Goal: Task Accomplishment & Management: Use online tool/utility

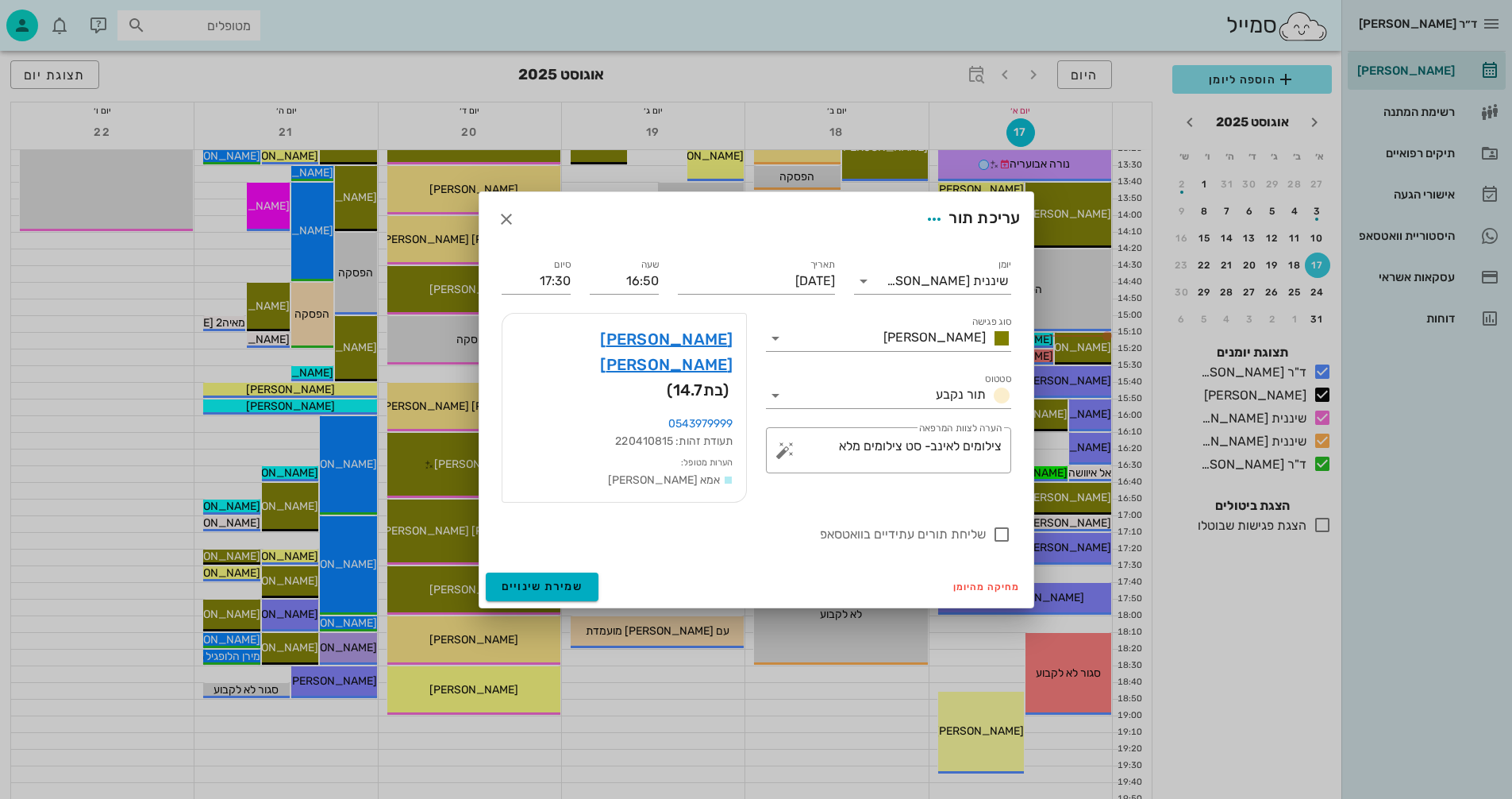
scroll to position [636, 0]
click at [506, 228] on icon "button" at bounding box center [506, 219] width 19 height 19
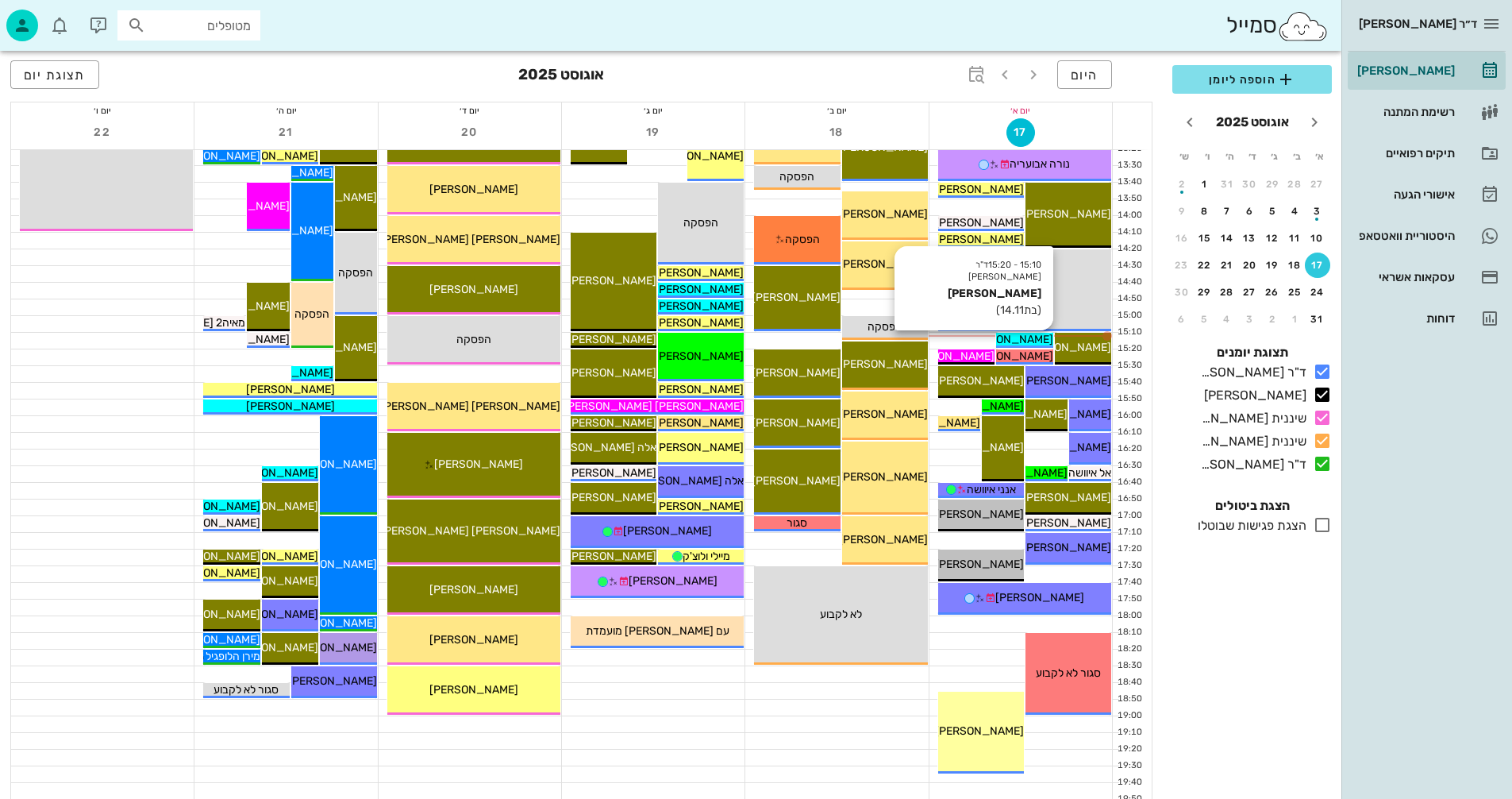
click at [1012, 337] on span "[PERSON_NAME]" at bounding box center [1008, 339] width 89 height 13
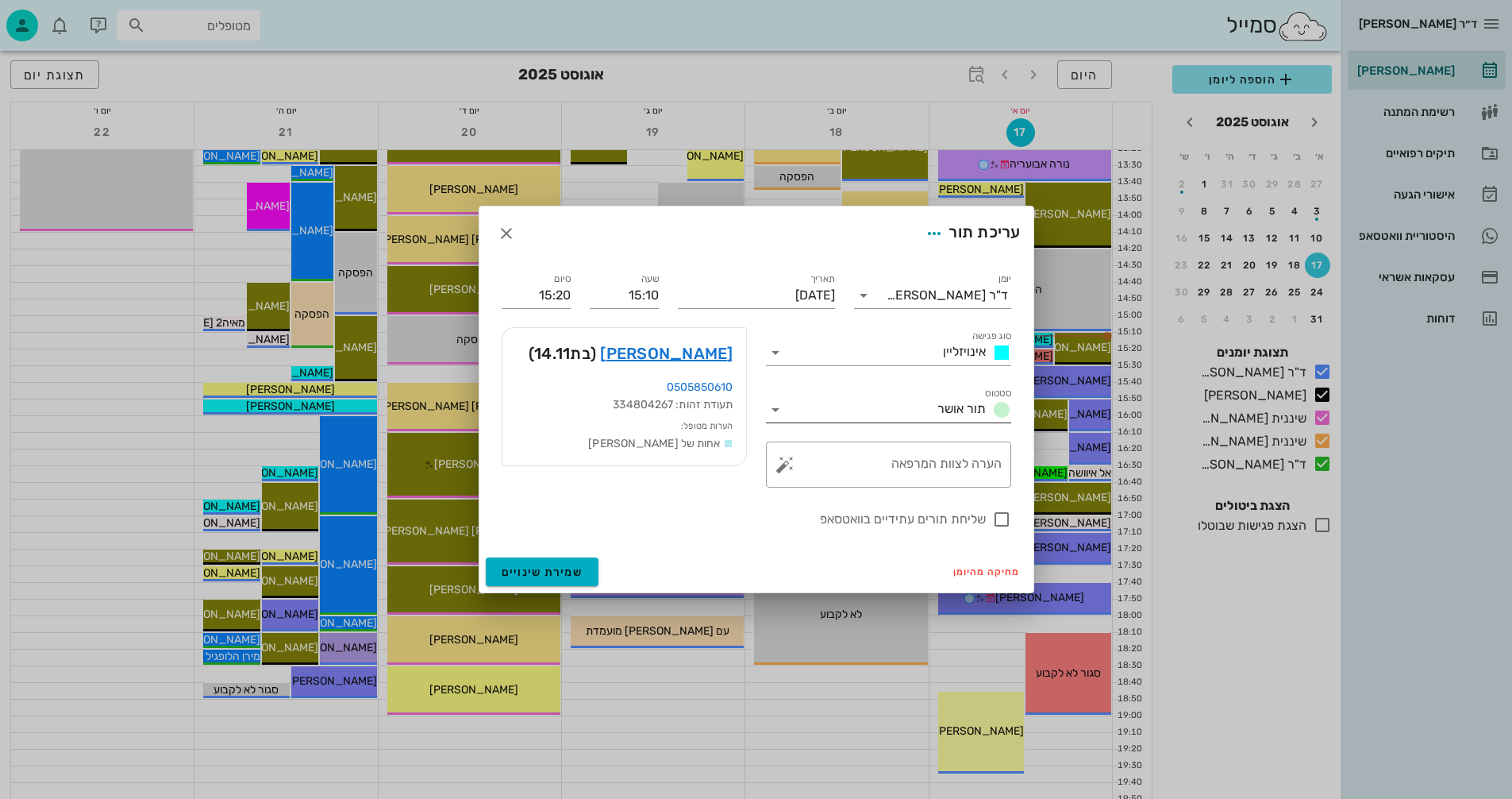
click at [775, 409] on icon at bounding box center [775, 409] width 19 height 19
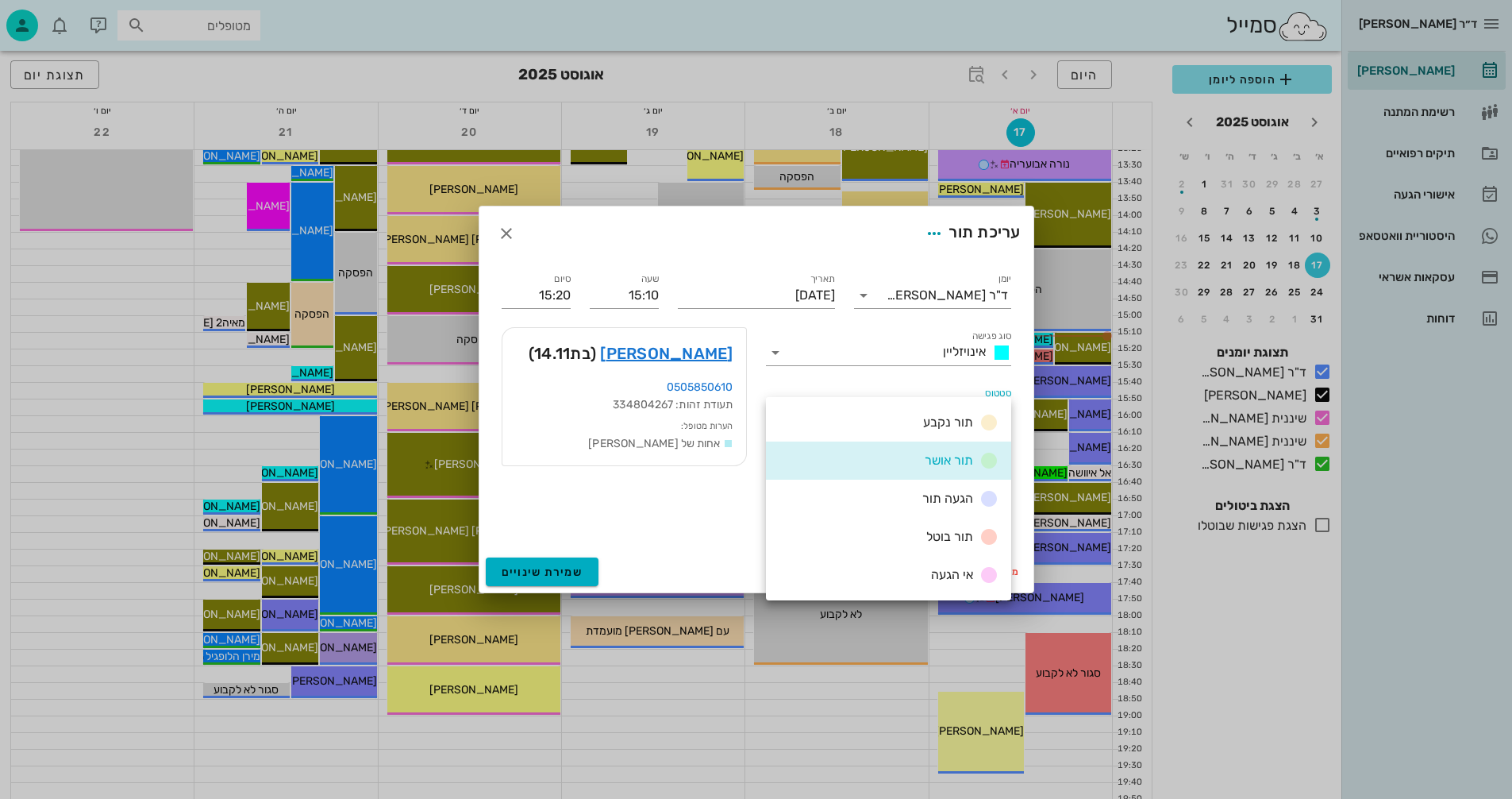
click at [906, 497] on div "הגעה תור" at bounding box center [889, 499] width 245 height 38
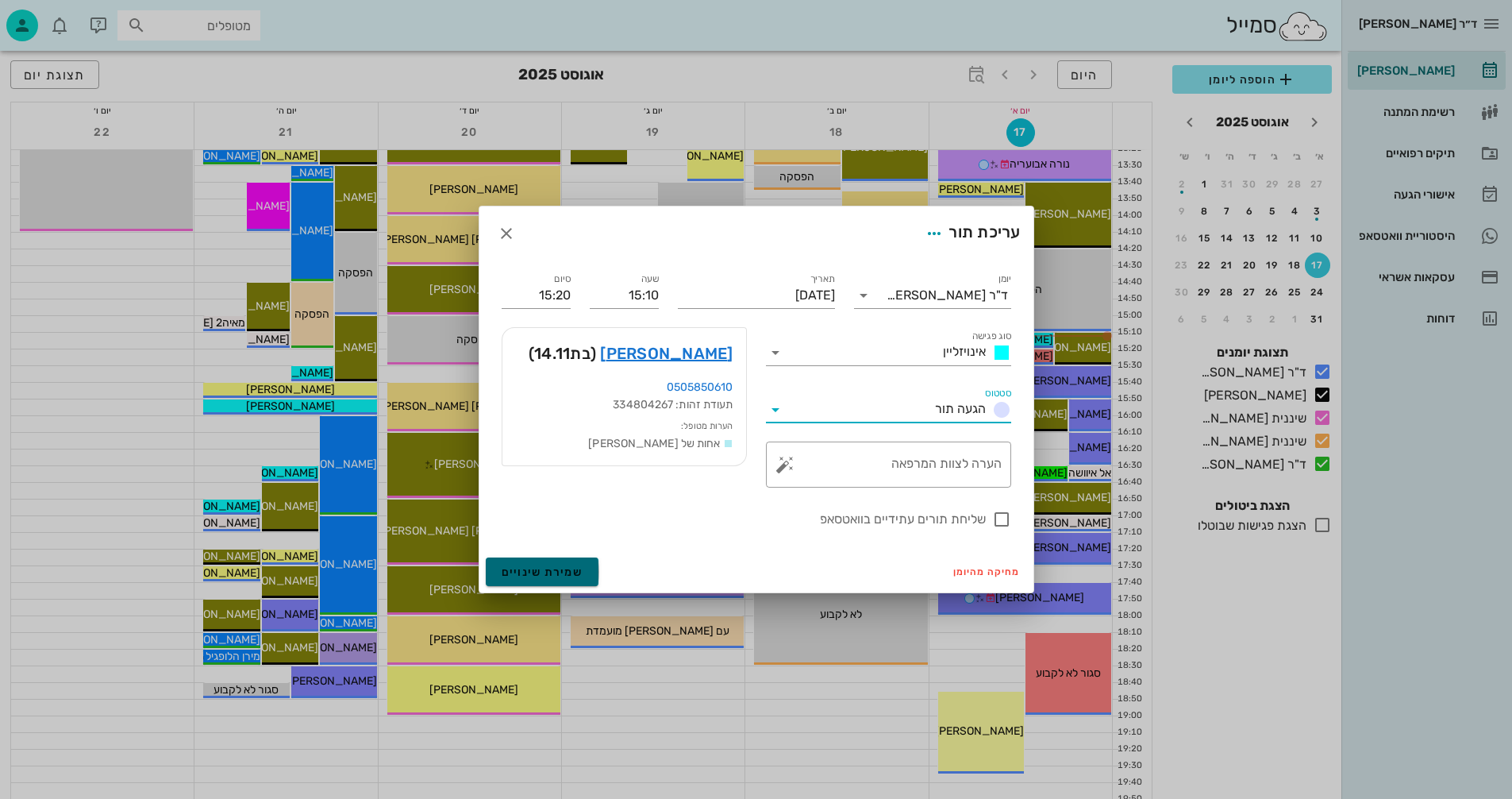
click at [520, 566] on span "שמירת שינויים" at bounding box center [543, 572] width 82 height 13
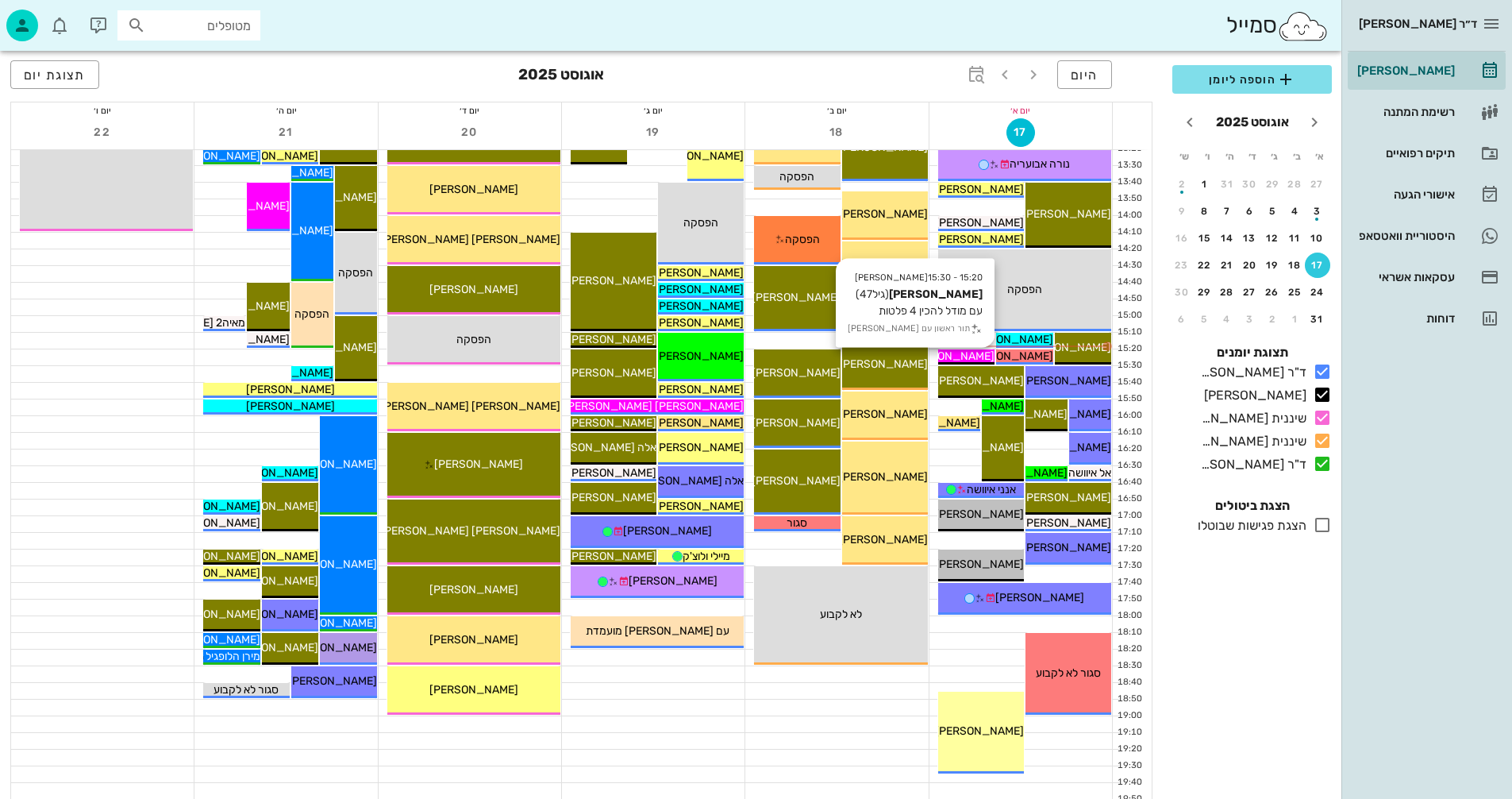
click at [961, 356] on span "[PERSON_NAME]" at bounding box center [949, 356] width 89 height 13
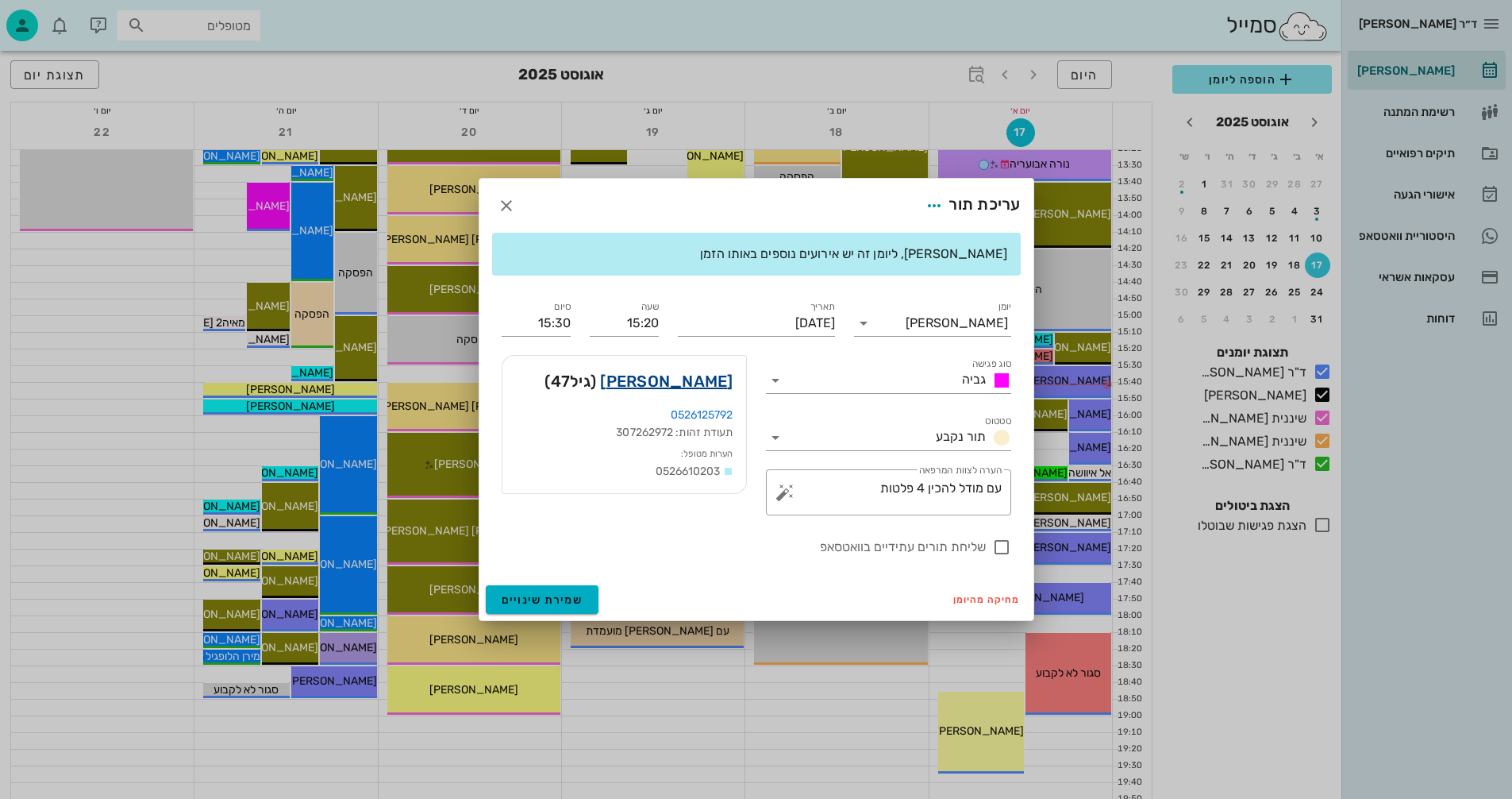
click at [711, 371] on link "[PERSON_NAME]" at bounding box center [666, 381] width 133 height 26
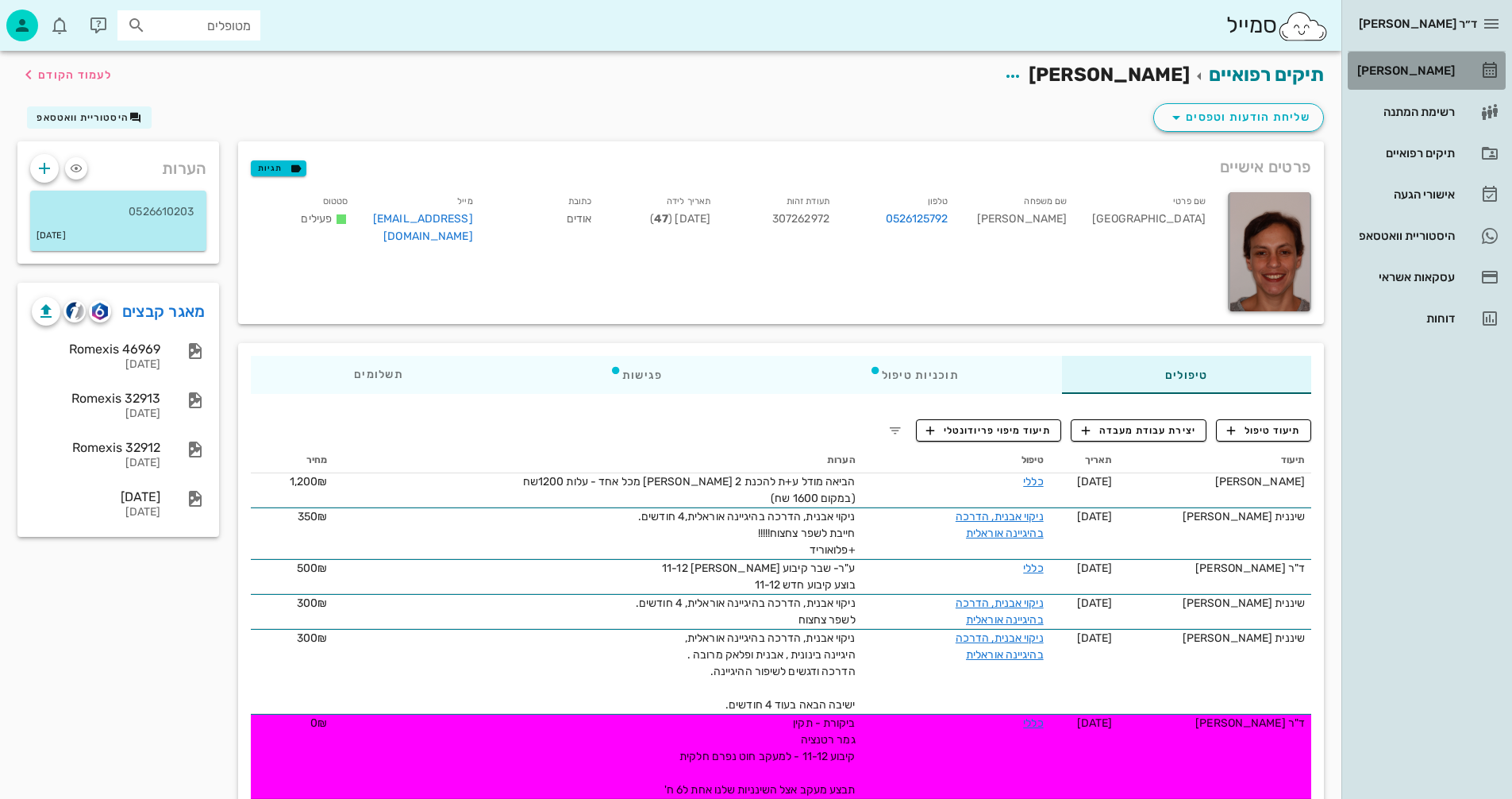
click at [1418, 67] on div "[PERSON_NAME]" at bounding box center [1405, 70] width 101 height 12
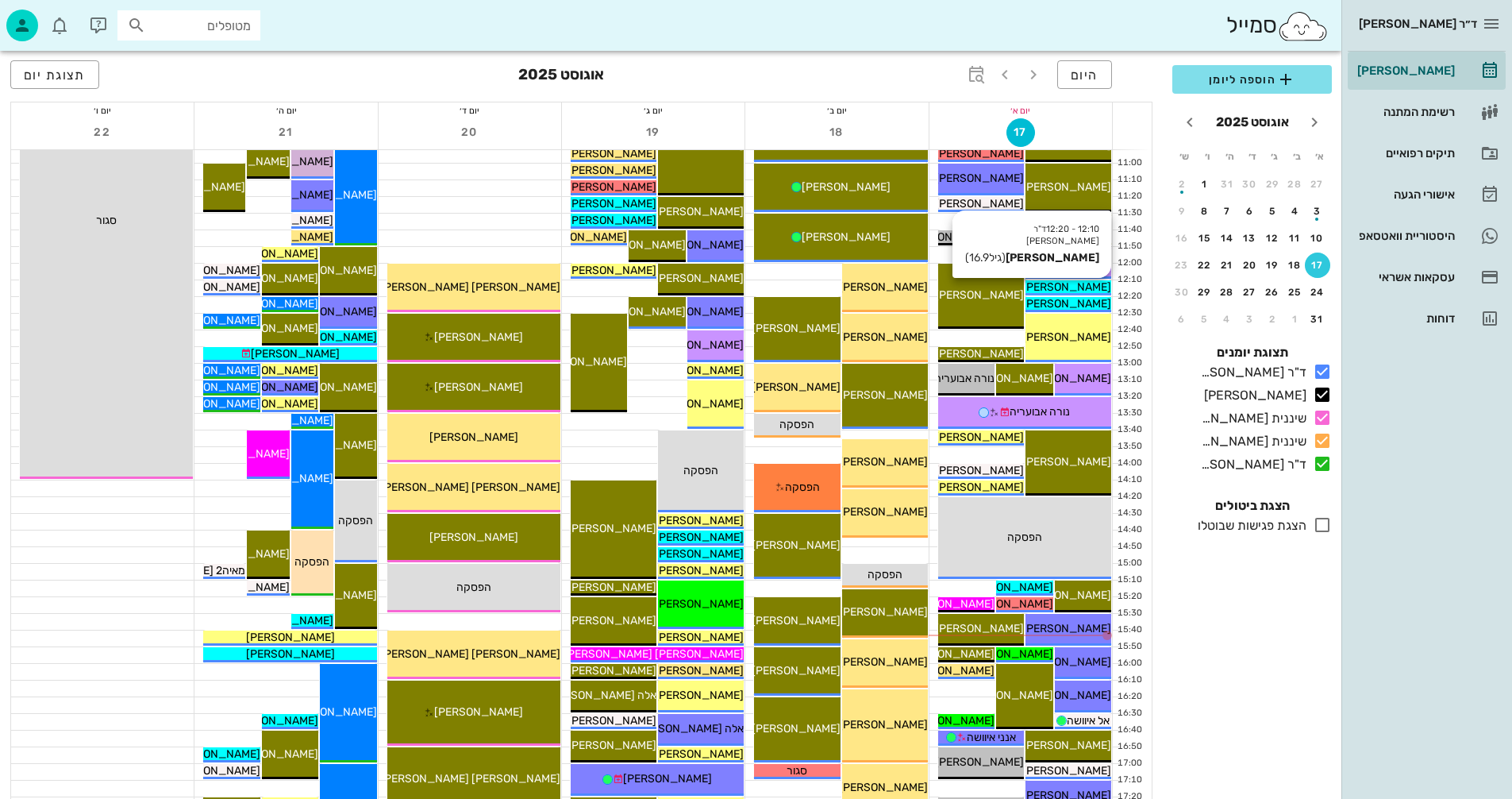
scroll to position [477, 0]
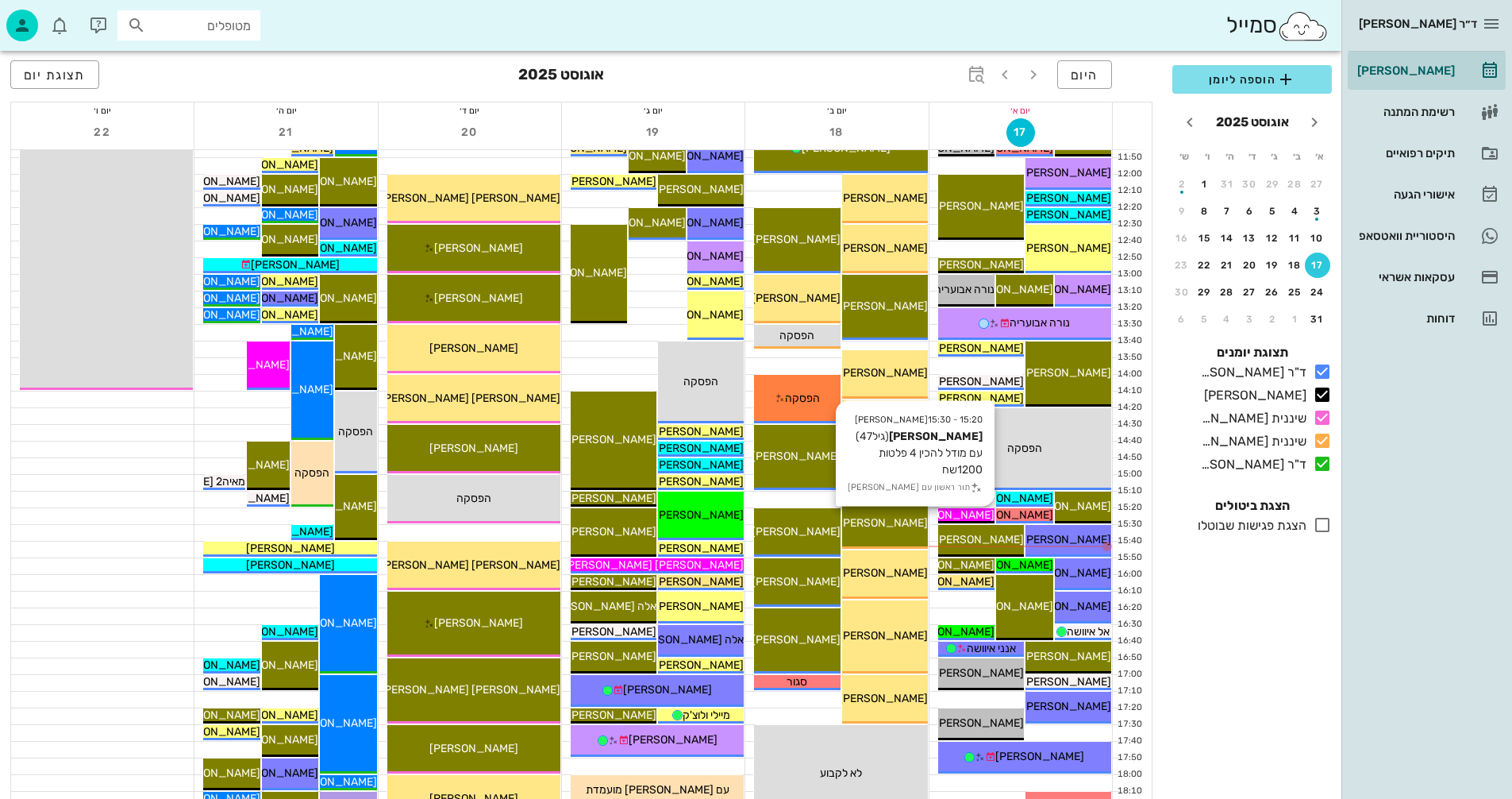
click at [973, 511] on span "[PERSON_NAME]" at bounding box center [949, 515] width 89 height 13
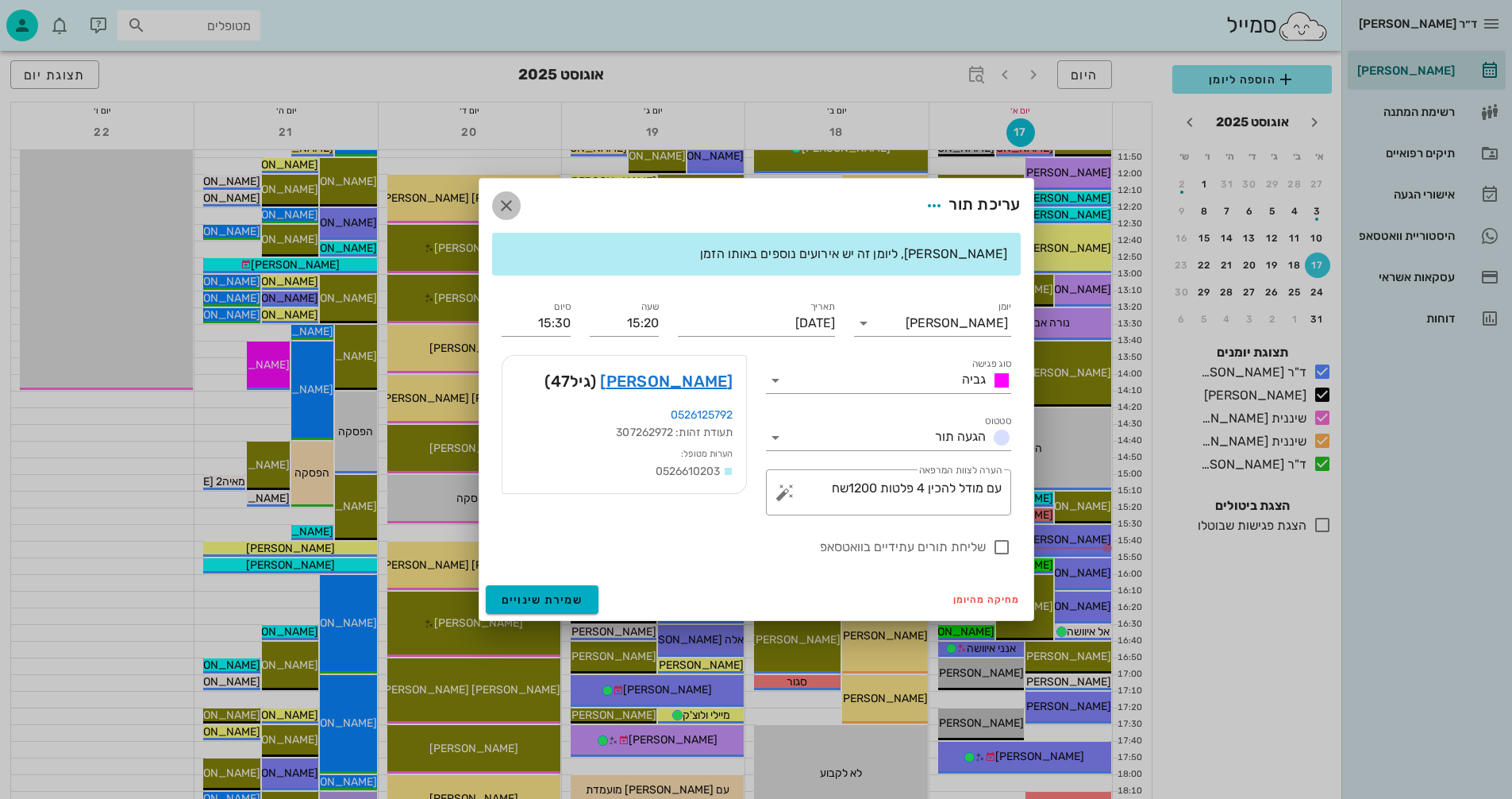
click at [503, 201] on icon "button" at bounding box center [506, 206] width 19 height 19
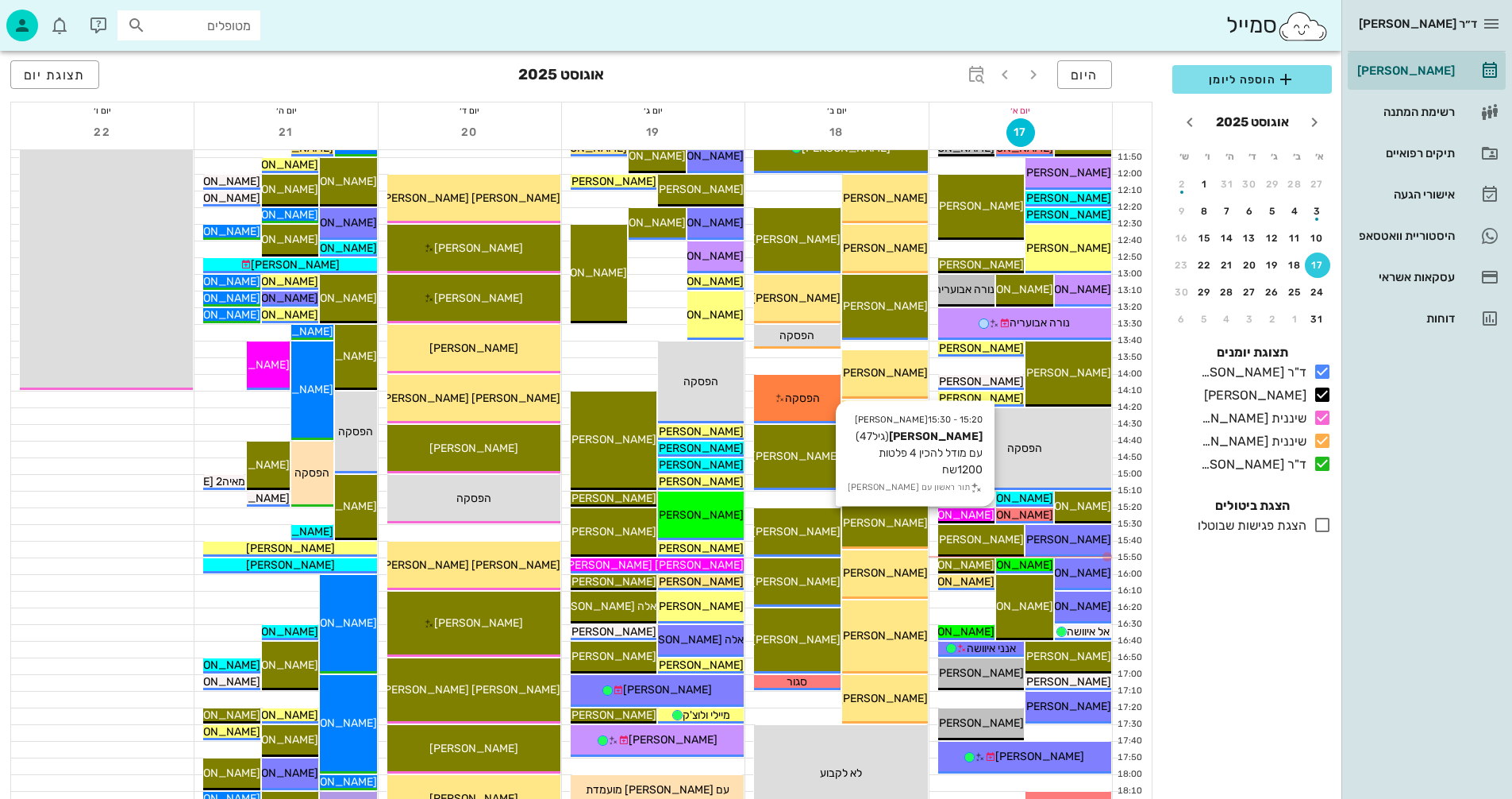
click at [962, 511] on span "[PERSON_NAME]" at bounding box center [949, 515] width 89 height 13
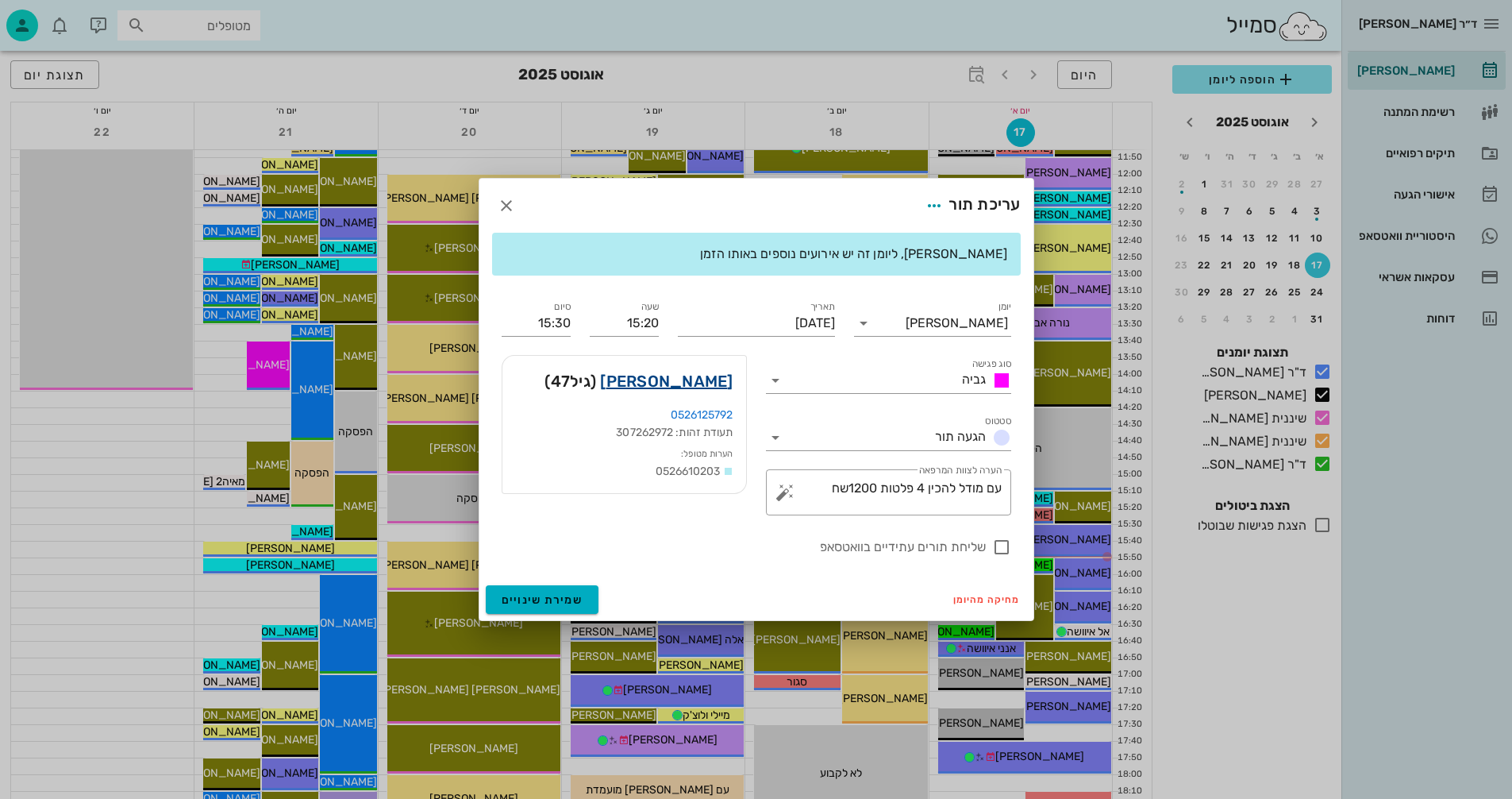
click at [691, 378] on link "[PERSON_NAME]" at bounding box center [666, 381] width 133 height 26
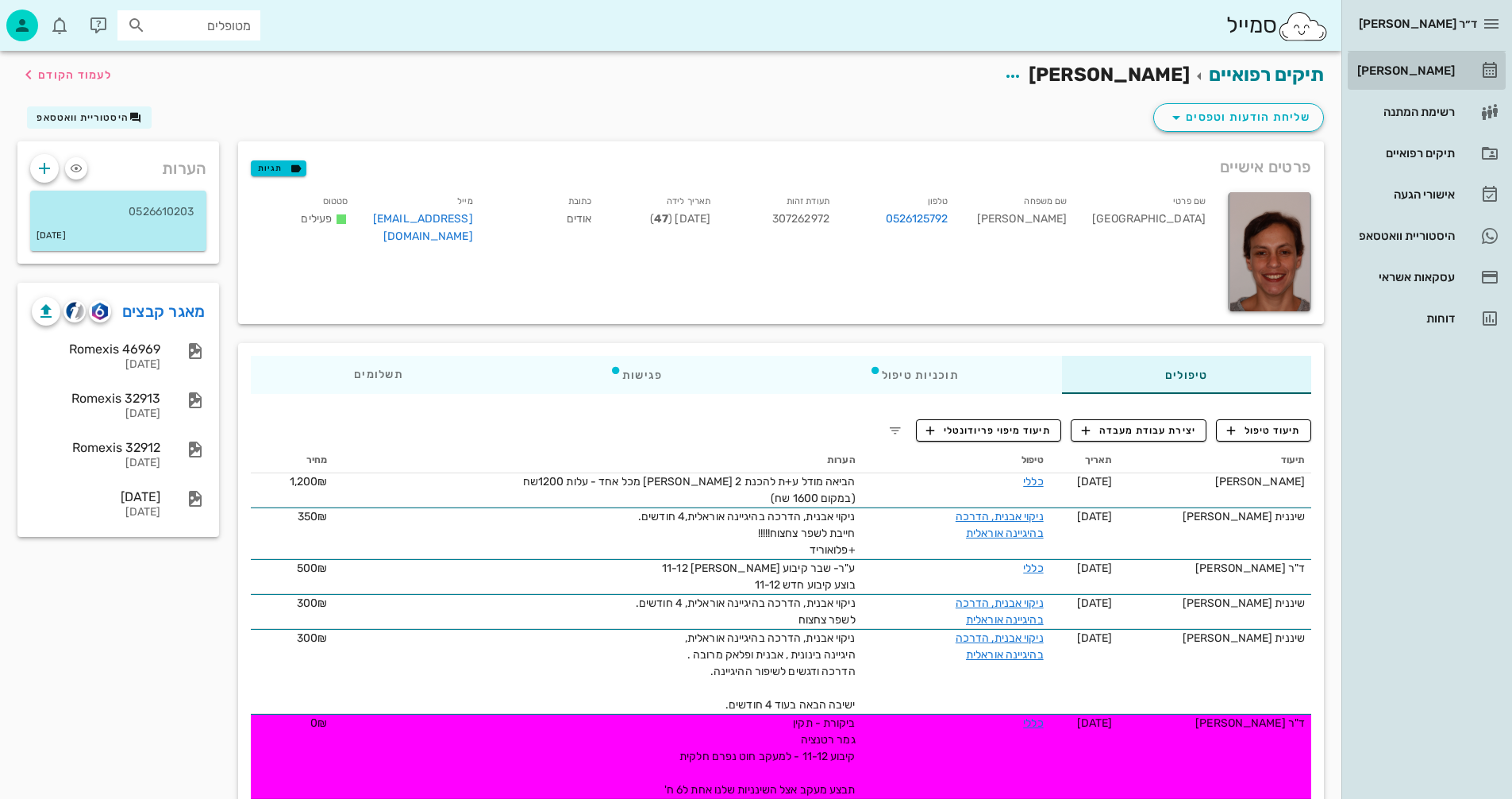
click at [1423, 68] on div "[PERSON_NAME]" at bounding box center [1405, 70] width 101 height 12
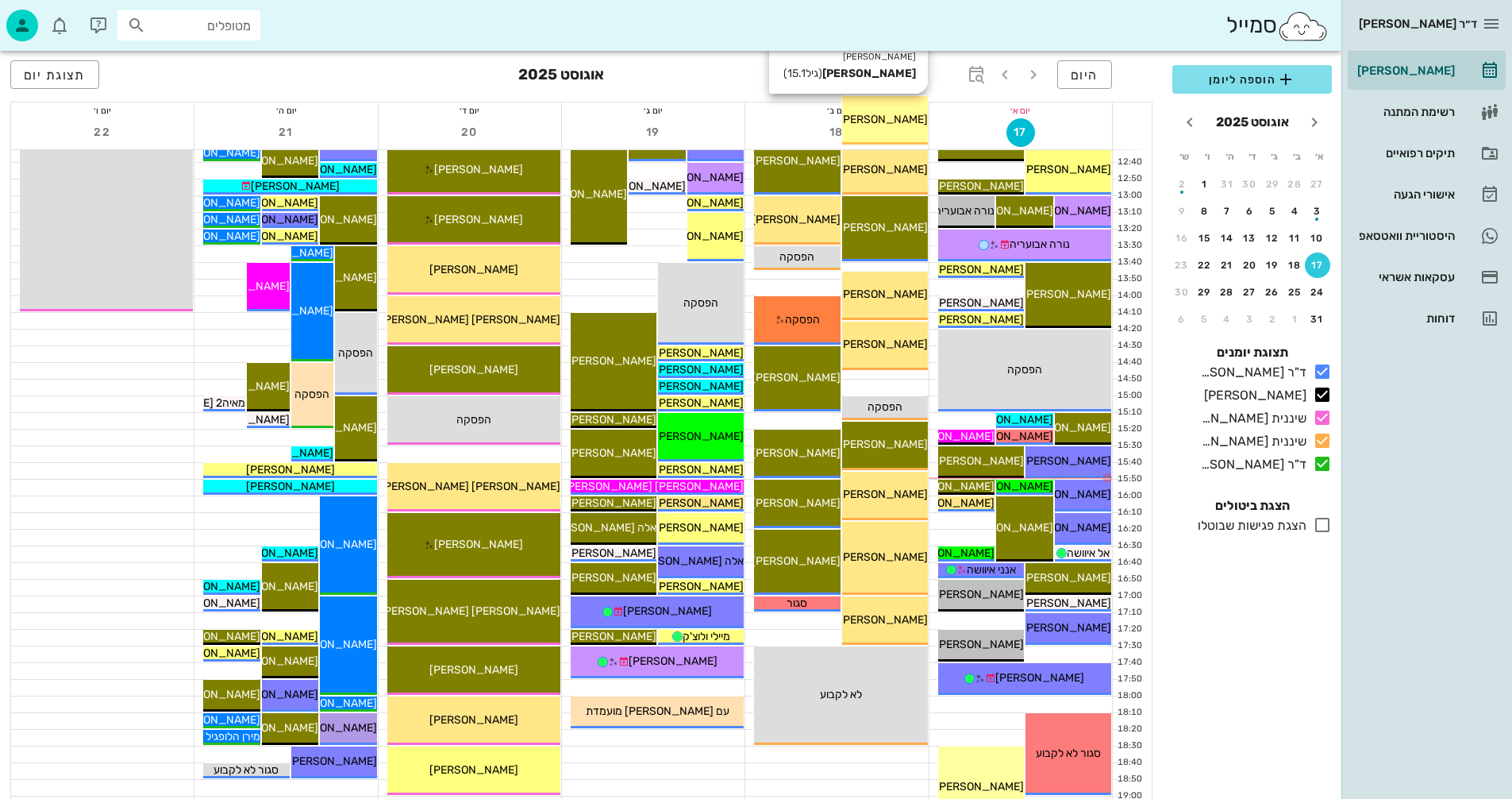
scroll to position [556, 0]
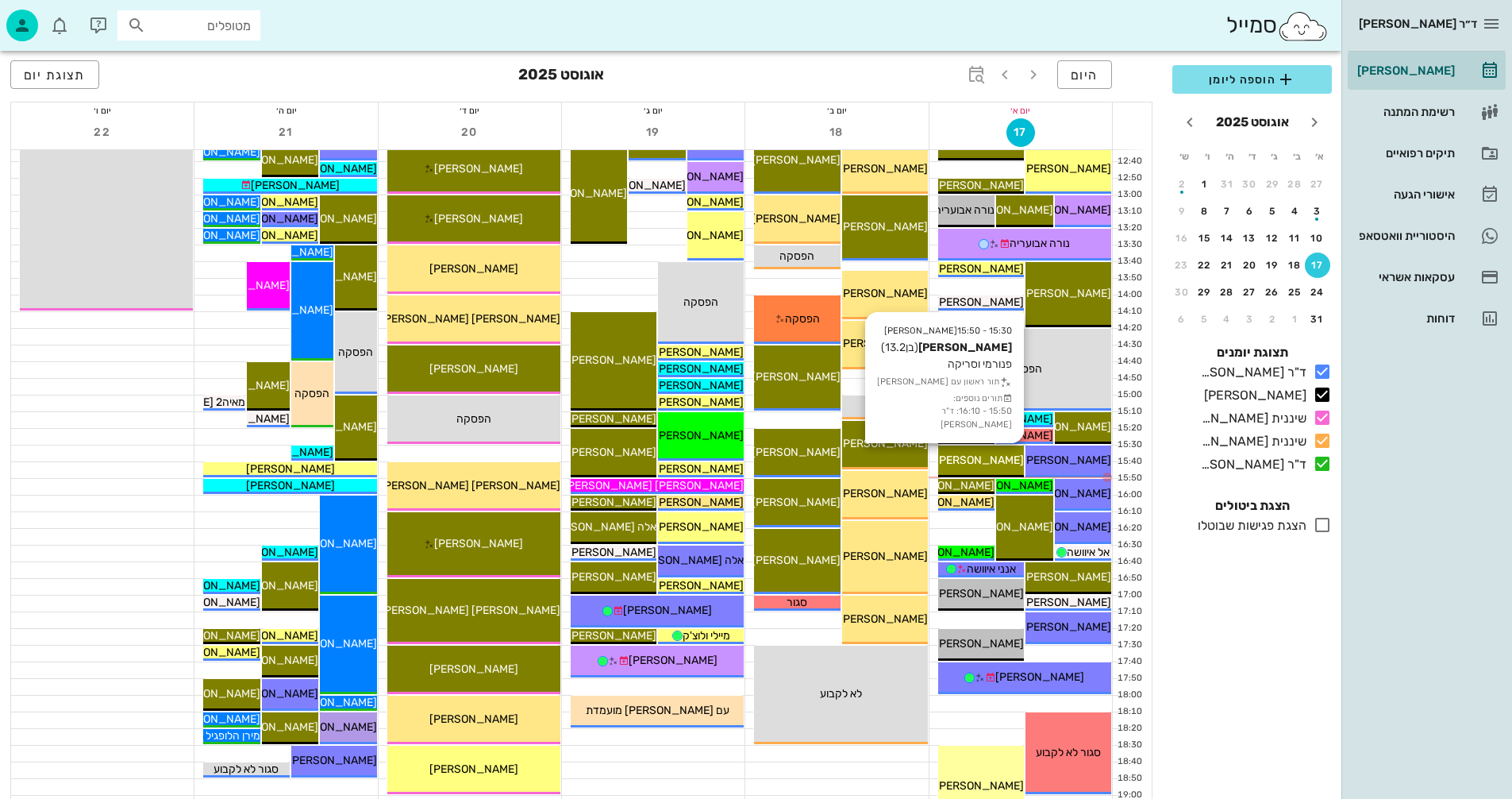
click at [990, 465] on span "[PERSON_NAME]" at bounding box center [979, 460] width 89 height 13
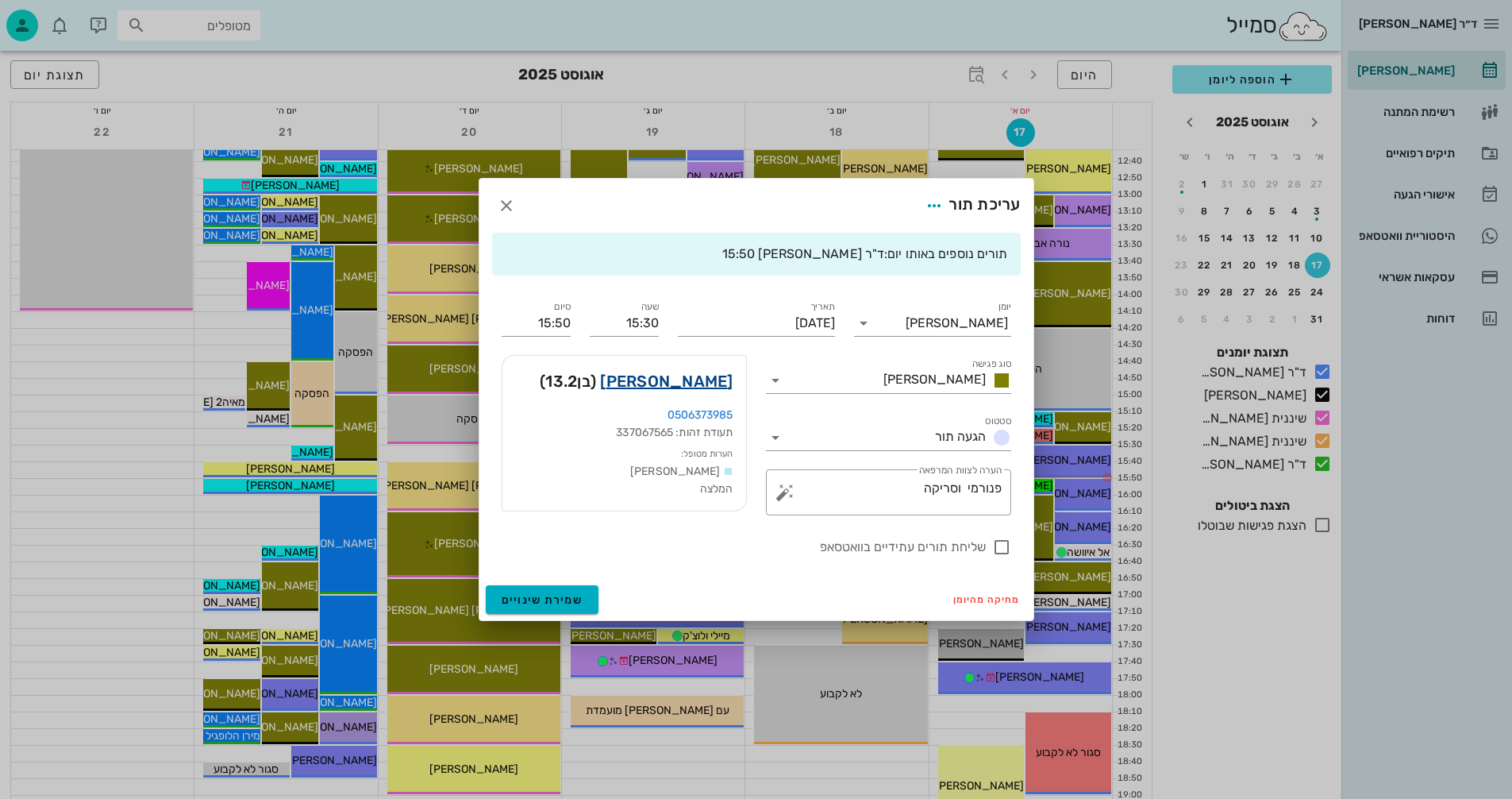
click at [700, 380] on link "[PERSON_NAME]" at bounding box center [666, 381] width 133 height 26
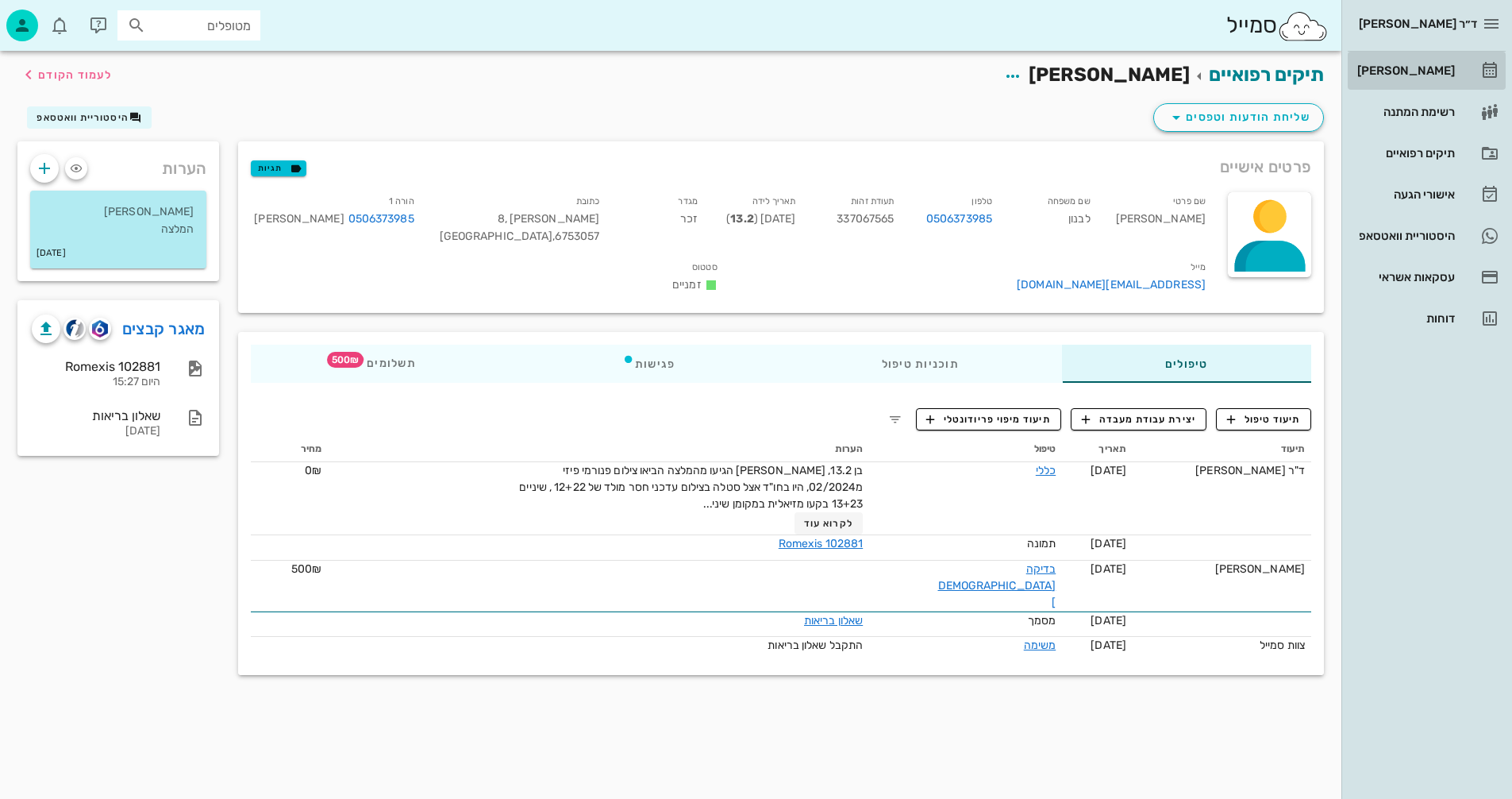
click at [1413, 69] on div "[PERSON_NAME]" at bounding box center [1405, 70] width 101 height 12
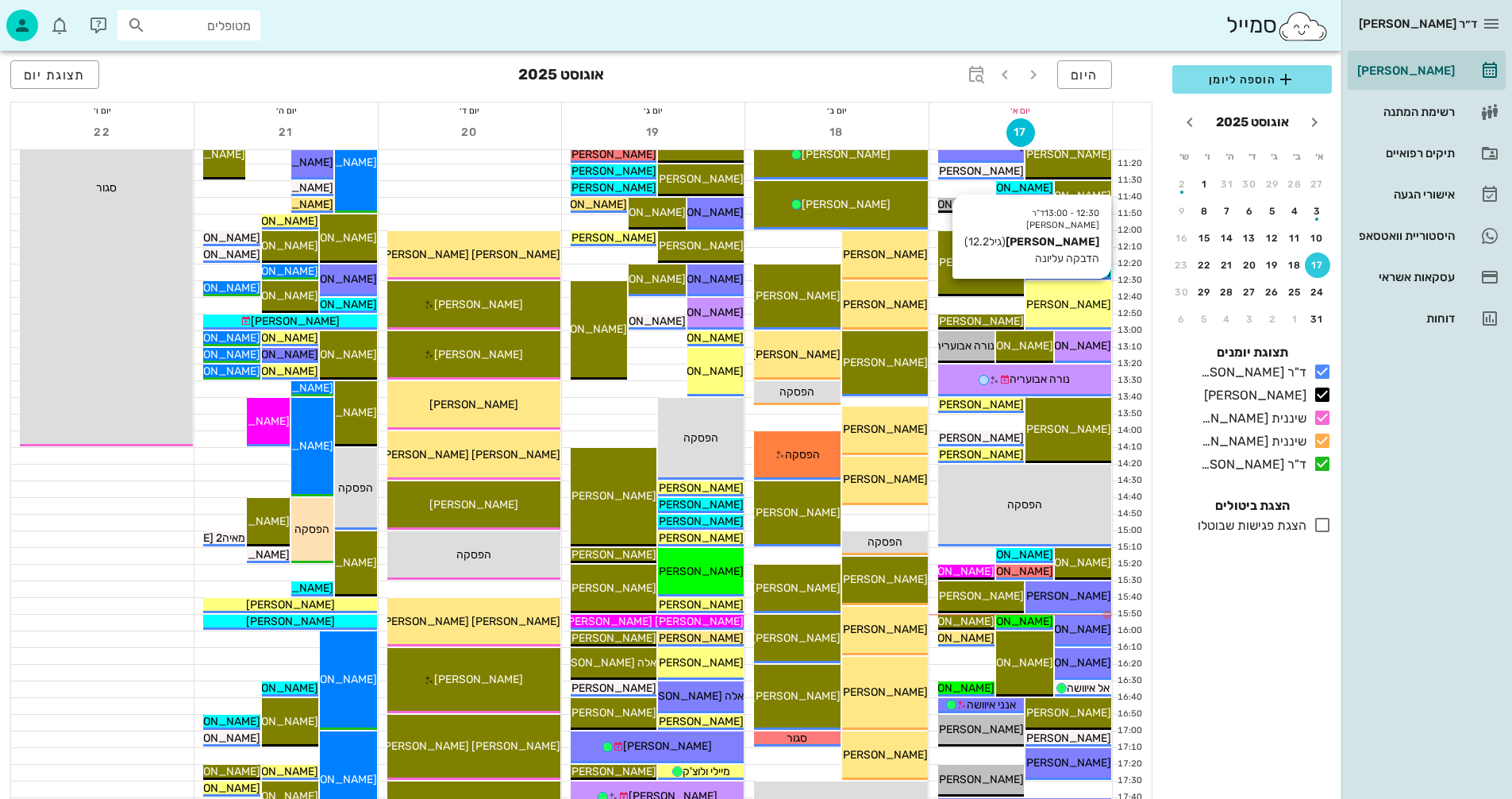
scroll to position [714, 0]
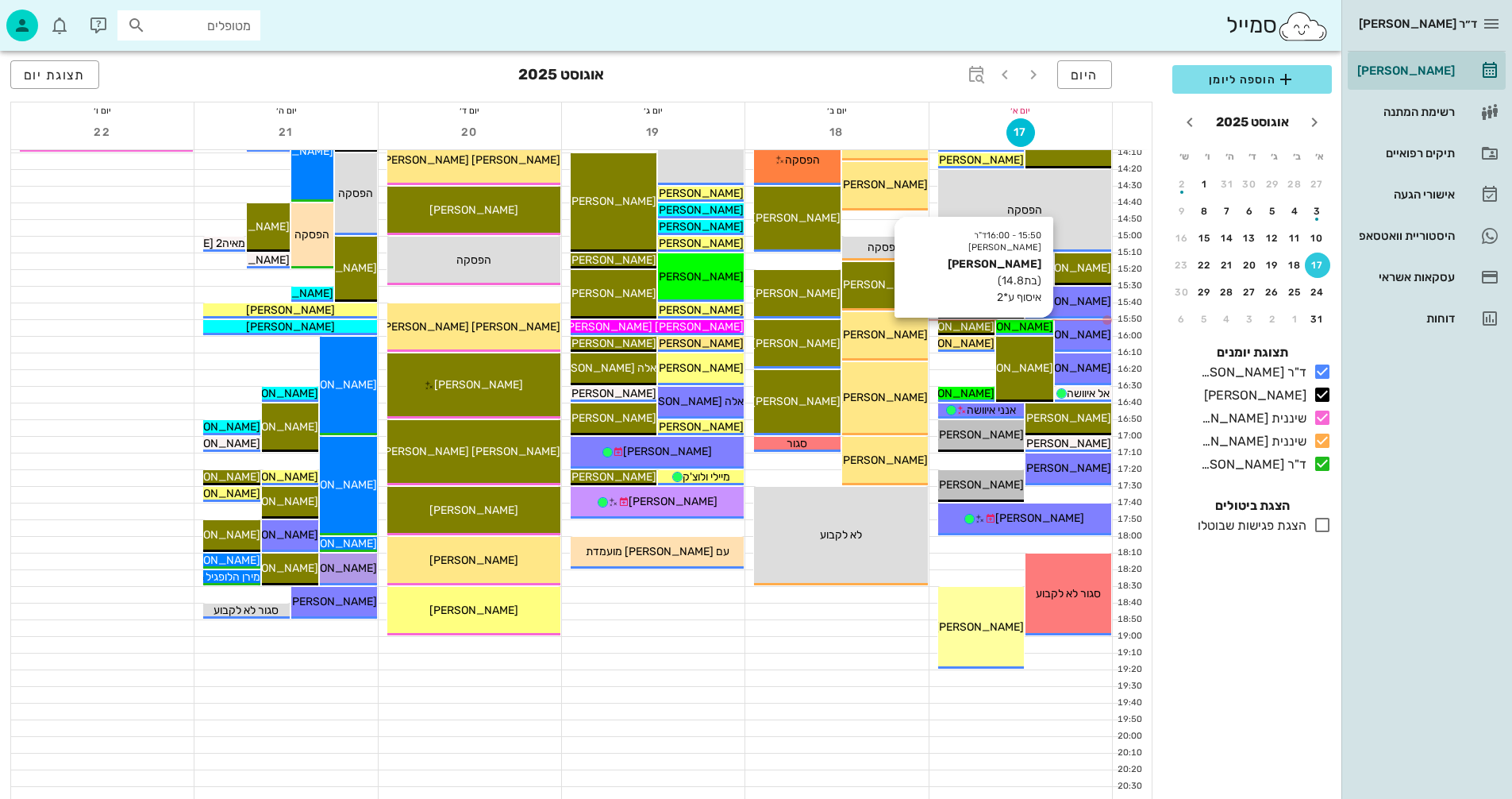
click at [1029, 328] on span "[PERSON_NAME]" at bounding box center [1008, 327] width 89 height 13
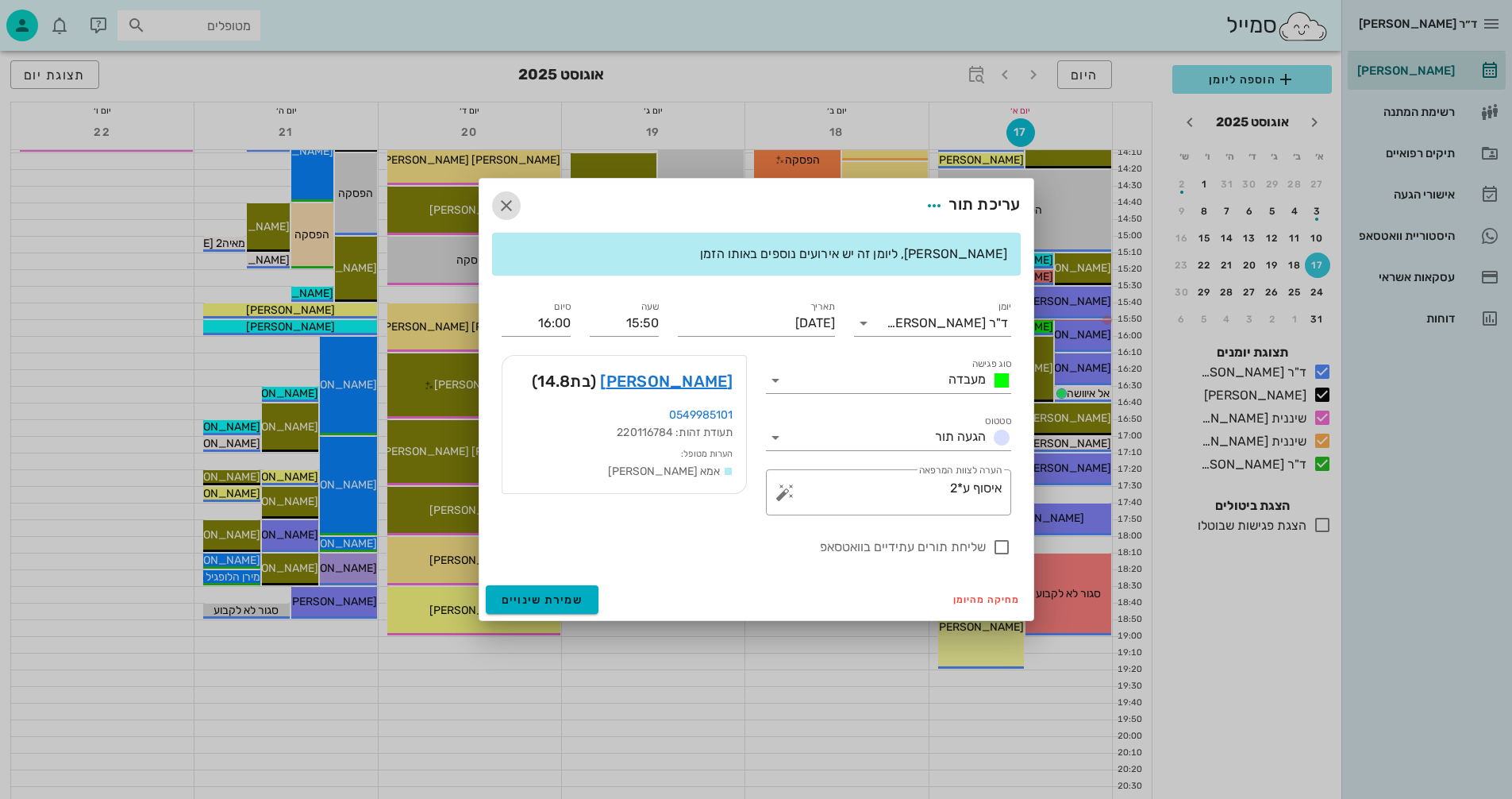
click at [503, 201] on icon "button" at bounding box center [506, 206] width 19 height 19
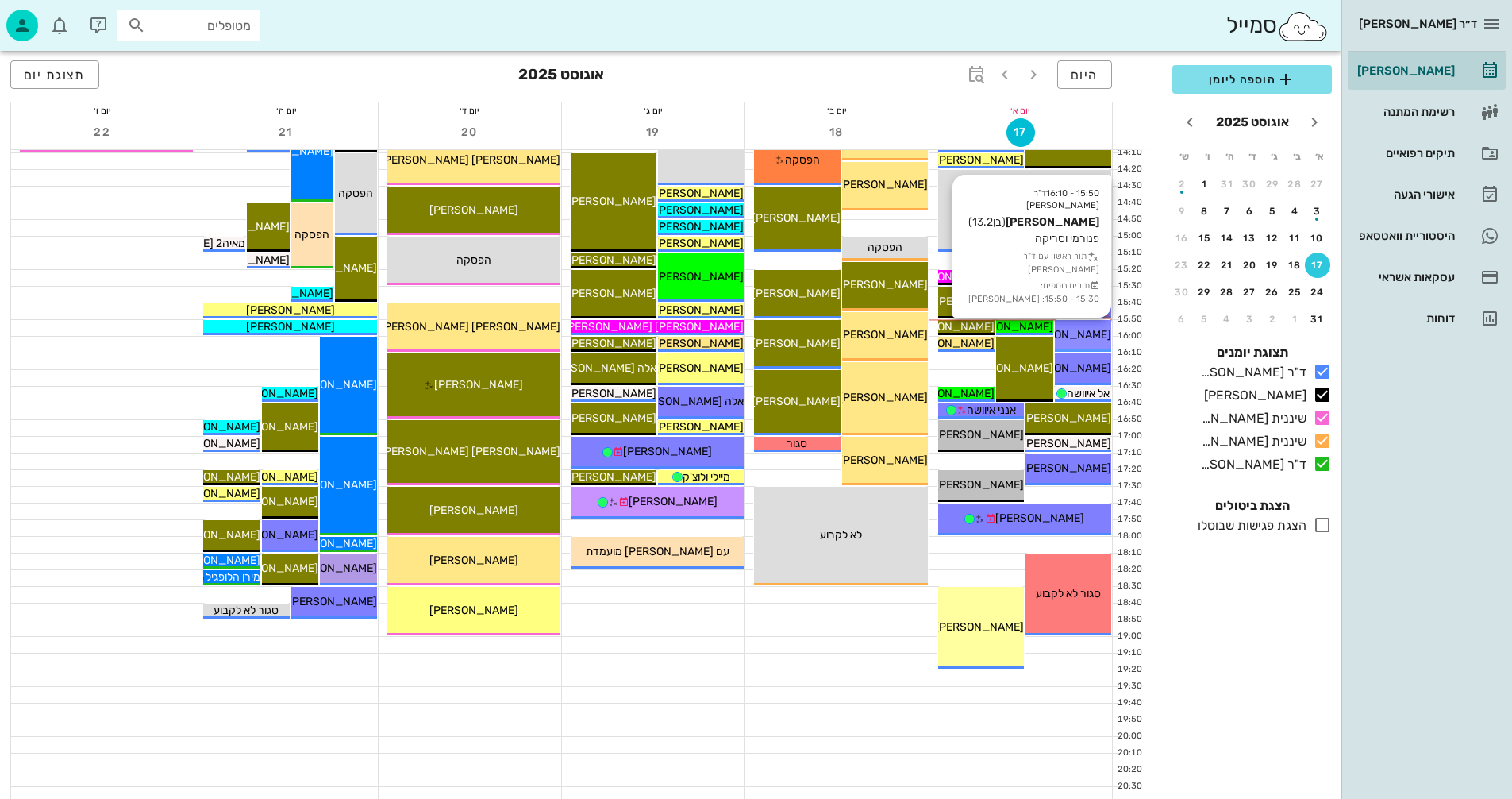
click at [1088, 337] on span "[PERSON_NAME]" at bounding box center [1066, 335] width 89 height 13
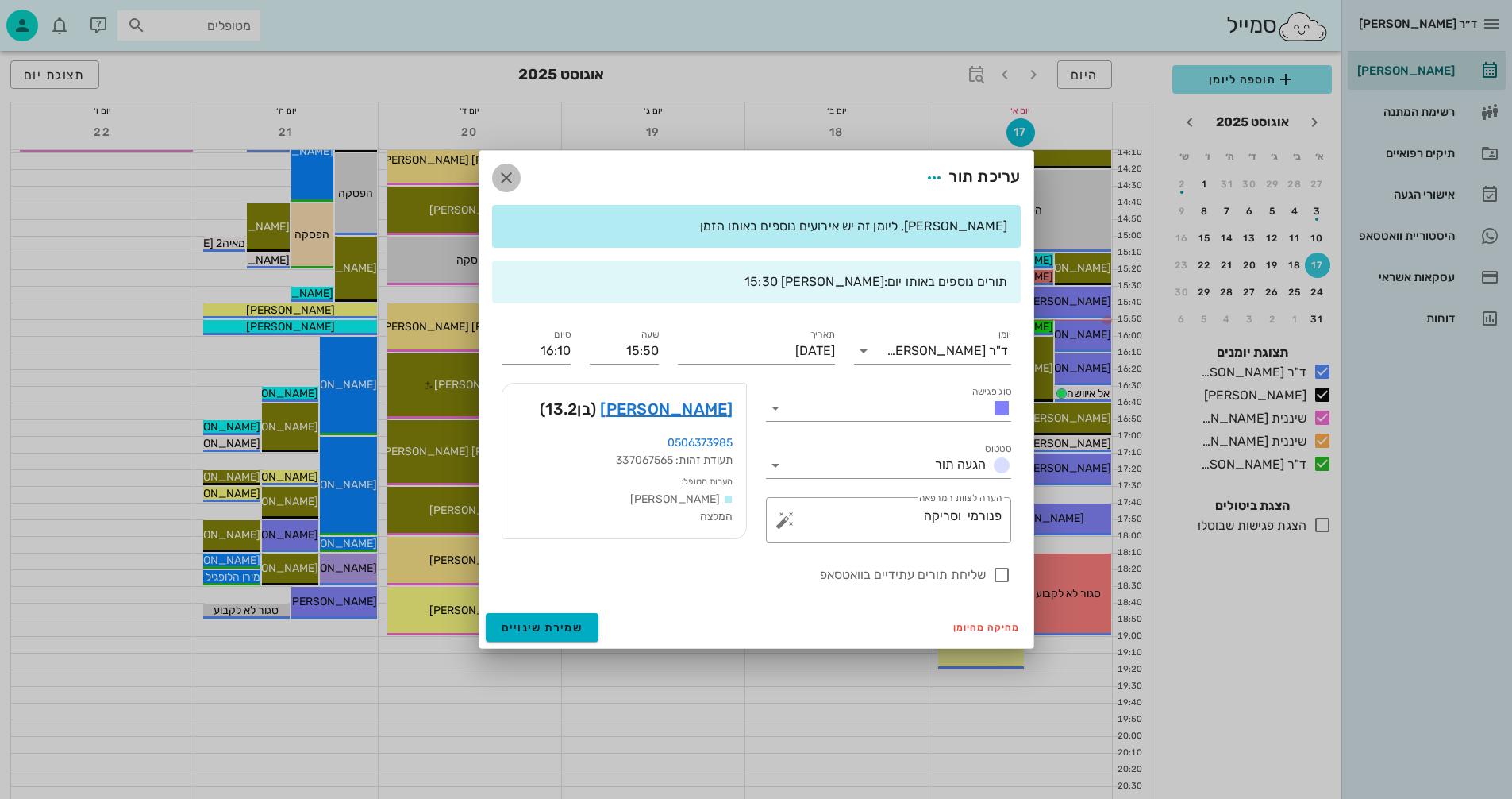
click at [503, 176] on icon "button" at bounding box center [506, 177] width 19 height 19
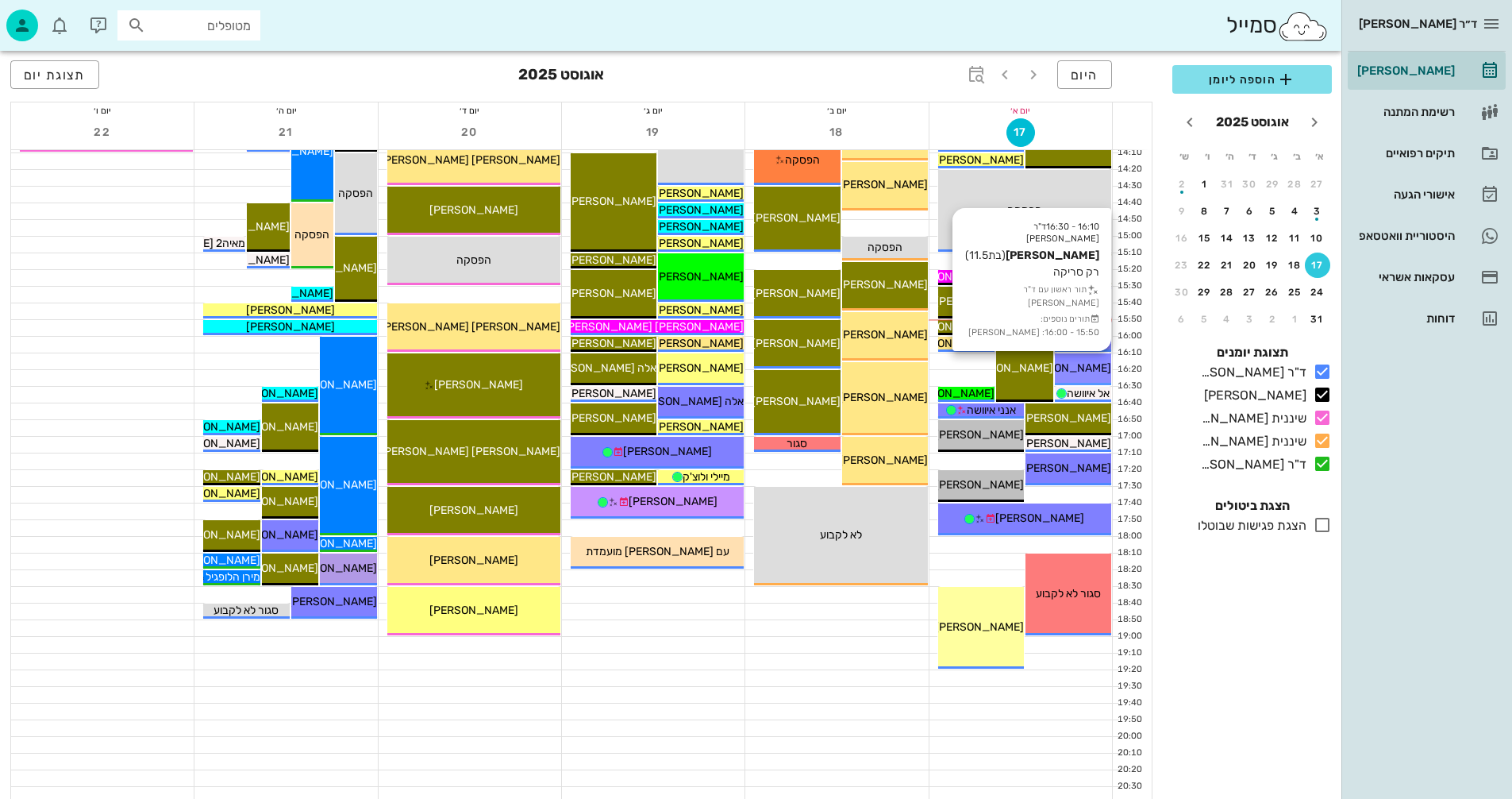
click at [1073, 369] on span "[PERSON_NAME]" at bounding box center [1066, 368] width 89 height 13
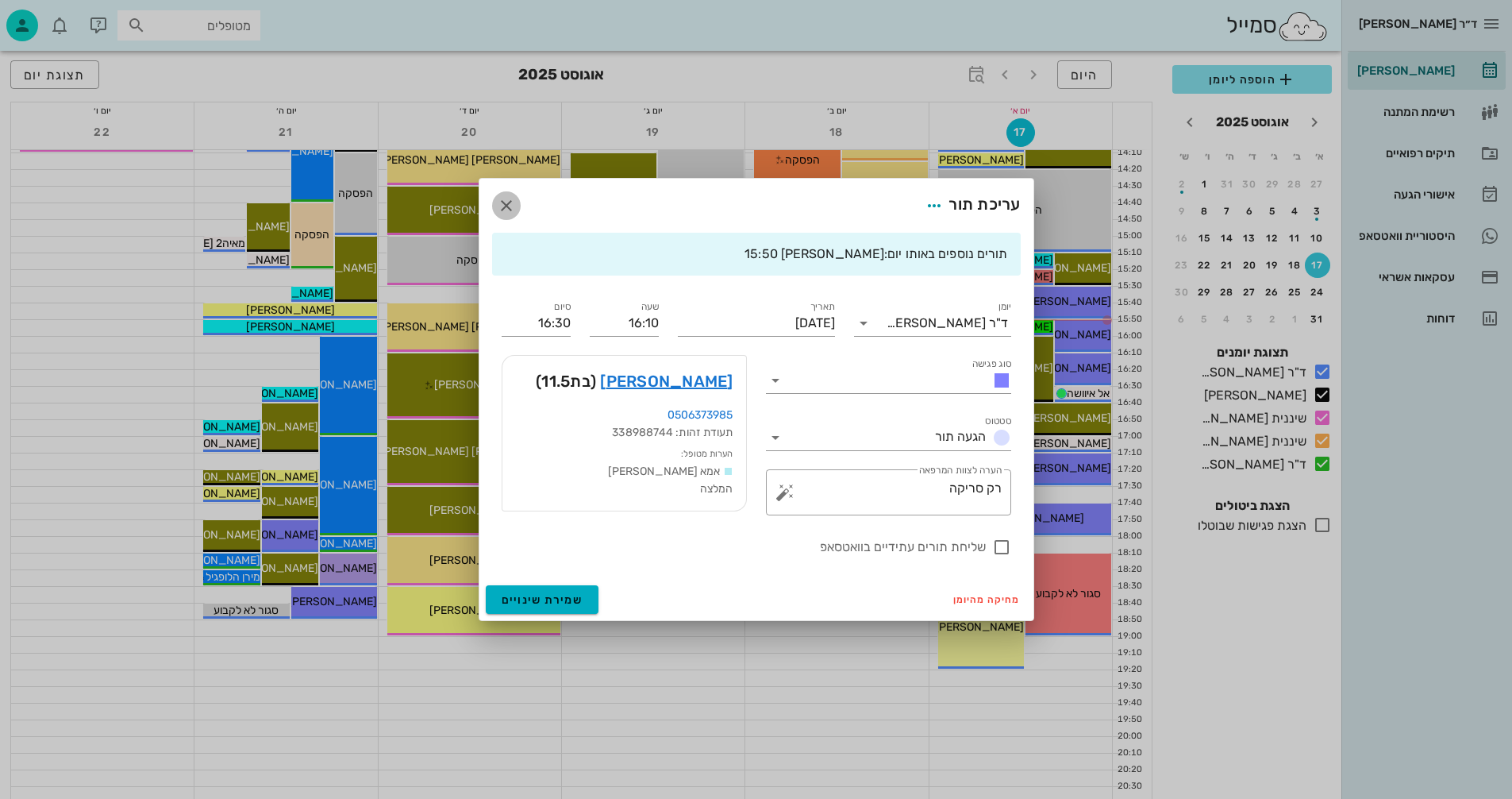
click at [502, 200] on icon "button" at bounding box center [506, 206] width 19 height 19
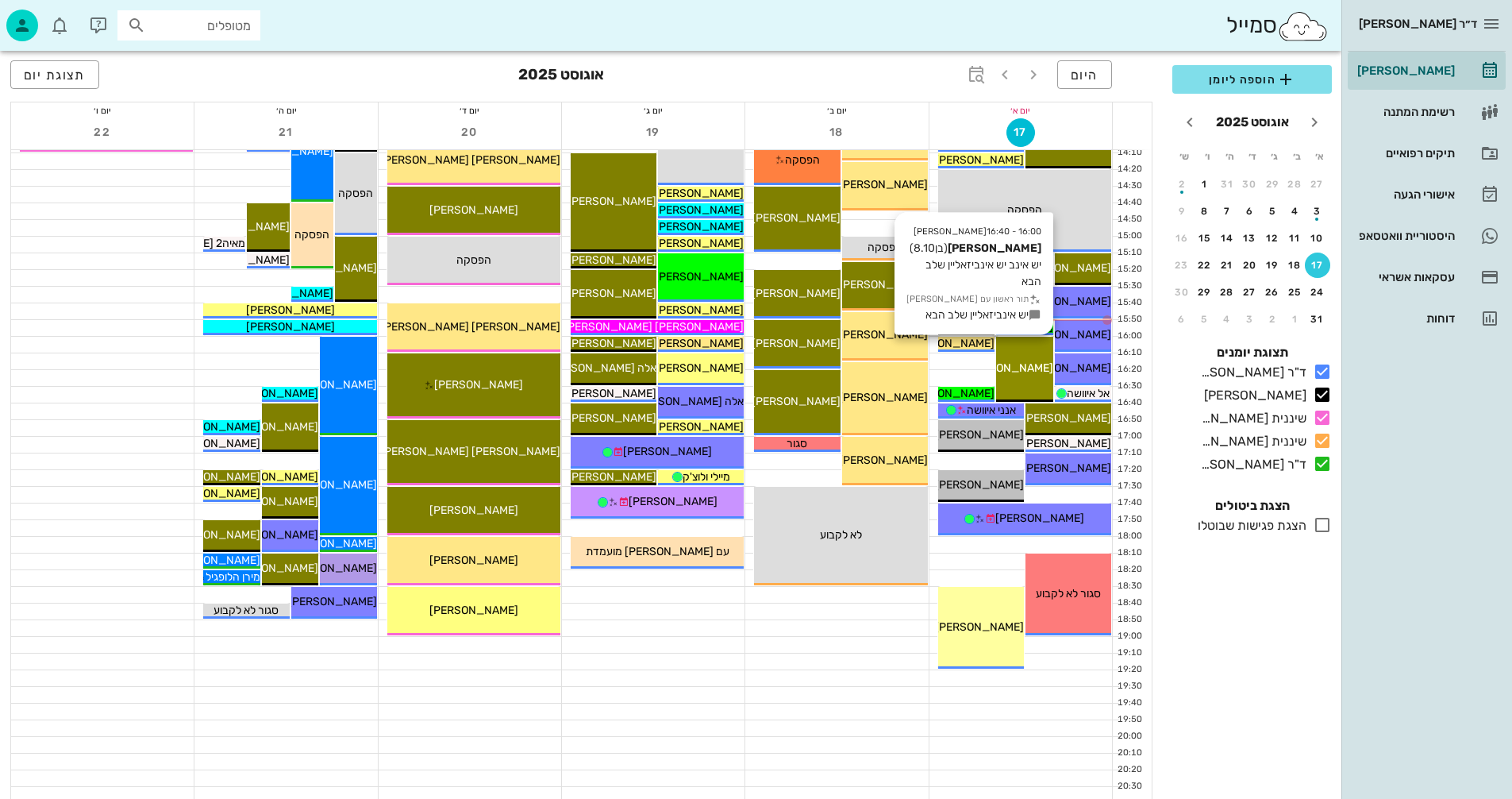
click at [1034, 366] on span "[PERSON_NAME]" at bounding box center [1008, 368] width 89 height 13
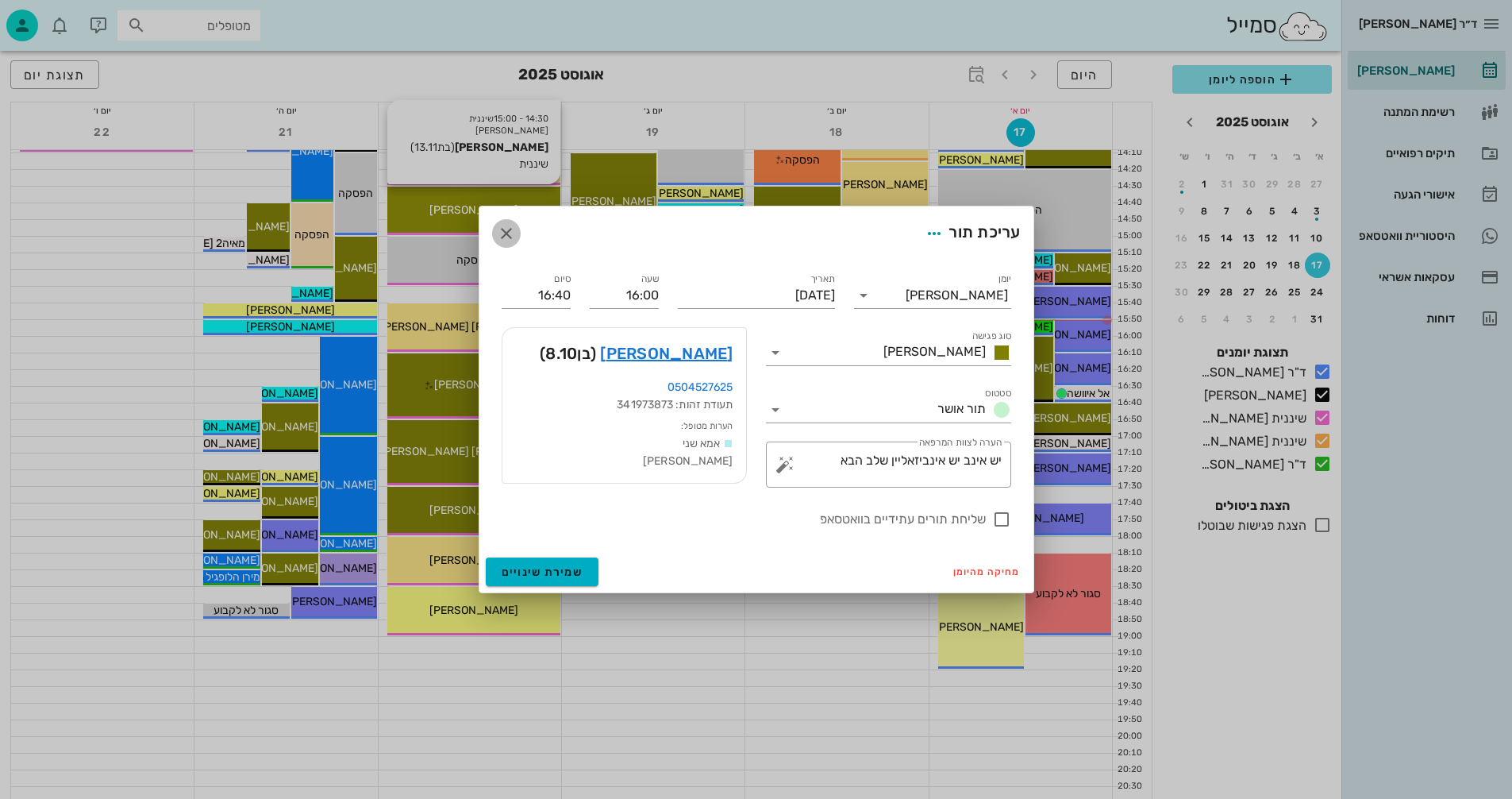
click at [501, 230] on icon "button" at bounding box center [506, 233] width 19 height 19
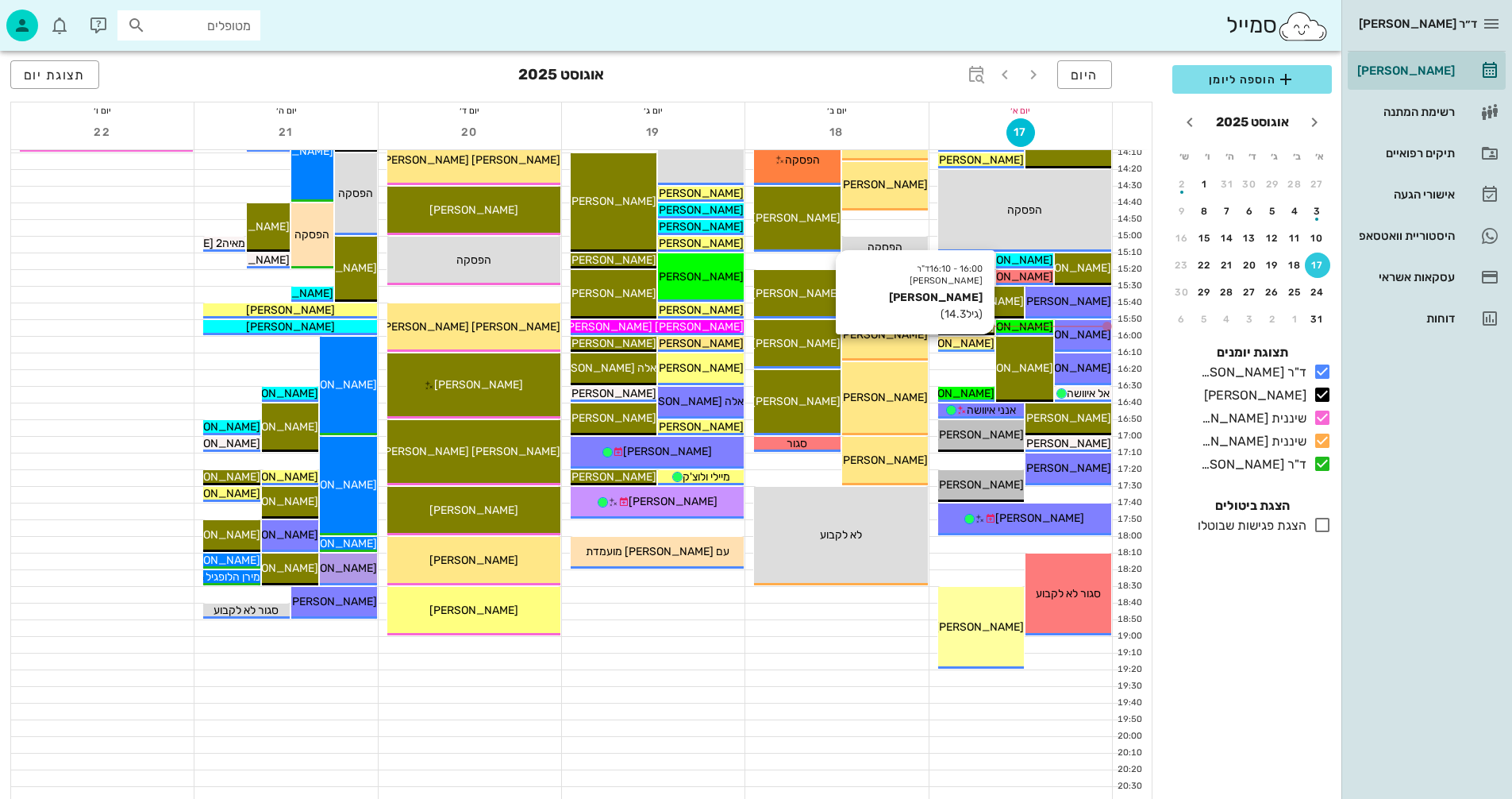
click at [965, 342] on span "[PERSON_NAME]" at bounding box center [949, 343] width 89 height 13
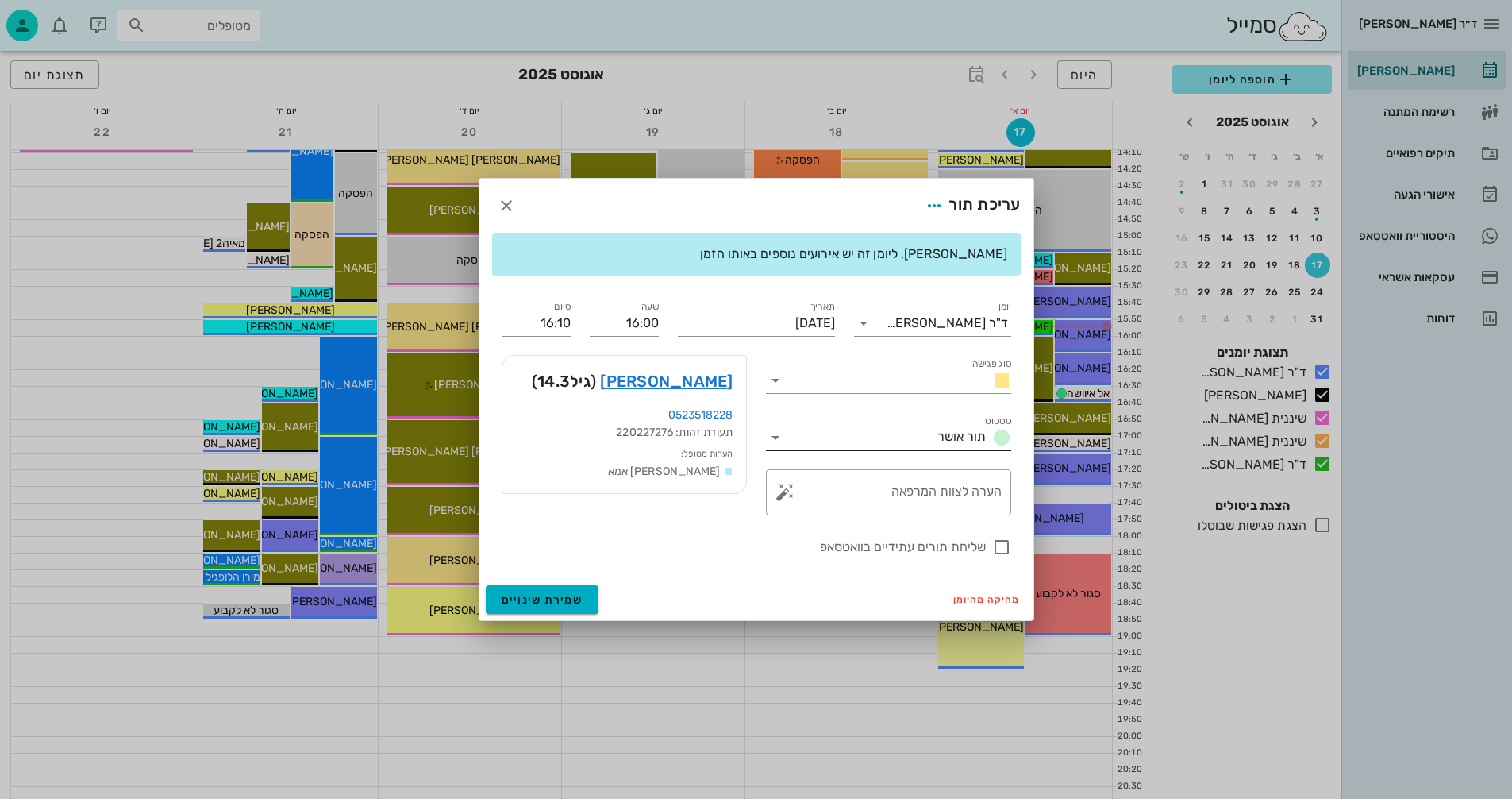
click at [776, 438] on icon at bounding box center [775, 437] width 19 height 19
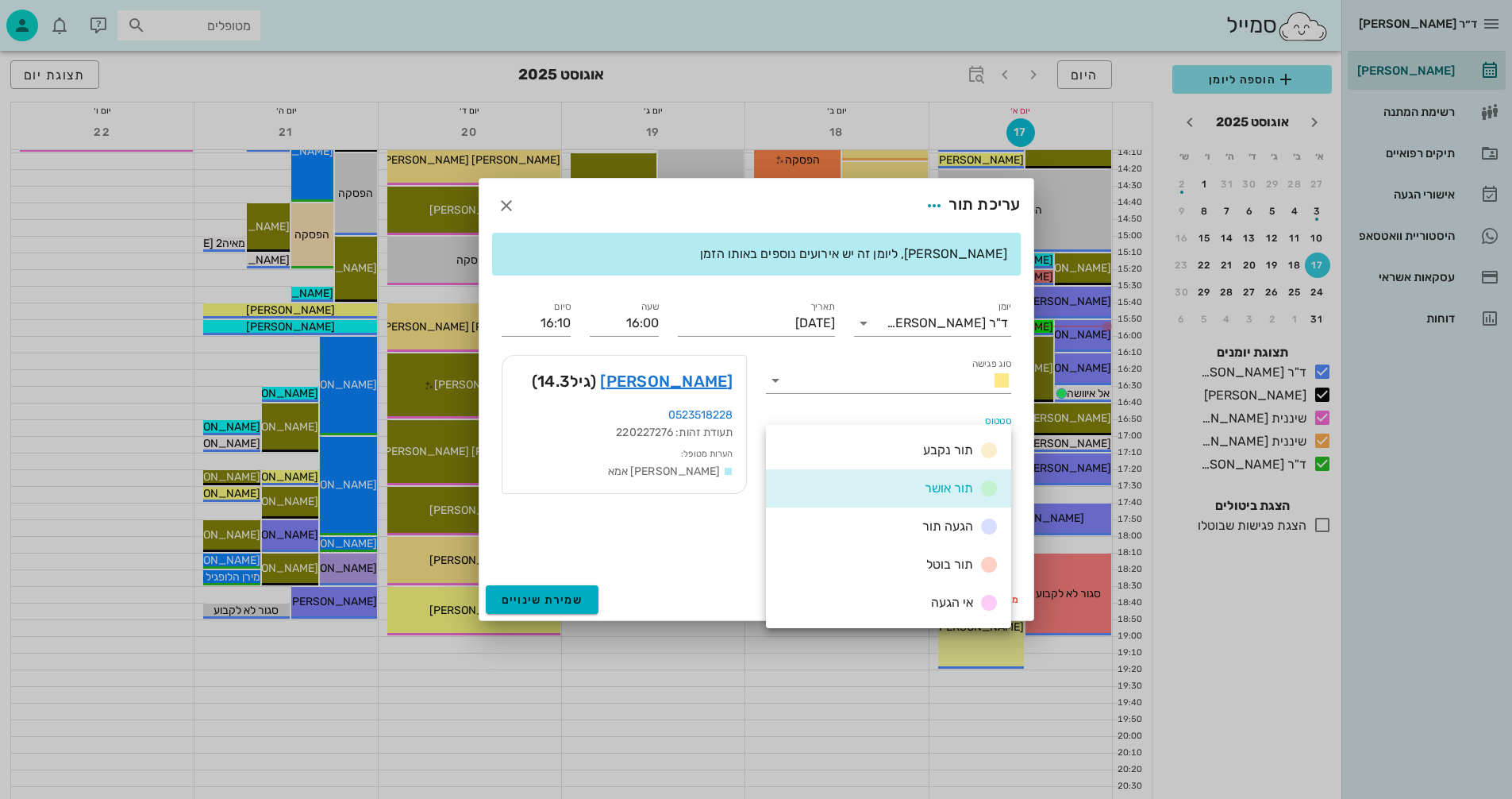
click at [946, 525] on span "הגעה תור" at bounding box center [947, 526] width 51 height 15
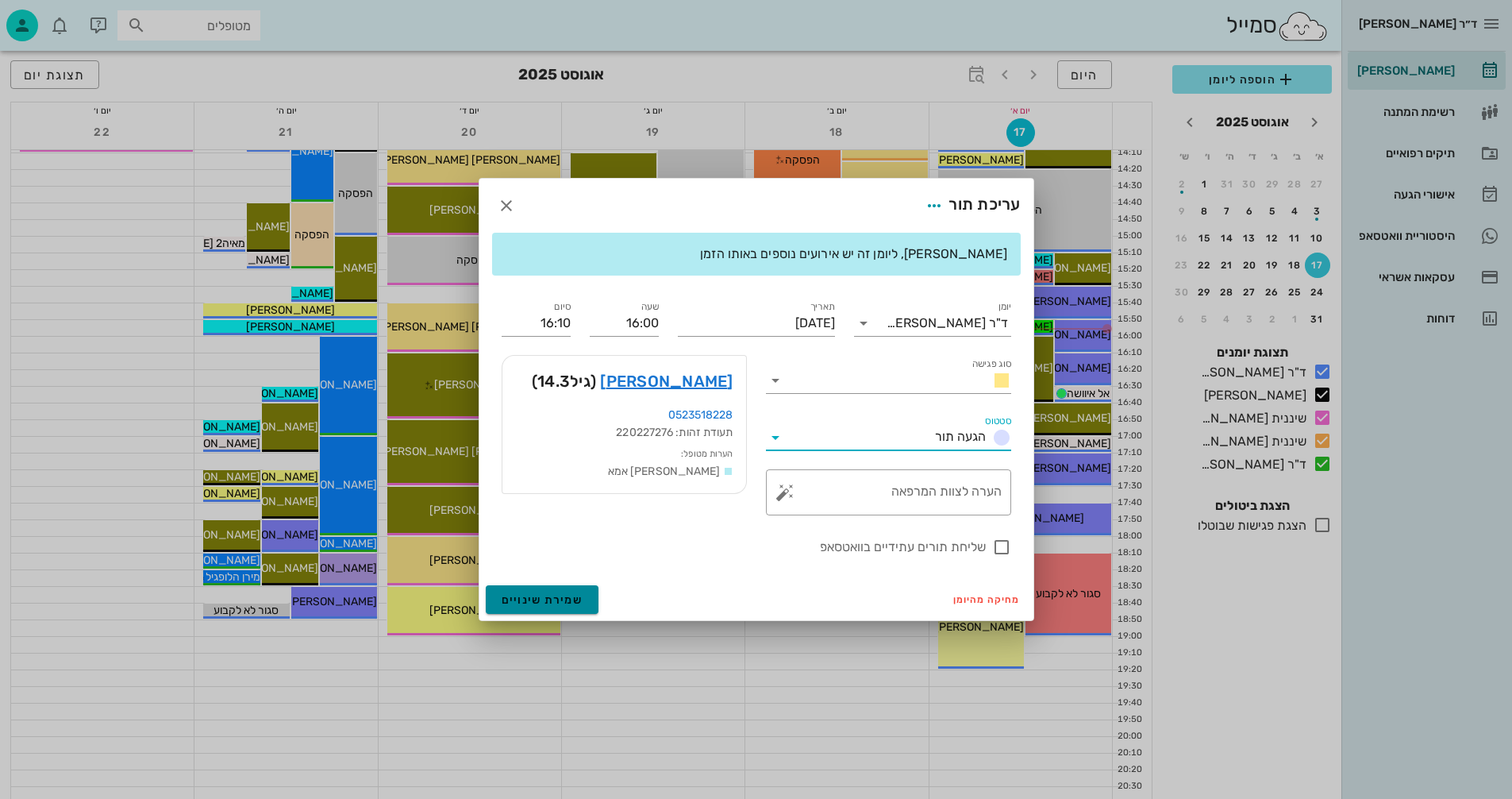
click at [554, 603] on span "שמירת שינויים" at bounding box center [543, 600] width 82 height 13
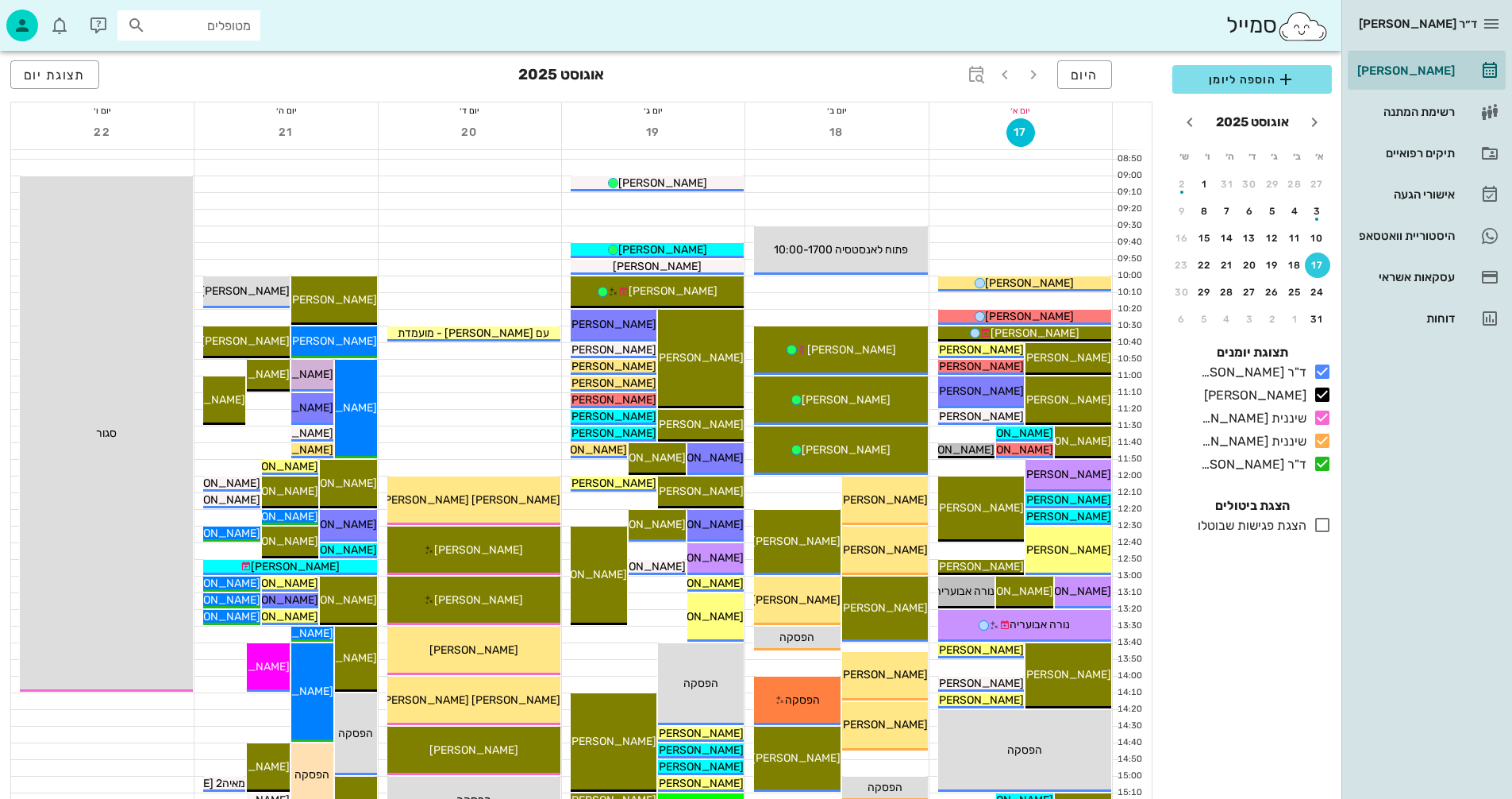
scroll to position [254, 0]
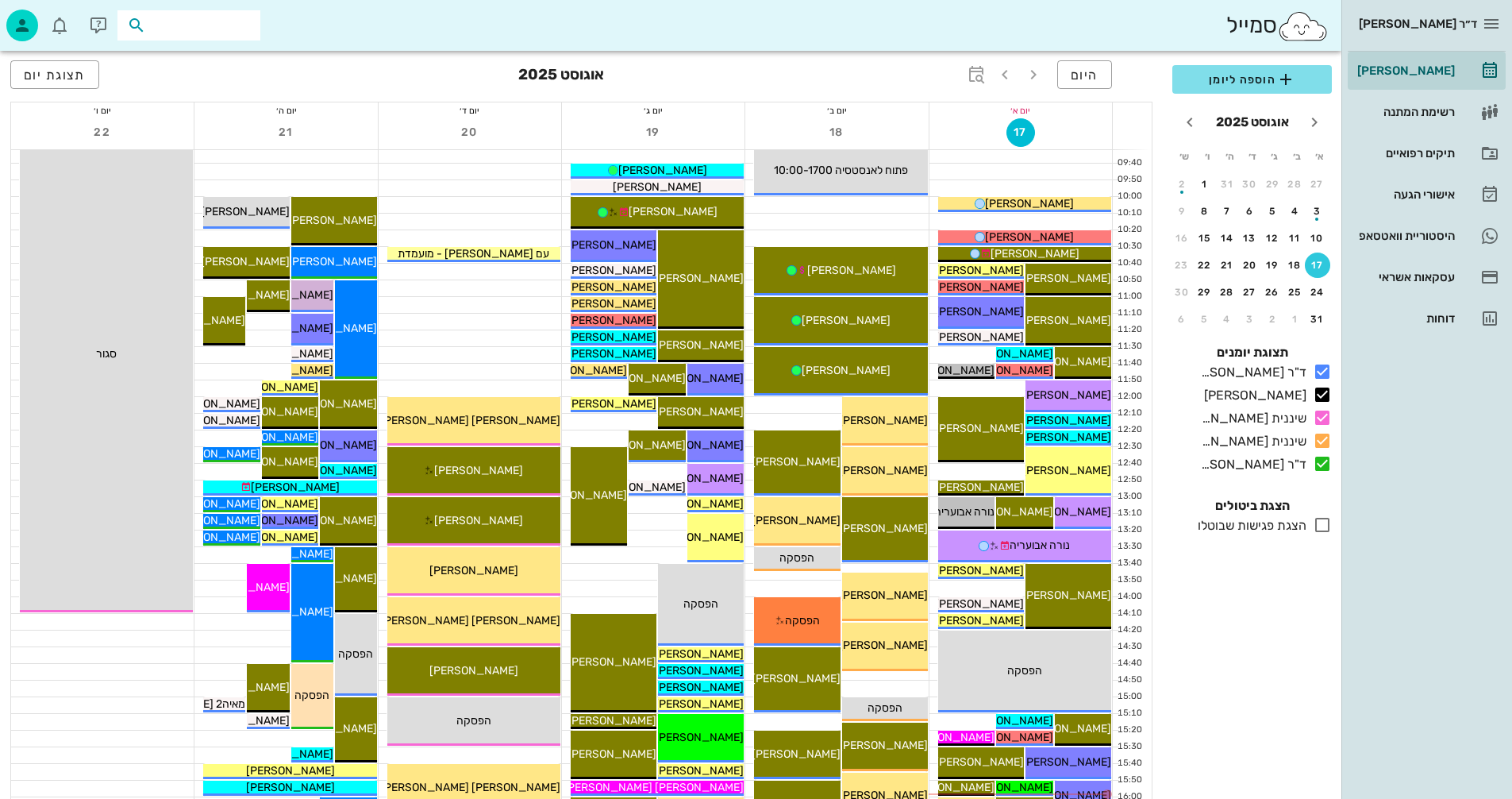
click at [199, 25] on input "text" at bounding box center [200, 25] width 102 height 21
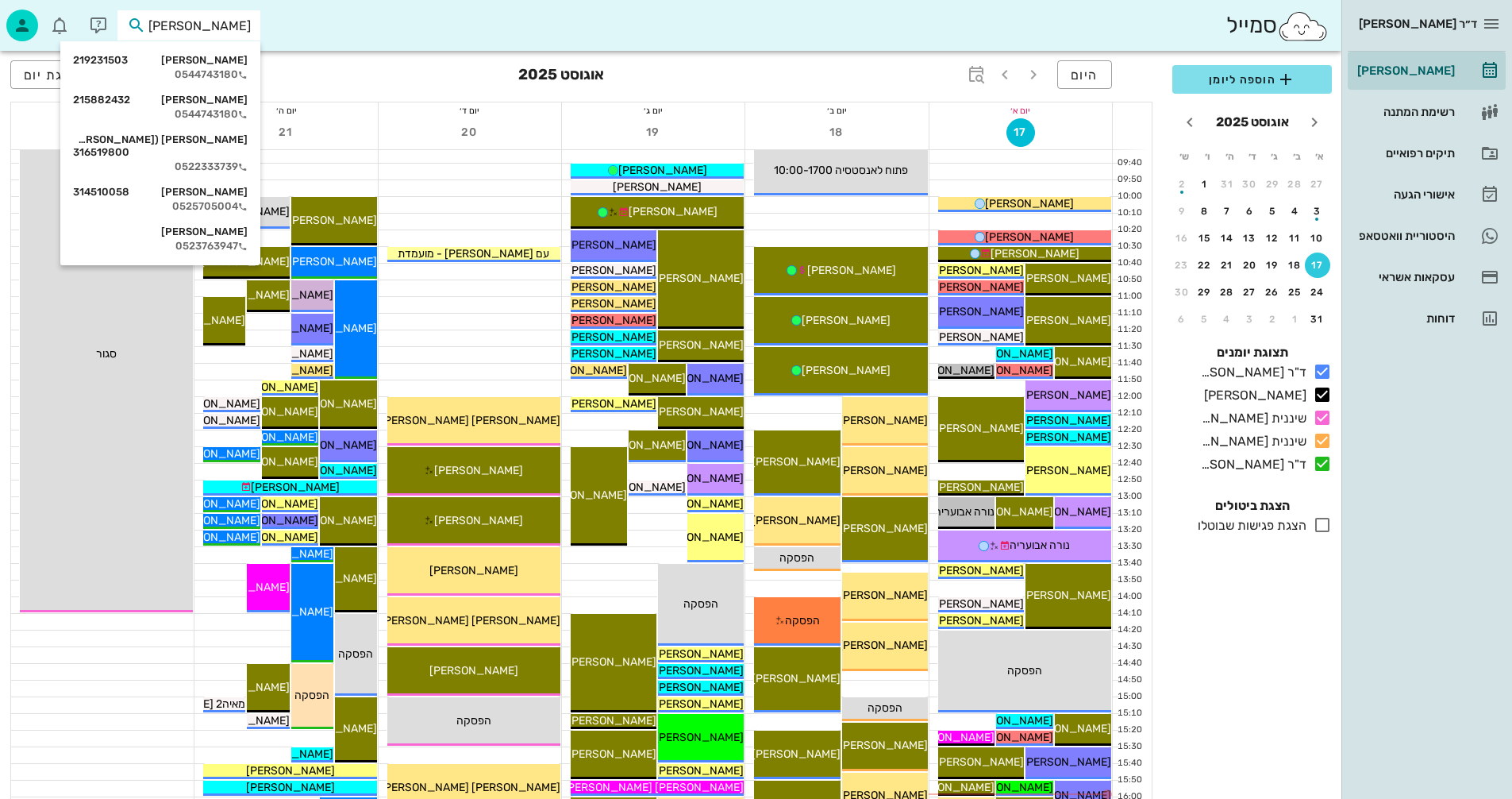
type input "[PERSON_NAME]"
click at [214, 186] on div "[PERSON_NAME] 314510058" at bounding box center [160, 191] width 175 height 12
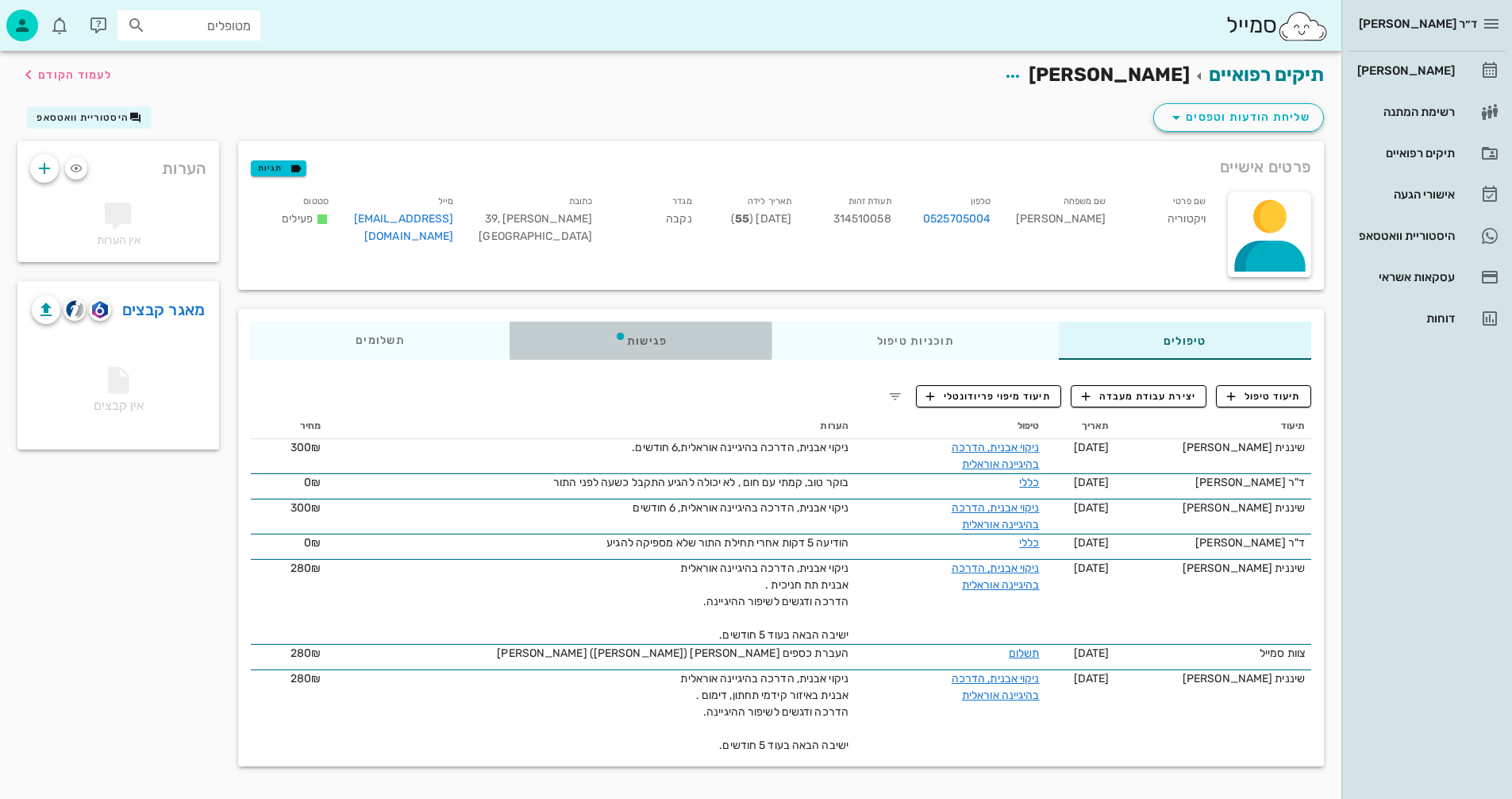
click at [646, 337] on div "פגישות" at bounding box center [640, 341] width 263 height 38
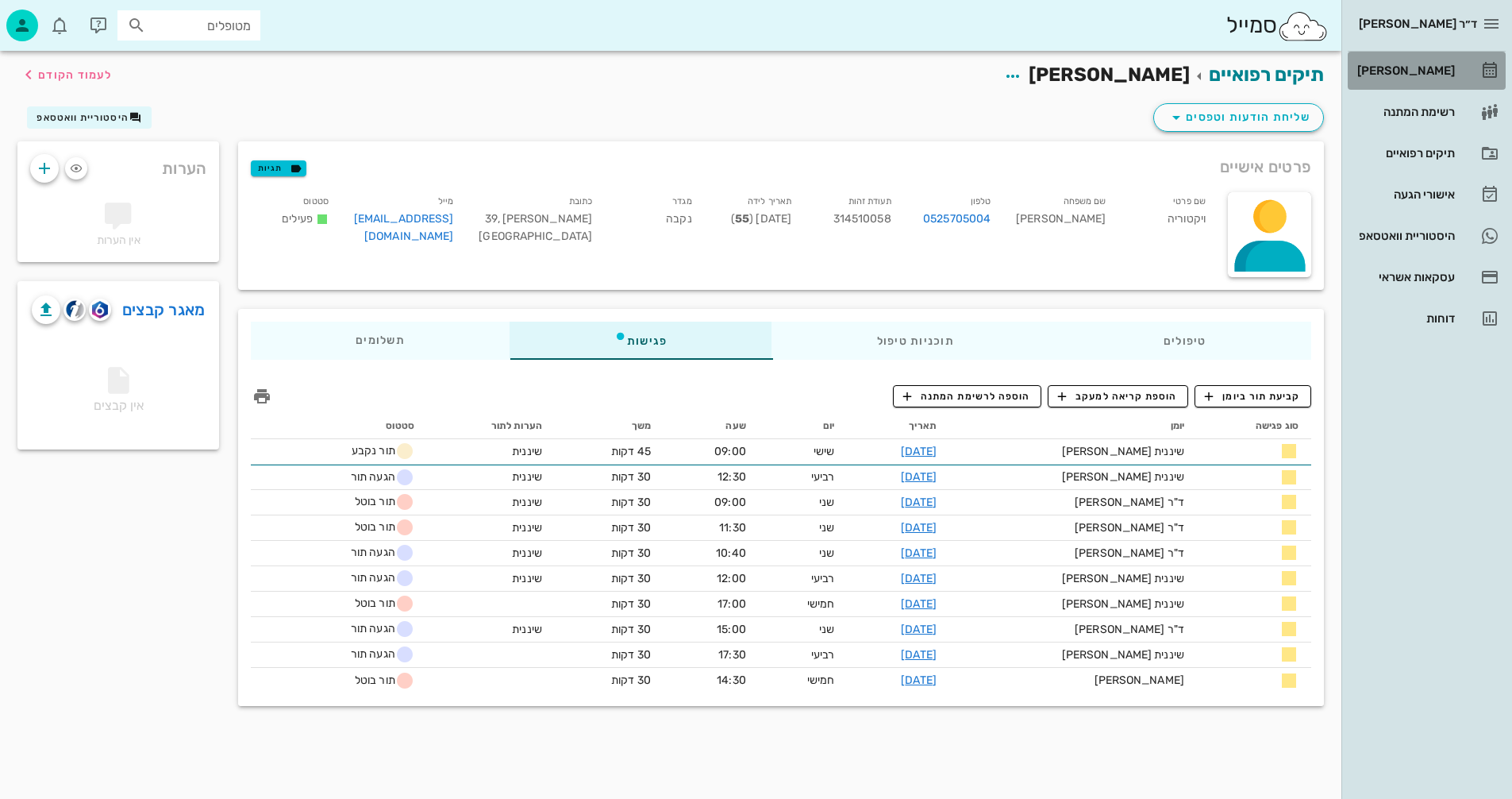
click at [1429, 69] on div "[PERSON_NAME]" at bounding box center [1405, 70] width 101 height 12
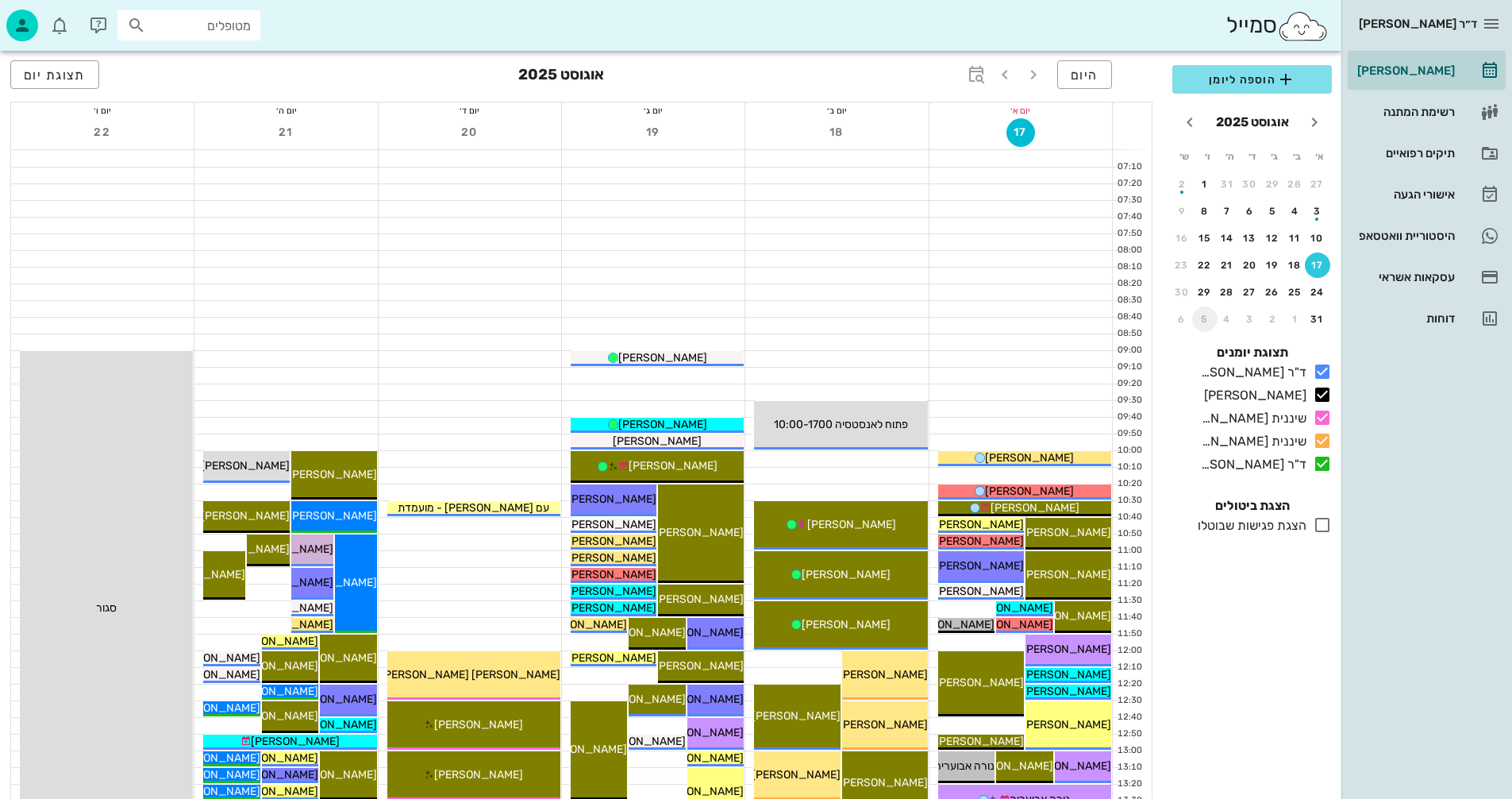
click at [1200, 318] on div "5" at bounding box center [1205, 318] width 26 height 11
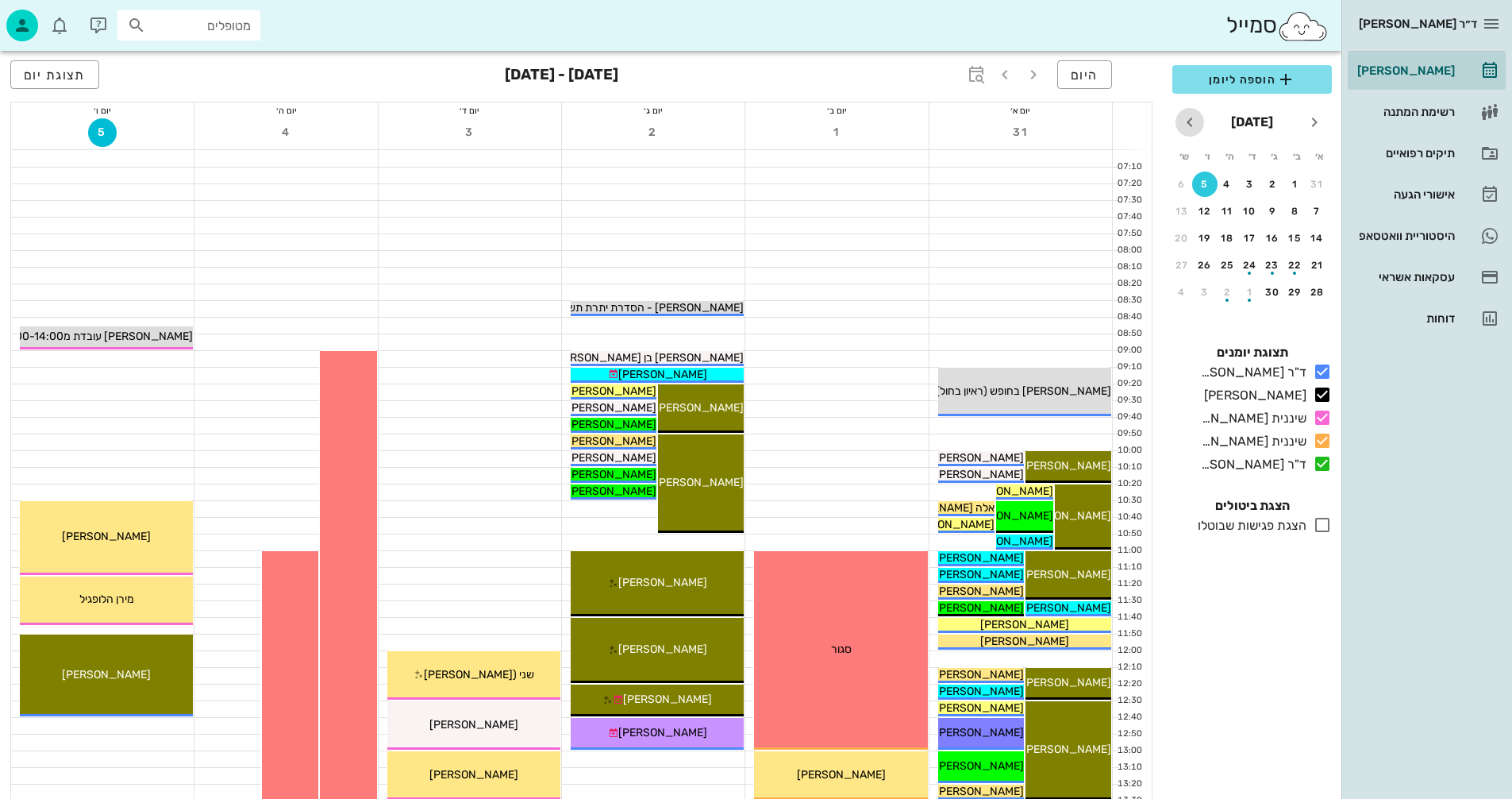
click at [1188, 123] on icon "חודש הבא" at bounding box center [1190, 122] width 19 height 19
click at [1319, 294] on div "26" at bounding box center [1317, 292] width 26 height 11
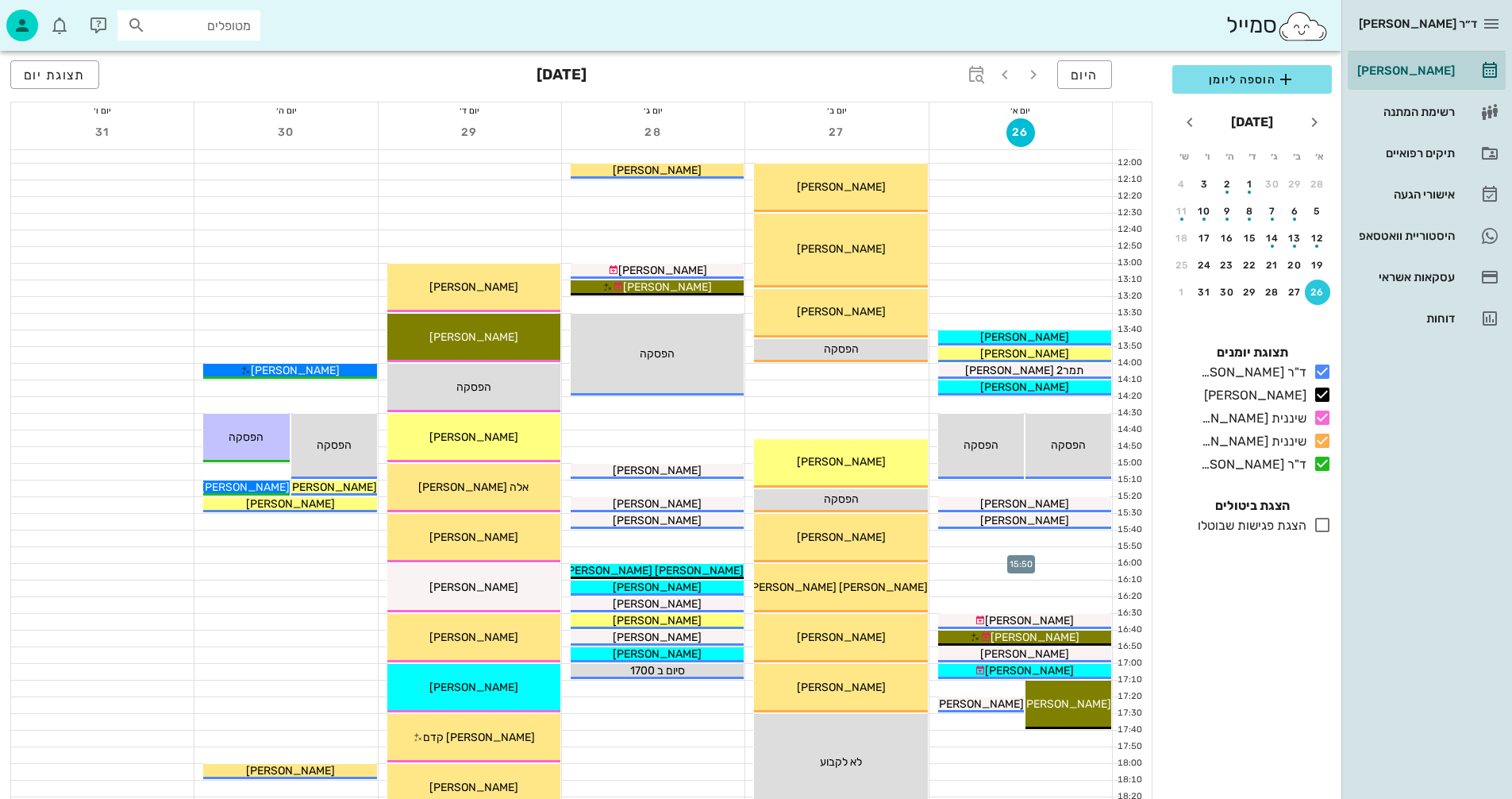
scroll to position [238, 0]
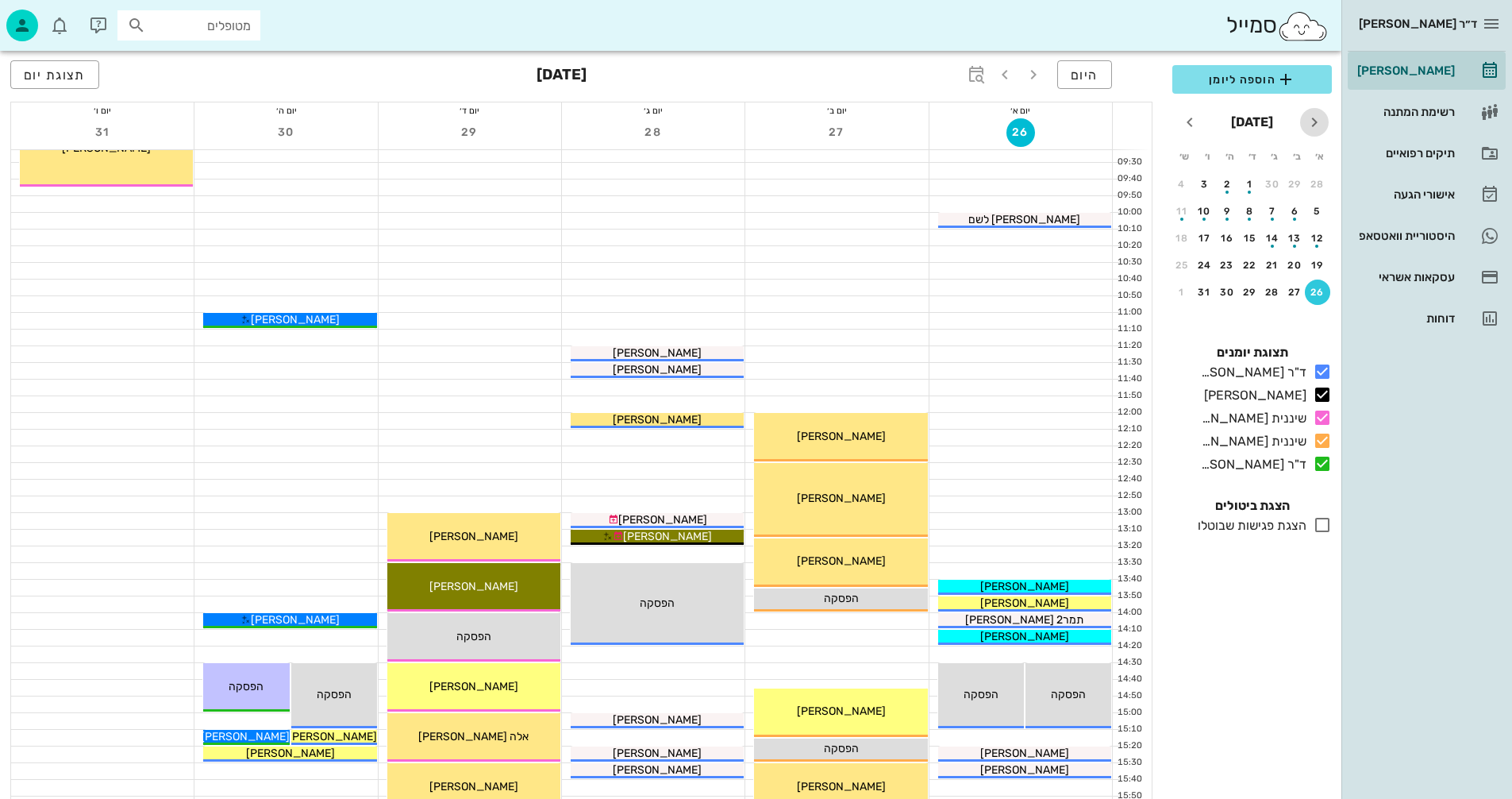
click at [1318, 117] on icon "חודש שעבר" at bounding box center [1314, 122] width 19 height 19
click at [1207, 258] on button "26" at bounding box center [1205, 265] width 26 height 26
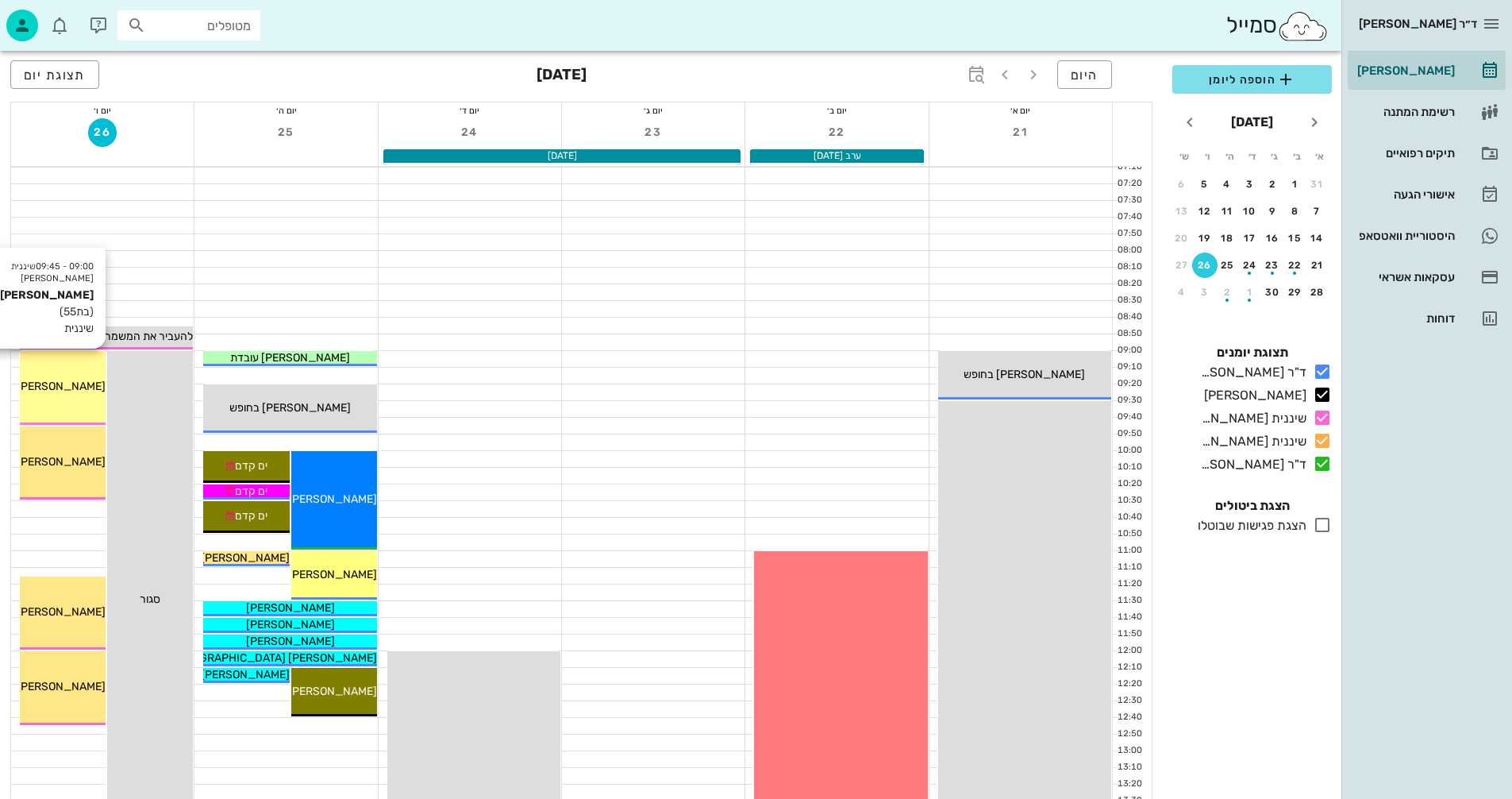
click at [65, 372] on div "09:00 - 09:45 שיננית [PERSON_NAME] (בת 55 ) שיננית [PERSON_NAME]" at bounding box center [62, 387] width 85 height 74
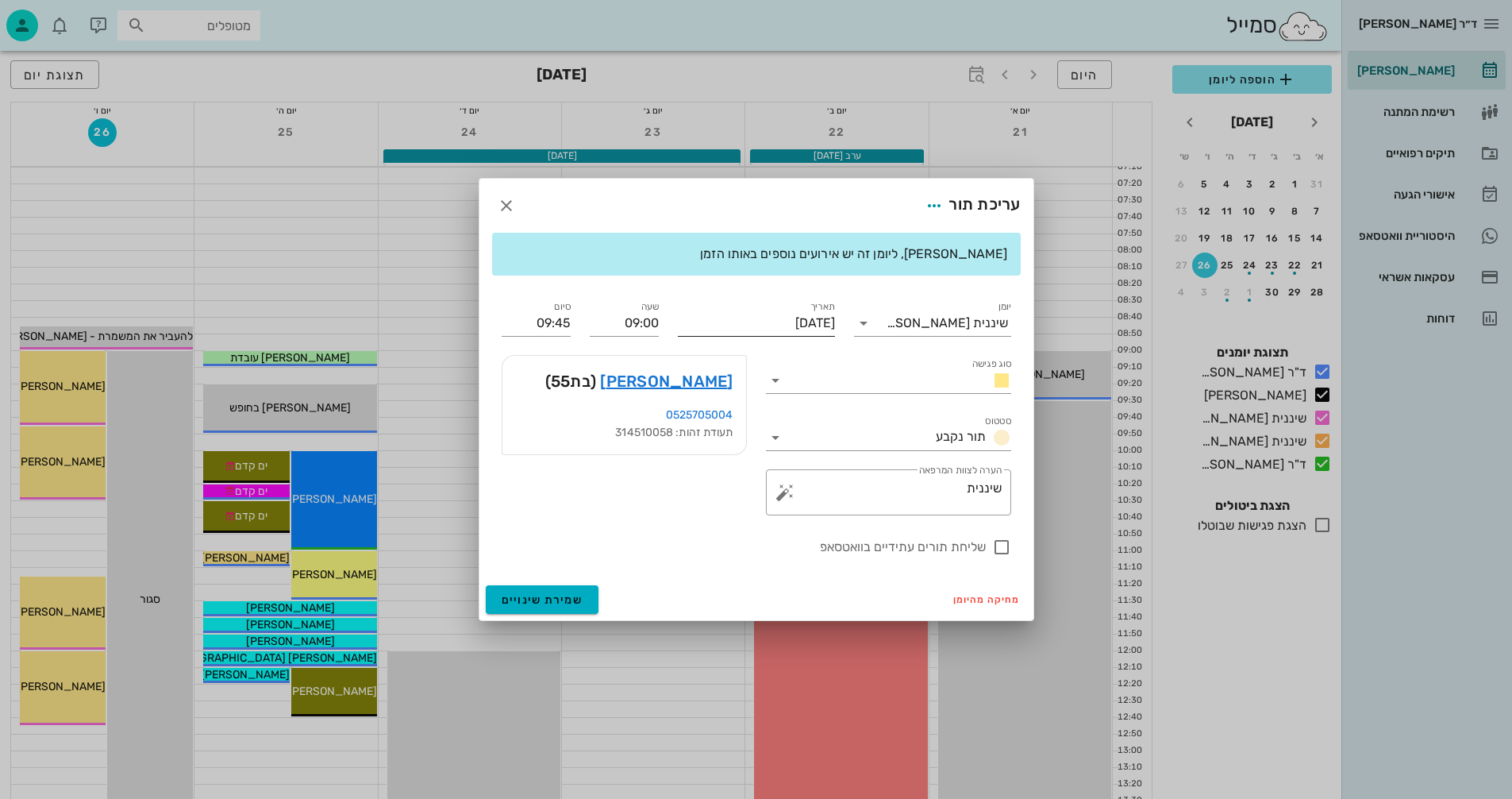
click at [727, 320] on input "[DATE]" at bounding box center [756, 323] width 157 height 26
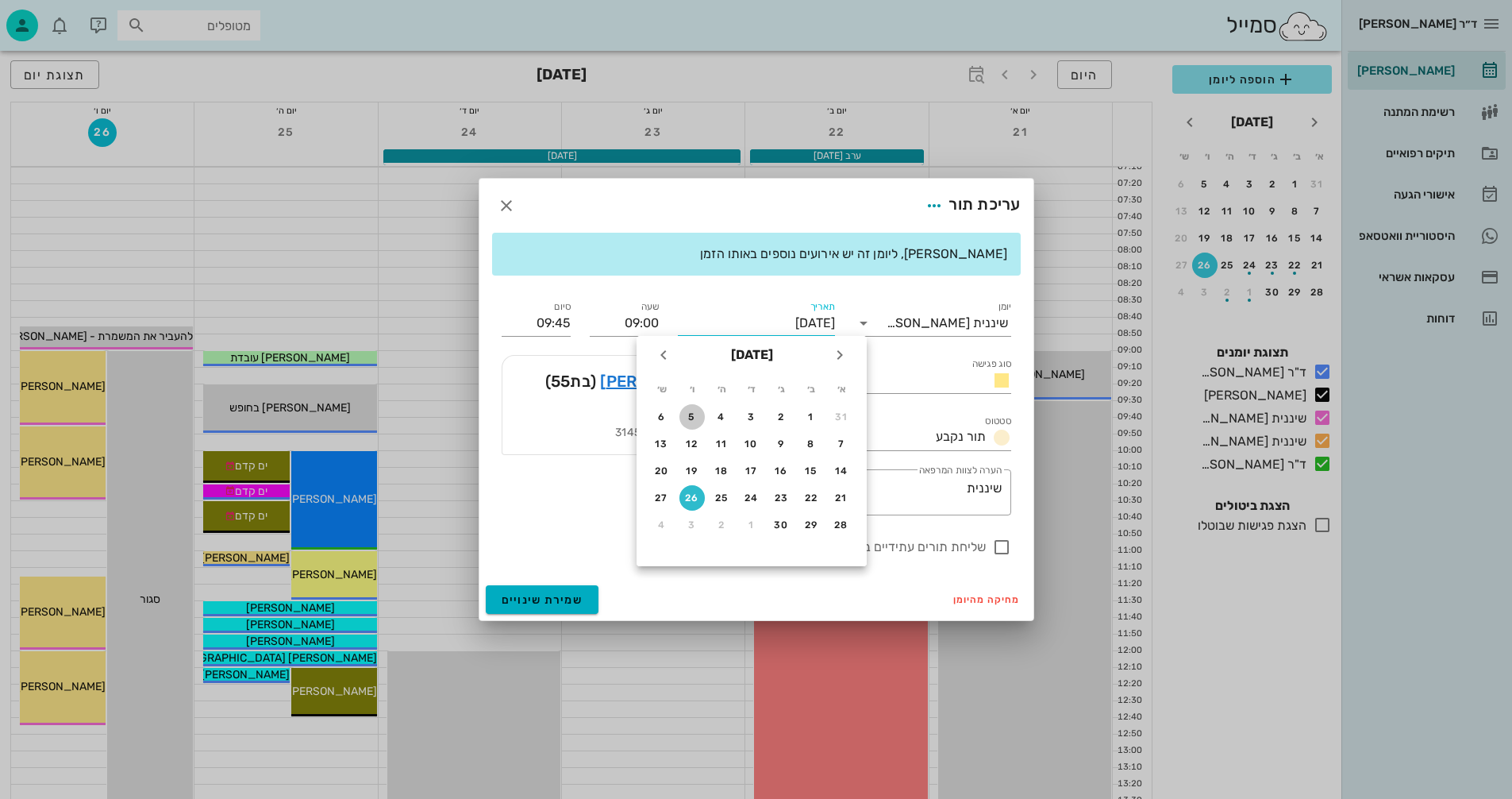
click at [684, 415] on div "5" at bounding box center [692, 416] width 26 height 11
type input "[DATE]"
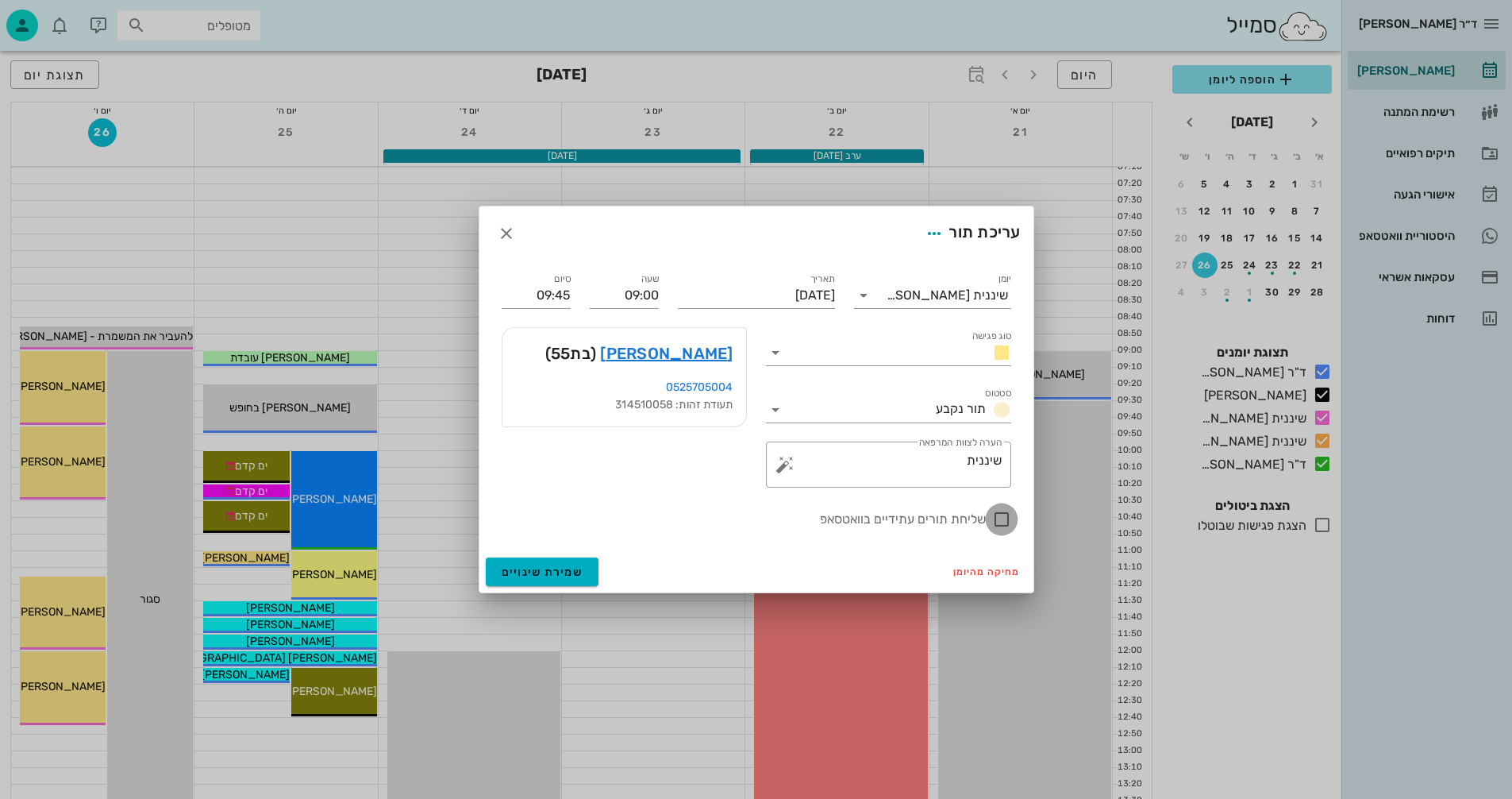
click at [1002, 517] on div at bounding box center [1002, 519] width 27 height 27
checkbox input "true"
click at [533, 565] on span "שמירת שינויים" at bounding box center [543, 572] width 82 height 13
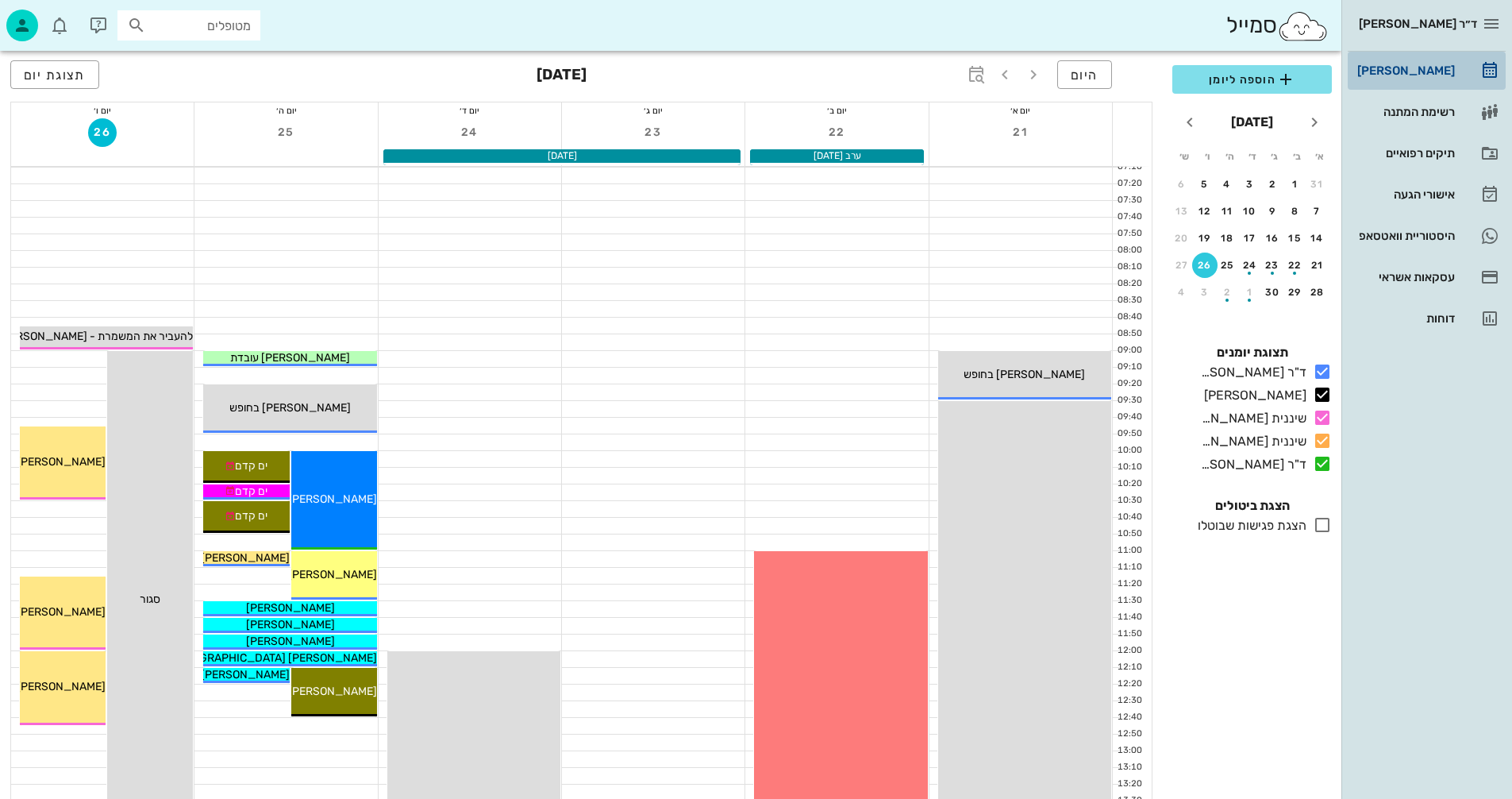
click at [1421, 66] on div "[PERSON_NAME]" at bounding box center [1405, 70] width 101 height 12
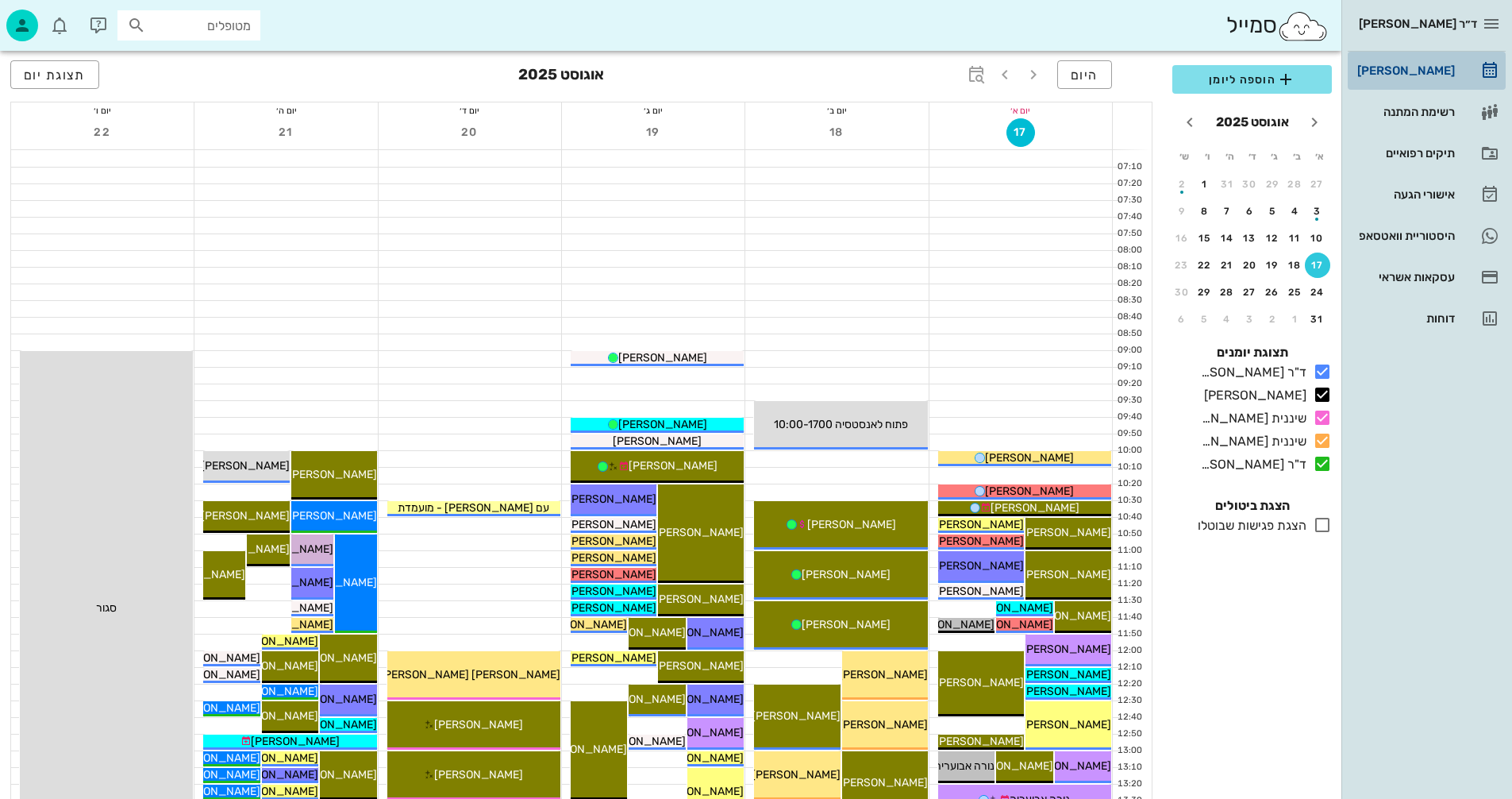
click at [1410, 72] on div "[PERSON_NAME]" at bounding box center [1405, 70] width 101 height 12
click at [229, 28] on input "מטופלים" at bounding box center [200, 25] width 102 height 21
type input "[PERSON_NAME]"
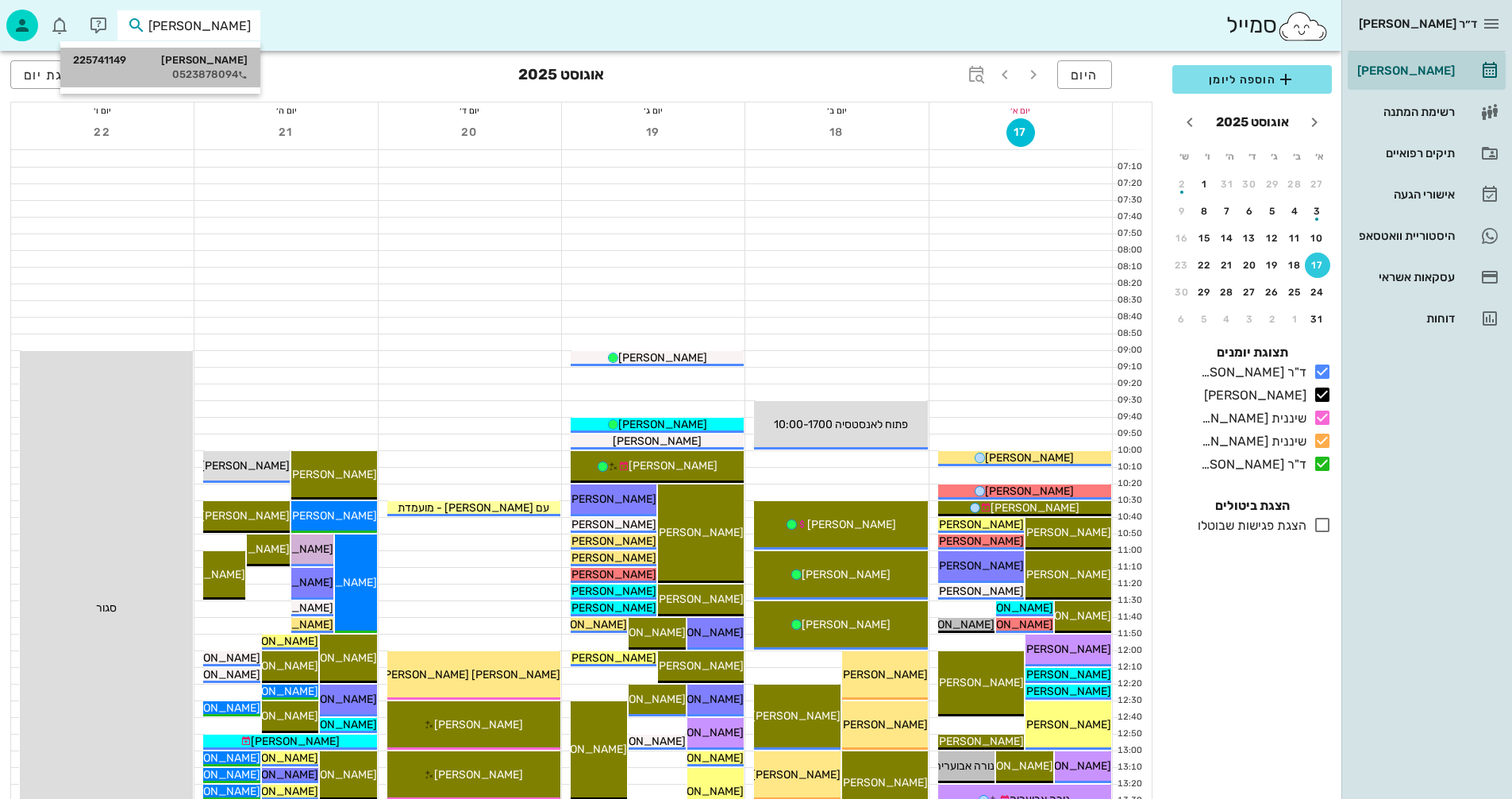
click at [212, 60] on div "[PERSON_NAME] 225741149" at bounding box center [160, 60] width 175 height 12
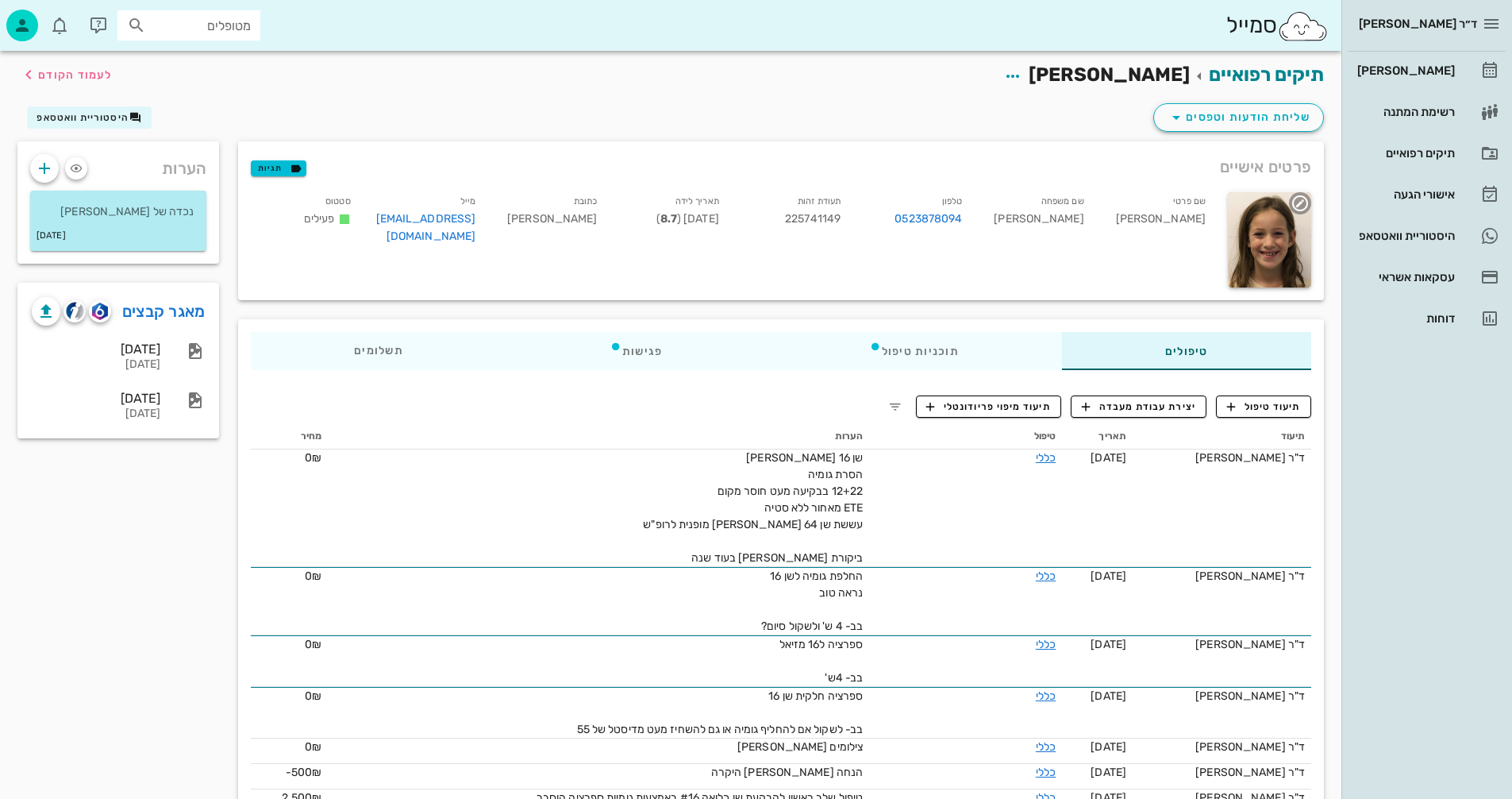
click at [1283, 259] on div at bounding box center [1269, 240] width 84 height 95
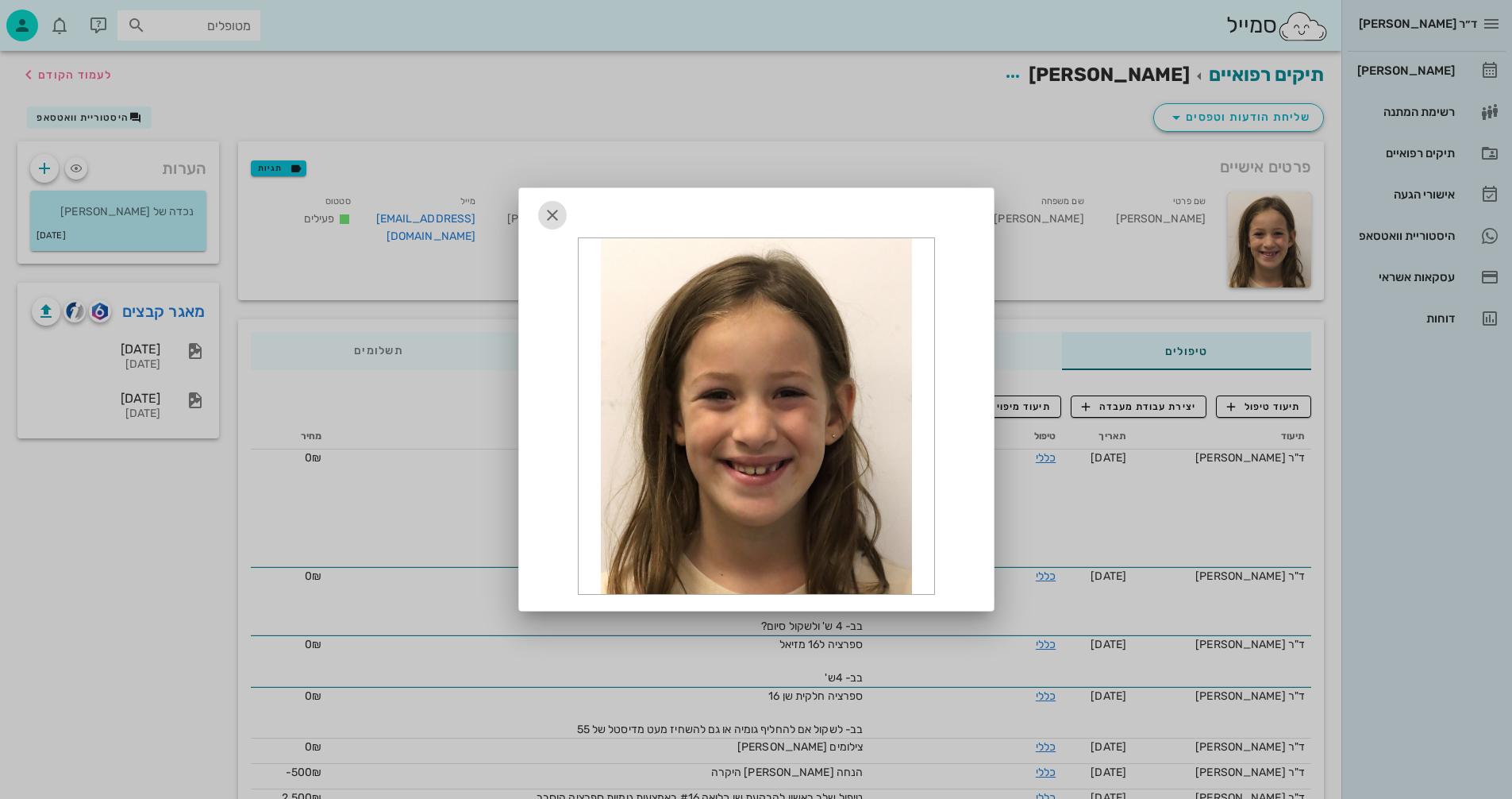
click at [548, 211] on icon "button" at bounding box center [552, 215] width 19 height 19
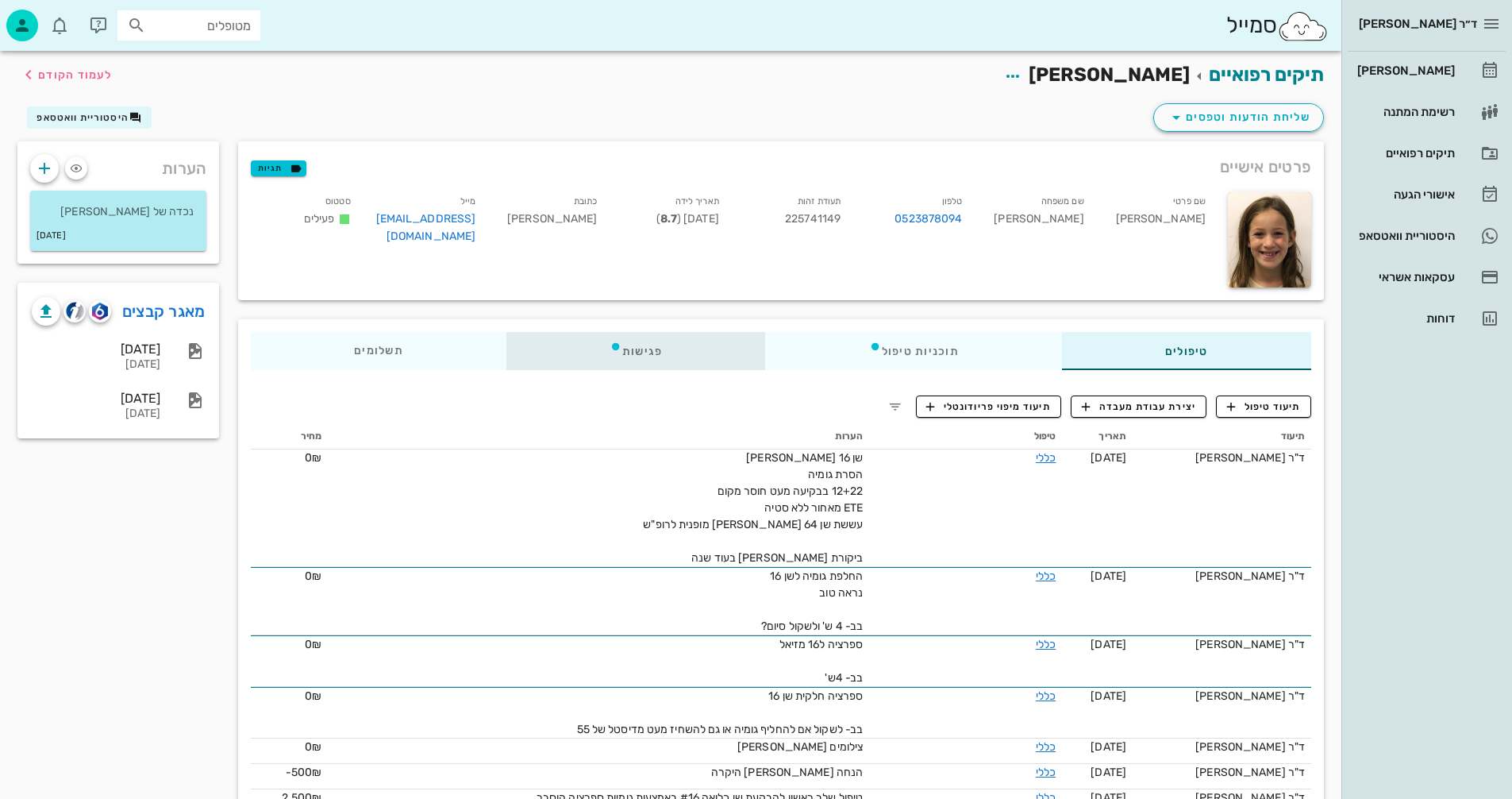
click at [637, 341] on div "פגישות" at bounding box center [635, 351] width 259 height 38
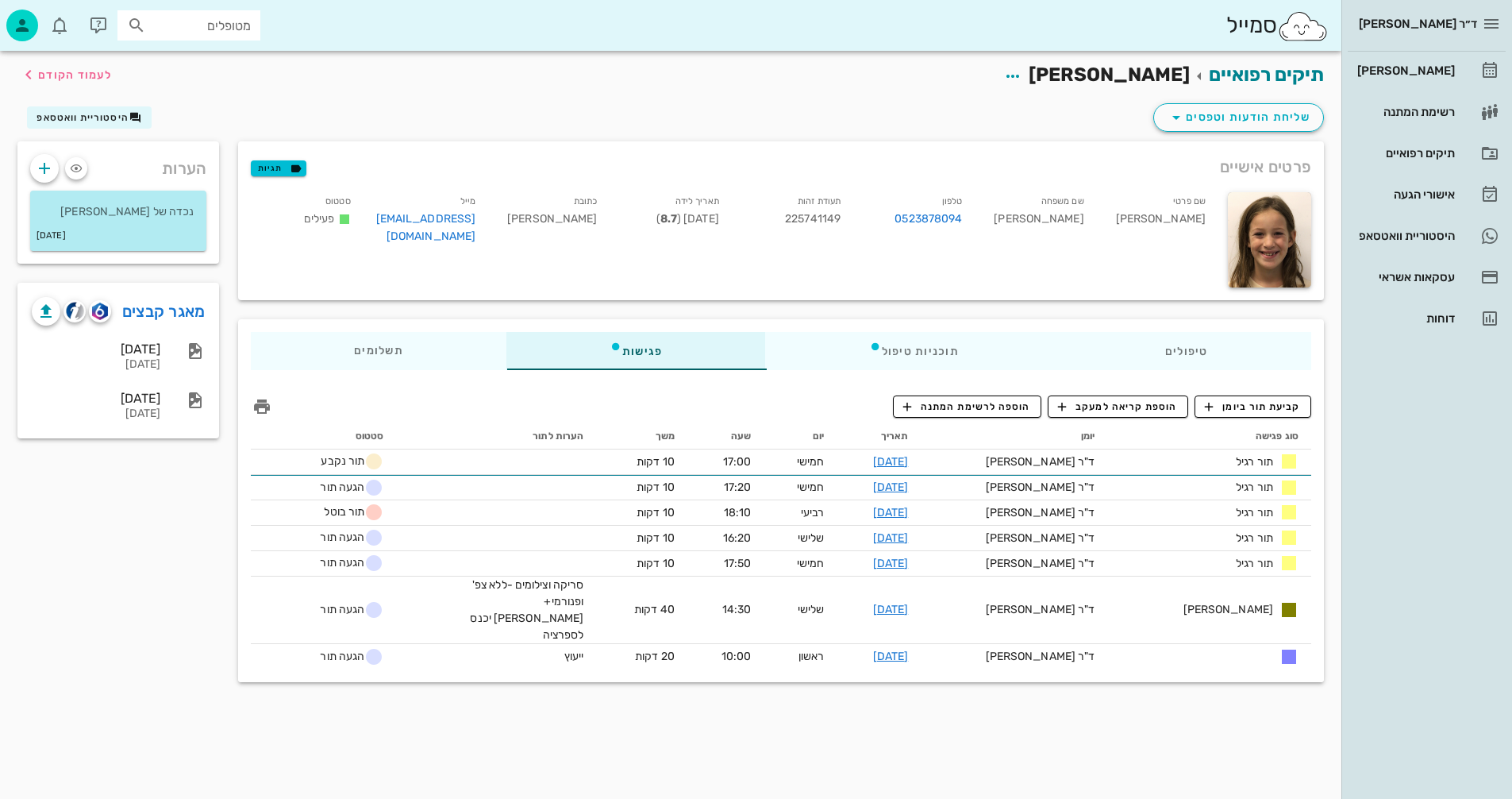
click at [225, 26] on input "מטופלים" at bounding box center [200, 25] width 102 height 21
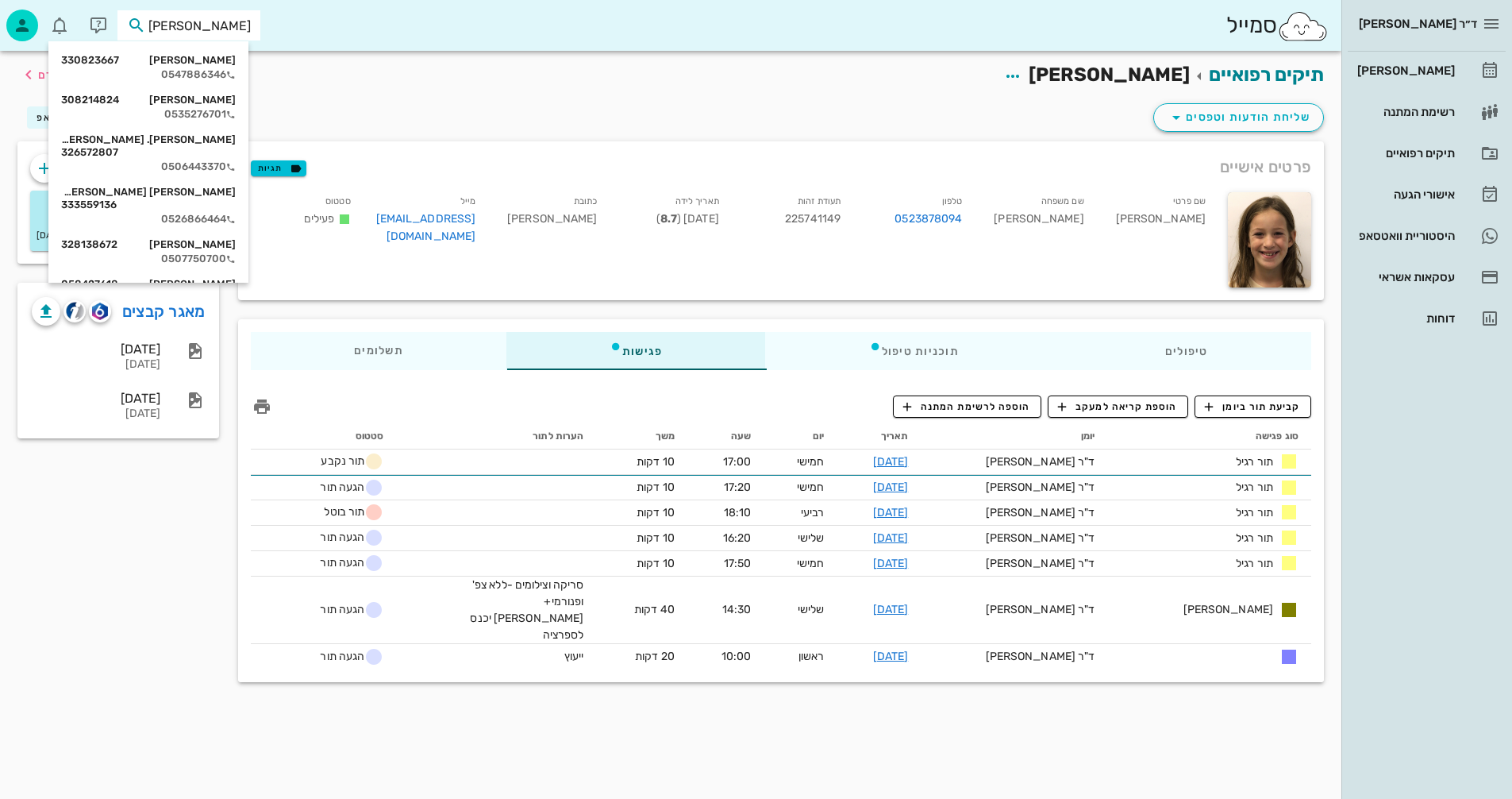
type input "[PERSON_NAME]"
click at [199, 99] on div "[PERSON_NAME] 308214824" at bounding box center [148, 99] width 175 height 12
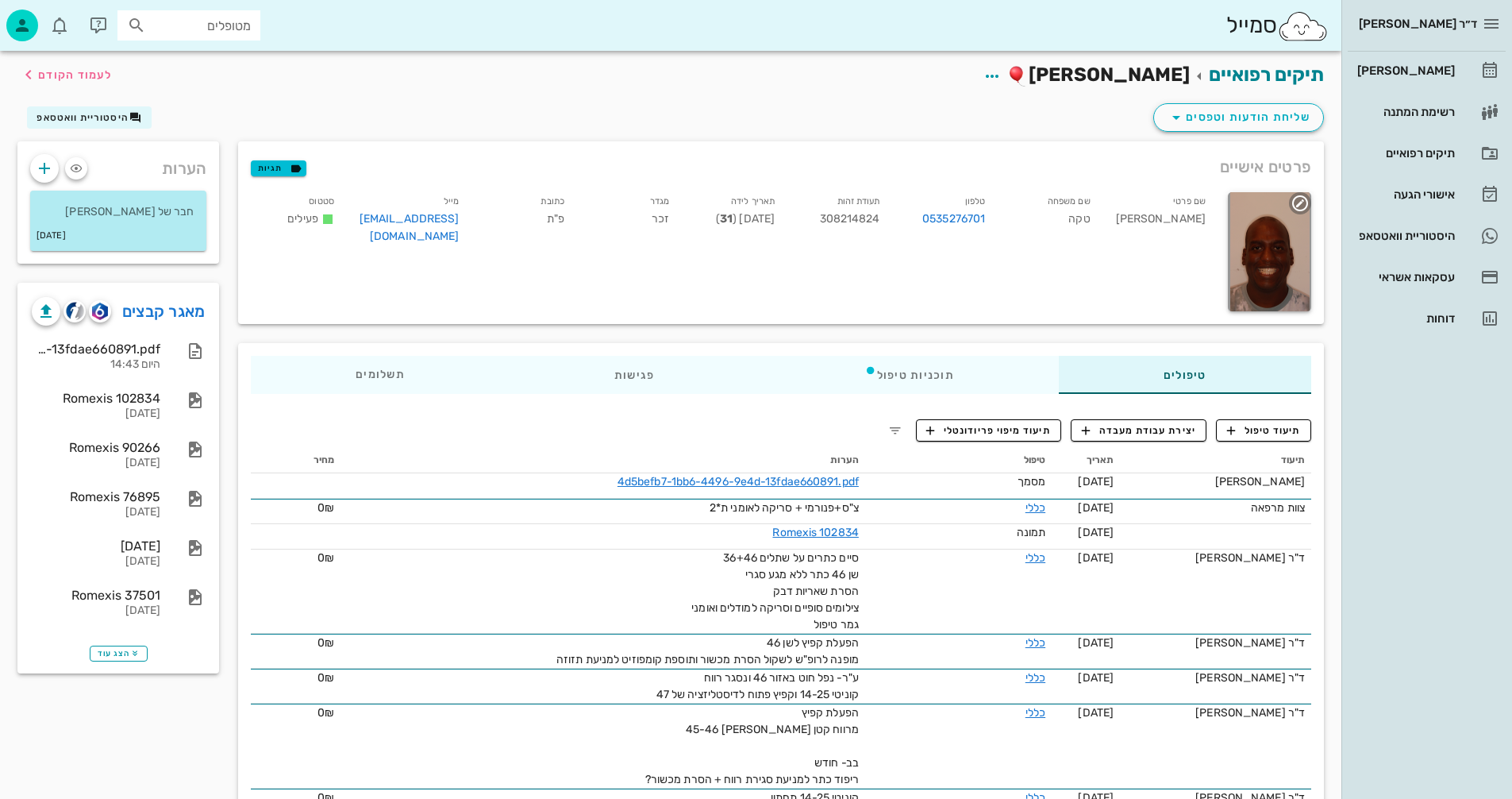
click at [1258, 252] on div at bounding box center [1269, 252] width 84 height 119
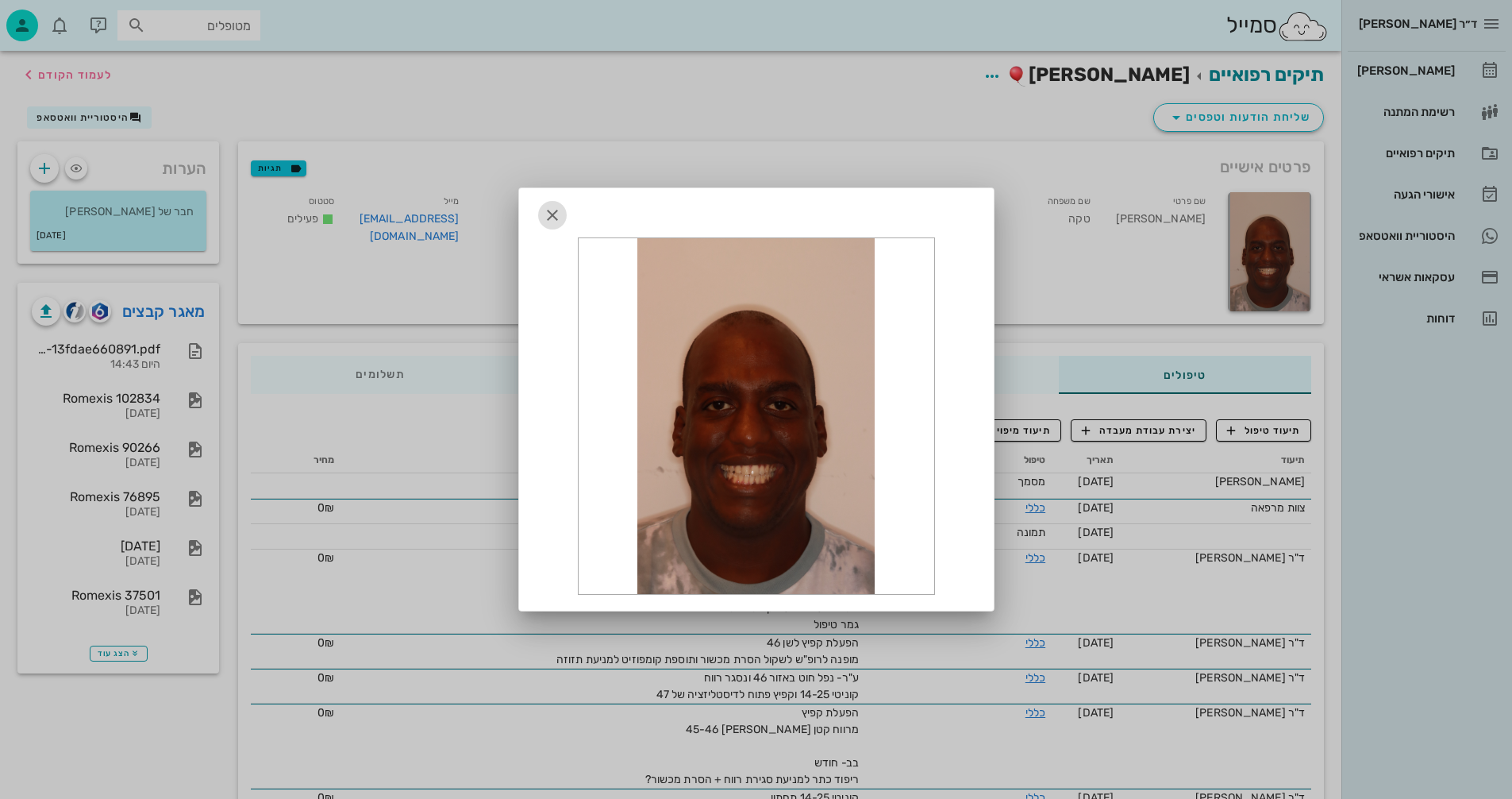
click at [548, 208] on icon "button" at bounding box center [552, 215] width 19 height 19
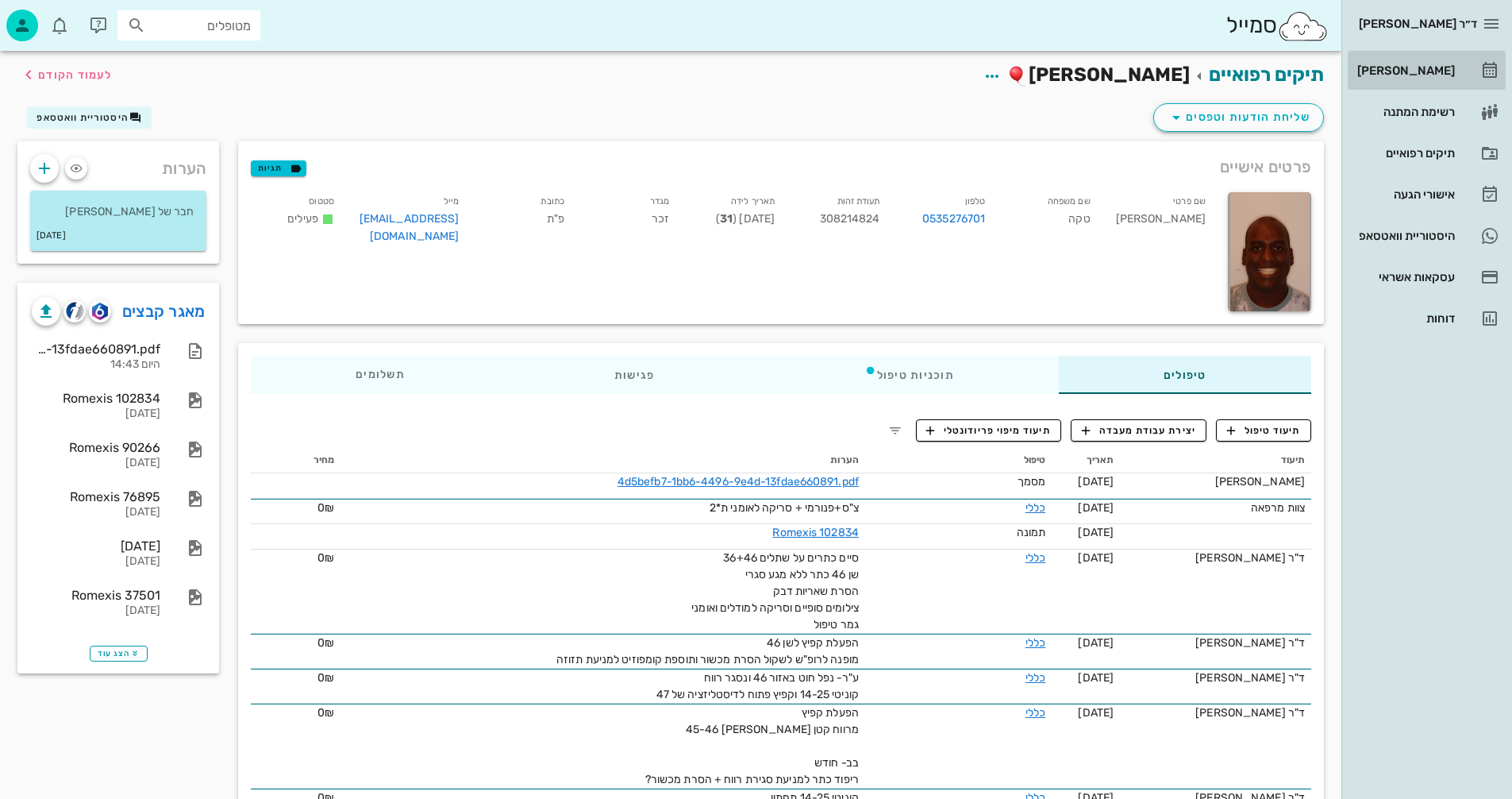
click at [1413, 66] on div "[PERSON_NAME]" at bounding box center [1405, 70] width 101 height 12
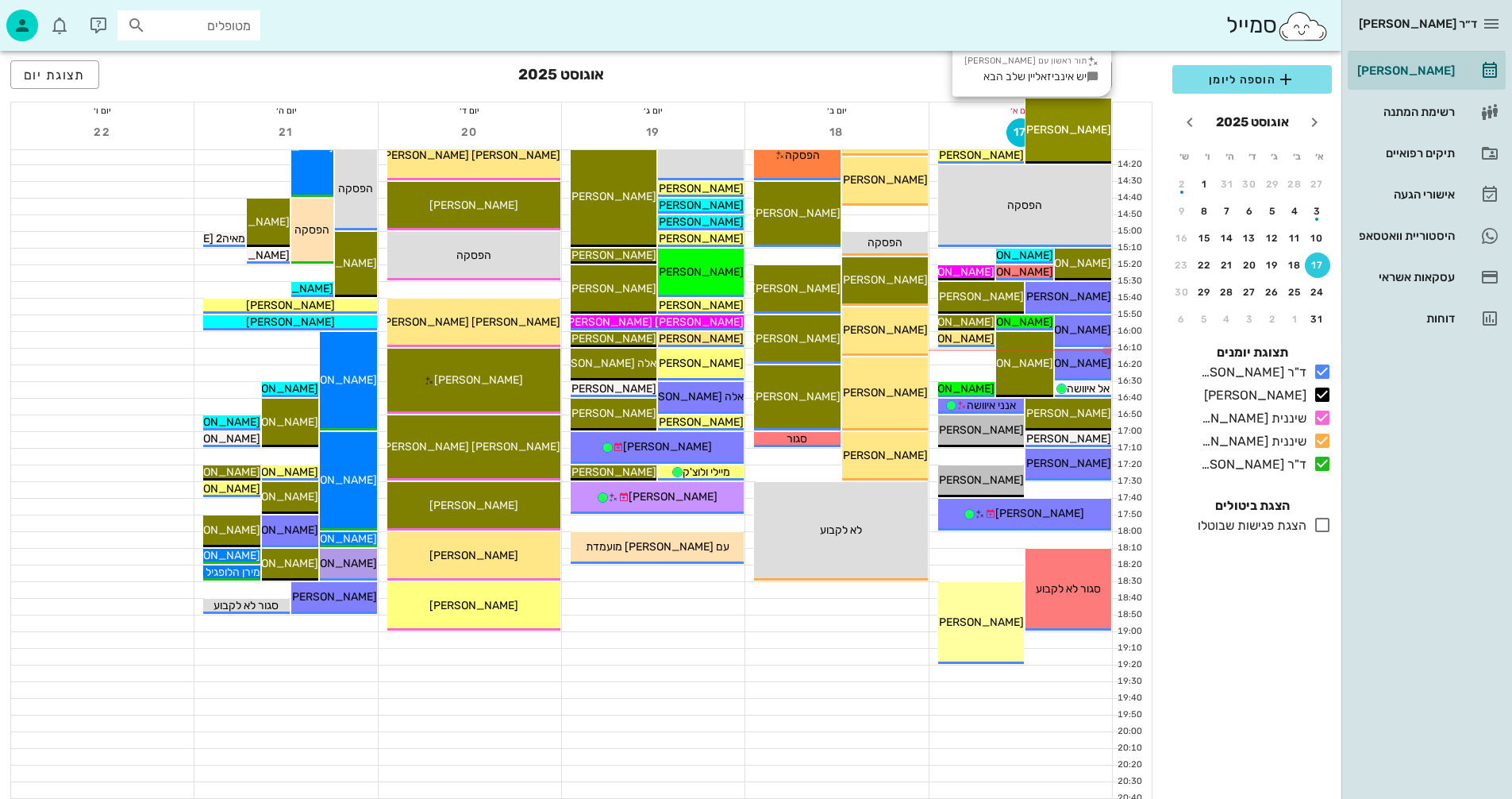
scroll to position [752, 0]
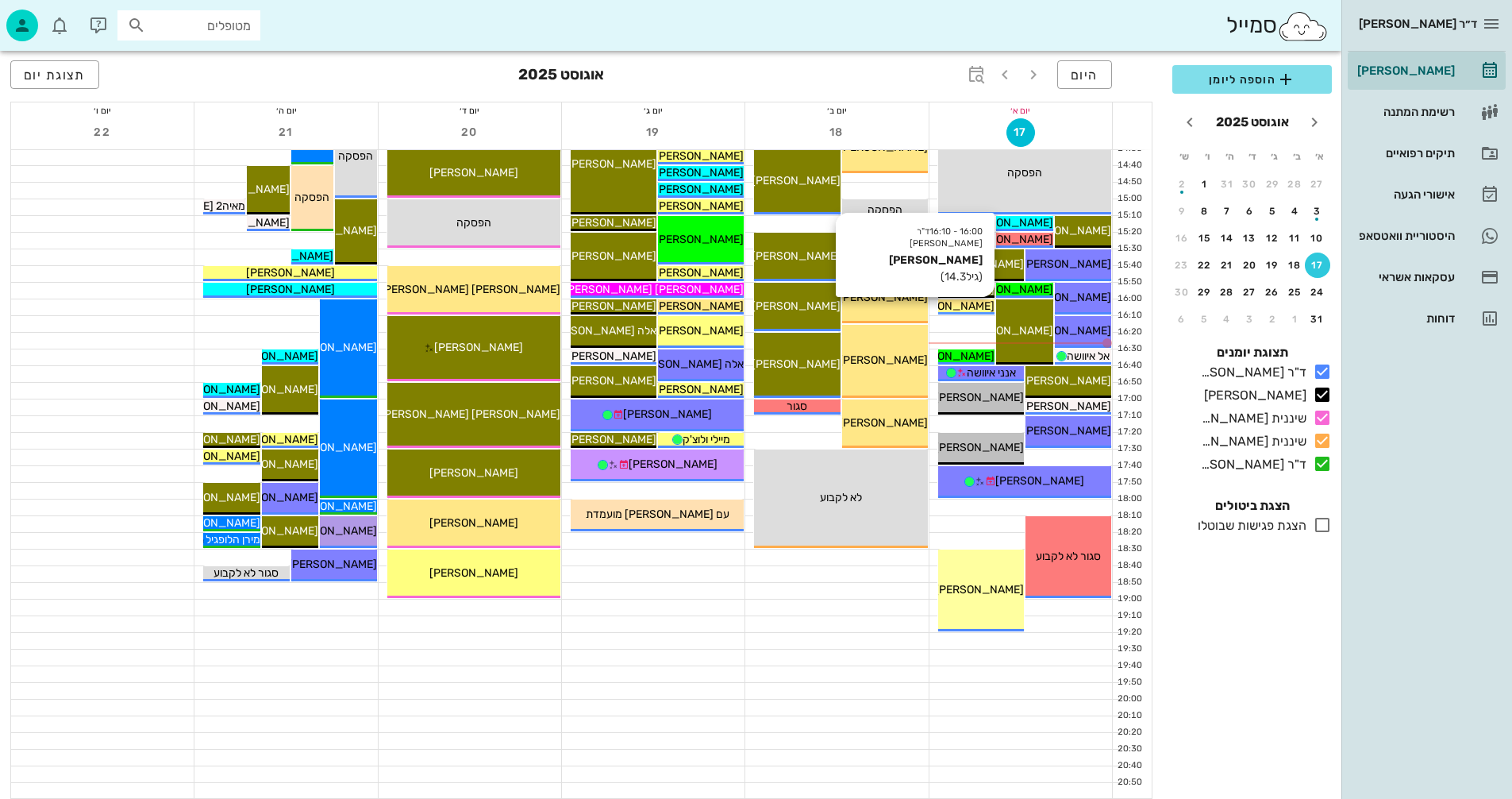
click at [969, 306] on span "[PERSON_NAME]" at bounding box center [949, 306] width 89 height 13
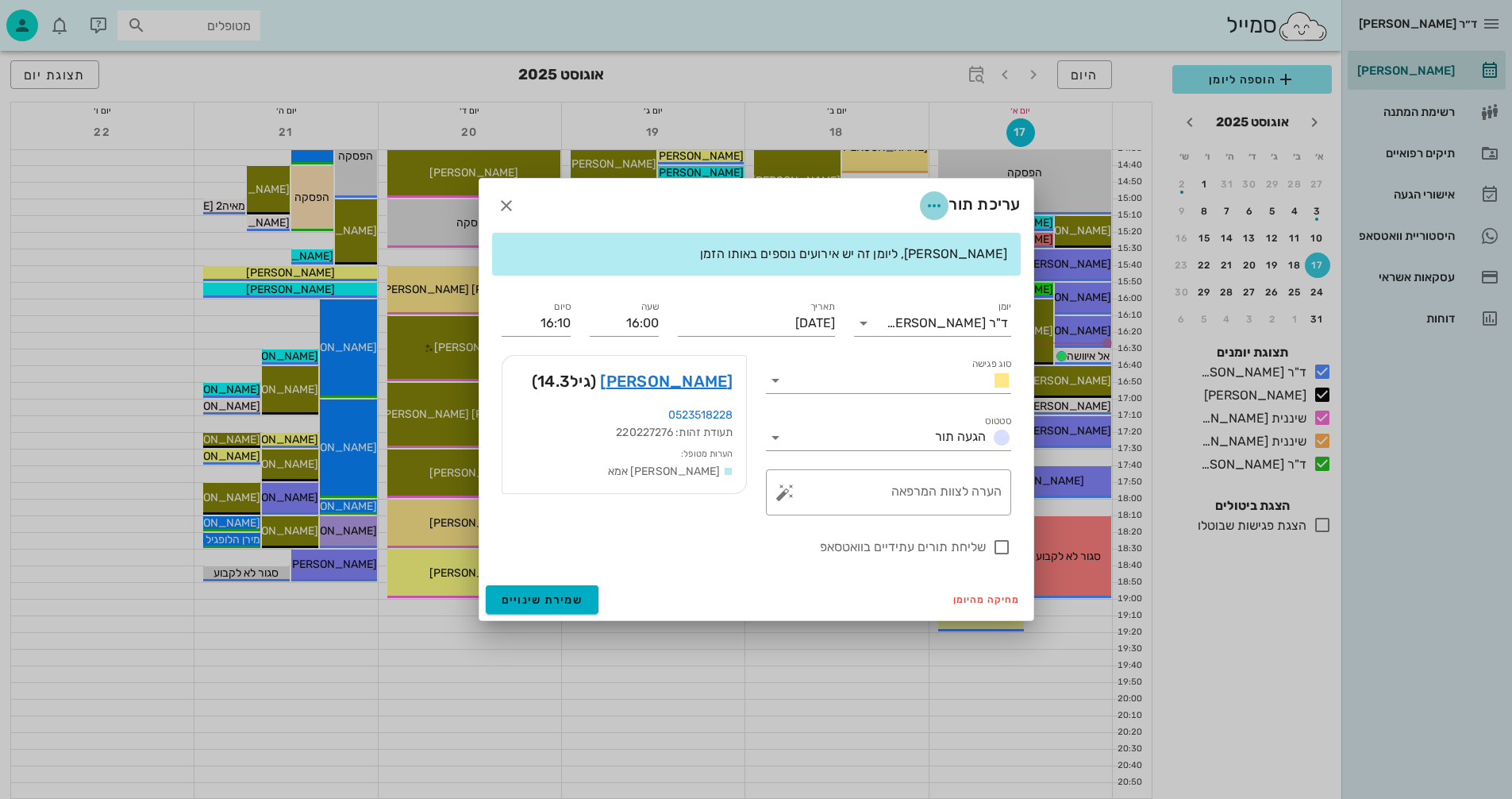
click at [932, 203] on icon "button" at bounding box center [934, 206] width 19 height 19
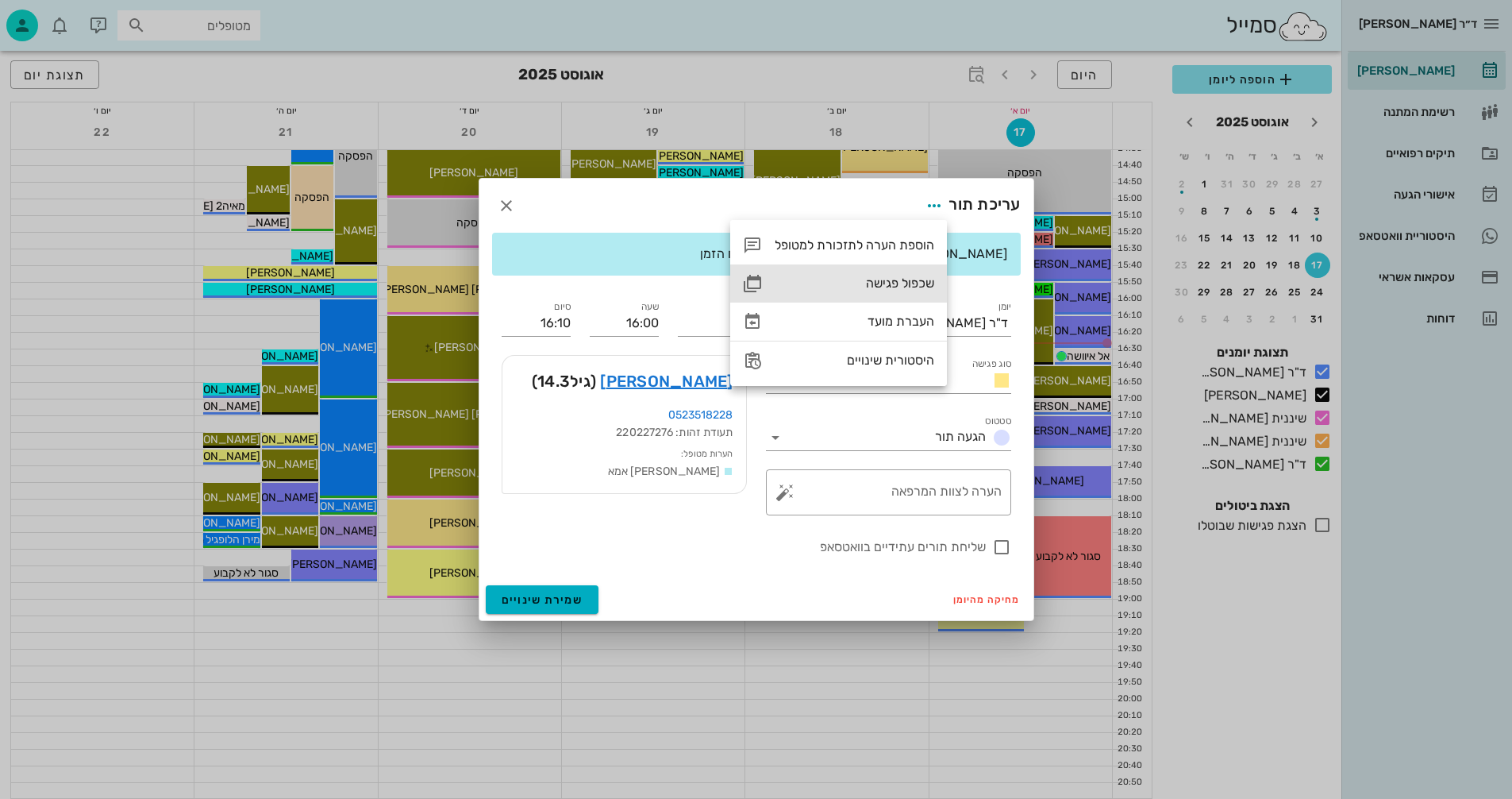
click at [885, 279] on div "שכפול פגישה" at bounding box center [854, 283] width 160 height 15
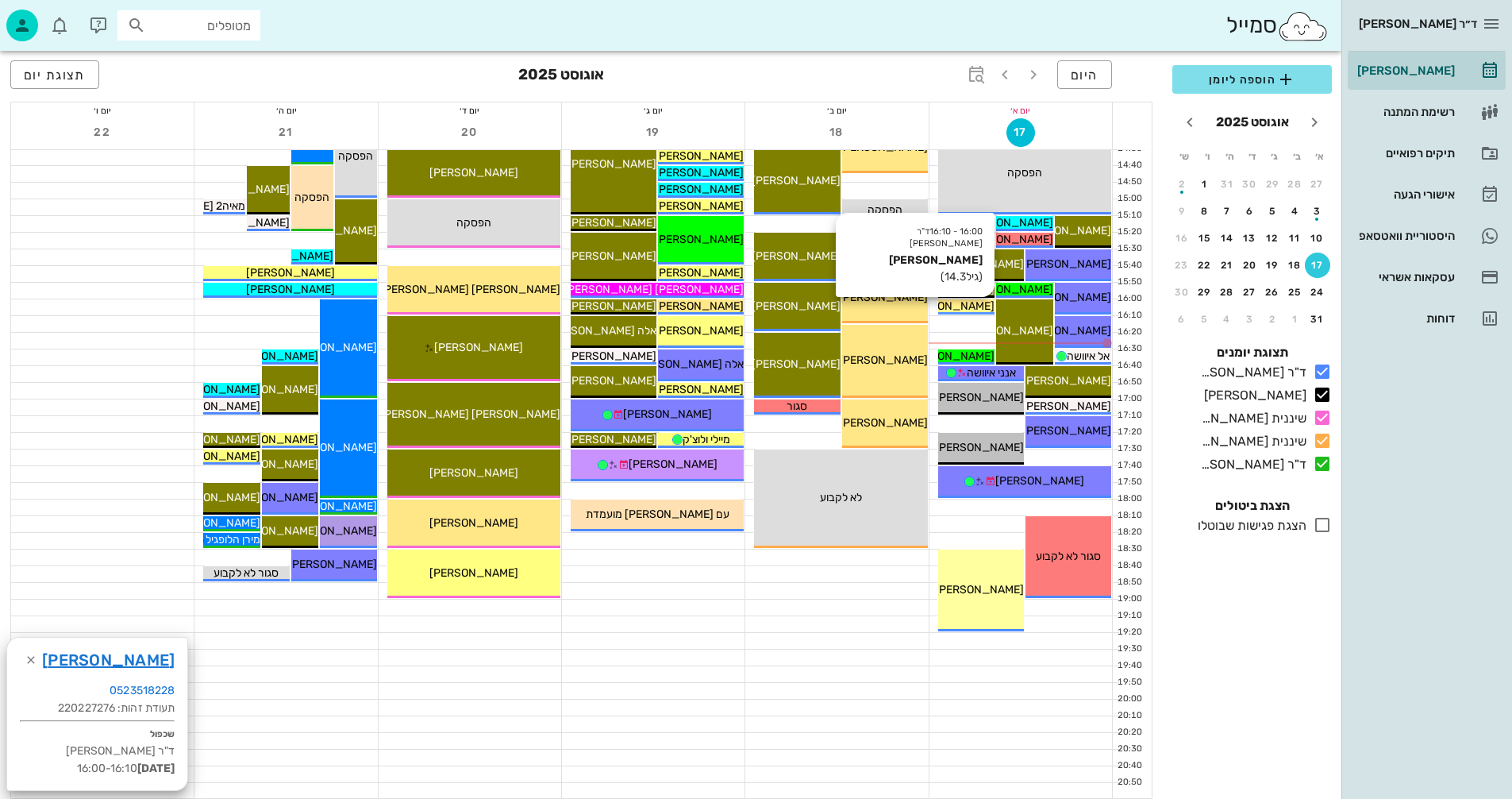
click at [973, 303] on span "[PERSON_NAME]" at bounding box center [949, 306] width 89 height 13
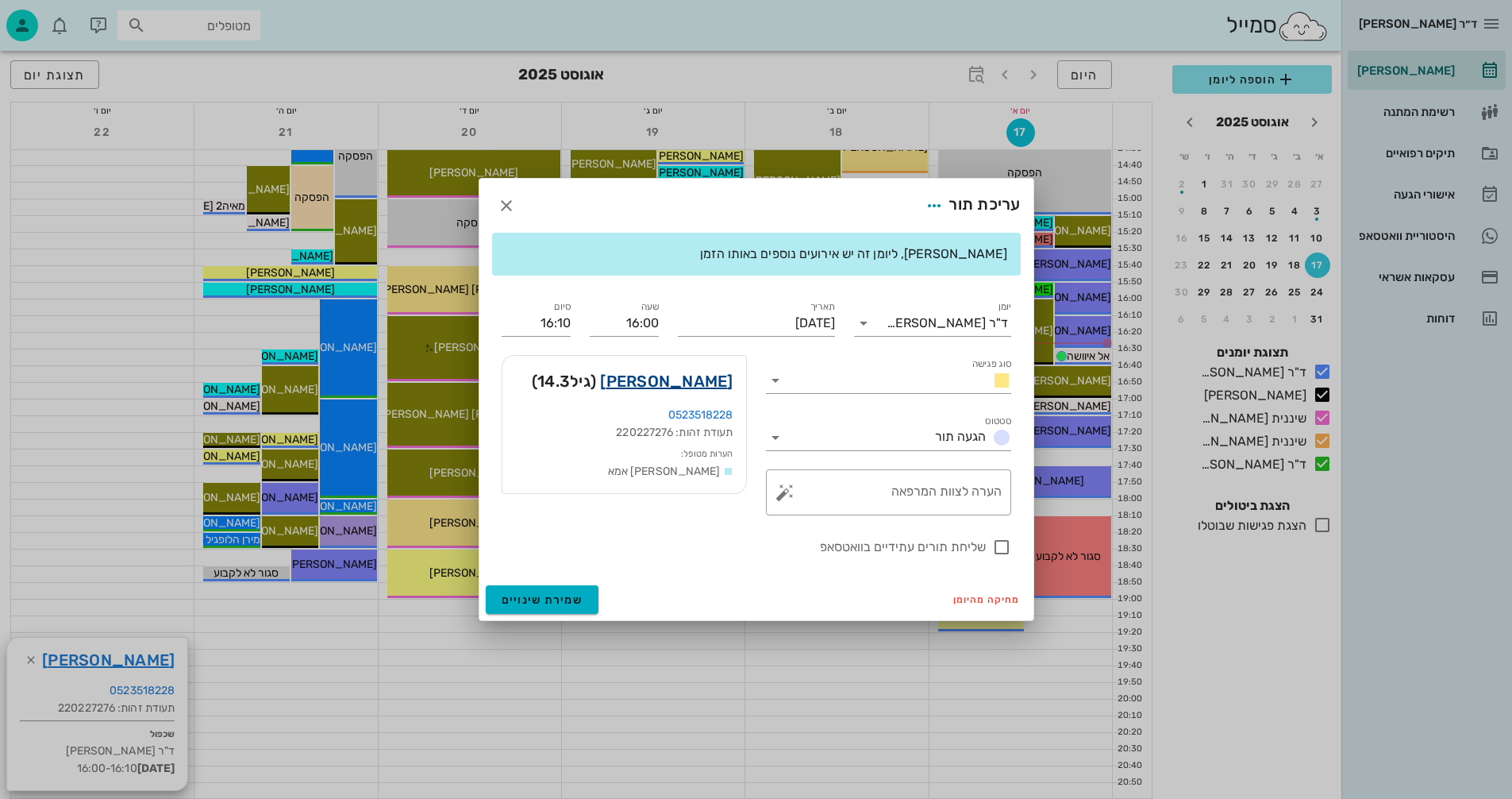
click at [719, 380] on link "[PERSON_NAME]" at bounding box center [666, 381] width 133 height 26
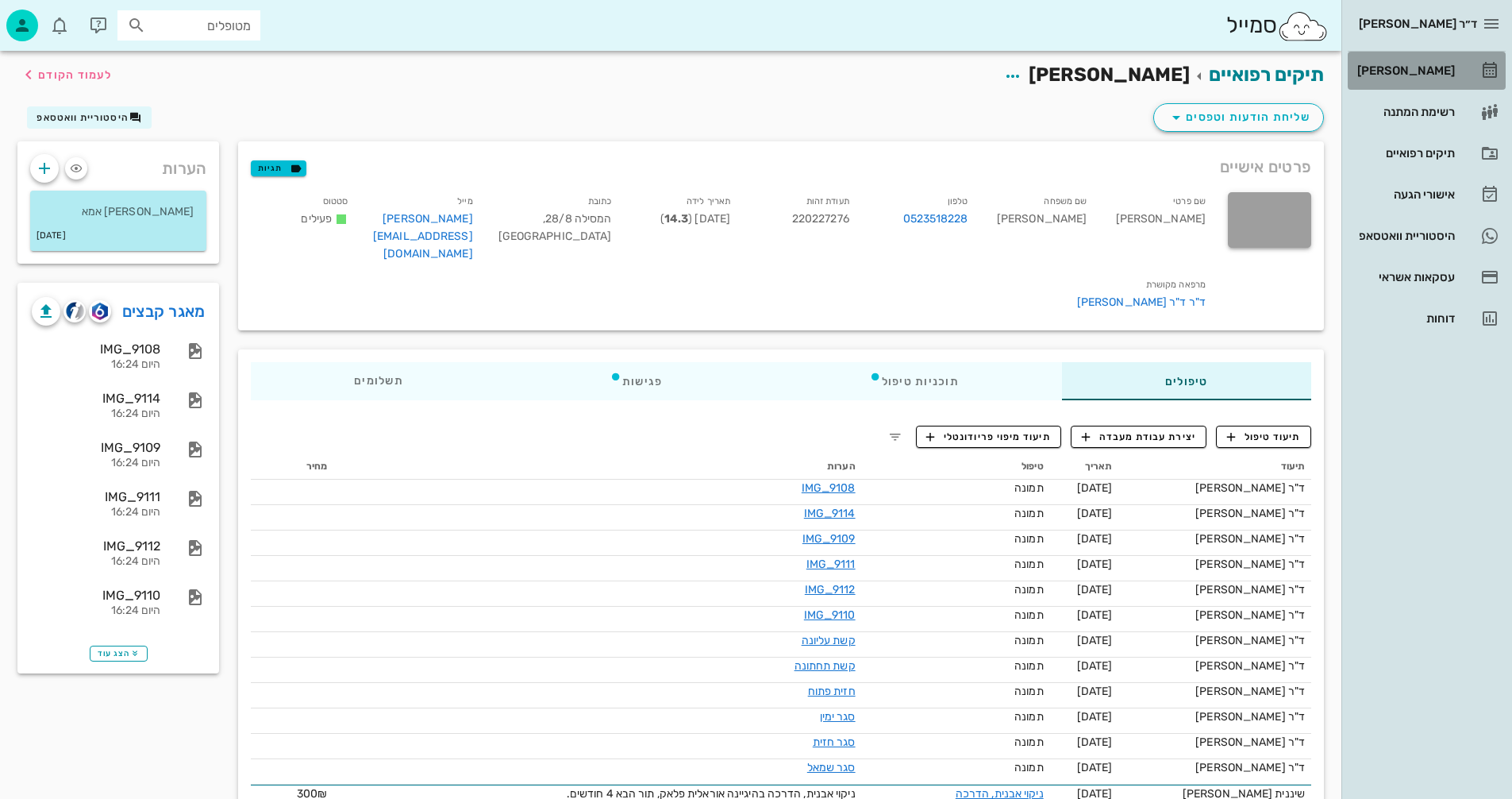
click at [1429, 66] on div "[PERSON_NAME]" at bounding box center [1405, 70] width 101 height 12
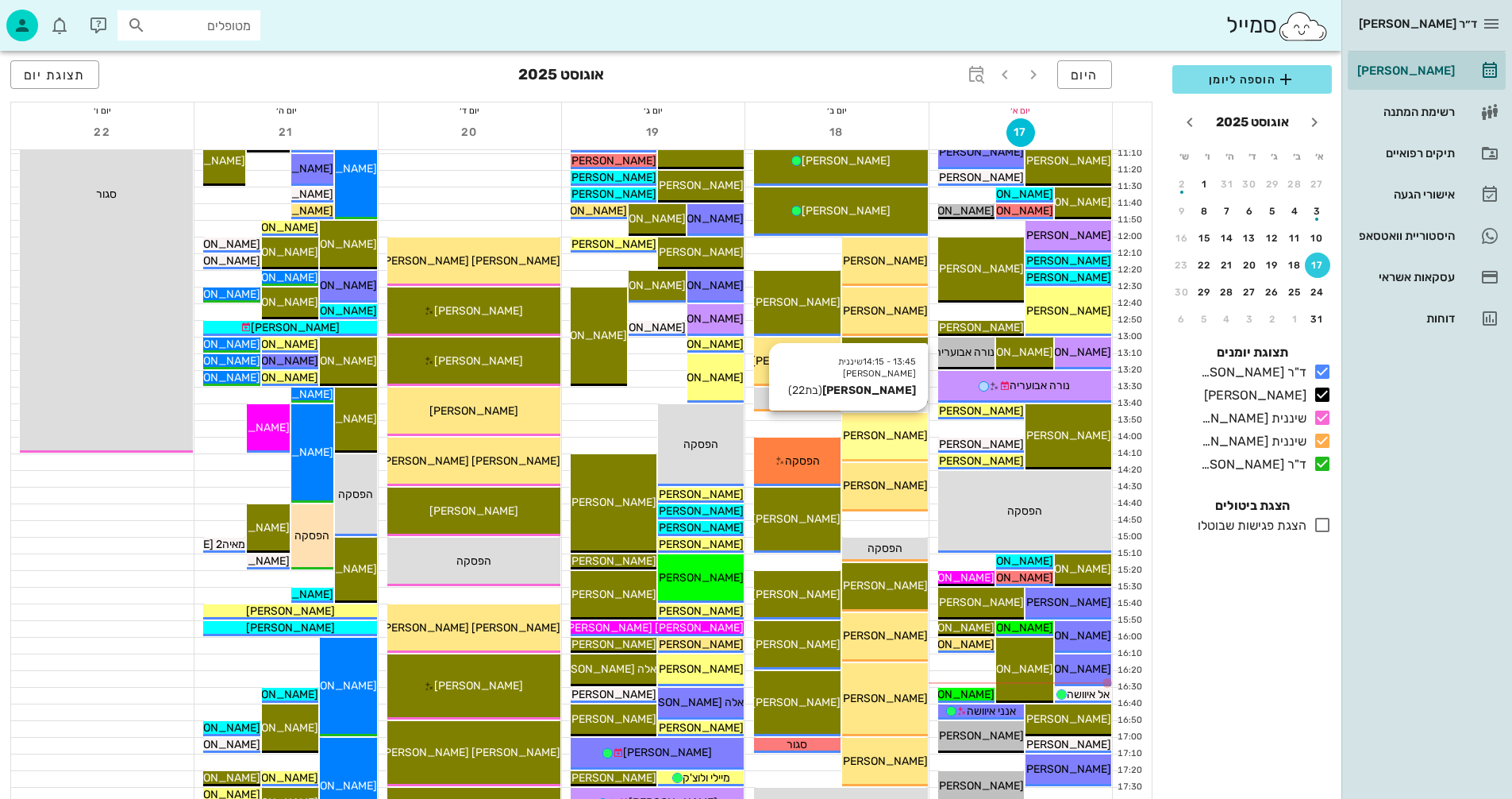
scroll to position [477, 0]
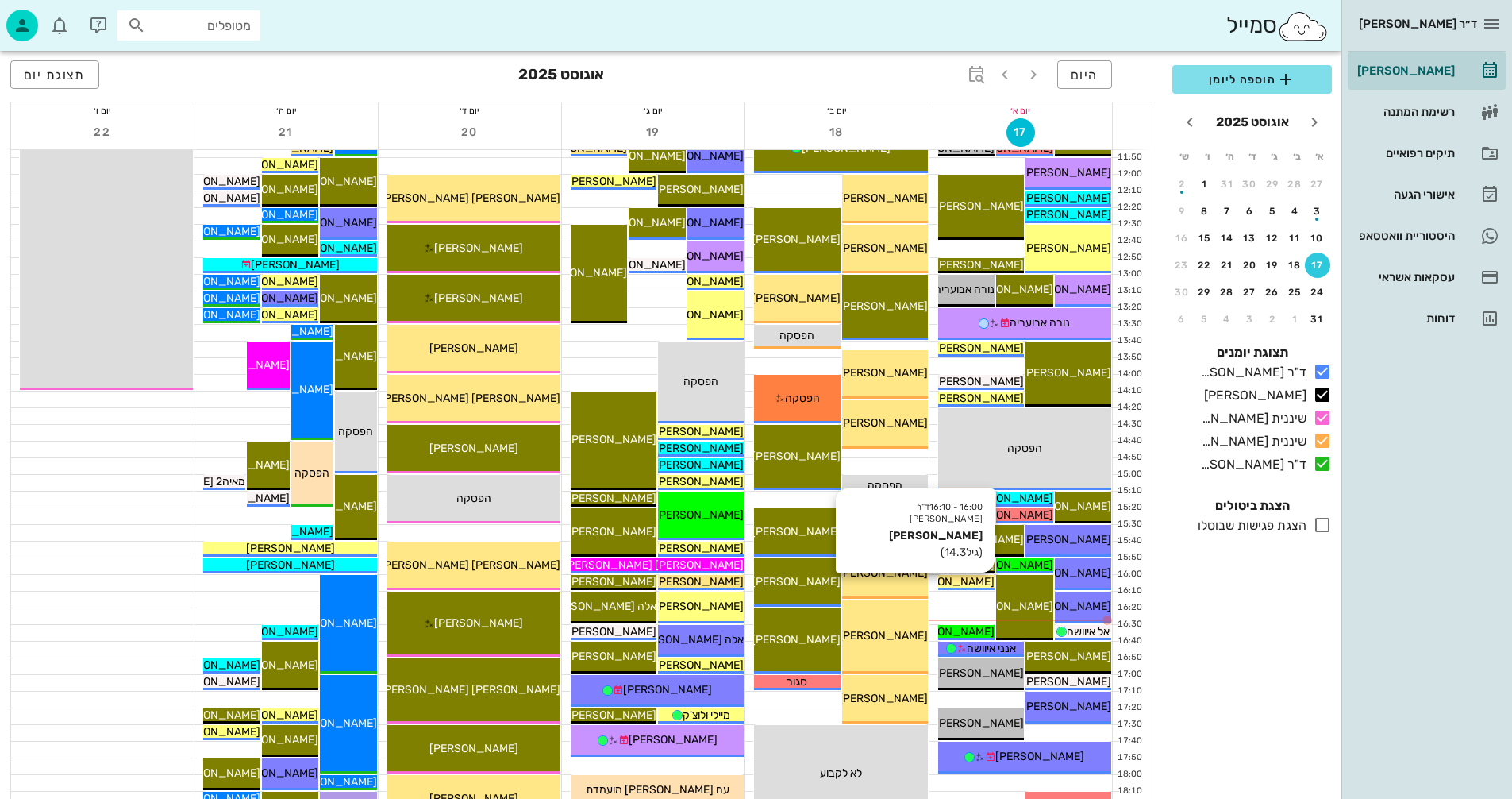
drag, startPoint x: 972, startPoint y: 579, endPoint x: 964, endPoint y: 576, distance: 8.5
click at [968, 577] on span "[PERSON_NAME]" at bounding box center [949, 582] width 89 height 13
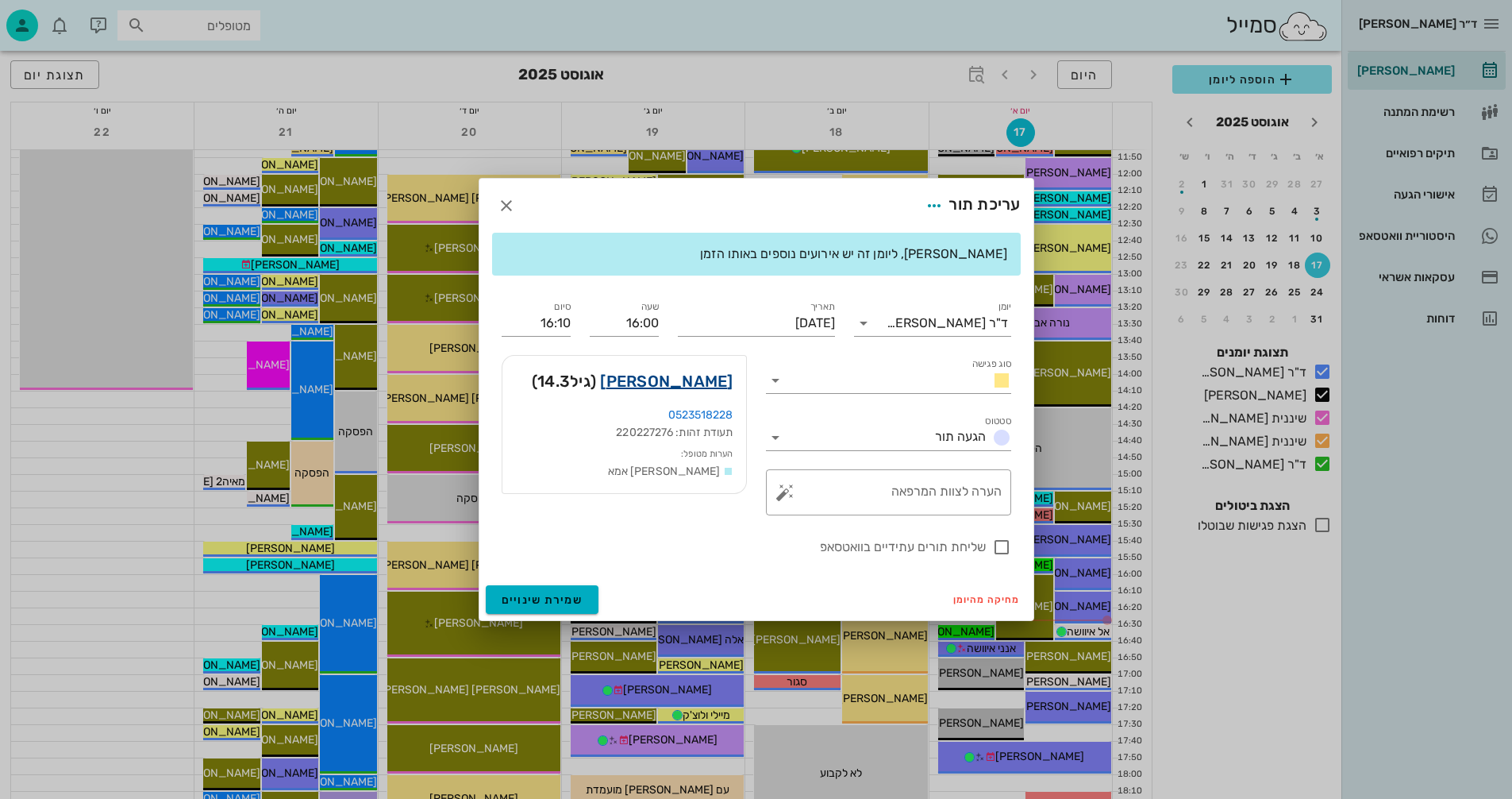
click at [701, 375] on link "[PERSON_NAME]" at bounding box center [666, 381] width 133 height 26
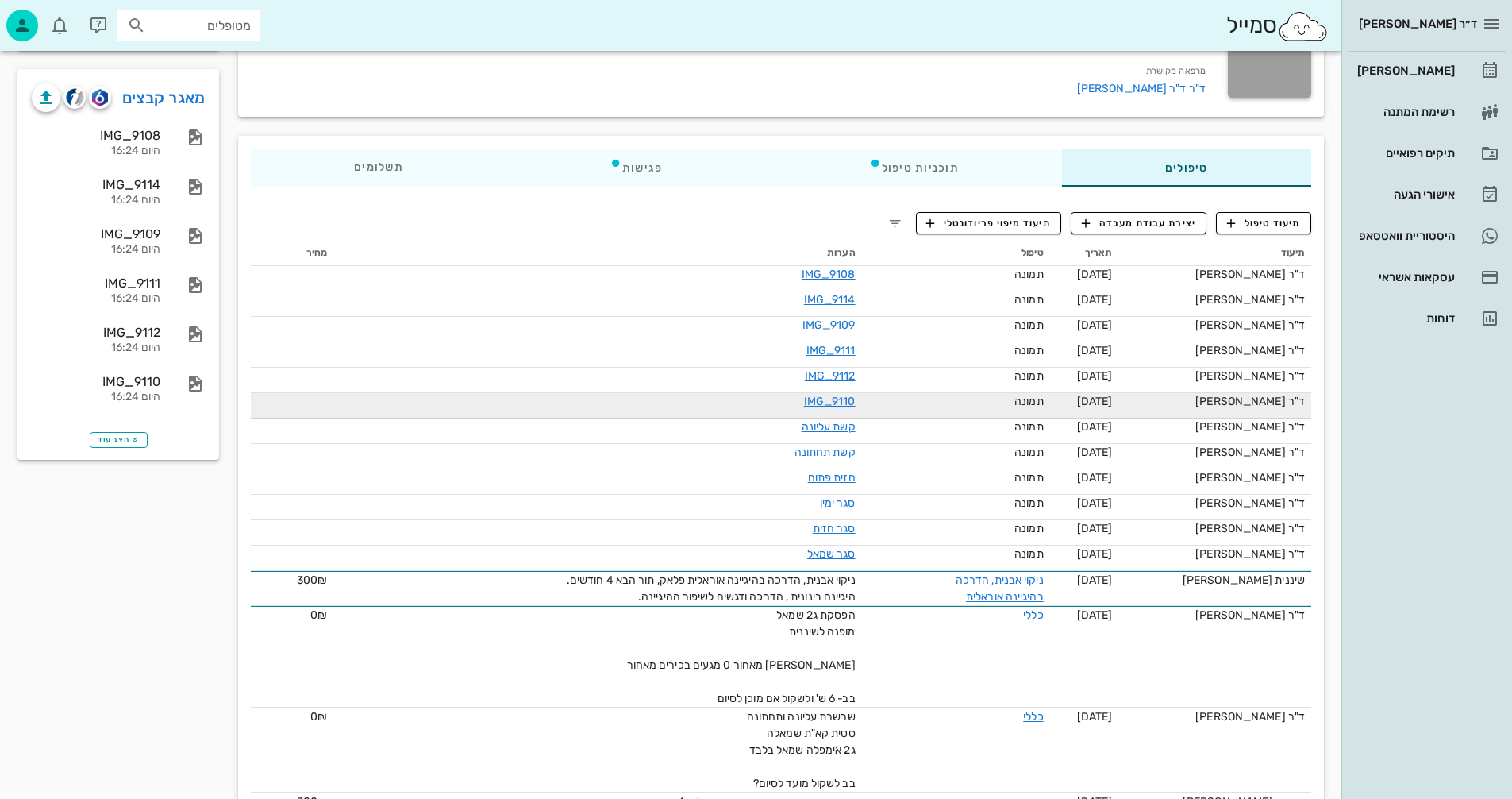
scroll to position [238, 0]
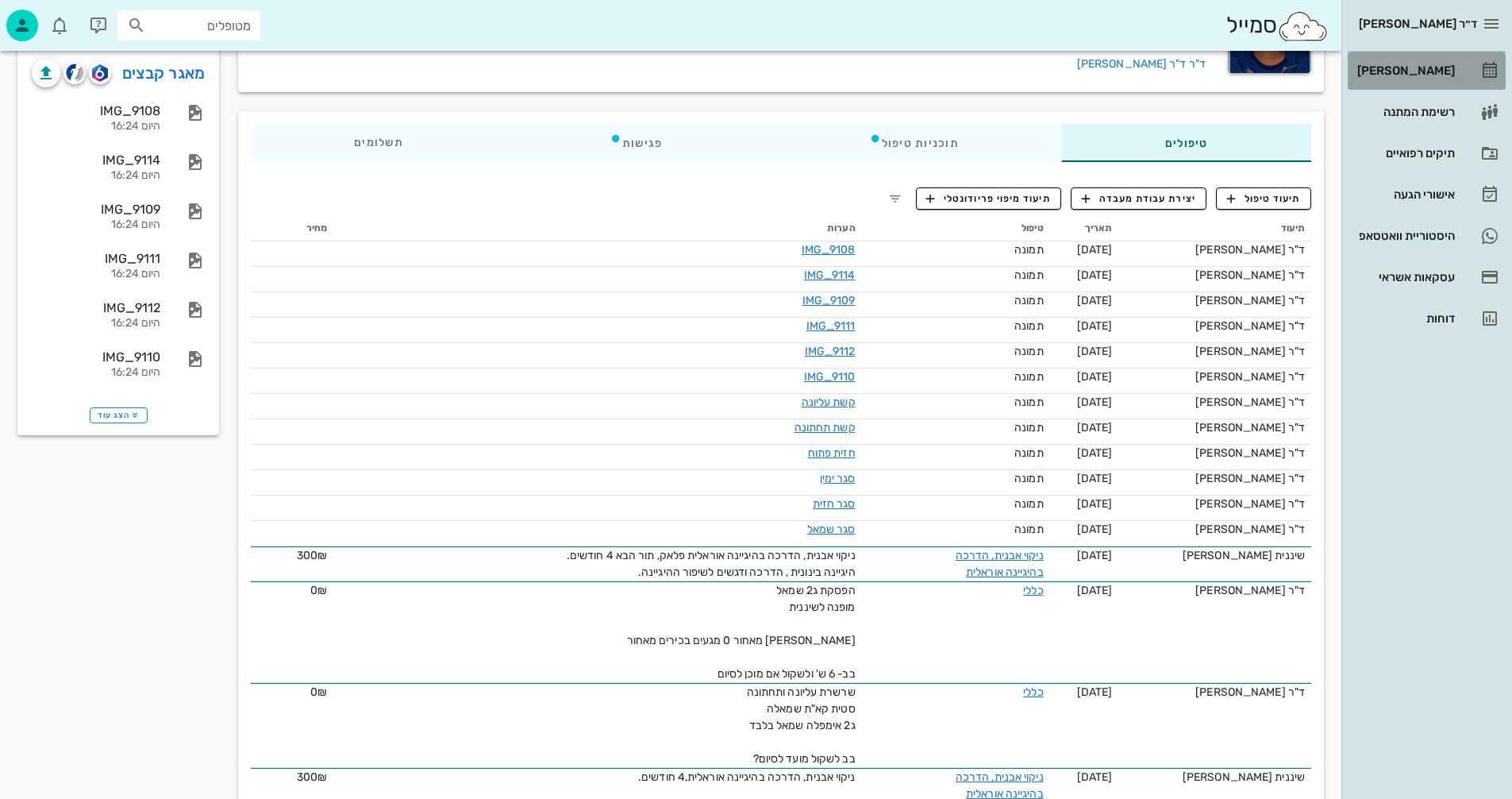
click at [1422, 70] on div "[PERSON_NAME]" at bounding box center [1405, 70] width 101 height 12
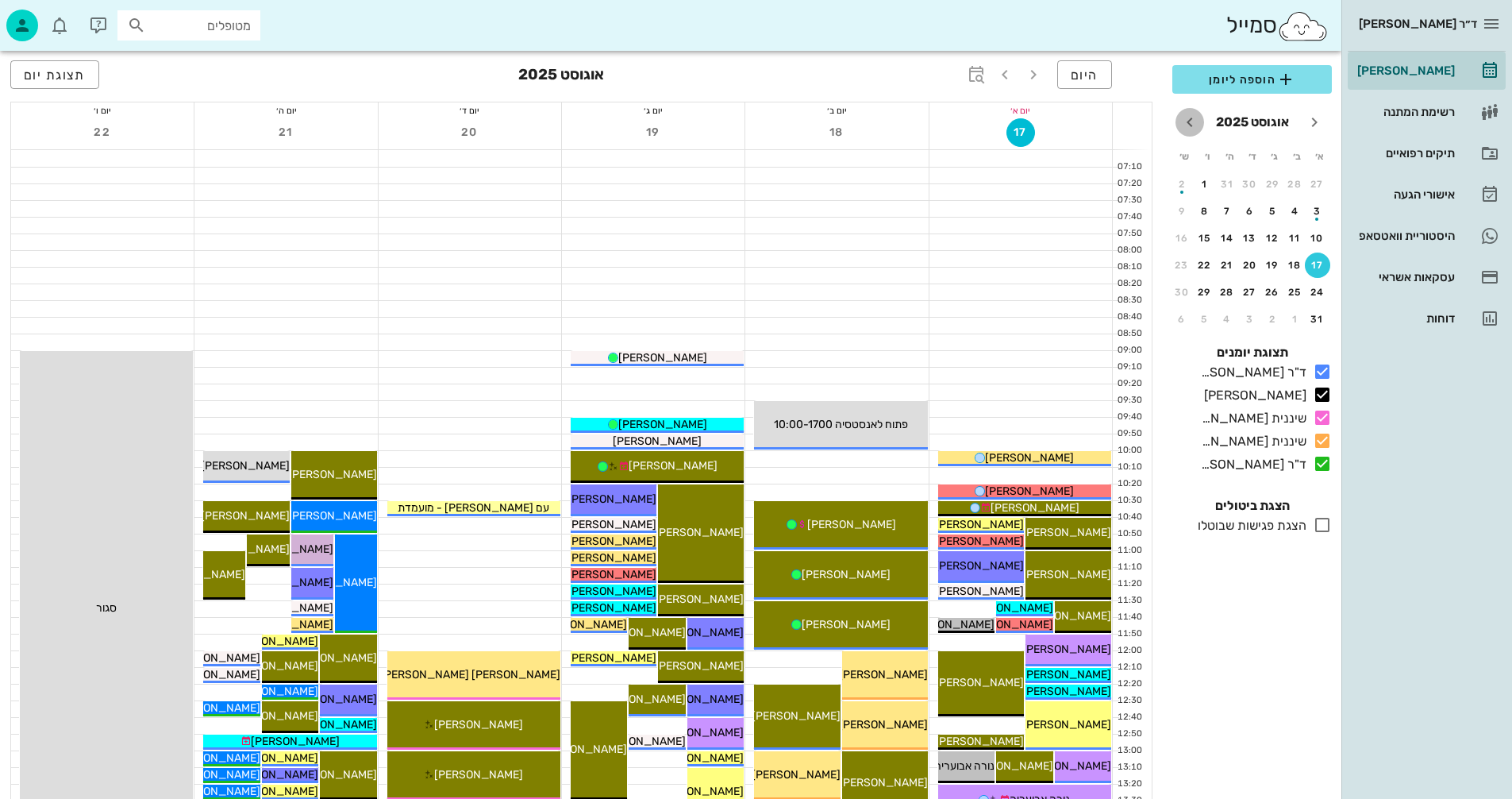
click at [1189, 121] on icon "חודש הבא" at bounding box center [1190, 122] width 19 height 19
click at [1202, 237] on div "19" at bounding box center [1205, 238] width 26 height 11
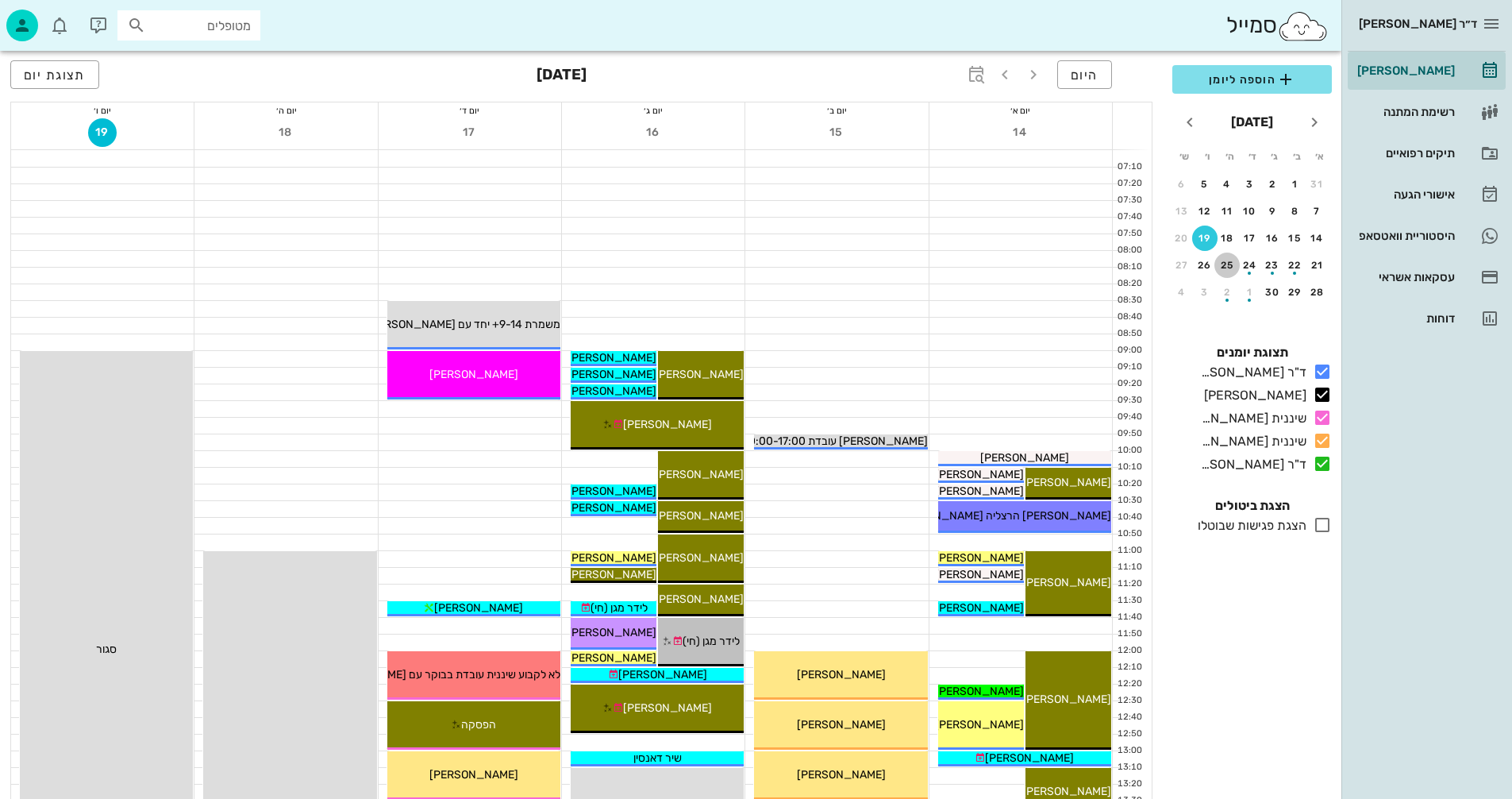
click at [1226, 265] on div "25" at bounding box center [1227, 264] width 26 height 11
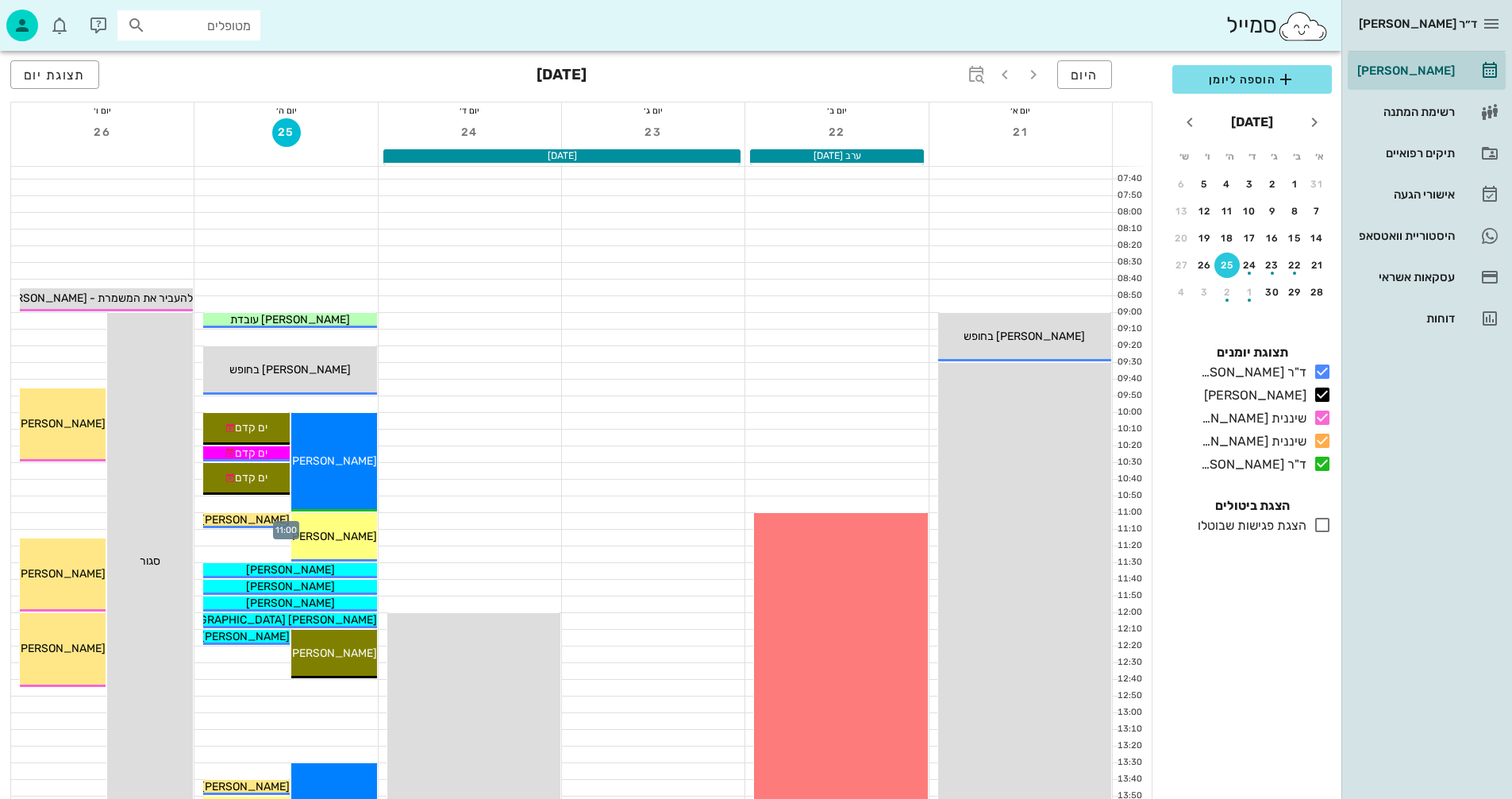
scroll to position [37, 0]
click at [1229, 239] on div "18" at bounding box center [1227, 238] width 26 height 11
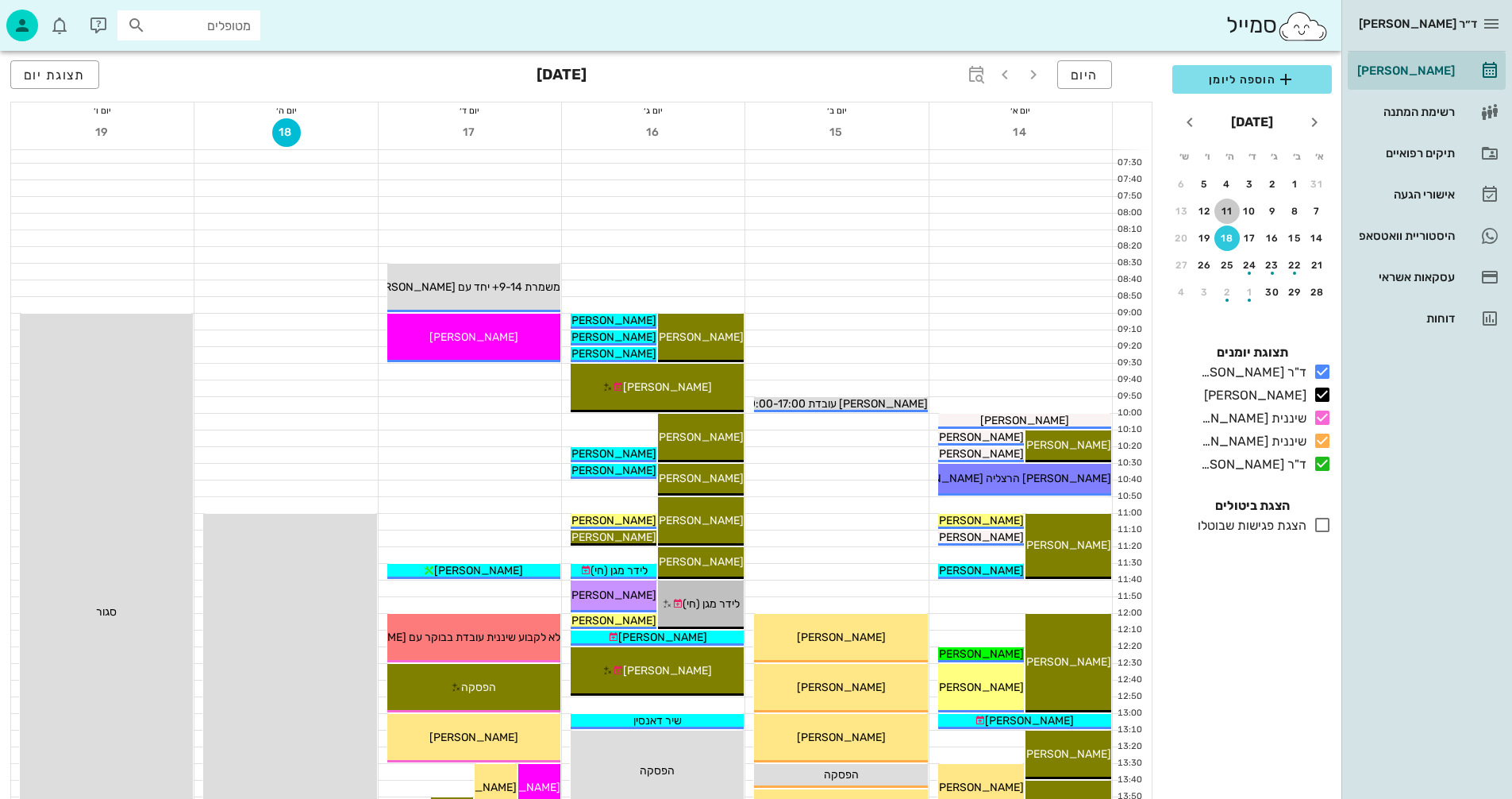
click at [1223, 210] on div "11" at bounding box center [1227, 211] width 26 height 11
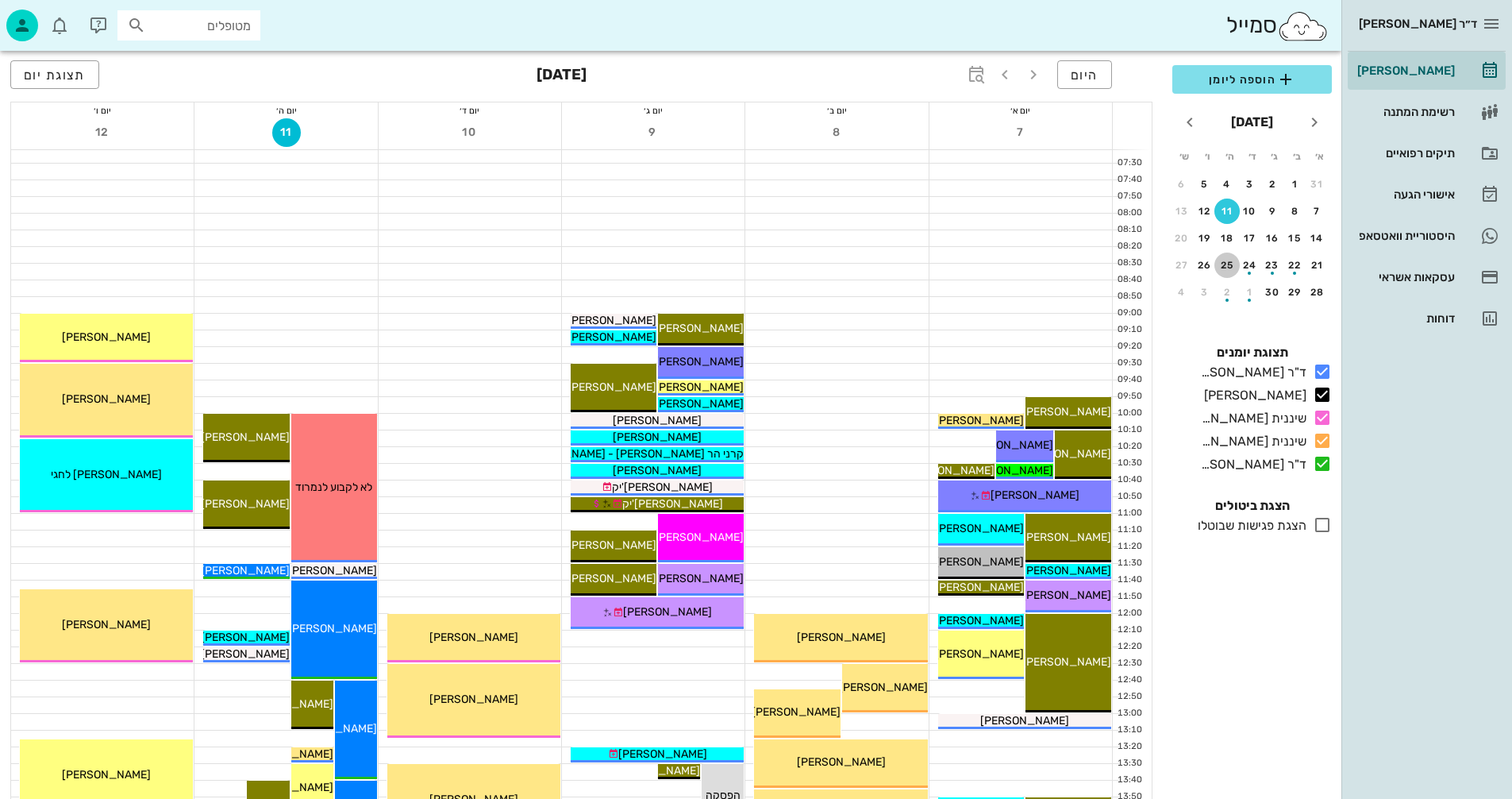
click at [1228, 263] on div "25" at bounding box center [1227, 264] width 26 height 11
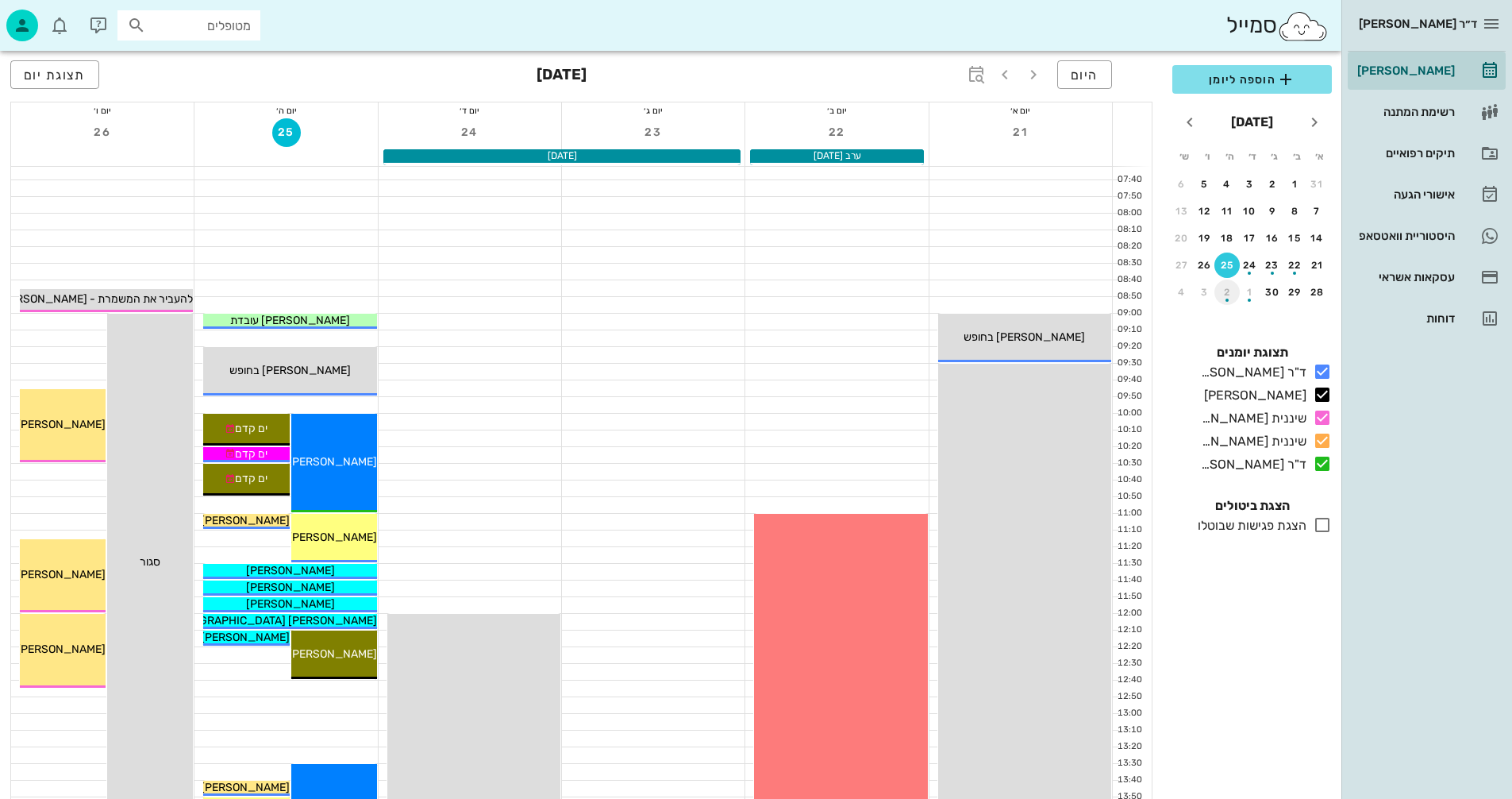
click at [1226, 297] on div "button" at bounding box center [1227, 296] width 26 height 9
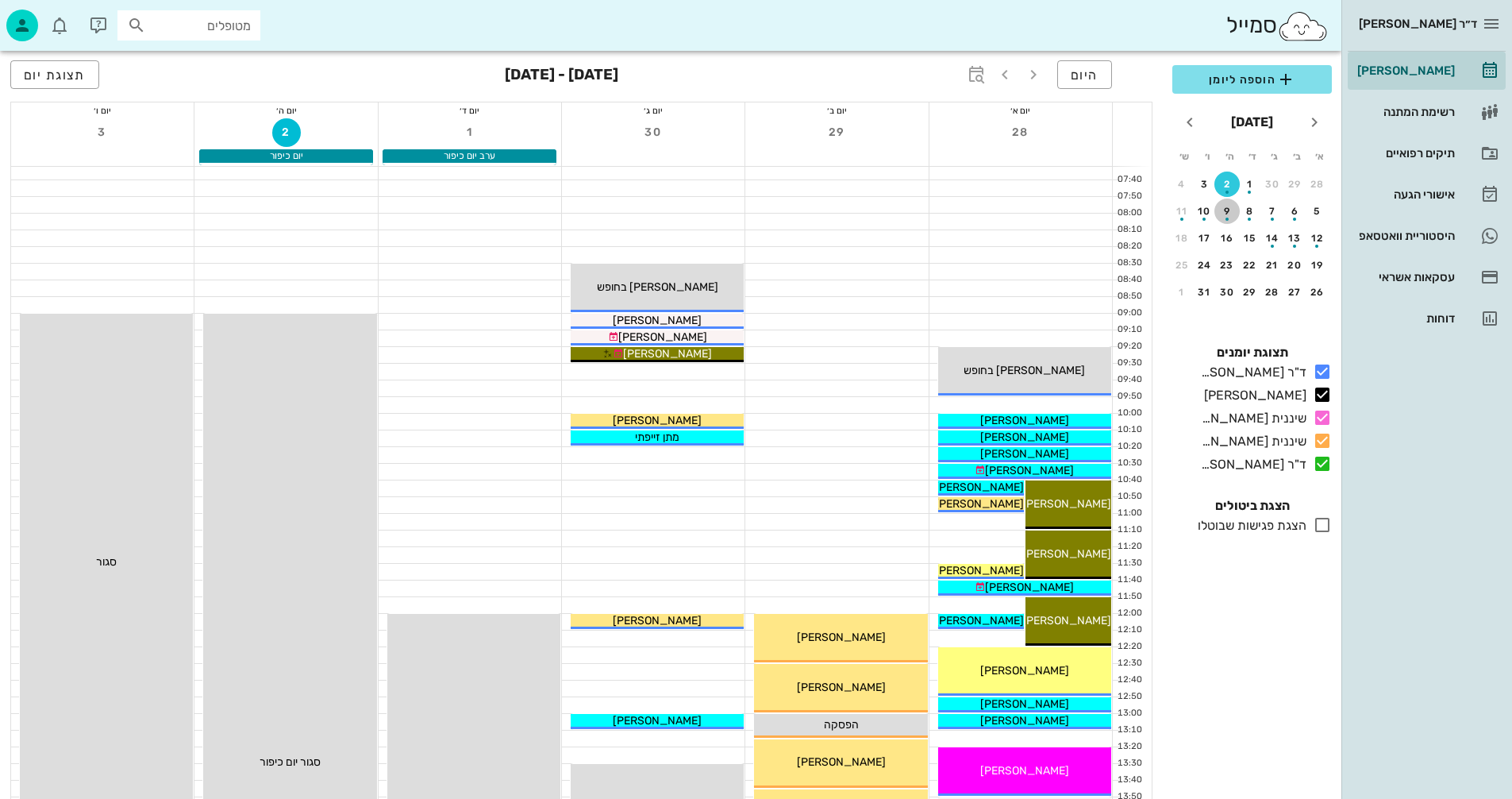
click at [1230, 212] on div "button" at bounding box center [1227, 215] width 26 height 9
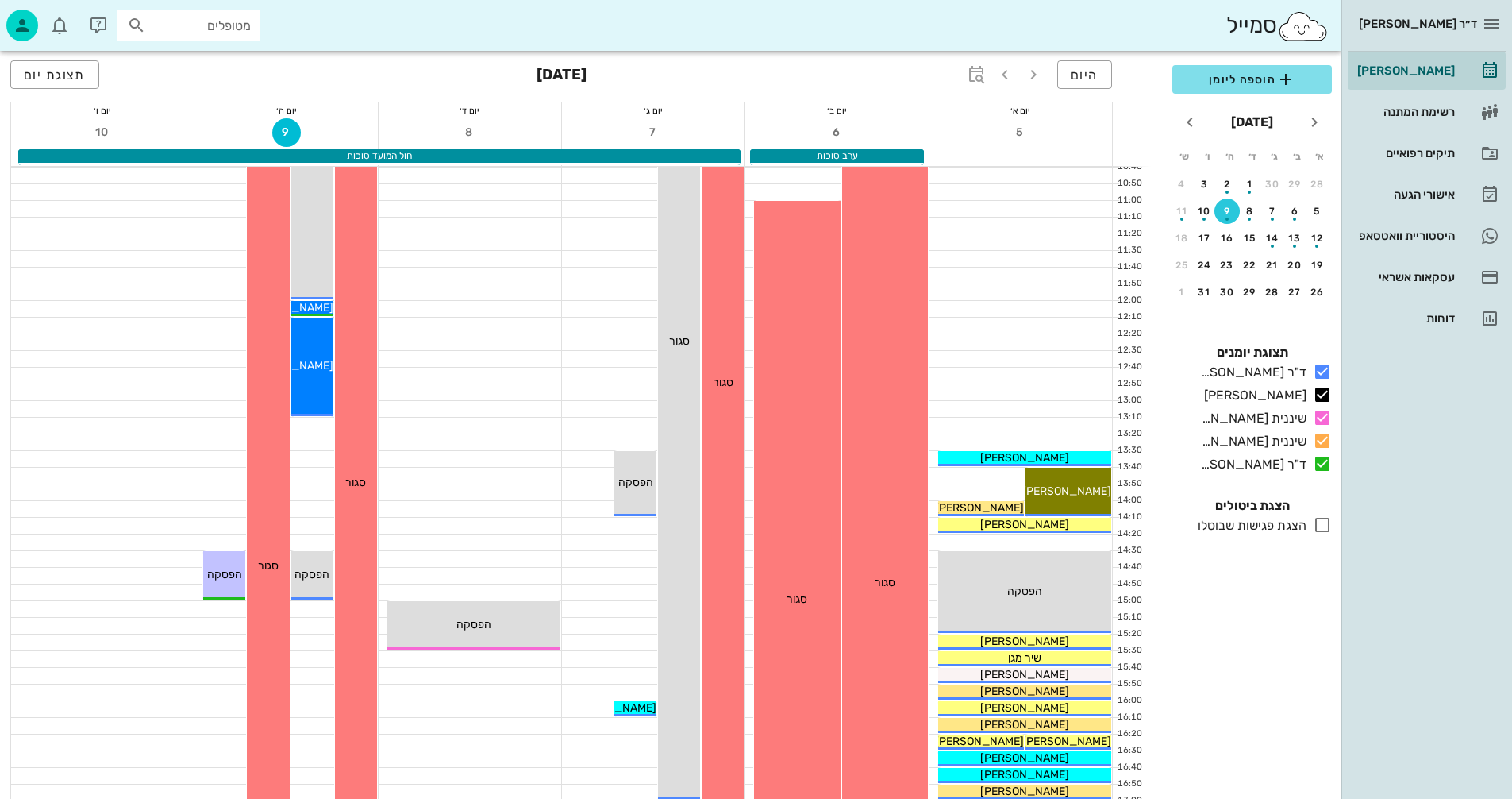
scroll to position [355, 0]
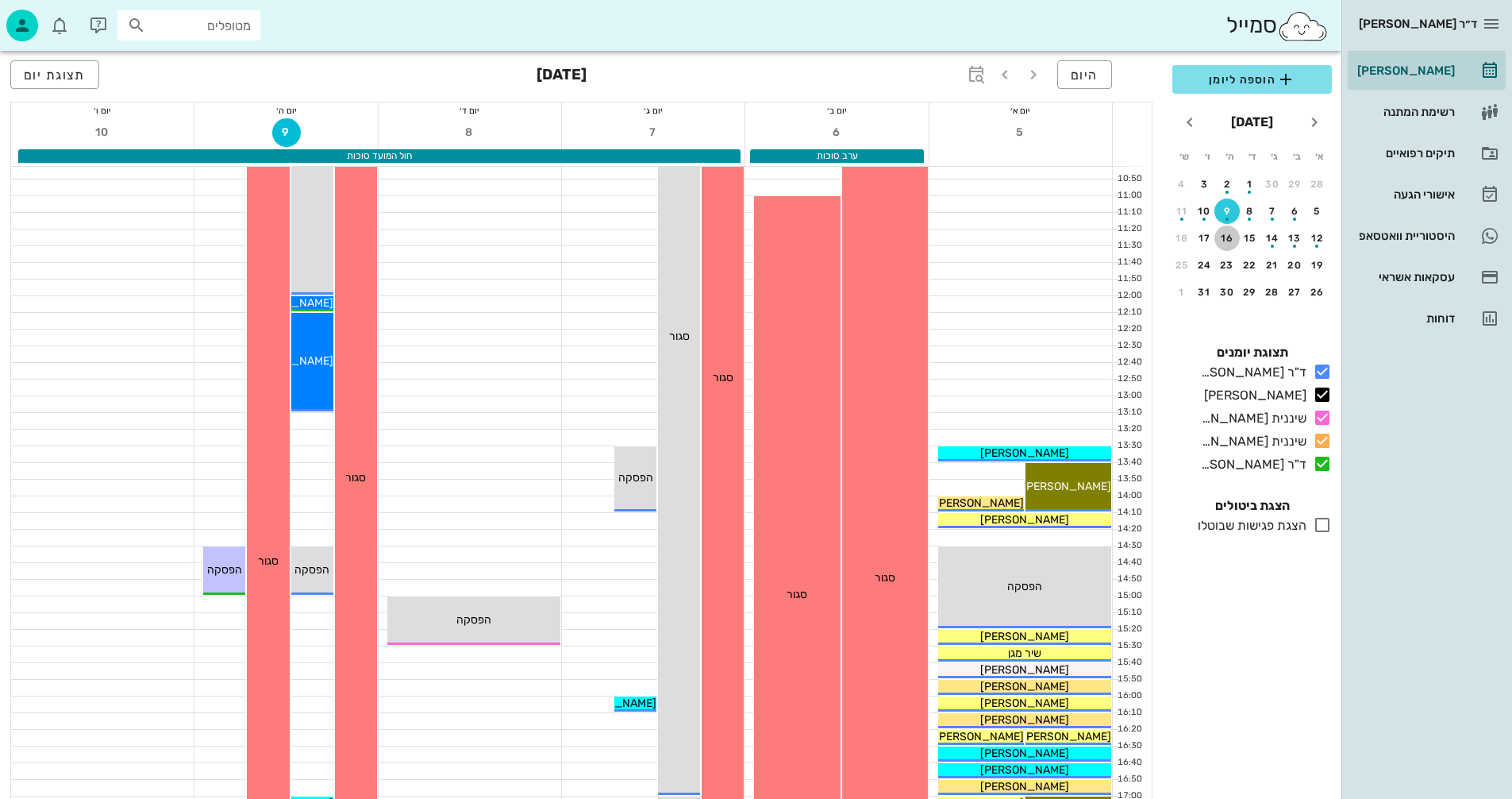
click at [1225, 237] on div "16" at bounding box center [1227, 238] width 26 height 11
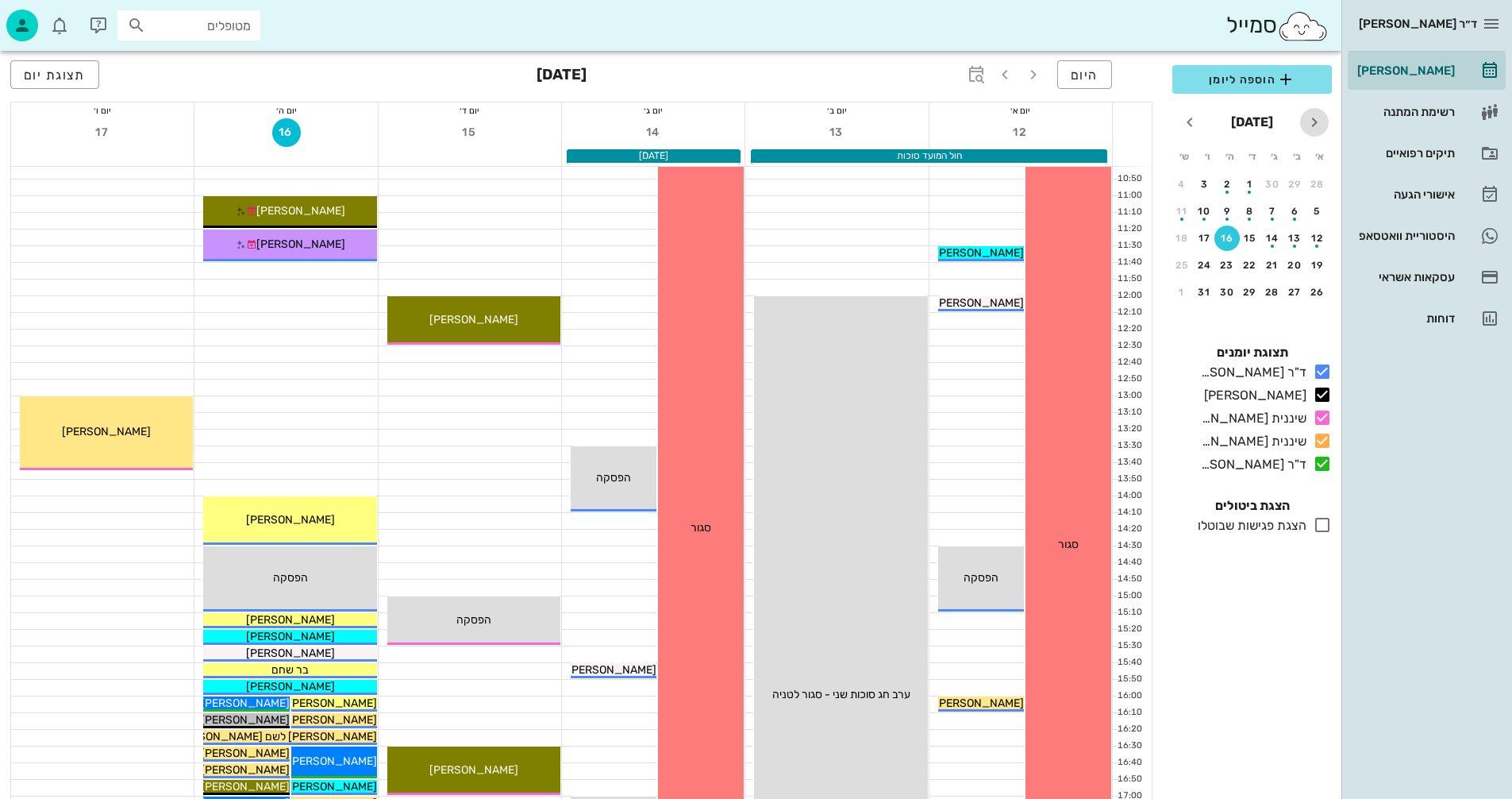
click at [1315, 119] on icon "חודש שעבר" at bounding box center [1314, 122] width 19 height 19
click at [1224, 265] on div "25" at bounding box center [1227, 264] width 26 height 11
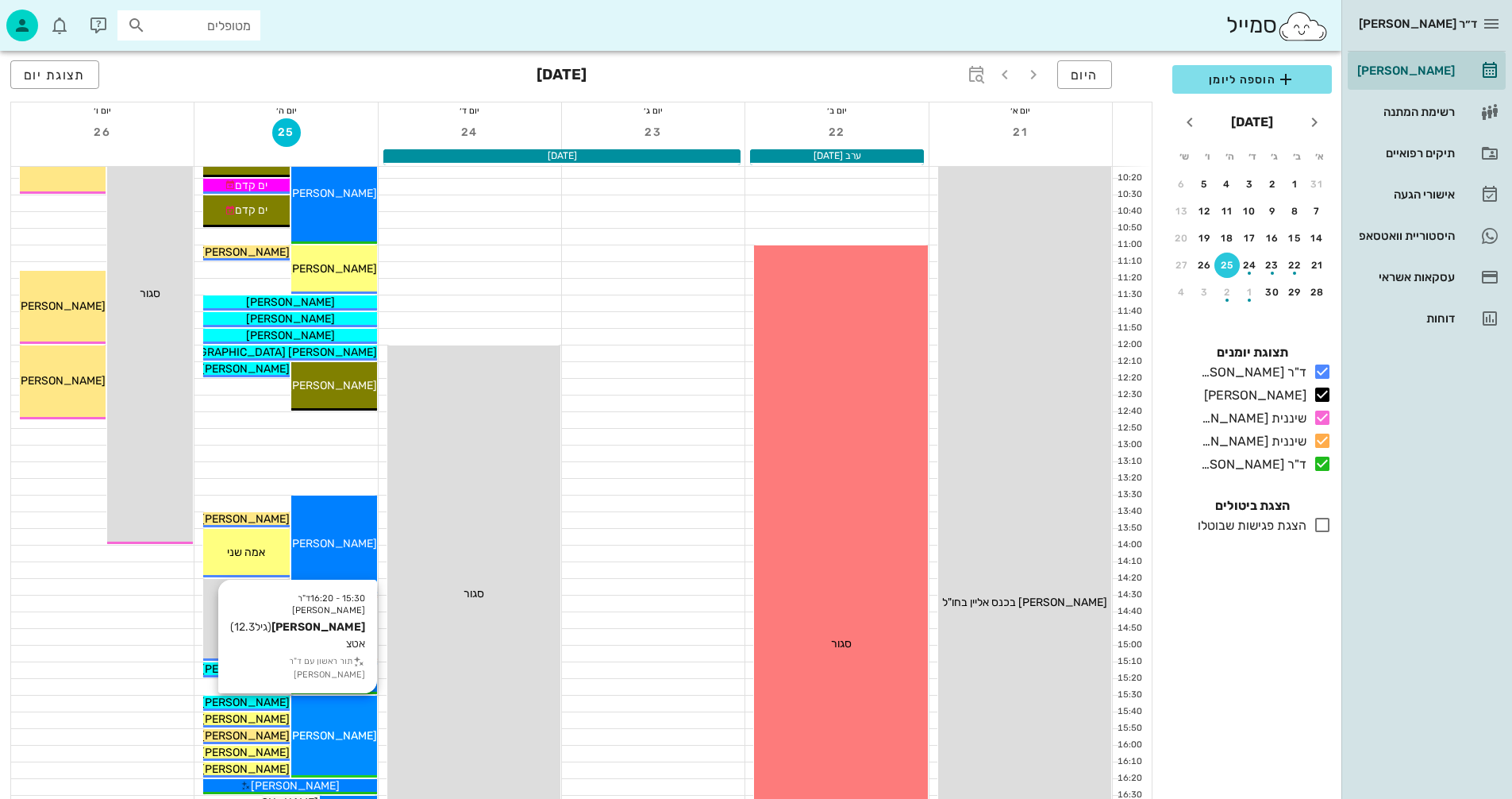
scroll to position [275, 0]
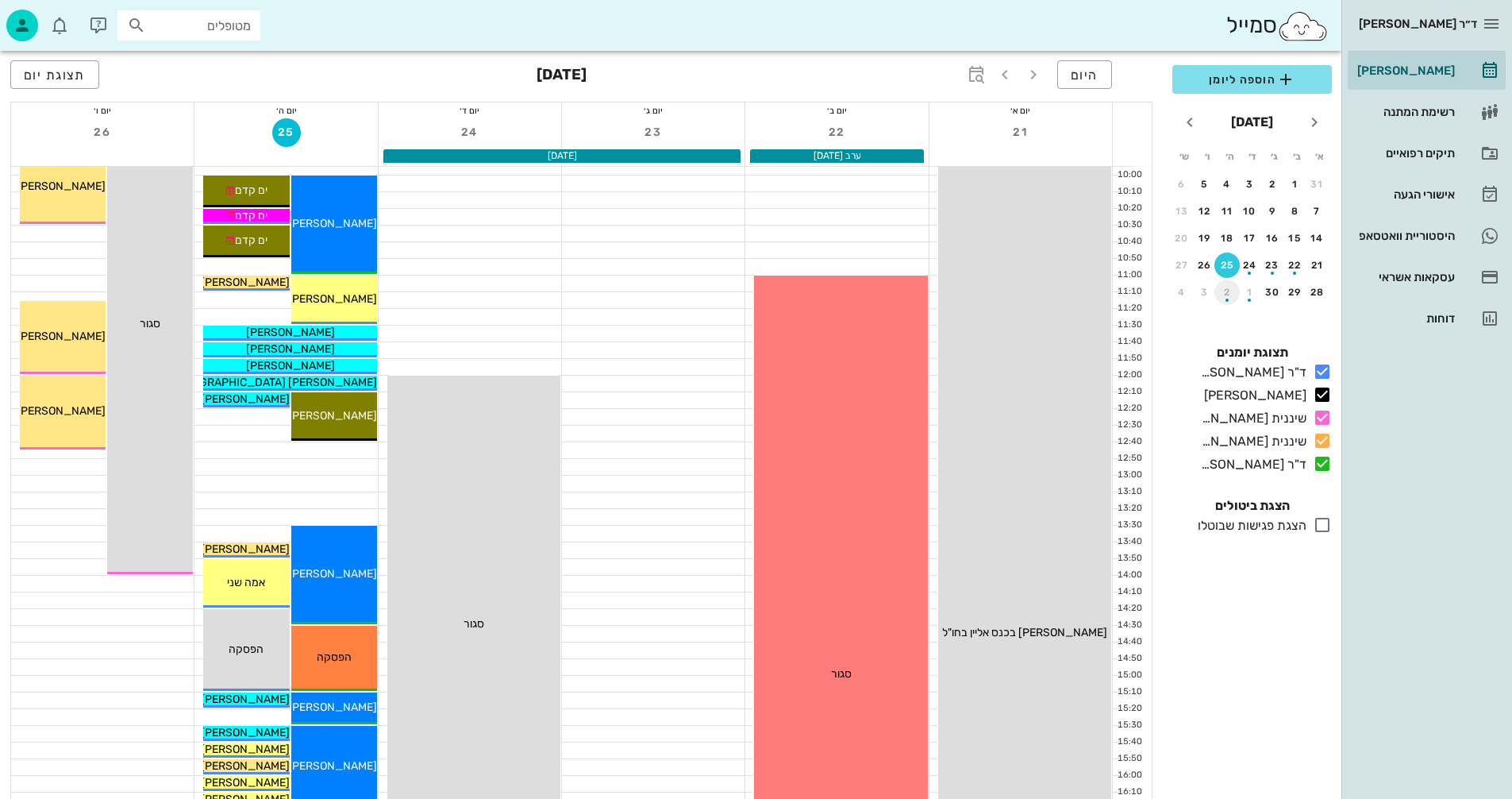
click at [1228, 297] on div "button" at bounding box center [1227, 296] width 26 height 9
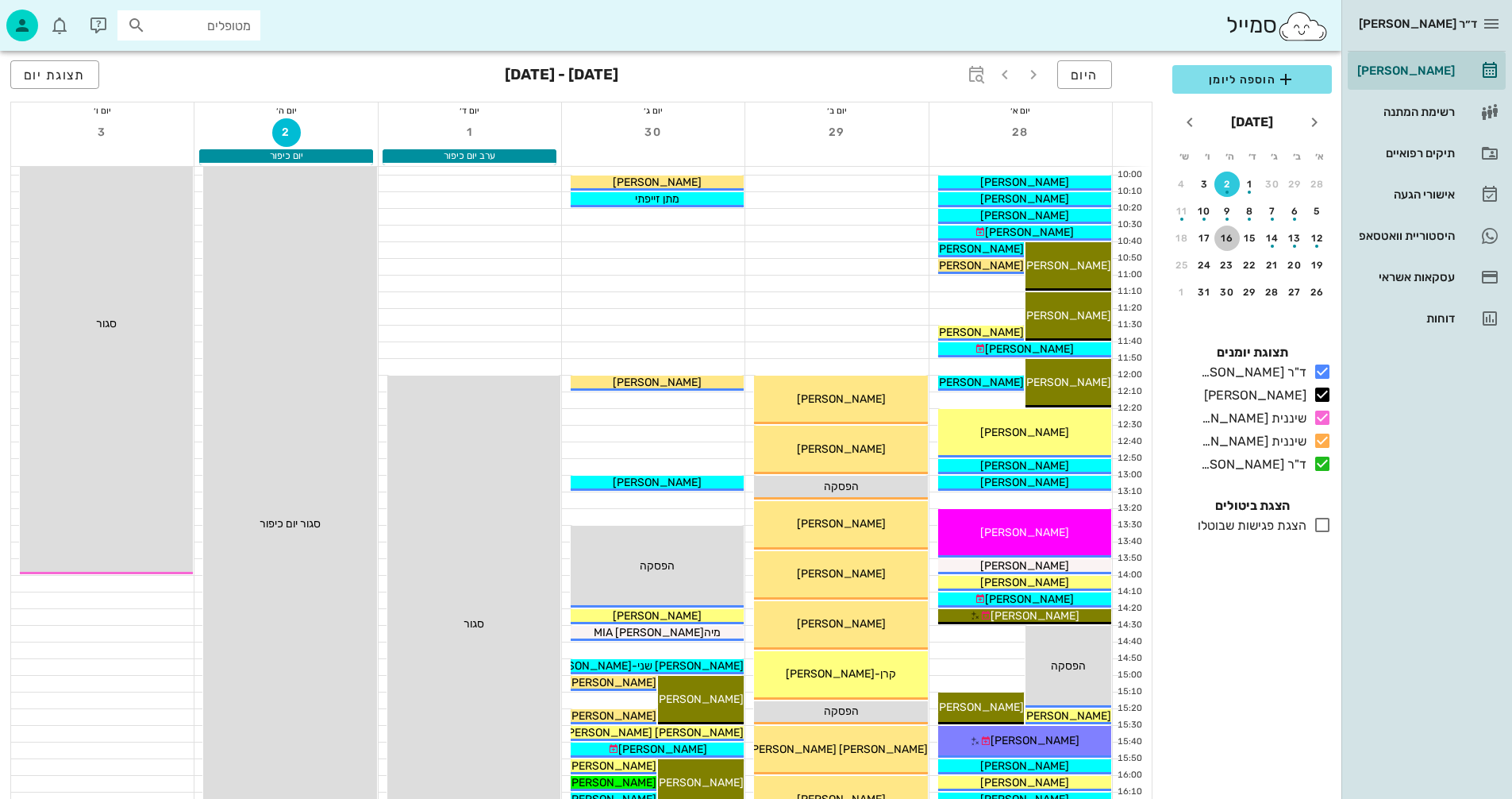
click at [1224, 236] on div "16" at bounding box center [1227, 238] width 26 height 11
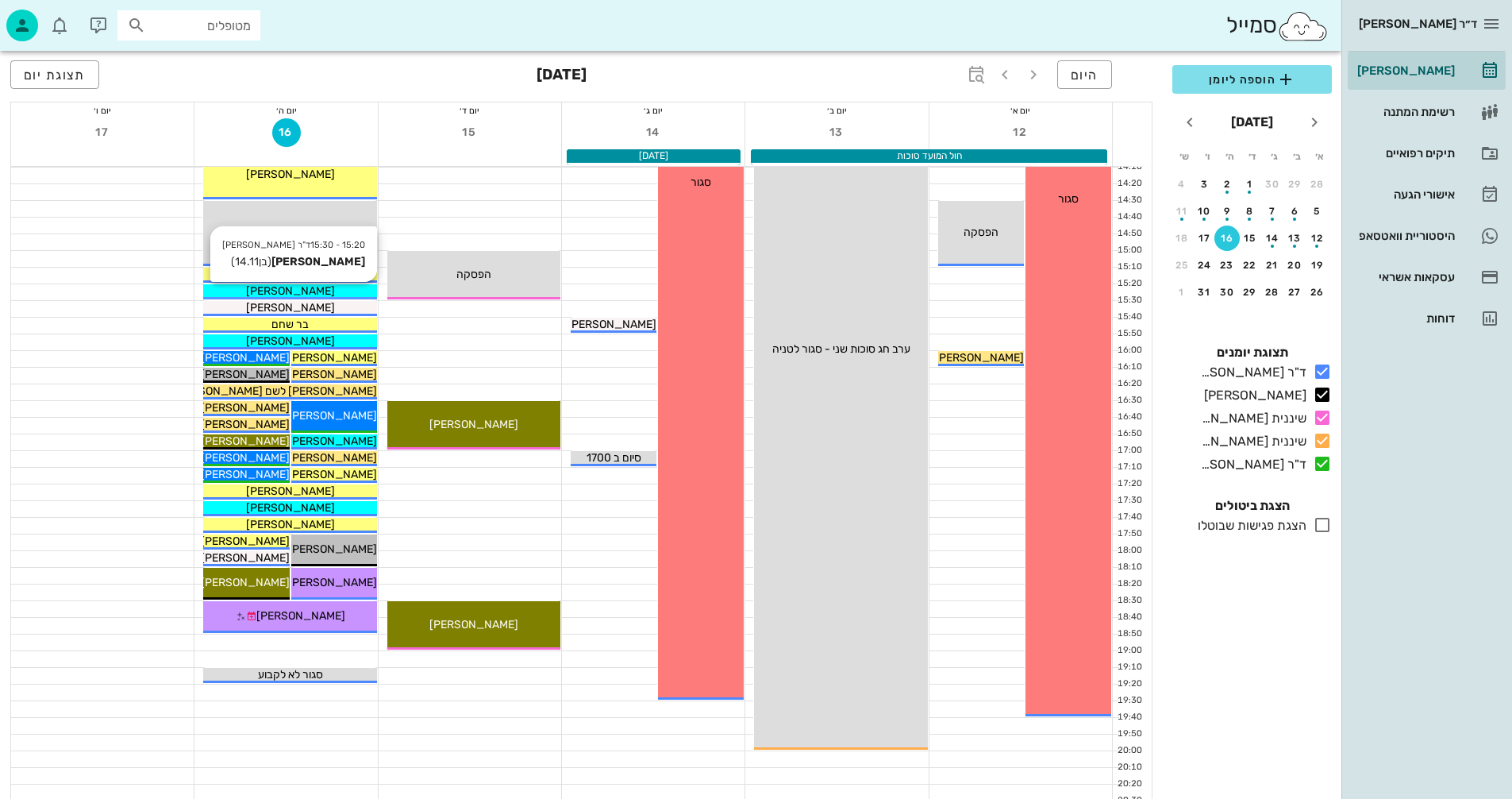
scroll to position [673, 0]
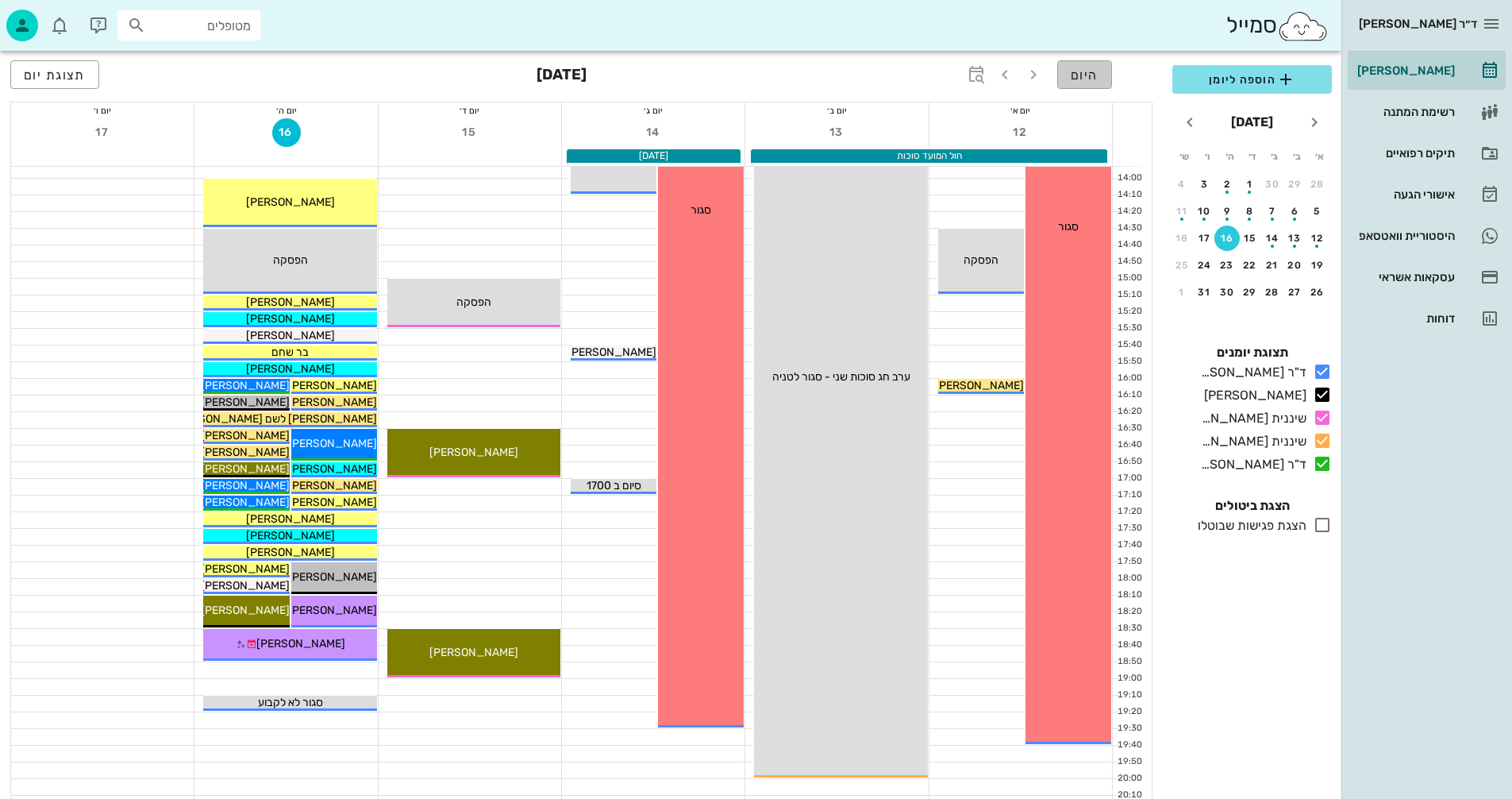
click at [1079, 75] on span "היום" at bounding box center [1085, 75] width 28 height 15
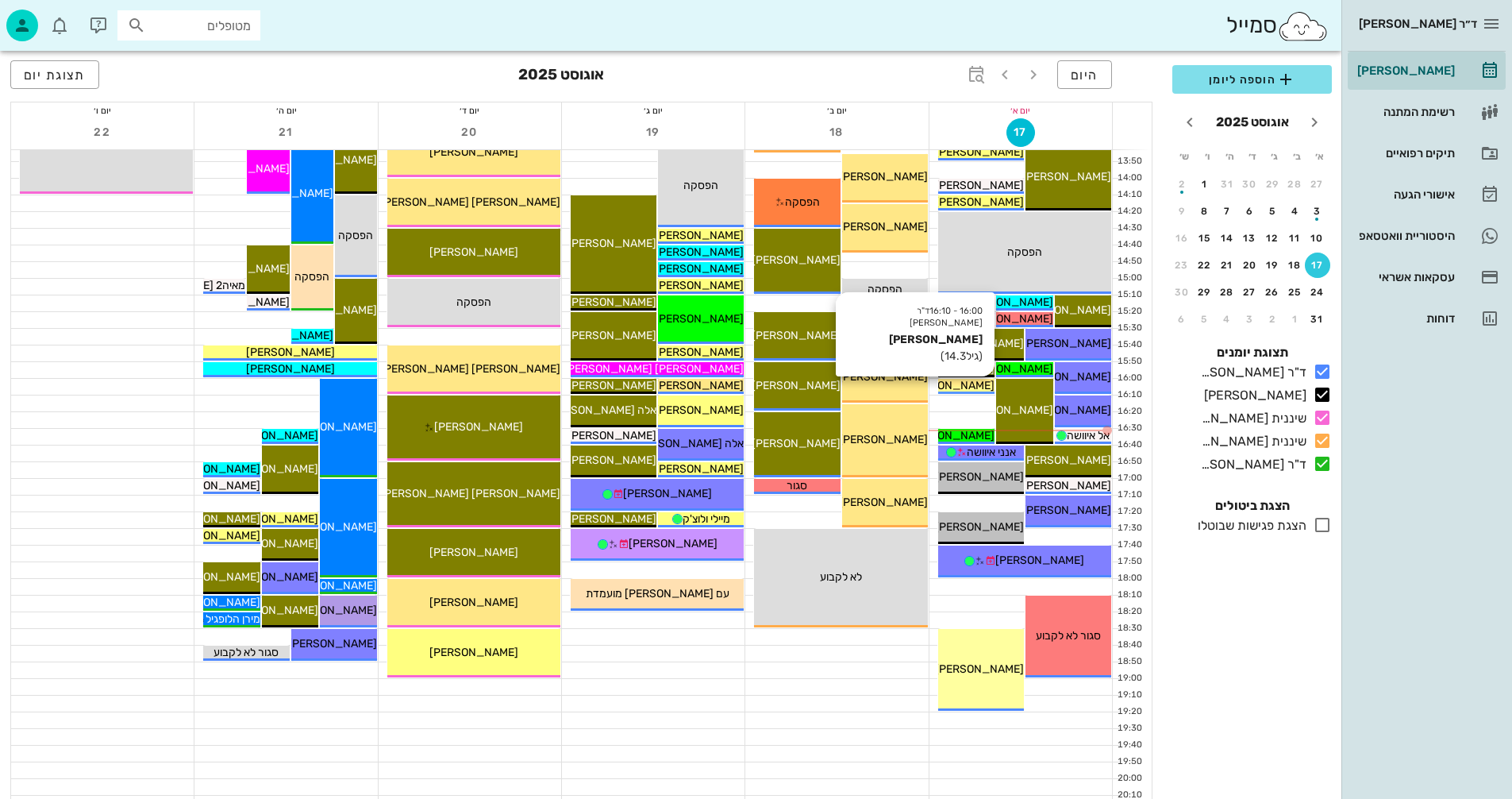
click at [979, 379] on span "[PERSON_NAME]" at bounding box center [949, 385] width 89 height 13
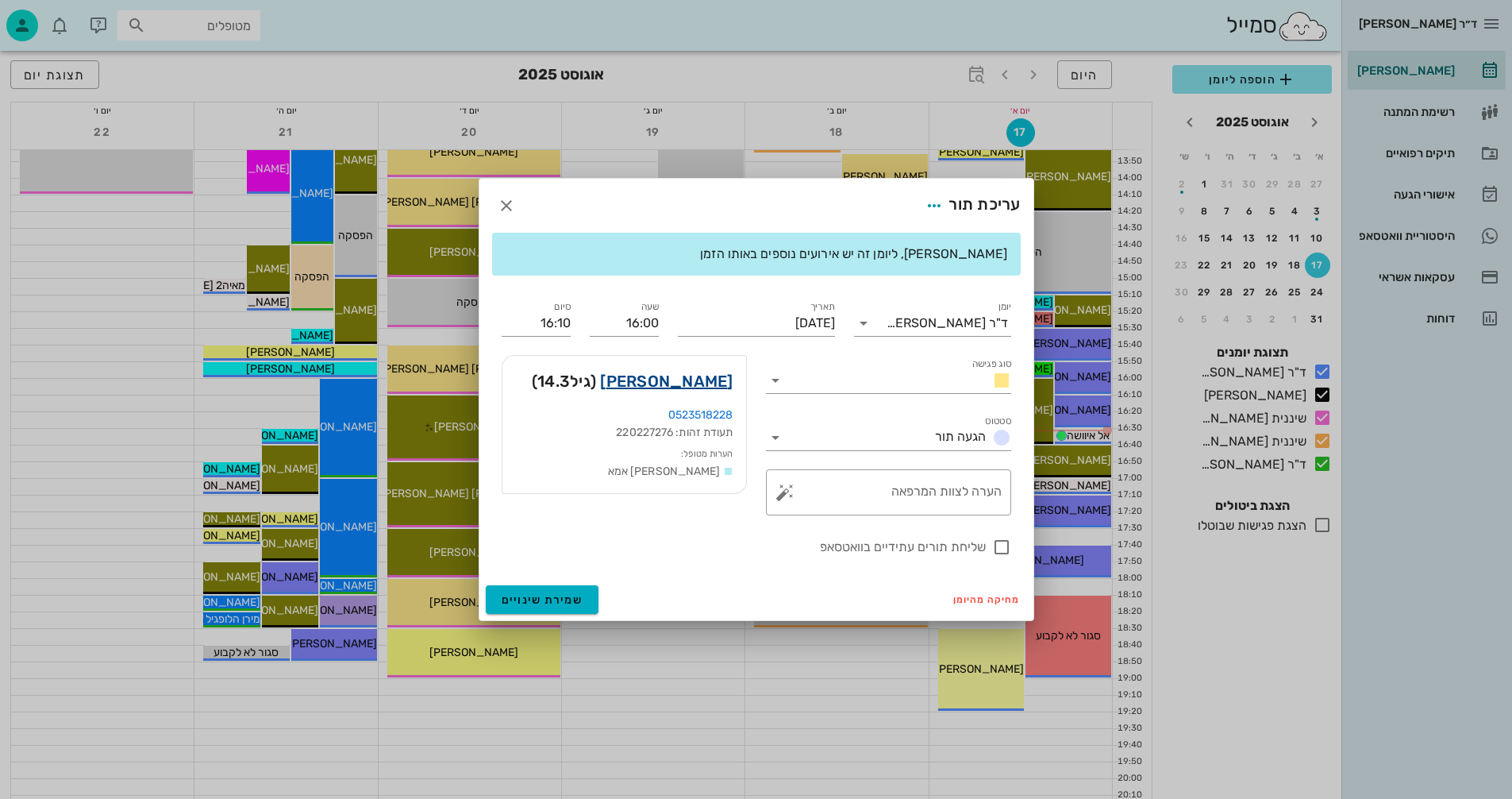
click at [688, 384] on link "[PERSON_NAME]" at bounding box center [666, 381] width 133 height 26
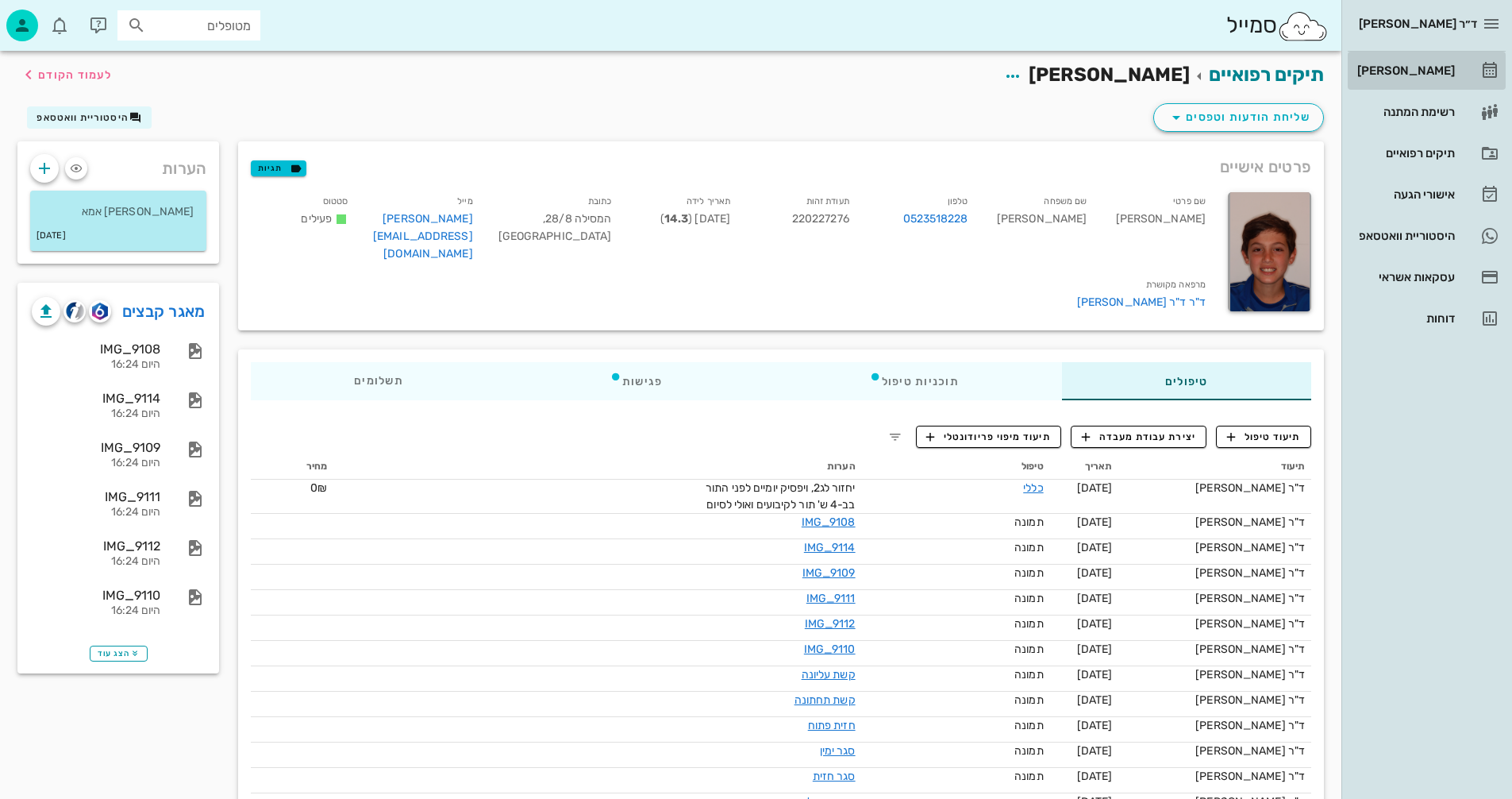
click at [1433, 68] on div "[PERSON_NAME]" at bounding box center [1405, 70] width 101 height 12
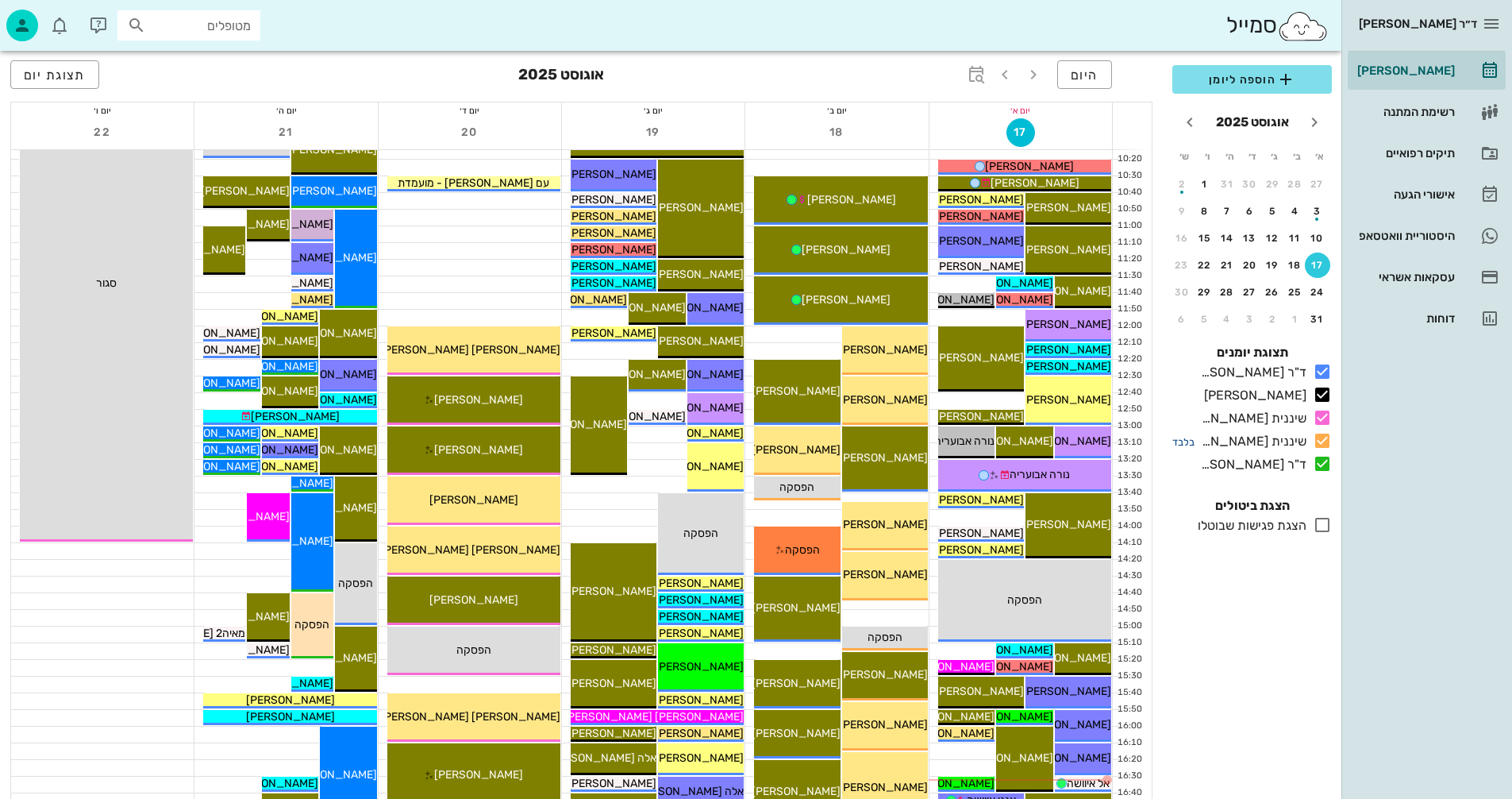
scroll to position [477, 0]
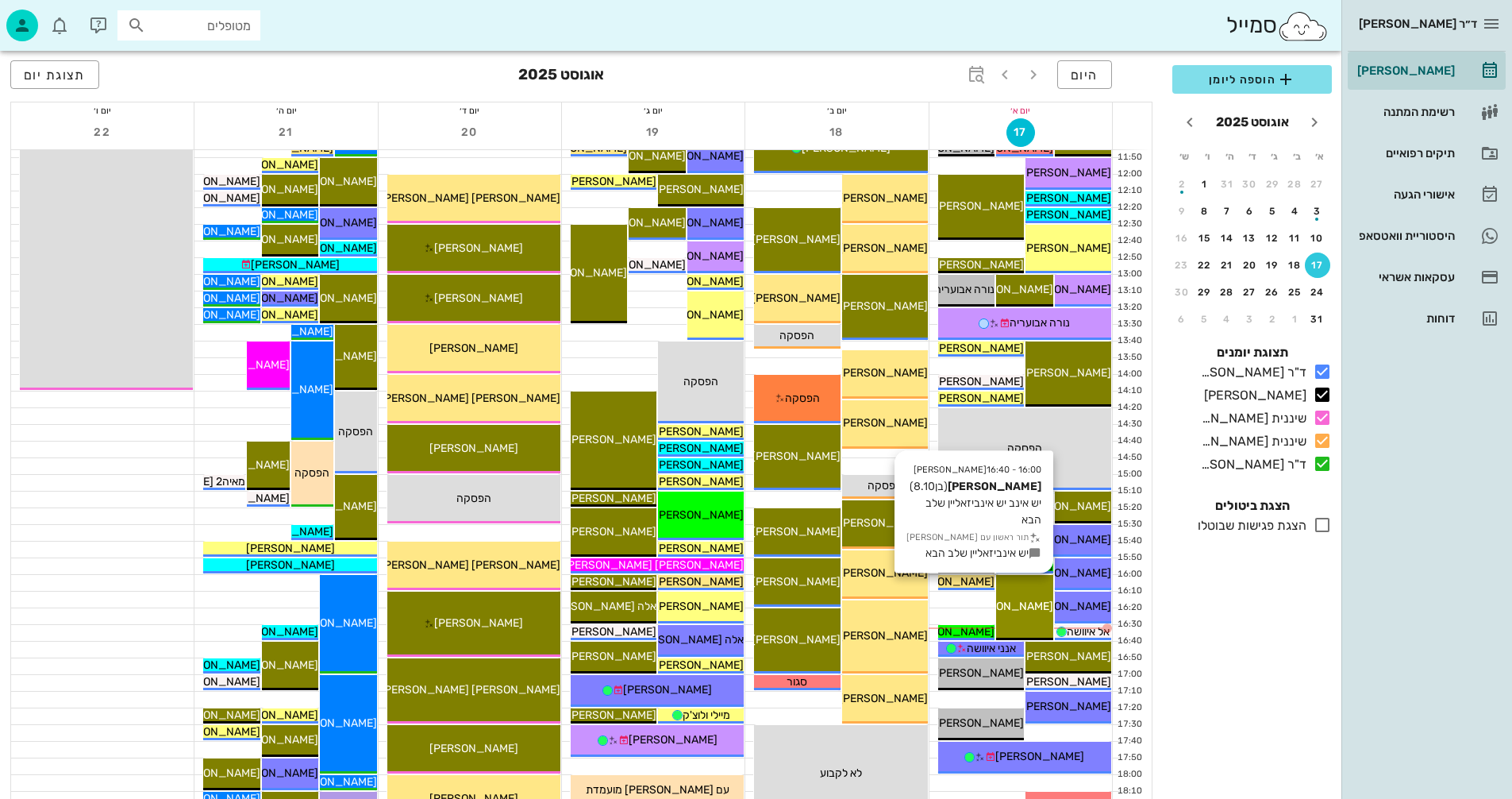
click at [1027, 603] on span "[PERSON_NAME]" at bounding box center [1008, 606] width 89 height 13
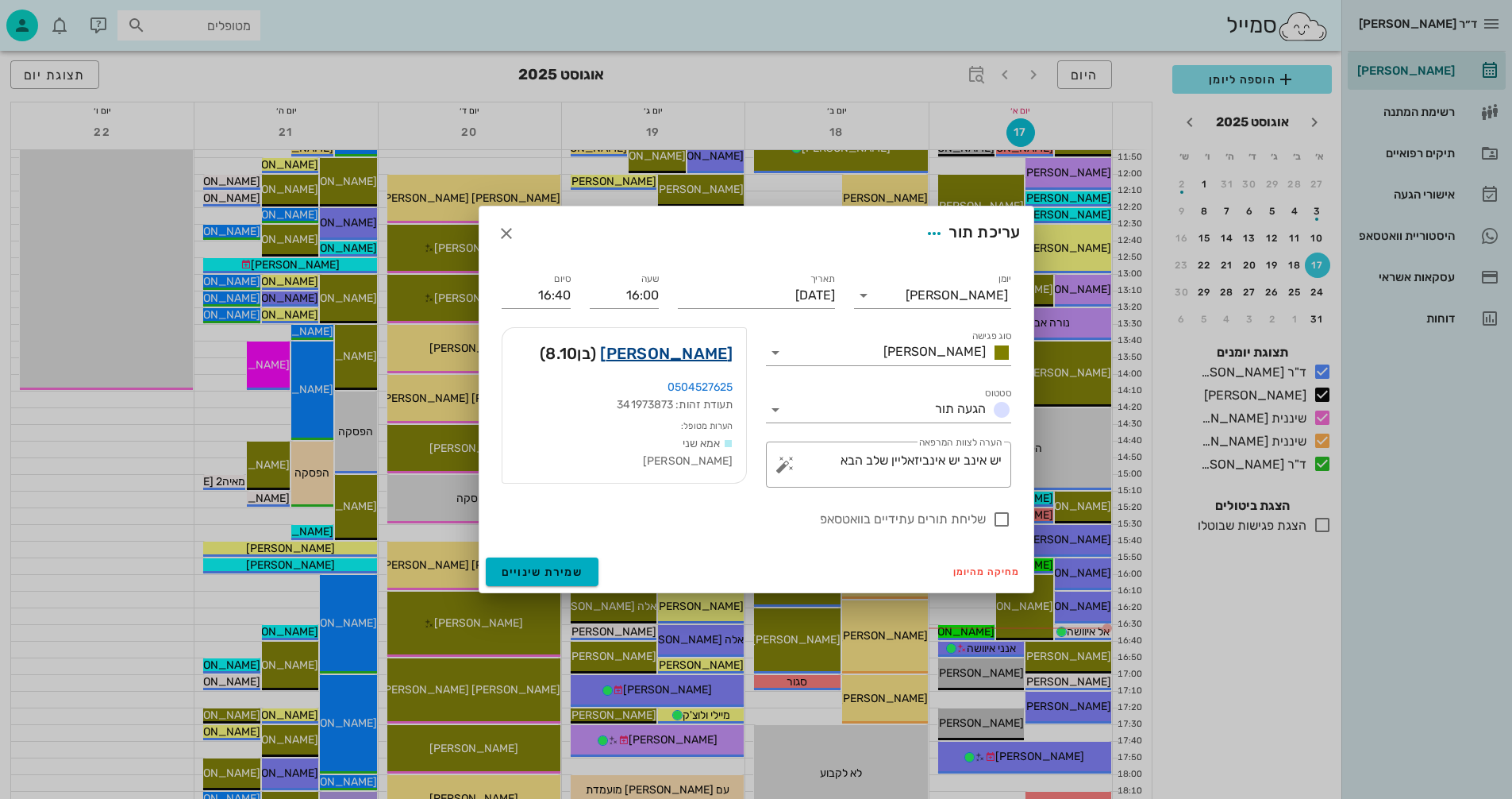
click at [695, 351] on link "[PERSON_NAME]" at bounding box center [666, 353] width 133 height 26
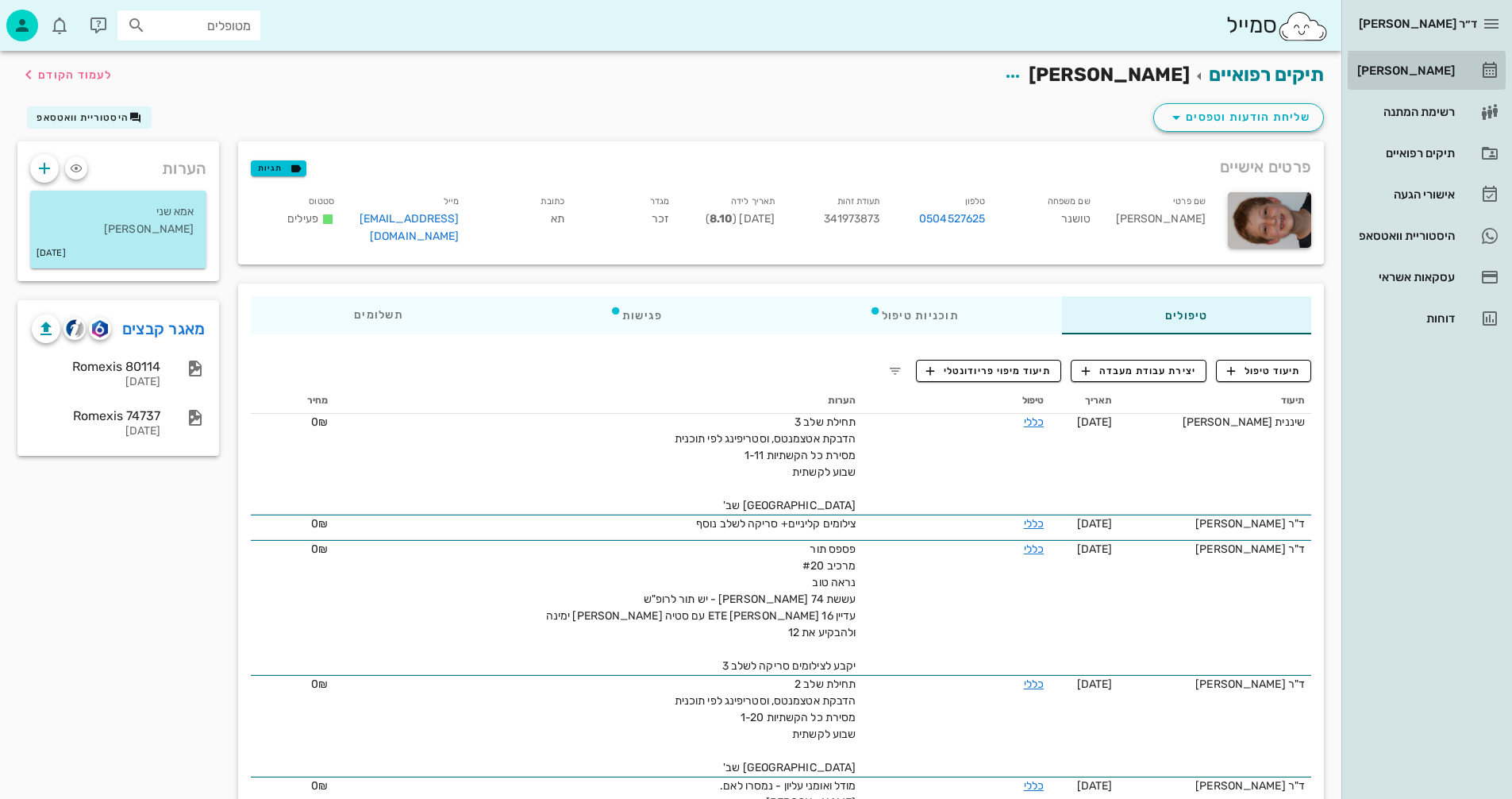
click at [1417, 68] on div "[PERSON_NAME]" at bounding box center [1405, 70] width 101 height 12
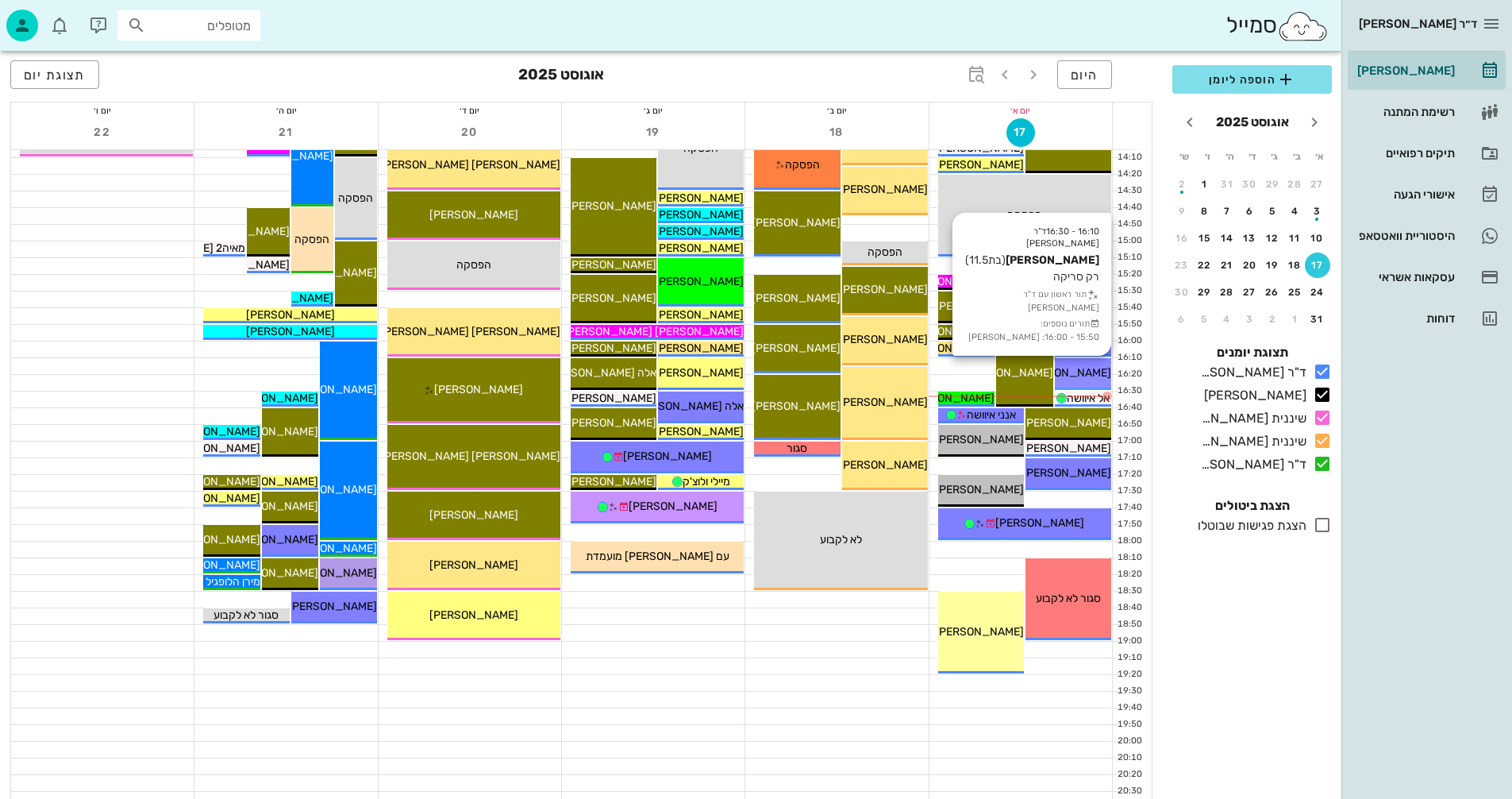
scroll to position [714, 0]
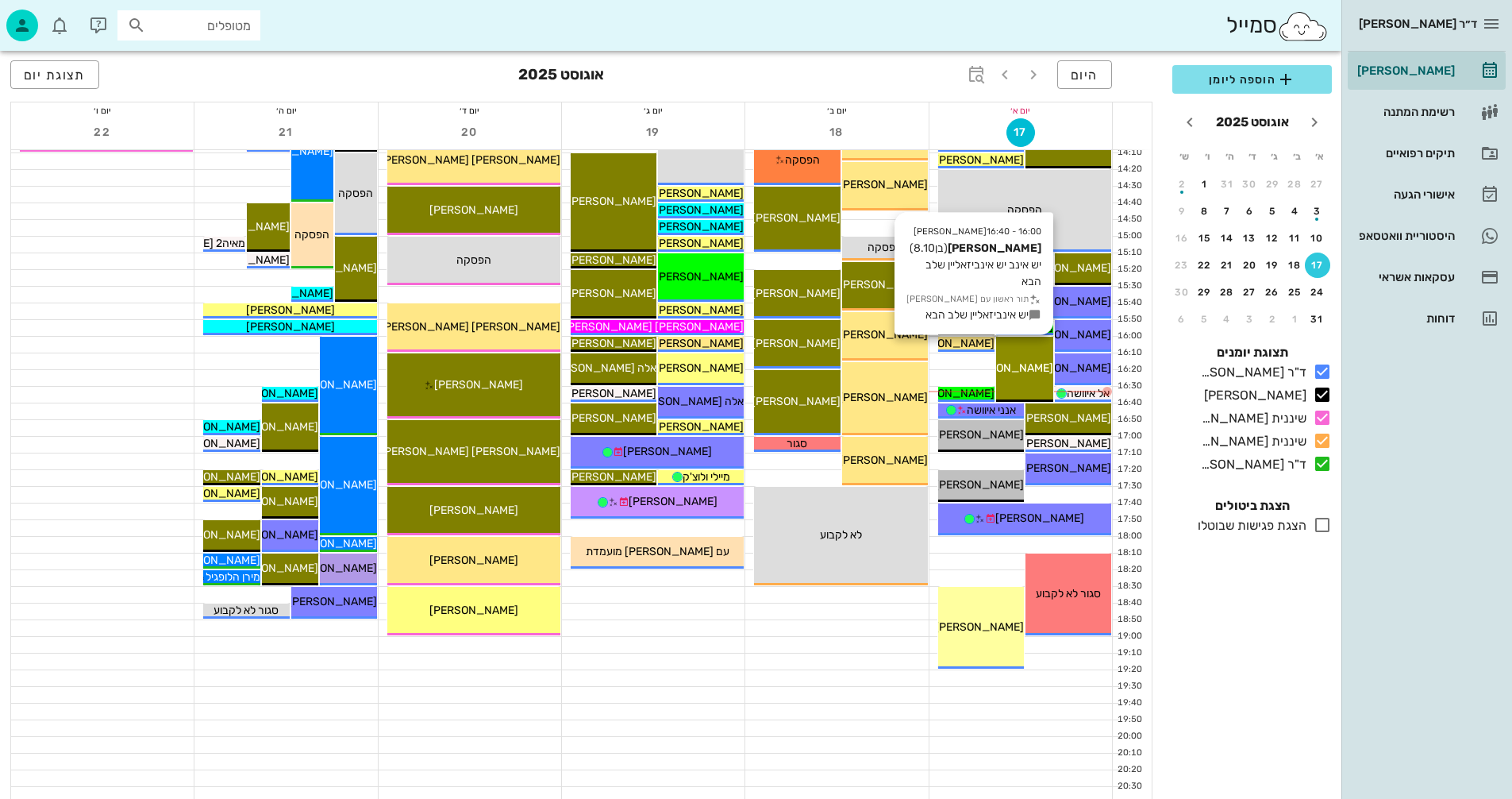
drag, startPoint x: 1036, startPoint y: 362, endPoint x: 1030, endPoint y: 357, distance: 7.8
click at [1030, 357] on div "16:00 - 16:40 [PERSON_NAME] (בן 8.10 ) יש אינב יש אינביזאליין שלב הבא תור ראשון…" at bounding box center [1024, 369] width 56 height 65
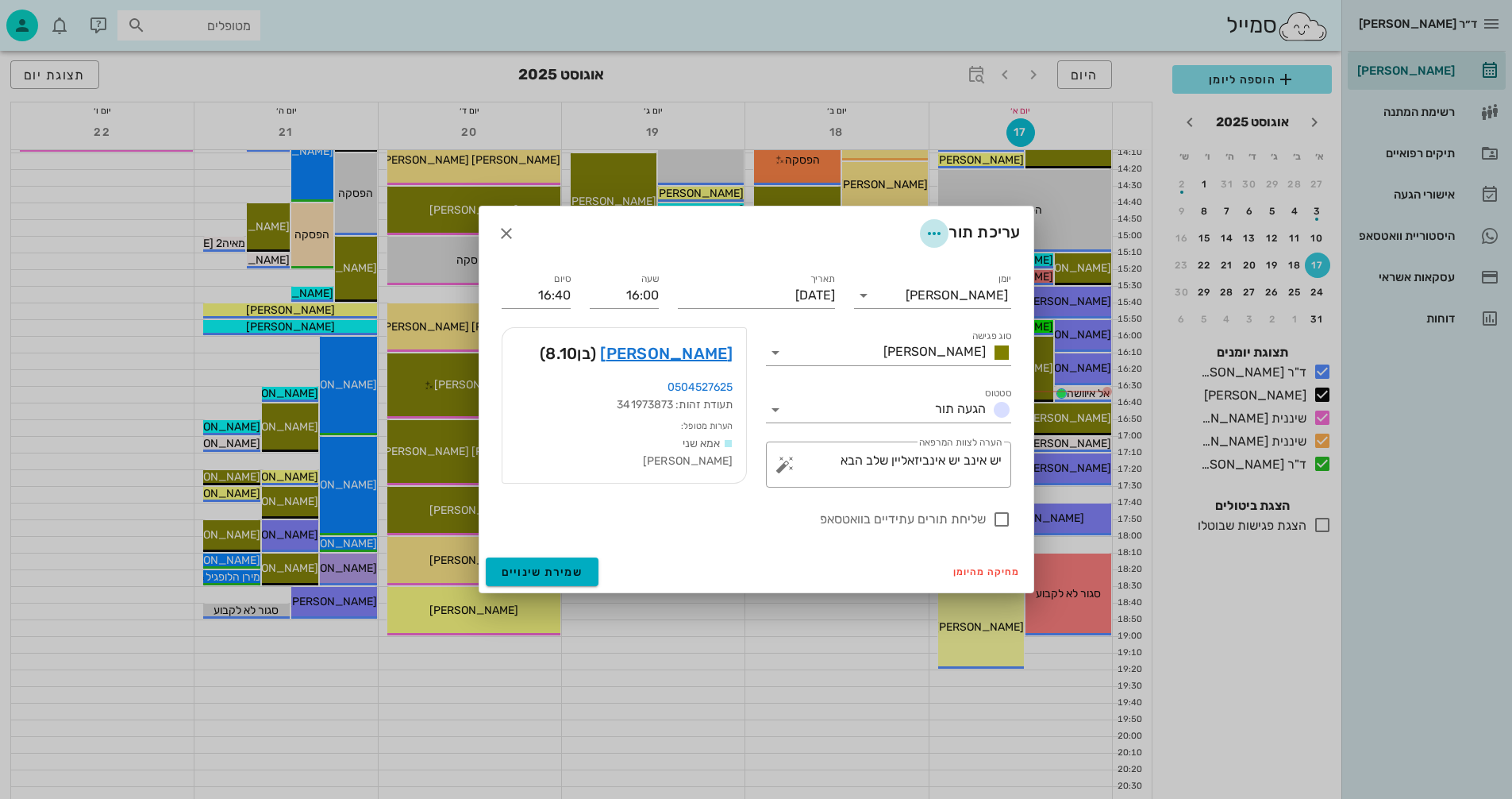
click at [925, 232] on icon "button" at bounding box center [934, 233] width 19 height 19
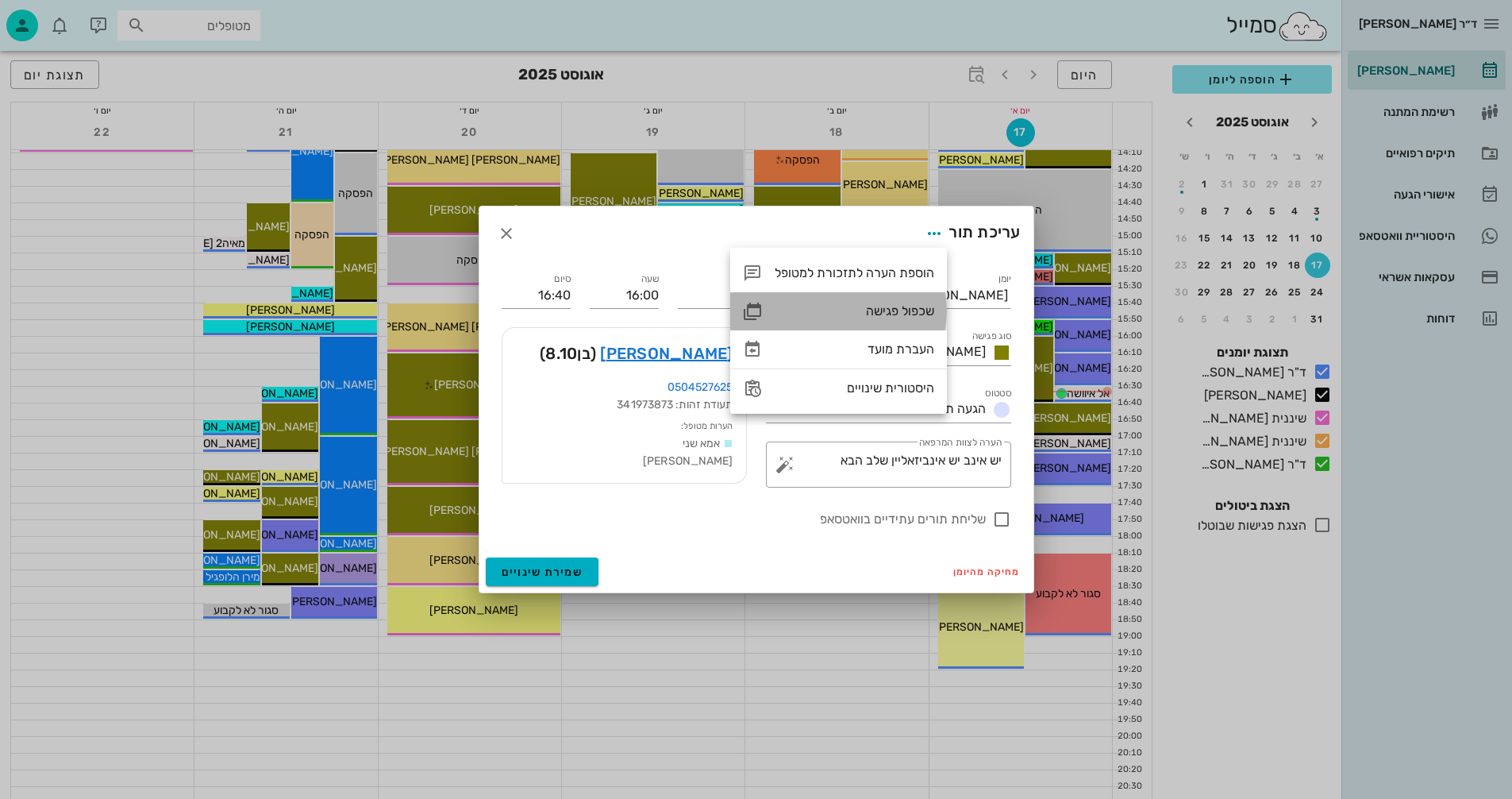
click at [901, 307] on div "שכפול פגישה" at bounding box center [854, 311] width 160 height 15
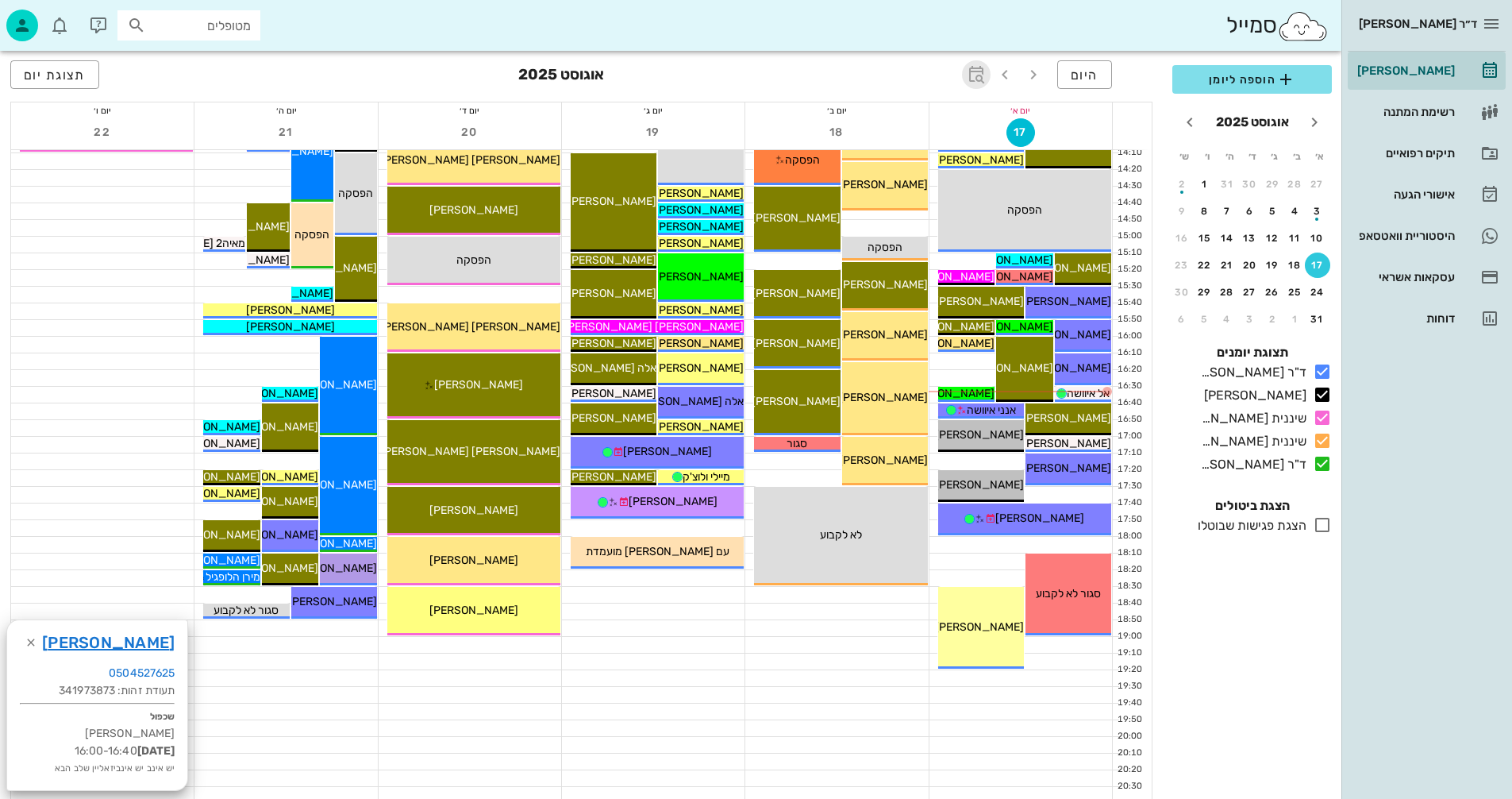
click at [978, 71] on icon "button" at bounding box center [976, 75] width 19 height 19
type input "10"
click at [890, 165] on span "קפיצה לתאריך" at bounding box center [903, 164] width 129 height 11
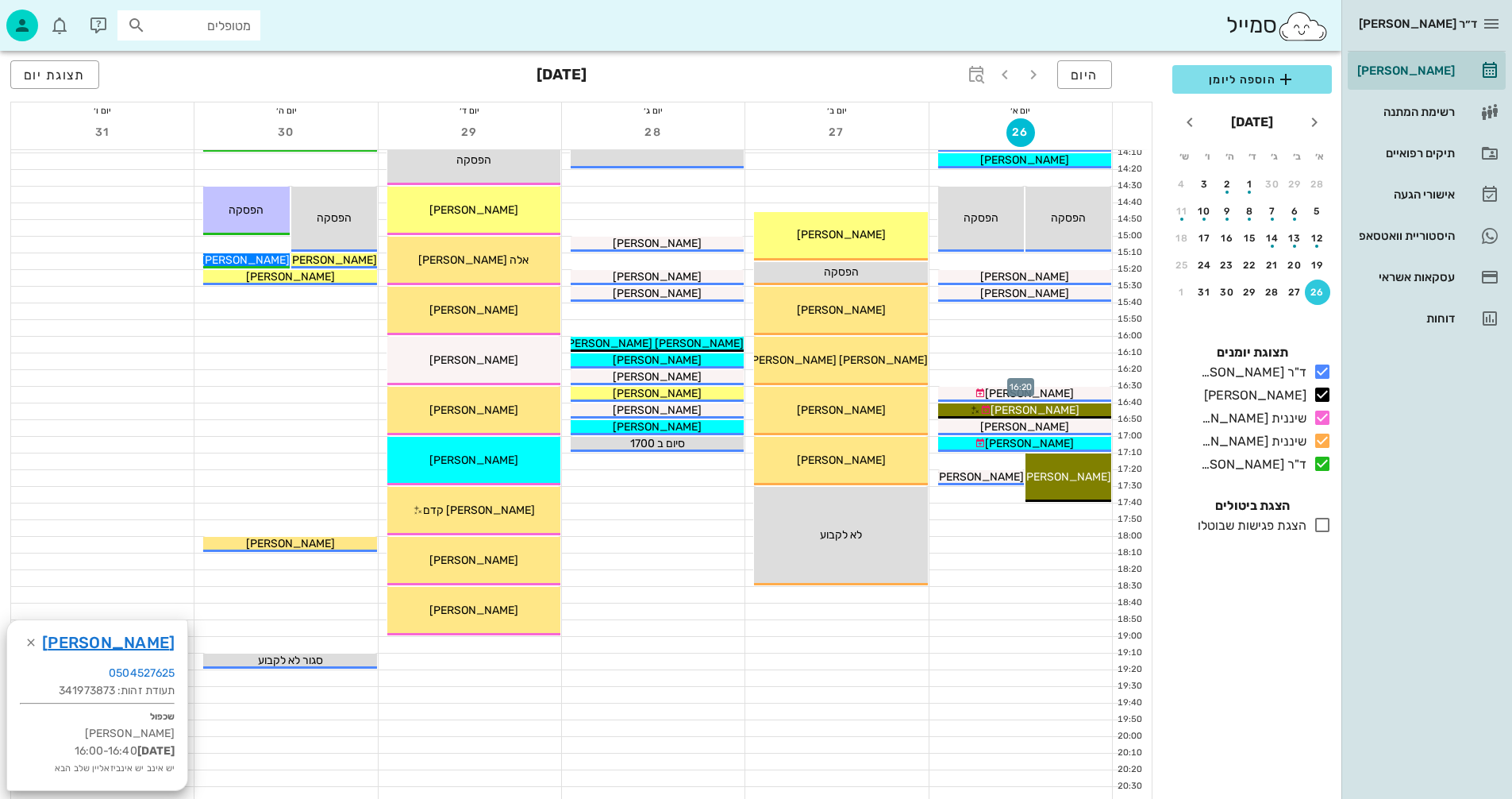
click at [967, 374] on div at bounding box center [1021, 377] width 182 height 16
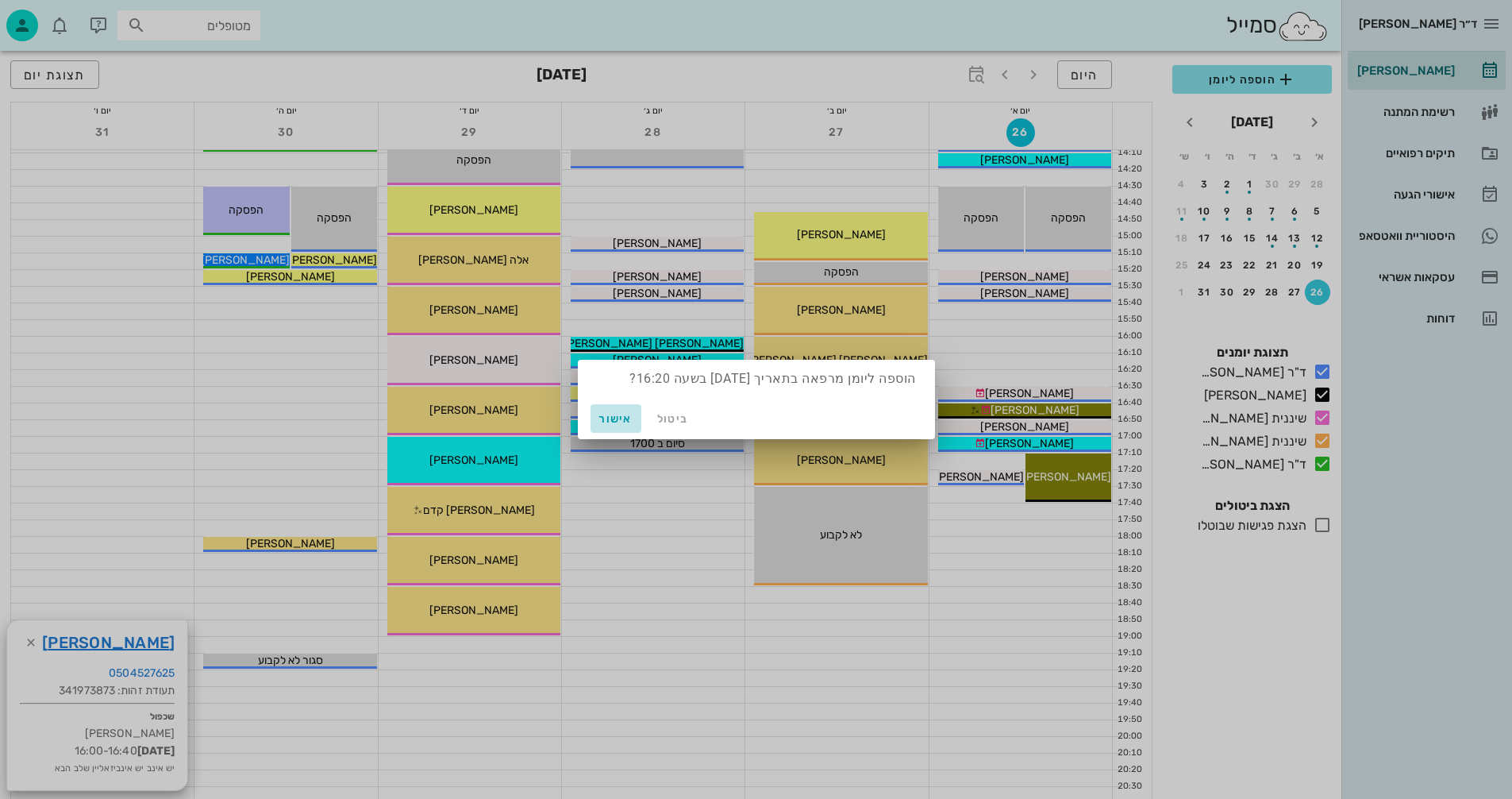
click at [615, 417] on span "אישור" at bounding box center [616, 419] width 38 height 13
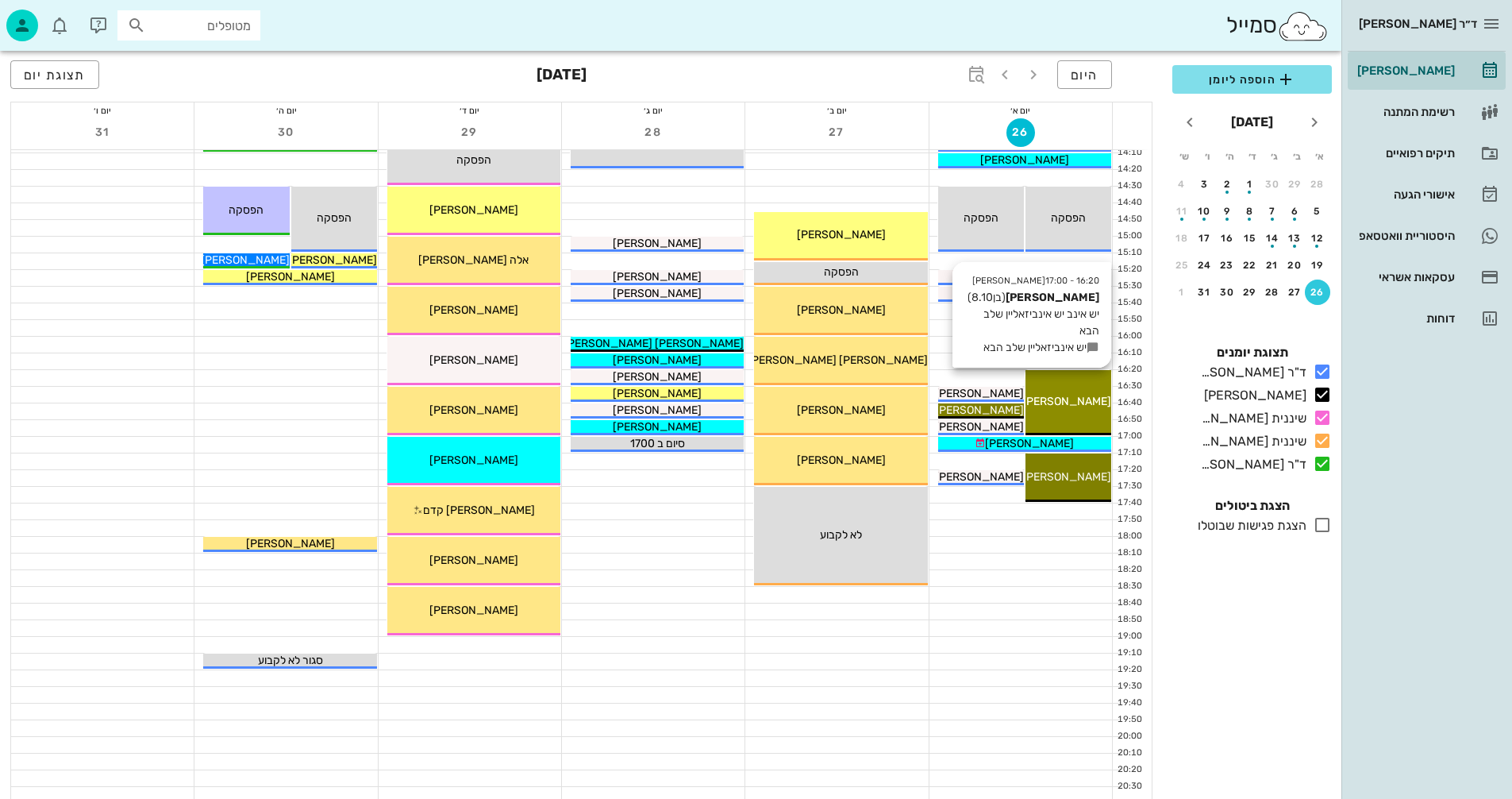
click at [1069, 393] on div "16:20 - 17:00 [PERSON_NAME] (בן 8.10 ) יש אינב יש אינביזאליין שלב הבא יש אינביז…" at bounding box center [1068, 402] width 85 height 65
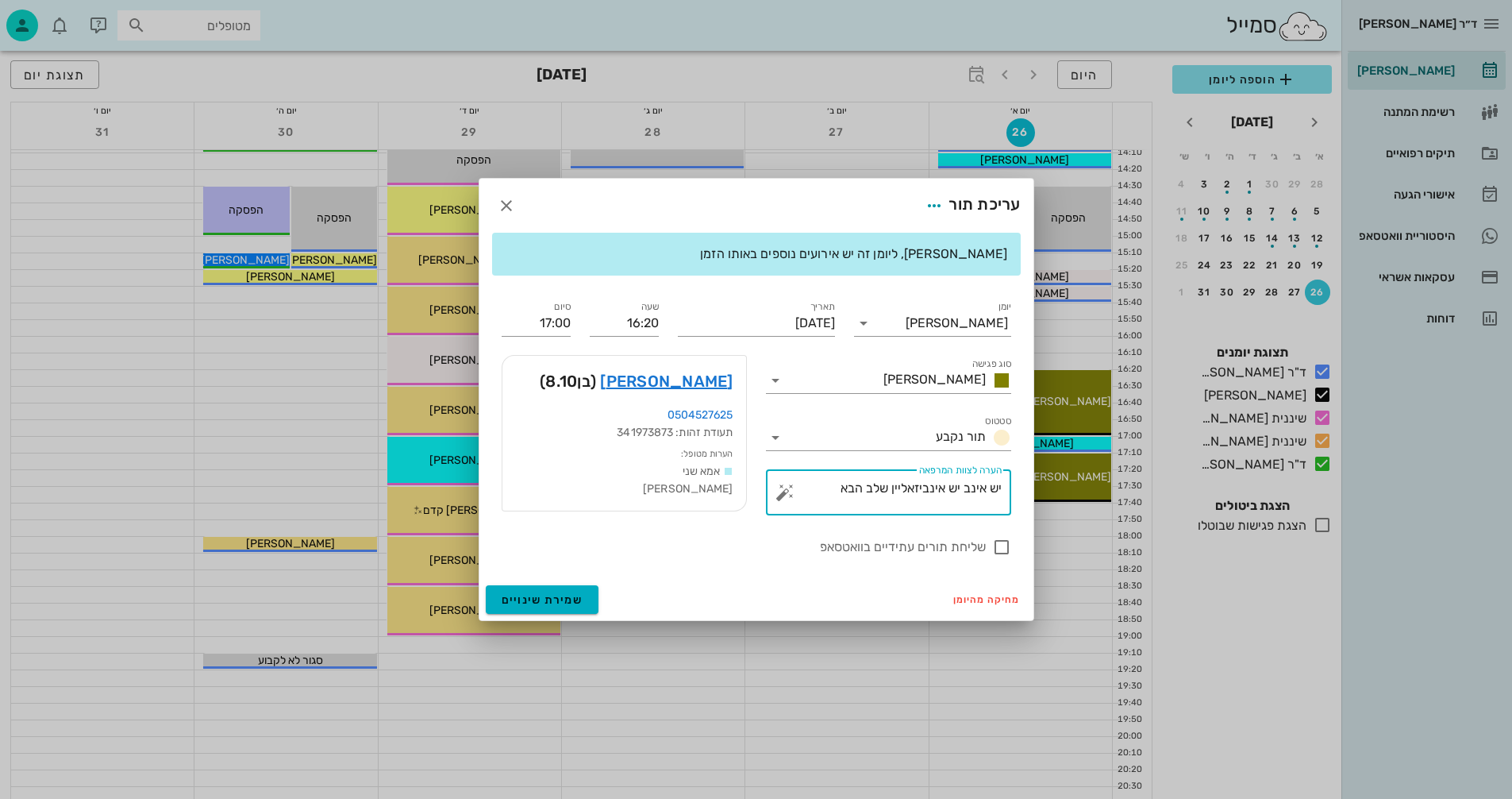
drag, startPoint x: 836, startPoint y: 489, endPoint x: 1095, endPoint y: 493, distance: 259.0
click at [1095, 493] on div "ד״ר [PERSON_NAME] [PERSON_NAME] רשימת המתנה תיקים רפואיים אישורי הגעה היסטוריית…" at bounding box center [756, 61] width 1512 height 1551
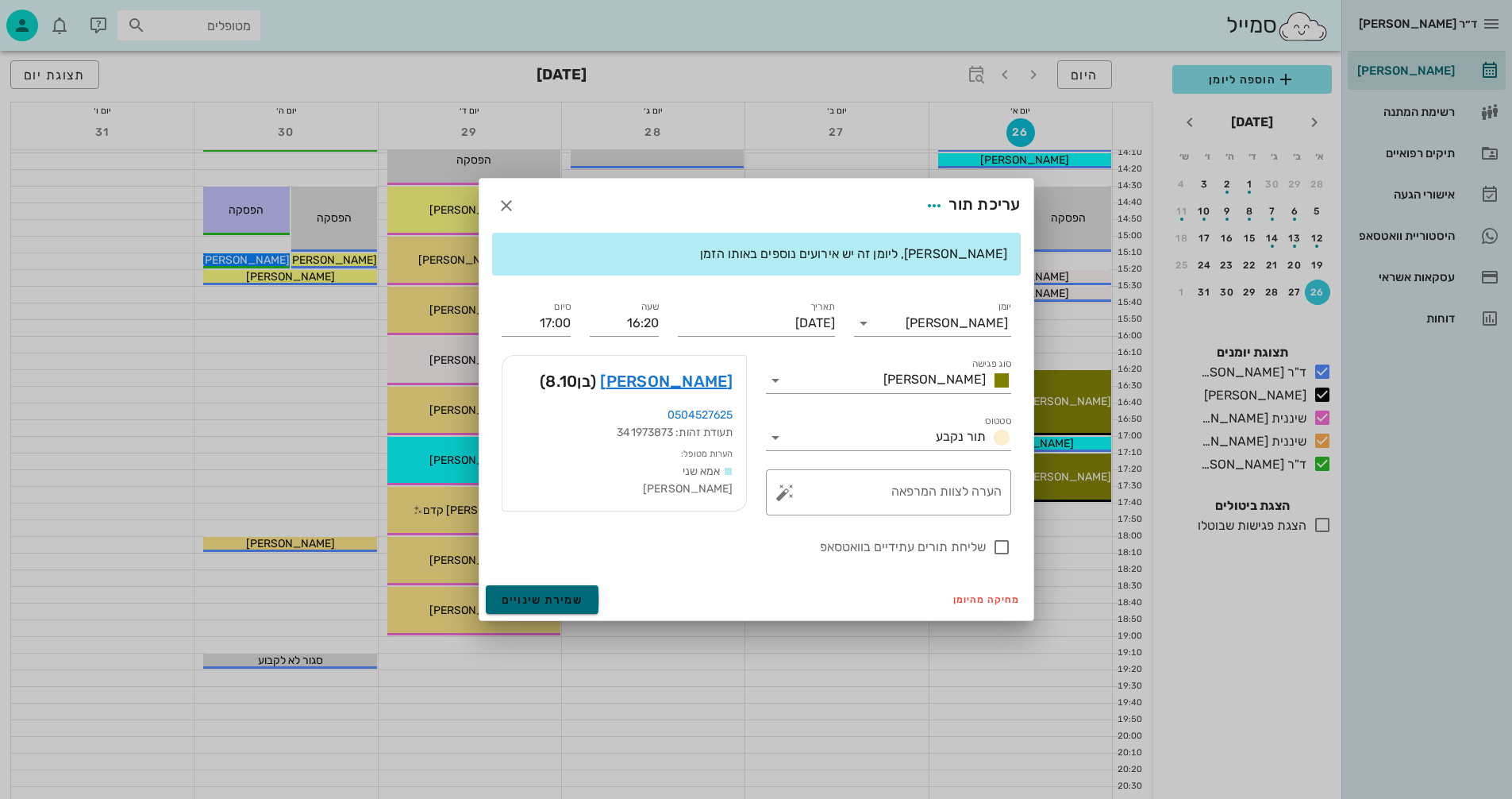
click at [543, 596] on span "שמירת שינויים" at bounding box center [543, 600] width 82 height 13
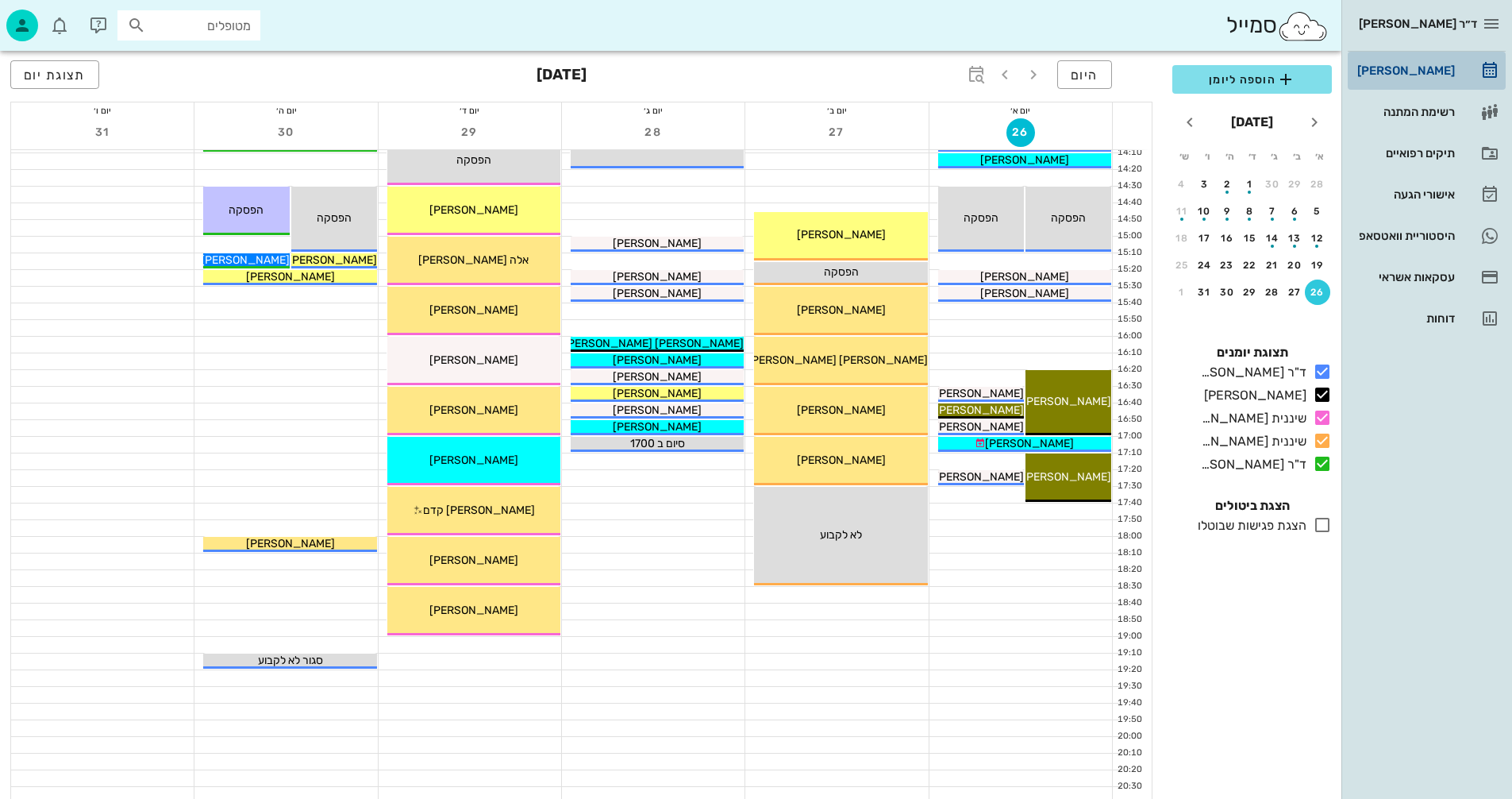
click at [1419, 65] on div "[PERSON_NAME]" at bounding box center [1405, 70] width 101 height 12
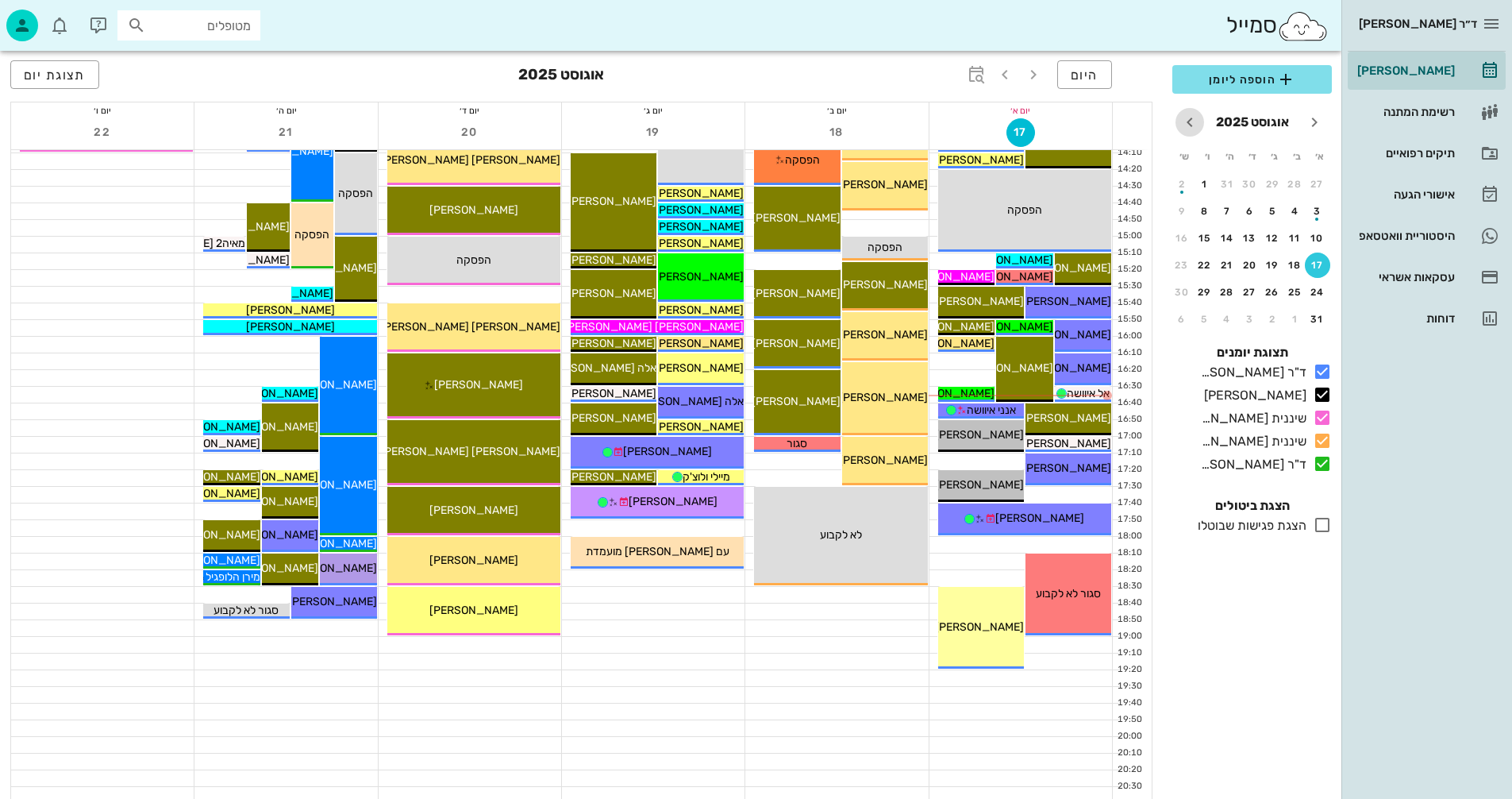
click at [1191, 122] on icon "חודש הבא" at bounding box center [1190, 122] width 19 height 19
click at [1190, 122] on icon "חודש הבא" at bounding box center [1190, 122] width 19 height 19
click at [1271, 290] on div "28" at bounding box center [1273, 292] width 26 height 11
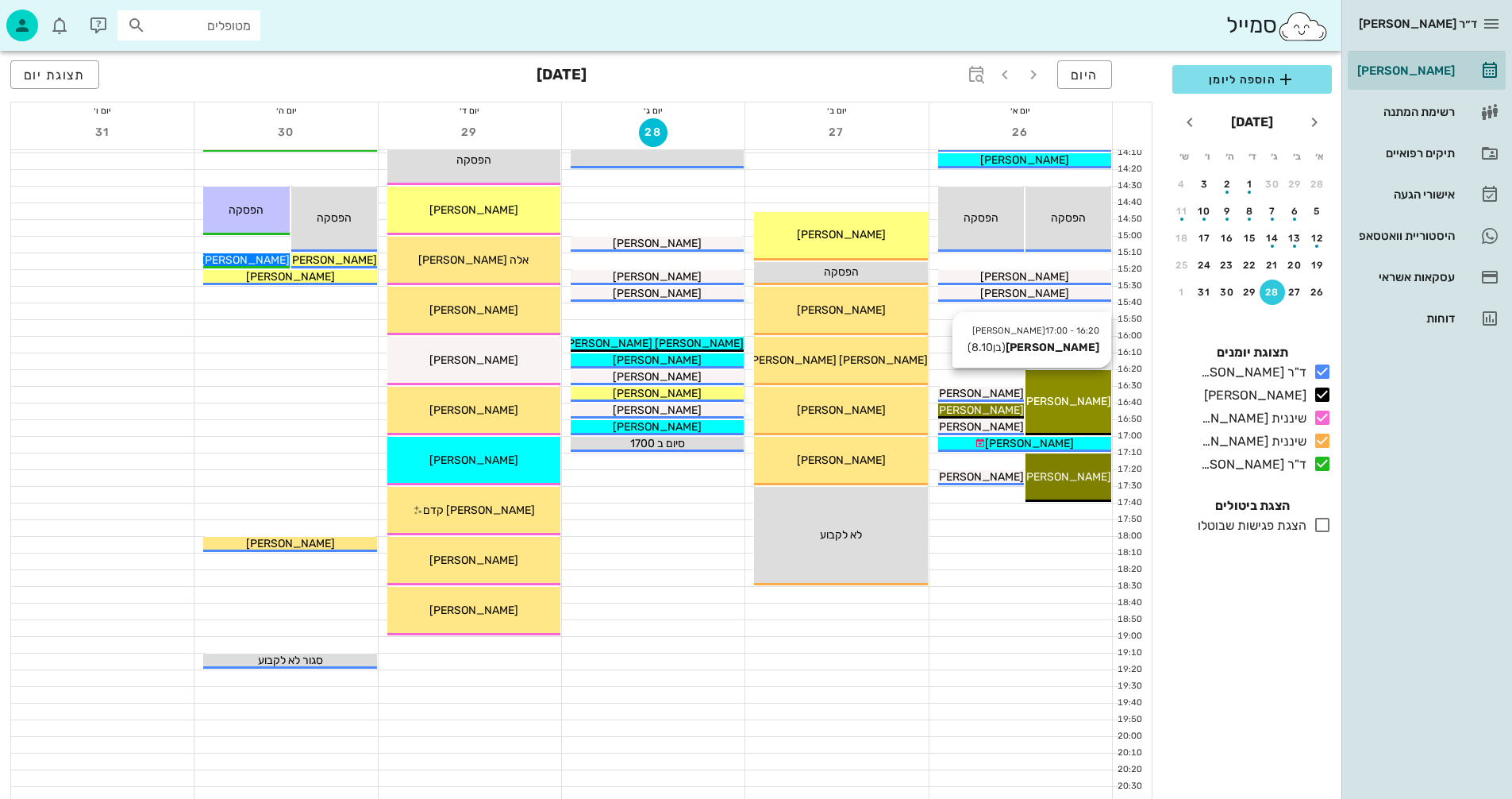
click at [1067, 392] on div "16:20 - 17:00 [PERSON_NAME] (בן 8.10 ) [PERSON_NAME]" at bounding box center [1068, 402] width 85 height 65
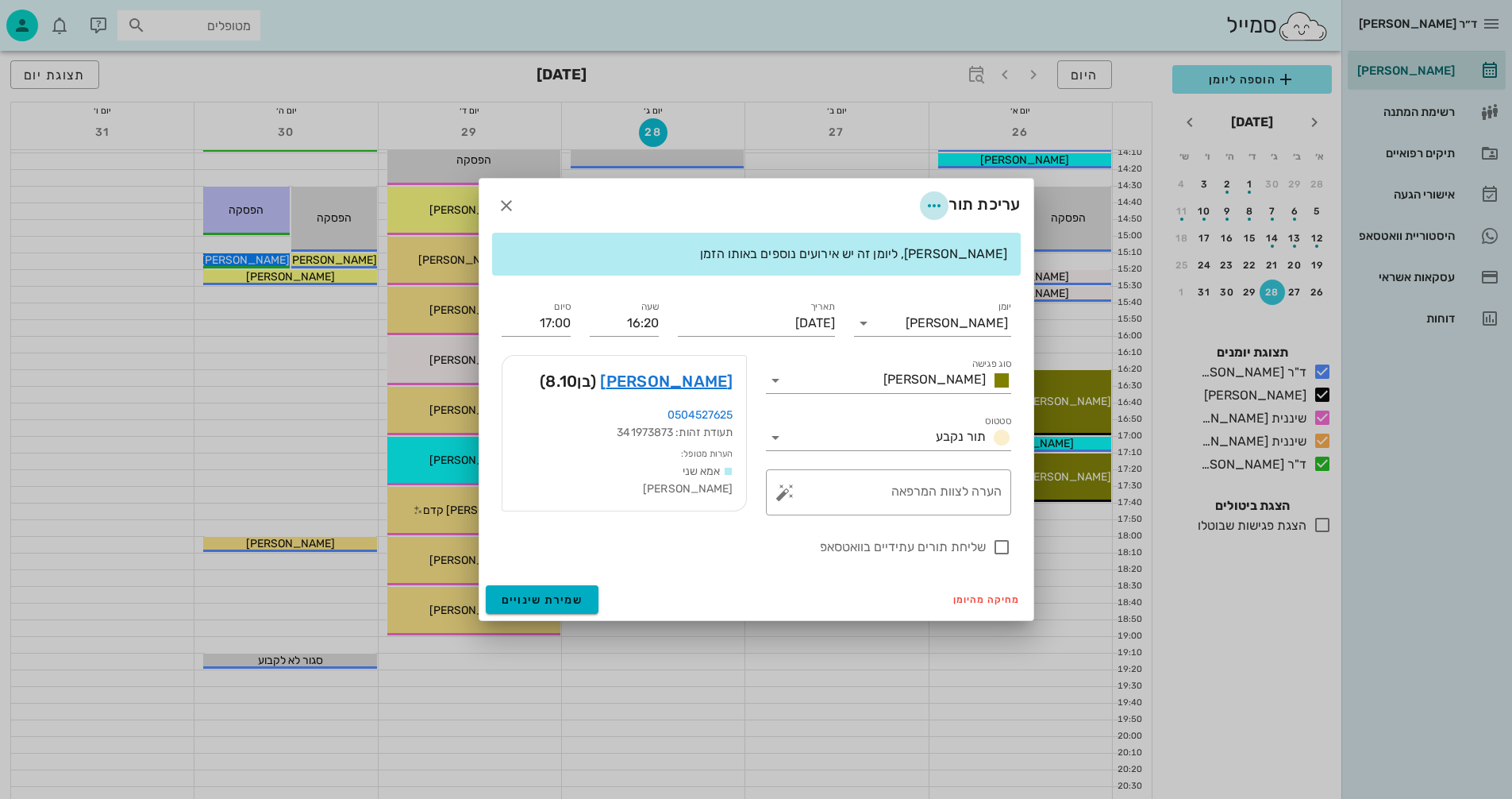
click at [929, 205] on icon "button" at bounding box center [934, 206] width 19 height 19
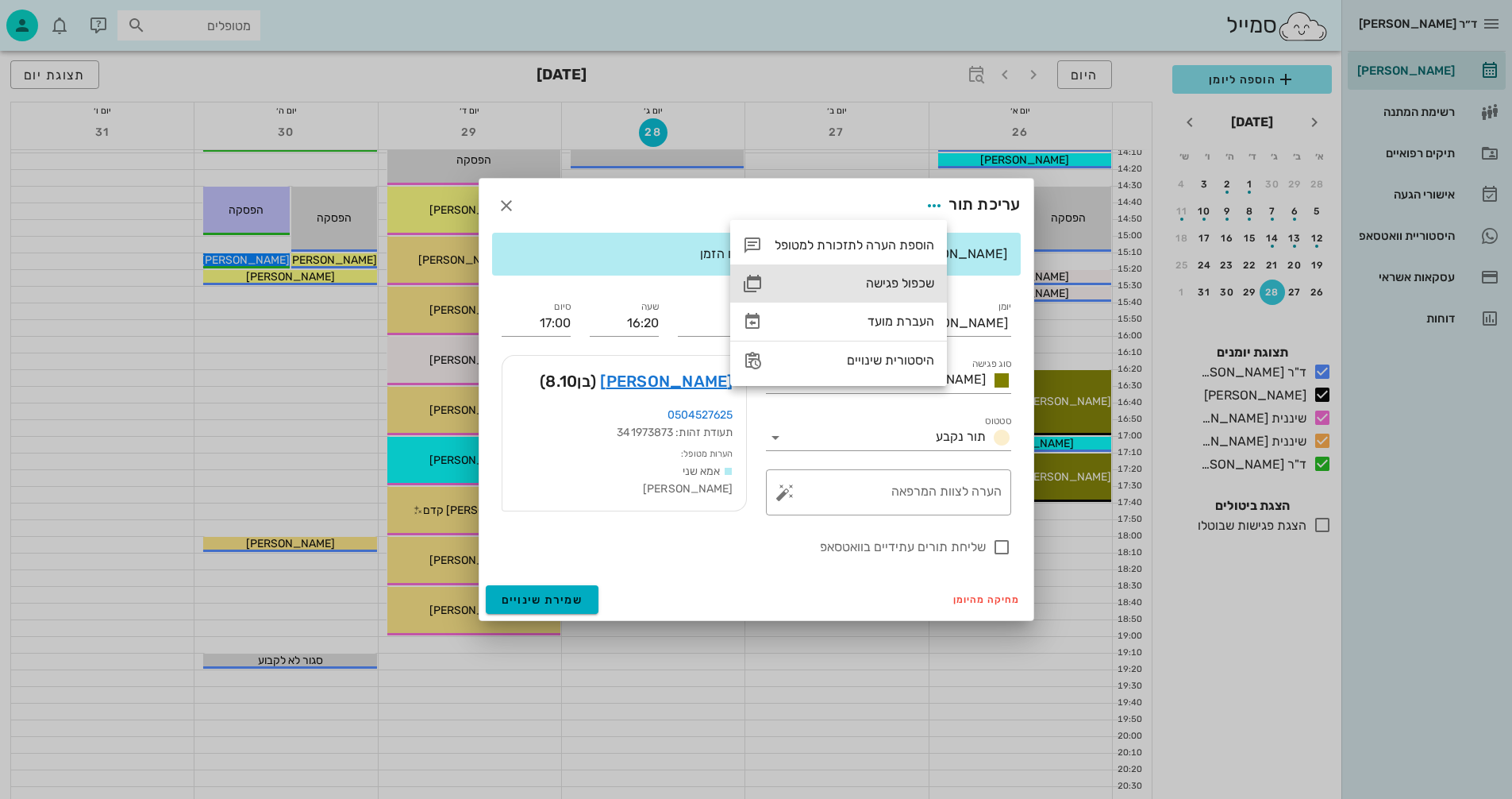
click at [882, 280] on div "שכפול פגישה" at bounding box center [854, 283] width 160 height 15
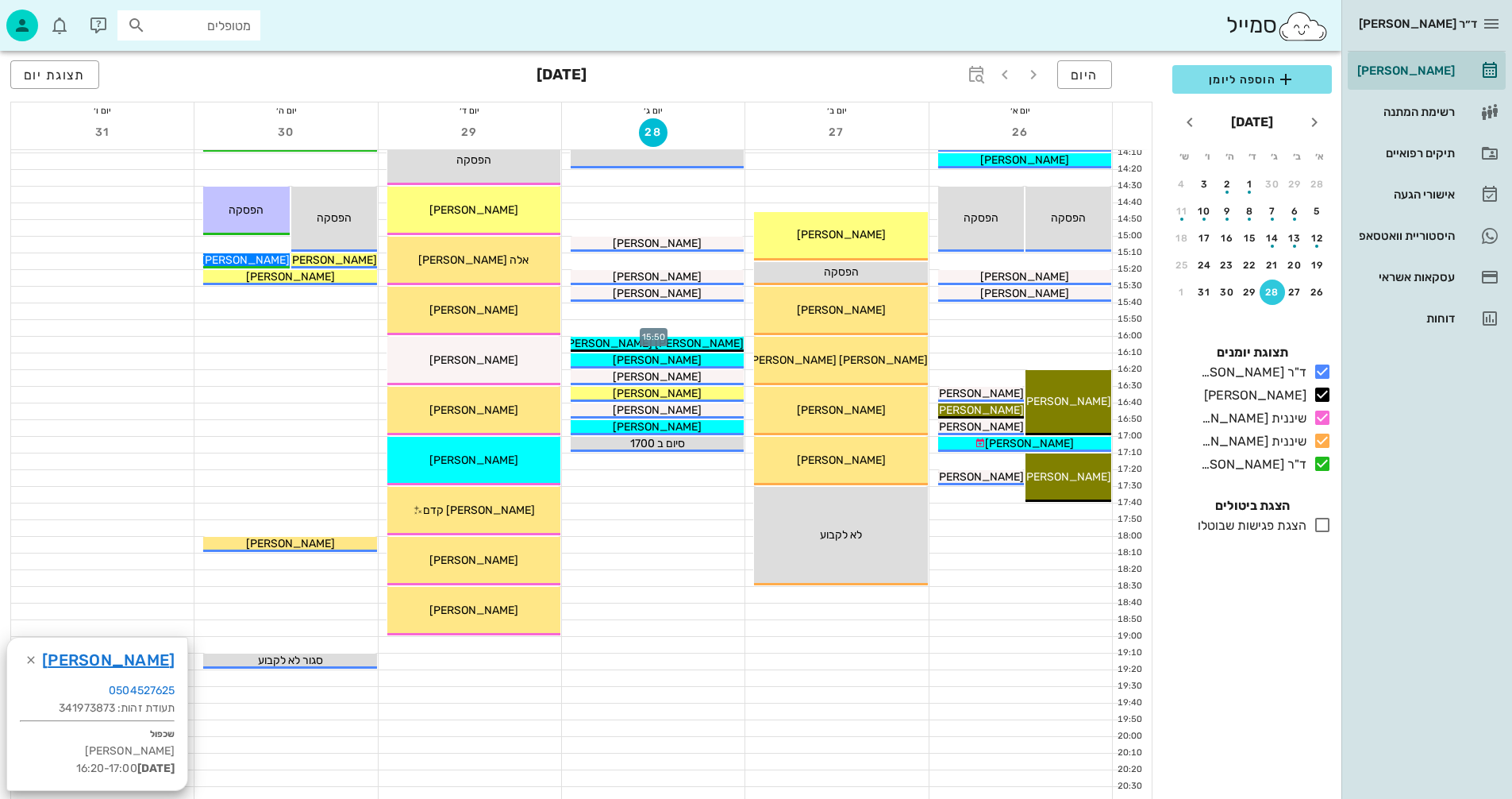
click at [672, 324] on div at bounding box center [653, 327] width 182 height 16
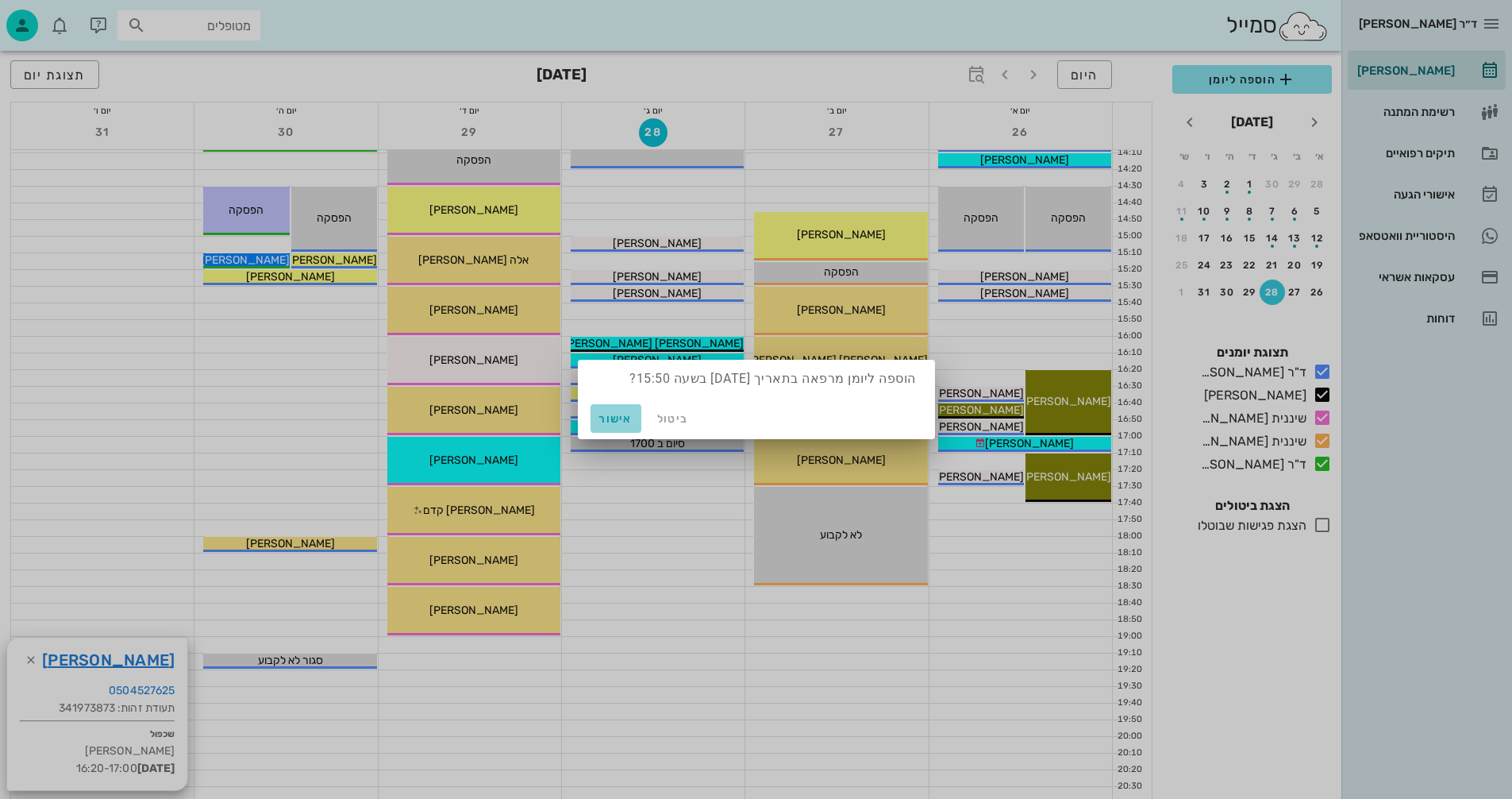
click at [616, 417] on span "אישור" at bounding box center [616, 419] width 38 height 13
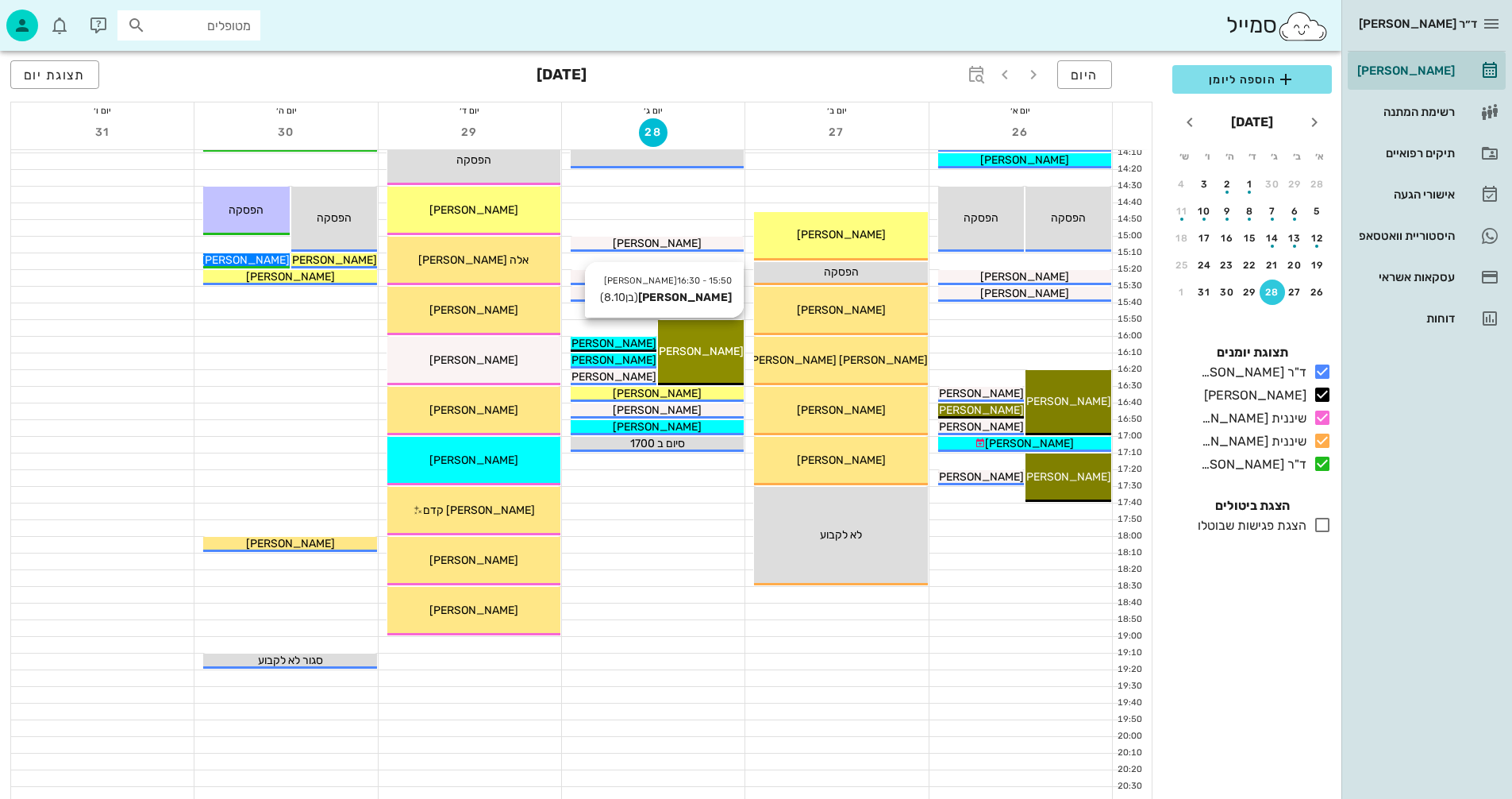
click at [691, 341] on div "15:50 - 16:30 [PERSON_NAME] (בן 8.10 ) [PERSON_NAME]" at bounding box center [700, 352] width 85 height 65
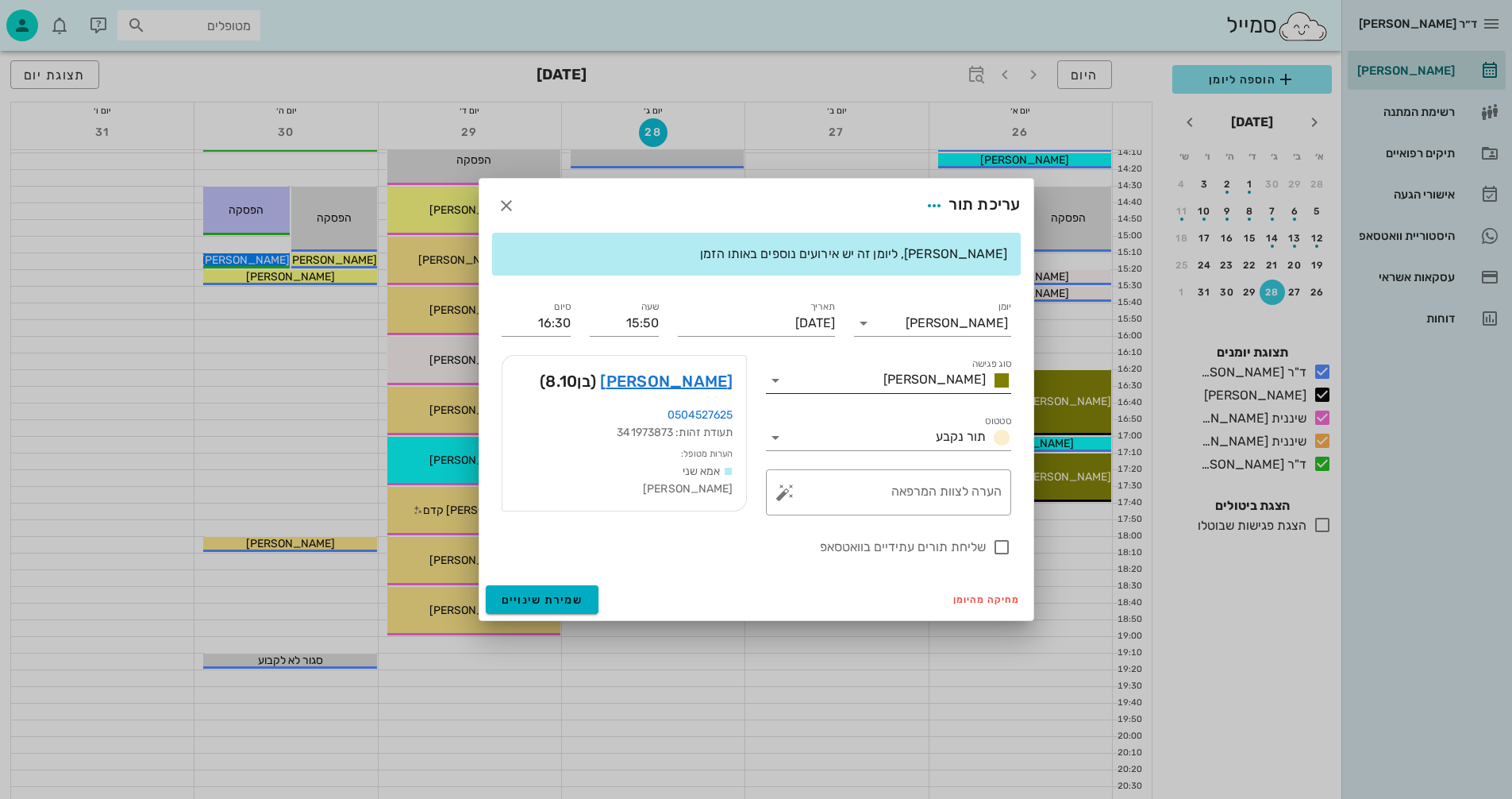
click at [777, 381] on icon at bounding box center [775, 380] width 19 height 19
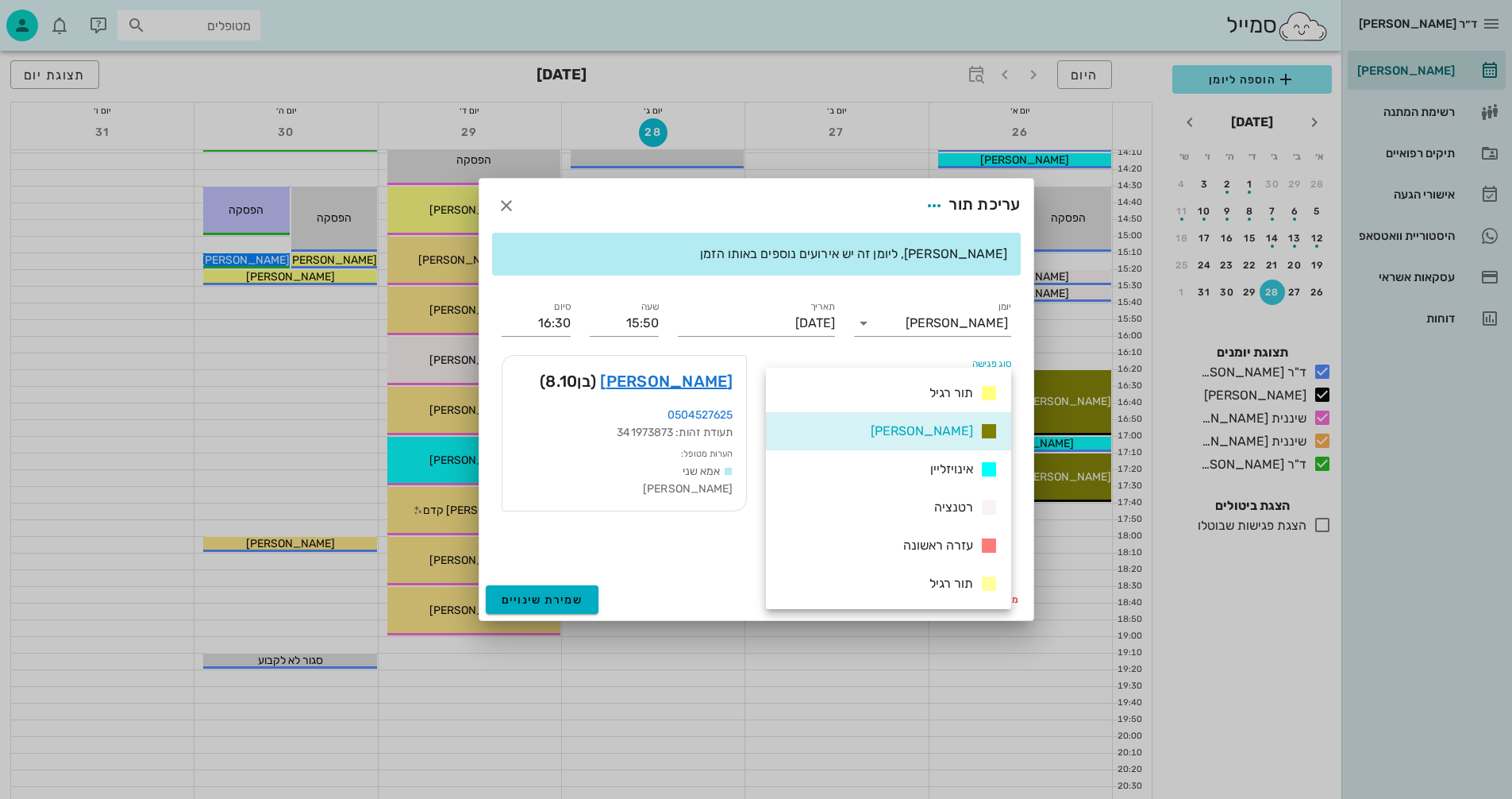
click at [912, 464] on div "אינויזליין" at bounding box center [889, 469] width 245 height 38
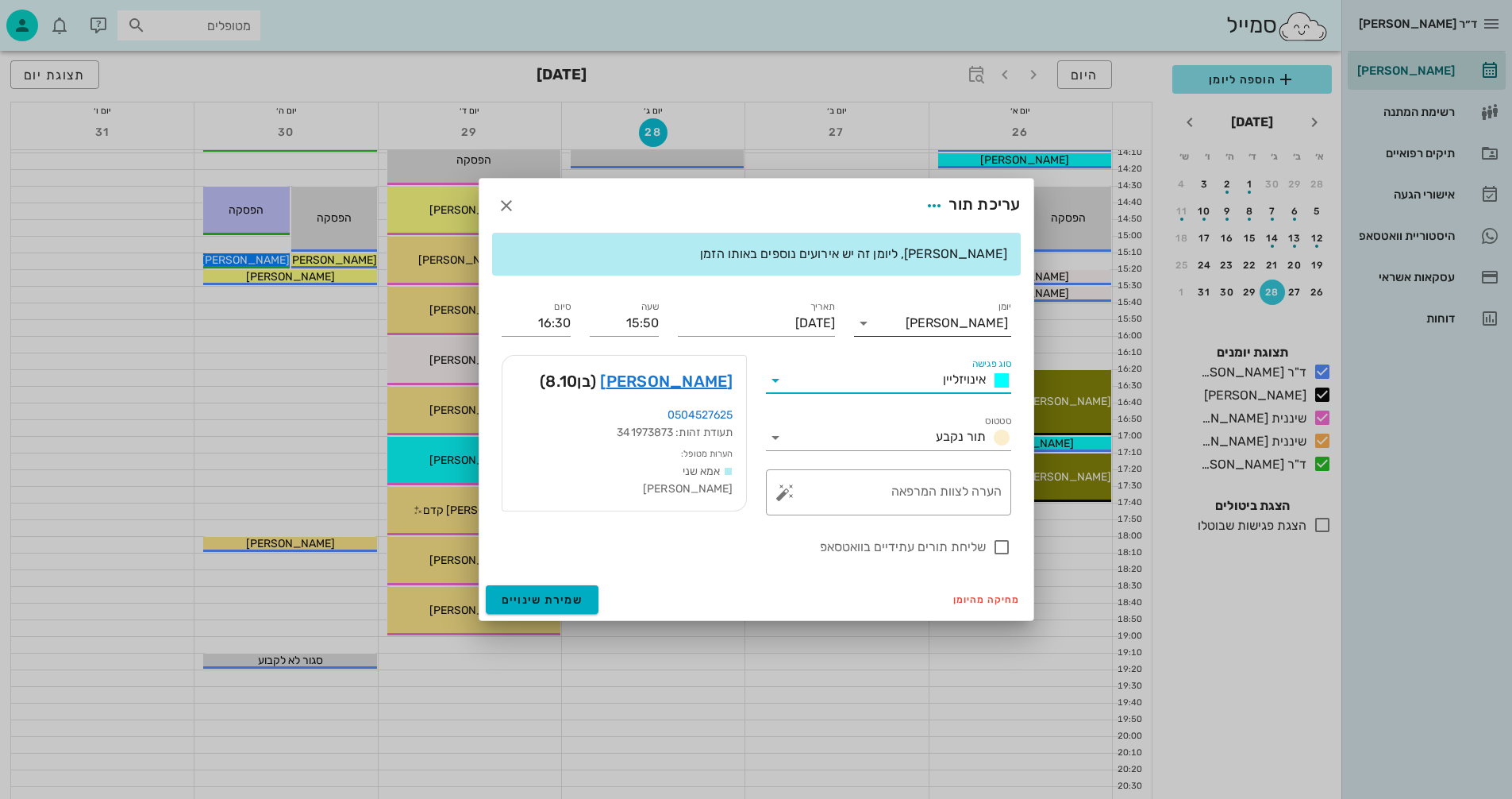
click at [861, 320] on icon at bounding box center [863, 322] width 19 height 19
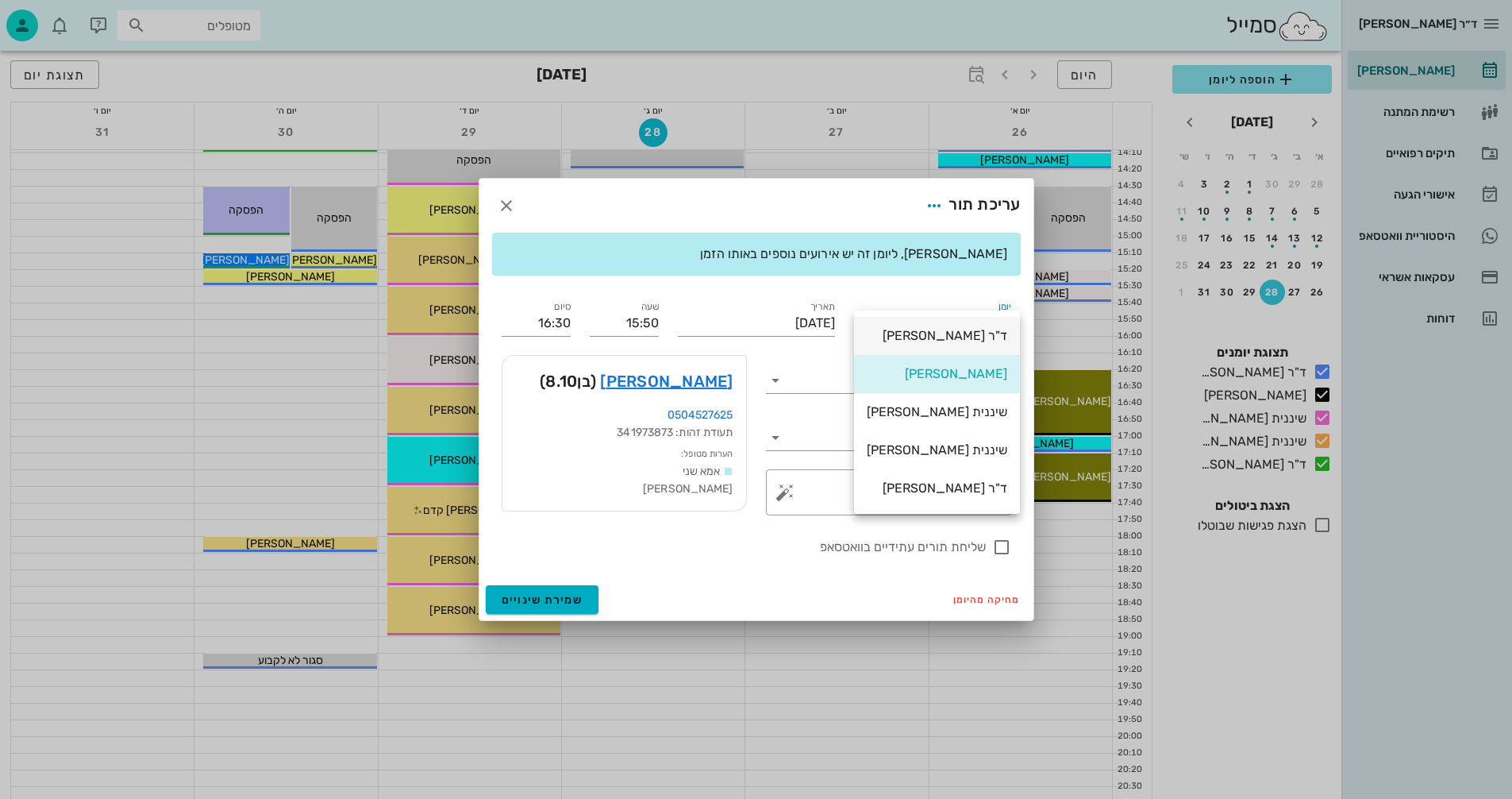
click at [940, 330] on div "ד"ר [PERSON_NAME]" at bounding box center [937, 336] width 141 height 15
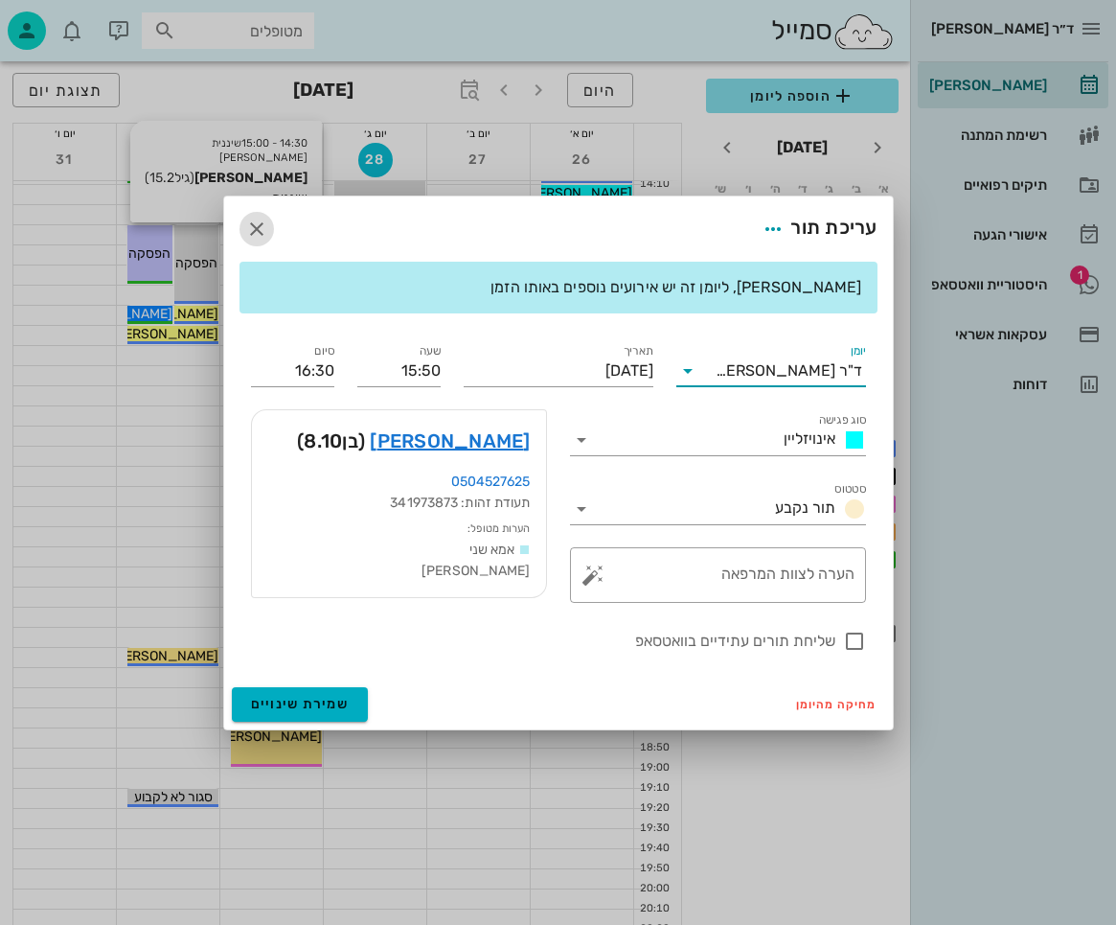
click at [254, 232] on icon "button" at bounding box center [256, 228] width 23 height 23
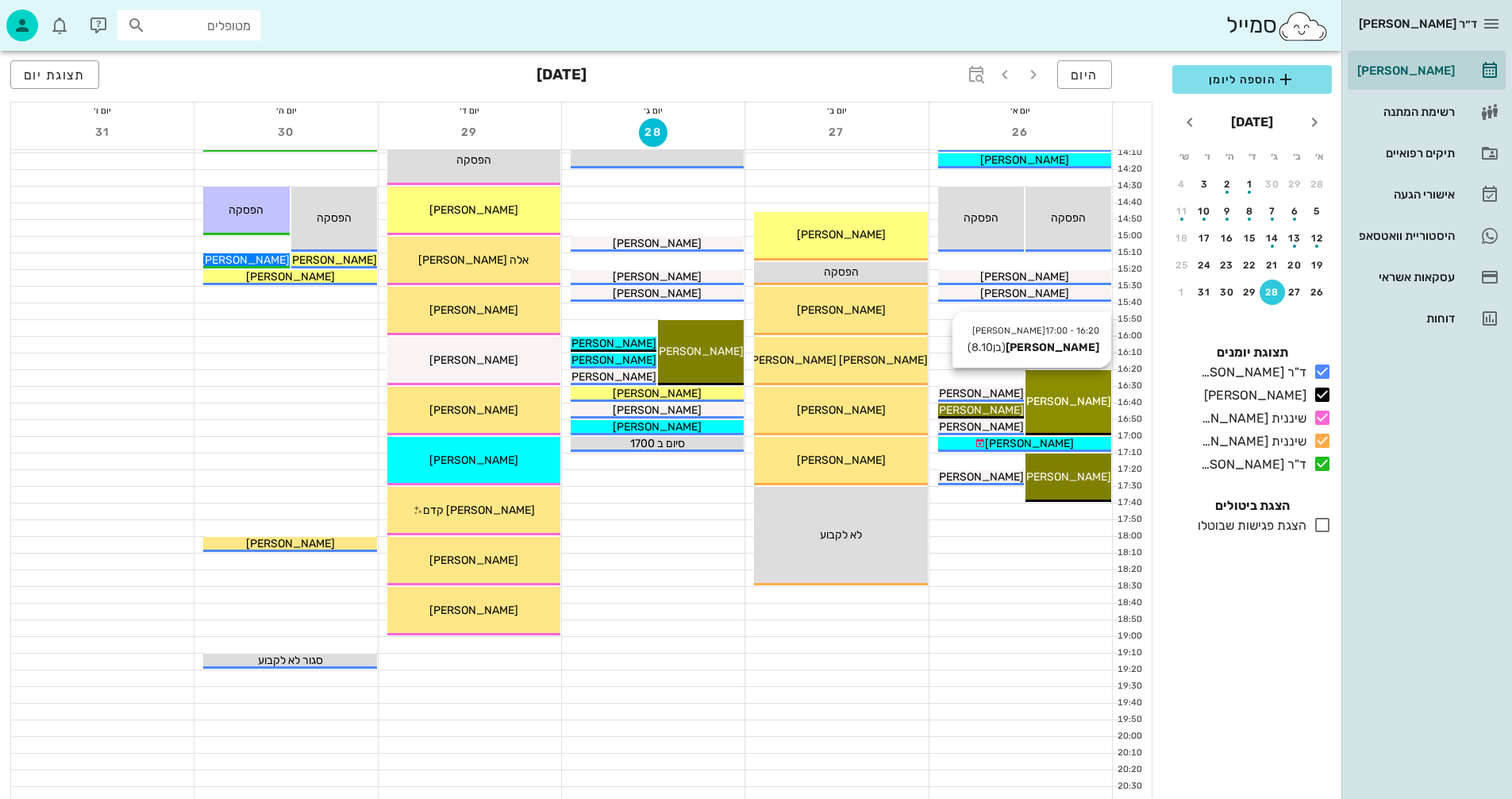
click at [1066, 405] on span "[PERSON_NAME]" at bounding box center [1066, 401] width 89 height 13
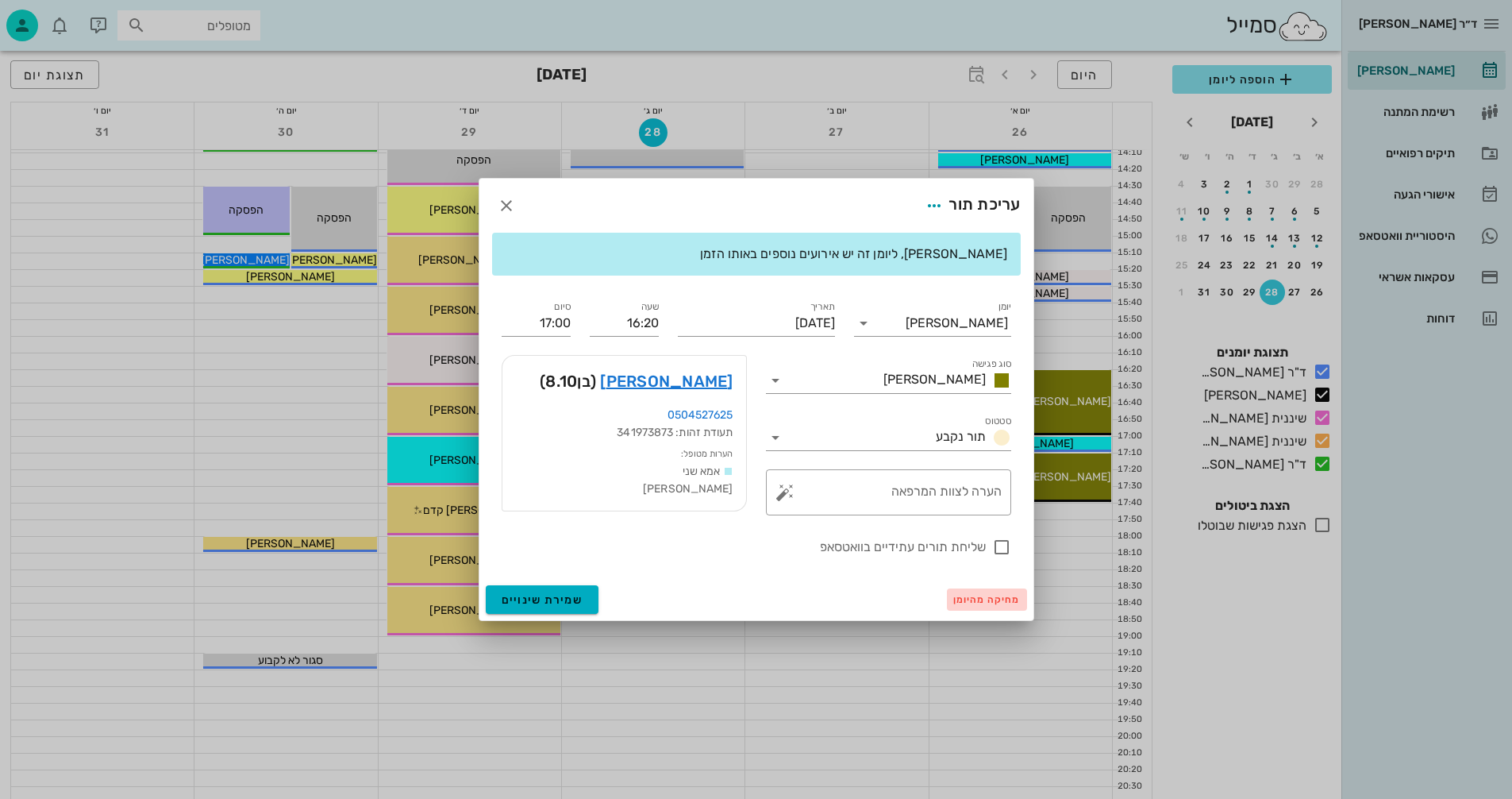
click at [976, 594] on span "מחיקה מהיומן" at bounding box center [987, 599] width 67 height 11
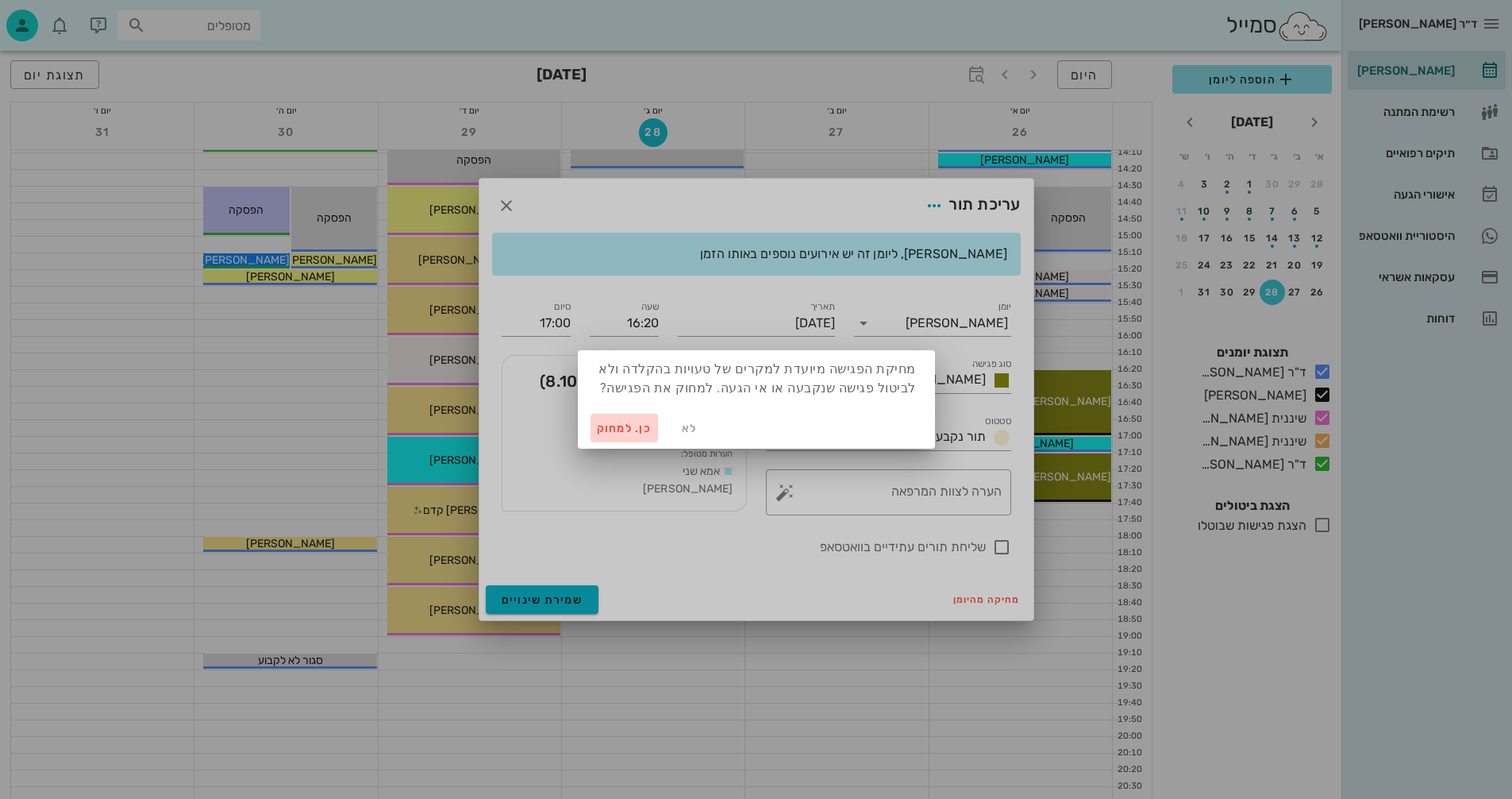
click at [601, 425] on span "כן. למחוק" at bounding box center [625, 429] width 56 height 13
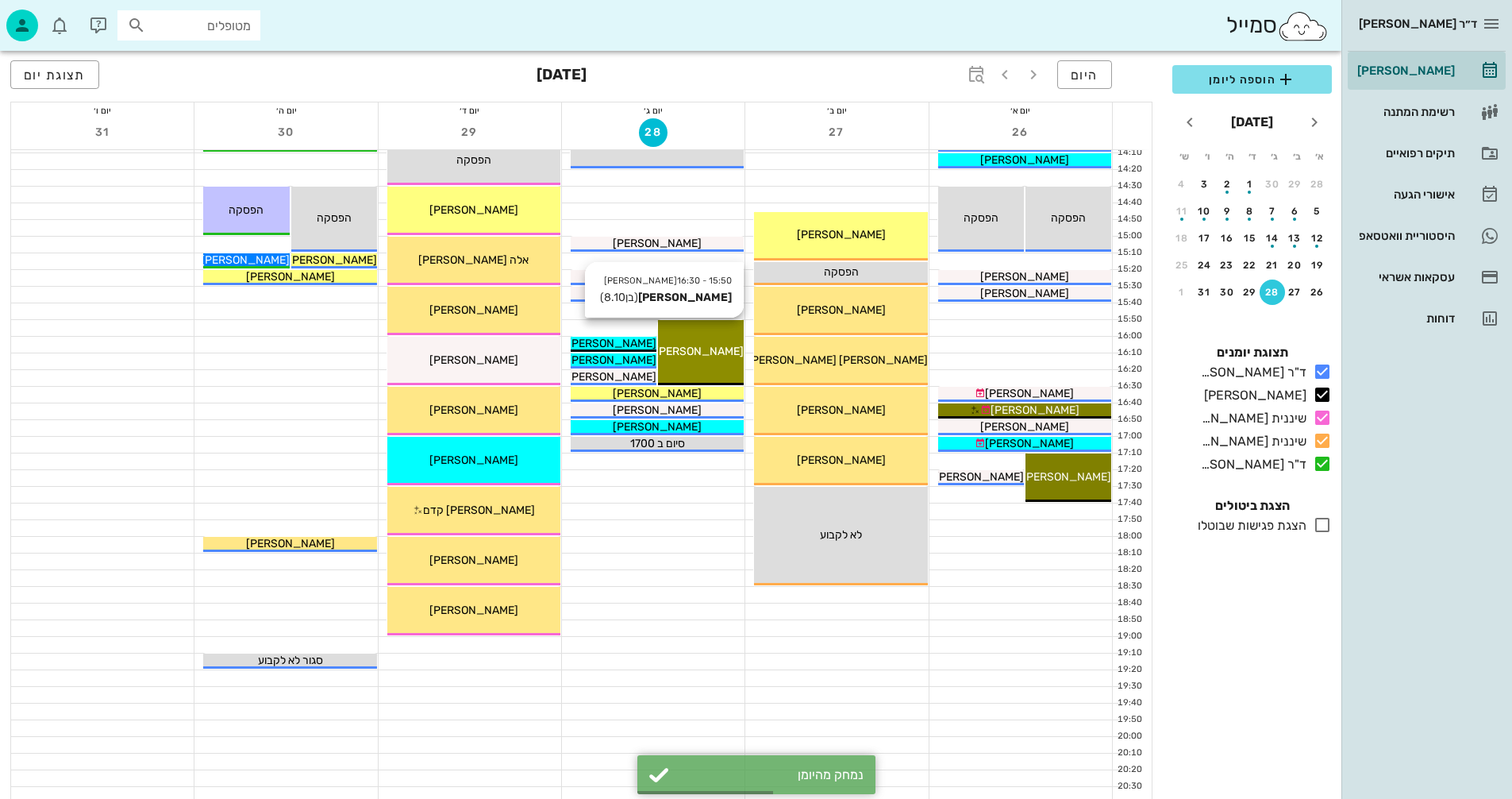
click at [722, 352] on div "[PERSON_NAME]" at bounding box center [700, 351] width 85 height 17
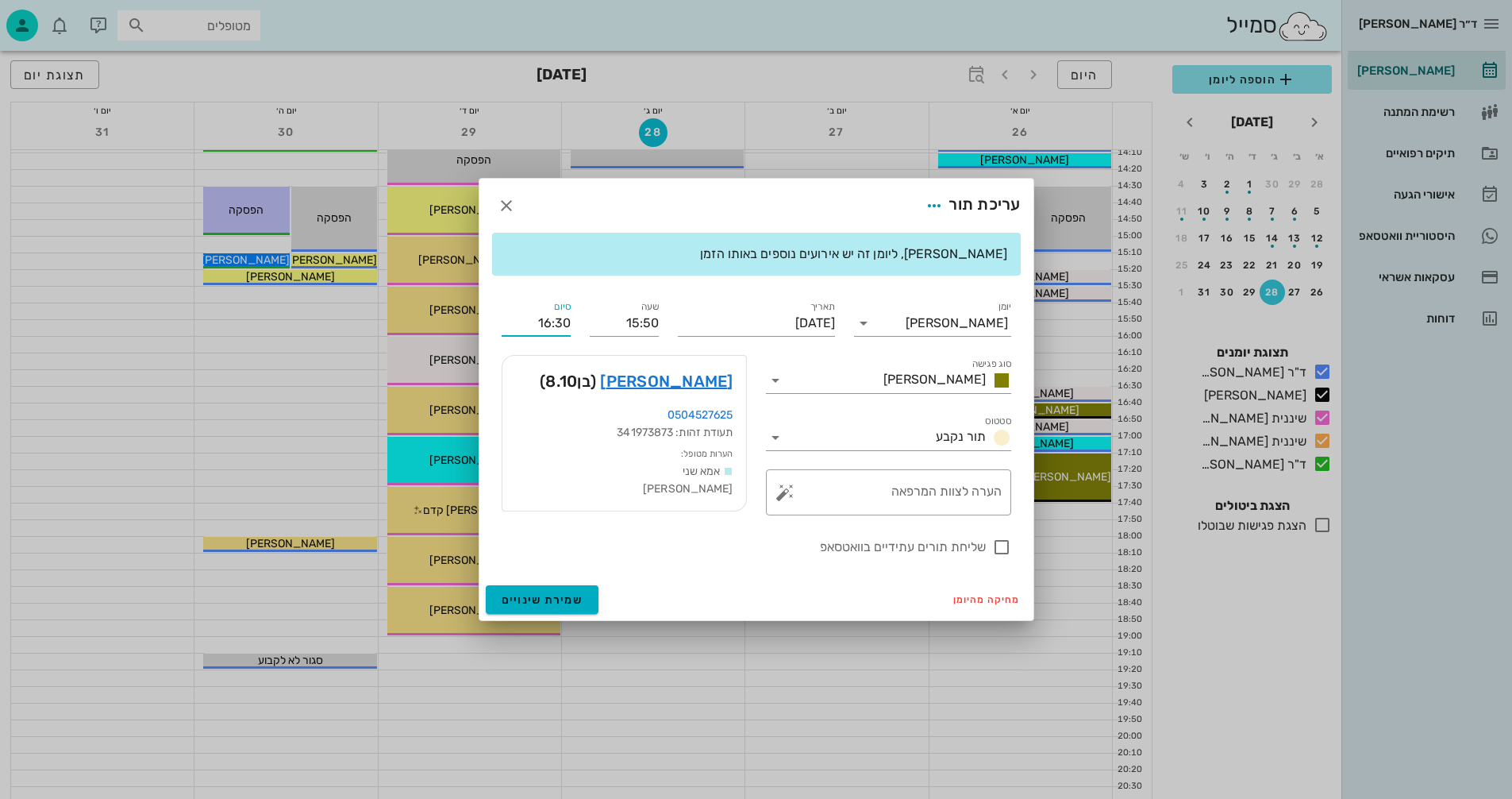
click at [560, 319] on input "16:30" at bounding box center [536, 323] width 69 height 26
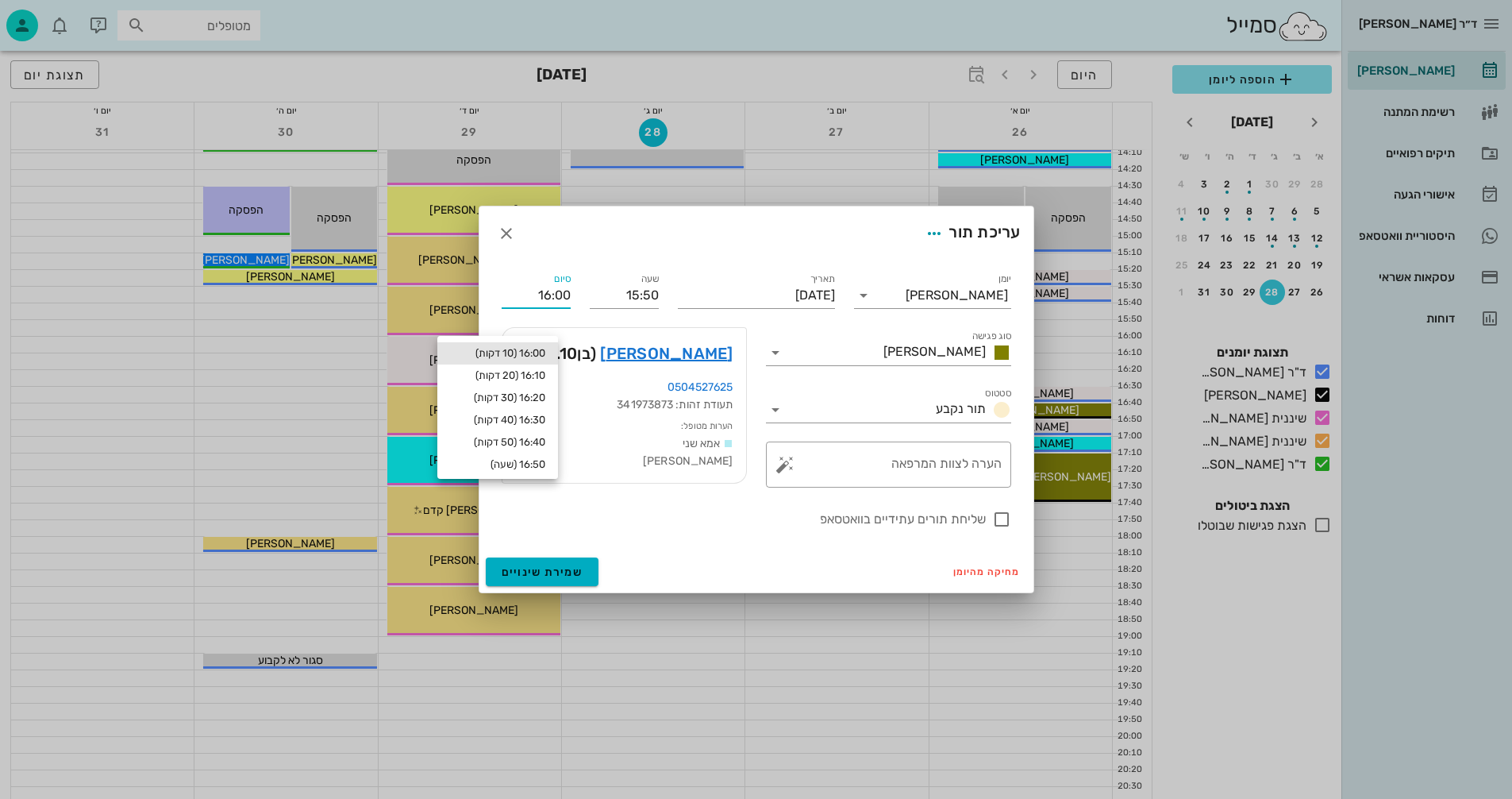
type input "16:00"
click at [534, 352] on div "16:00 (10 דקות)" at bounding box center [497, 353] width 95 height 12
type input "16:00"
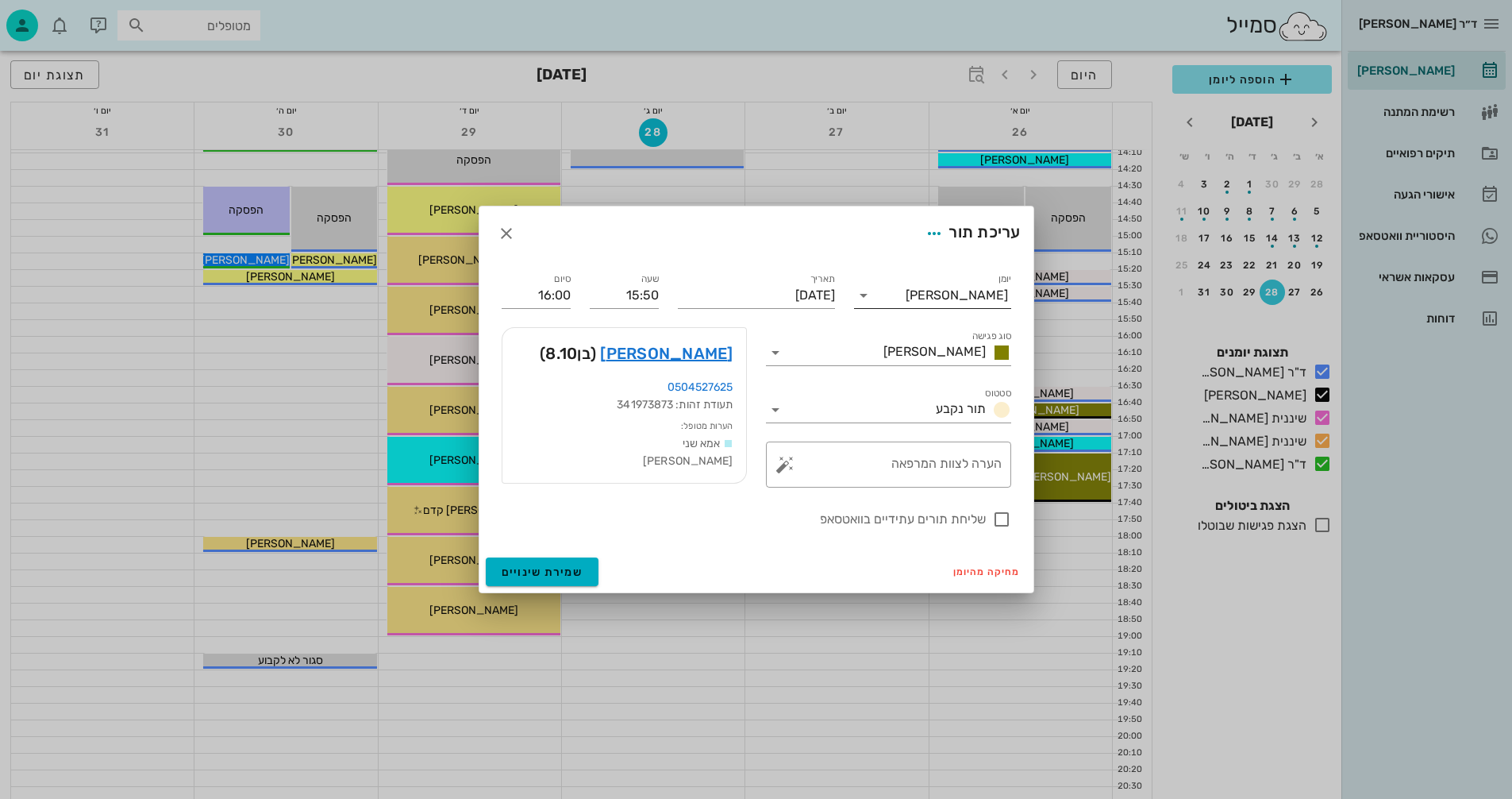
click at [867, 293] on icon at bounding box center [863, 295] width 19 height 19
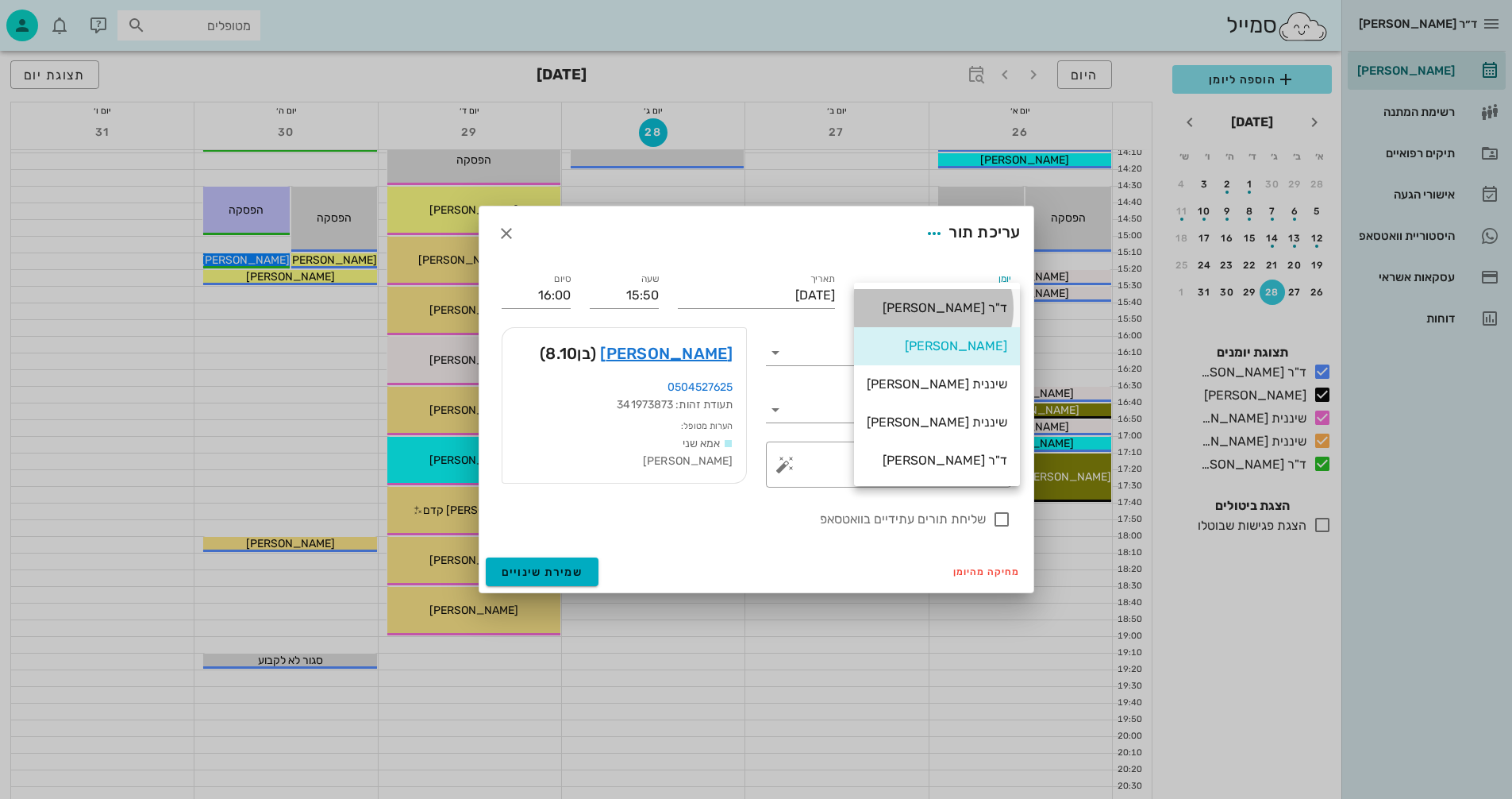
click at [934, 298] on div "ד"ר [PERSON_NAME]" at bounding box center [937, 307] width 141 height 34
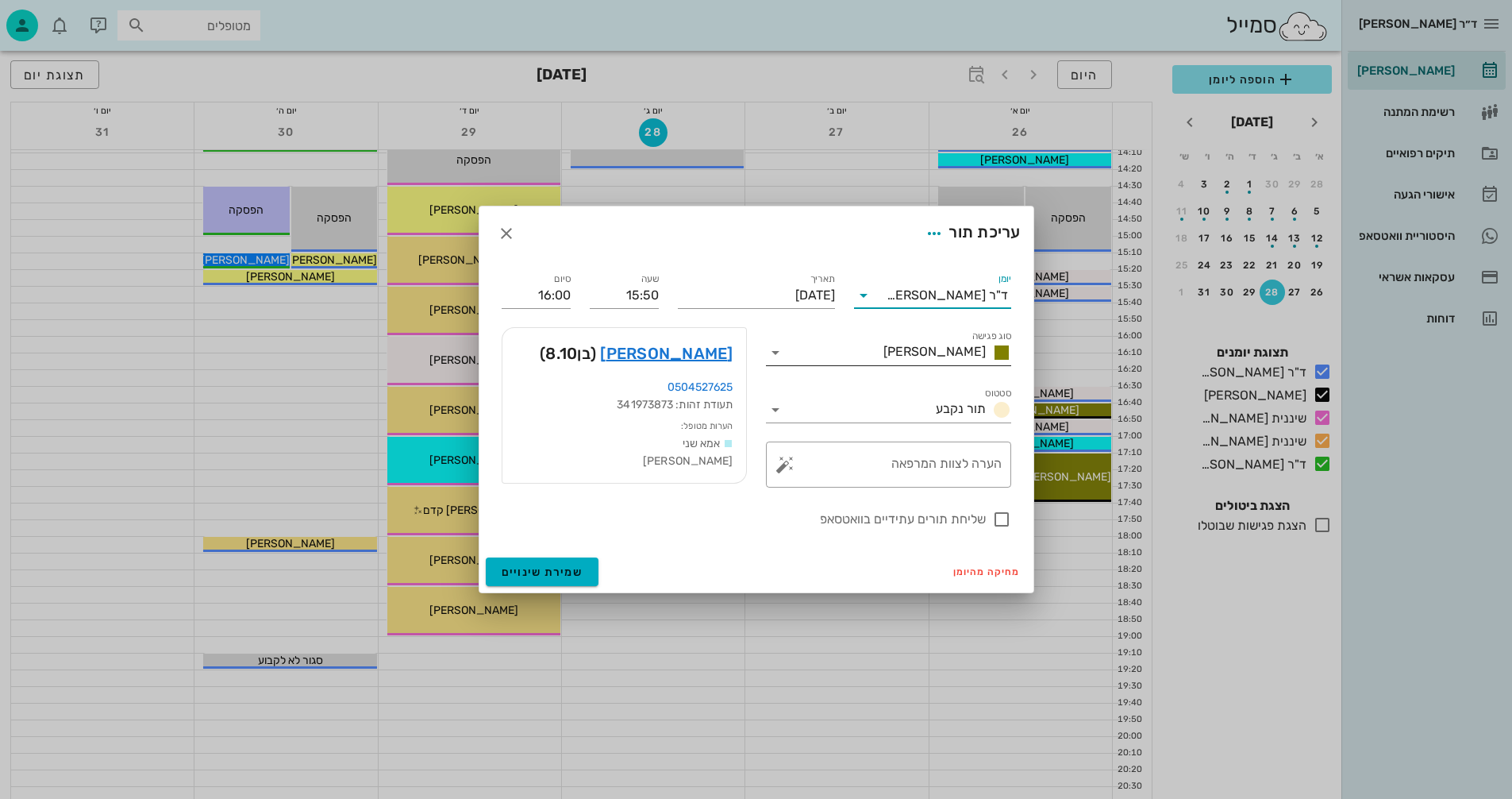
click at [772, 349] on icon at bounding box center [775, 352] width 19 height 19
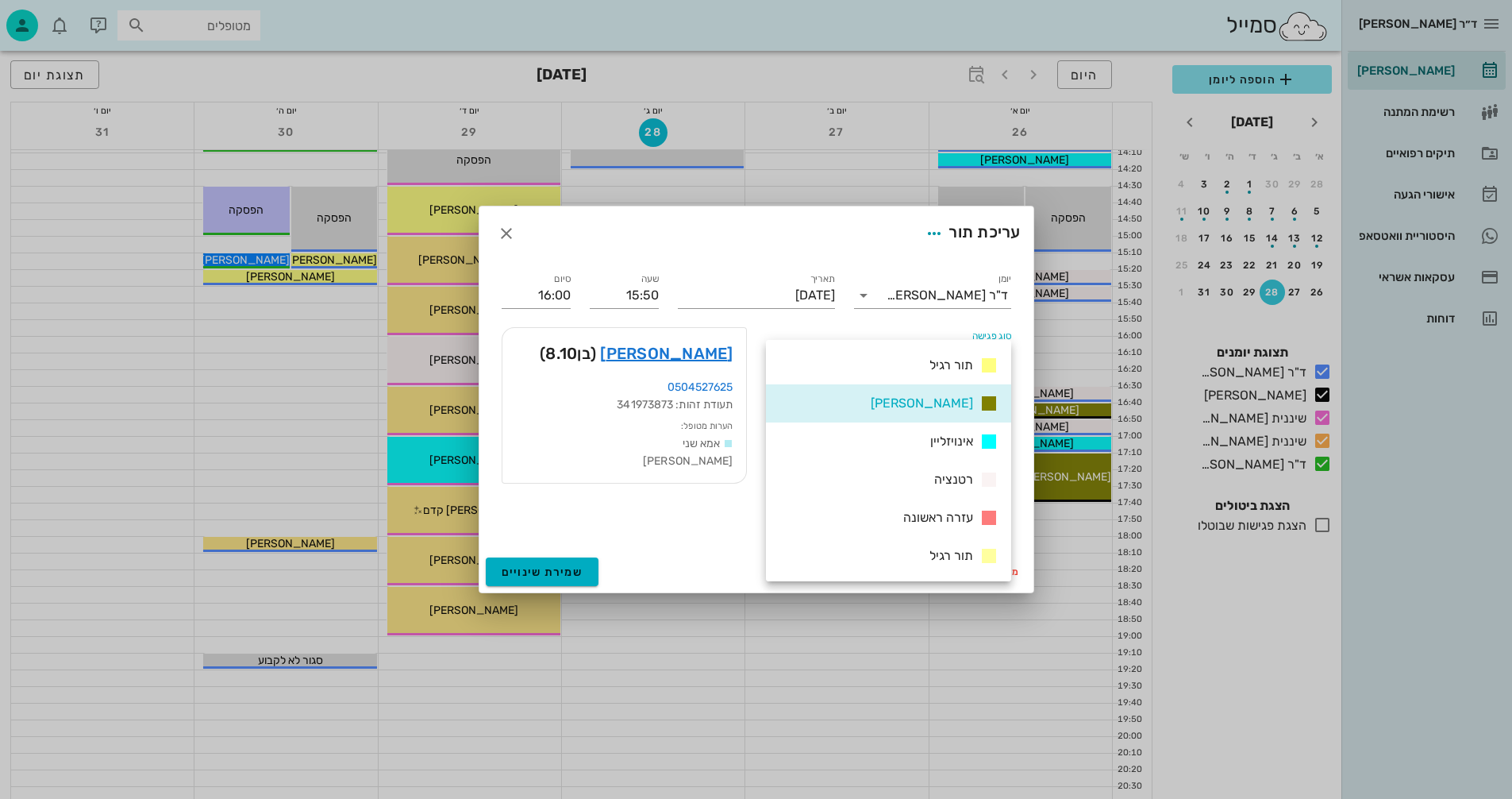
click at [939, 438] on span "אינויזליין" at bounding box center [952, 441] width 43 height 15
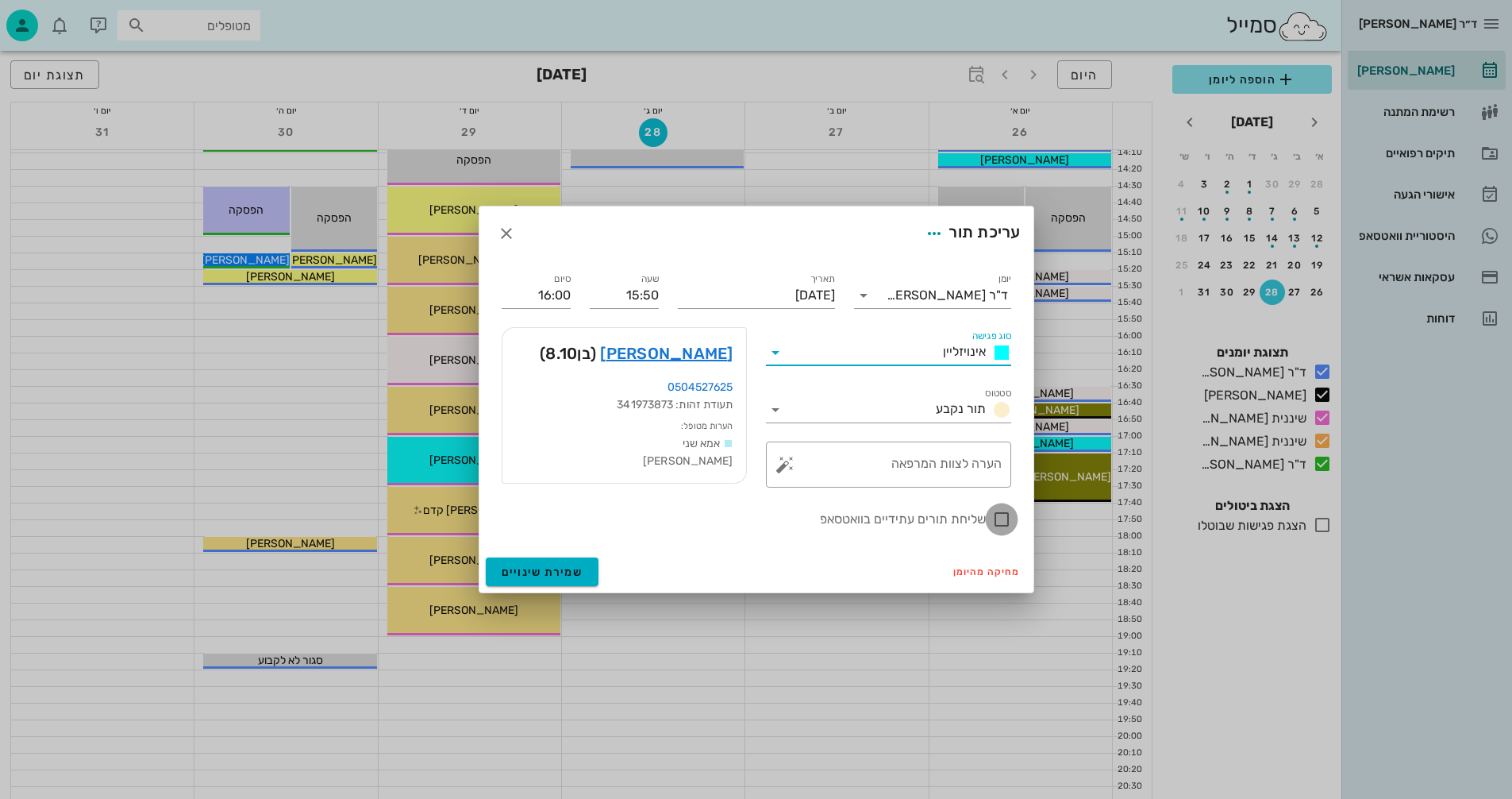
click at [1000, 520] on div at bounding box center [1002, 519] width 27 height 27
checkbox input "true"
click at [550, 574] on span "שמירת שינויים" at bounding box center [543, 572] width 82 height 13
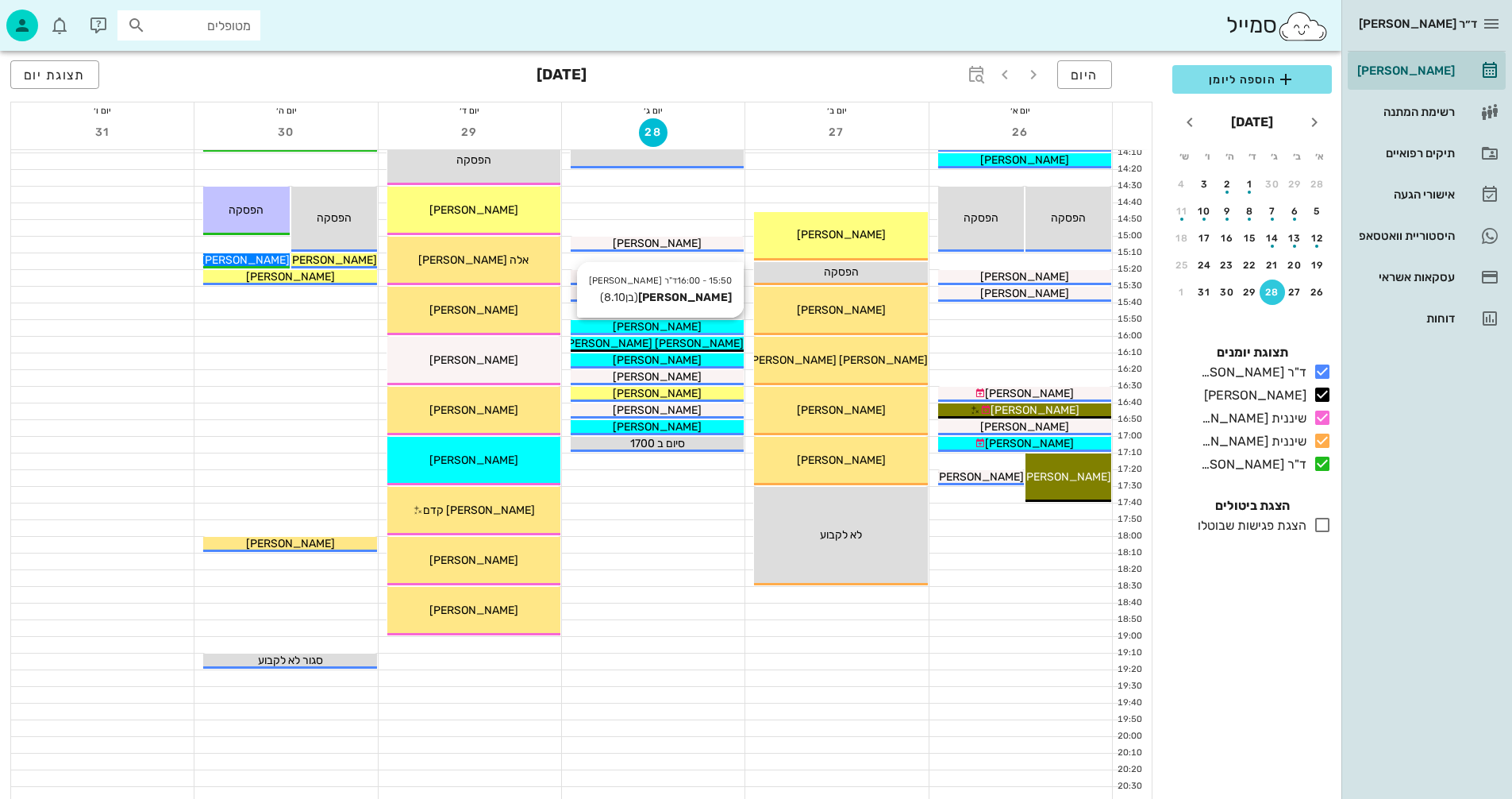
click at [709, 328] on div "[PERSON_NAME]" at bounding box center [657, 327] width 173 height 17
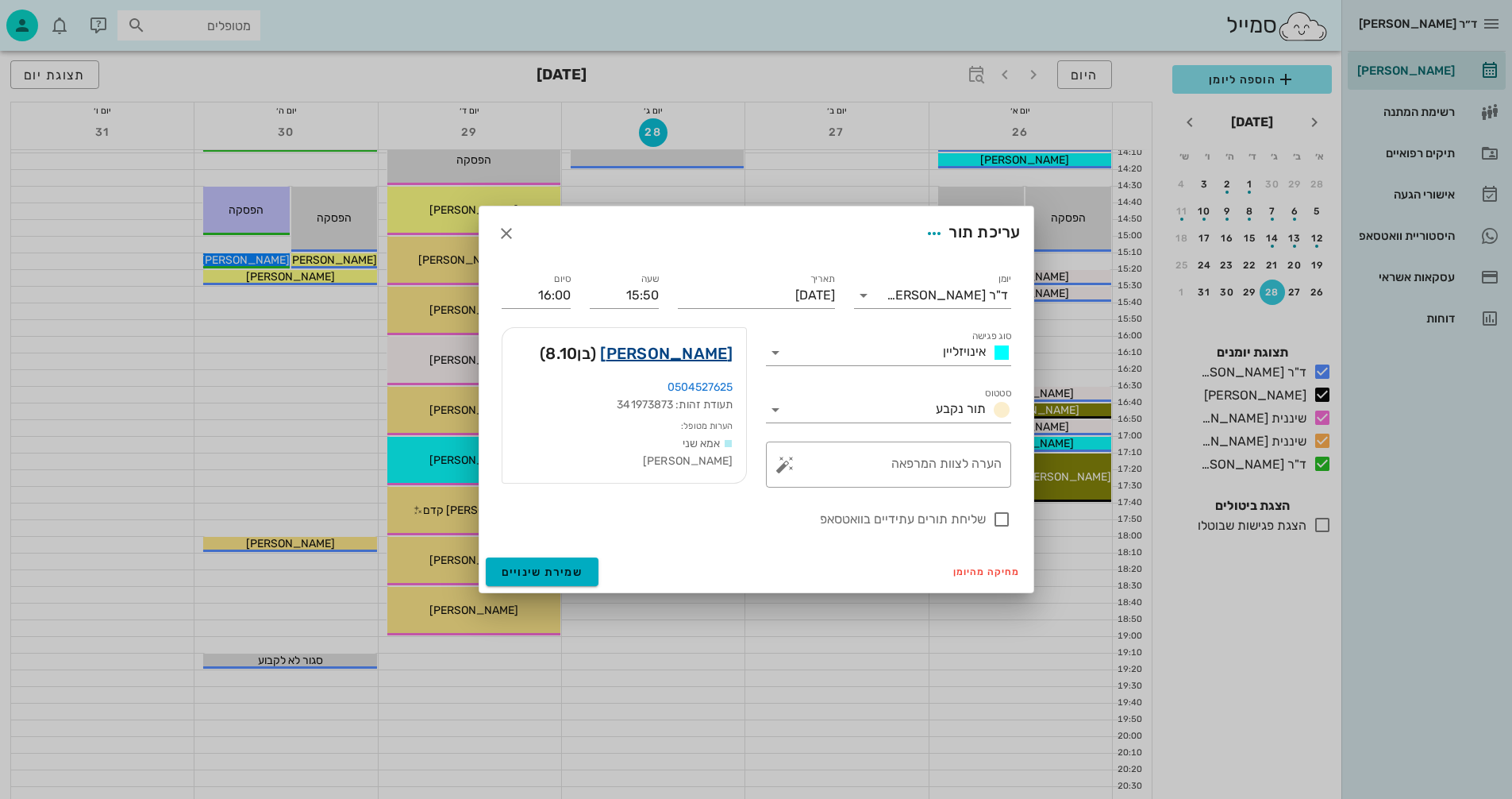
click at [713, 351] on link "[PERSON_NAME]" at bounding box center [666, 353] width 133 height 26
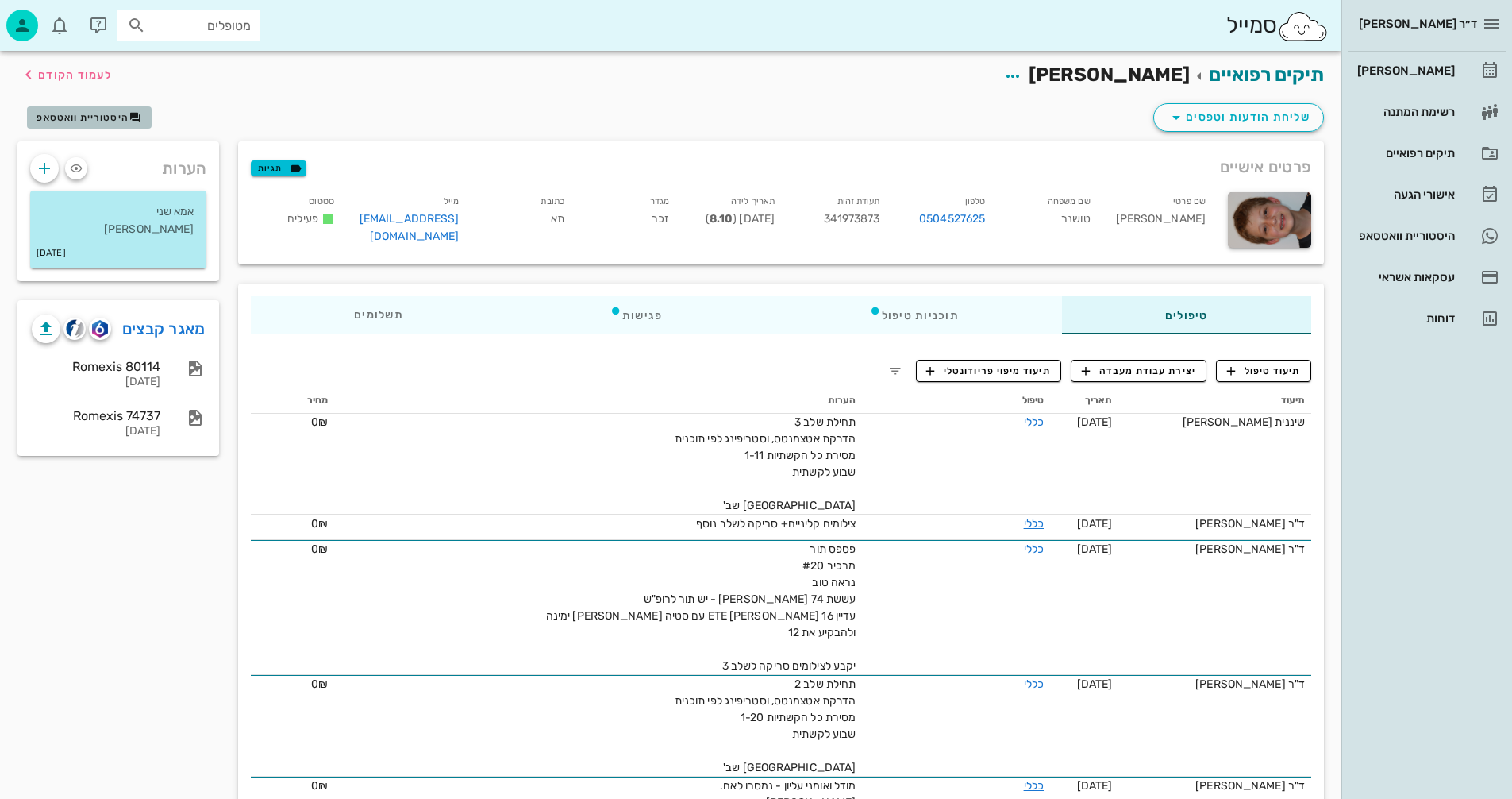
click at [77, 120] on span "היסטוריית וואטסאפ" at bounding box center [82, 117] width 92 height 11
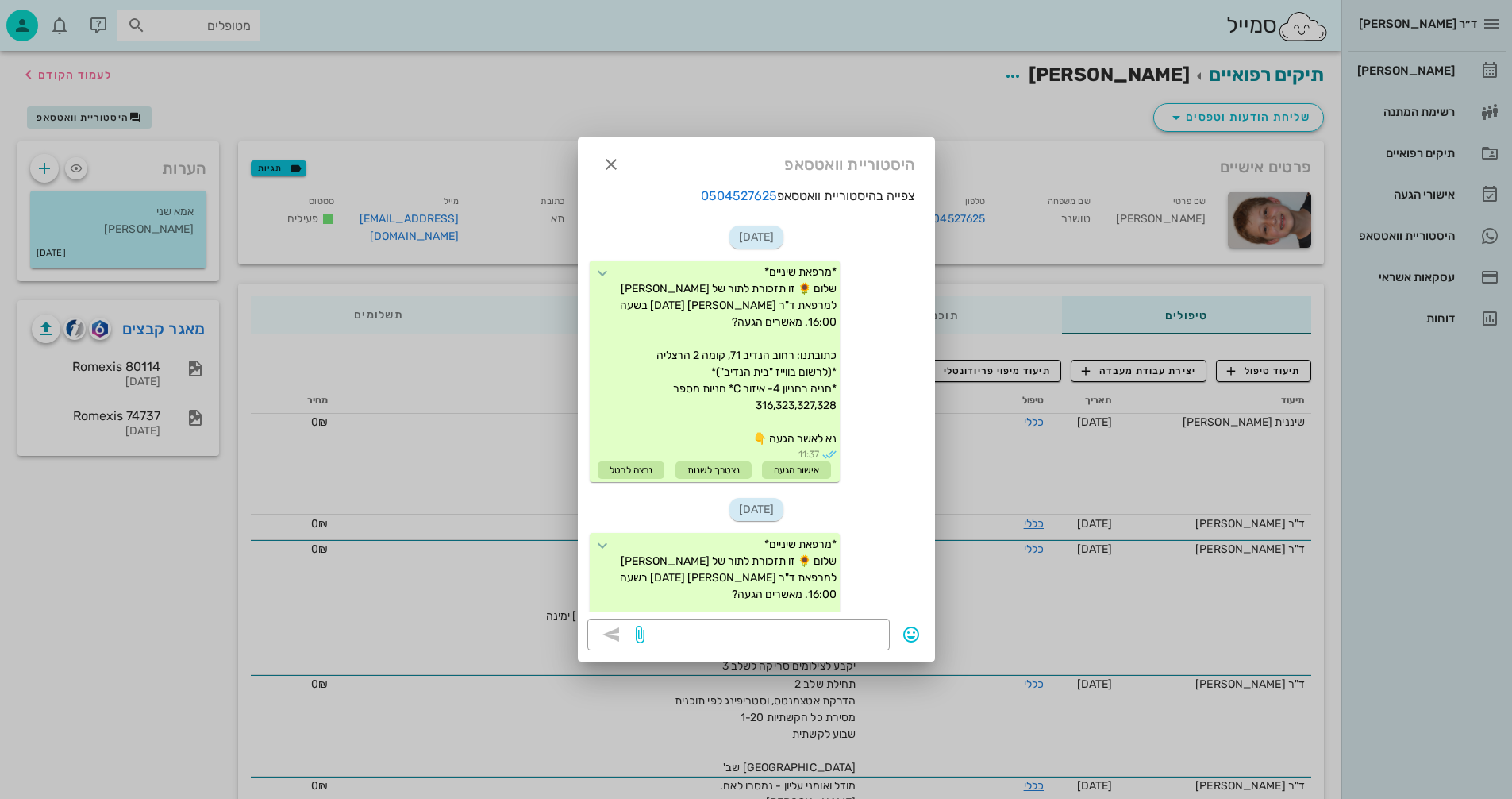
scroll to position [544, 0]
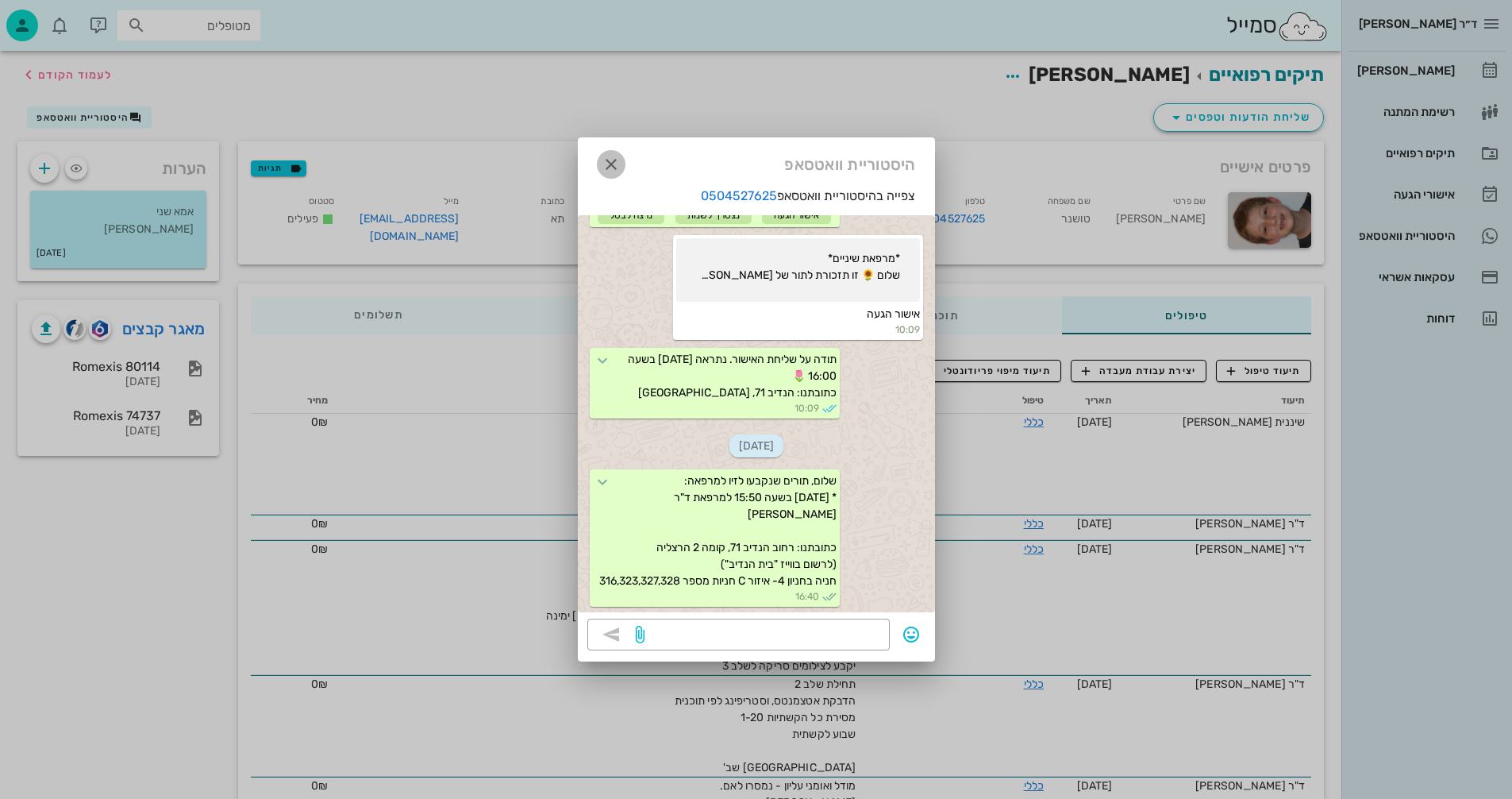
click at [607, 161] on icon "button" at bounding box center [611, 164] width 19 height 19
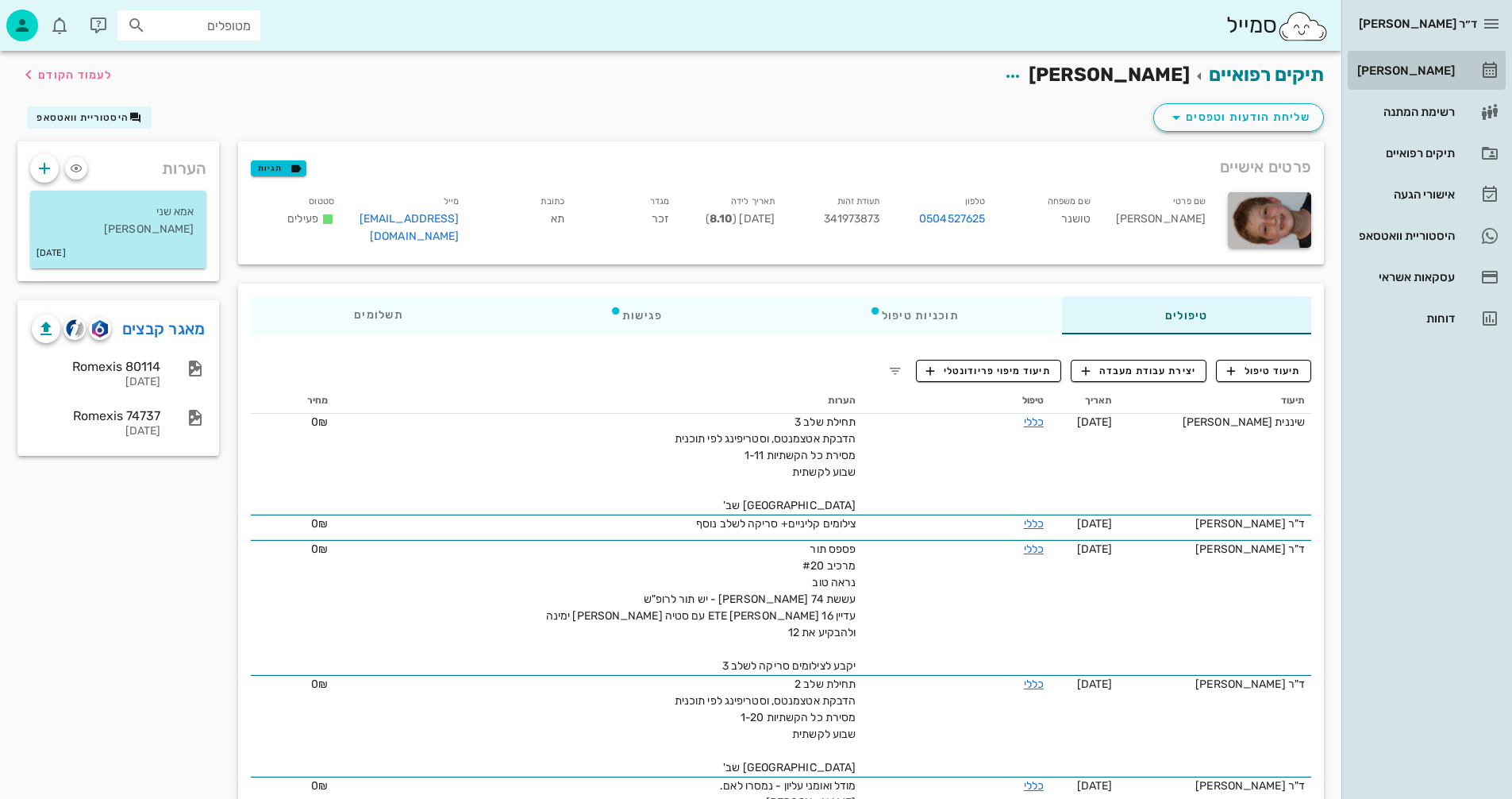
click at [1413, 75] on div "[PERSON_NAME]" at bounding box center [1405, 70] width 101 height 12
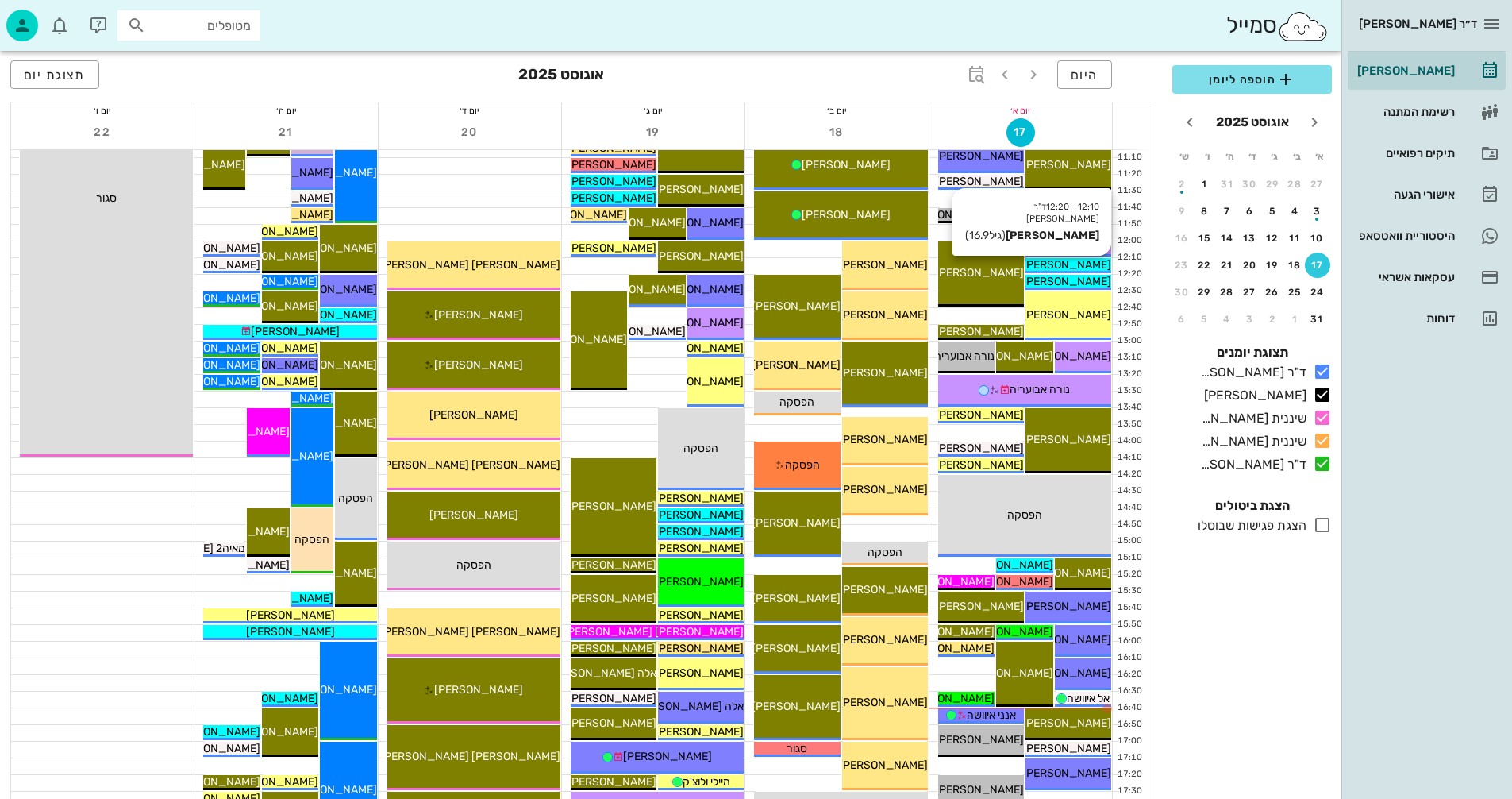
scroll to position [556, 0]
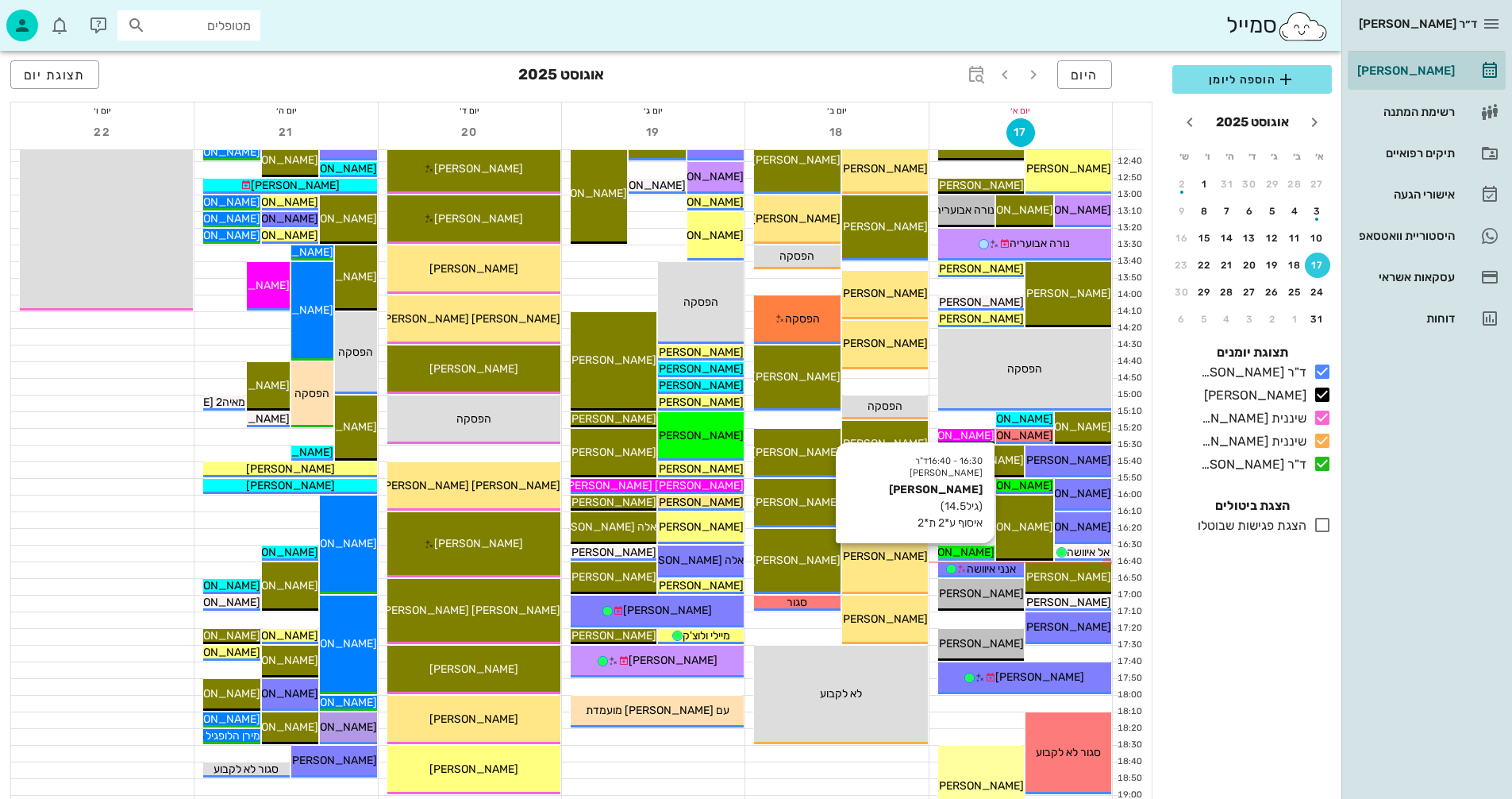
click at [961, 550] on span "[PERSON_NAME]" at bounding box center [949, 552] width 89 height 13
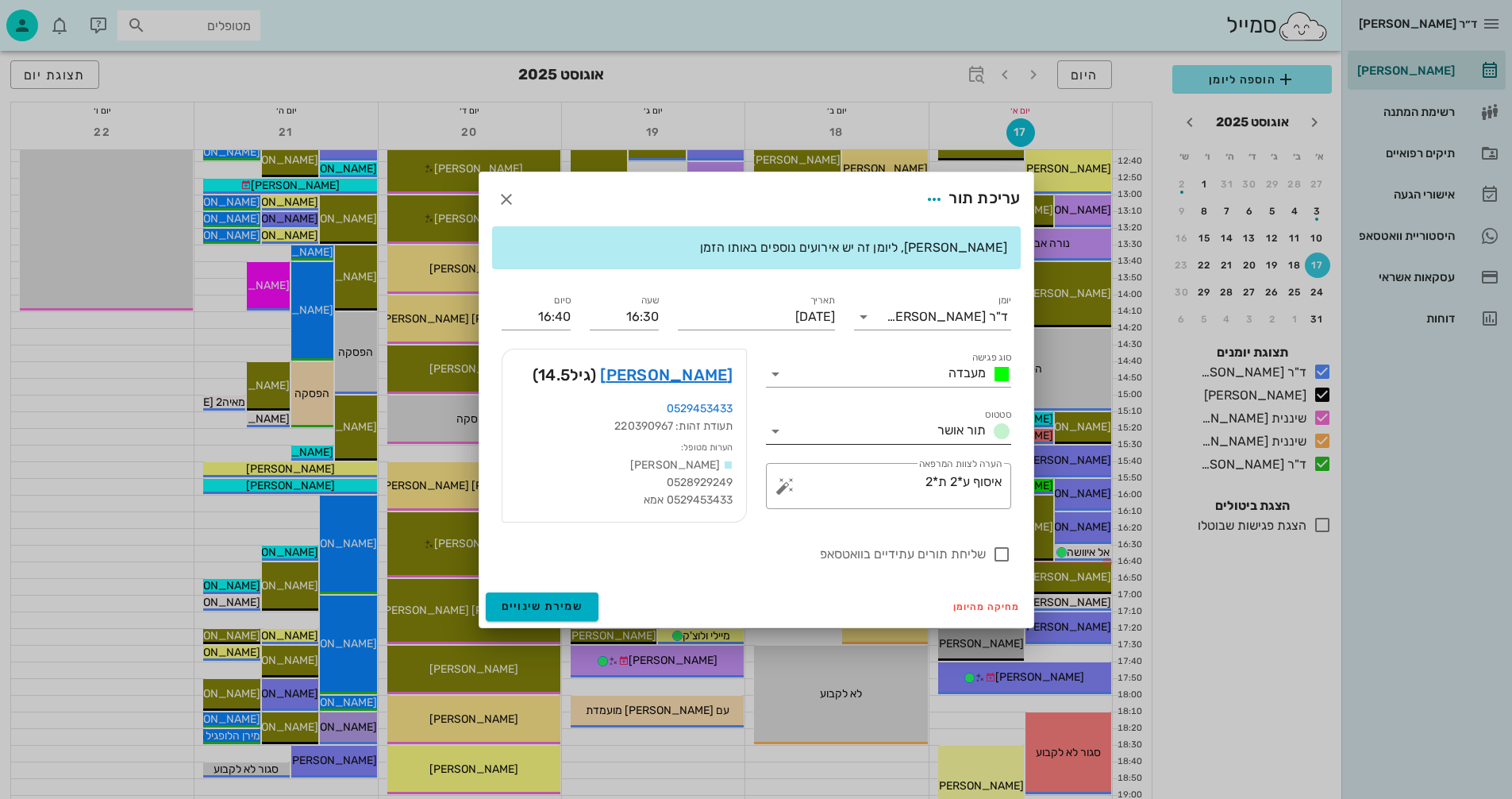
click at [773, 432] on icon at bounding box center [775, 431] width 19 height 19
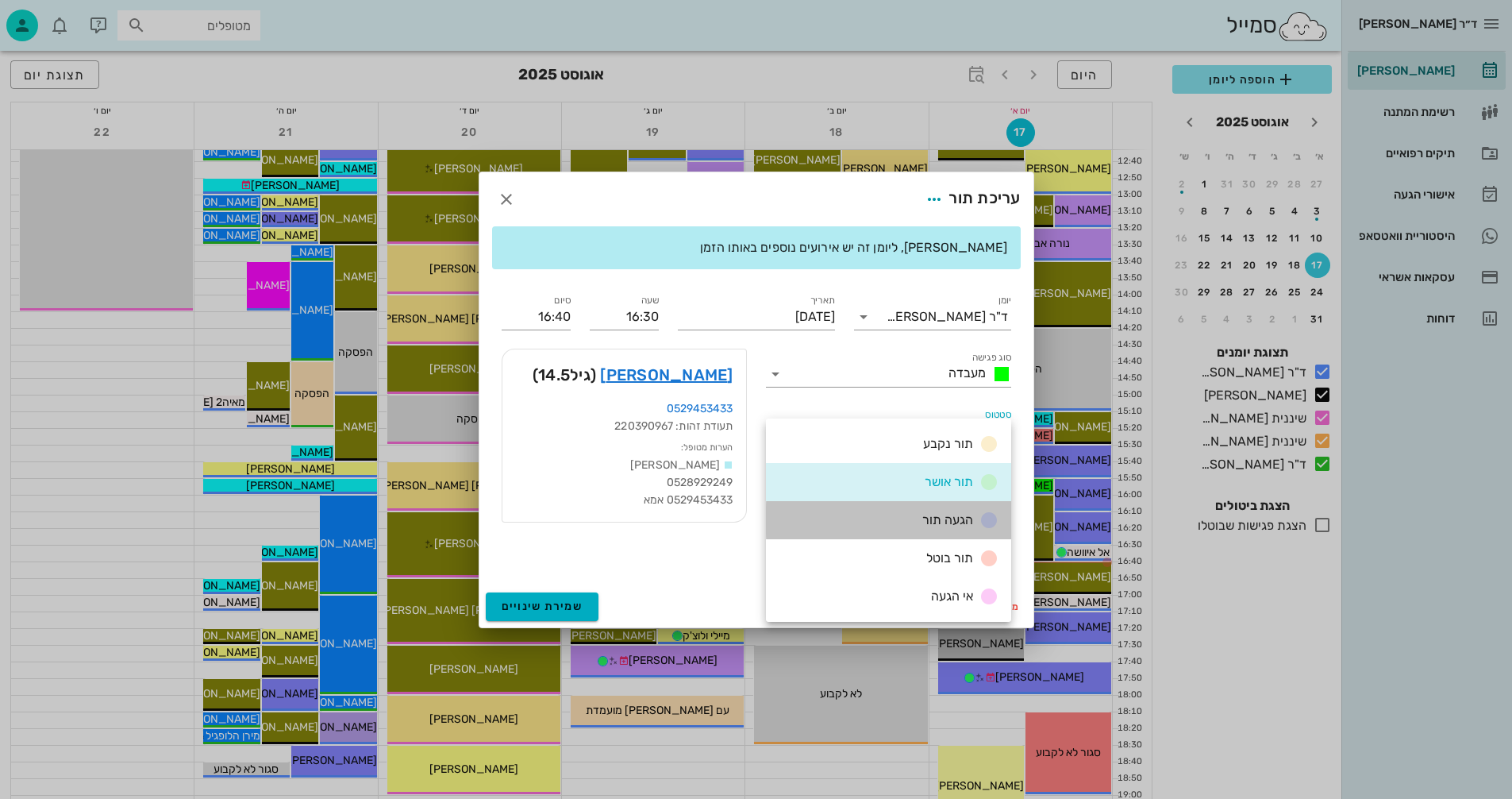
click at [935, 520] on span "הגעה תור" at bounding box center [947, 520] width 51 height 15
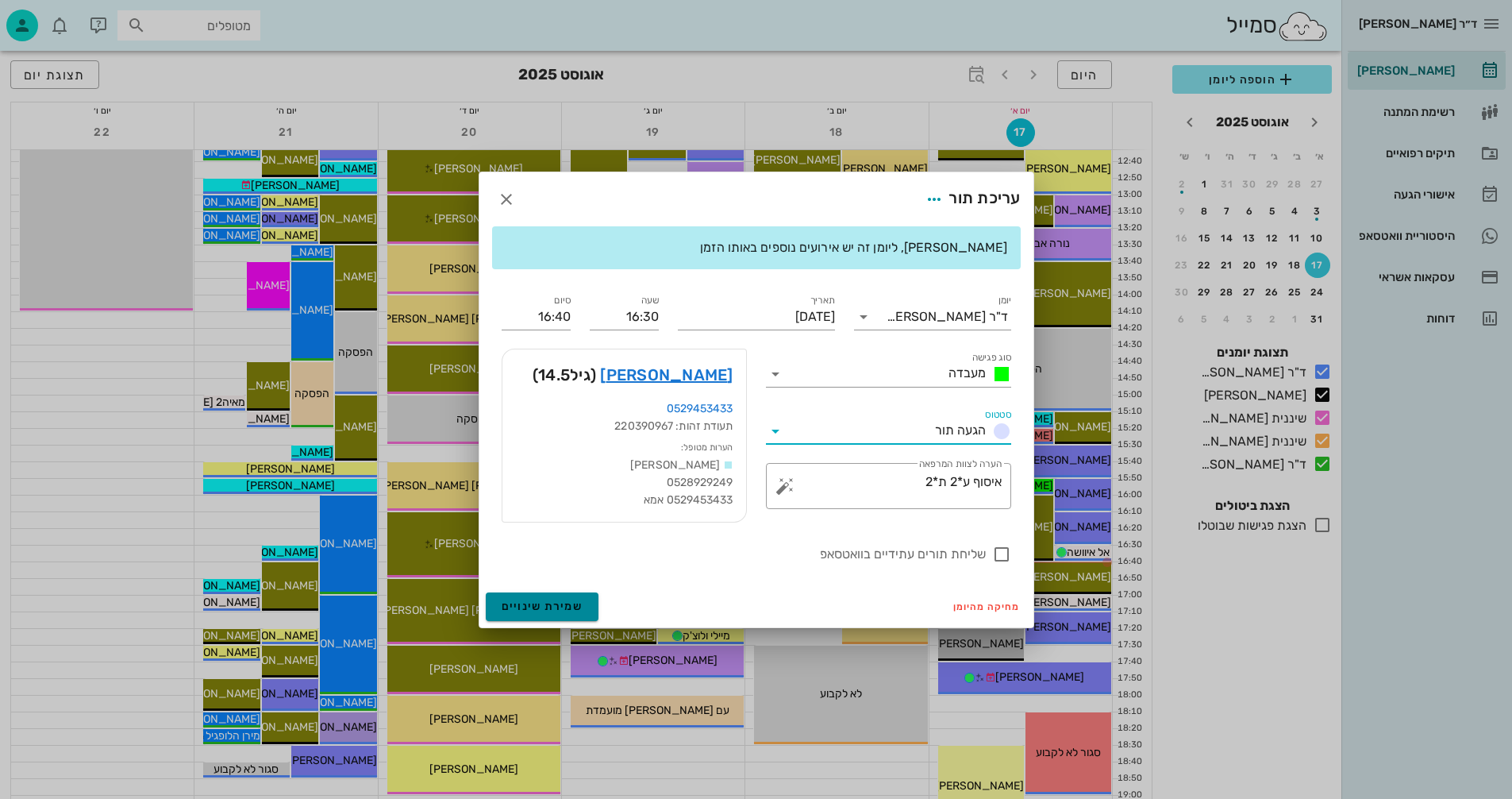
click at [514, 603] on span "שמירת שינויים" at bounding box center [543, 606] width 82 height 13
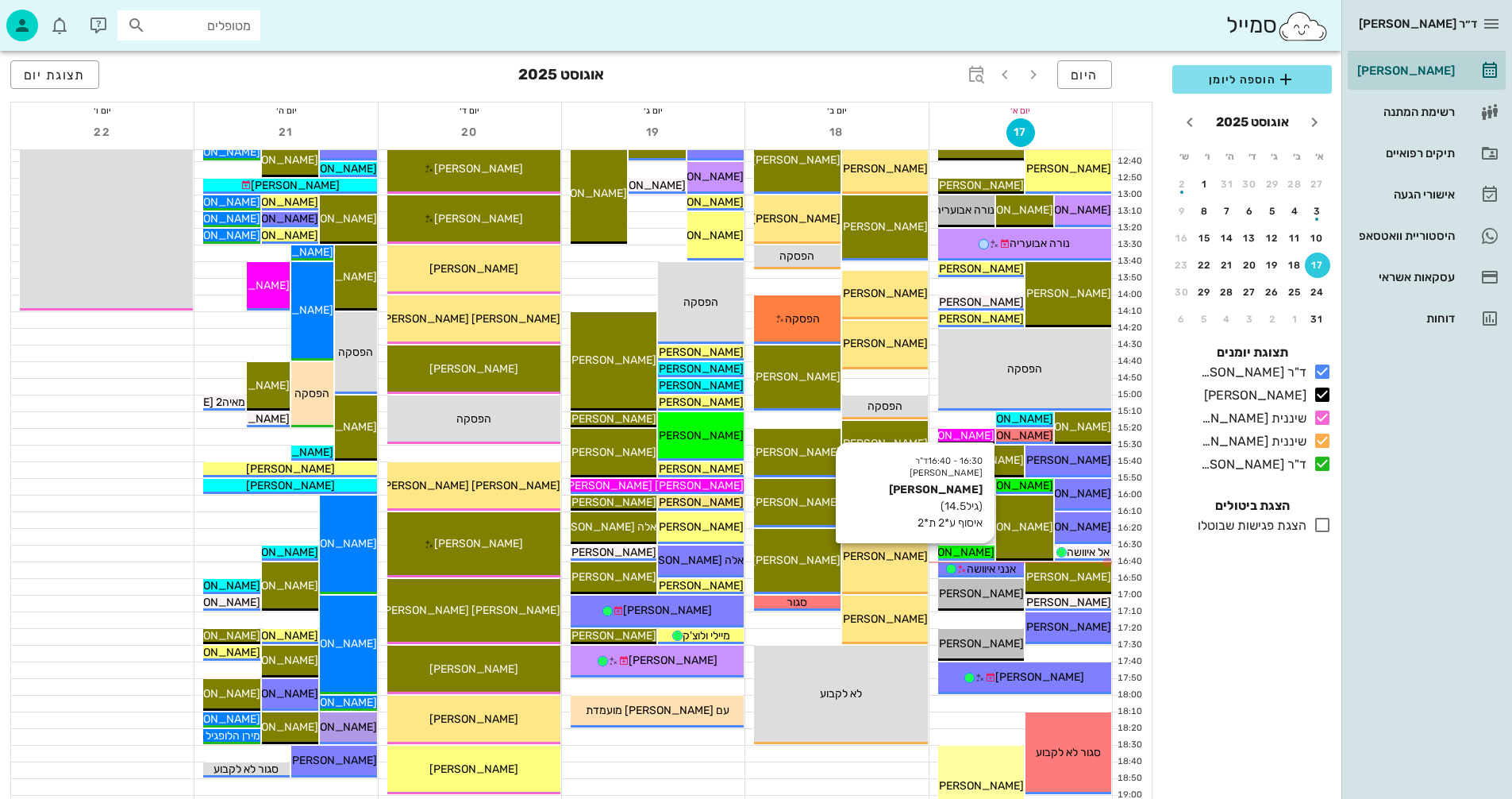
click at [976, 550] on span "[PERSON_NAME]" at bounding box center [949, 552] width 89 height 13
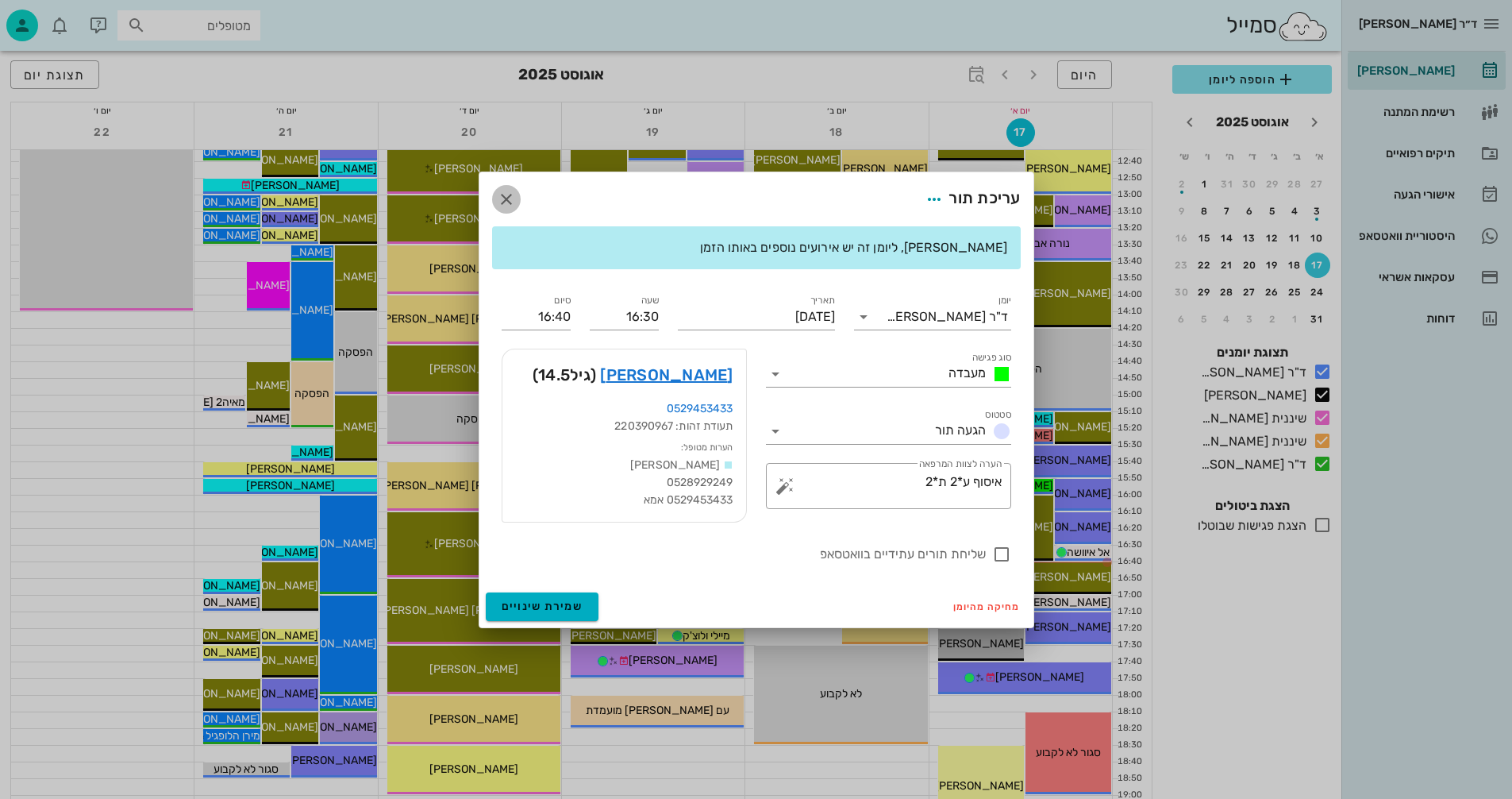
click at [503, 196] on icon "button" at bounding box center [506, 199] width 19 height 19
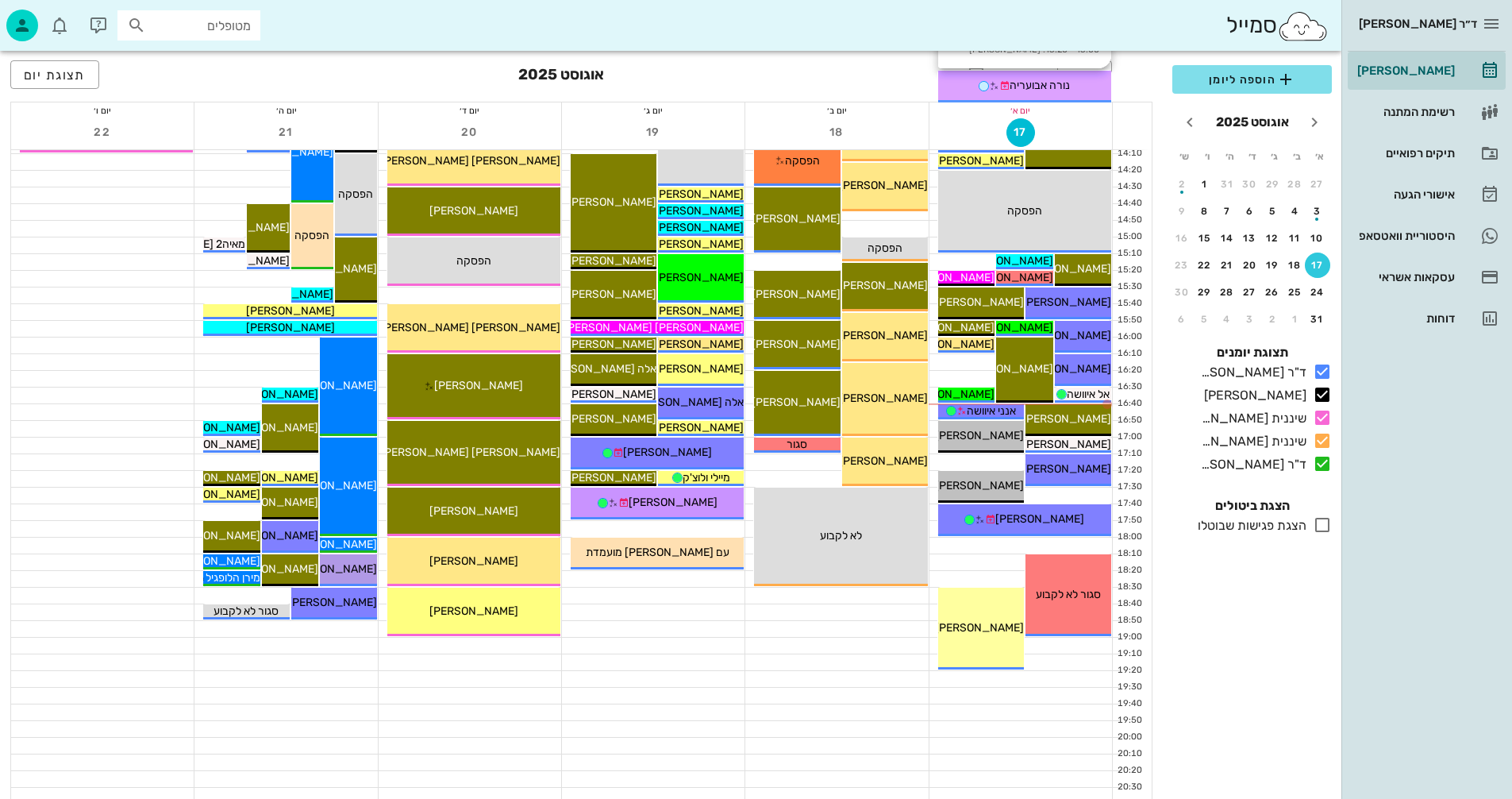
scroll to position [714, 0]
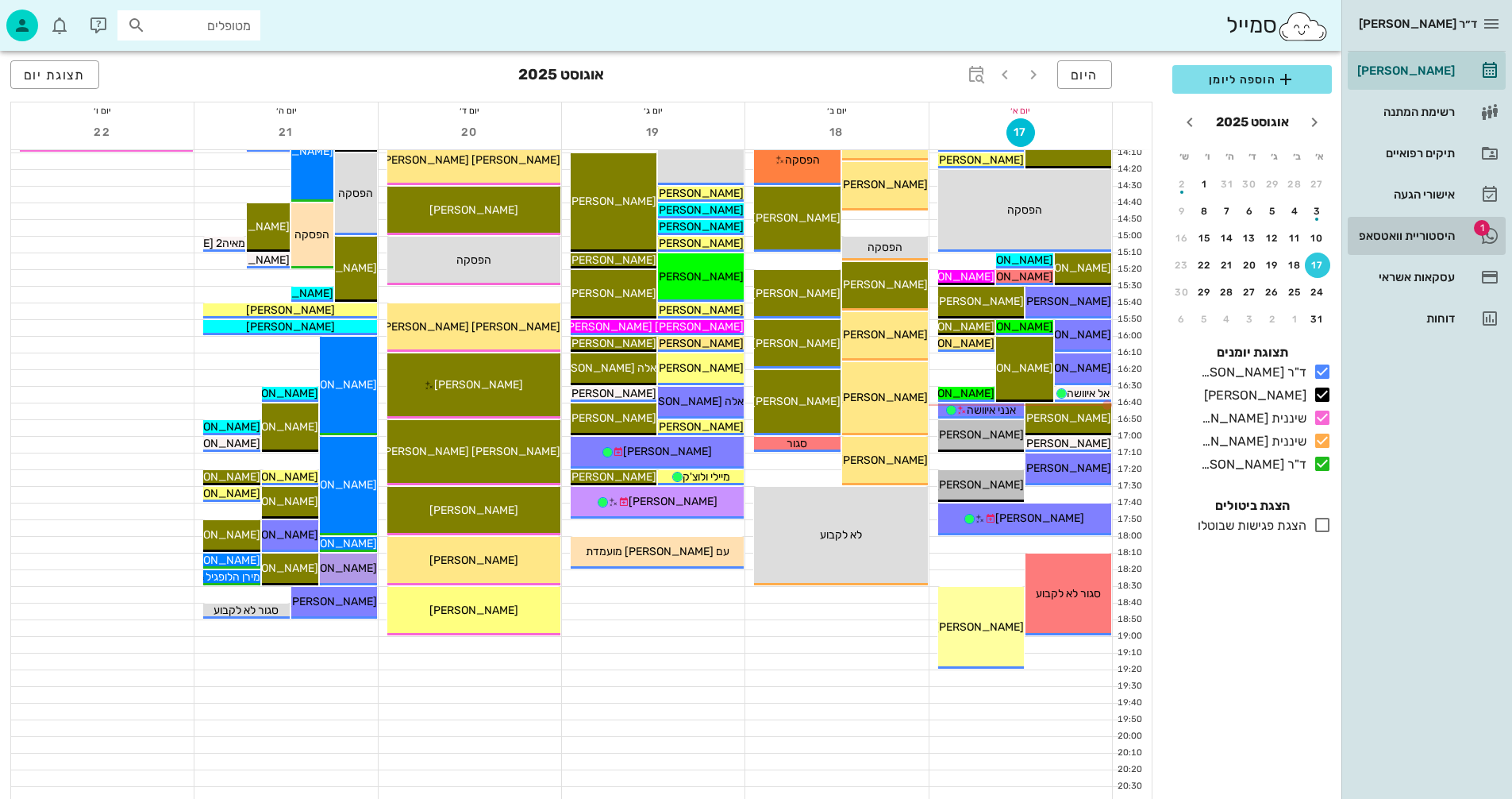
click at [1388, 235] on div "היסטוריית וואטסאפ" at bounding box center [1405, 235] width 101 height 12
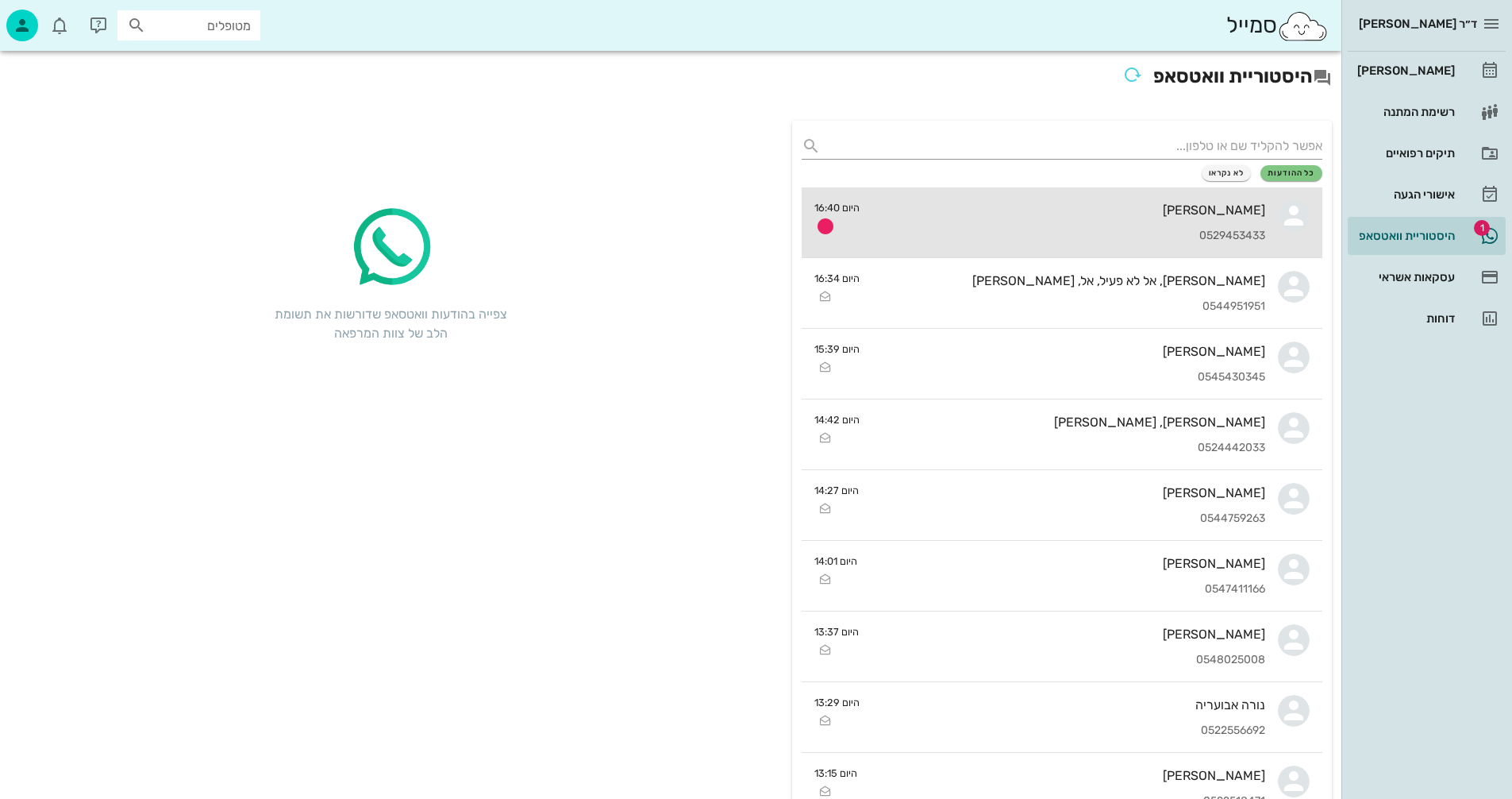
click at [925, 205] on div "[PERSON_NAME]" at bounding box center [1069, 210] width 393 height 15
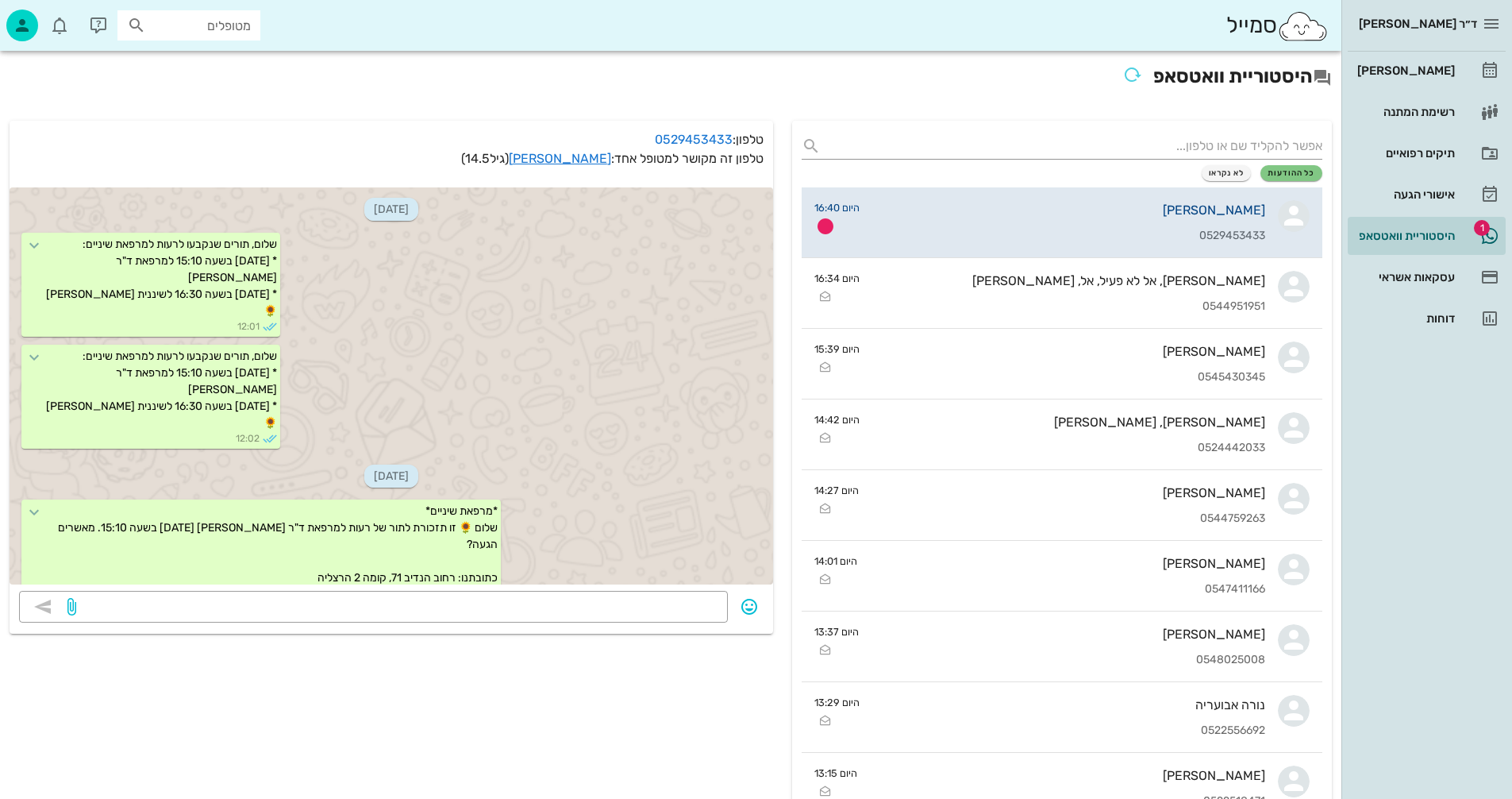
scroll to position [1654, 0]
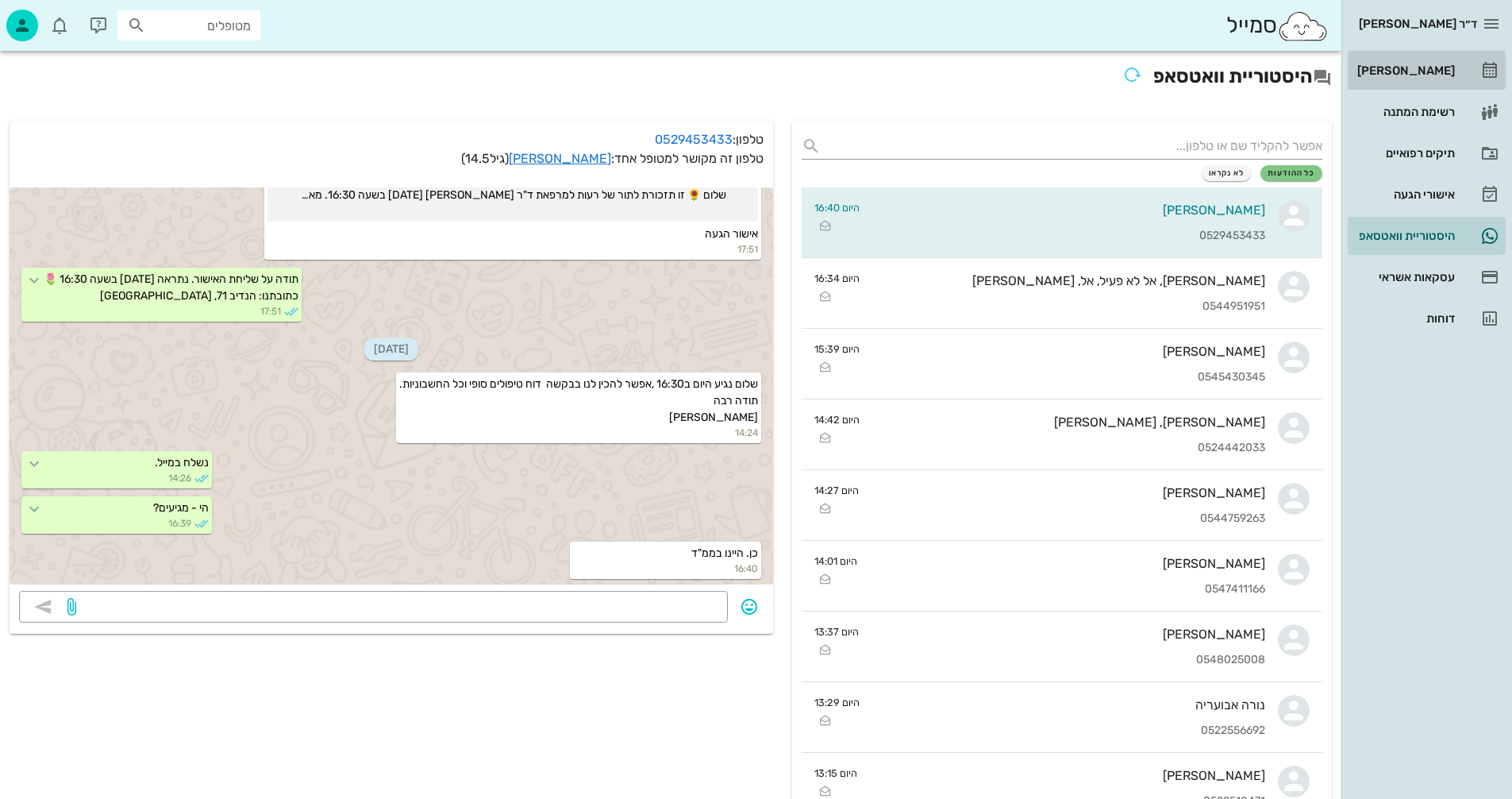
click at [1417, 67] on div "[PERSON_NAME]" at bounding box center [1405, 70] width 101 height 12
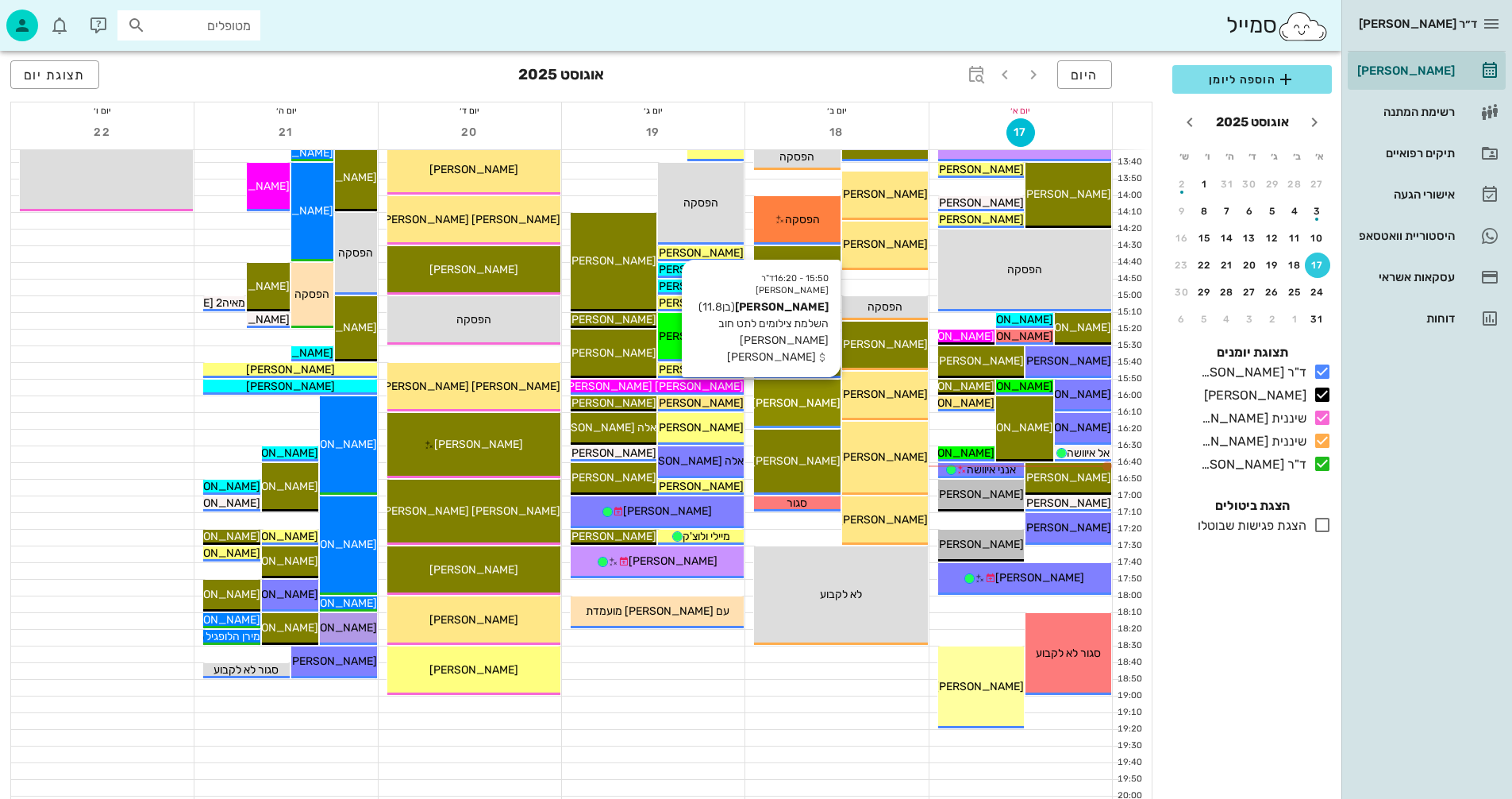
scroll to position [714, 0]
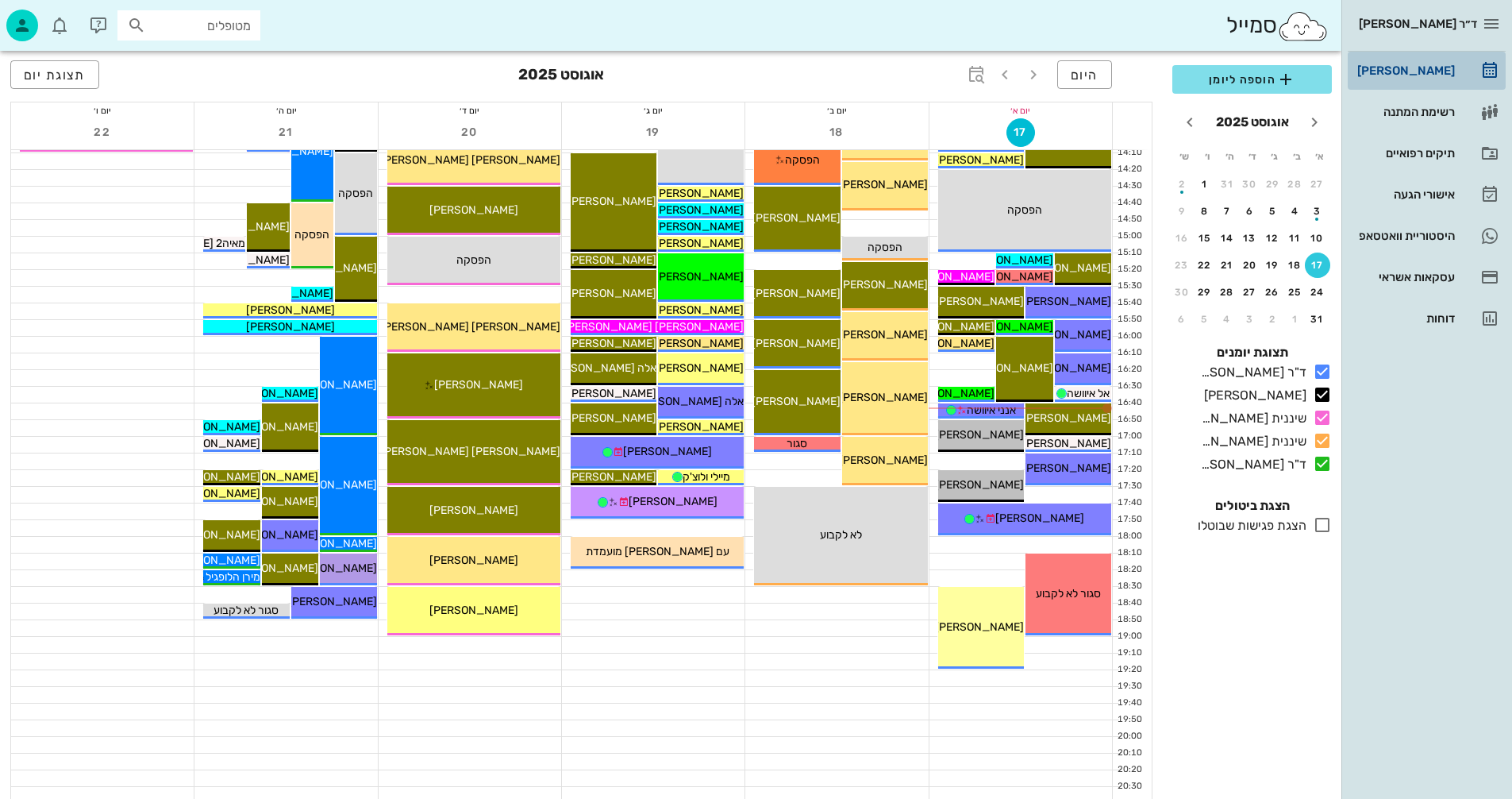
click at [1411, 70] on div "[PERSON_NAME]" at bounding box center [1405, 70] width 101 height 12
click at [1407, 232] on div "היסטוריית וואטסאפ" at bounding box center [1405, 235] width 101 height 12
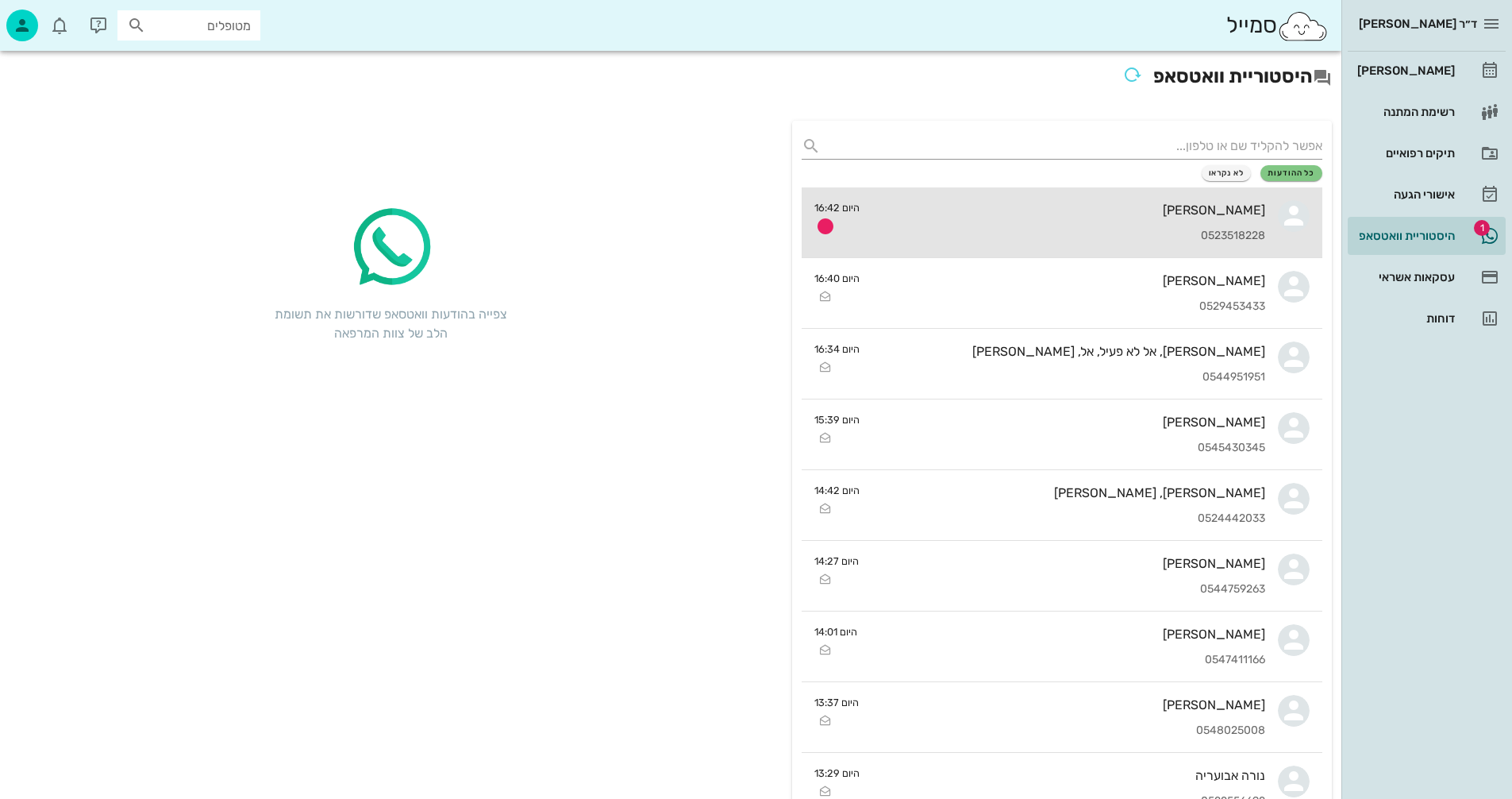
click at [974, 209] on div "[PERSON_NAME]" at bounding box center [1069, 210] width 393 height 15
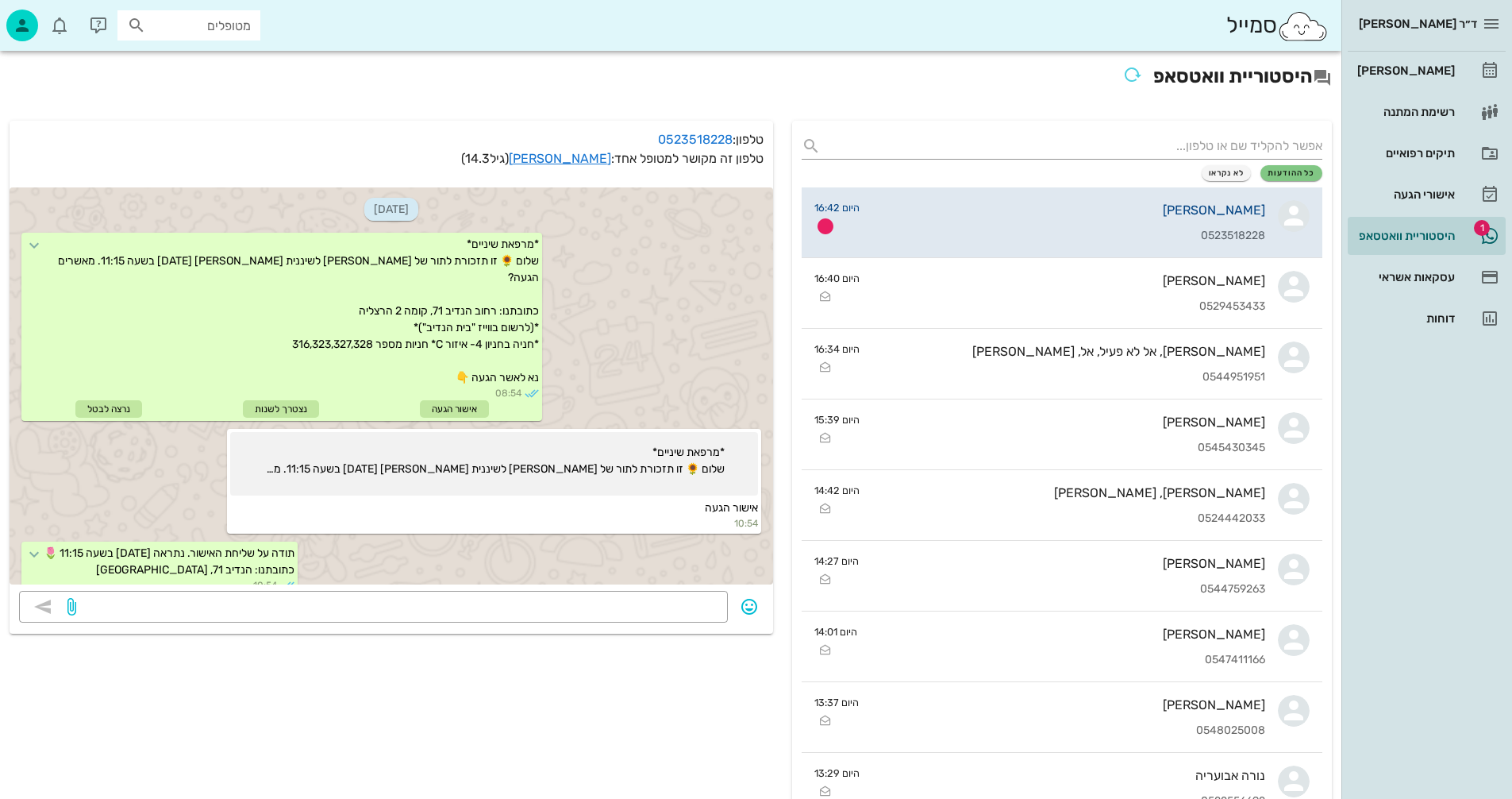
scroll to position [1625, 0]
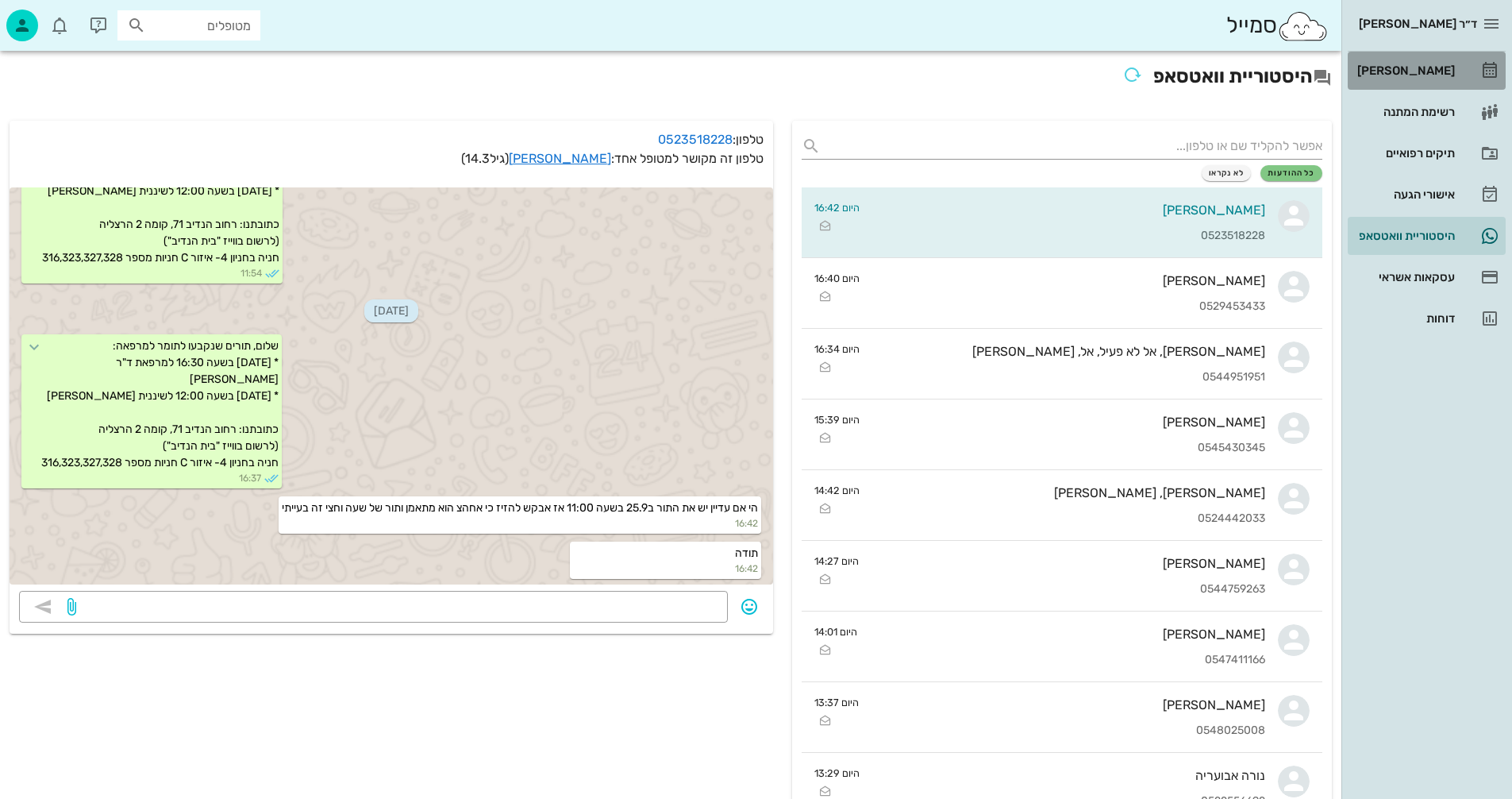
click at [1410, 68] on div "[PERSON_NAME]" at bounding box center [1405, 70] width 101 height 12
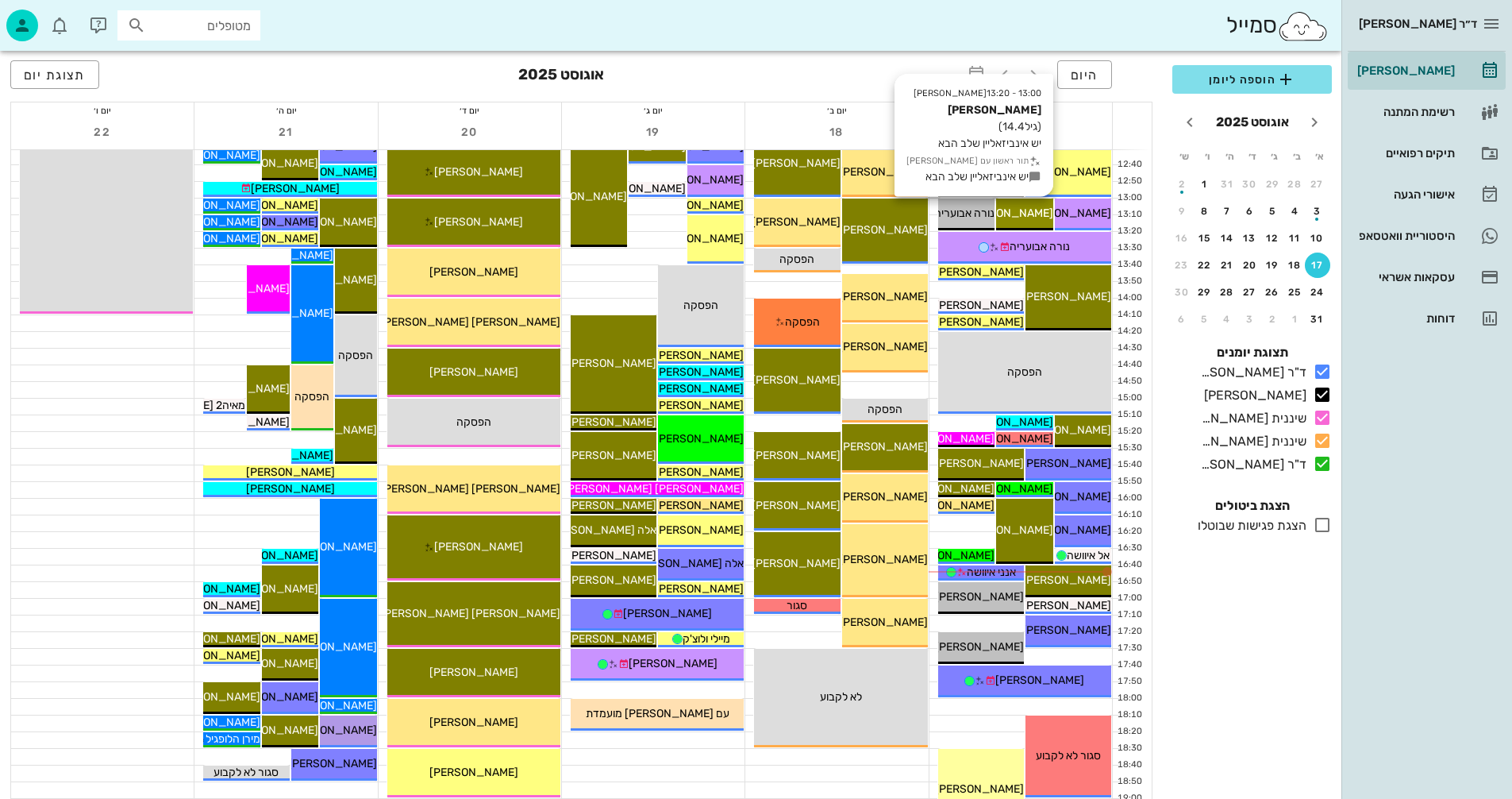
scroll to position [556, 0]
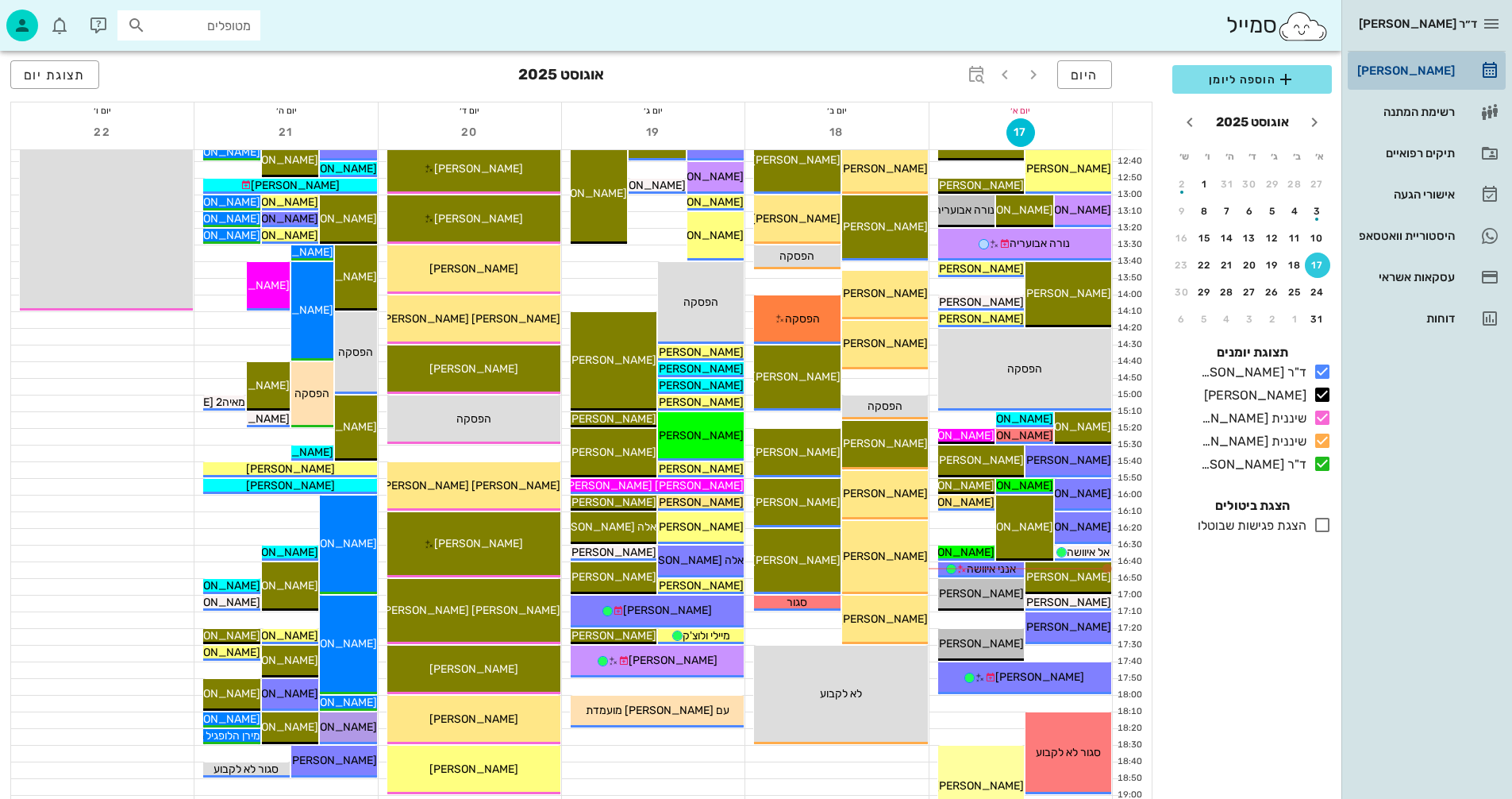
click at [1423, 73] on div "[PERSON_NAME]" at bounding box center [1405, 70] width 101 height 12
click at [1394, 233] on div "היסטוריית וואטסאפ" at bounding box center [1405, 235] width 101 height 12
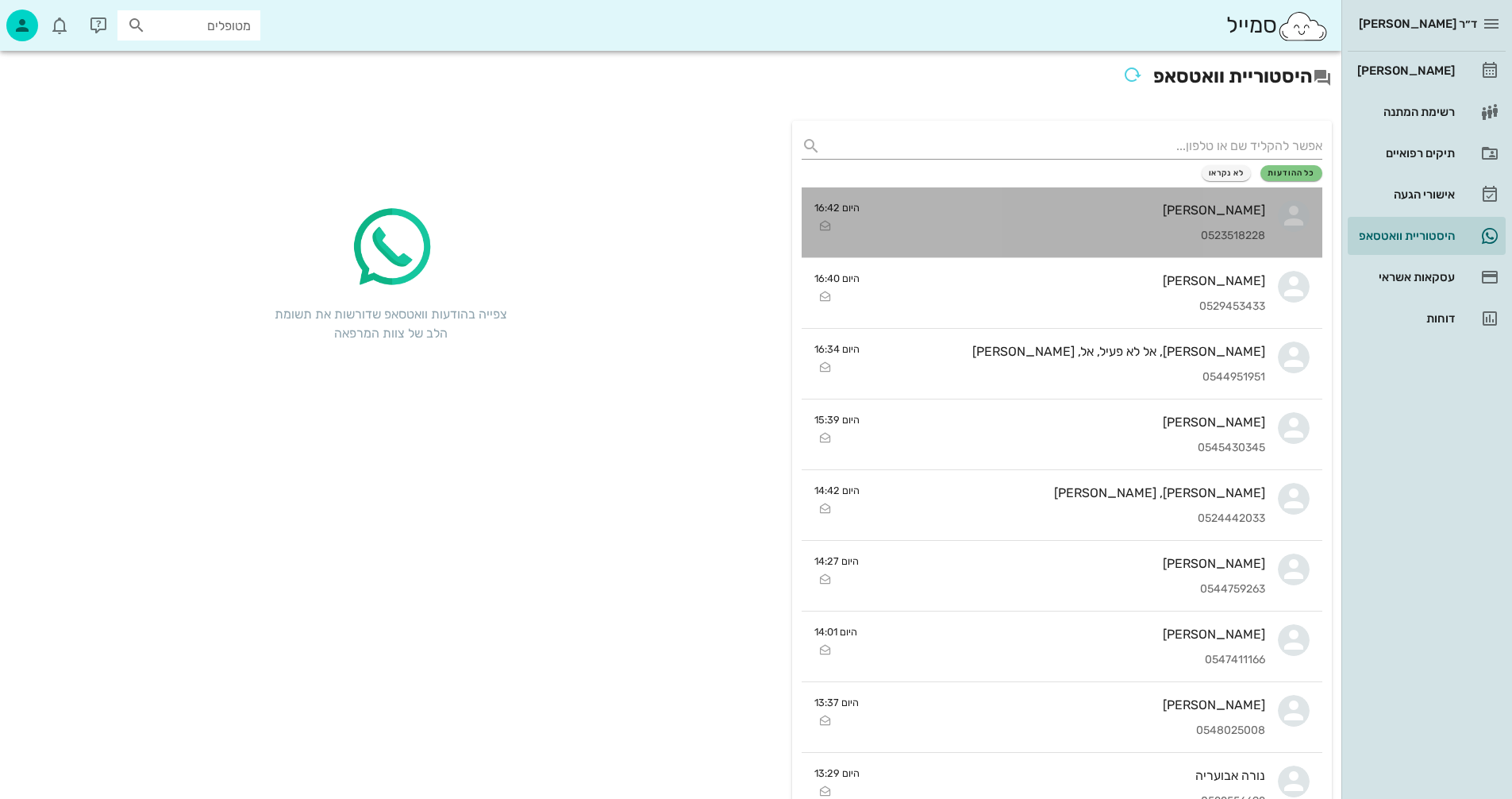
click at [1071, 216] on div "[PERSON_NAME]" at bounding box center [1069, 210] width 393 height 15
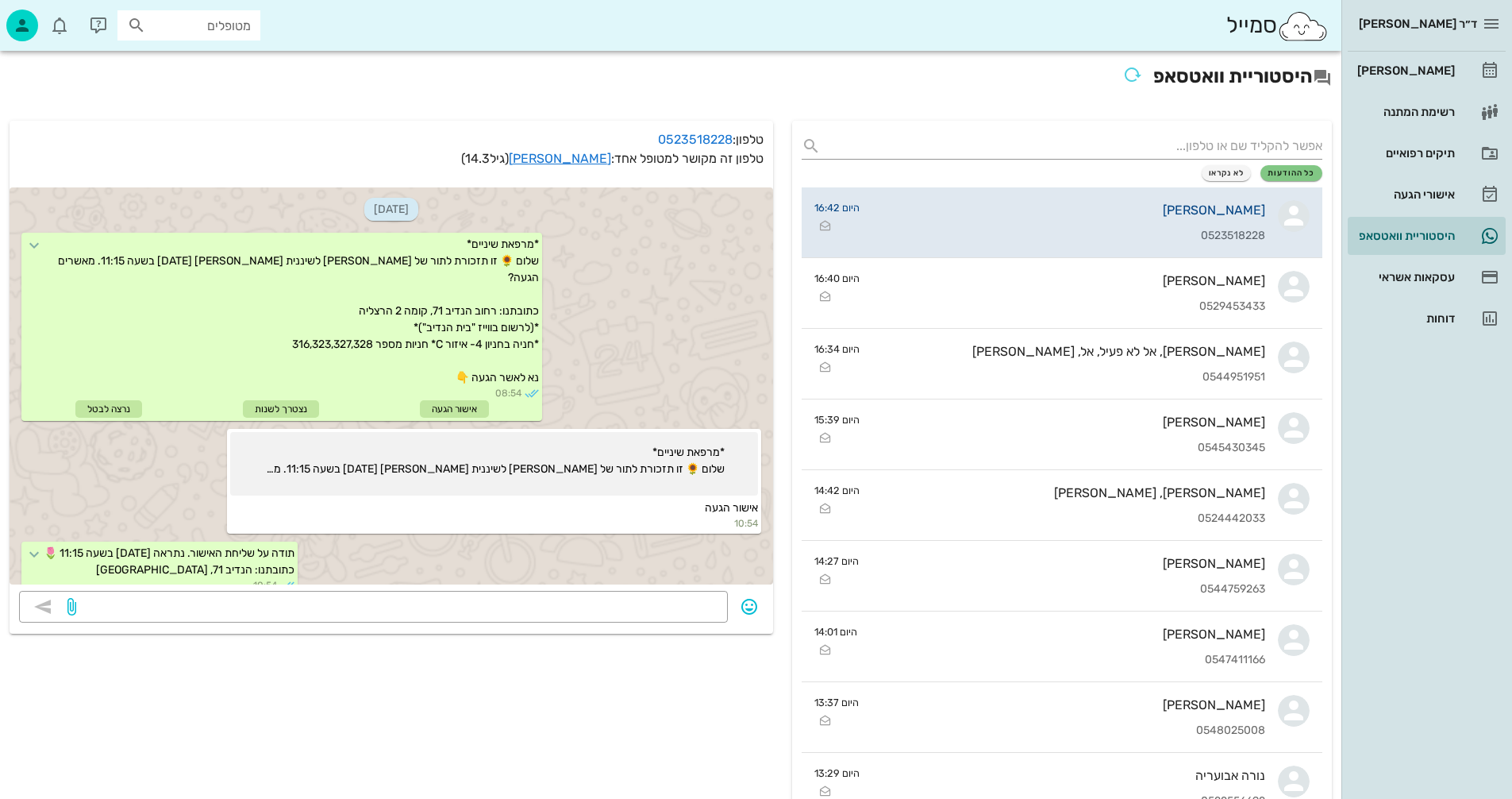
scroll to position [1625, 0]
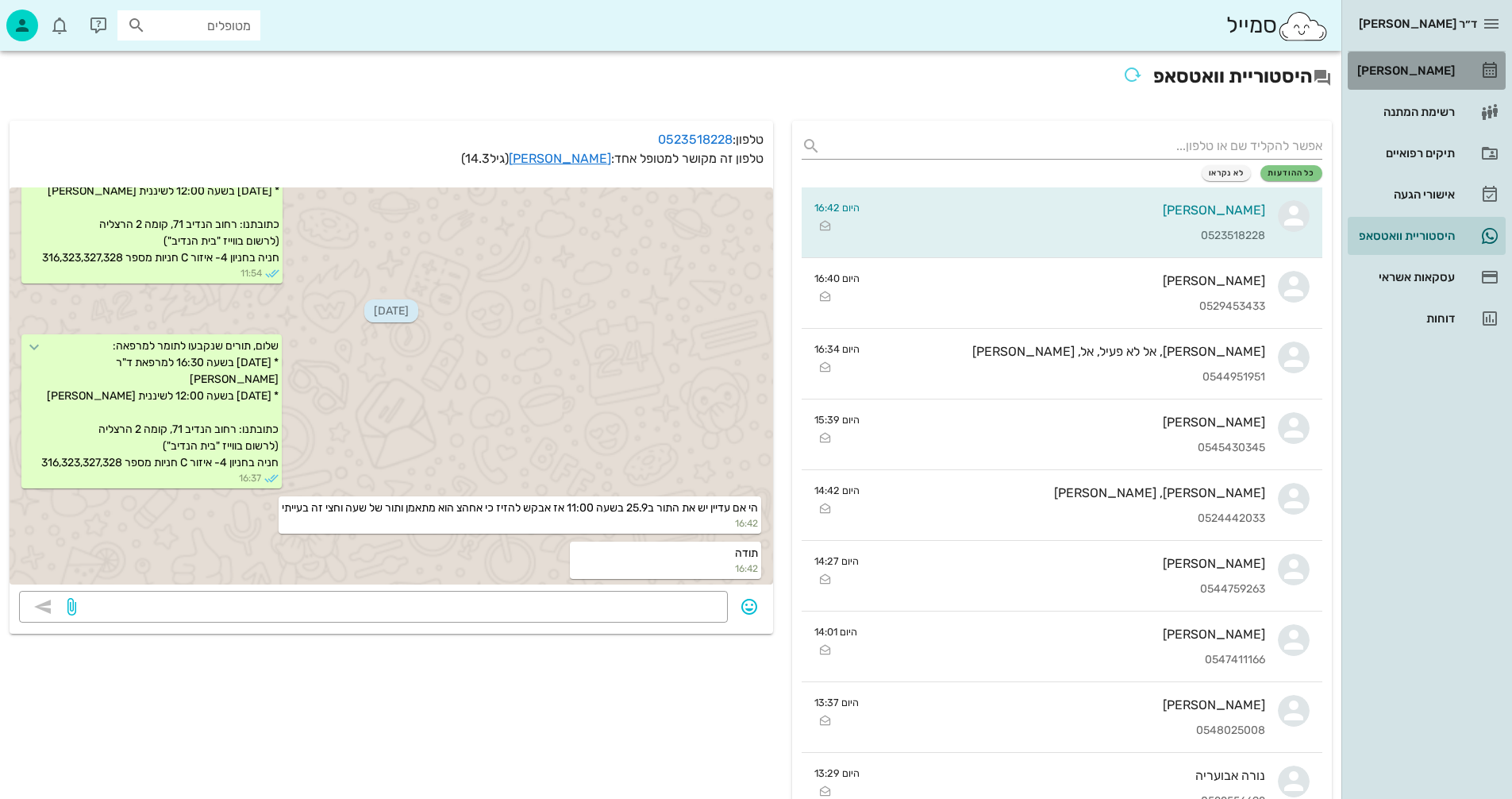
click at [1427, 67] on div "[PERSON_NAME]" at bounding box center [1405, 70] width 101 height 12
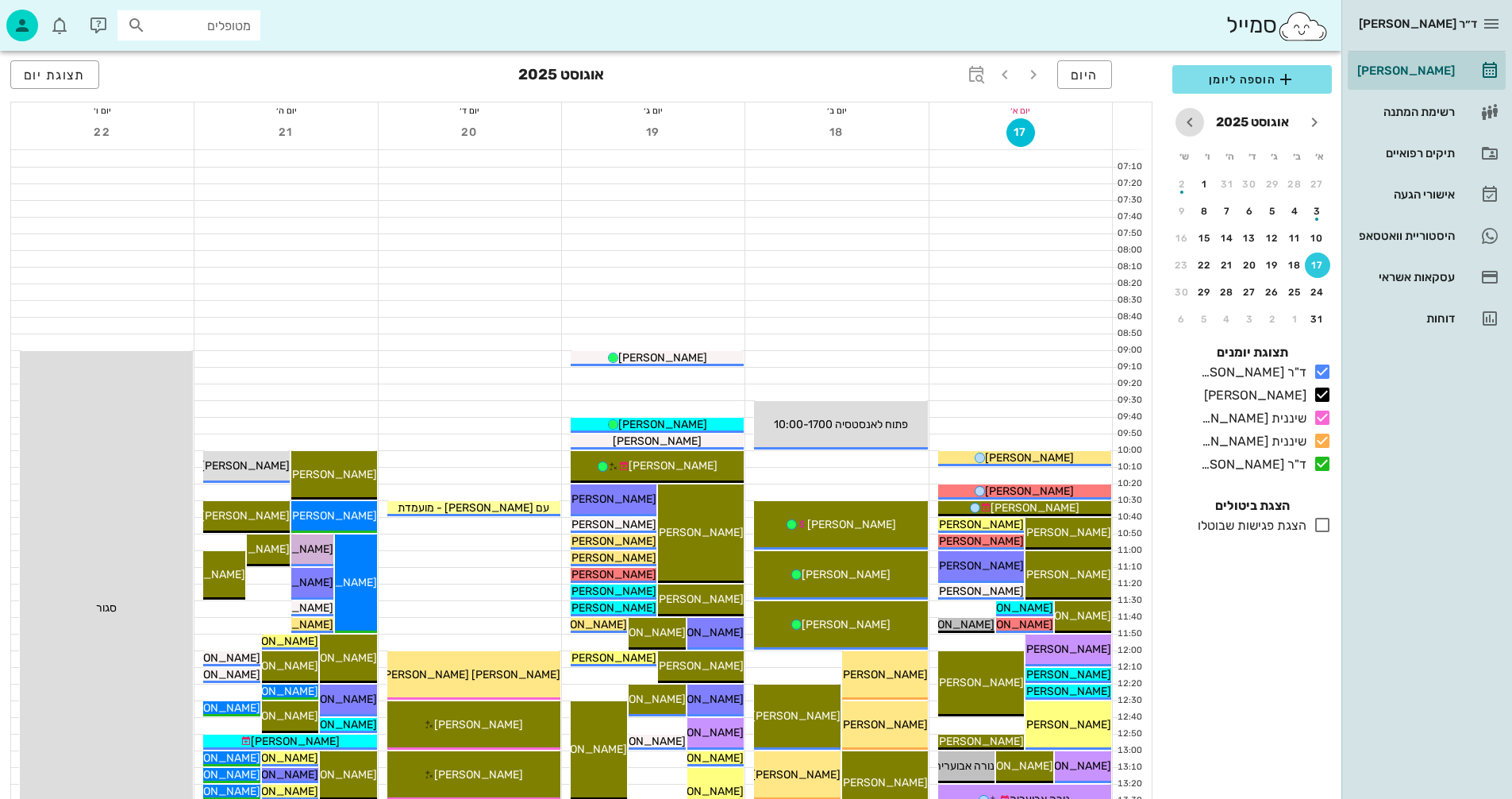
click at [1189, 123] on icon "חודש הבא" at bounding box center [1190, 122] width 19 height 19
click at [1227, 207] on div "11" at bounding box center [1227, 211] width 26 height 11
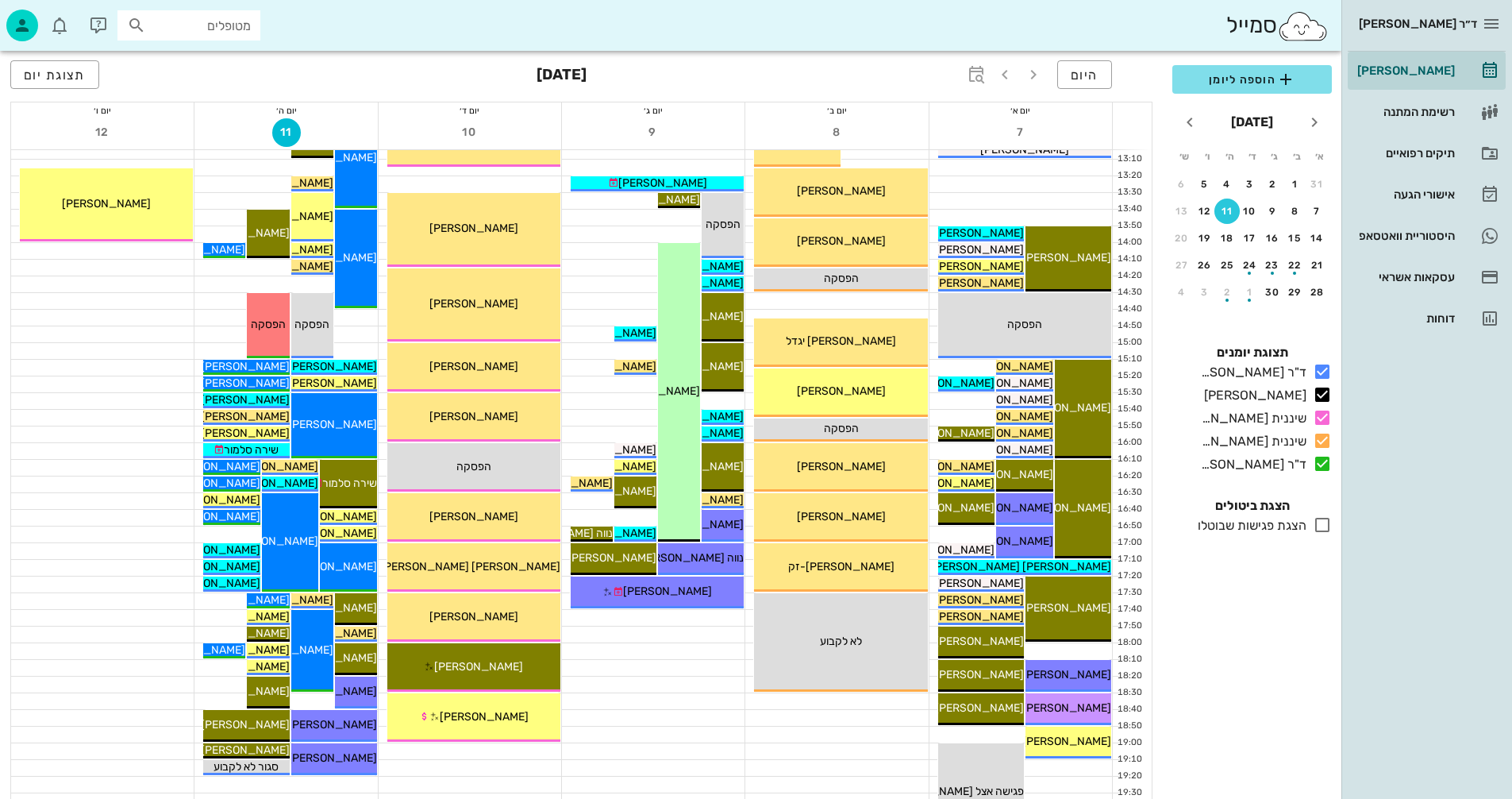
scroll to position [636, 0]
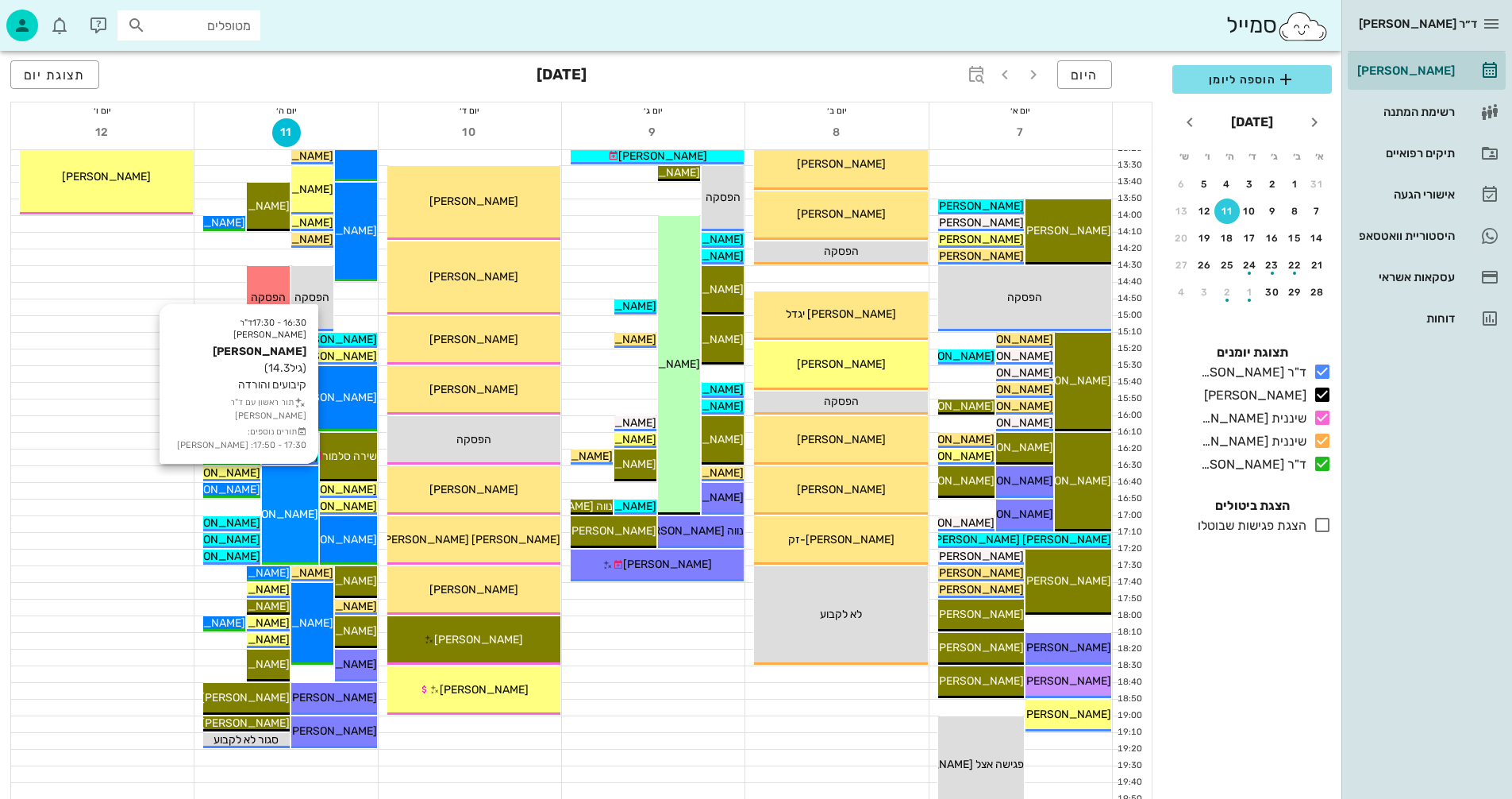
click at [292, 497] on div "16:30 - 17:30 ד"ר [PERSON_NAME] [PERSON_NAME] (גיל 14.3 ) קיבועים והורדה תור רא…" at bounding box center [290, 515] width 56 height 99
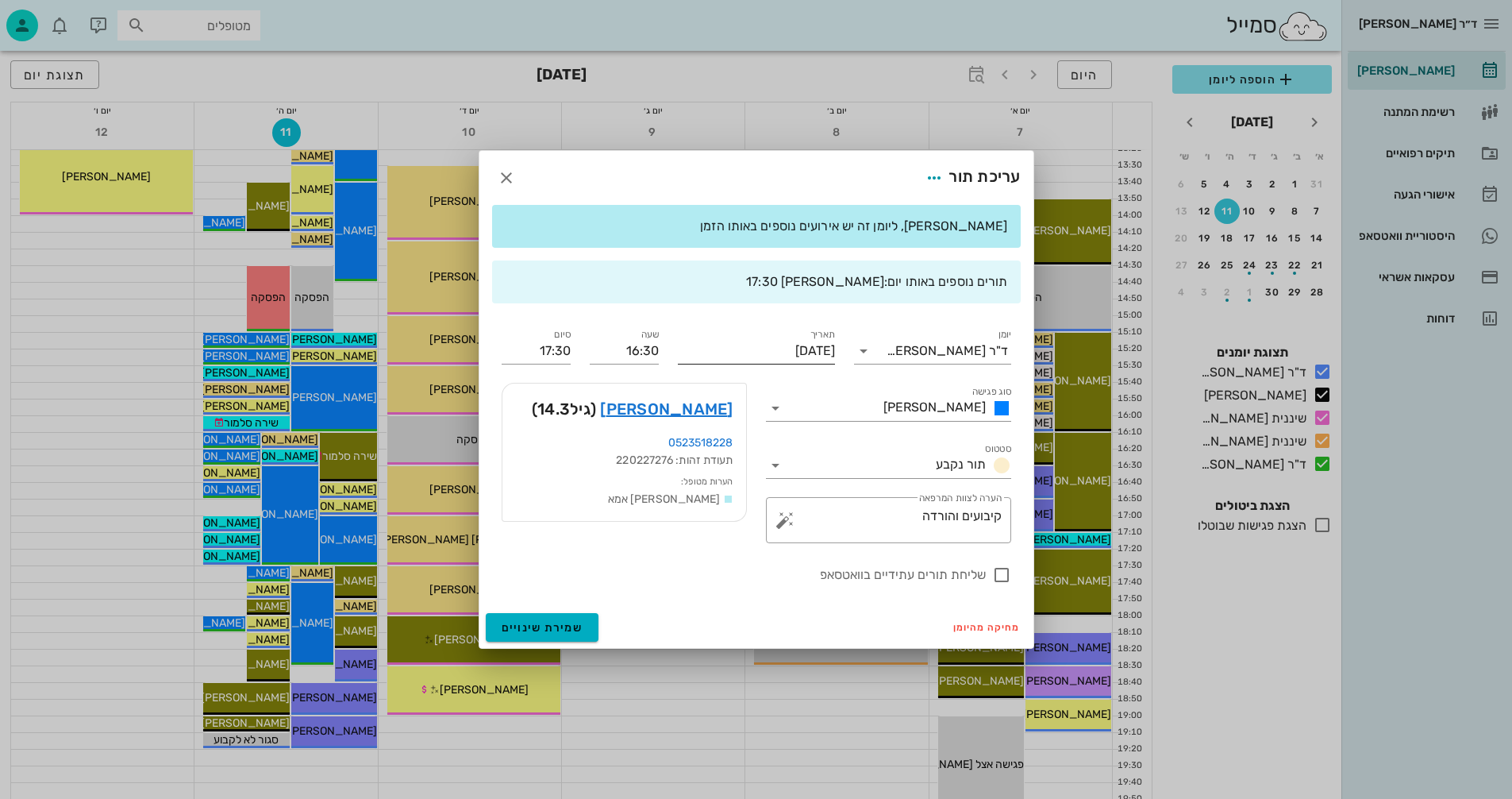
click at [736, 350] on input "[DATE]" at bounding box center [756, 351] width 157 height 26
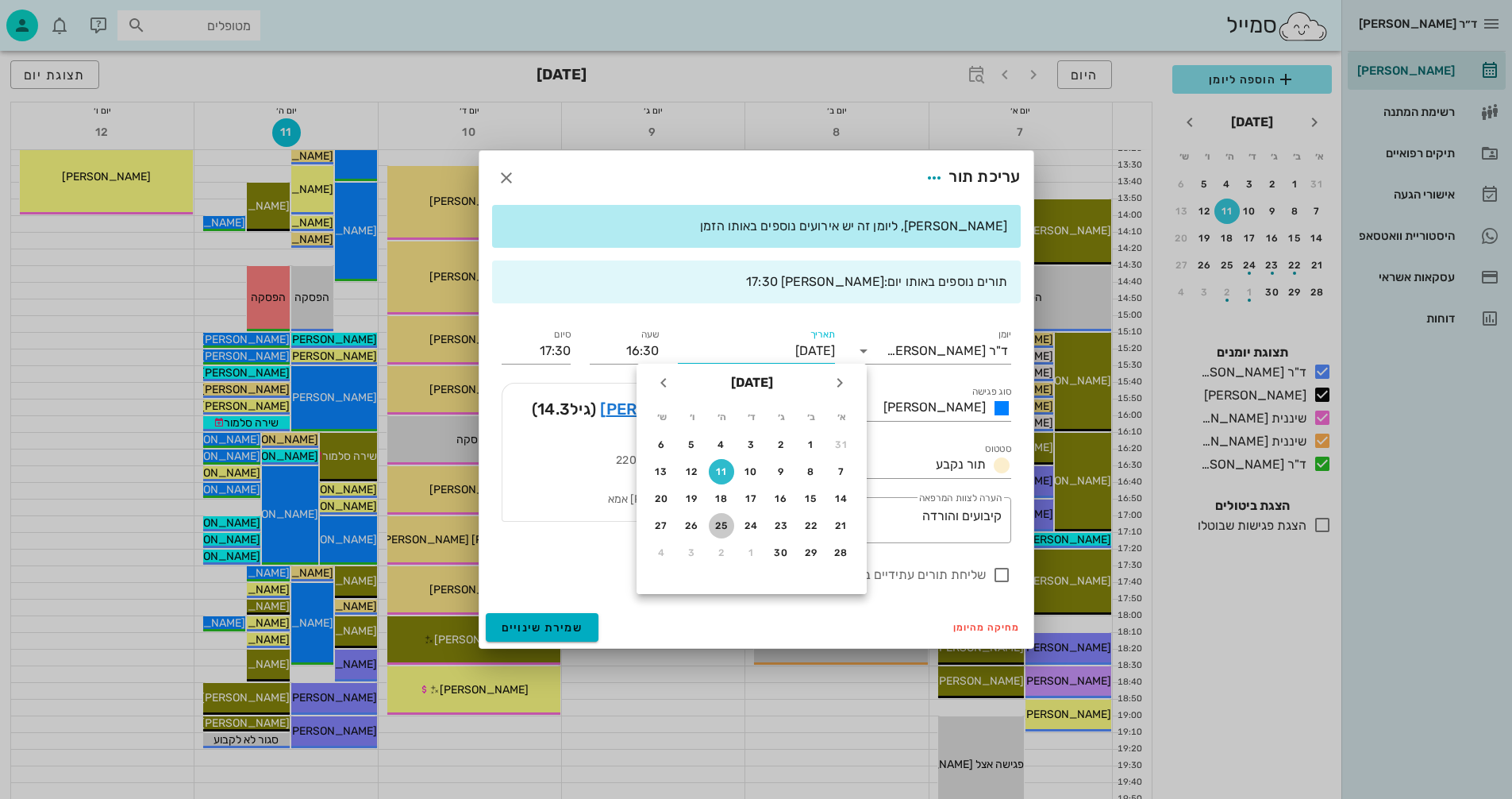
click at [724, 523] on div "25" at bounding box center [722, 525] width 26 height 11
type input "[DATE]"
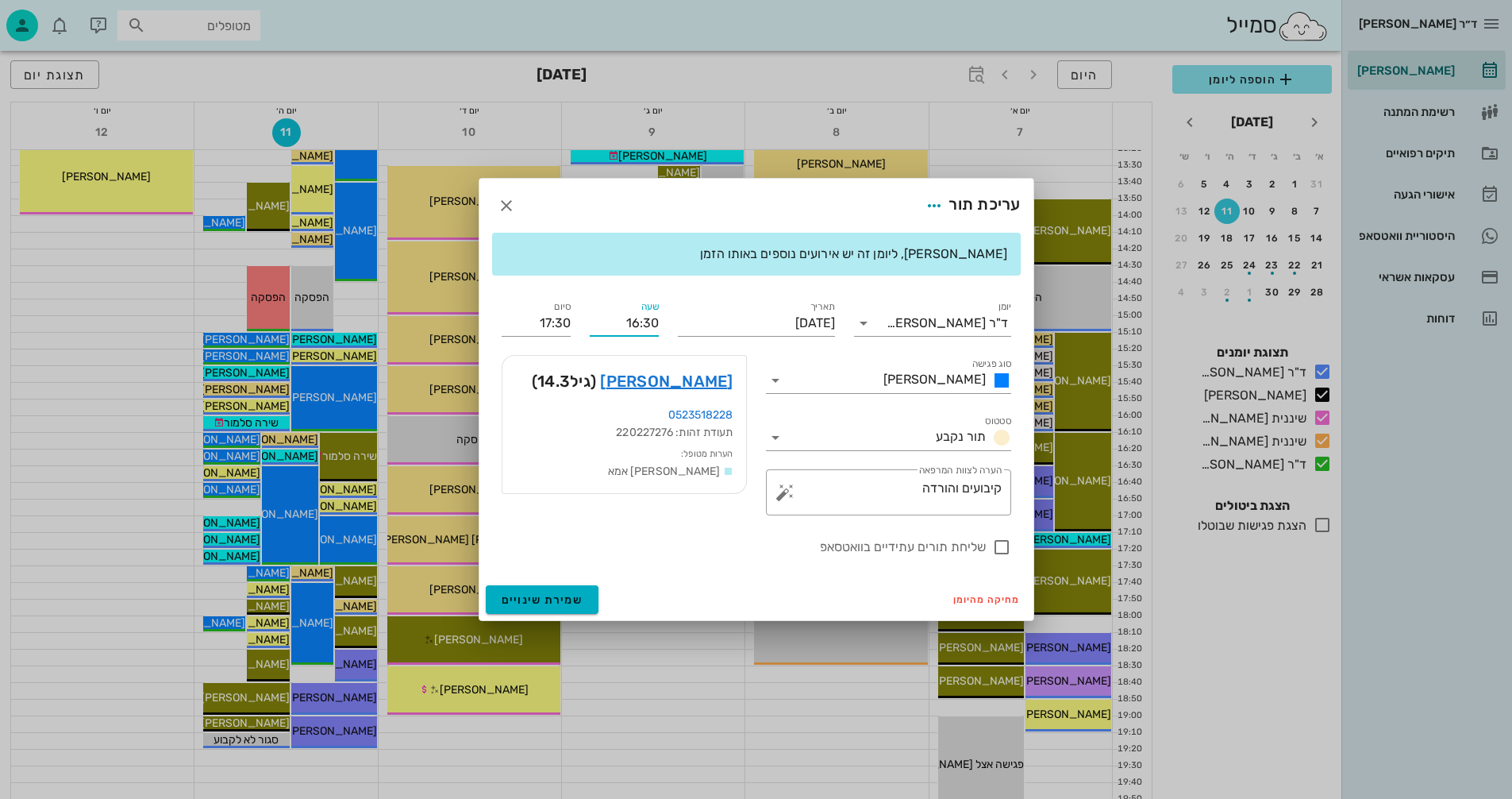
drag, startPoint x: 635, startPoint y: 326, endPoint x: 662, endPoint y: 321, distance: 27.5
click at [662, 321] on div "שעה 16:30" at bounding box center [624, 317] width 88 height 57
type input "11:00"
type input "12:00"
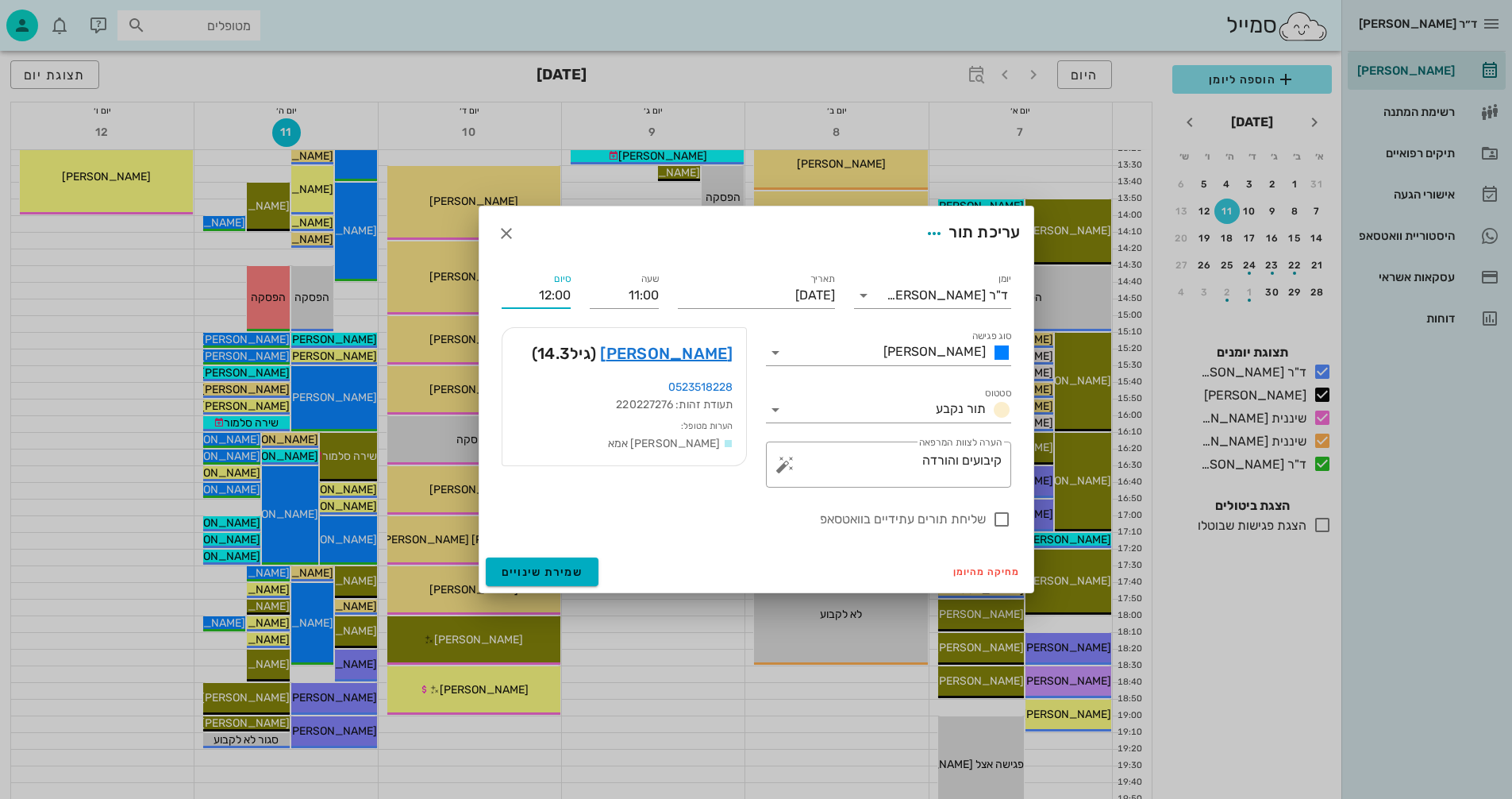
click at [531, 333] on div "יומן ד"ר [PERSON_NAME] סוג פגישה [PERSON_NAME] תור נקבע תאריך [DATE] שעה 11:00 …" at bounding box center [756, 399] width 529 height 278
click at [958, 460] on textarea "קיבועים והורדה" at bounding box center [895, 468] width 214 height 38
drag, startPoint x: 928, startPoint y: 462, endPoint x: 923, endPoint y: 514, distance: 52.2
click at [928, 464] on textarea "קיבועים ואולי והורדה" at bounding box center [895, 468] width 214 height 38
type textarea "קיבועים ואולי הורדה"
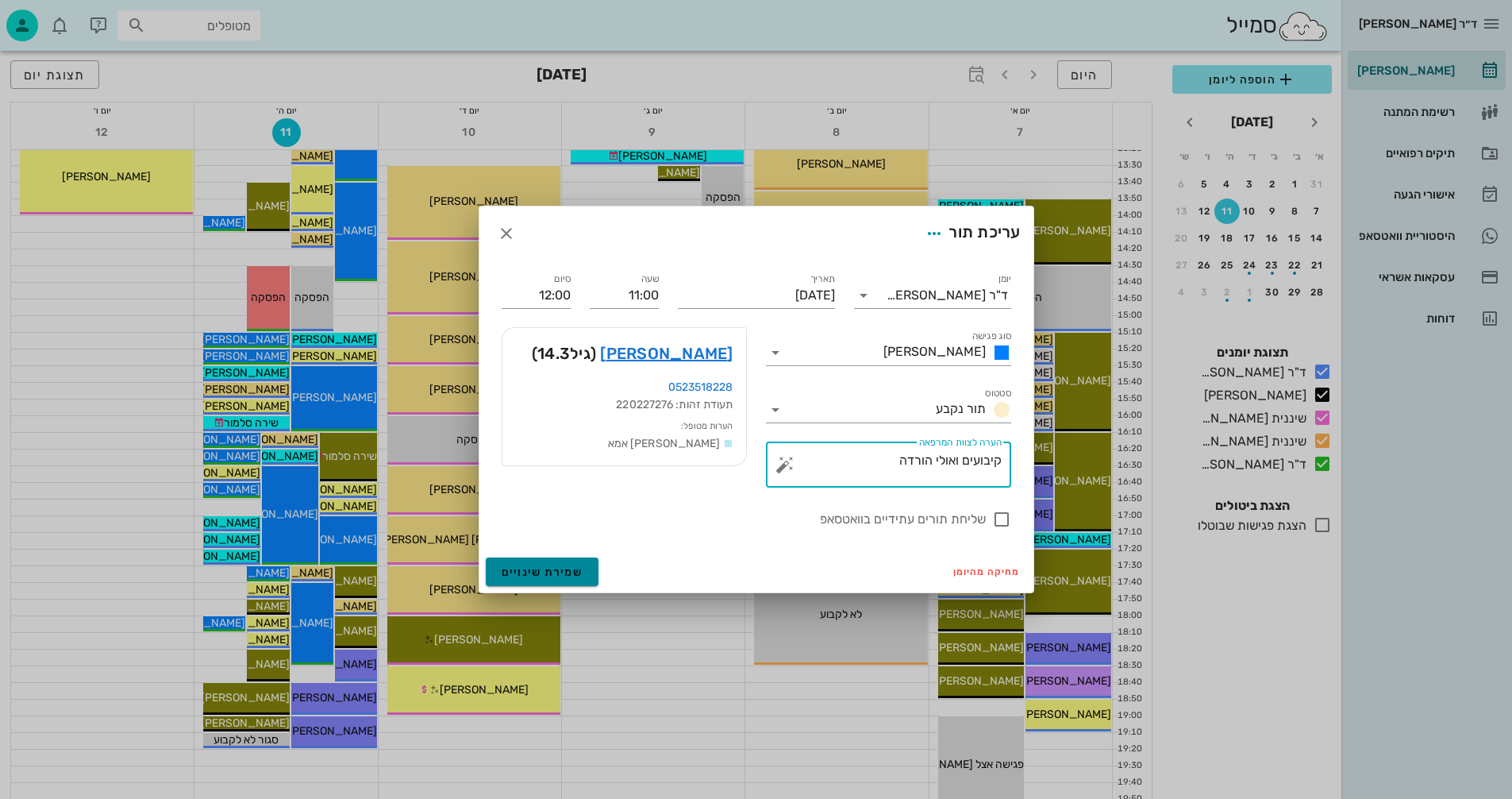
click at [534, 567] on span "שמירת שינויים" at bounding box center [543, 572] width 82 height 13
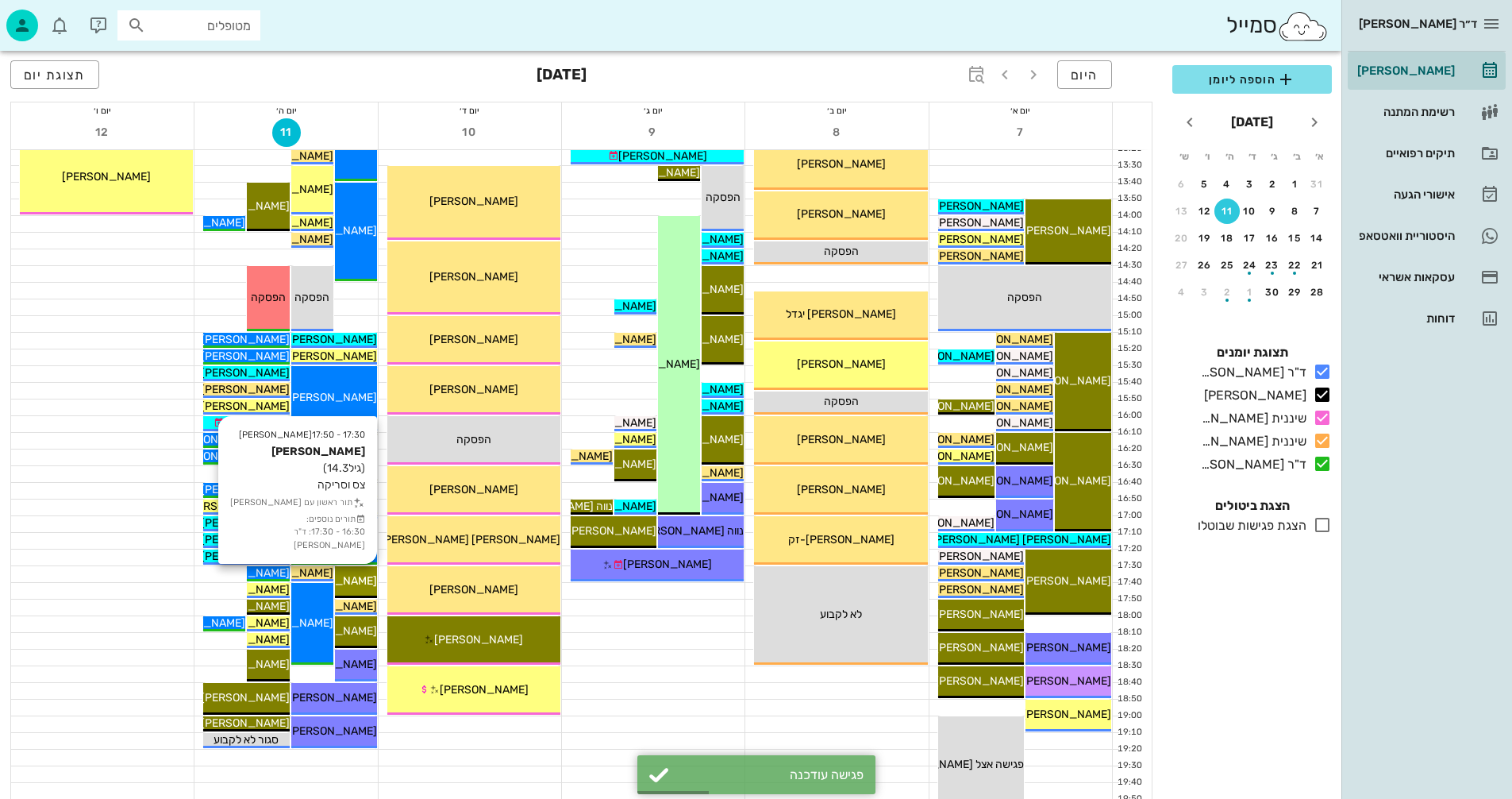
click at [356, 579] on span "[PERSON_NAME]" at bounding box center [332, 581] width 89 height 13
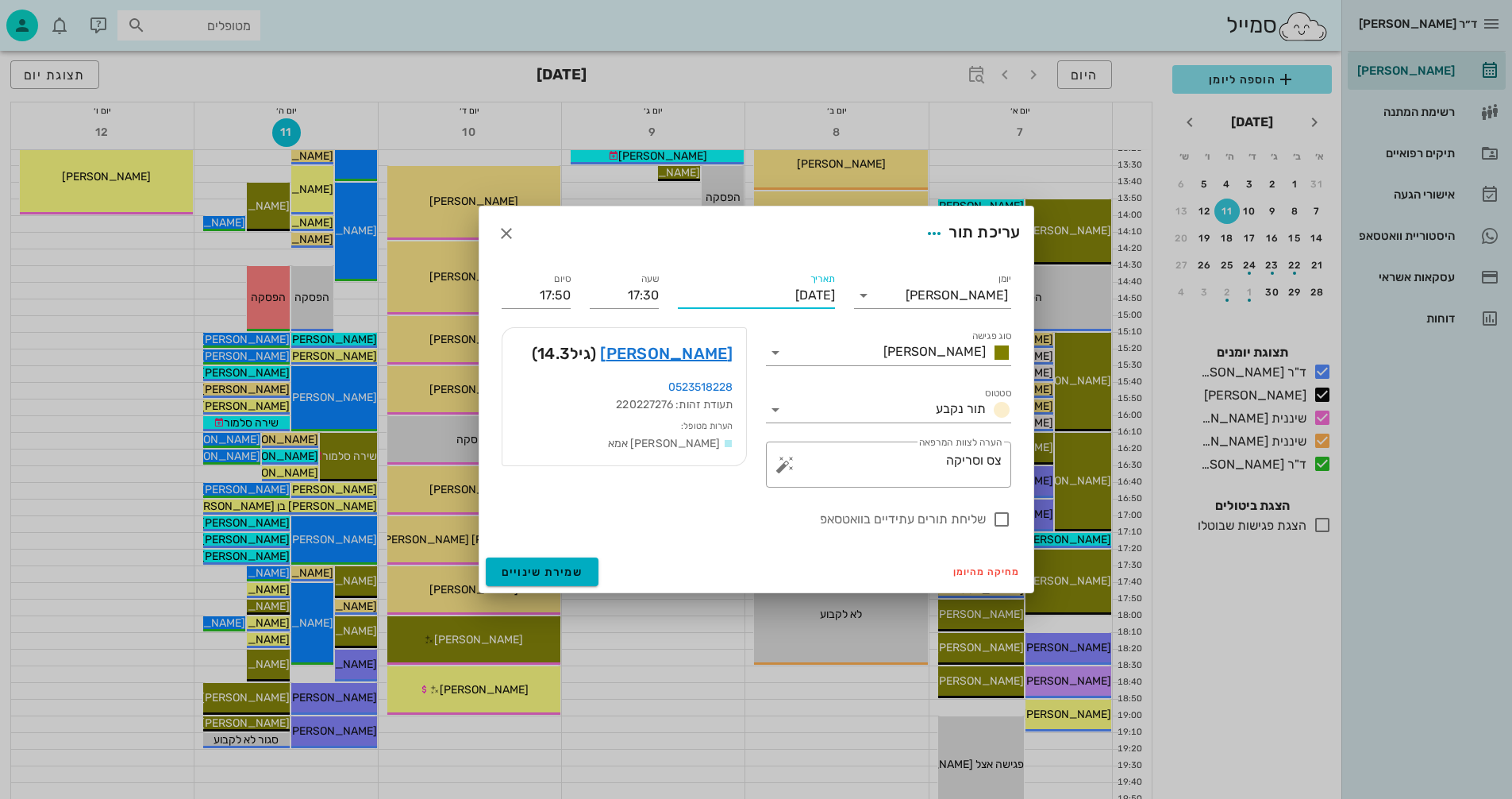
click at [743, 293] on input "[DATE]" at bounding box center [756, 295] width 157 height 26
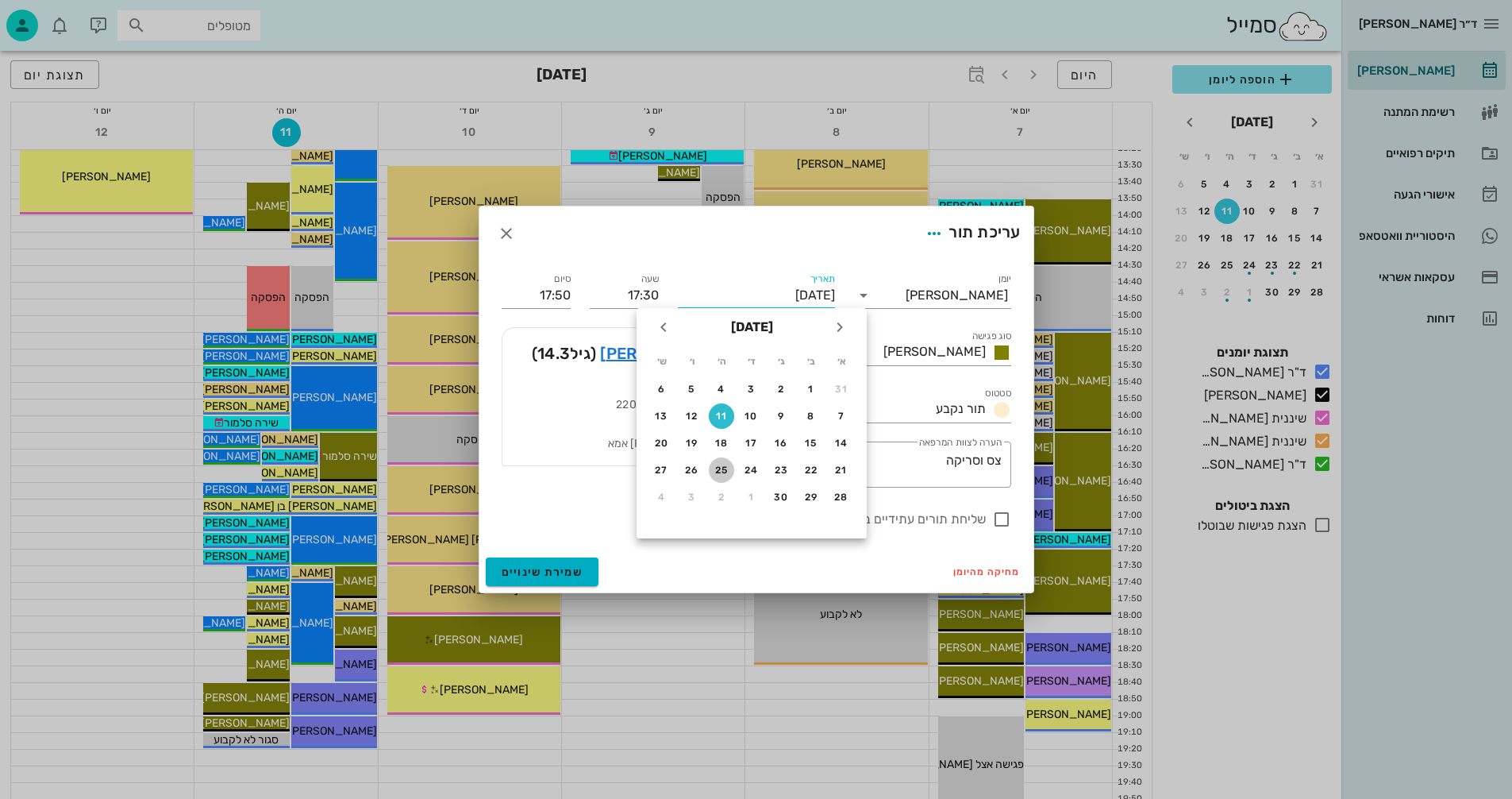
click at [721, 468] on div "25" at bounding box center [722, 470] width 26 height 11
type input "[DATE]"
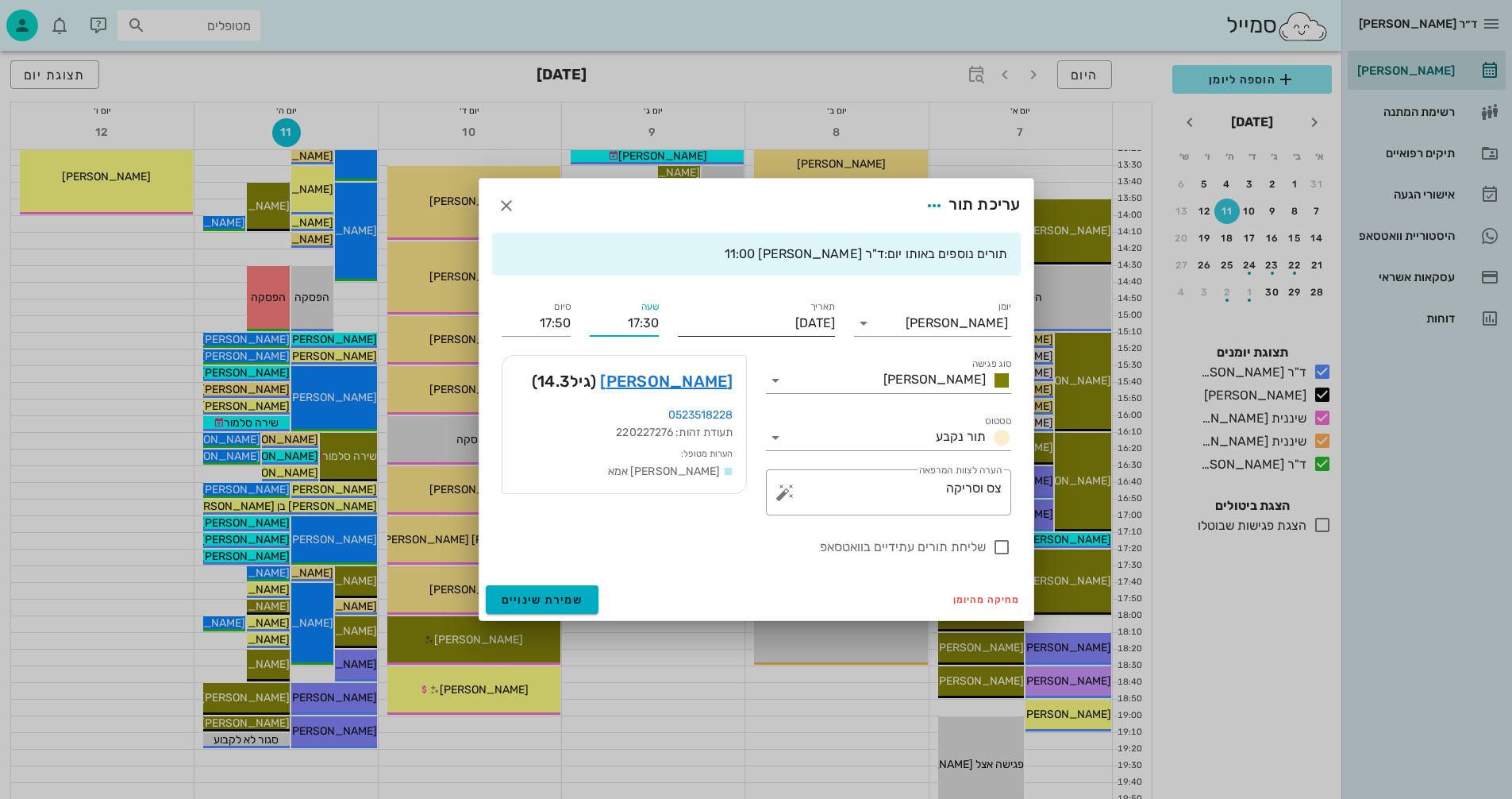
drag, startPoint x: 627, startPoint y: 319, endPoint x: 678, endPoint y: 327, distance: 51.6
click at [678, 327] on div "יומן יומן מרפאה סוג פגישה [PERSON_NAME] סטטוס תור נקבע תאריך [DATE] שעה 17:30 ס…" at bounding box center [756, 427] width 529 height 278
click at [597, 320] on input "12:00" at bounding box center [624, 323] width 69 height 26
type input "12:00"
type input "12:20"
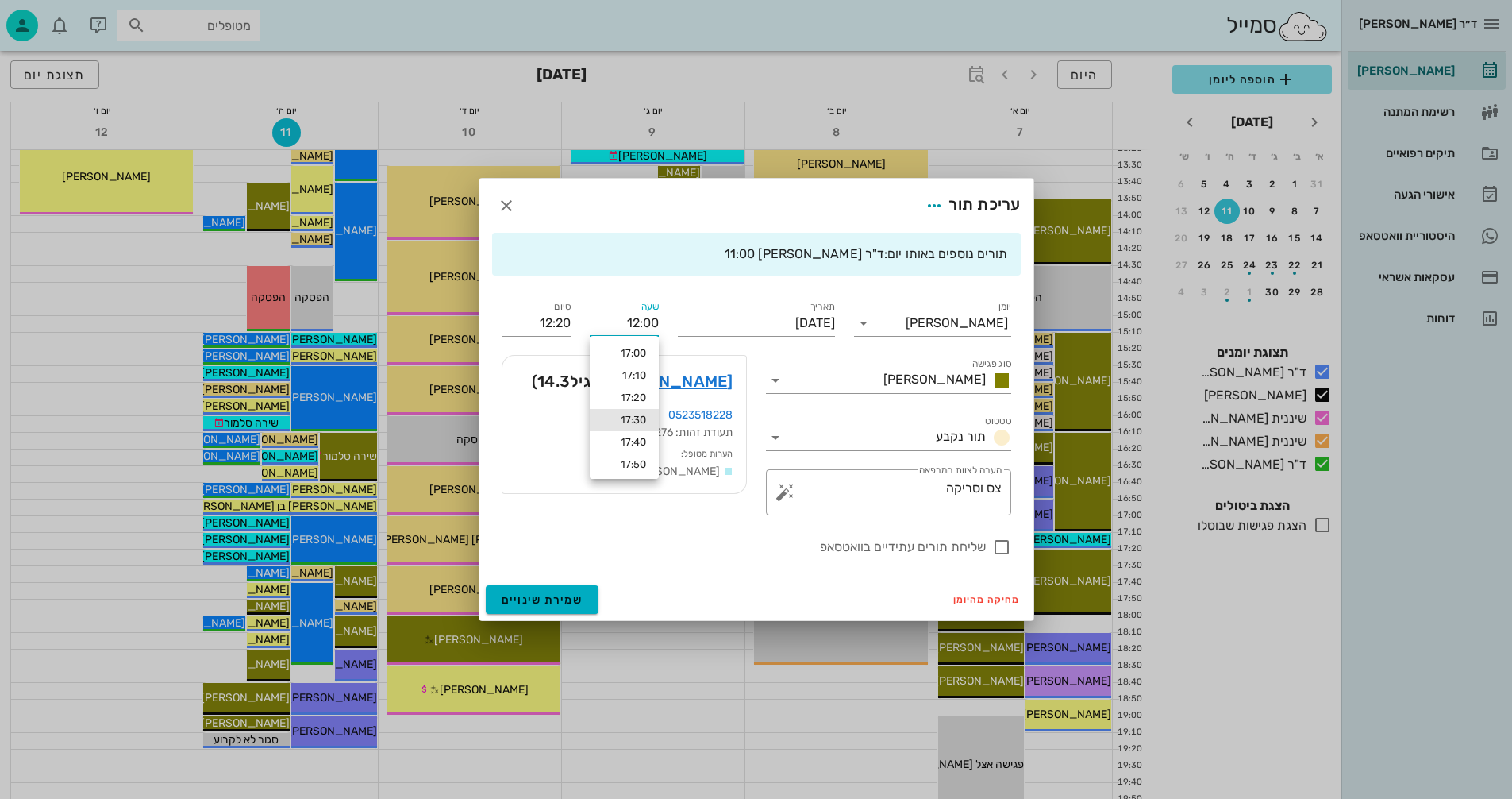
click at [576, 318] on div "סיום 12:20" at bounding box center [536, 317] width 88 height 57
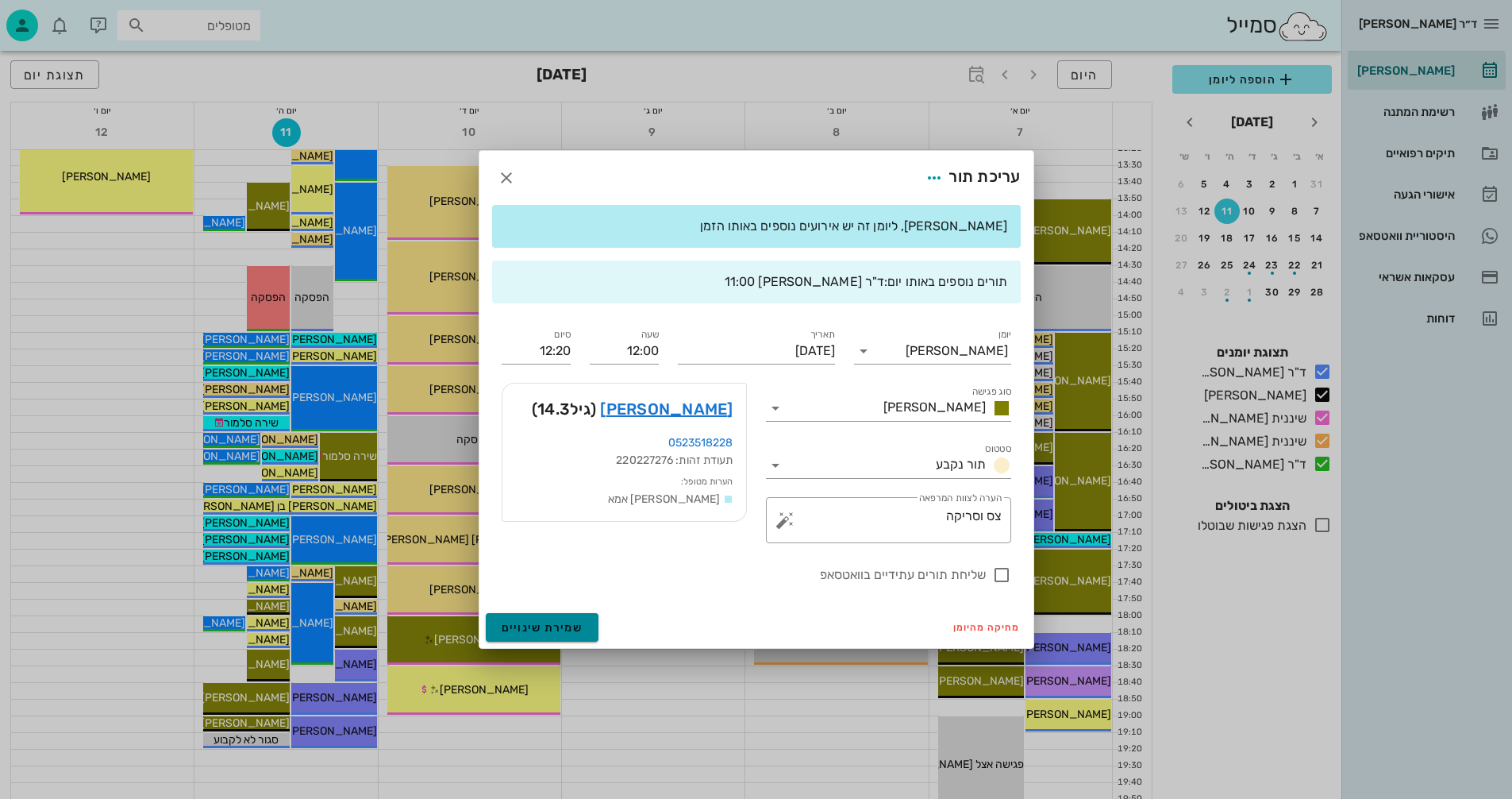
click at [542, 621] on span "שמירת שינויים" at bounding box center [543, 627] width 82 height 13
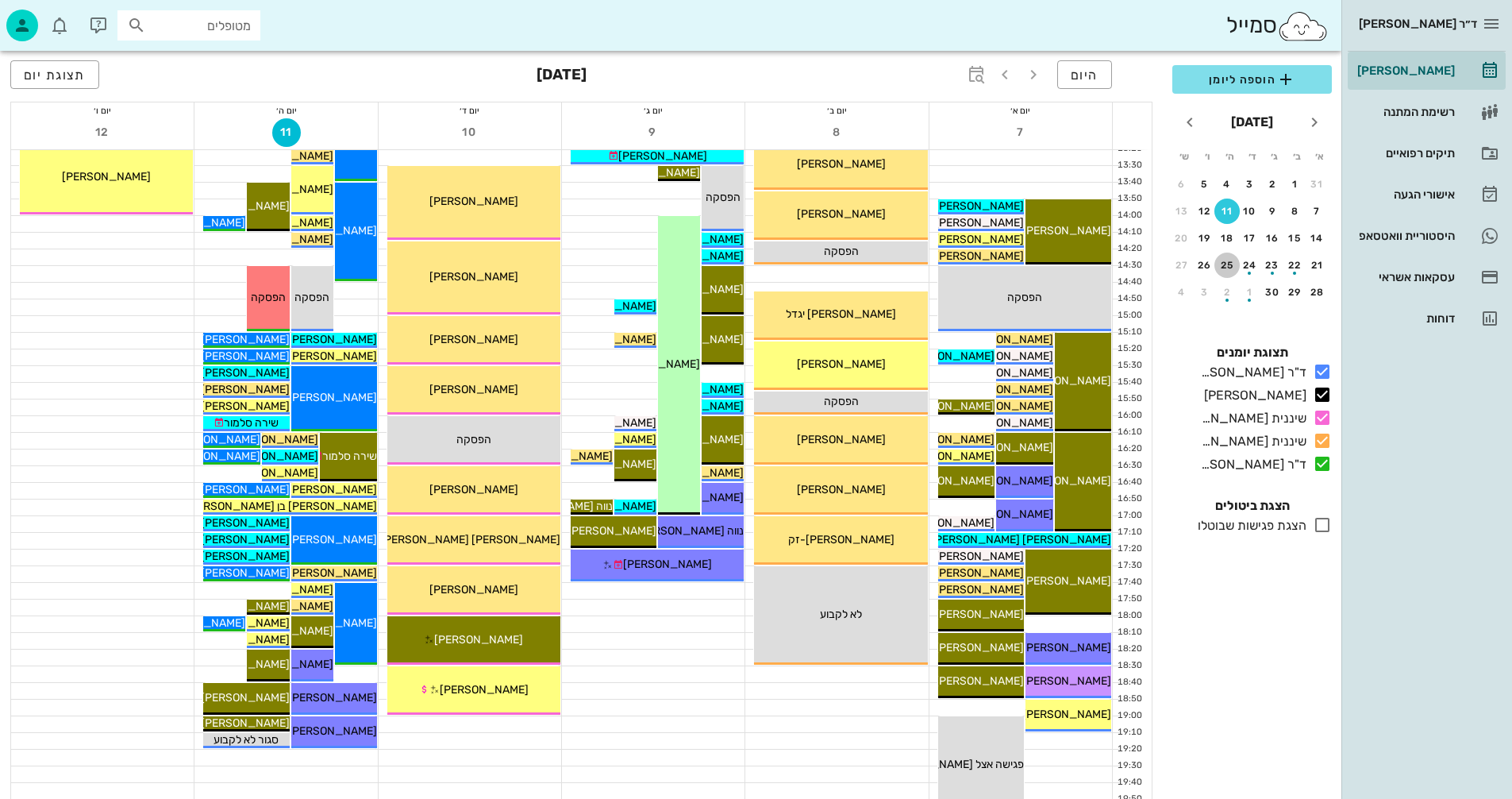
click at [1229, 262] on div "25" at bounding box center [1227, 264] width 26 height 11
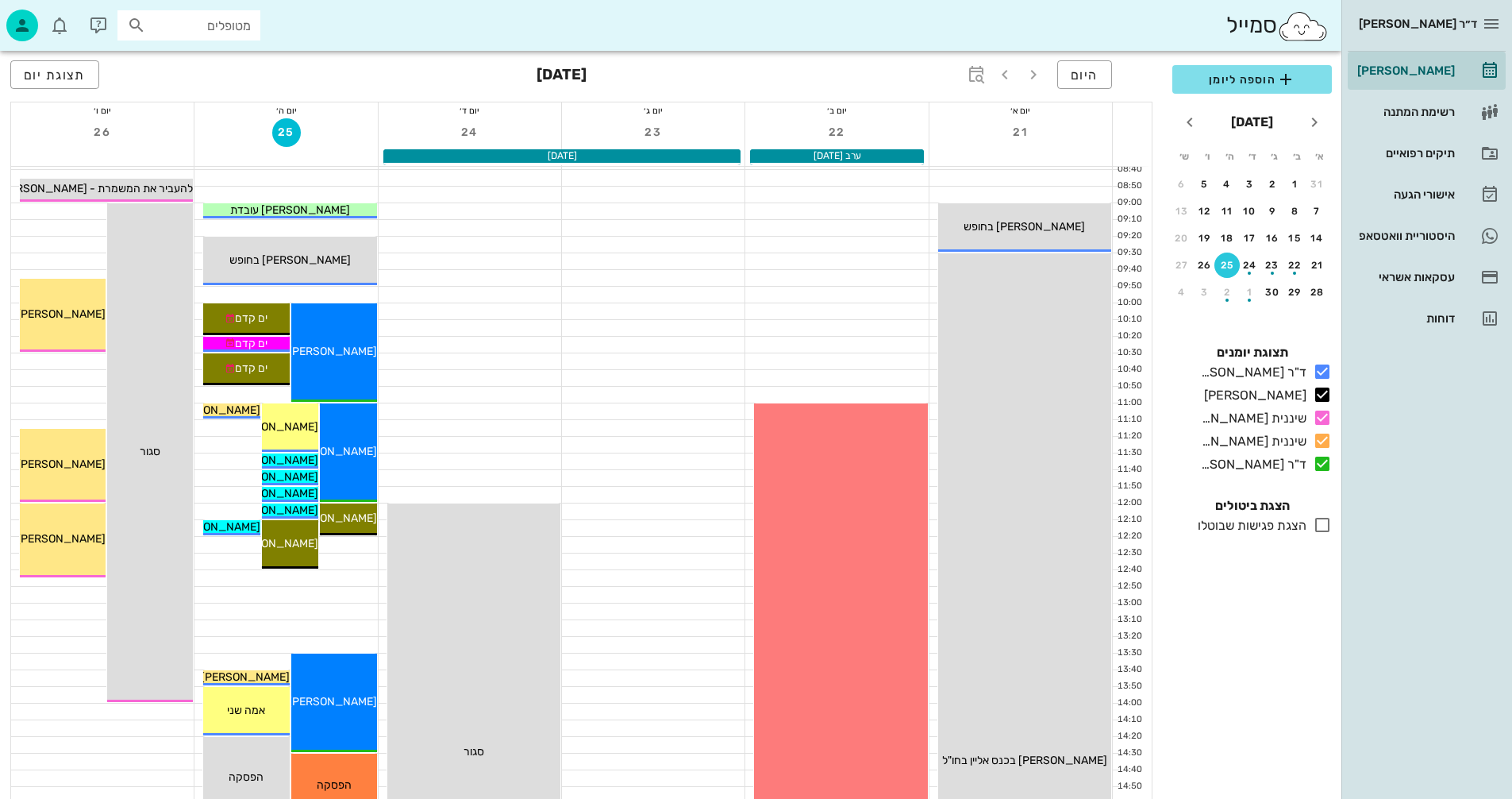
scroll to position [80, 0]
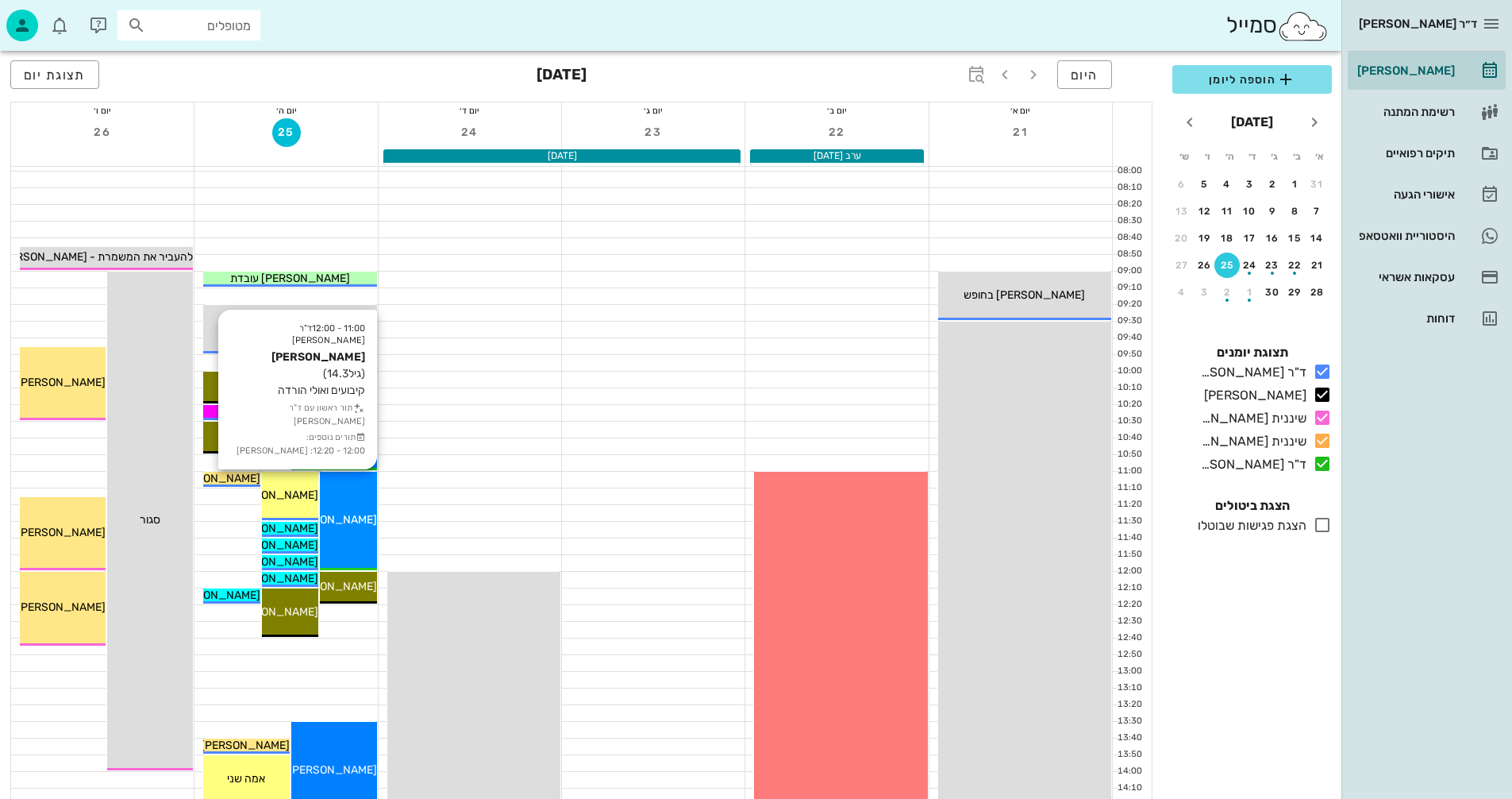
click at [348, 497] on div "11:00 - 12:00 ד"ר [PERSON_NAME] [PERSON_NAME] (גיל 14.3 ) קיבועים ואולי הורדה ת…" at bounding box center [348, 521] width 56 height 99
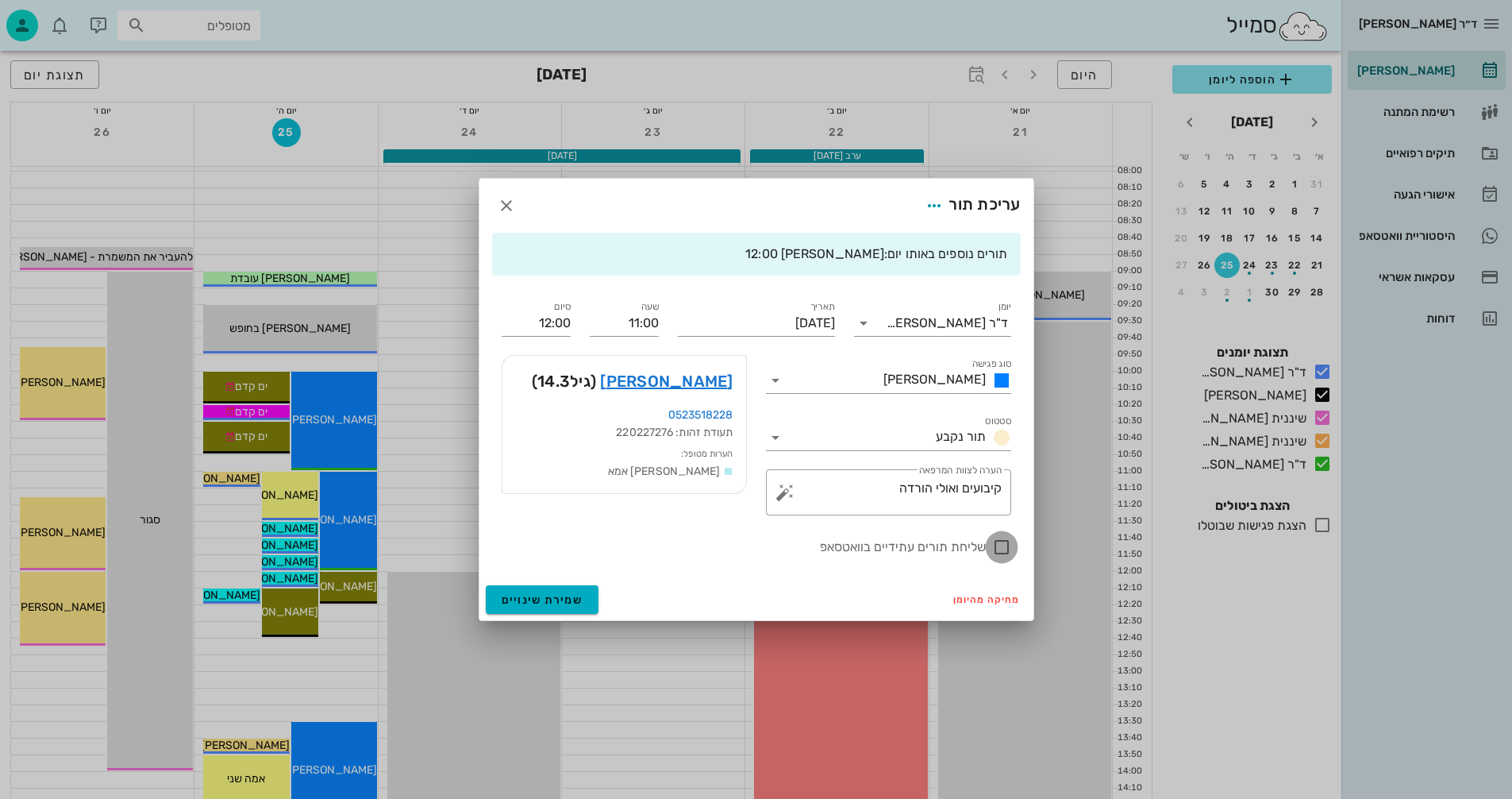
click at [1005, 548] on div at bounding box center [1002, 547] width 27 height 27
checkbox input "true"
click at [528, 602] on span "שמירת שינויים" at bounding box center [543, 600] width 82 height 13
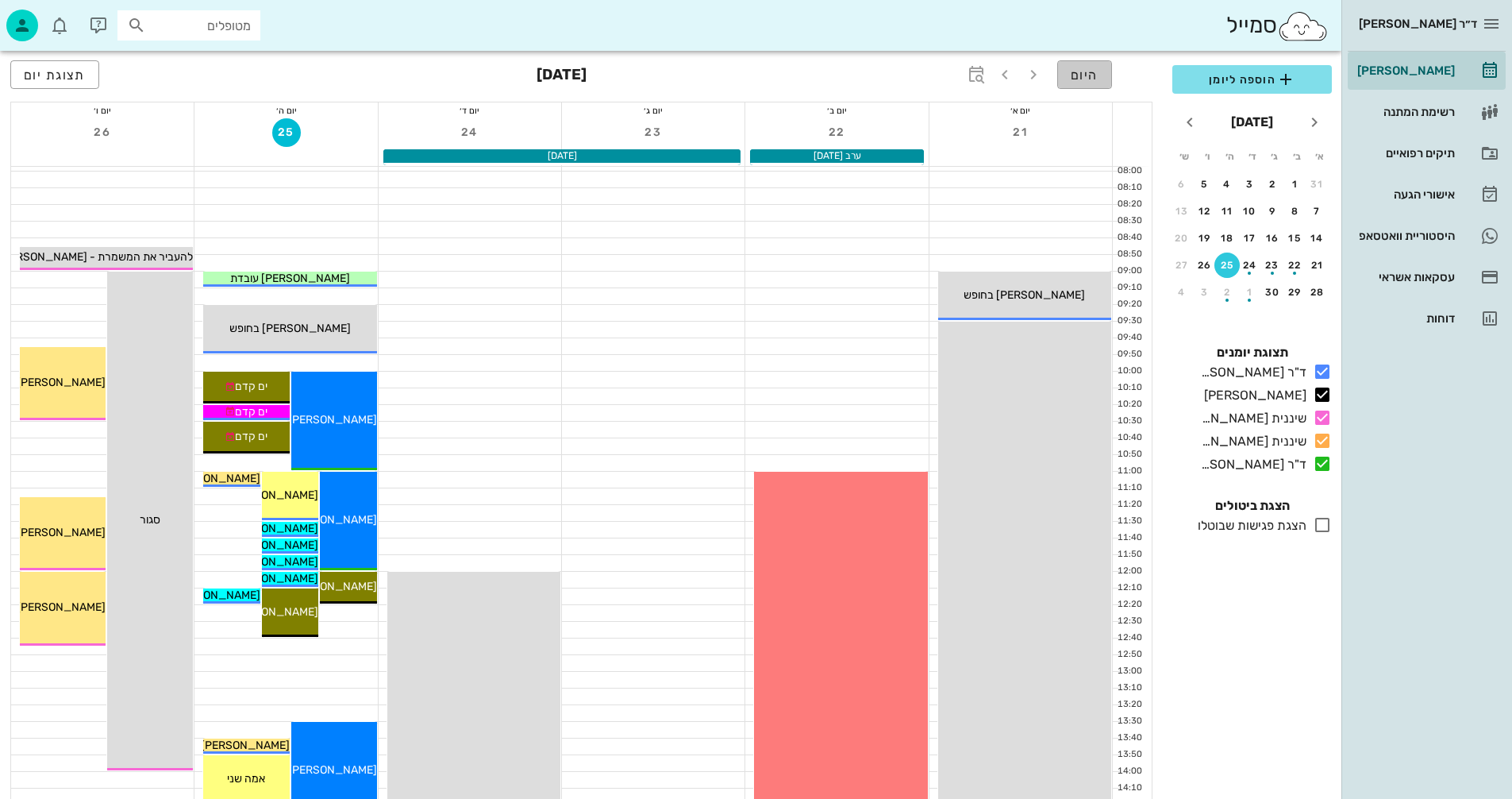
click at [1088, 76] on span "היום" at bounding box center [1085, 75] width 28 height 15
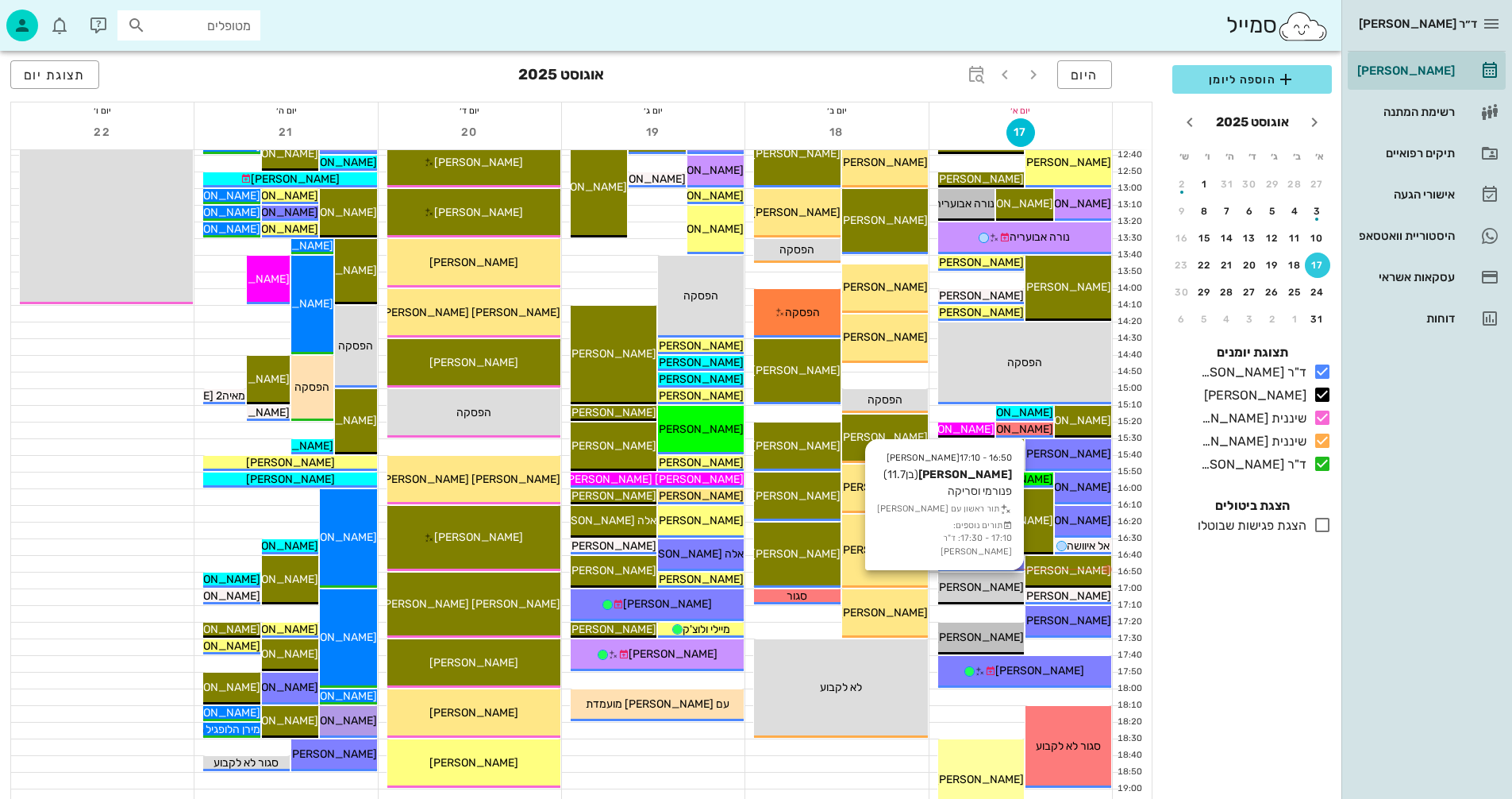
scroll to position [636, 0]
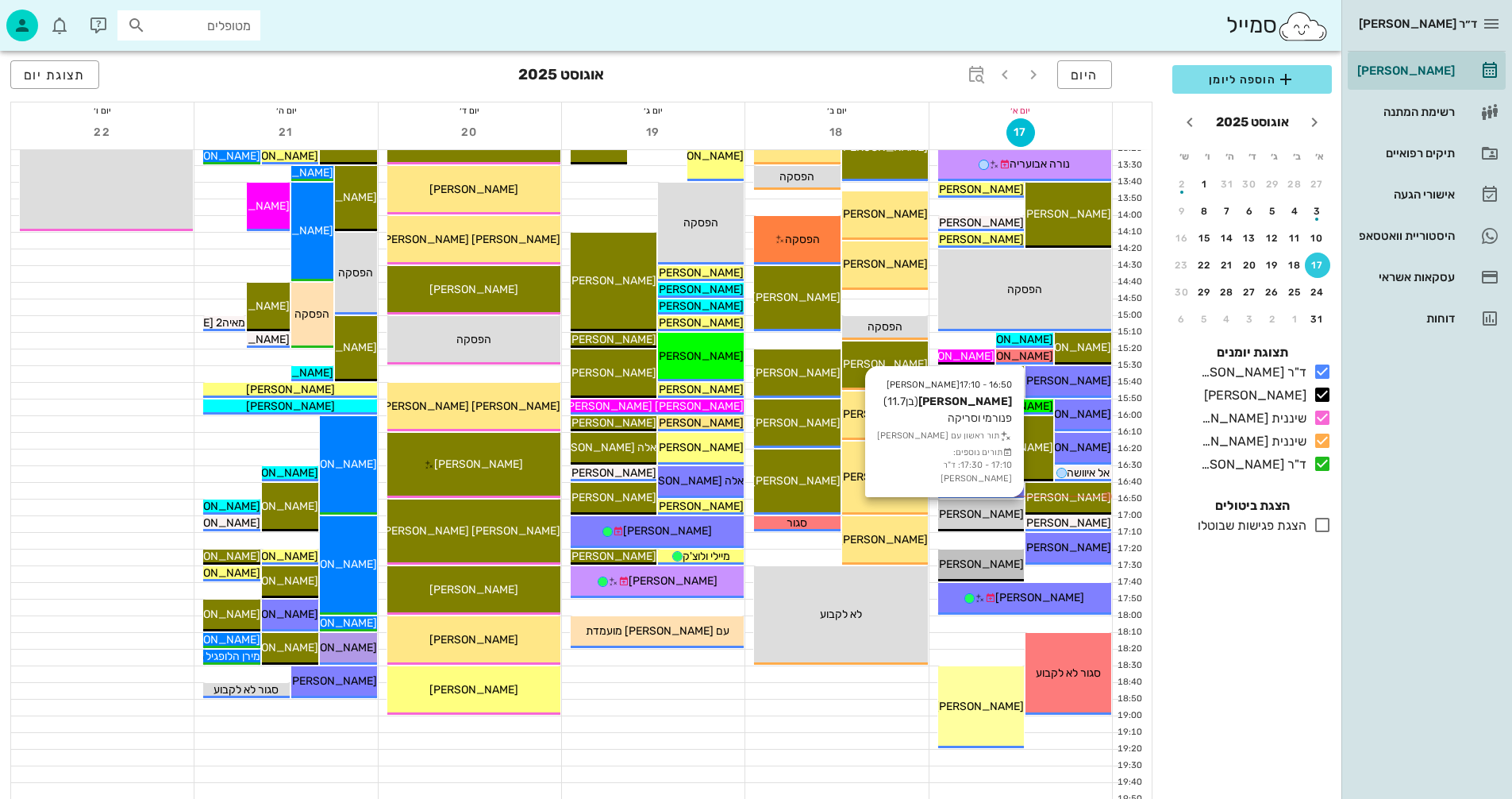
click at [985, 513] on span "[PERSON_NAME]" at bounding box center [979, 514] width 89 height 13
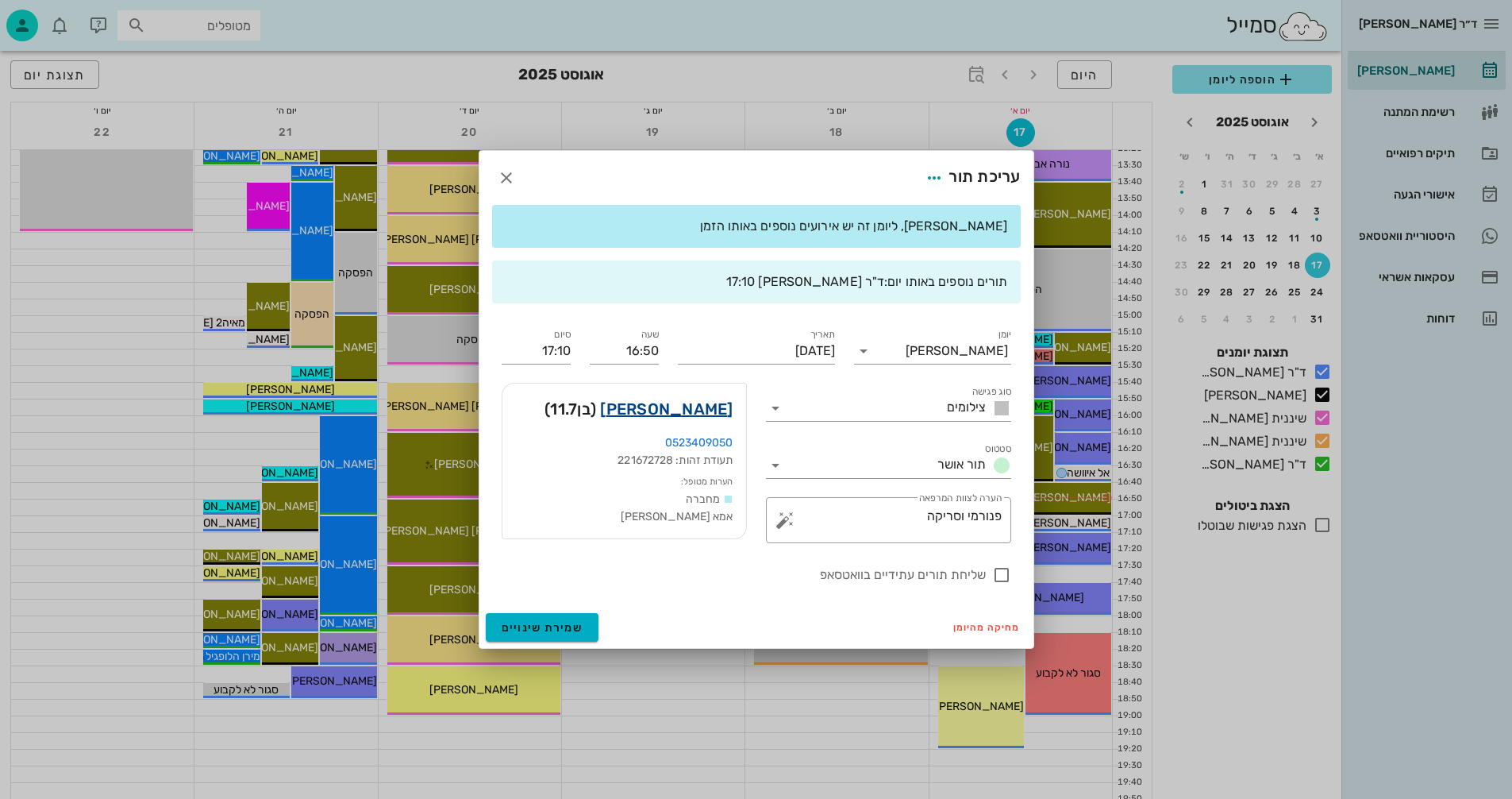
click at [694, 408] on link "[PERSON_NAME]" at bounding box center [666, 409] width 133 height 26
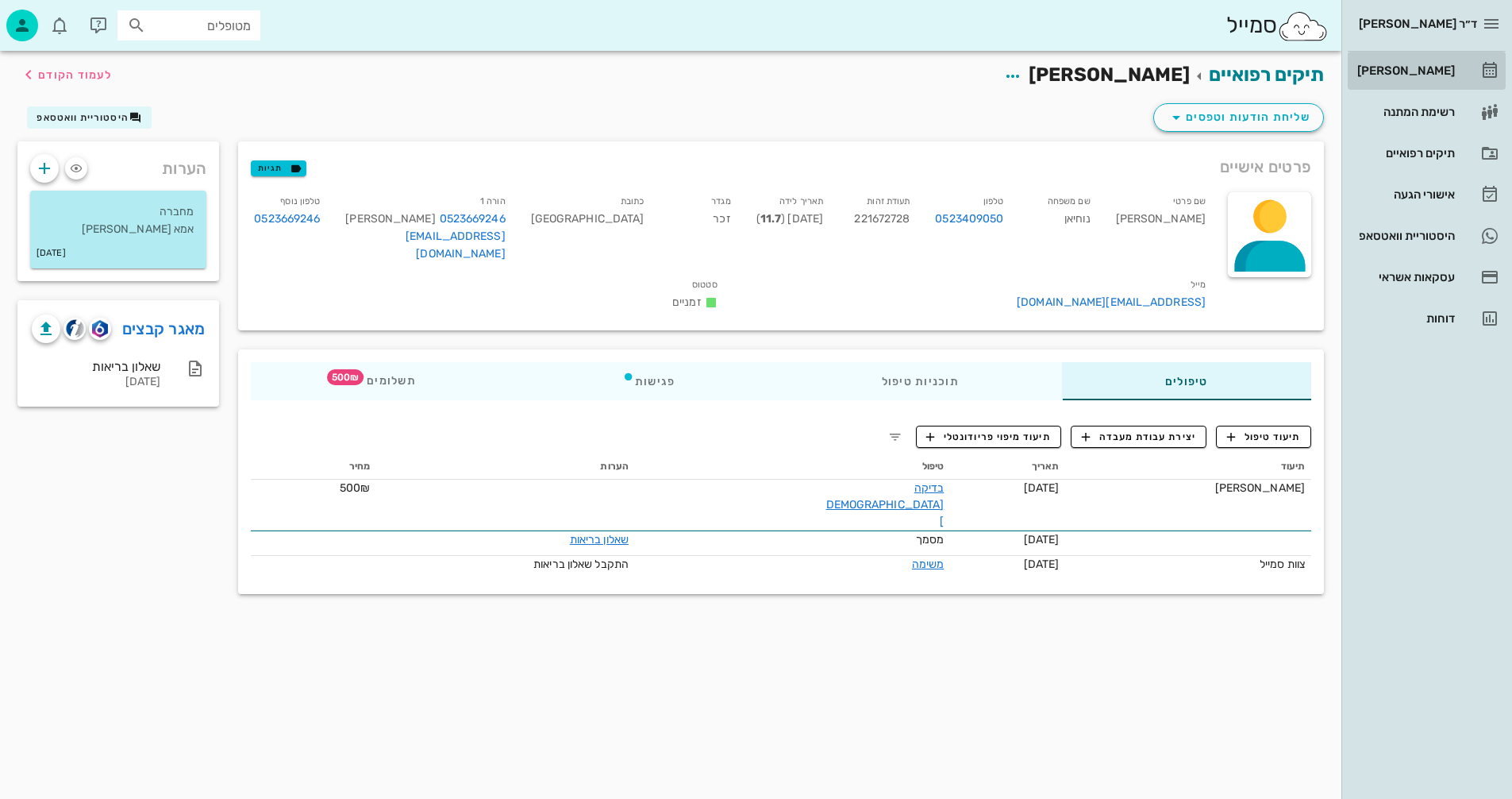
click at [1429, 64] on div "[PERSON_NAME]" at bounding box center [1405, 70] width 101 height 26
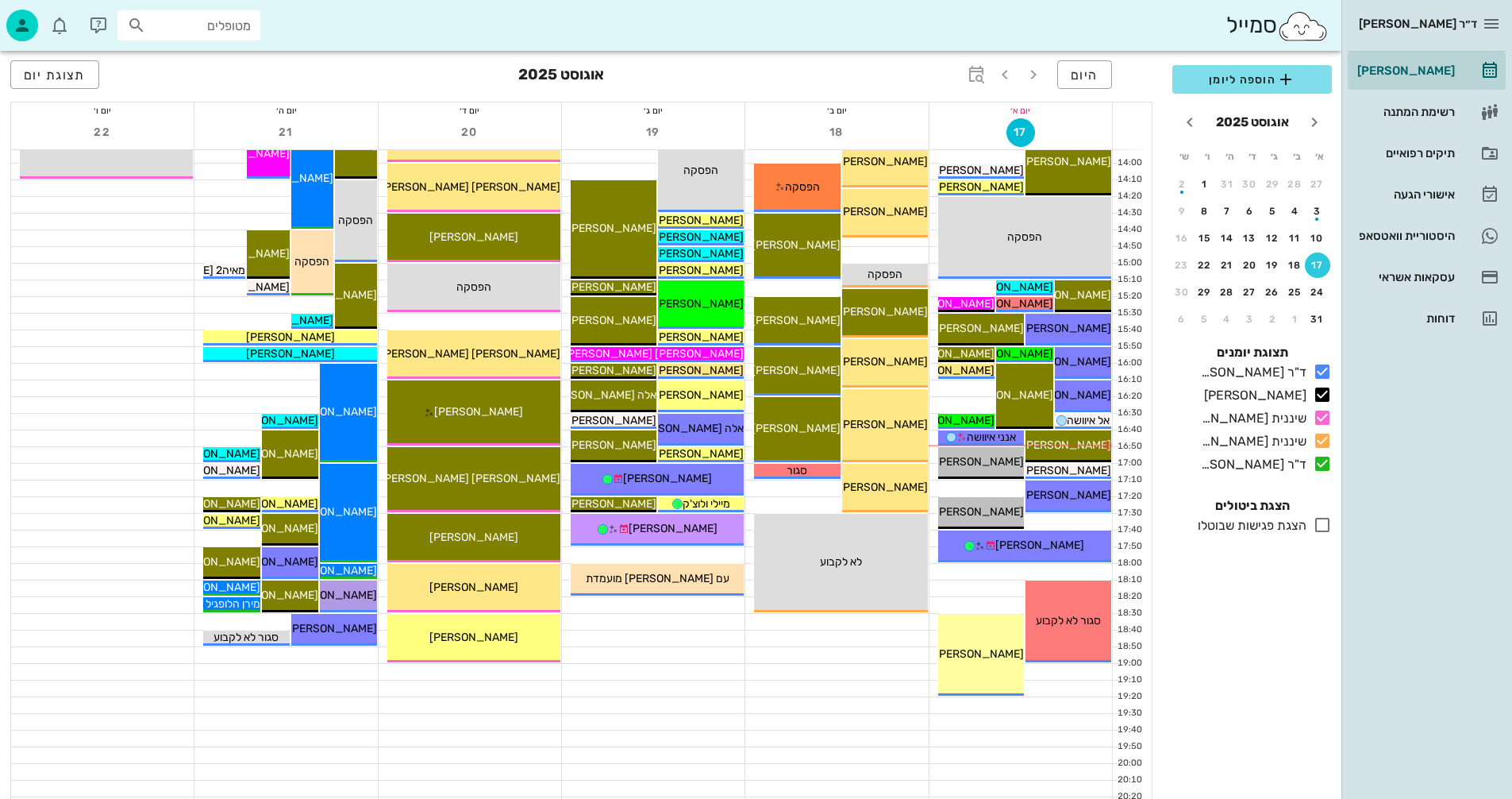
scroll to position [714, 0]
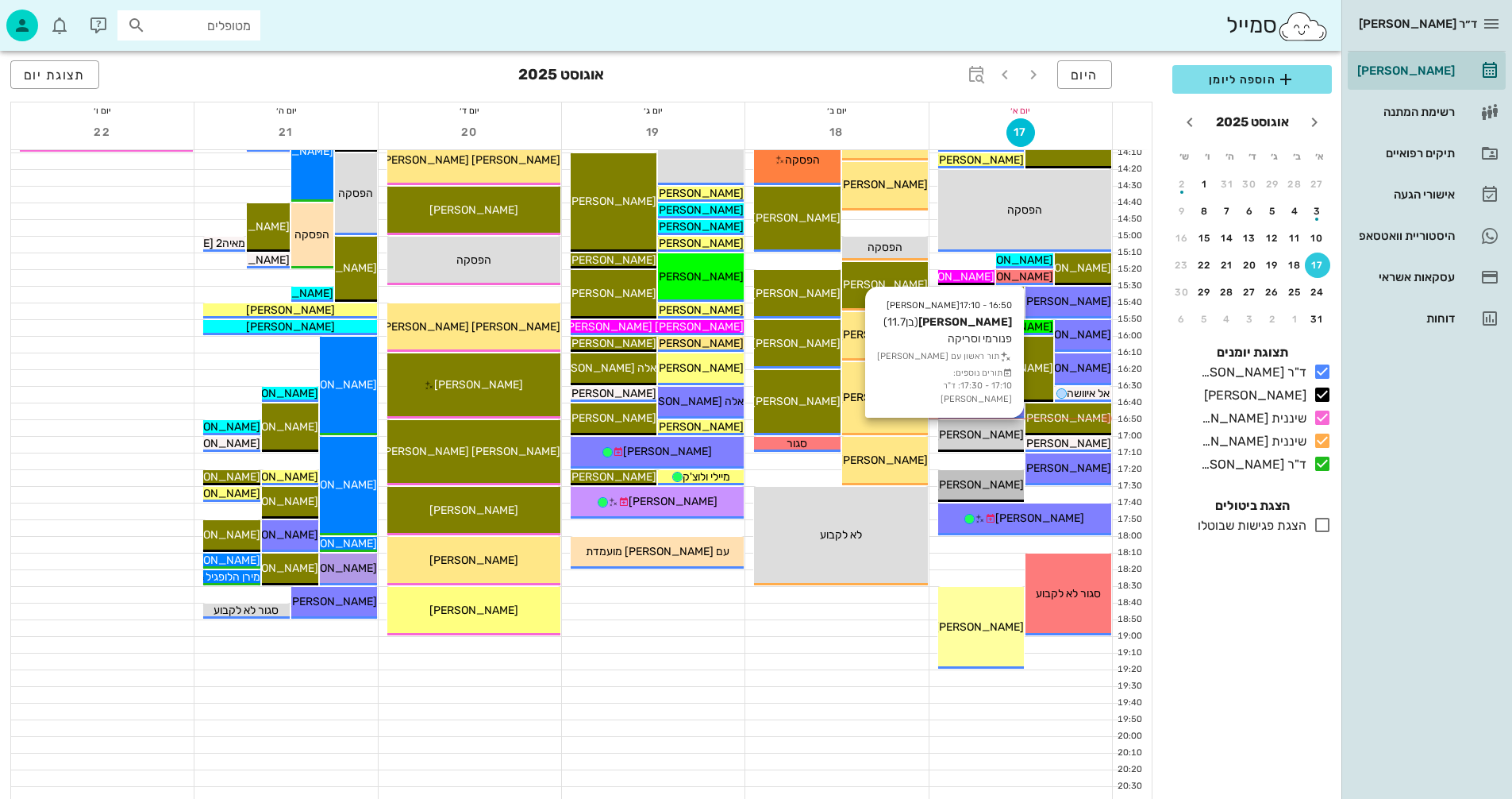
click at [996, 433] on span "[PERSON_NAME]" at bounding box center [979, 434] width 89 height 13
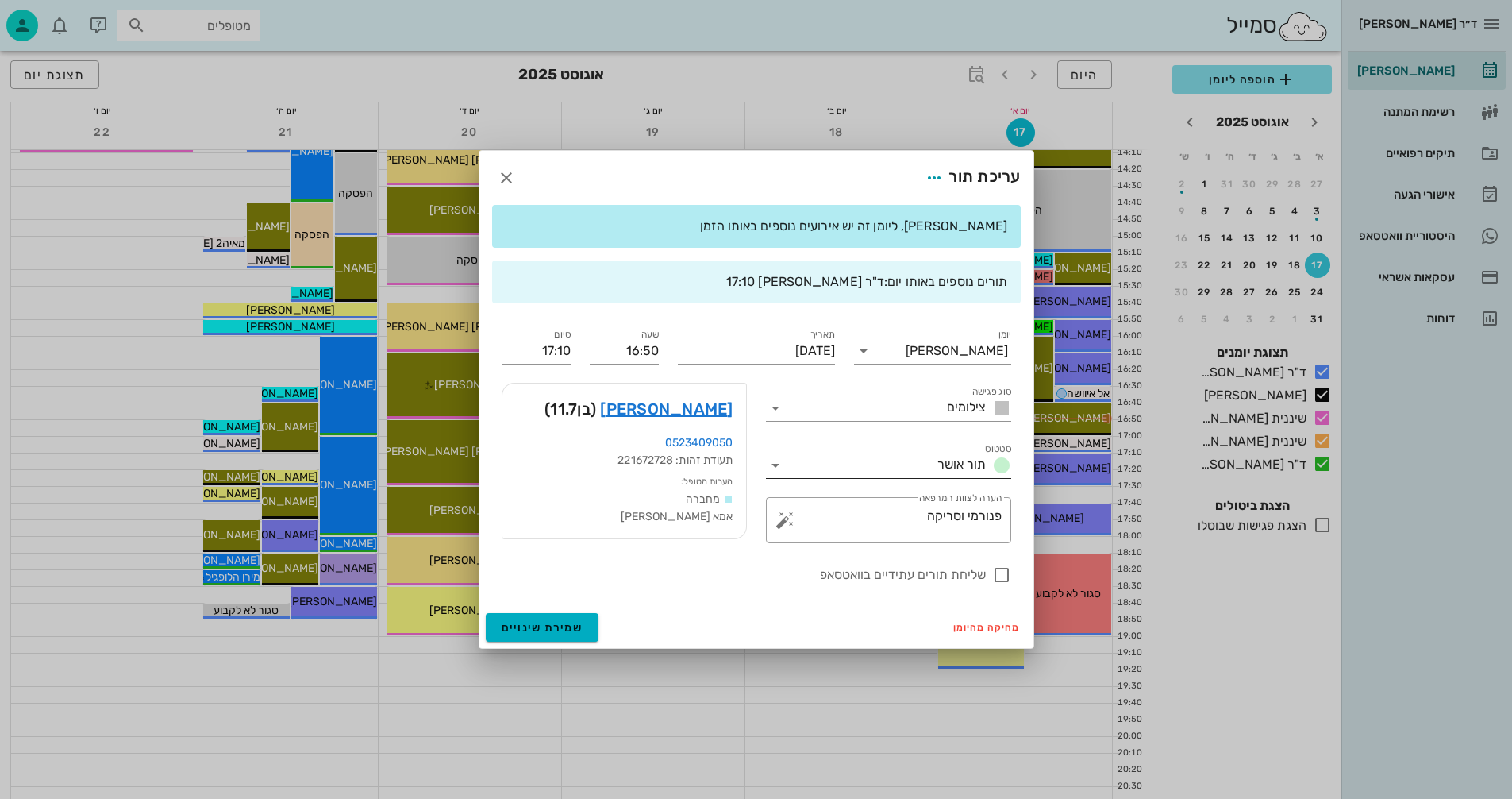
click at [776, 464] on icon at bounding box center [775, 465] width 19 height 19
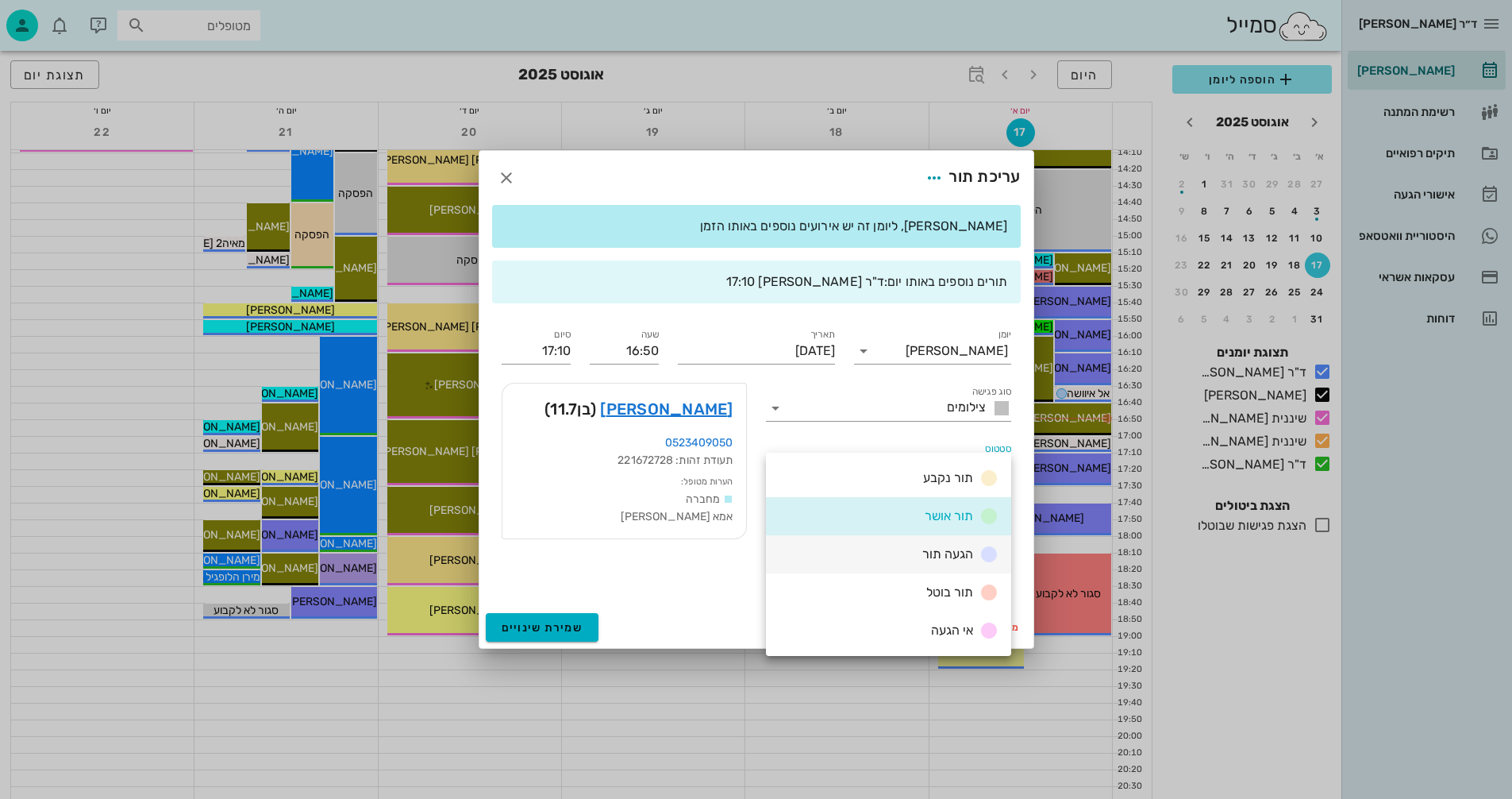
click at [926, 555] on span "הגעה תור" at bounding box center [947, 554] width 51 height 15
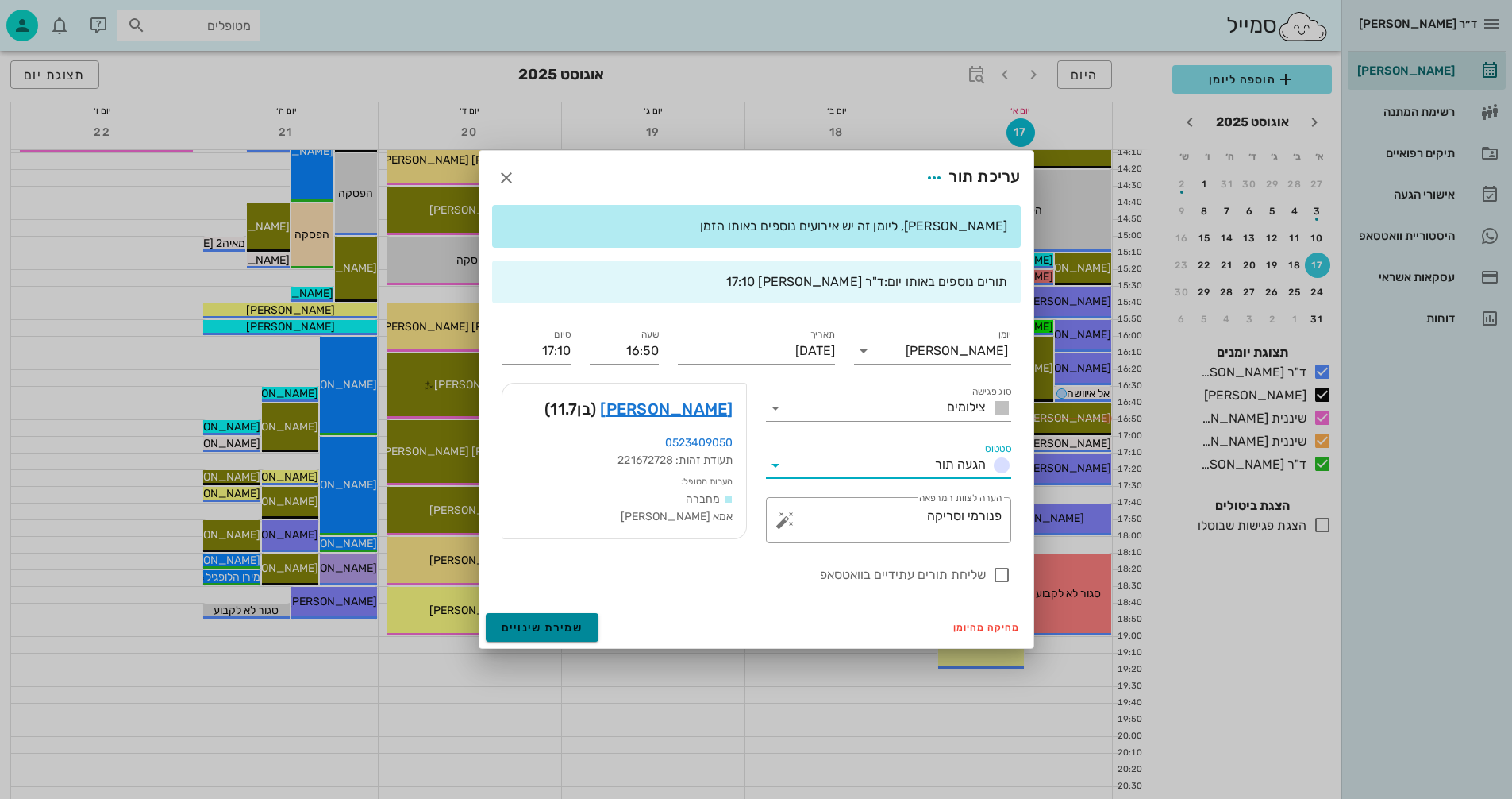
click at [517, 627] on span "שמירת שינויים" at bounding box center [543, 627] width 82 height 13
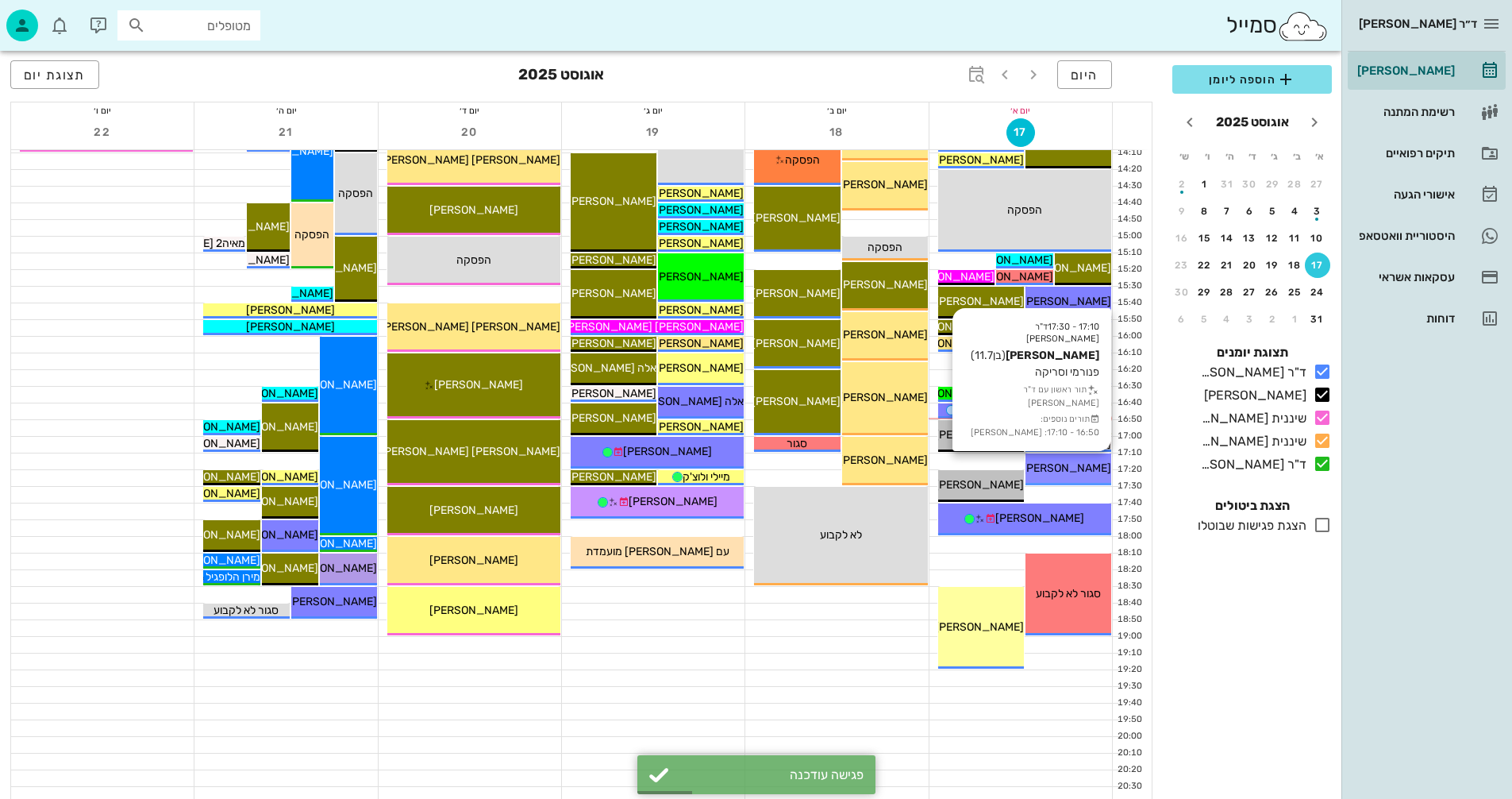
click at [1062, 470] on span "[PERSON_NAME]" at bounding box center [1066, 468] width 89 height 13
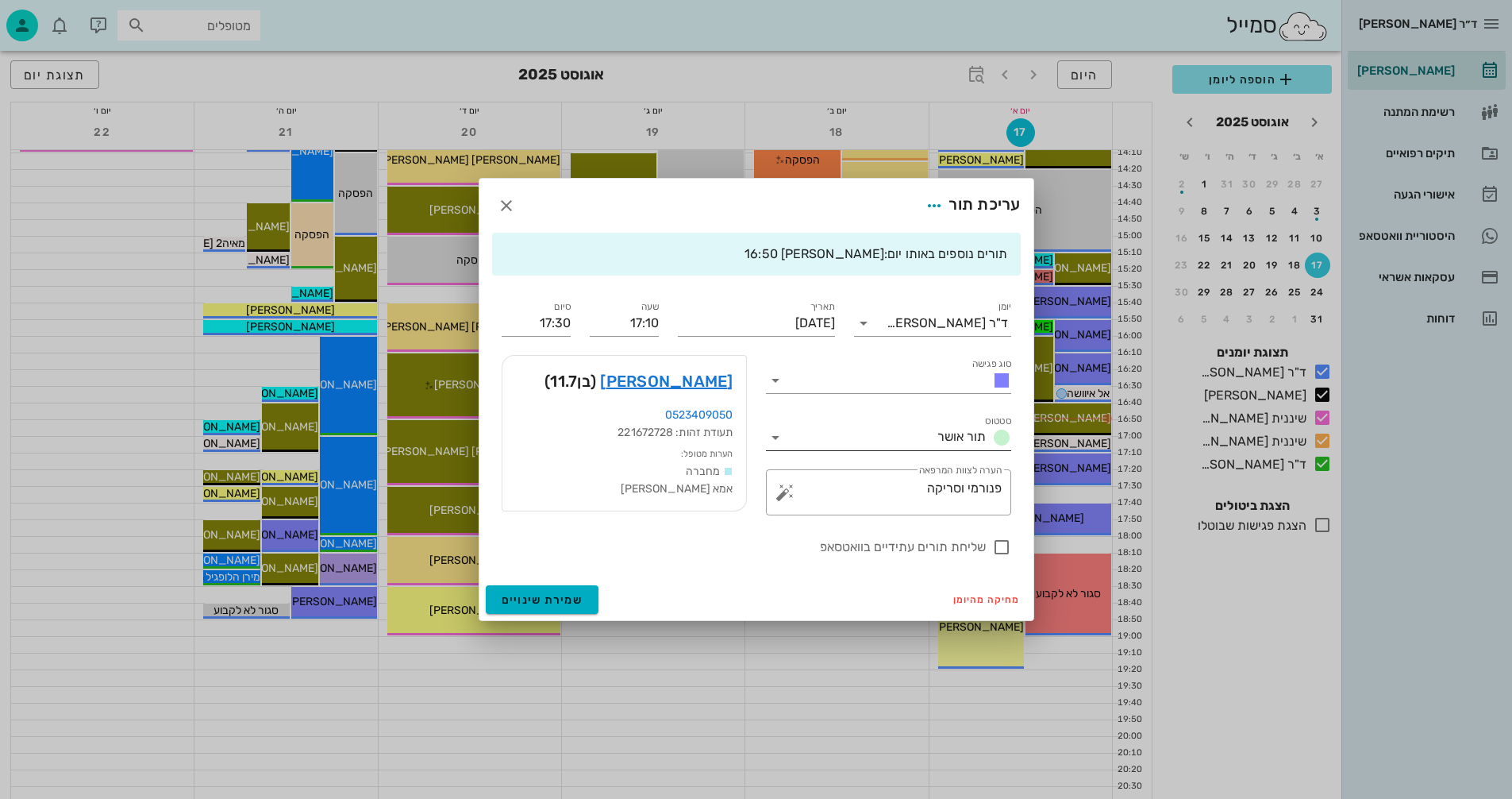
click at [776, 439] on icon at bounding box center [775, 437] width 19 height 19
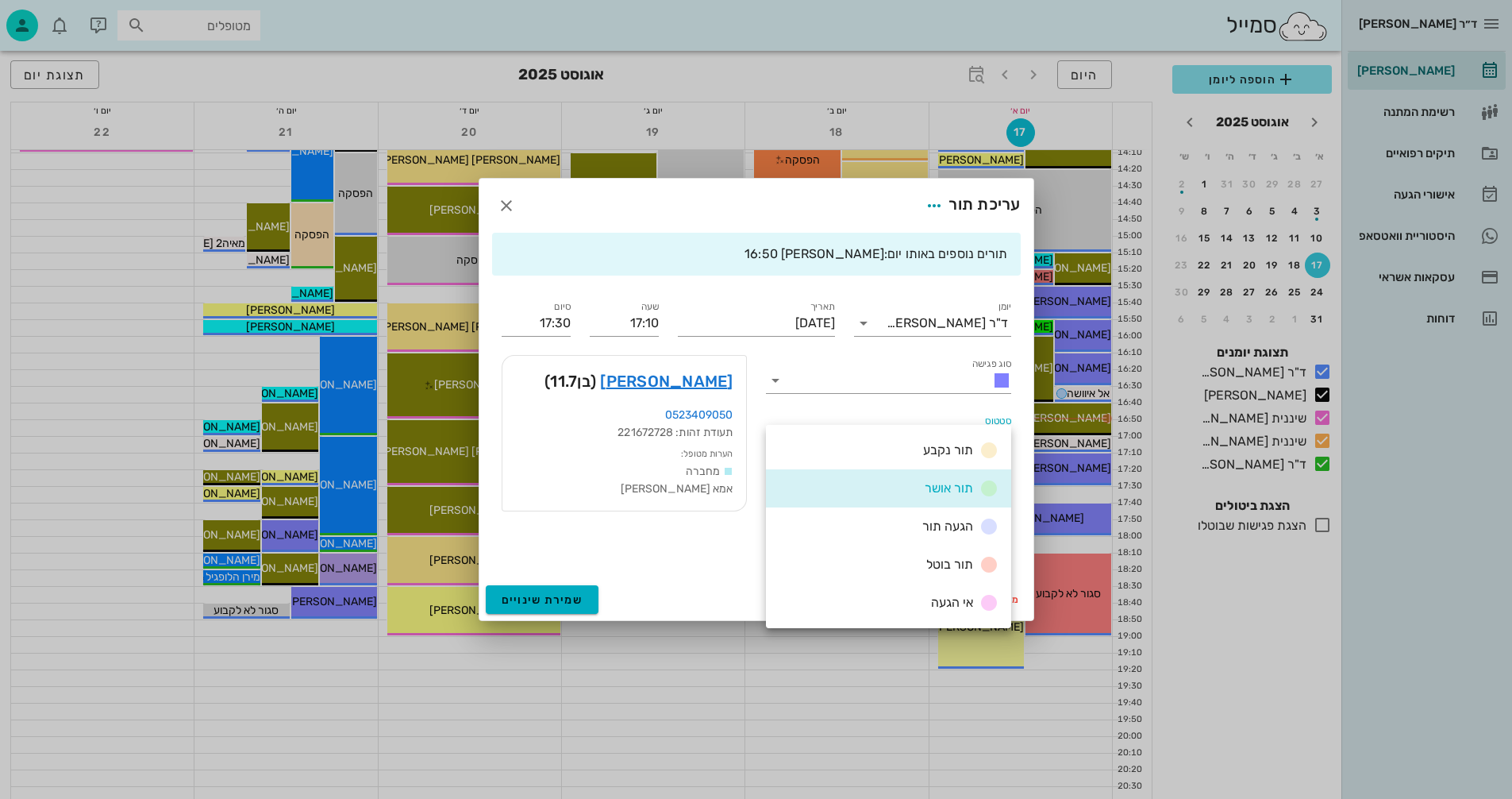
click at [920, 521] on div "הגעה תור" at bounding box center [958, 527] width 83 height 20
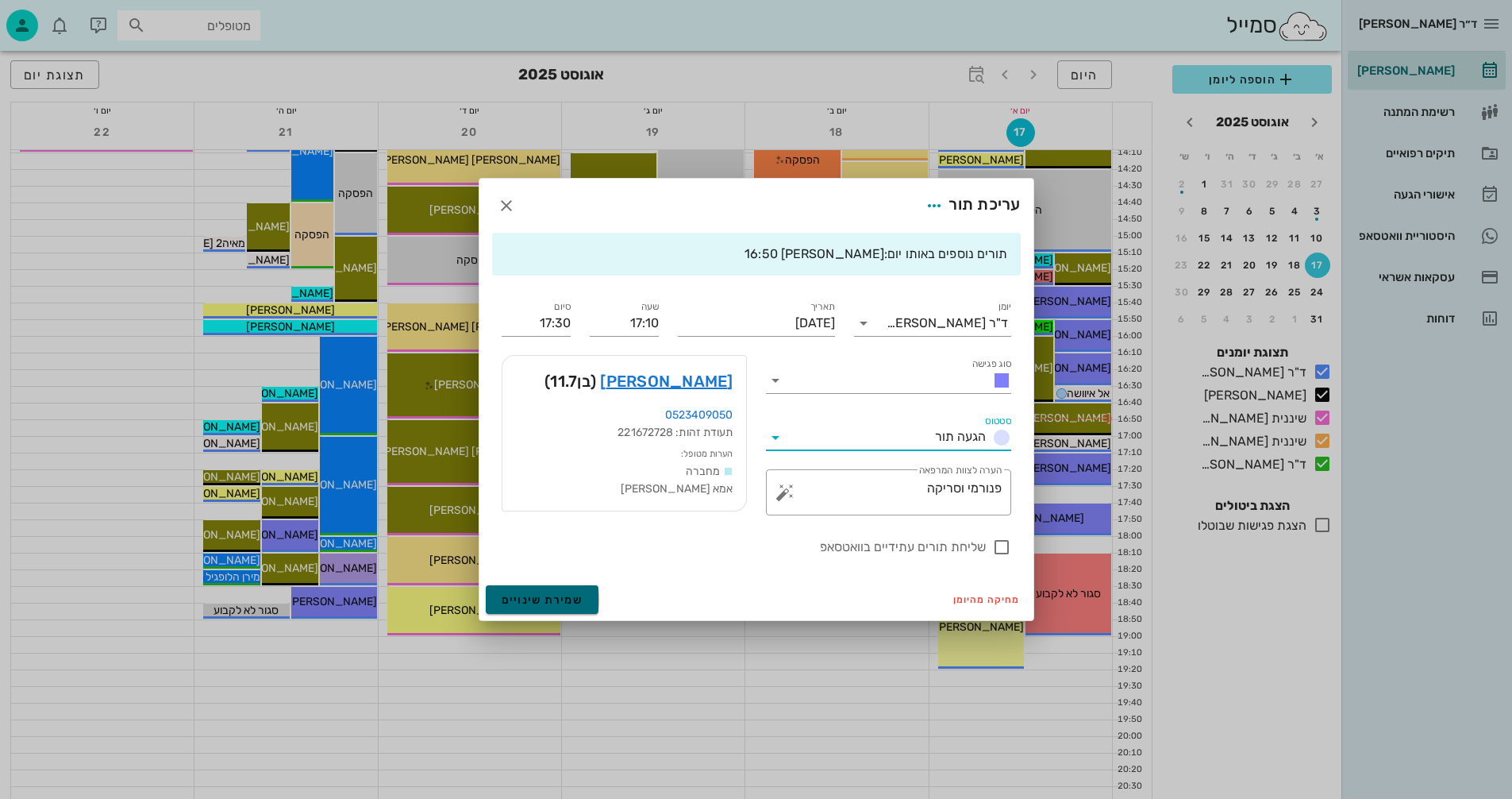
click at [505, 603] on span "שמירת שינויים" at bounding box center [543, 600] width 82 height 13
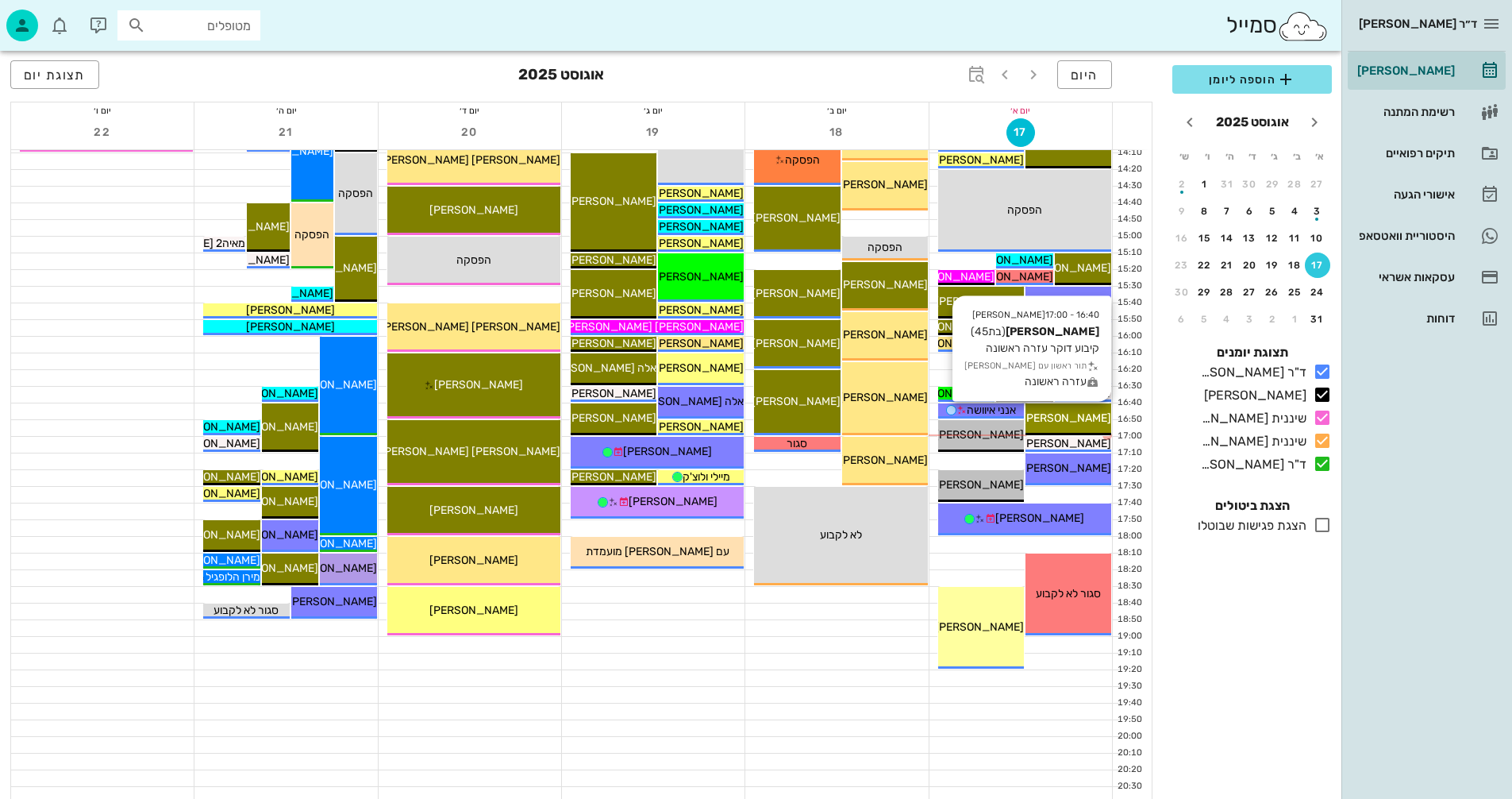
click at [1052, 416] on span "[PERSON_NAME]" at bounding box center [1066, 418] width 89 height 13
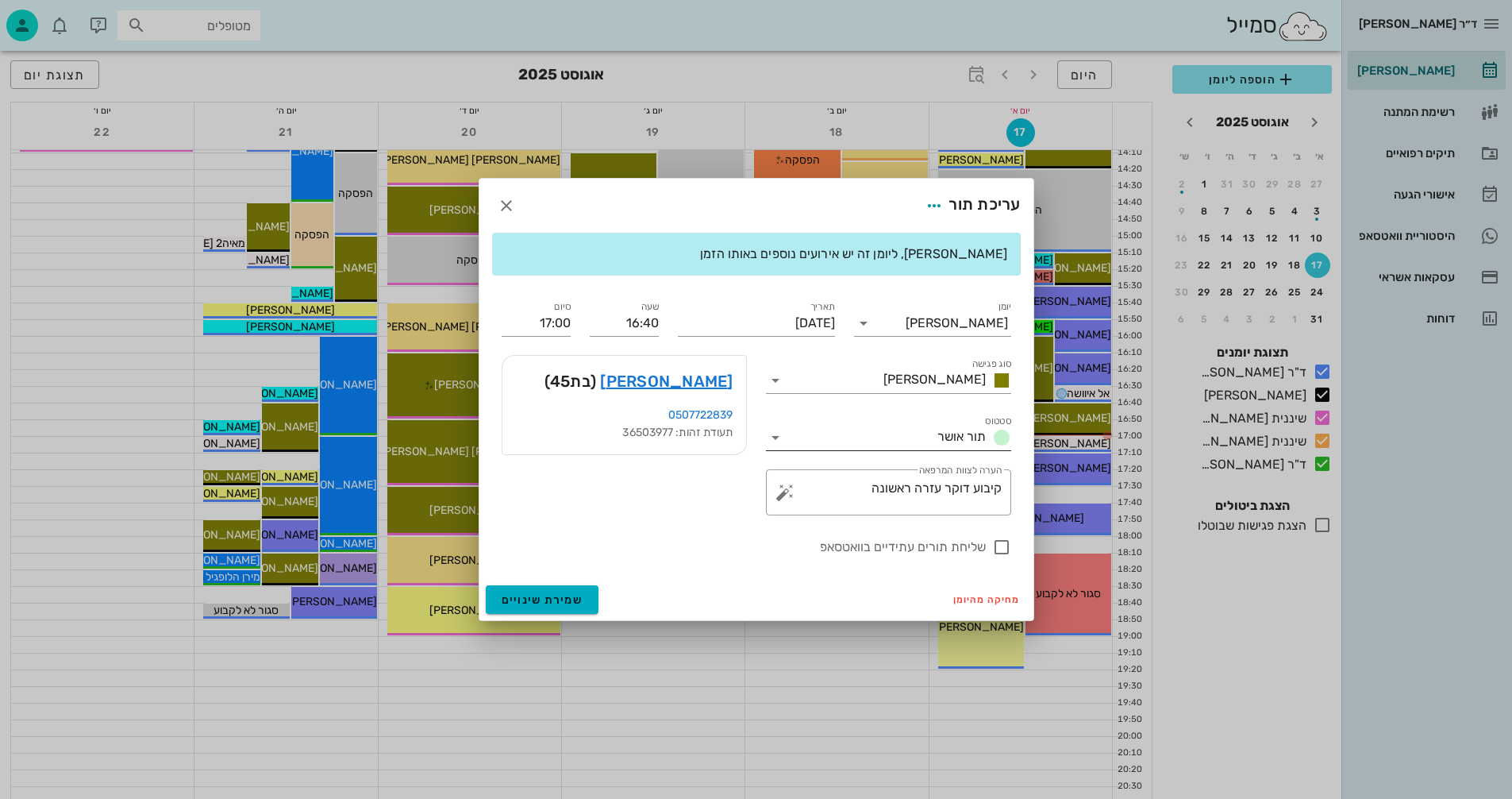
click at [777, 434] on icon at bounding box center [775, 437] width 19 height 19
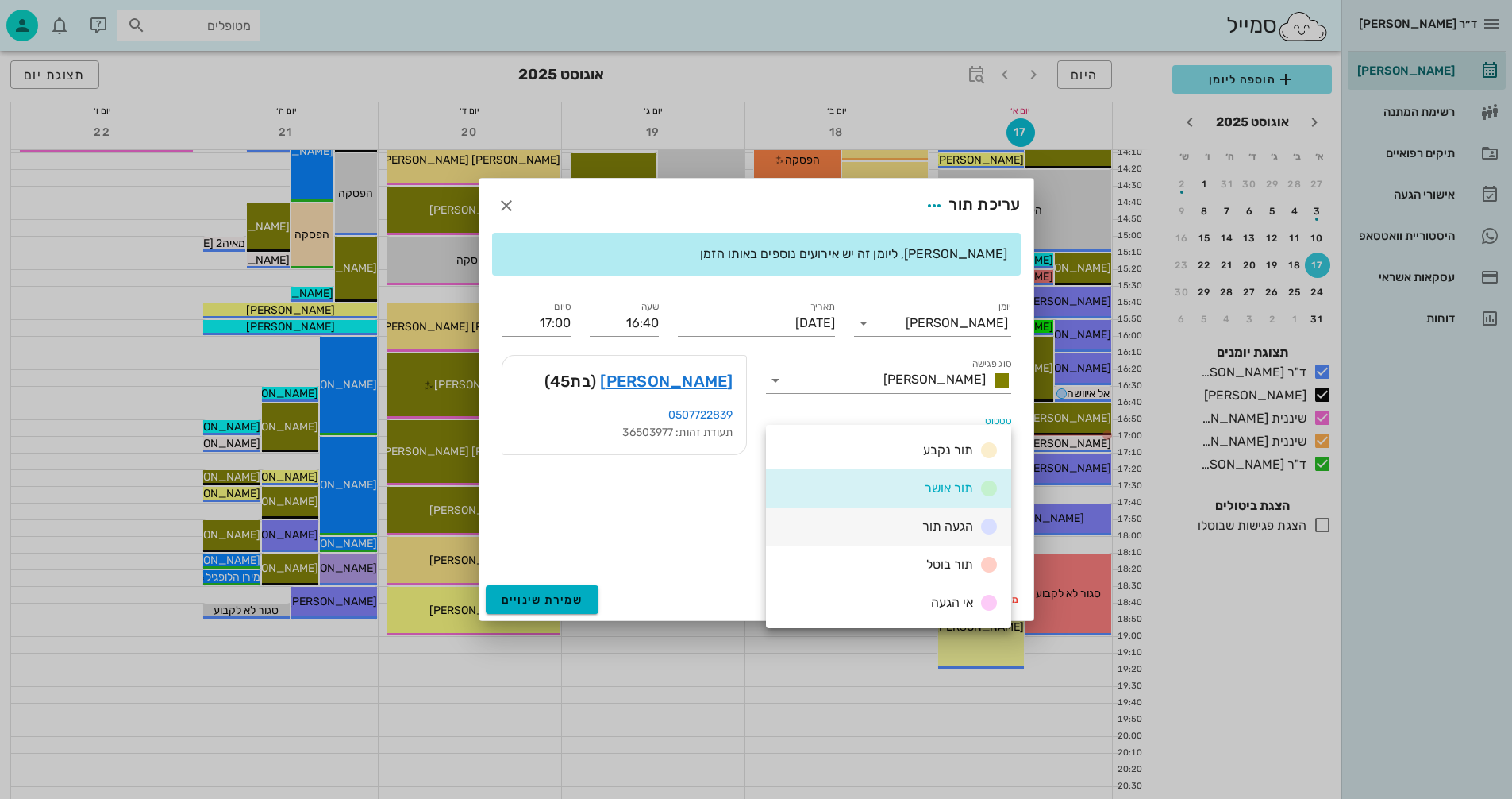
click at [910, 528] on div "הגעה תור" at bounding box center [889, 526] width 245 height 38
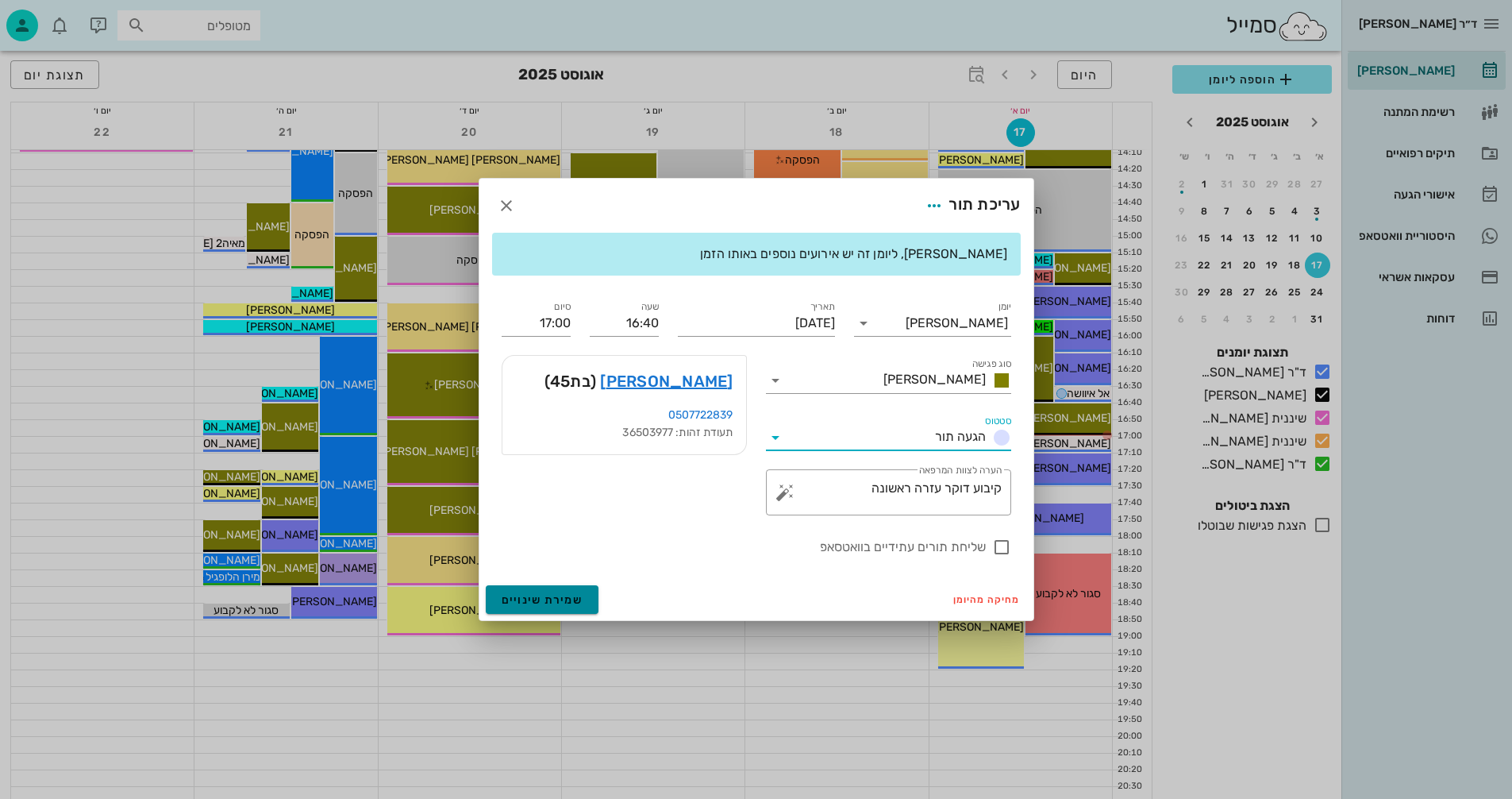
click at [529, 603] on span "שמירת שינויים" at bounding box center [543, 600] width 82 height 13
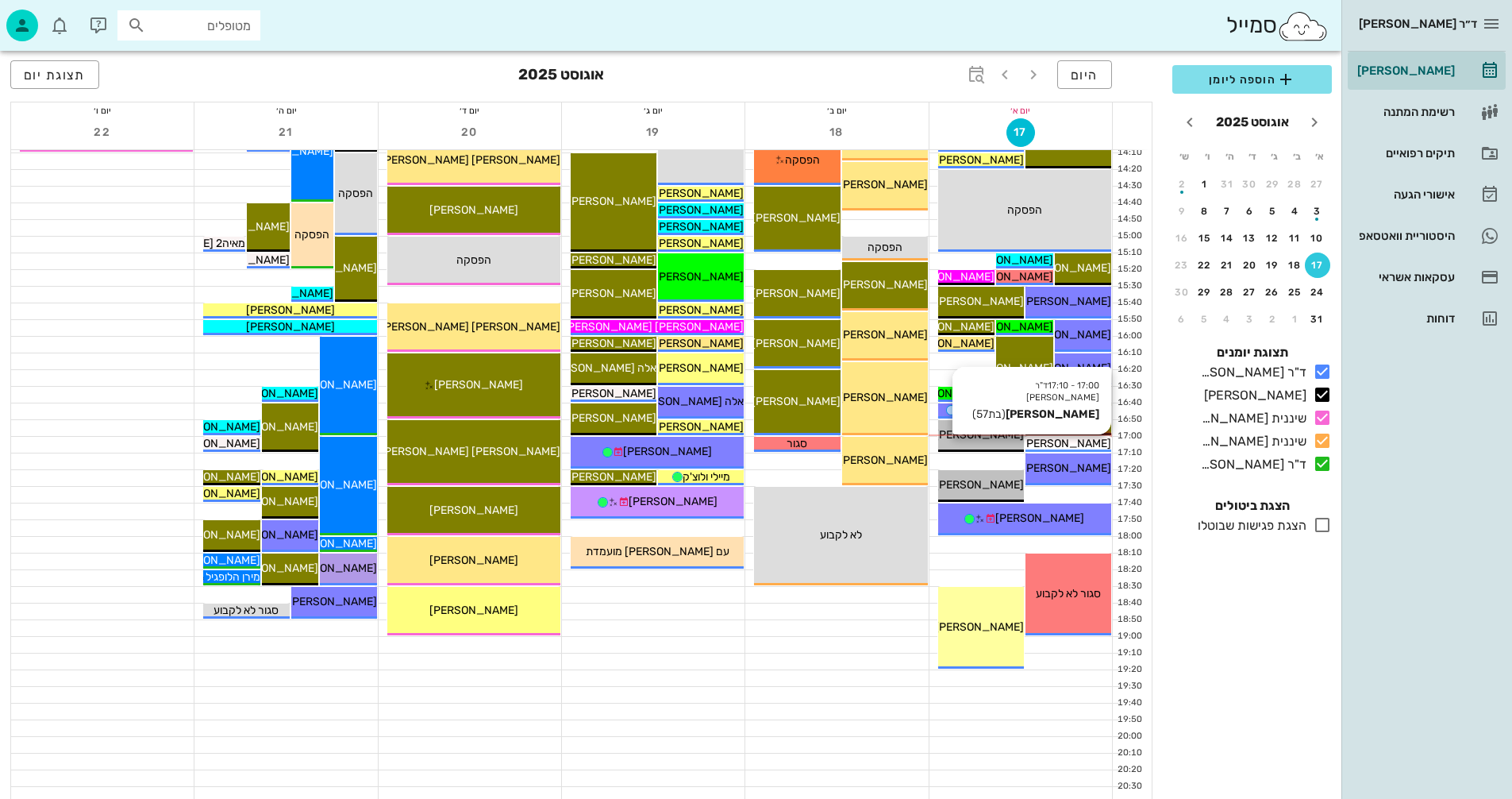
click at [1022, 444] on icon at bounding box center [1017, 443] width 10 height 10
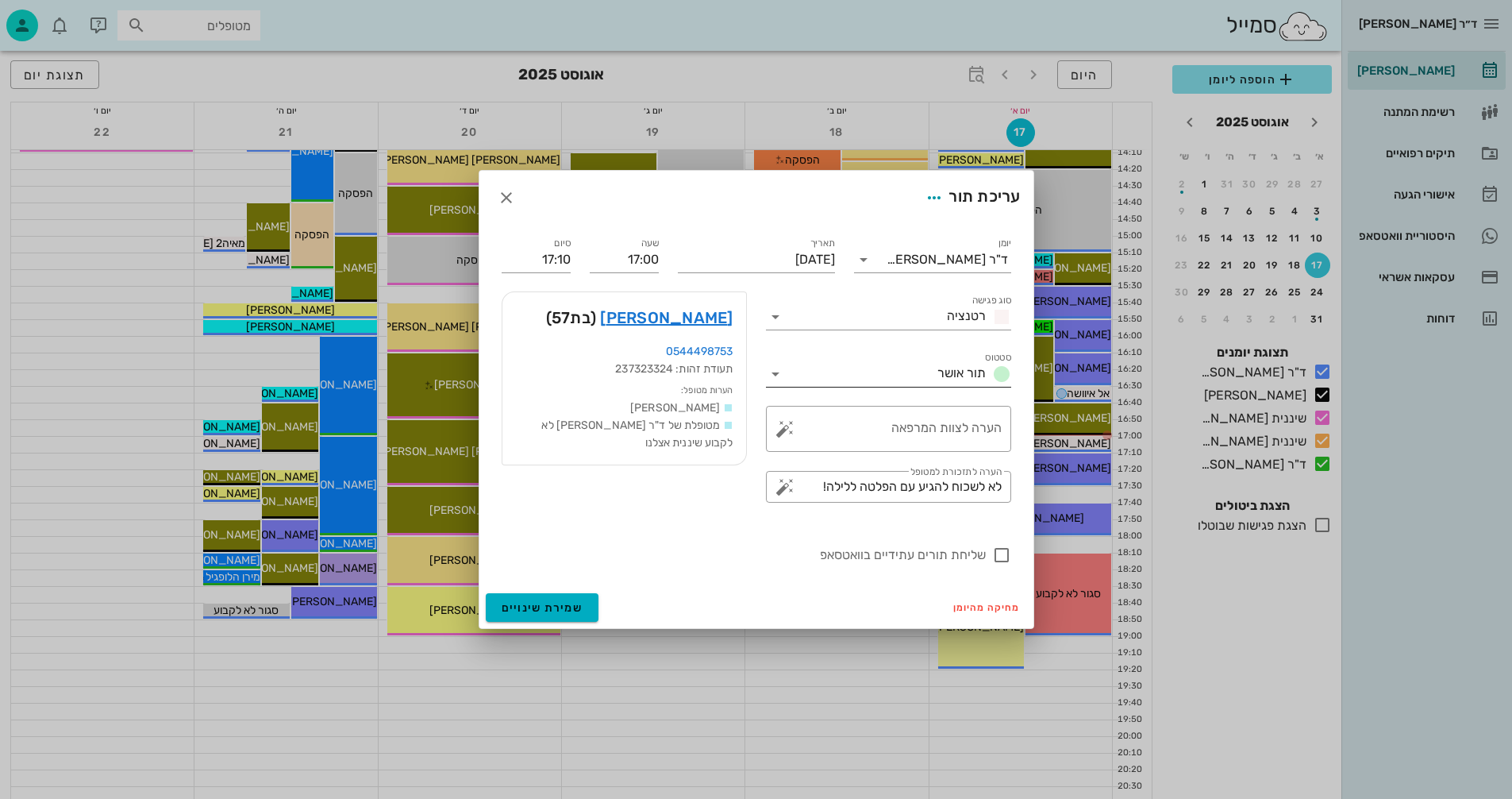
click at [774, 370] on icon at bounding box center [775, 374] width 19 height 19
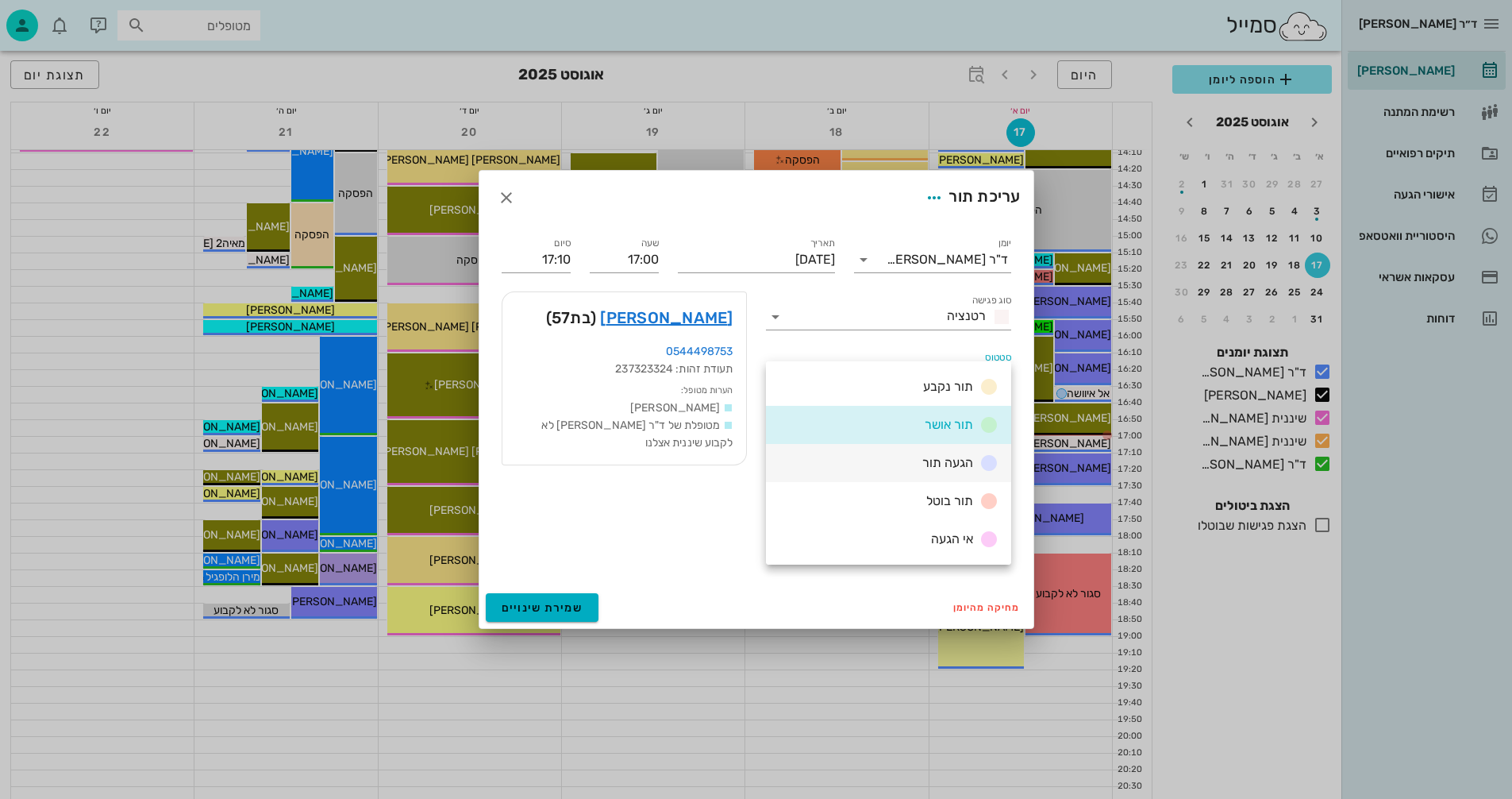
click at [936, 458] on span "הגעה תור" at bounding box center [947, 462] width 51 height 15
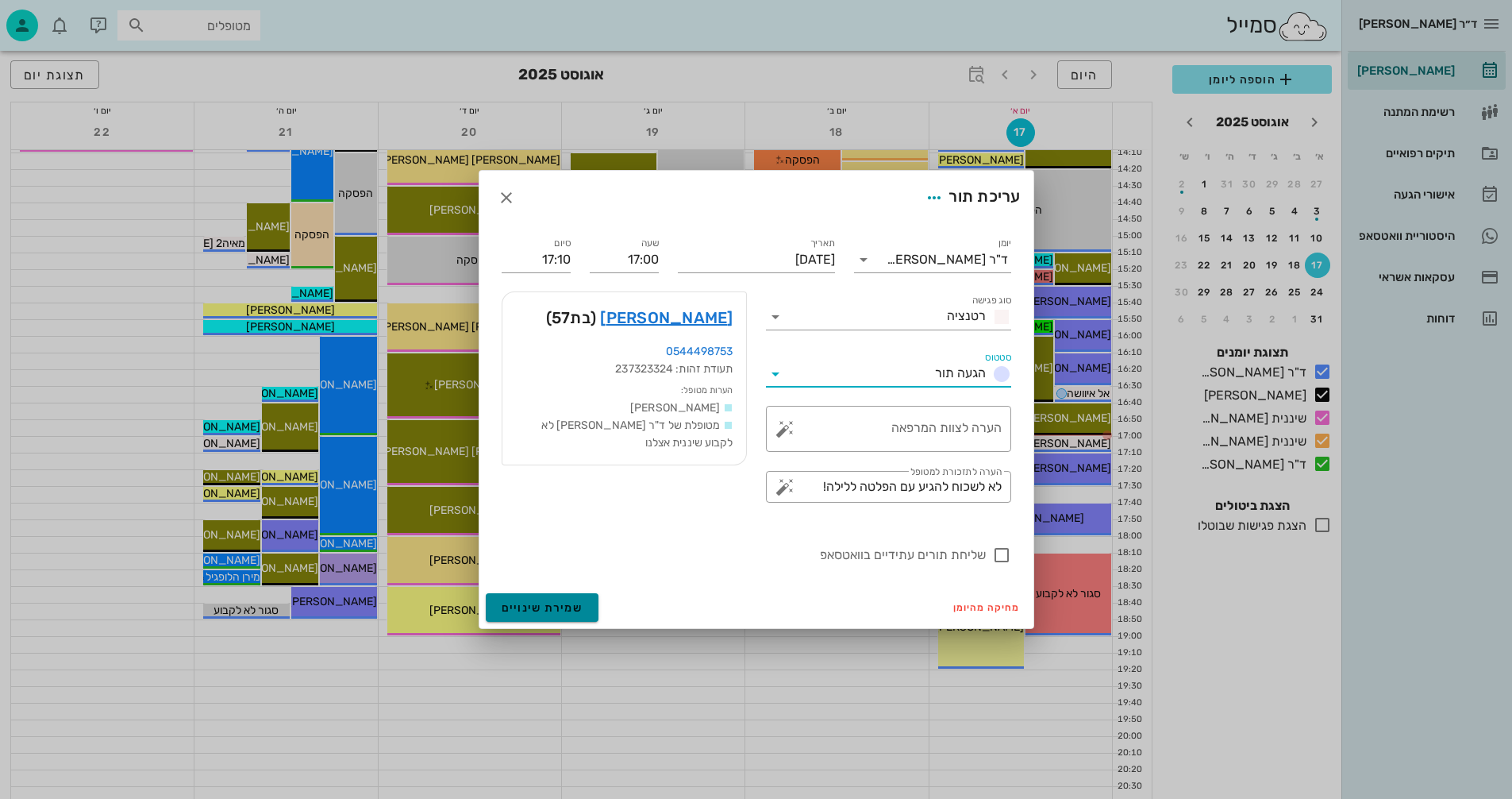
click at [516, 606] on span "שמירת שינויים" at bounding box center [543, 608] width 82 height 13
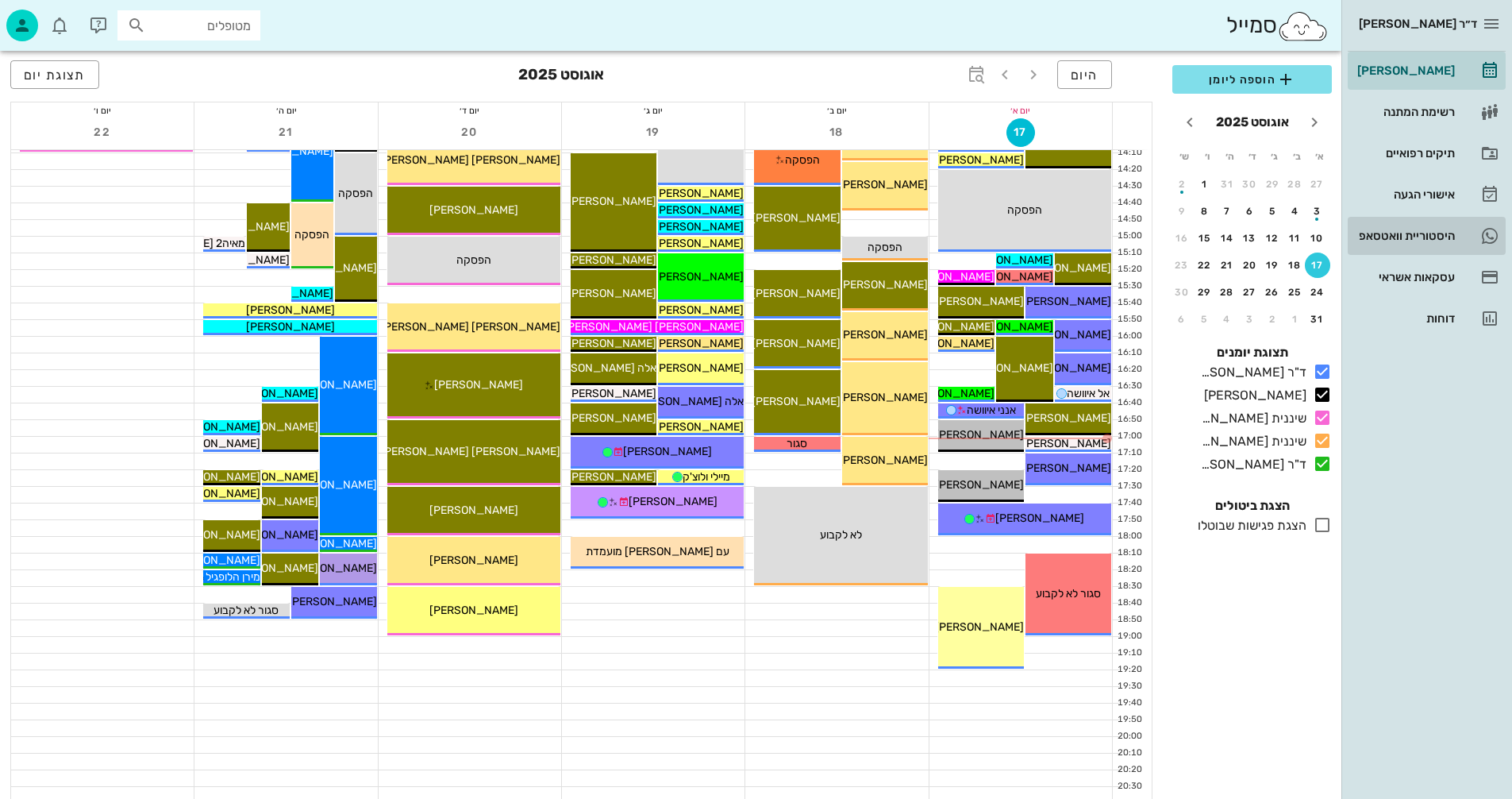
click at [1395, 234] on div "היסטוריית וואטסאפ" at bounding box center [1405, 235] width 101 height 12
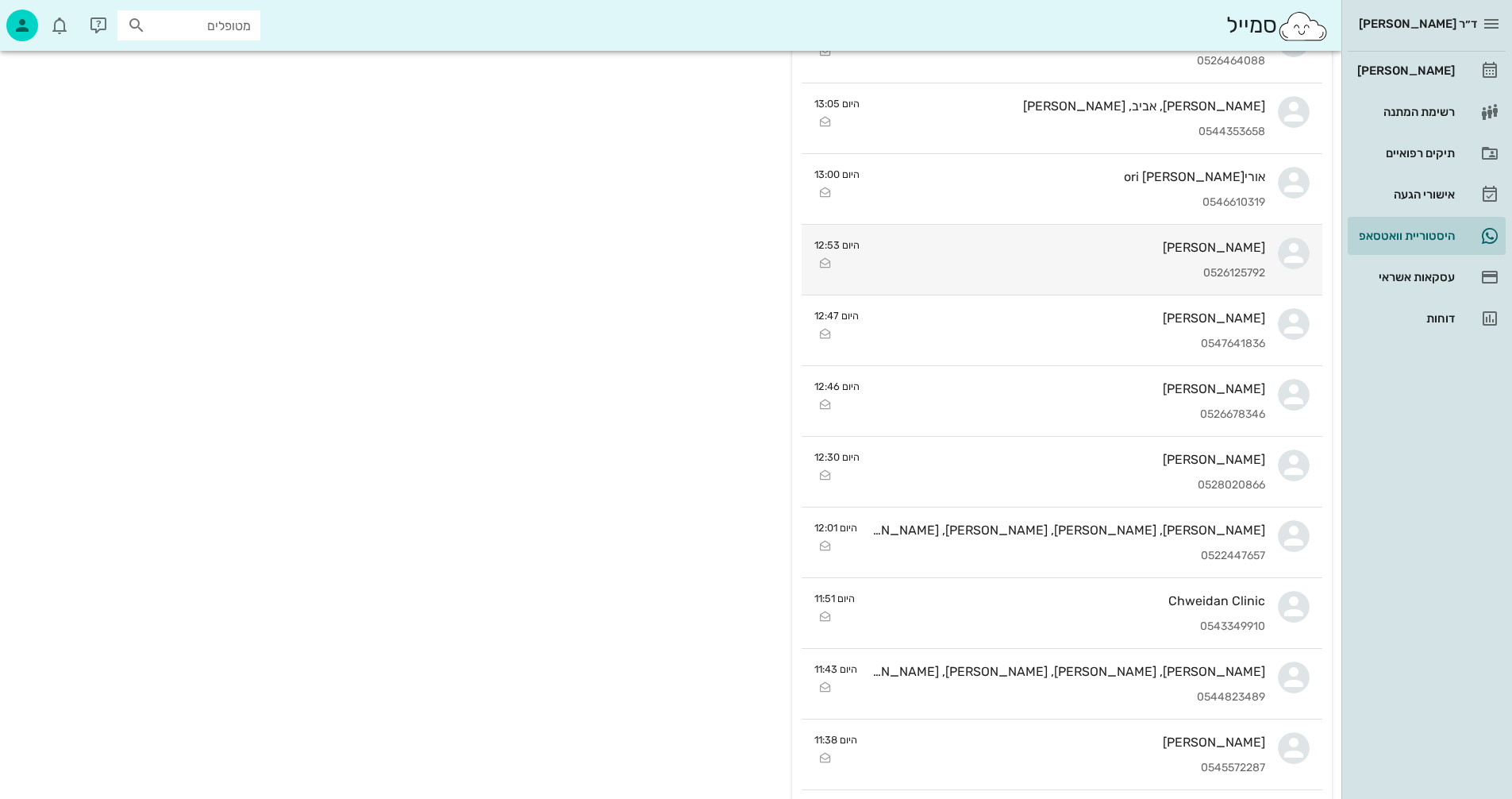
scroll to position [953, 0]
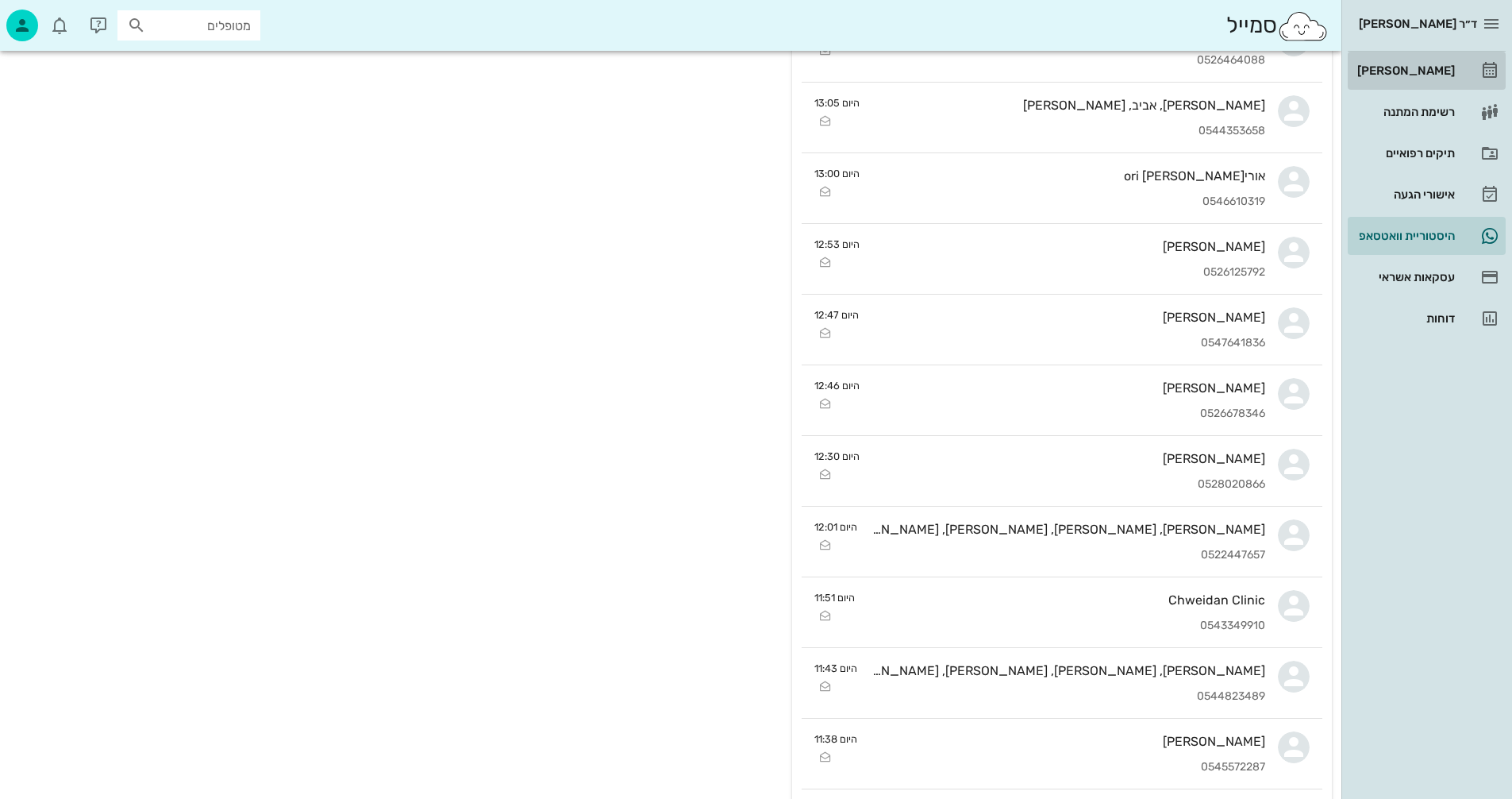
click at [1427, 66] on div "[PERSON_NAME]" at bounding box center [1405, 70] width 101 height 12
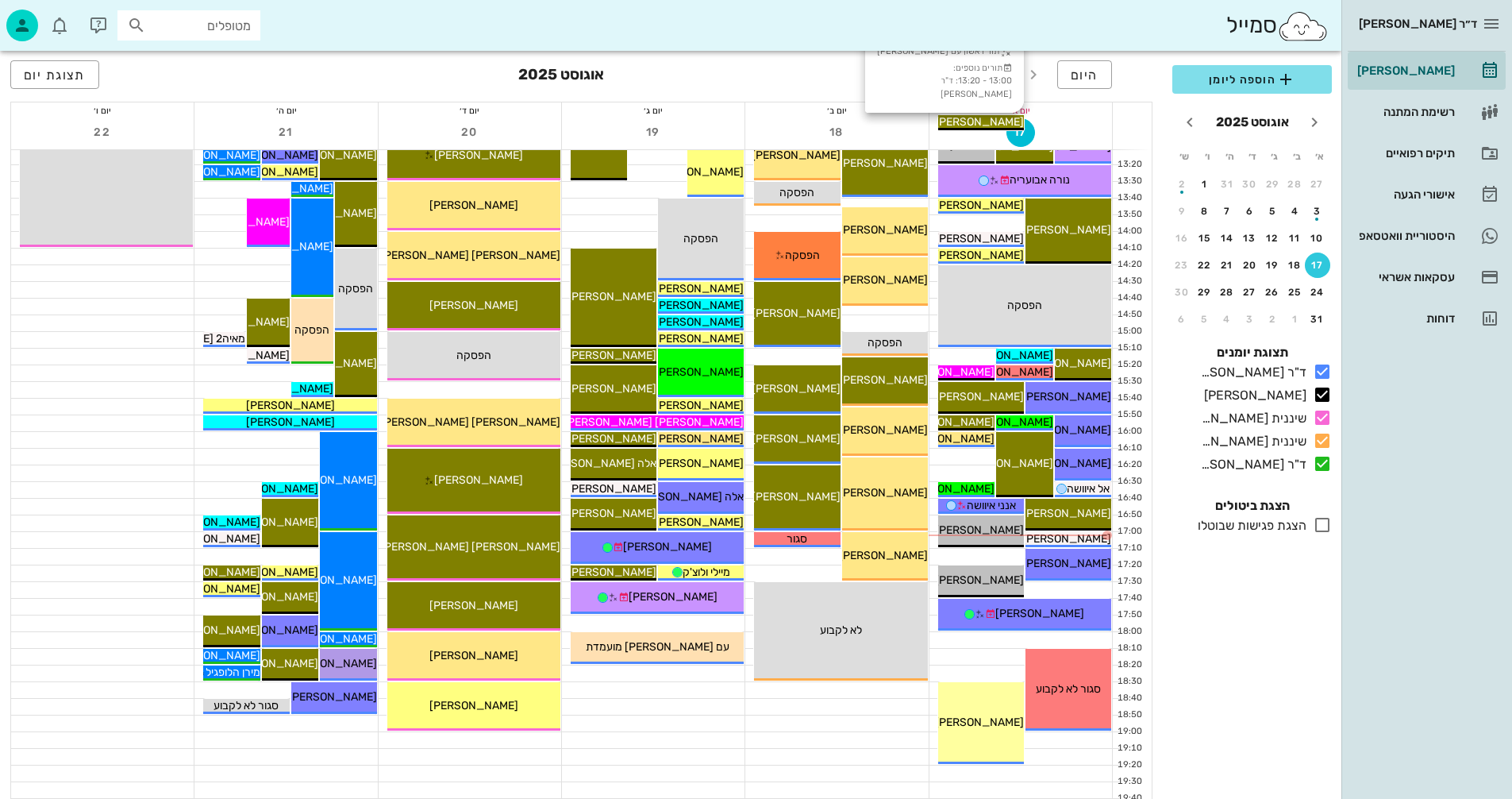
scroll to position [636, 0]
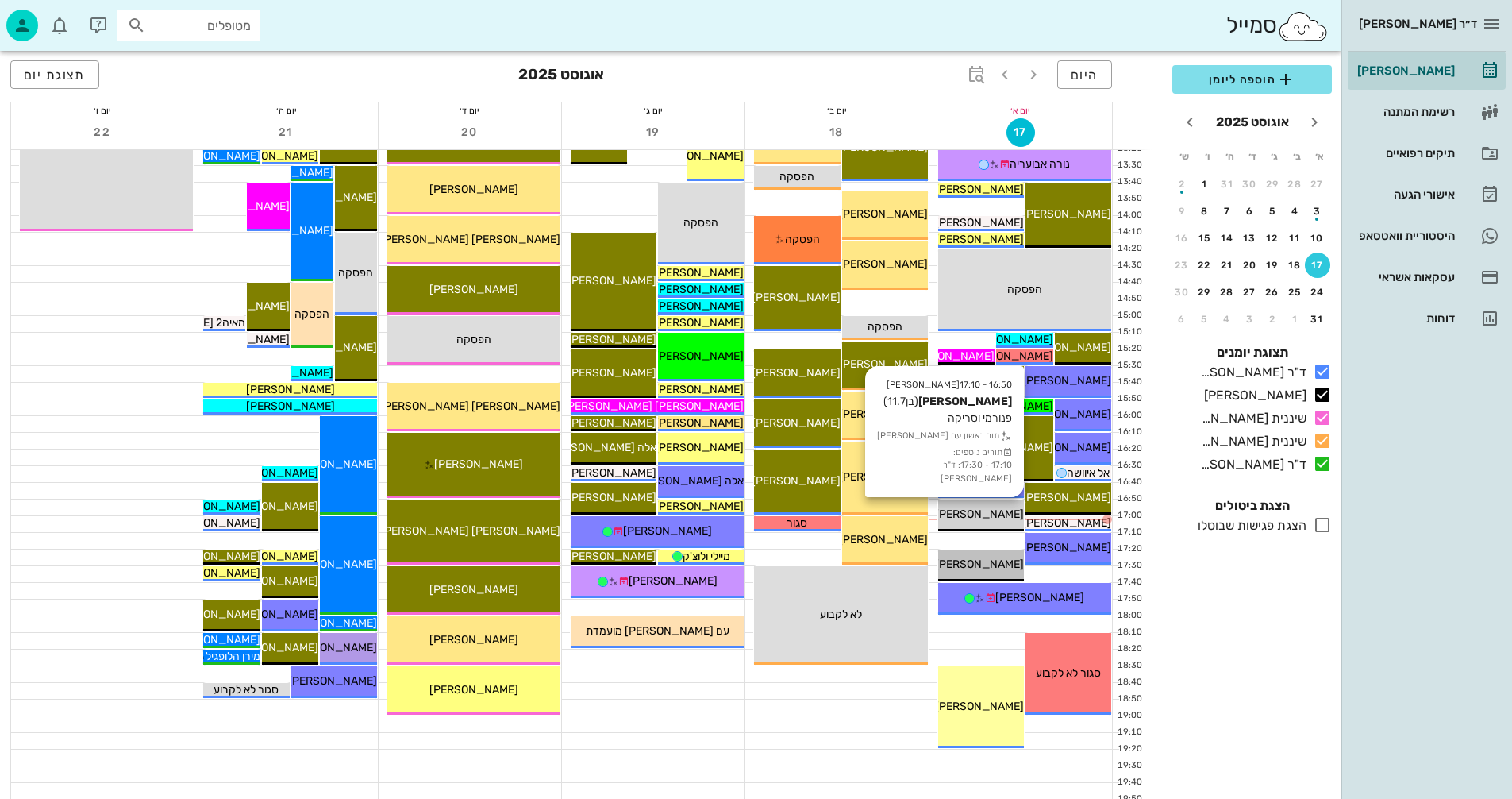
click at [988, 511] on span "[PERSON_NAME]" at bounding box center [979, 514] width 89 height 13
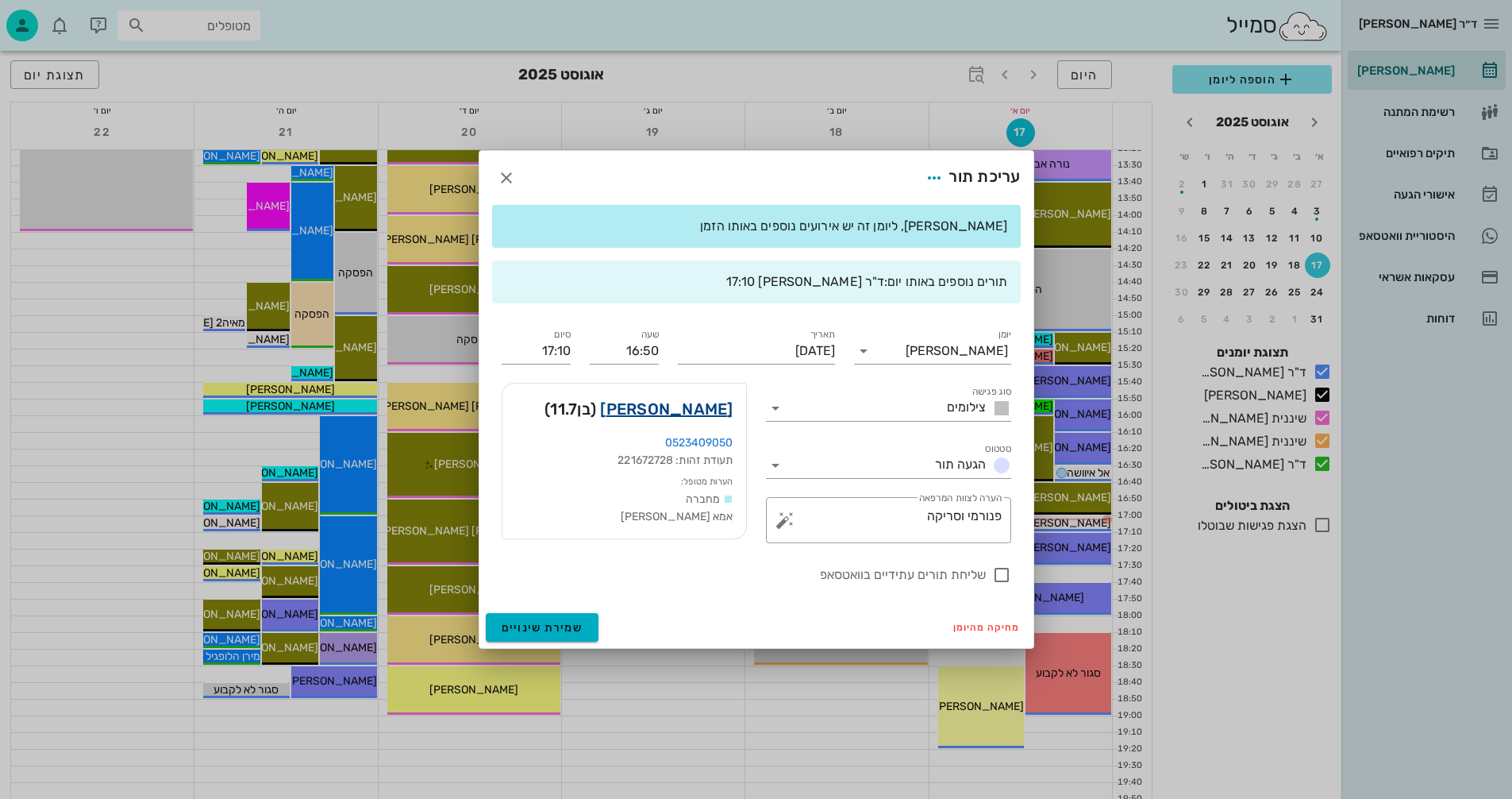
click at [693, 404] on link "[PERSON_NAME]" at bounding box center [666, 409] width 133 height 26
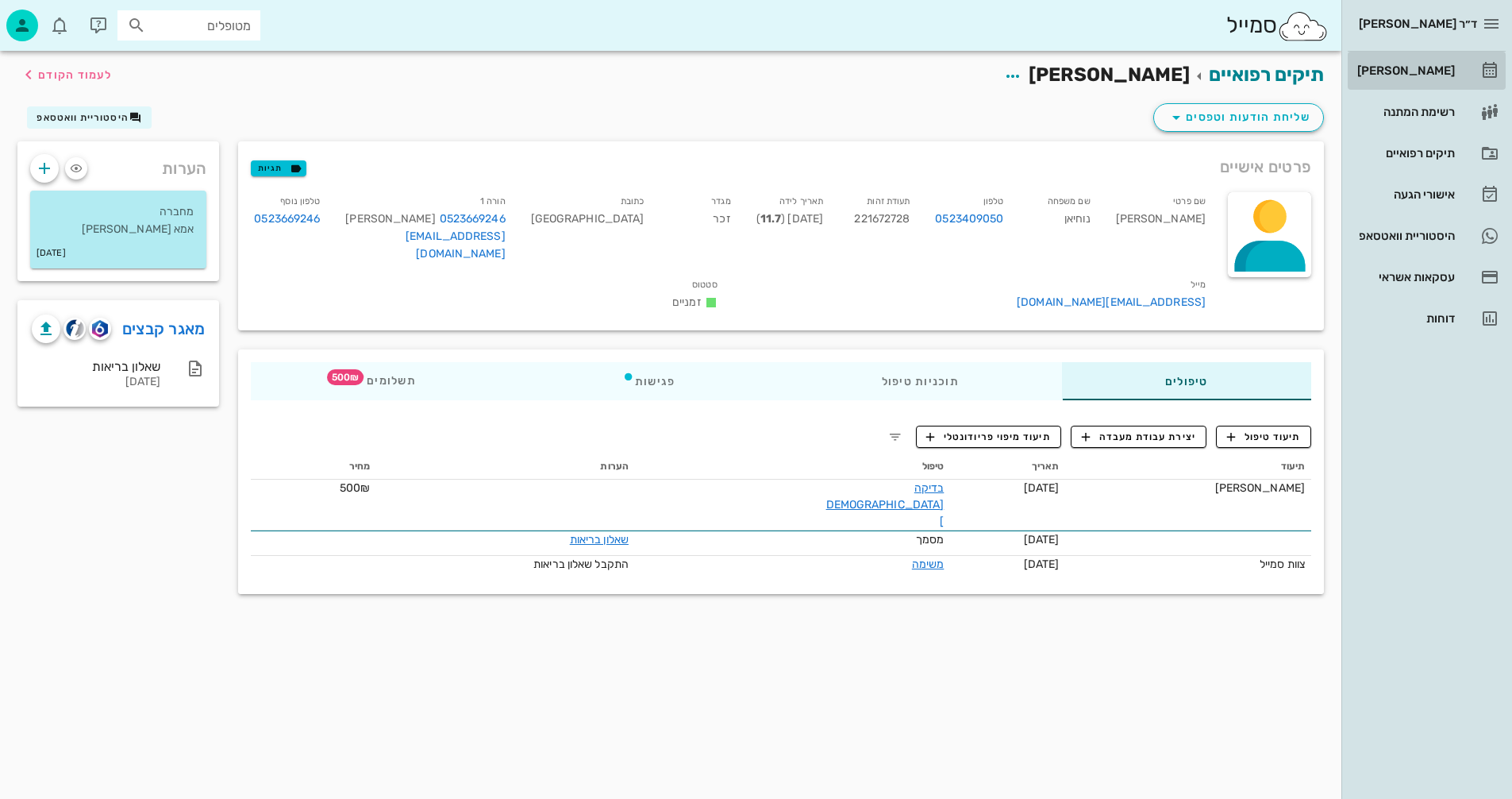
click at [1433, 66] on div "[PERSON_NAME]" at bounding box center [1405, 70] width 101 height 12
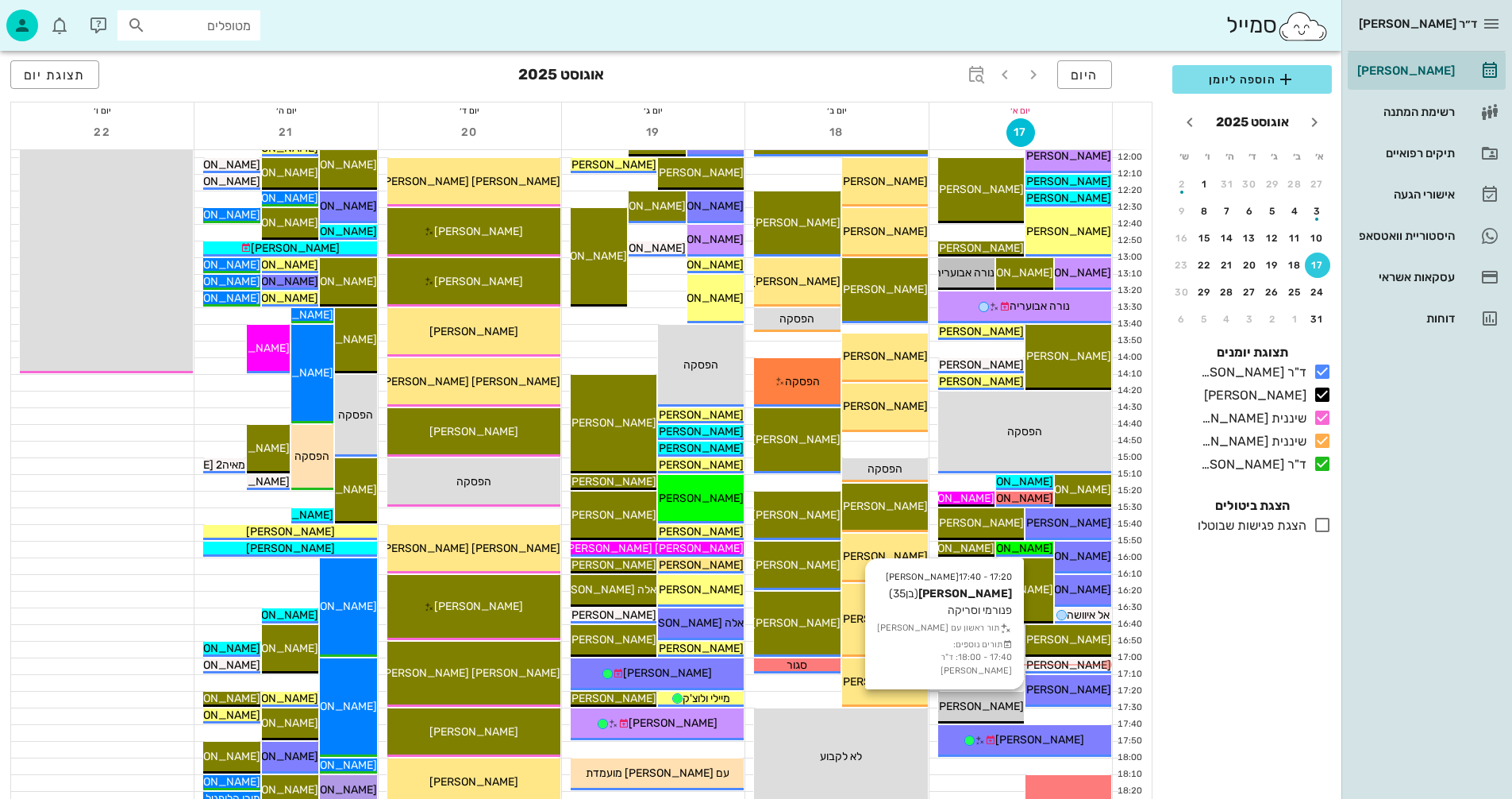
scroll to position [752, 0]
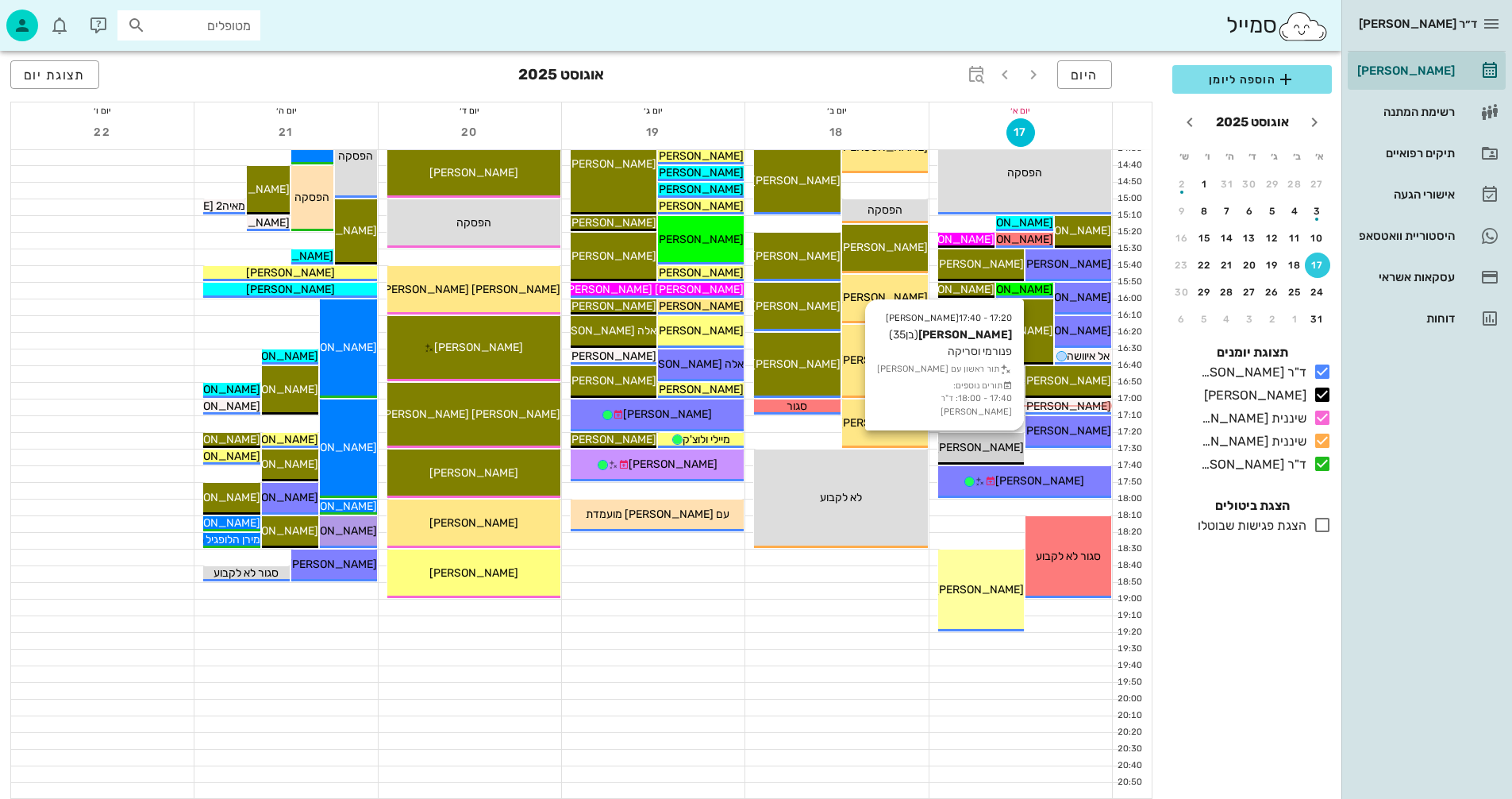
click at [982, 440] on div "[PERSON_NAME]" at bounding box center [981, 448] width 85 height 17
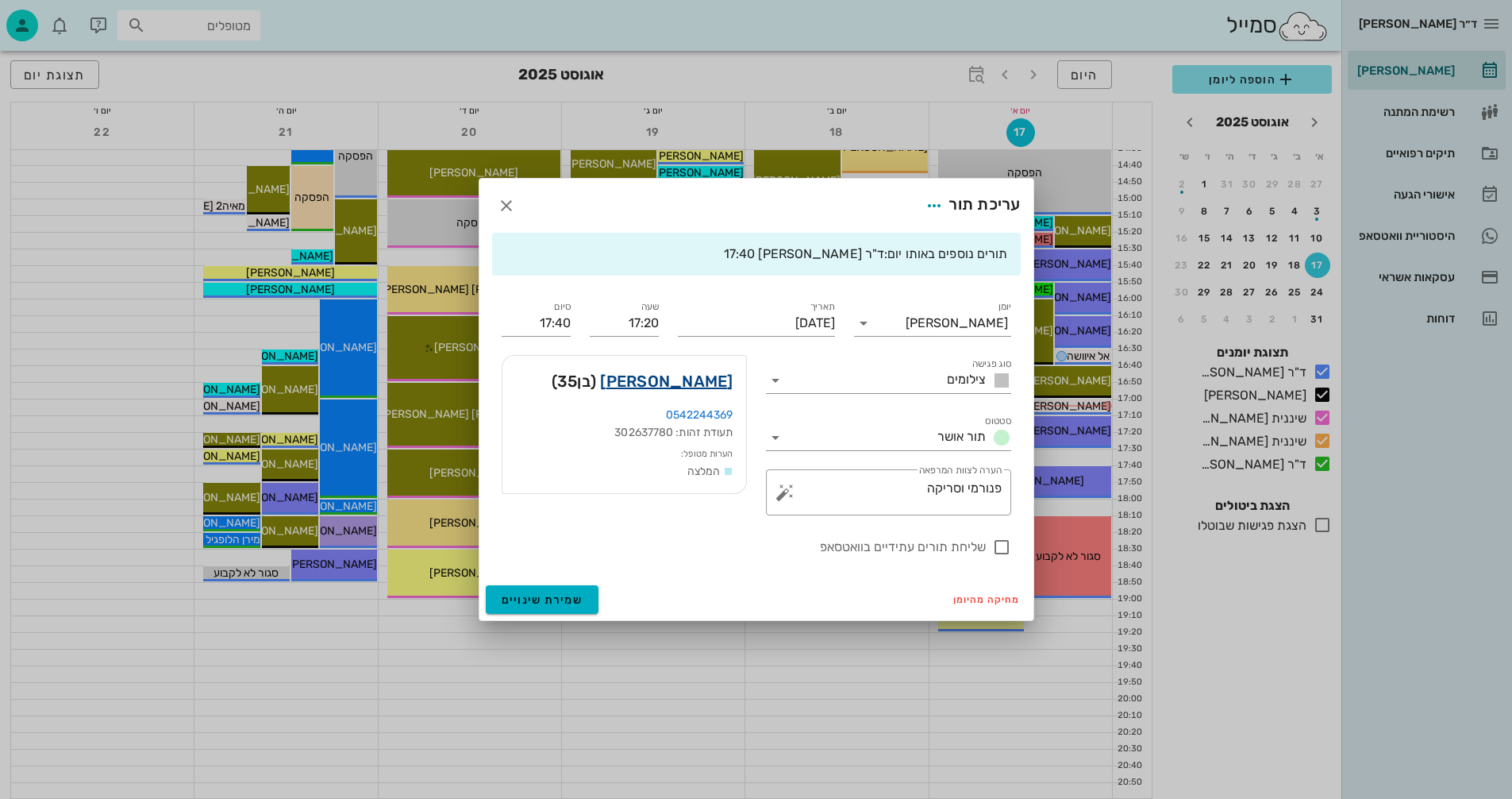
click at [690, 384] on link "[PERSON_NAME]" at bounding box center [666, 381] width 133 height 26
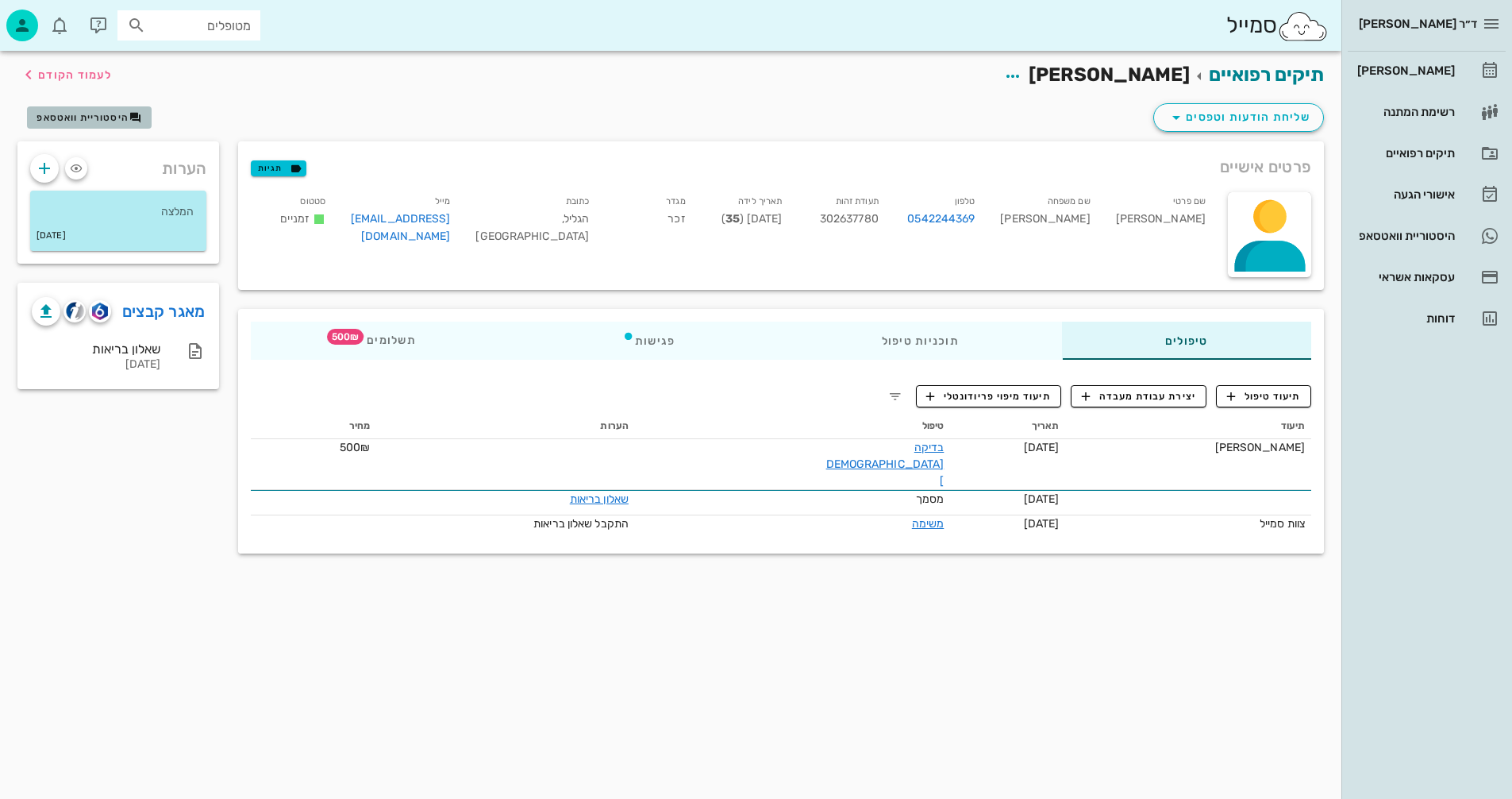
click at [85, 117] on span "היסטוריית וואטסאפ" at bounding box center [82, 117] width 92 height 11
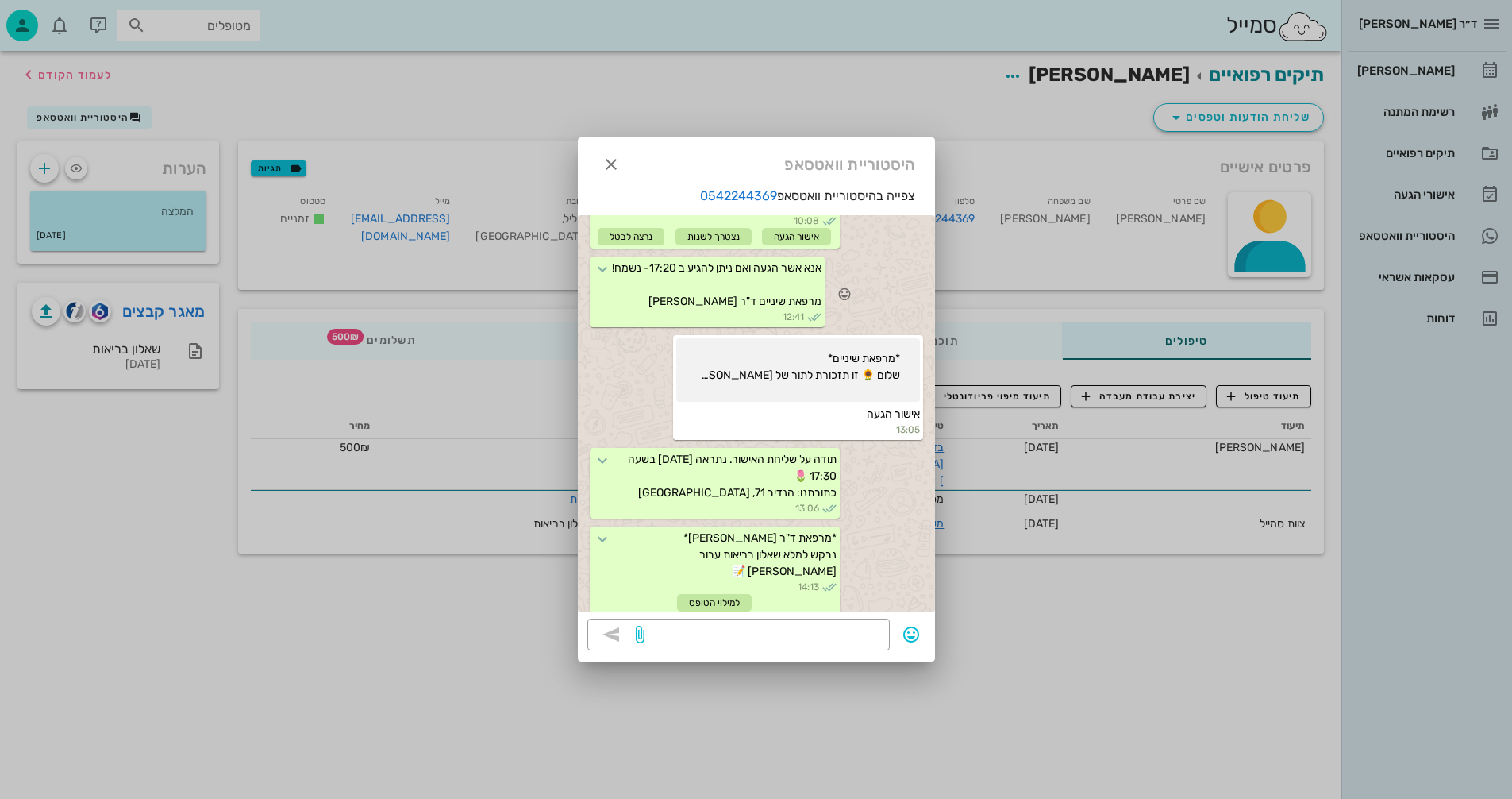
scroll to position [241, 0]
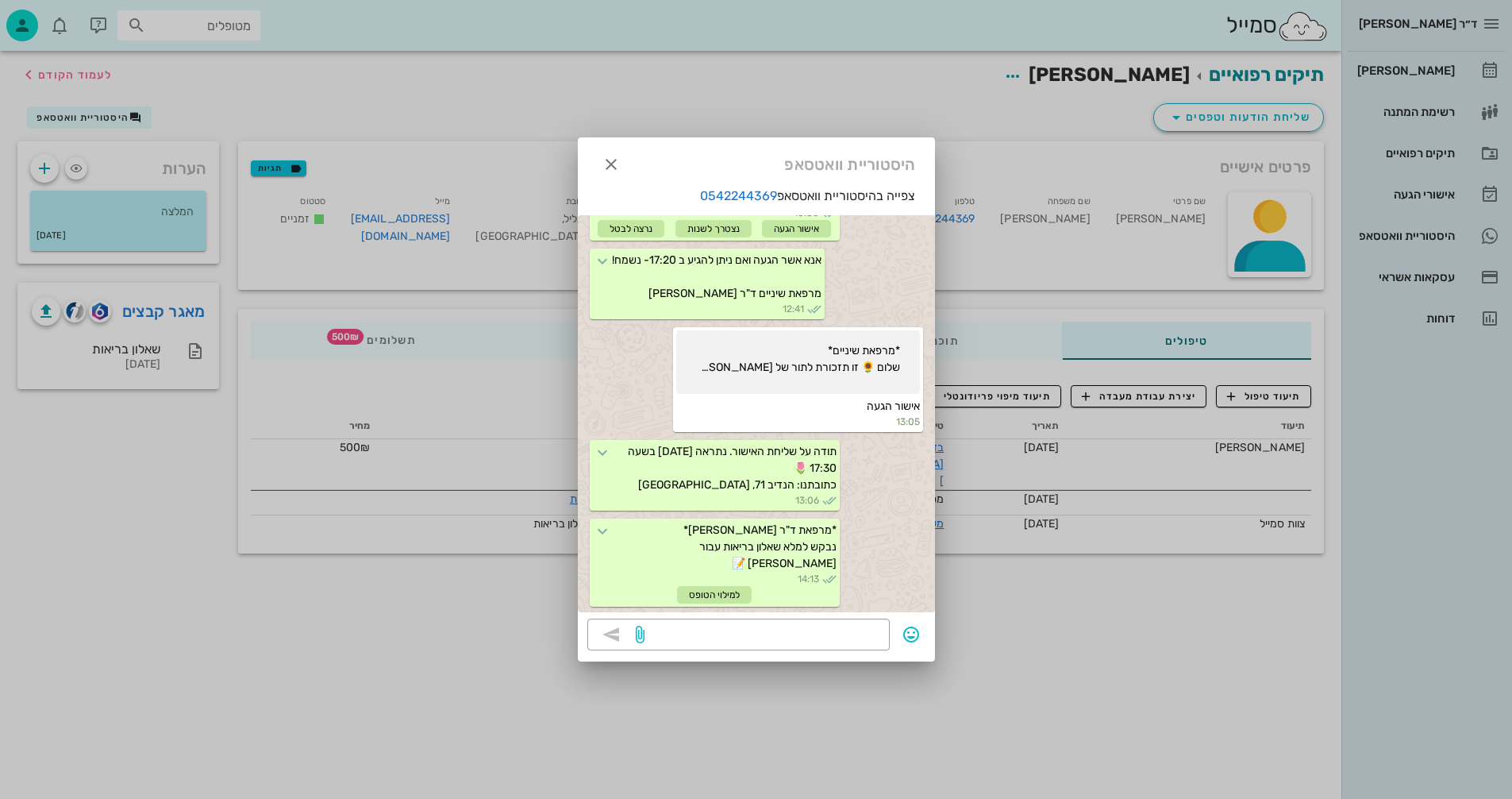
drag, startPoint x: 1109, startPoint y: 675, endPoint x: 1034, endPoint y: 617, distance: 94.8
click at [1104, 675] on div at bounding box center [756, 400] width 1512 height 799
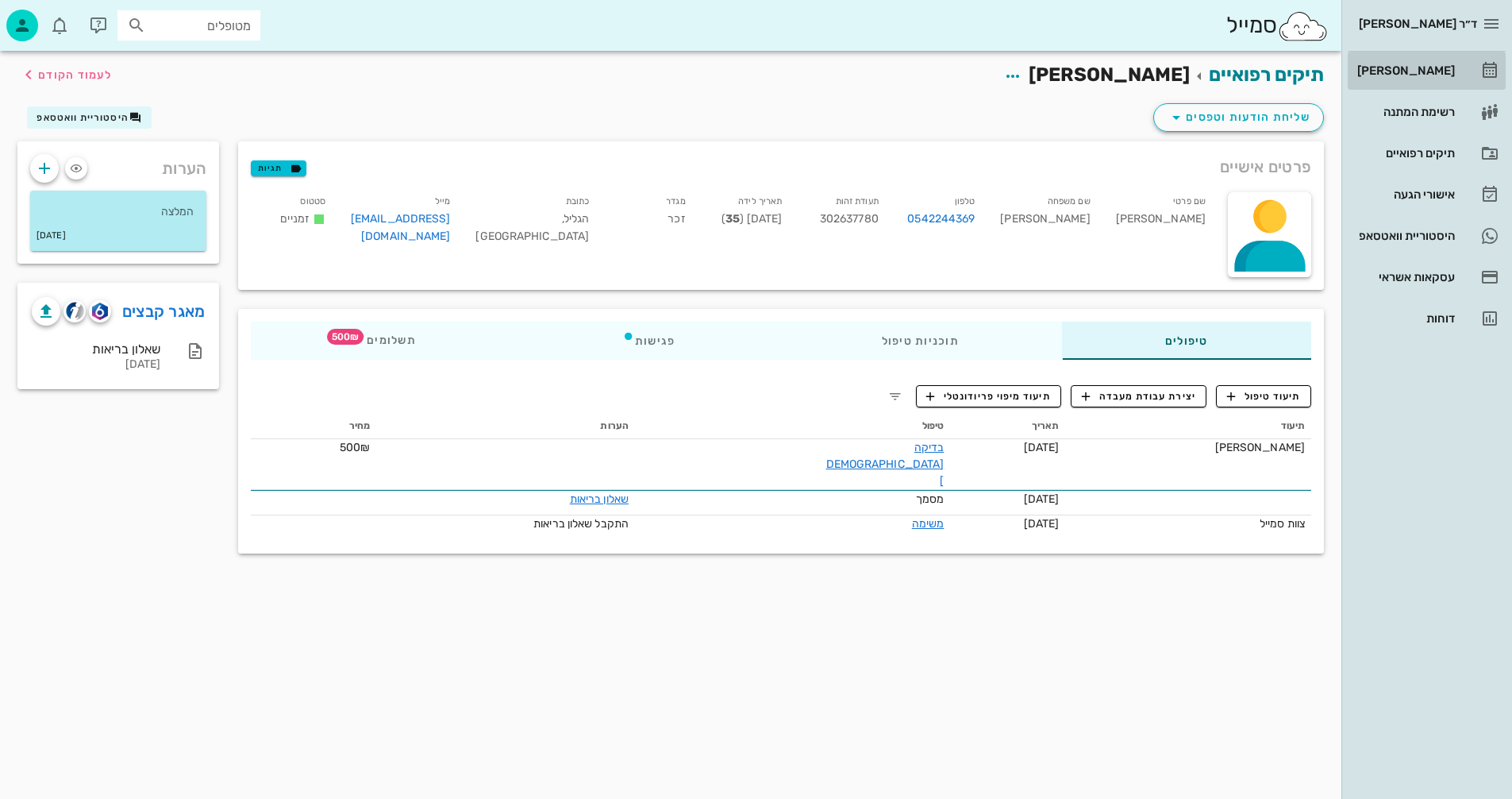
click at [1432, 68] on div "[PERSON_NAME]" at bounding box center [1405, 70] width 101 height 12
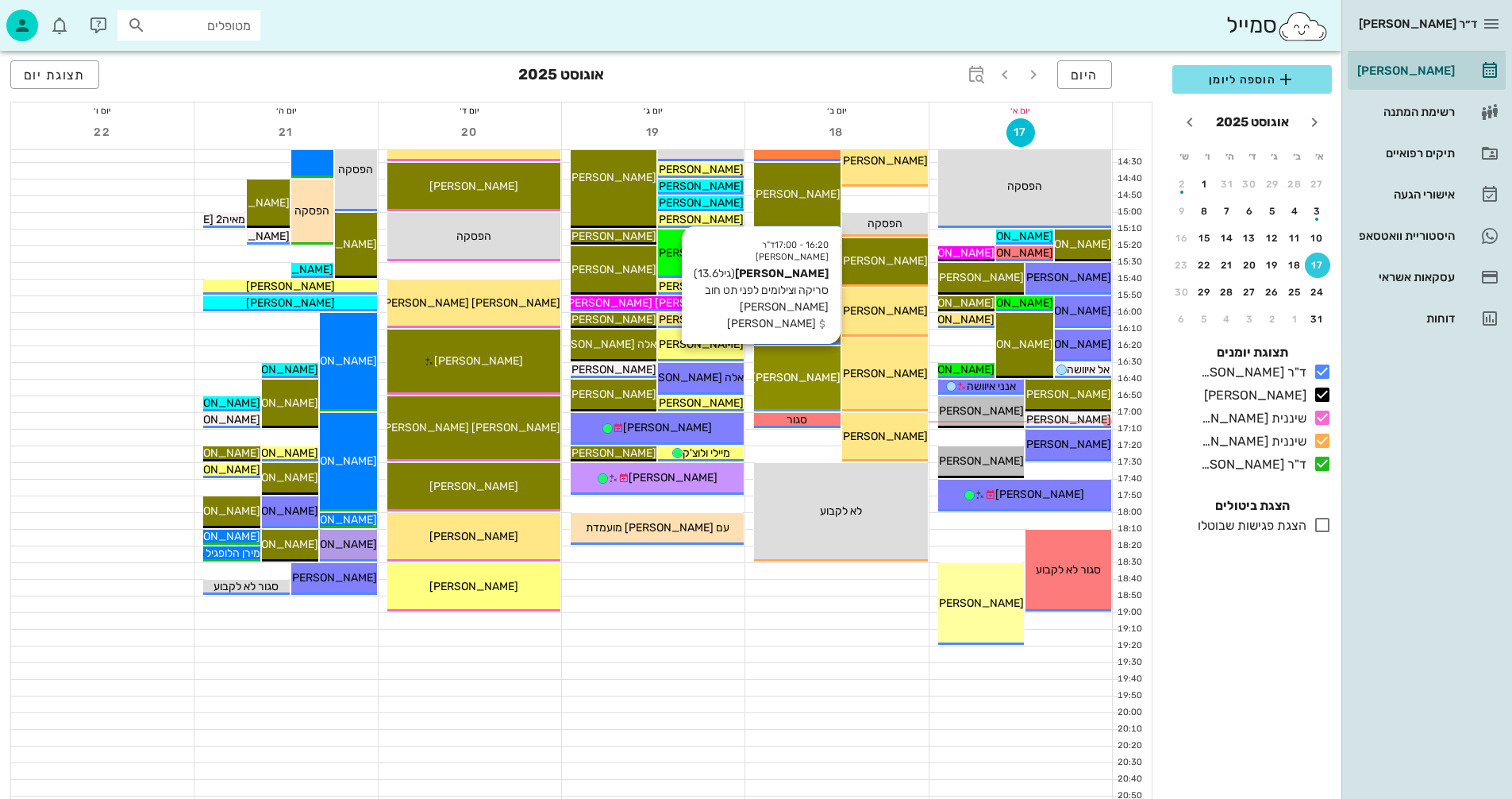
scroll to position [752, 0]
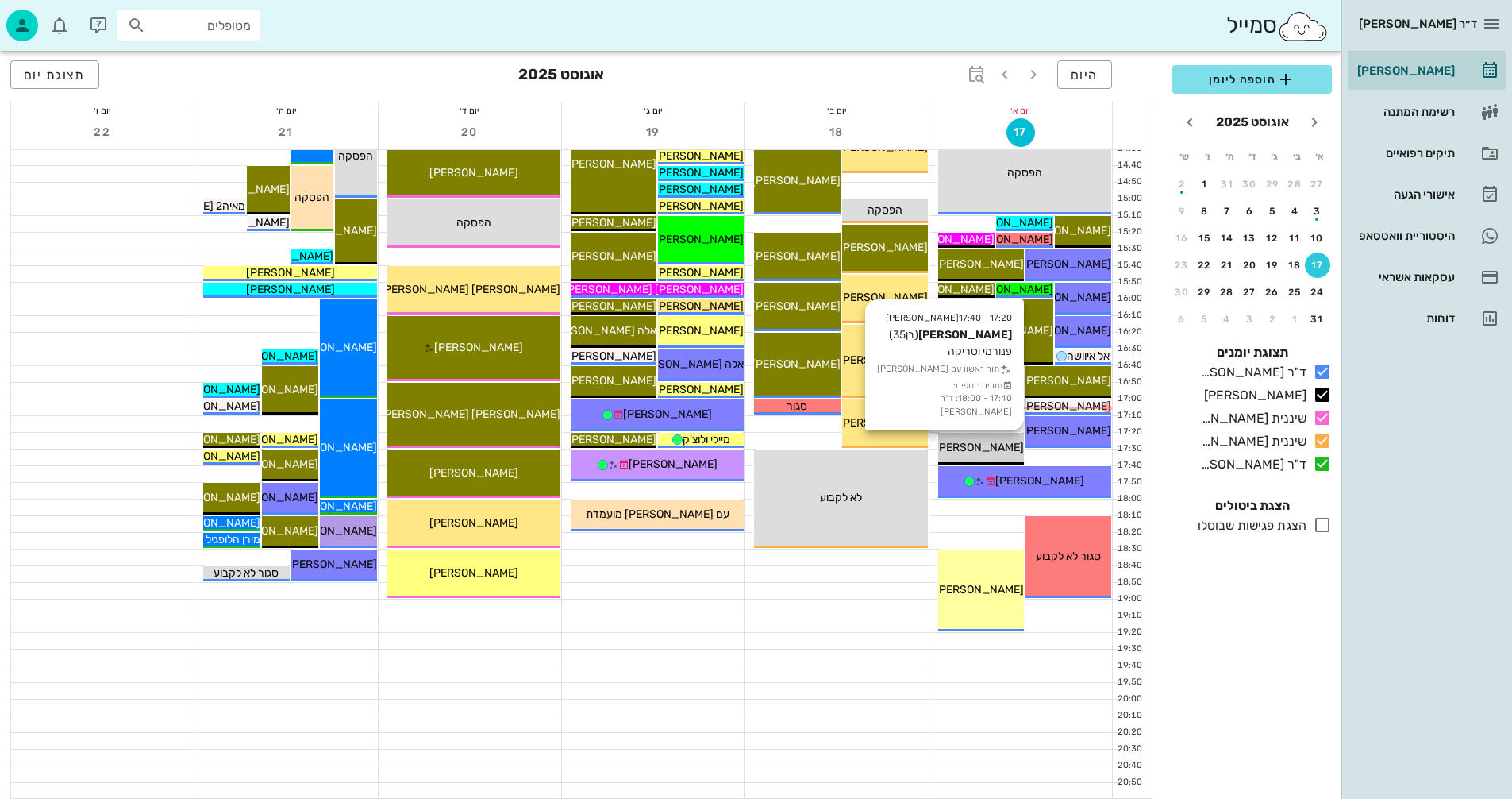
click at [979, 445] on span "[PERSON_NAME]" at bounding box center [979, 448] width 89 height 13
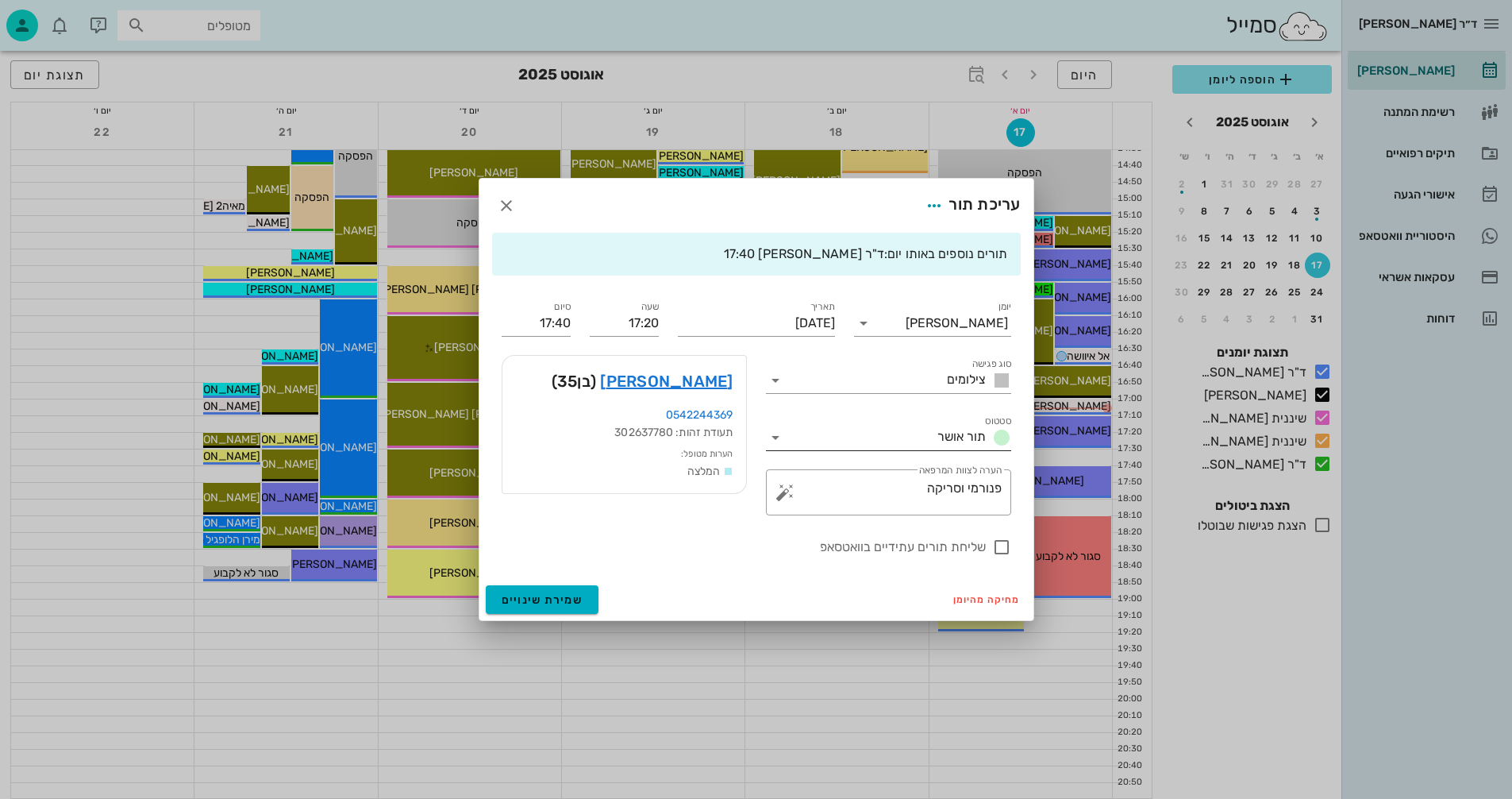
click at [769, 431] on icon at bounding box center [775, 437] width 19 height 19
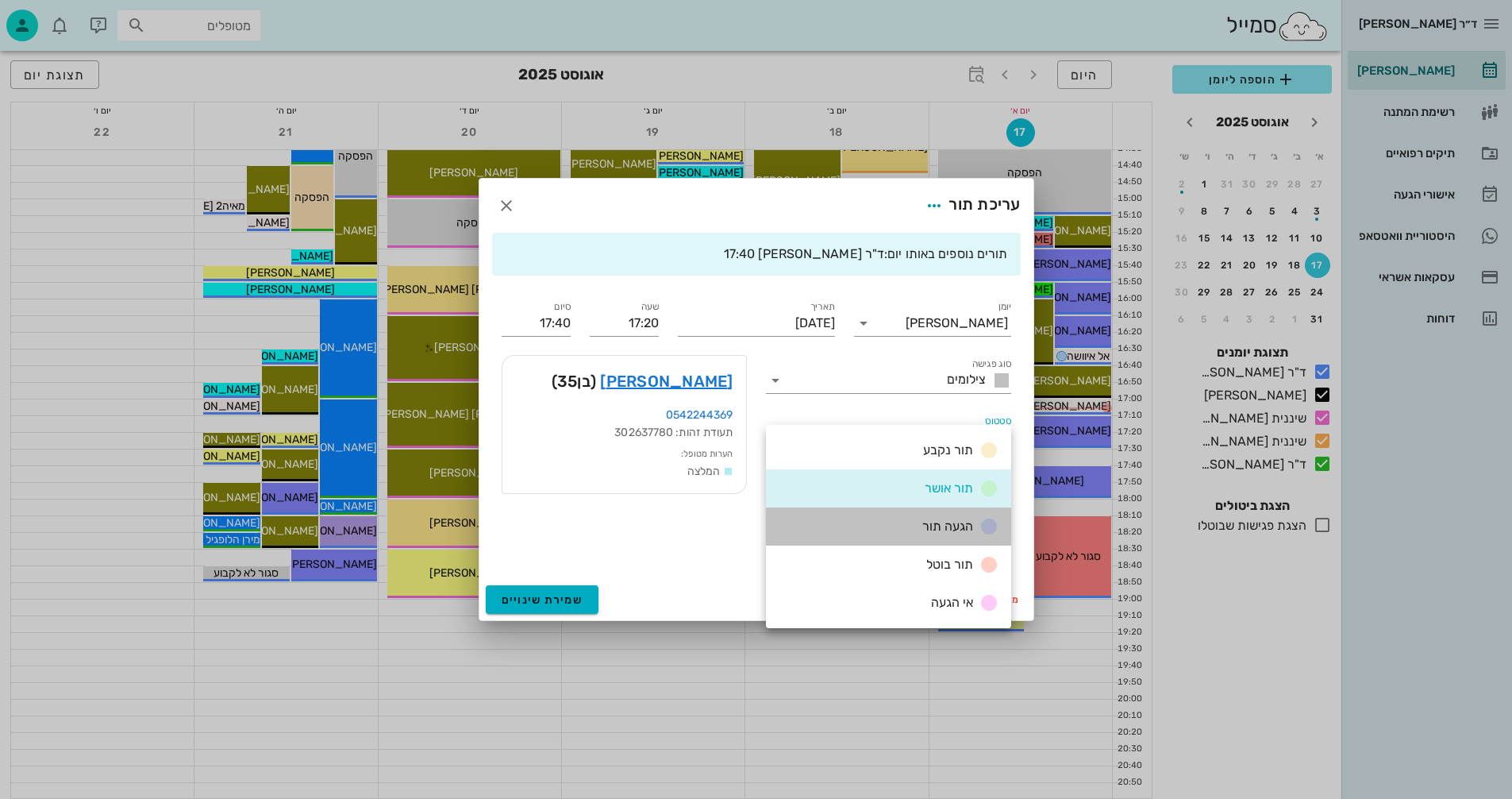
click at [934, 521] on span "הגעה תור" at bounding box center [947, 526] width 51 height 15
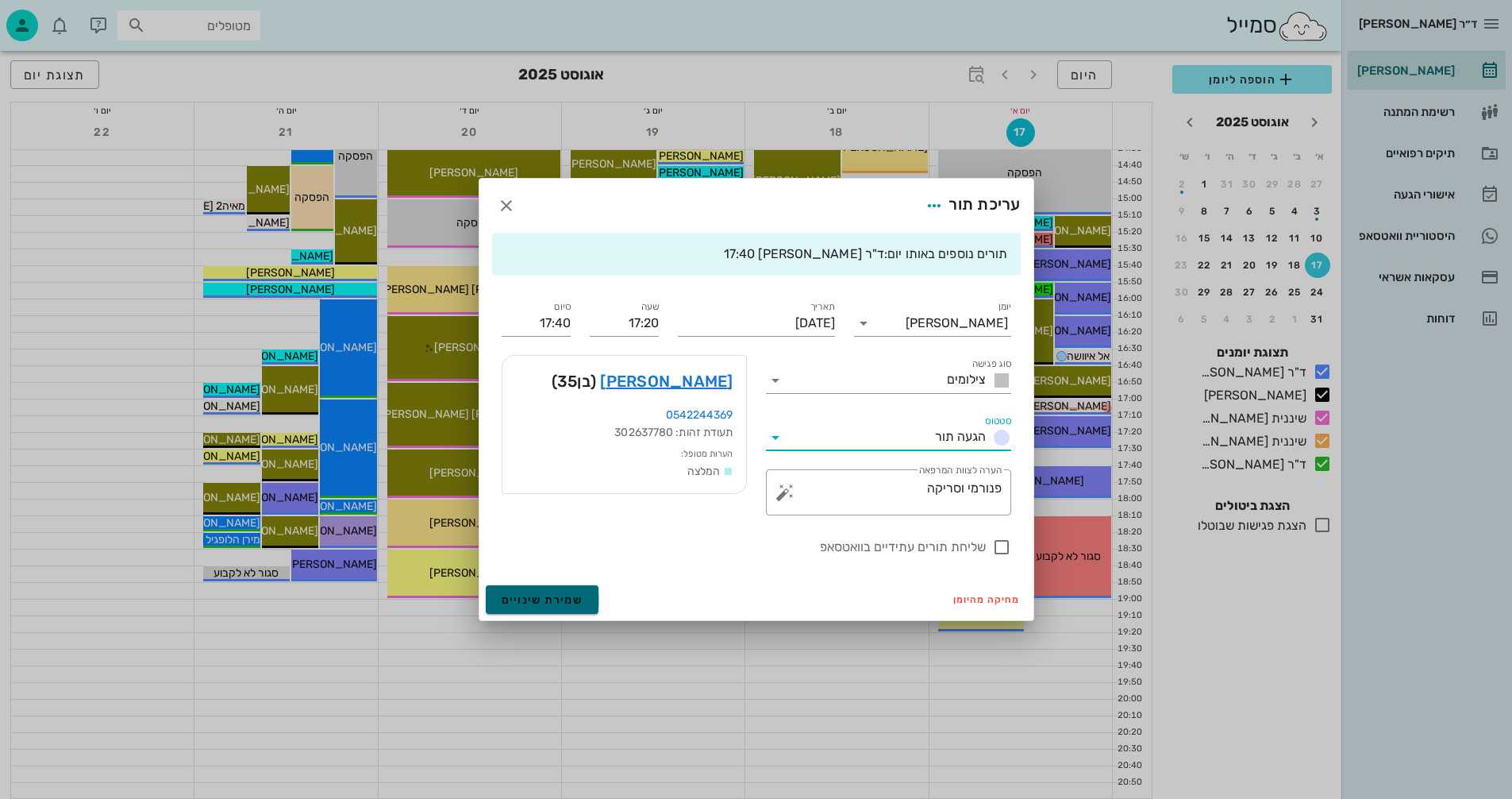
click at [514, 600] on span "שמירת שינויים" at bounding box center [543, 600] width 82 height 13
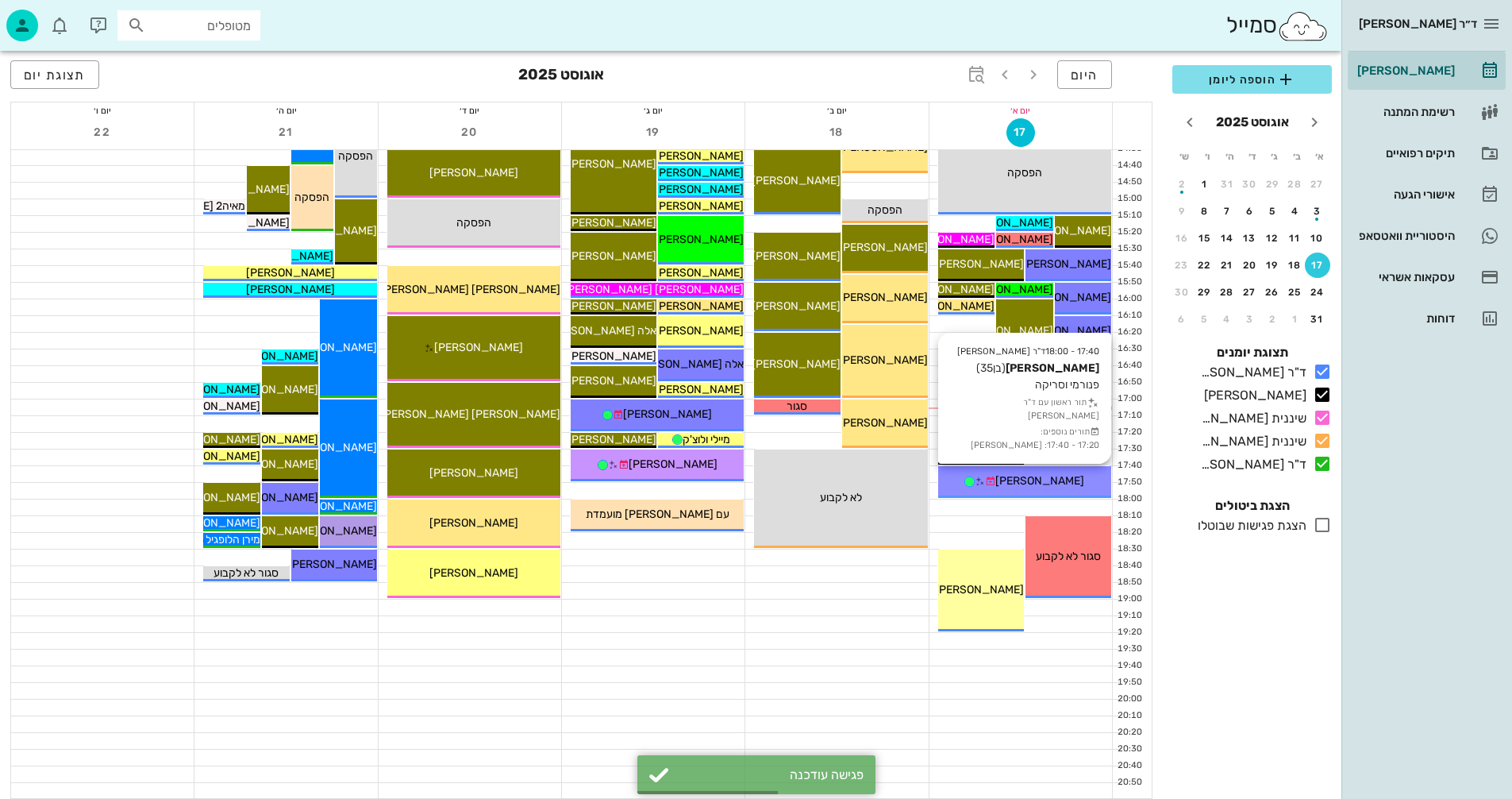
click at [1050, 479] on span "[PERSON_NAME]" at bounding box center [1040, 481] width 89 height 13
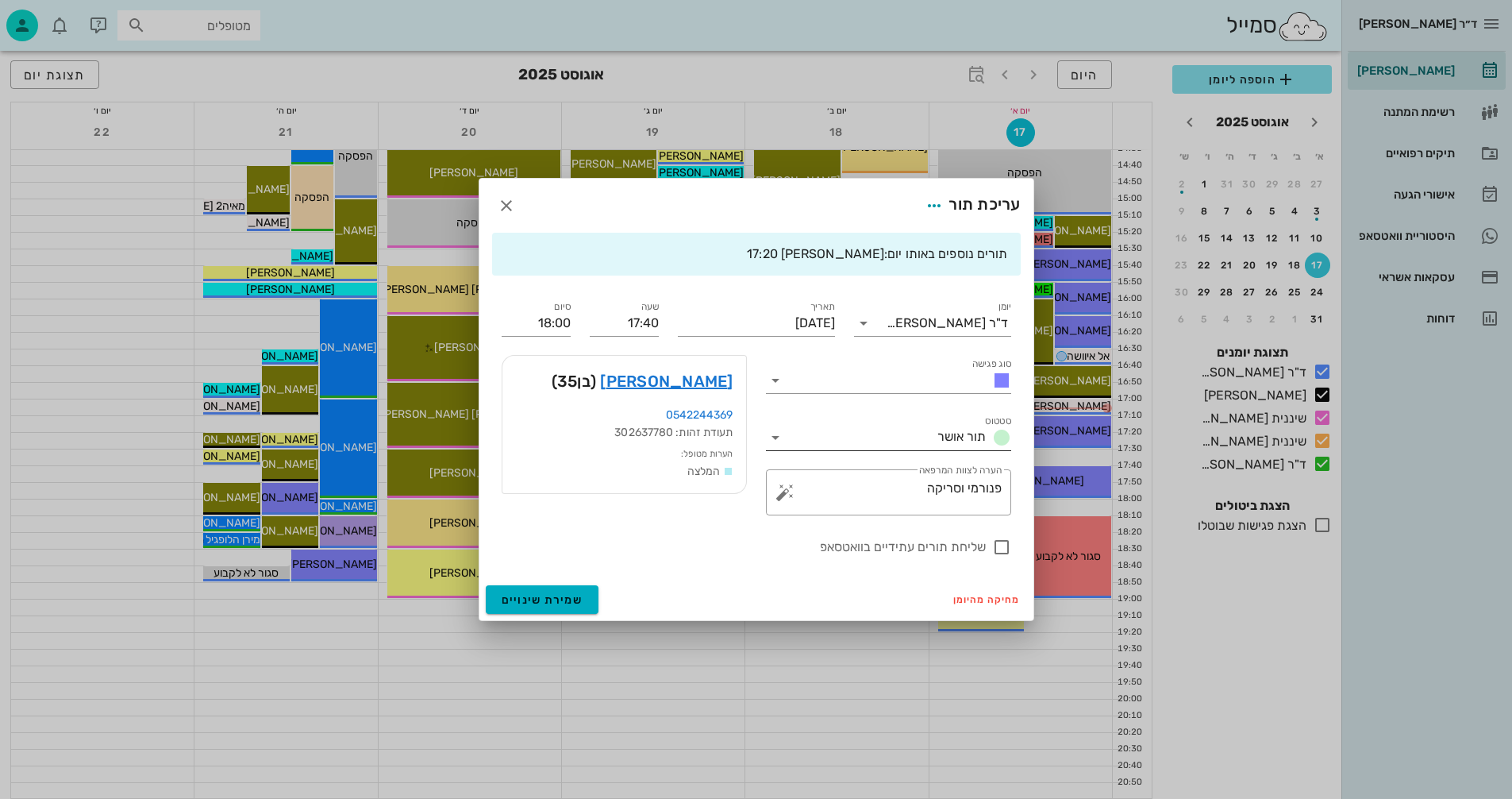
click at [776, 435] on icon at bounding box center [775, 437] width 19 height 19
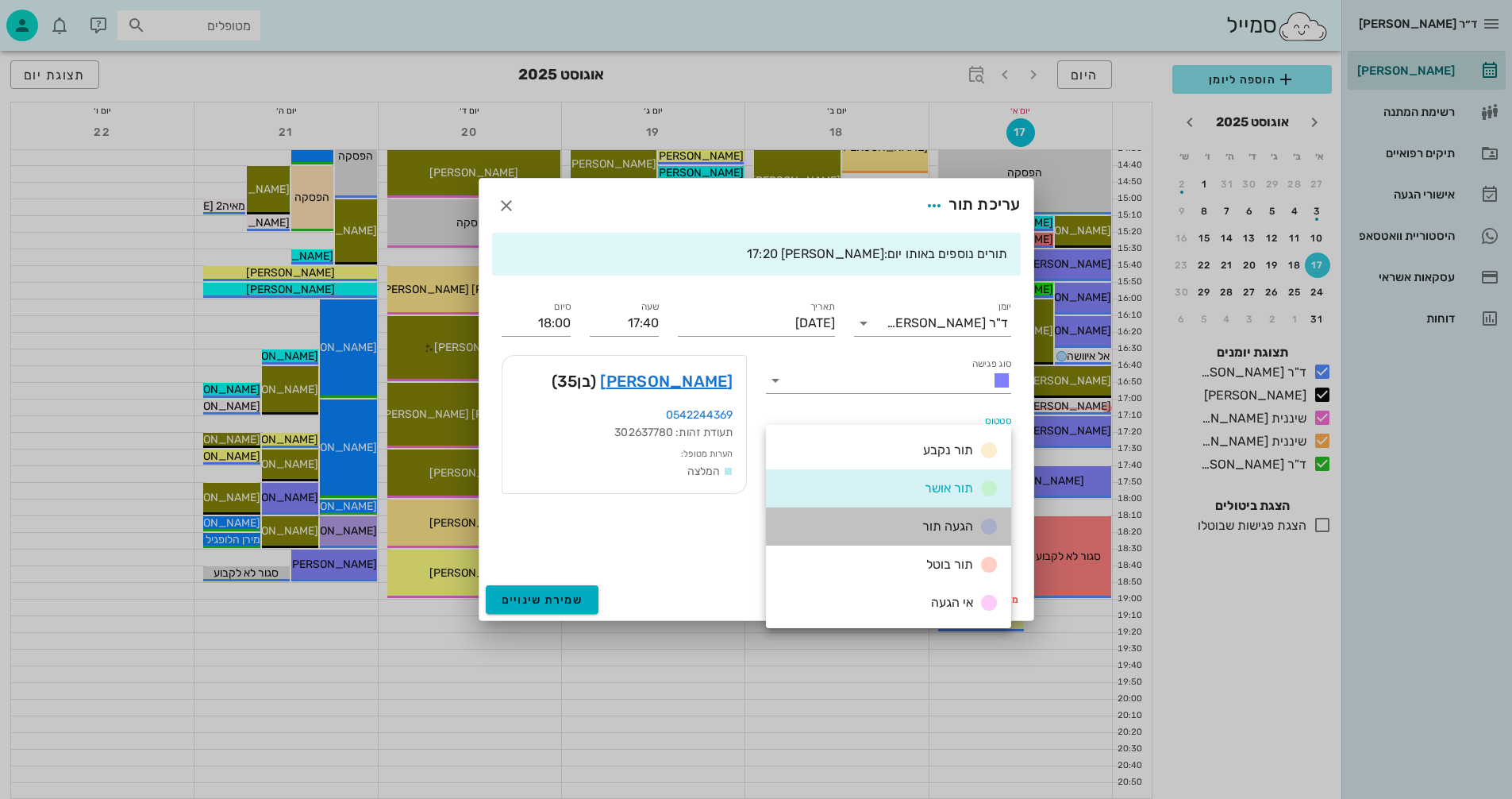
click at [883, 525] on div "הגעה תור" at bounding box center [889, 526] width 245 height 38
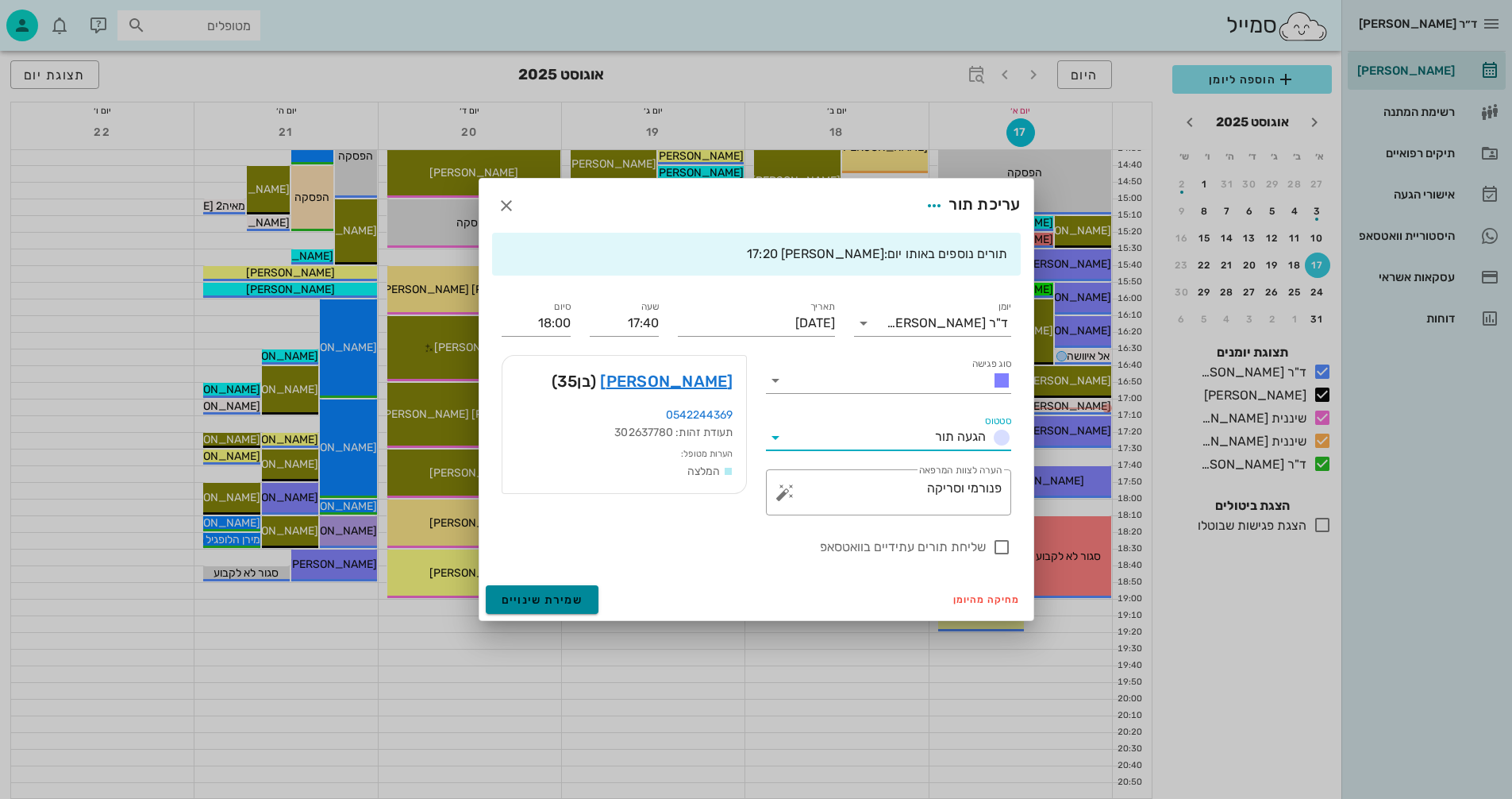
click at [530, 601] on span "שמירת שינויים" at bounding box center [543, 600] width 82 height 13
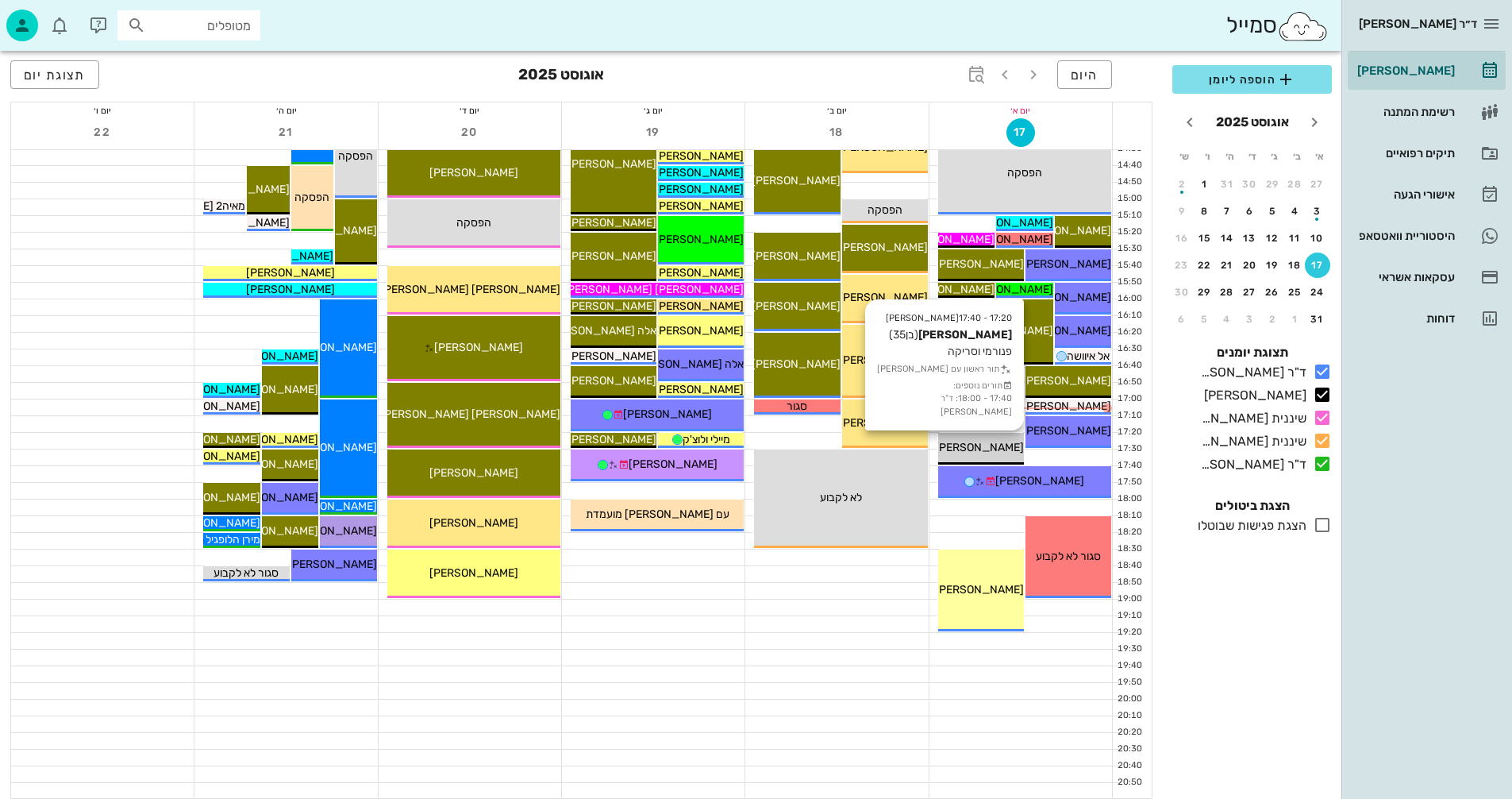
click at [997, 452] on span "[PERSON_NAME]" at bounding box center [979, 448] width 89 height 13
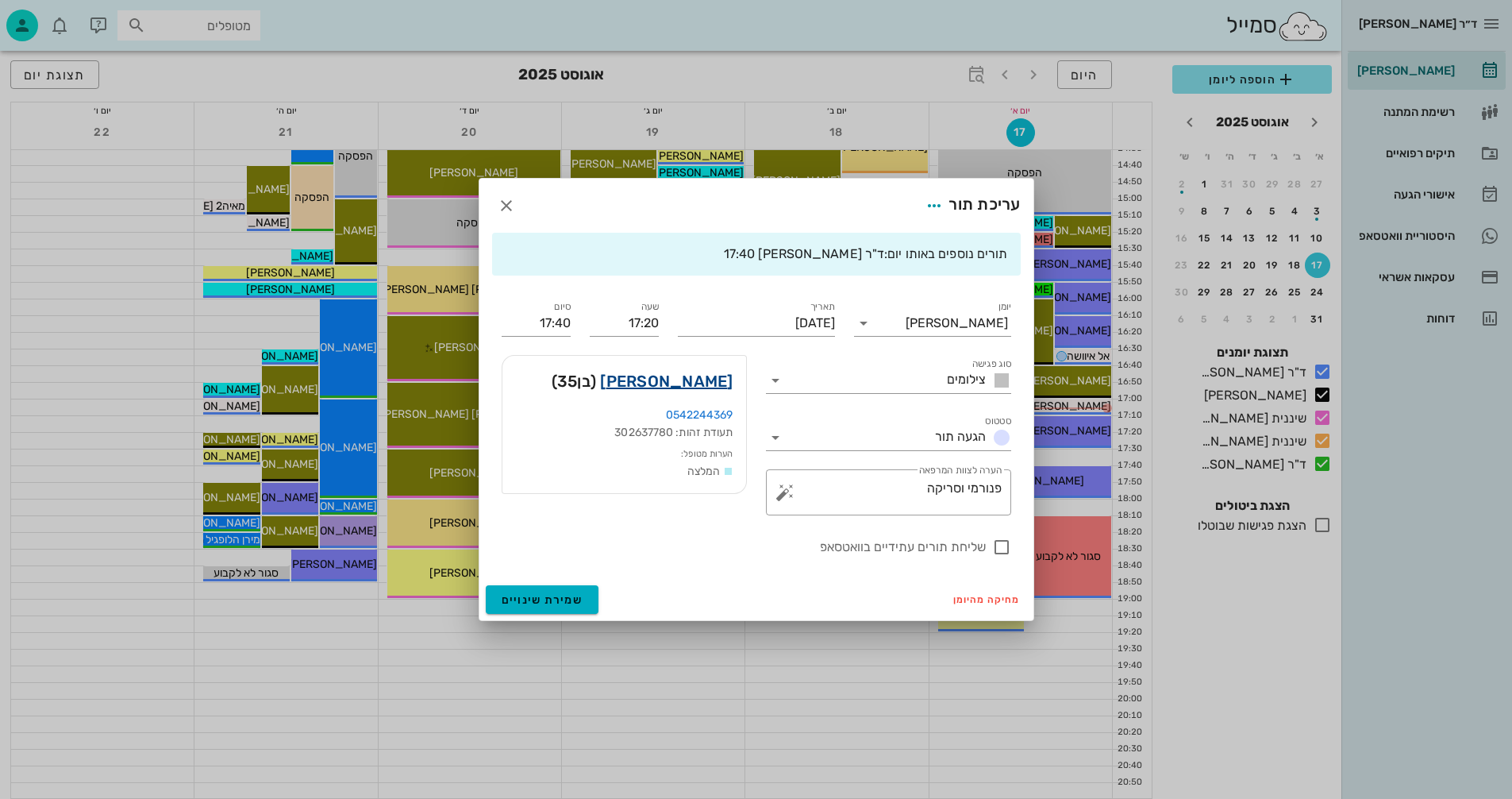
click at [690, 375] on link "[PERSON_NAME]" at bounding box center [666, 381] width 133 height 26
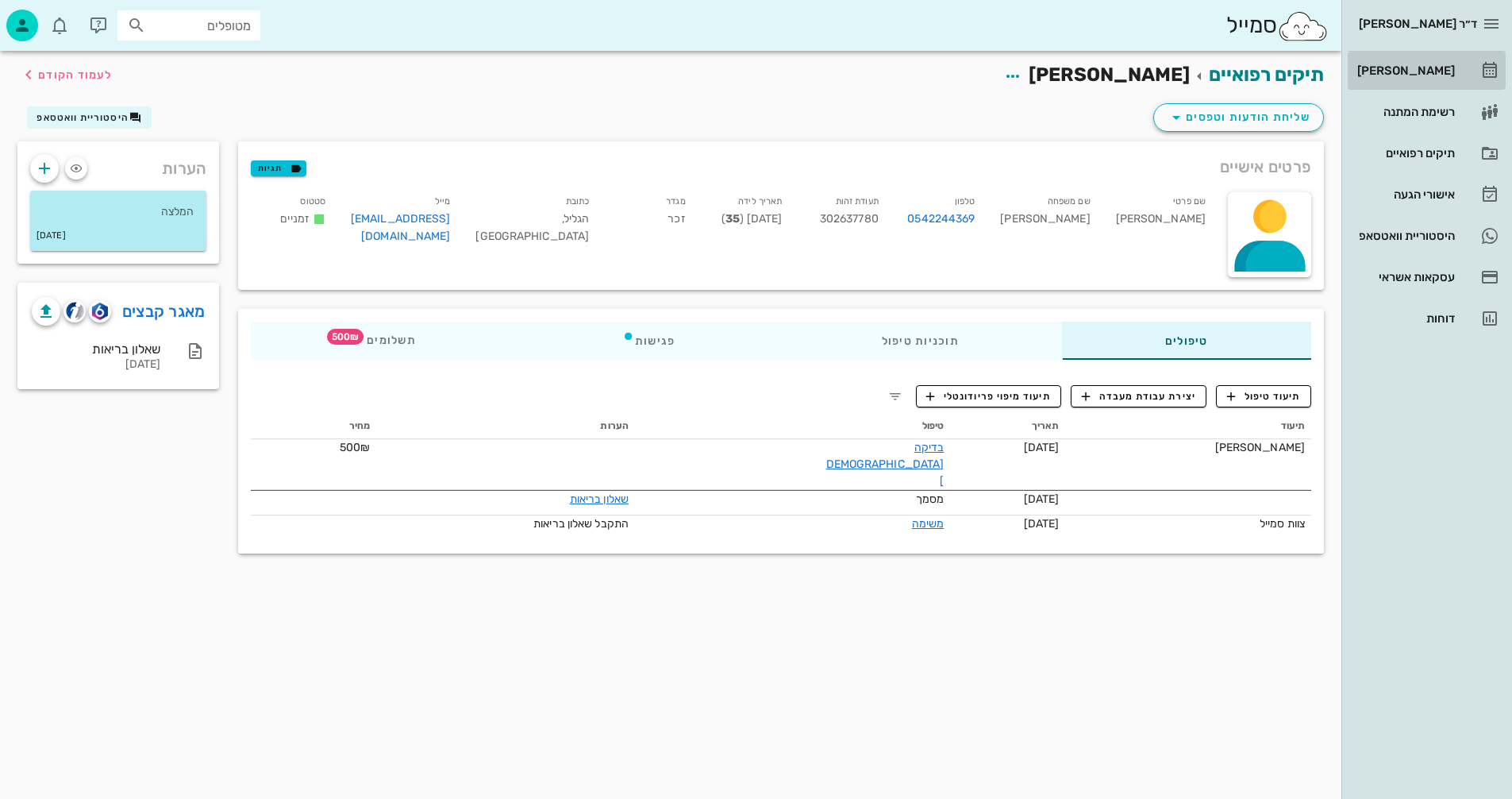
click at [1409, 66] on div "[PERSON_NAME]" at bounding box center [1405, 70] width 101 height 12
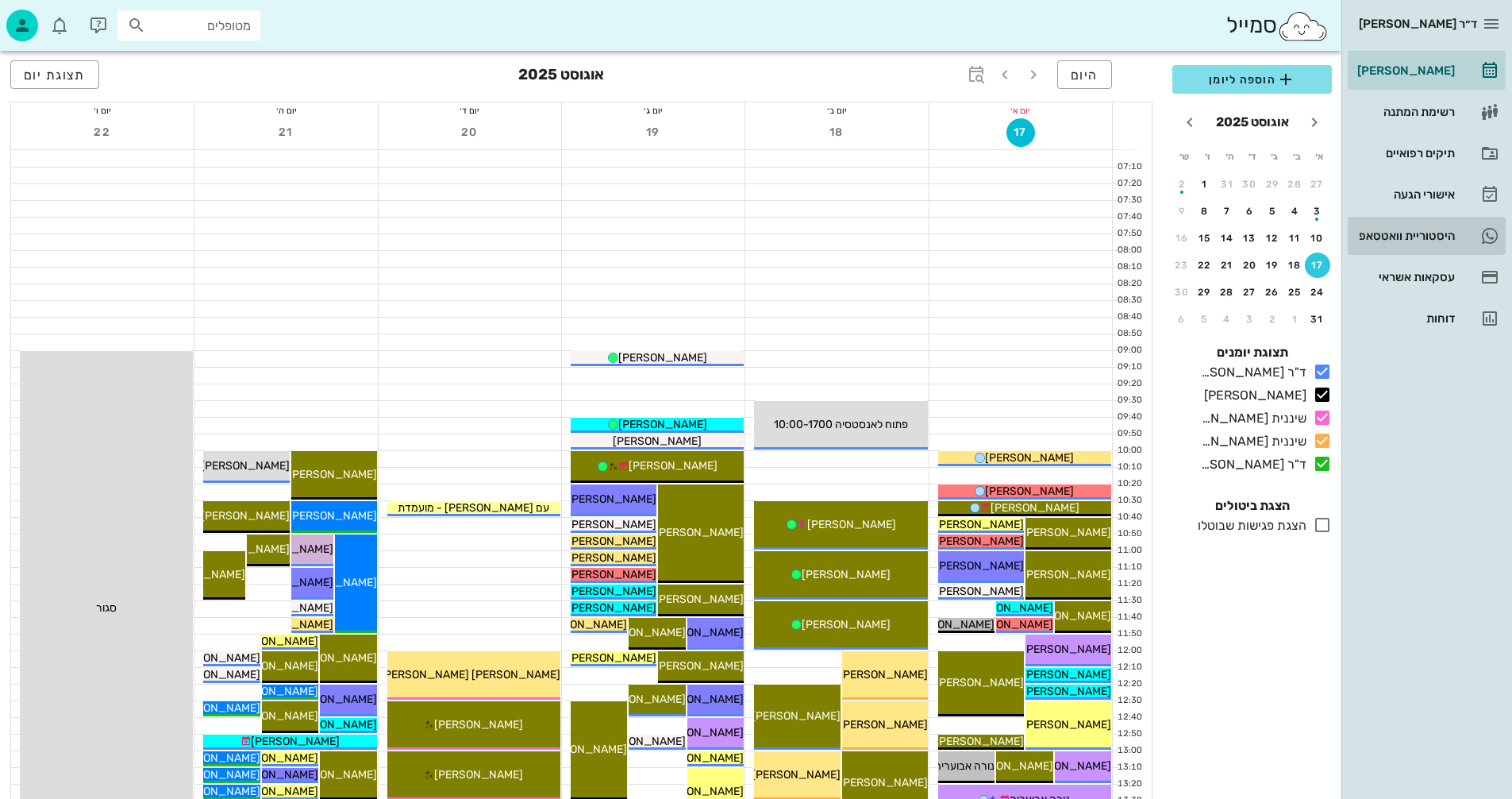
click at [1394, 235] on div "היסטוריית וואטסאפ" at bounding box center [1405, 235] width 101 height 12
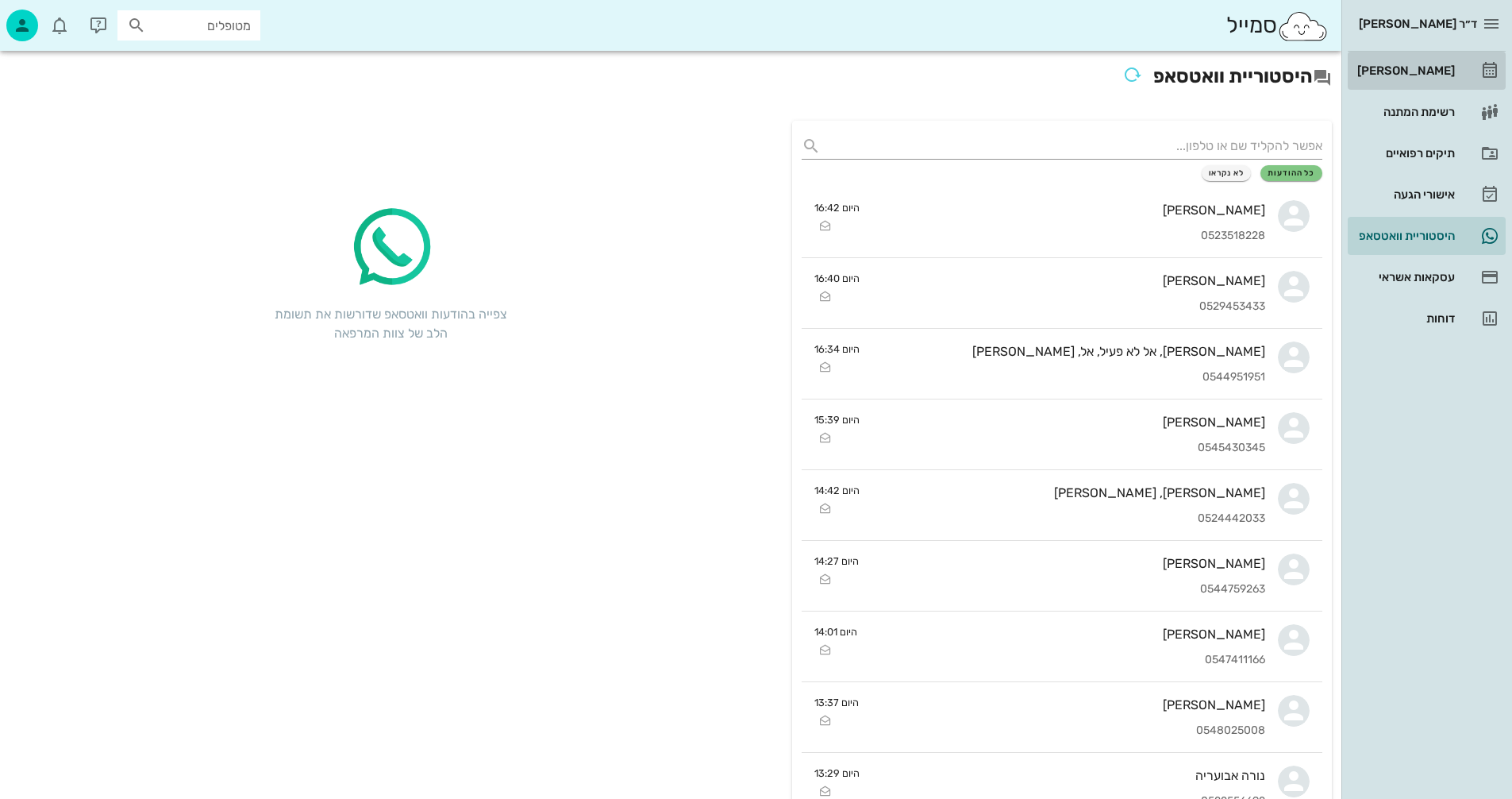
click at [1397, 68] on div "[PERSON_NAME]" at bounding box center [1405, 70] width 101 height 12
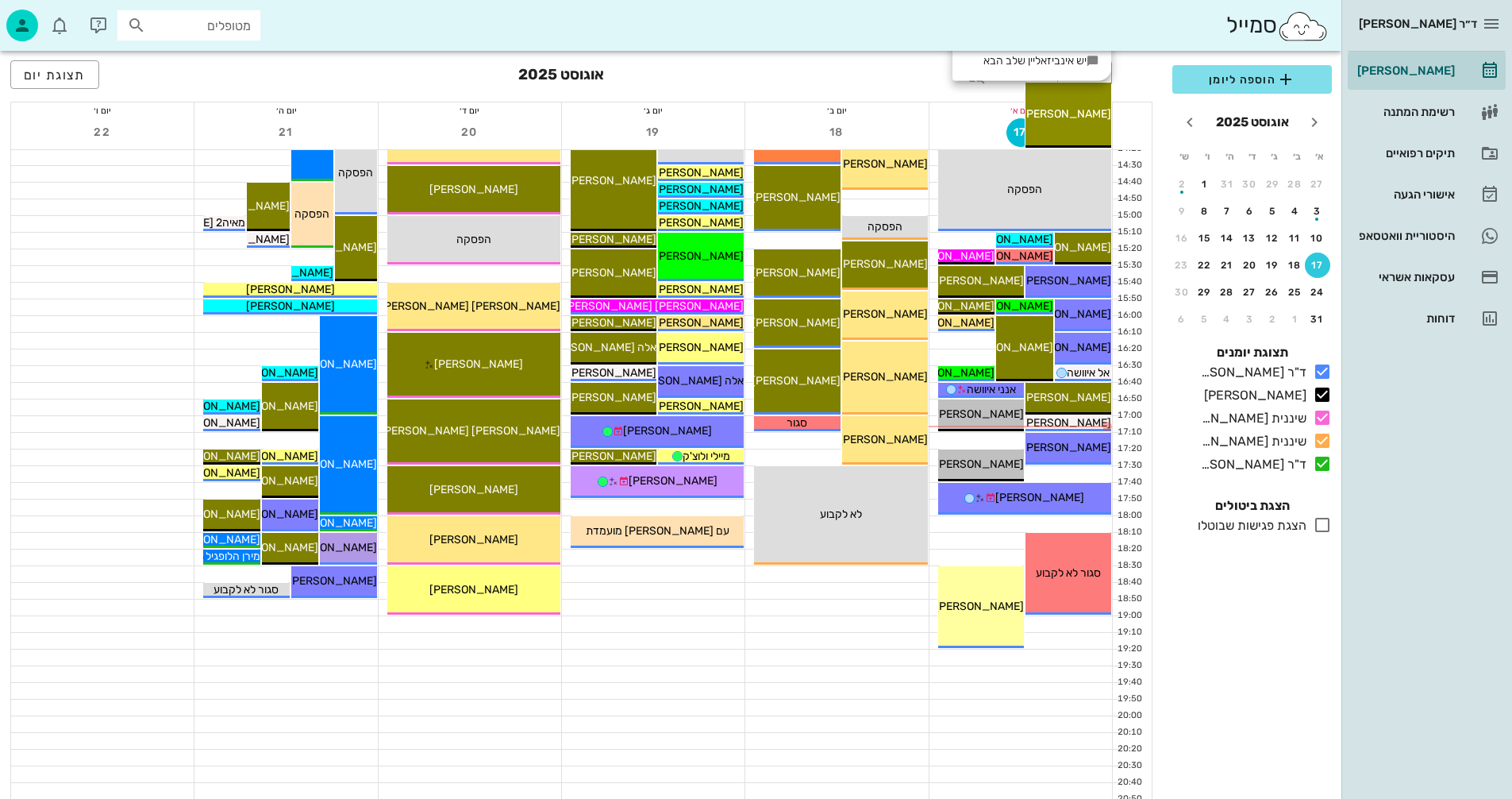
scroll to position [752, 0]
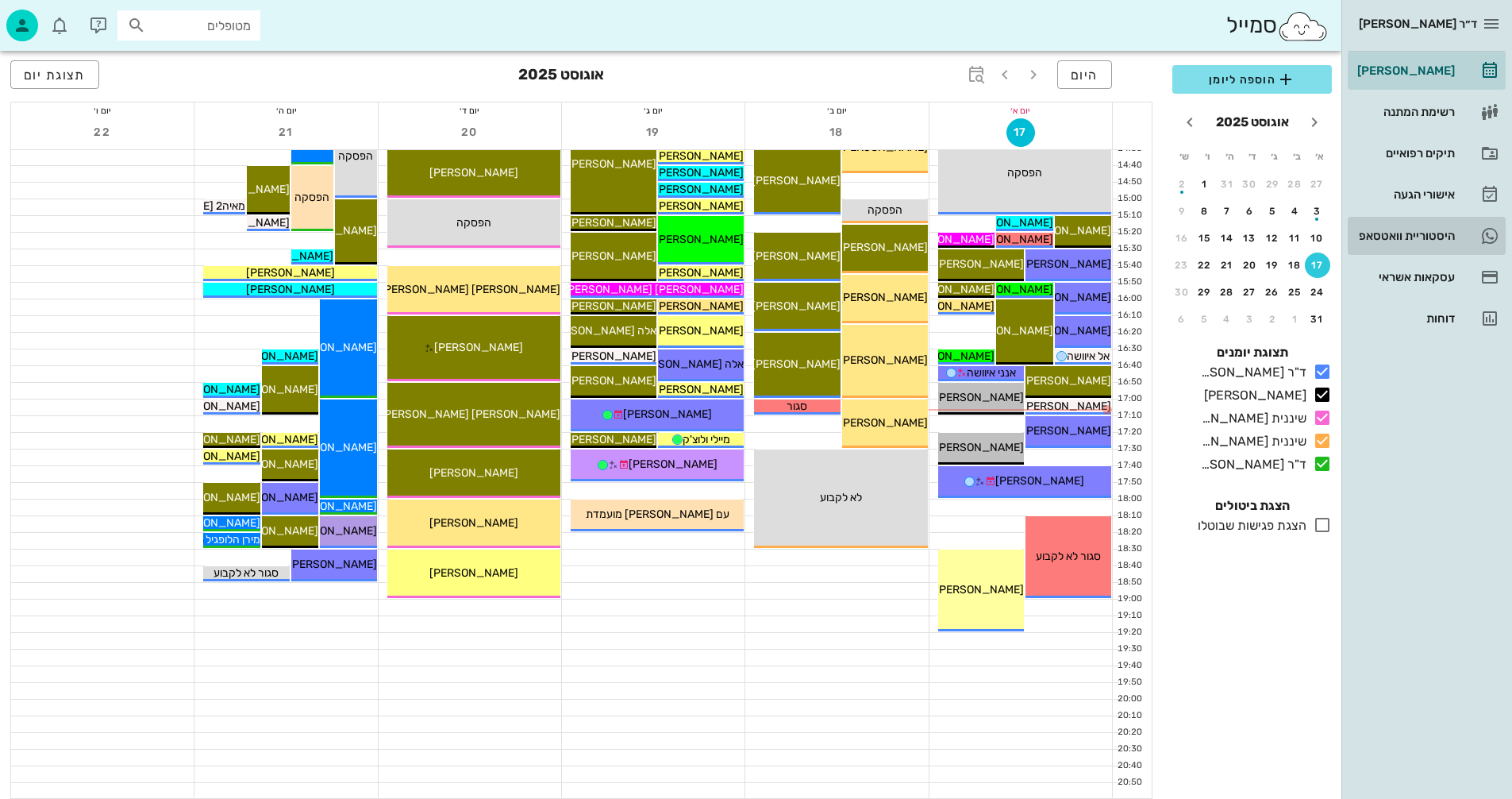
click at [1381, 232] on div "היסטוריית וואטסאפ" at bounding box center [1405, 235] width 101 height 12
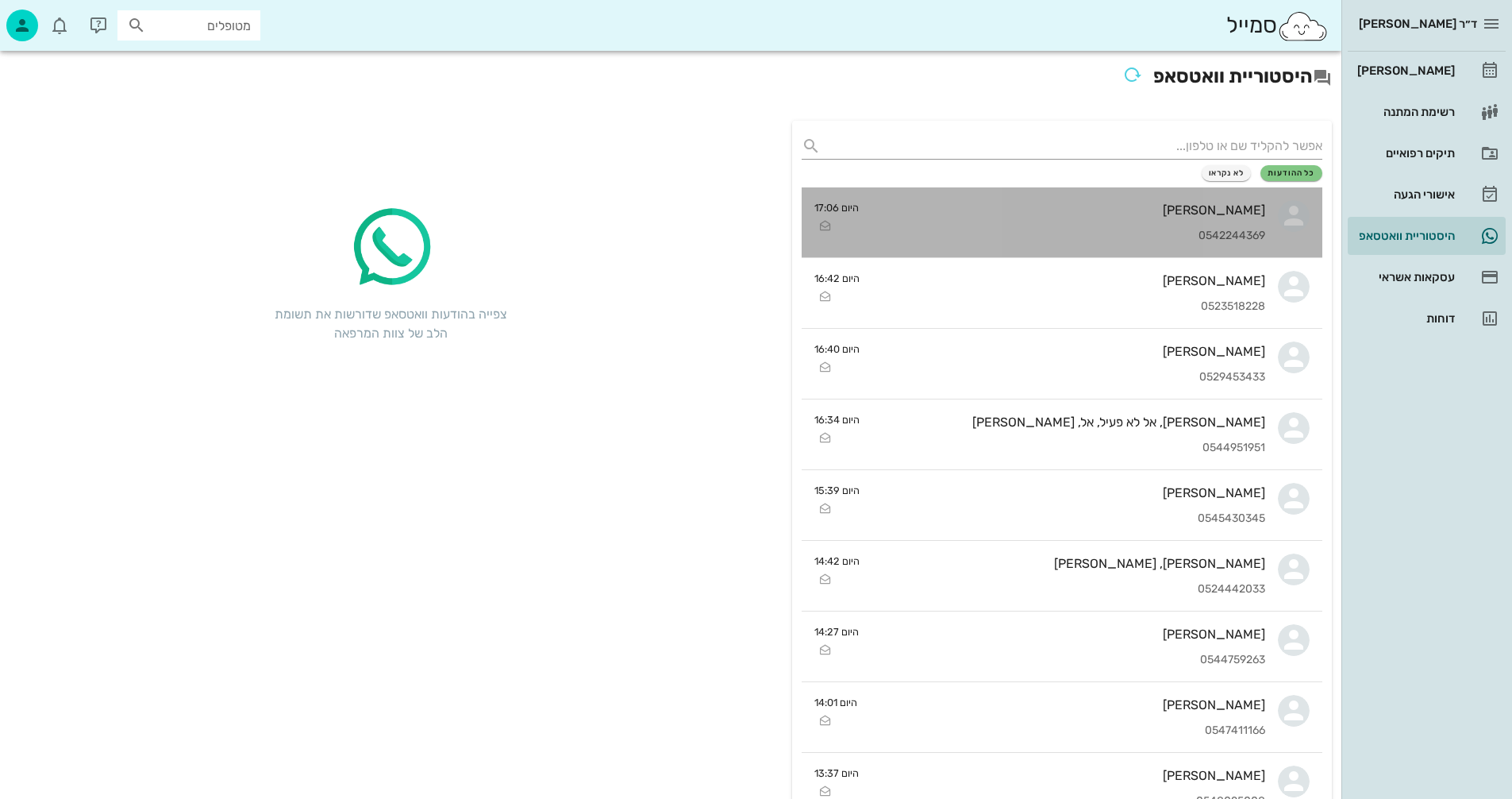
click at [1002, 214] on div "[PERSON_NAME]" at bounding box center [1068, 210] width 394 height 15
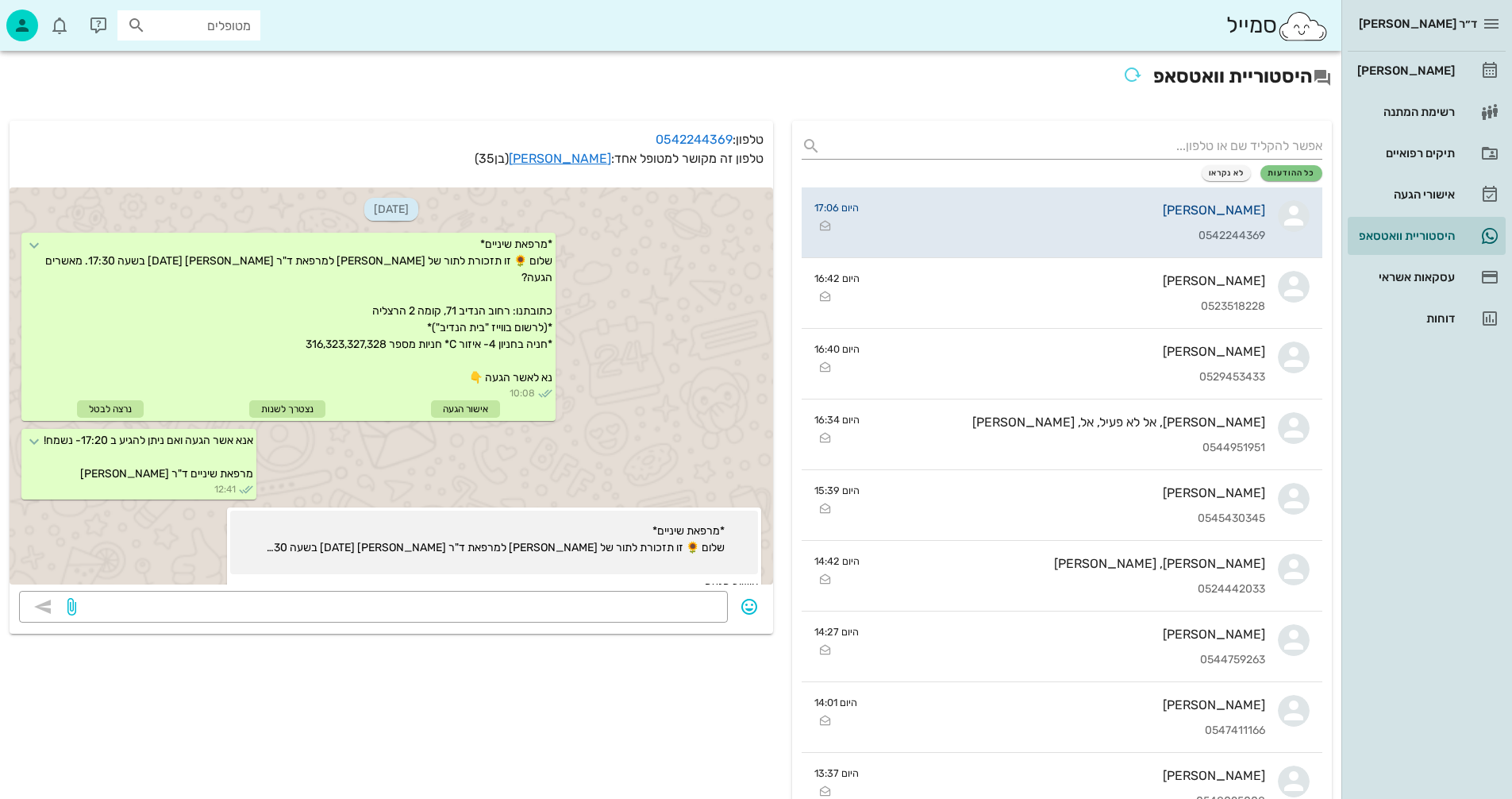
scroll to position [382, 0]
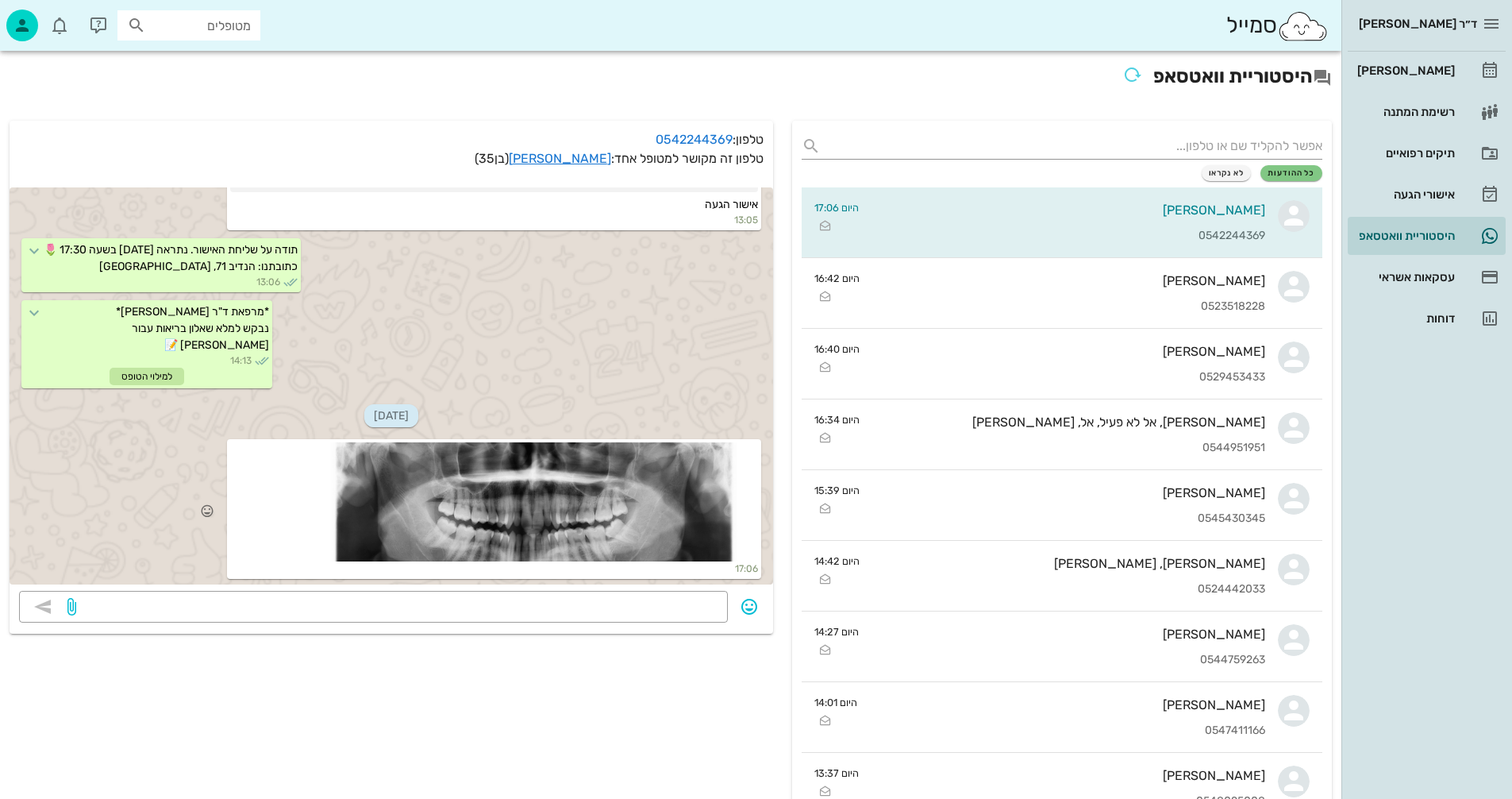
click at [568, 509] on div at bounding box center [494, 502] width 528 height 119
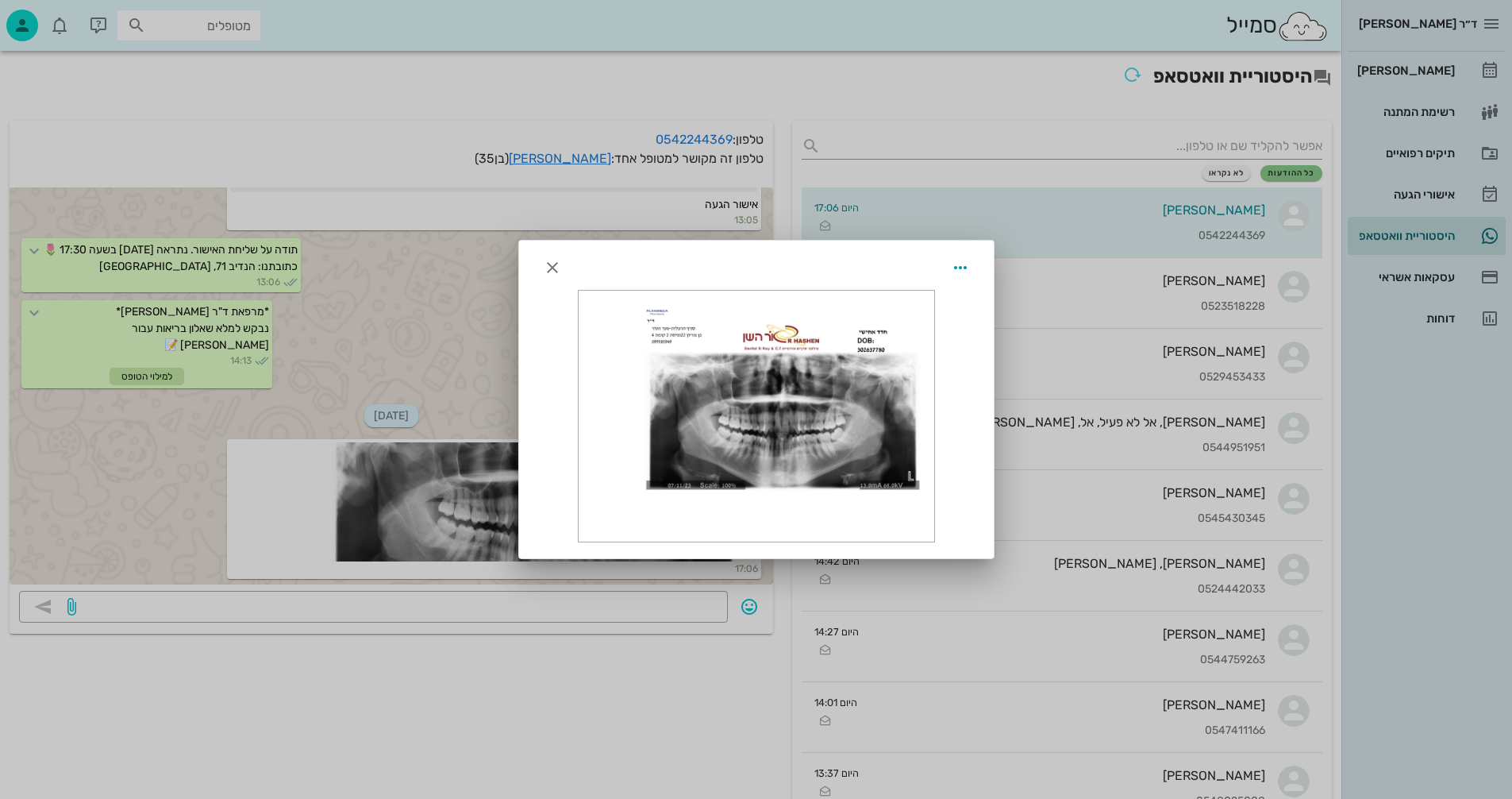
click at [755, 419] on div at bounding box center [756, 417] width 355 height 252
click at [827, 438] on div at bounding box center [756, 417] width 355 height 252
click at [548, 265] on icon "button" at bounding box center [552, 267] width 19 height 19
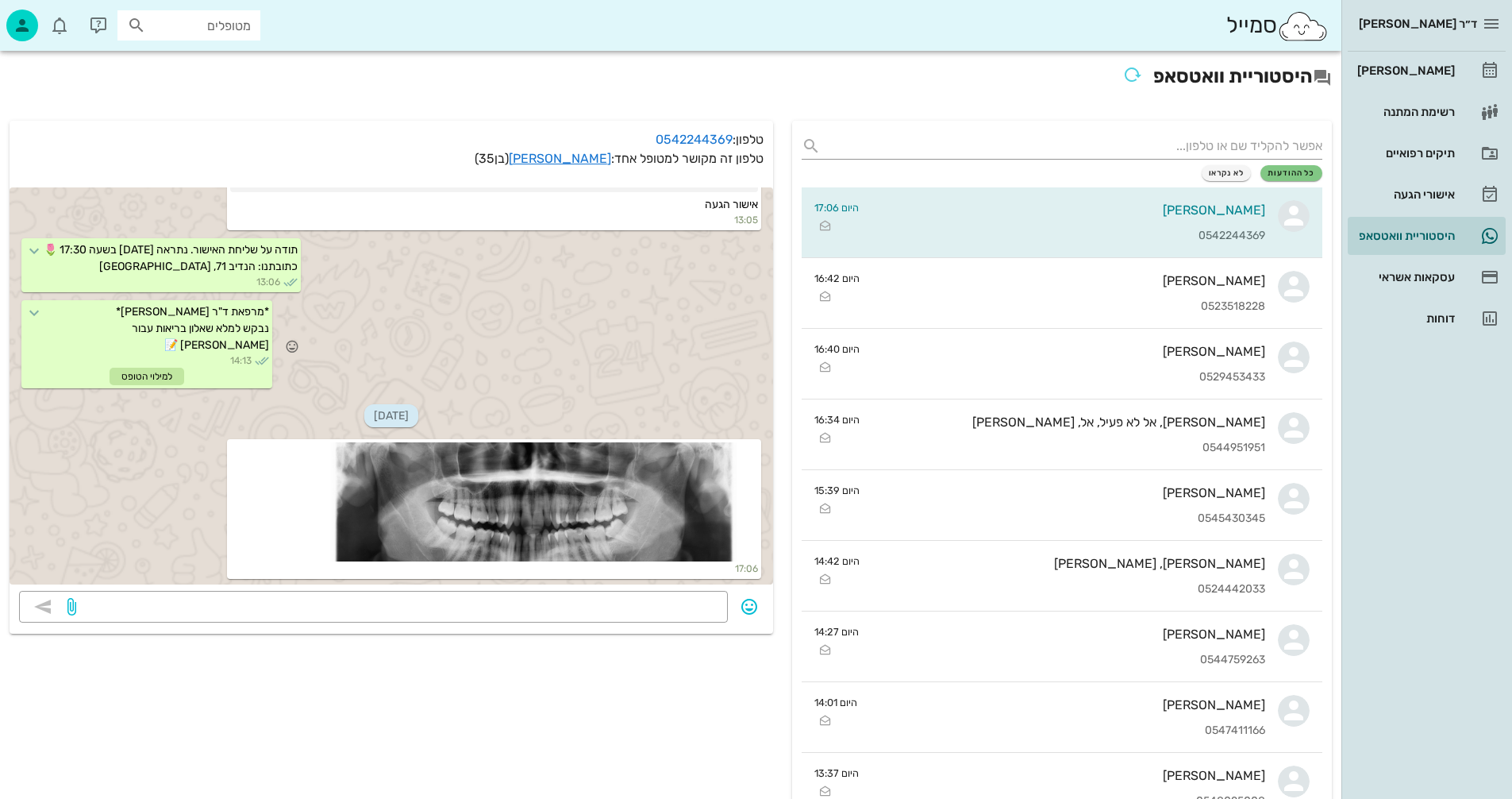
drag, startPoint x: 513, startPoint y: 502, endPoint x: 573, endPoint y: 332, distance: 180.3
click at [573, 332] on div "*מרפאת ד"ר [PERSON_NAME]* נבקש למלא שאלון בריאות עבור [PERSON_NAME] 📝 14:13 למי…" at bounding box center [391, 346] width 764 height 96
click at [525, 506] on div at bounding box center [494, 502] width 528 height 119
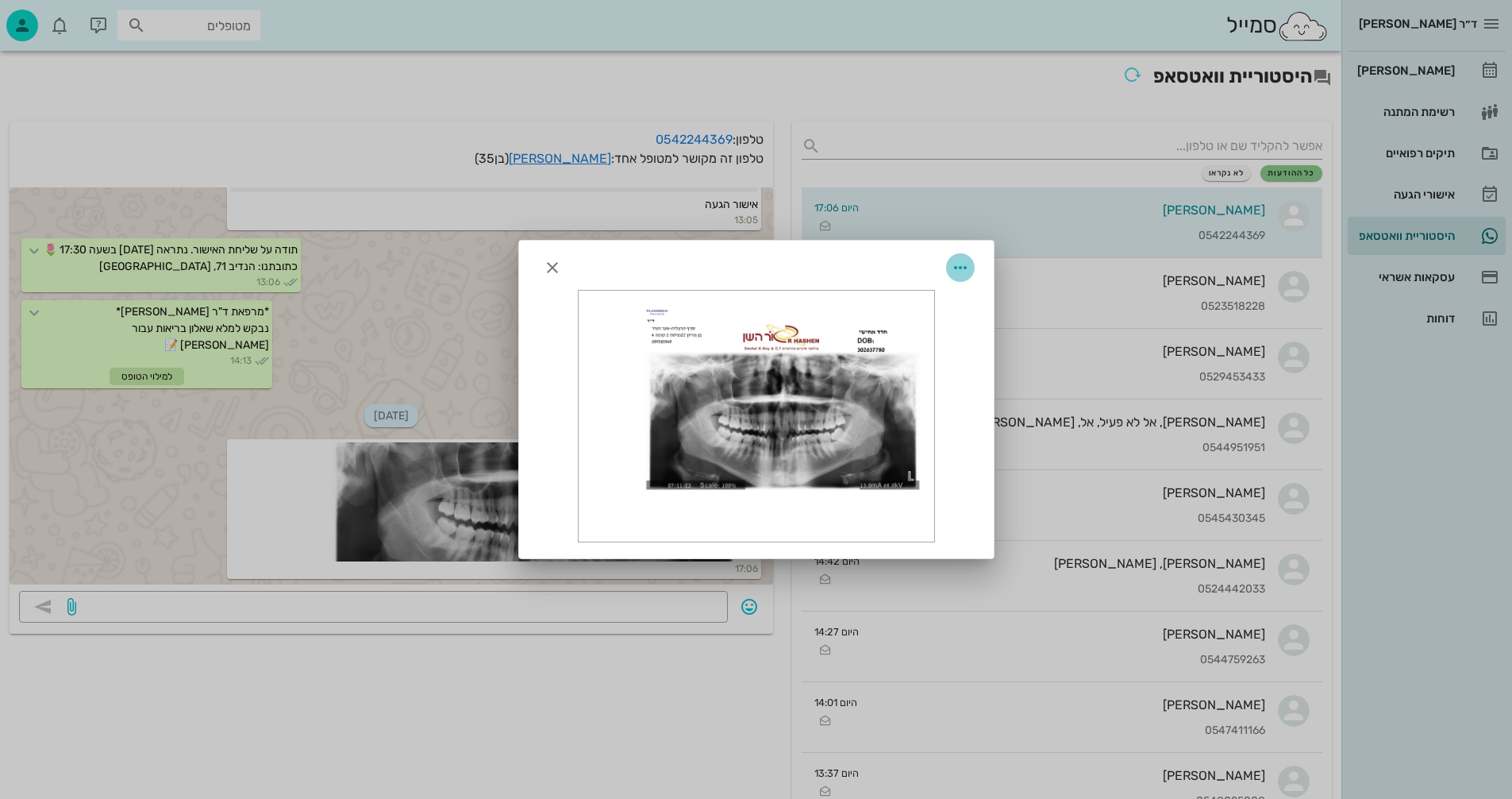
click at [959, 269] on icon "button" at bounding box center [960, 267] width 19 height 19
click at [550, 264] on icon "button" at bounding box center [552, 267] width 19 height 19
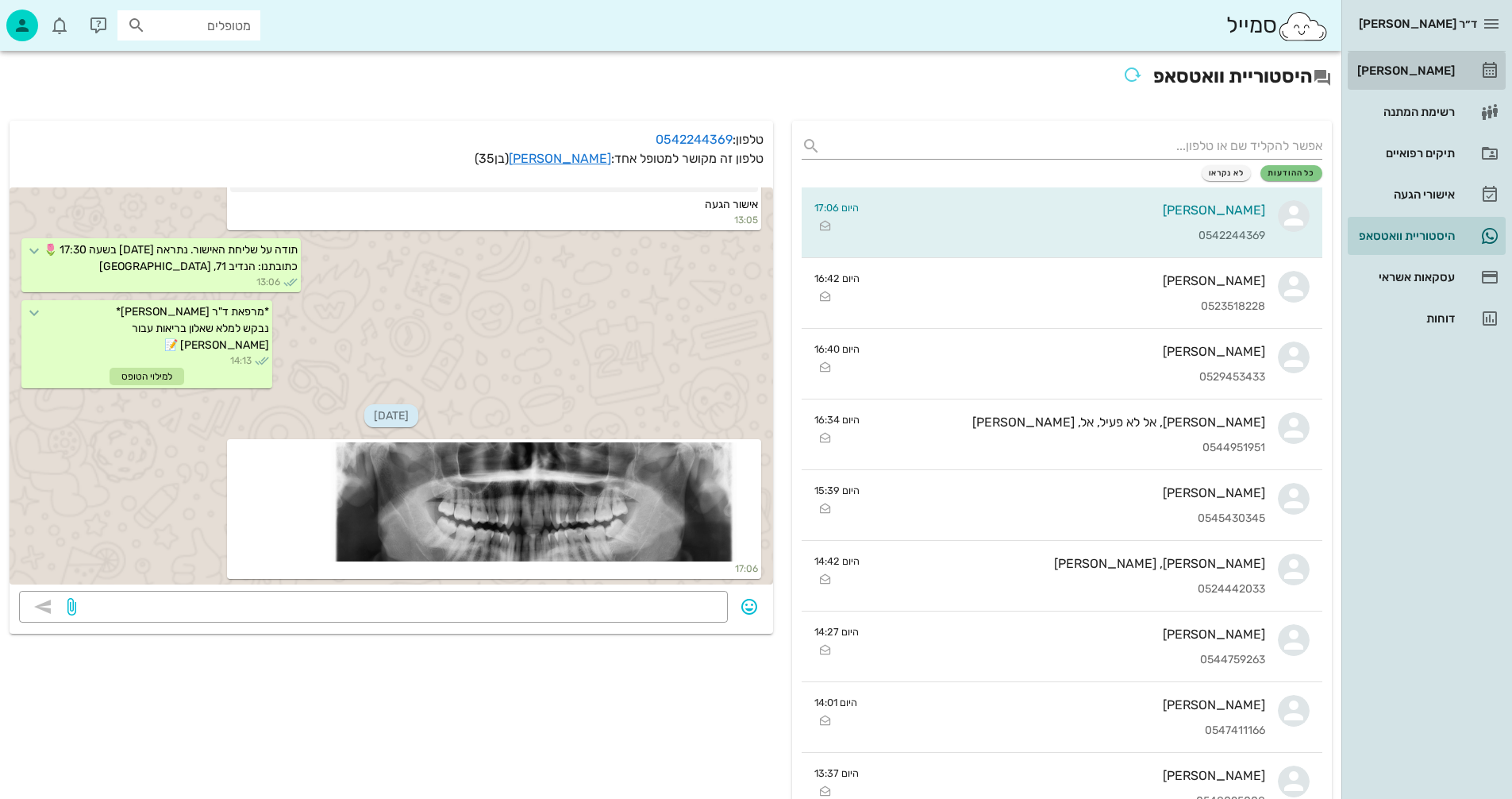
click at [1420, 68] on div "[PERSON_NAME]" at bounding box center [1405, 70] width 101 height 12
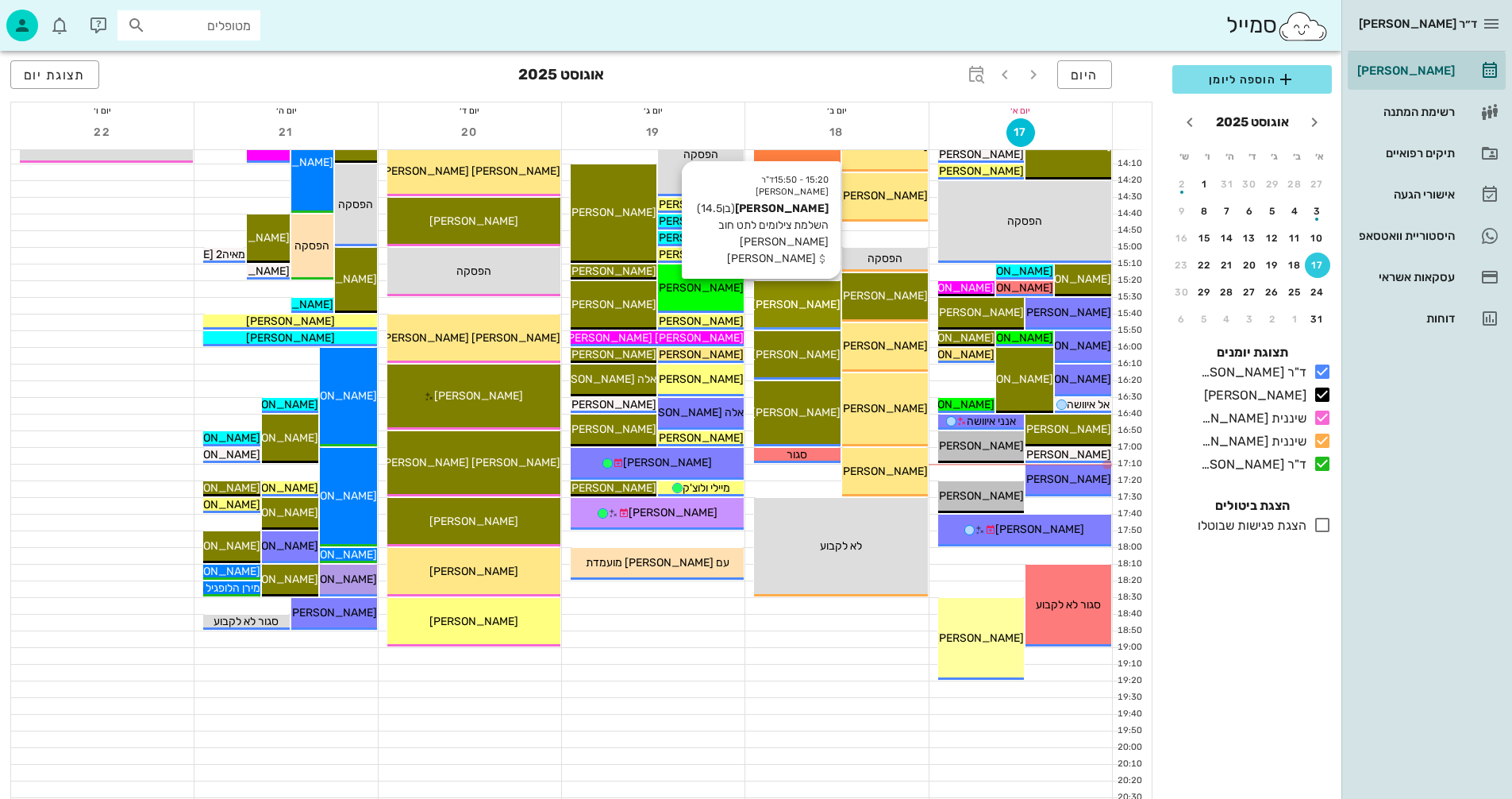
scroll to position [714, 0]
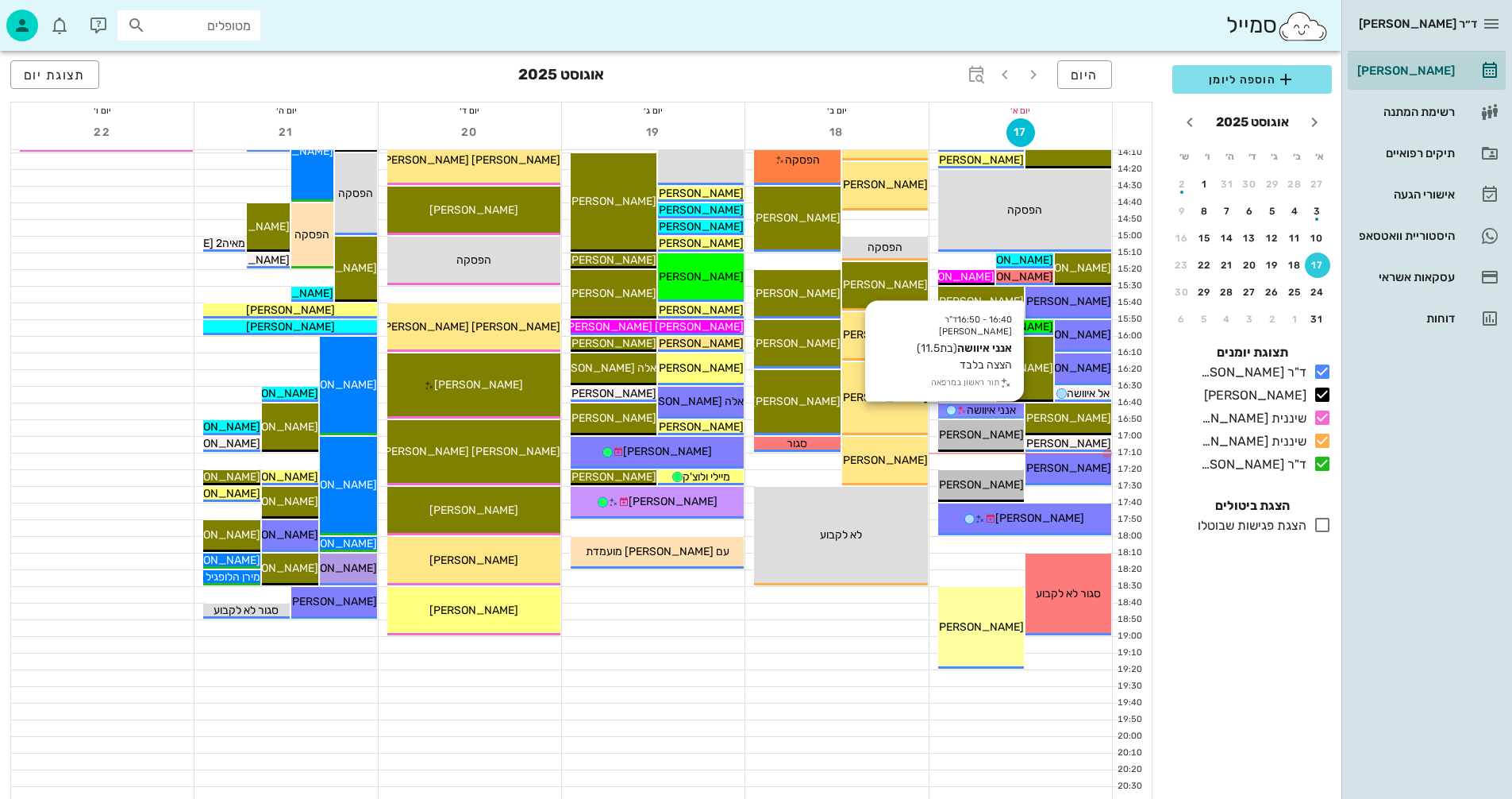
click at [975, 411] on span "אנני איוושה" at bounding box center [991, 410] width 49 height 13
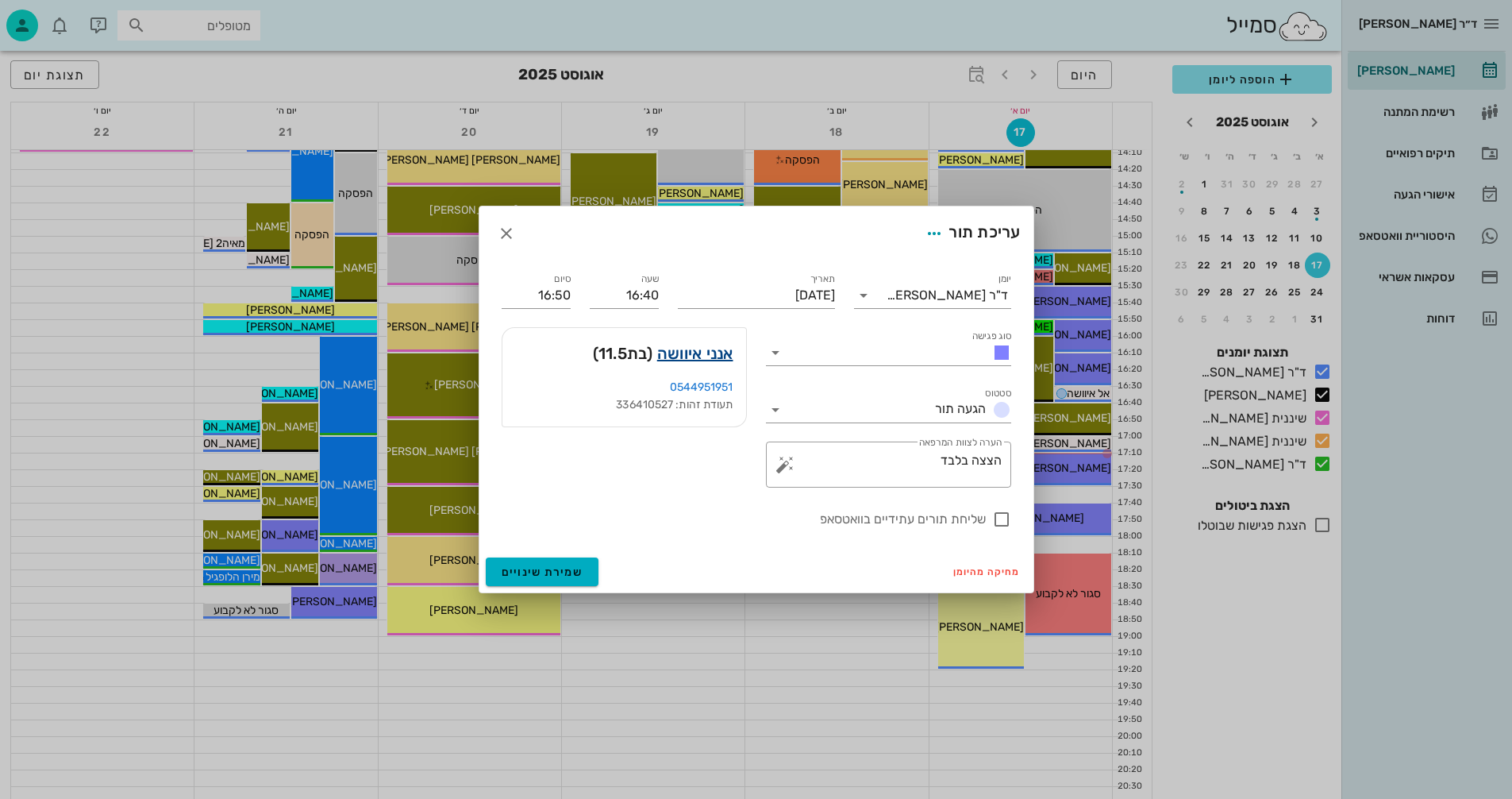
click at [679, 351] on link "אנני איוושה" at bounding box center [695, 353] width 76 height 26
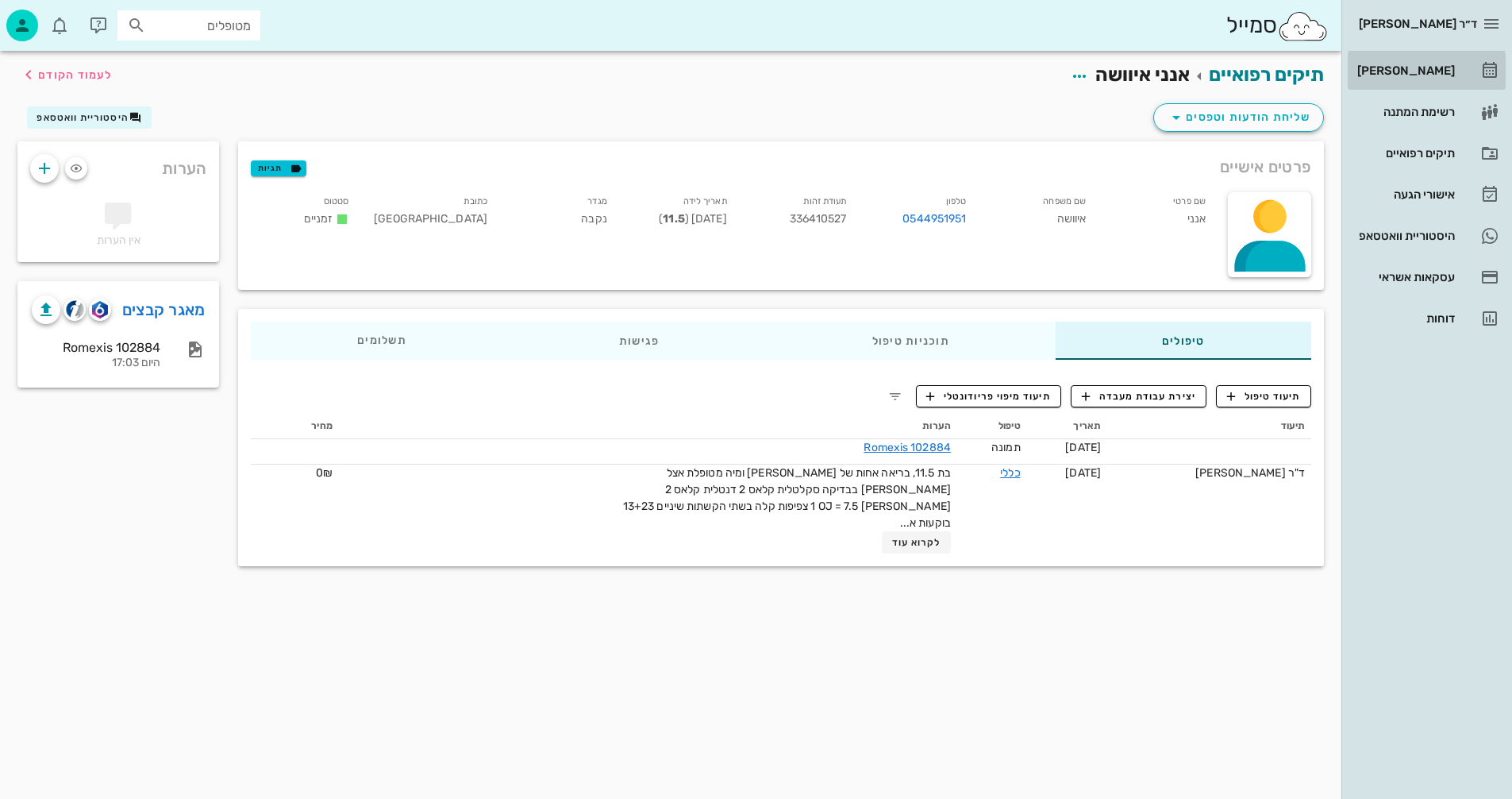
click at [1420, 68] on div "[PERSON_NAME]" at bounding box center [1405, 70] width 101 height 12
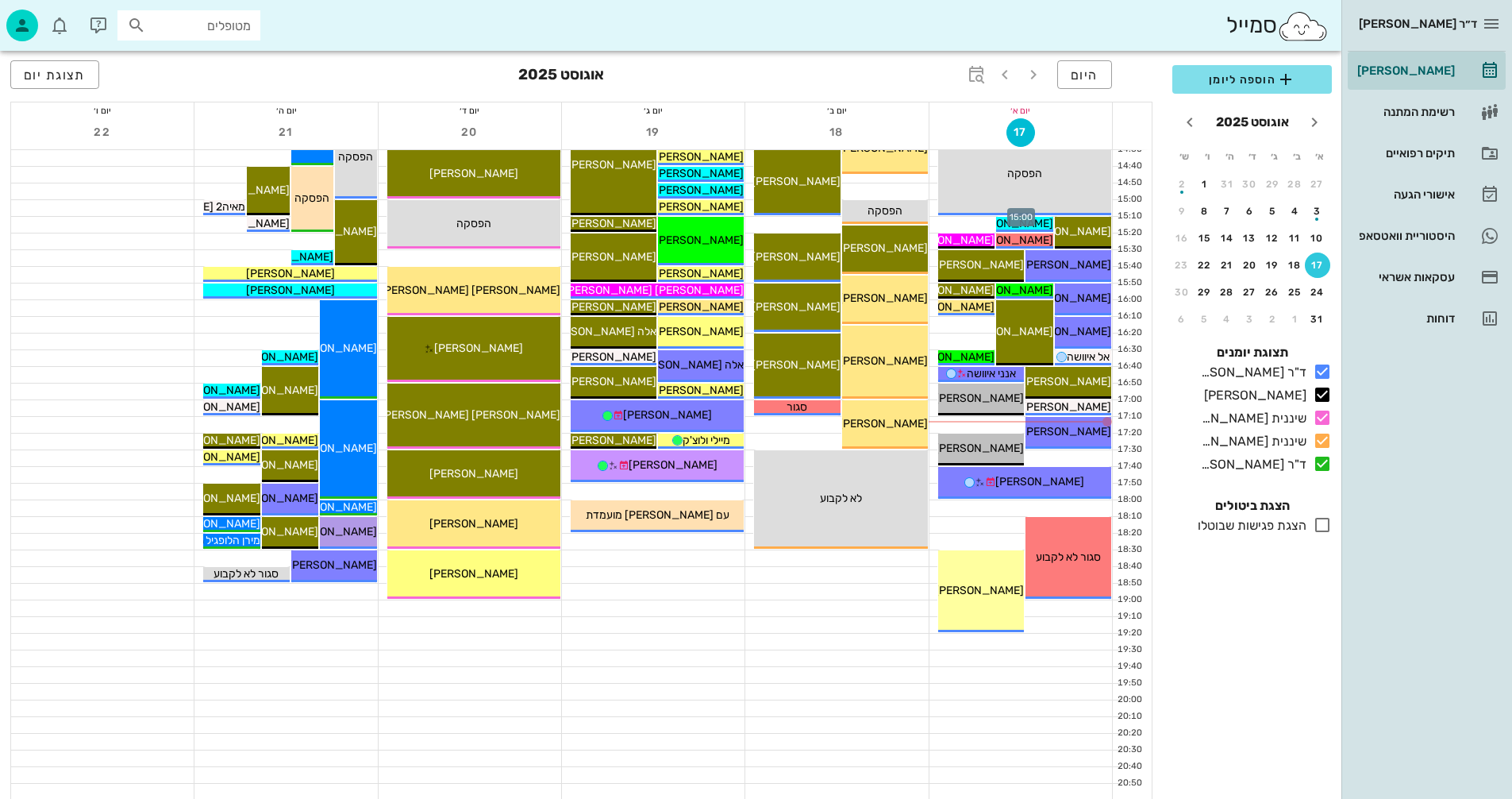
scroll to position [752, 0]
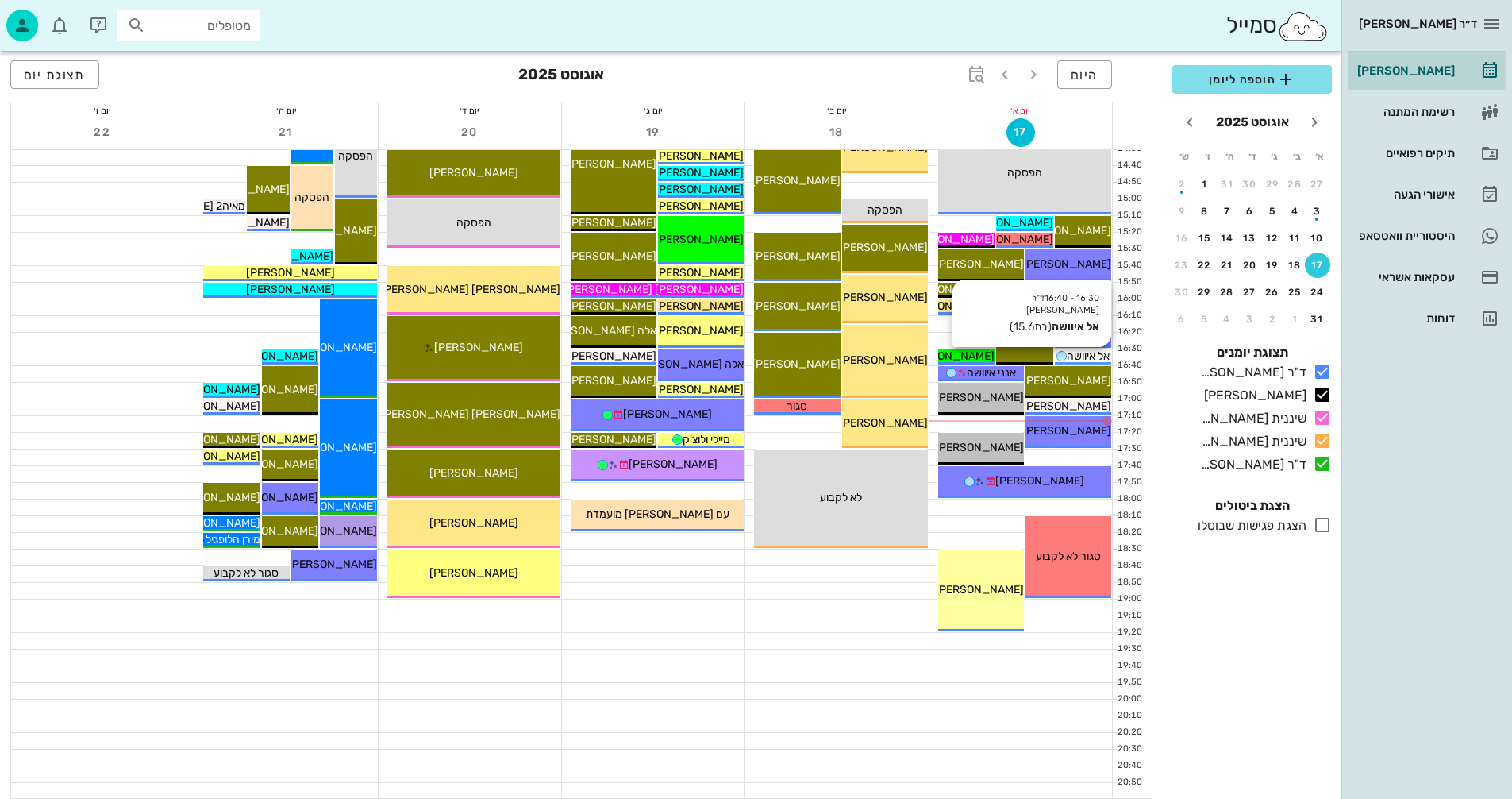
click at [1080, 356] on span "אל איוושה" at bounding box center [1089, 356] width 43 height 13
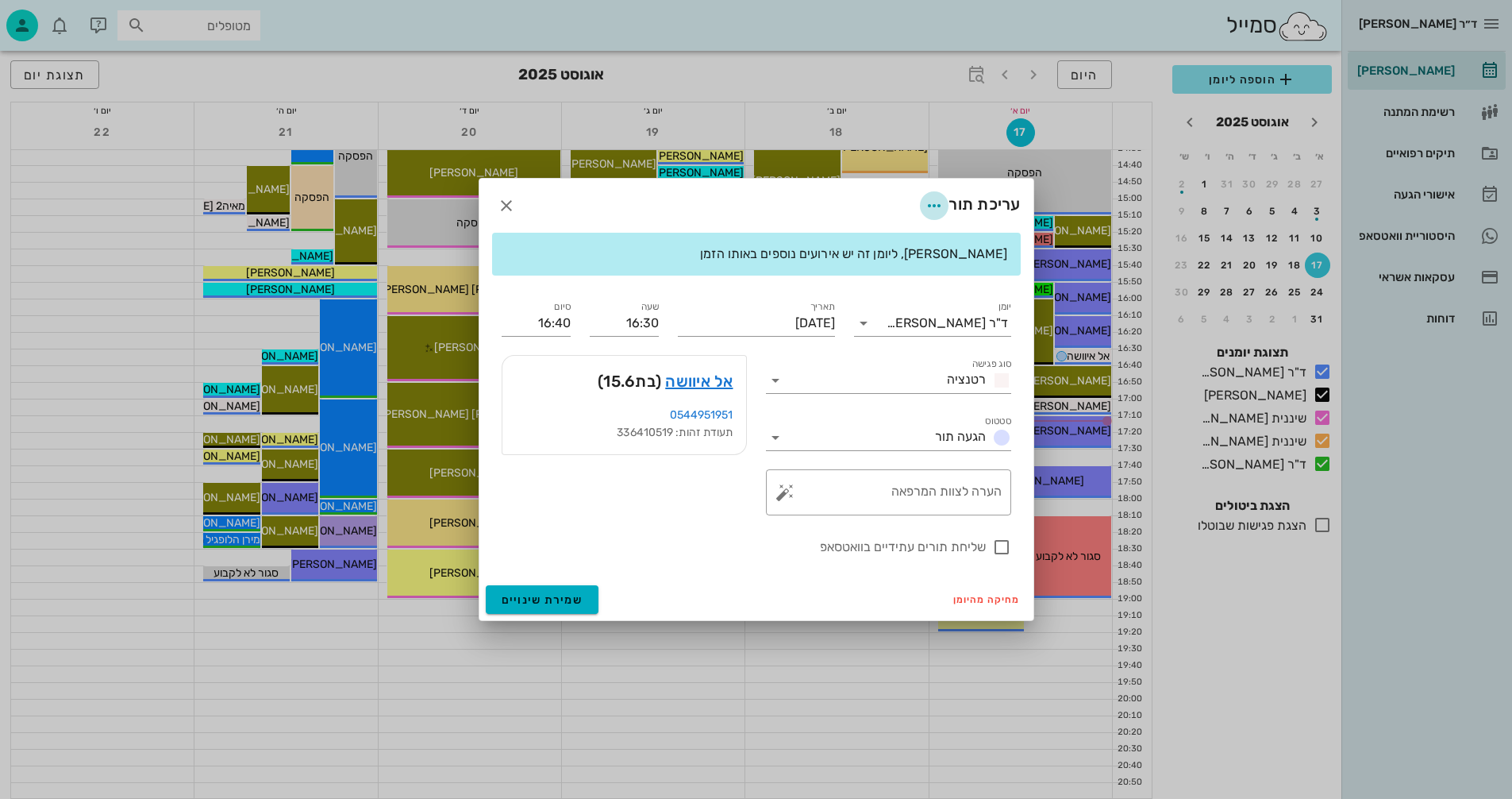
click at [935, 204] on icon "button" at bounding box center [934, 206] width 19 height 19
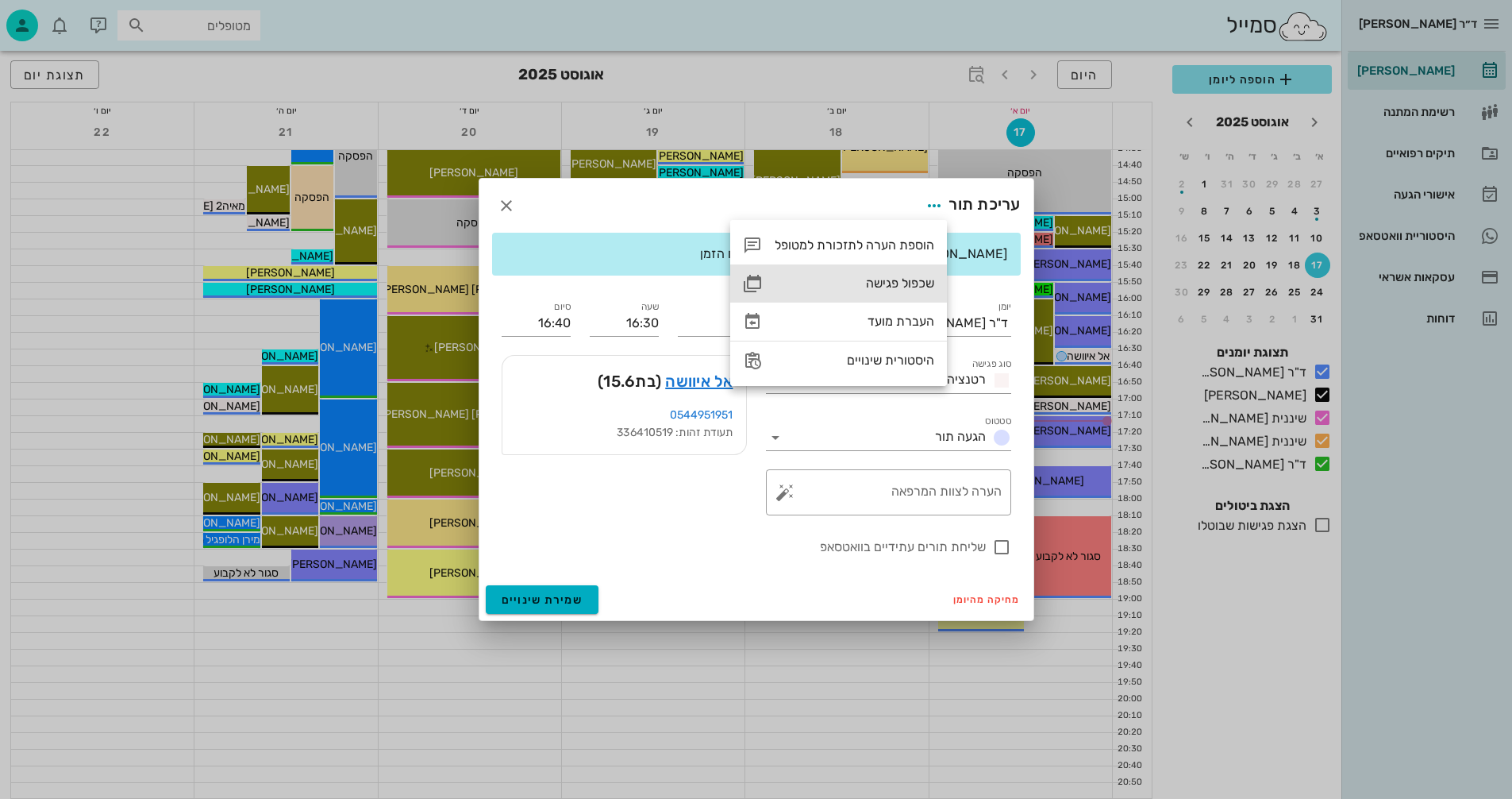
click at [877, 280] on div "שכפול פגישה" at bounding box center [854, 283] width 160 height 15
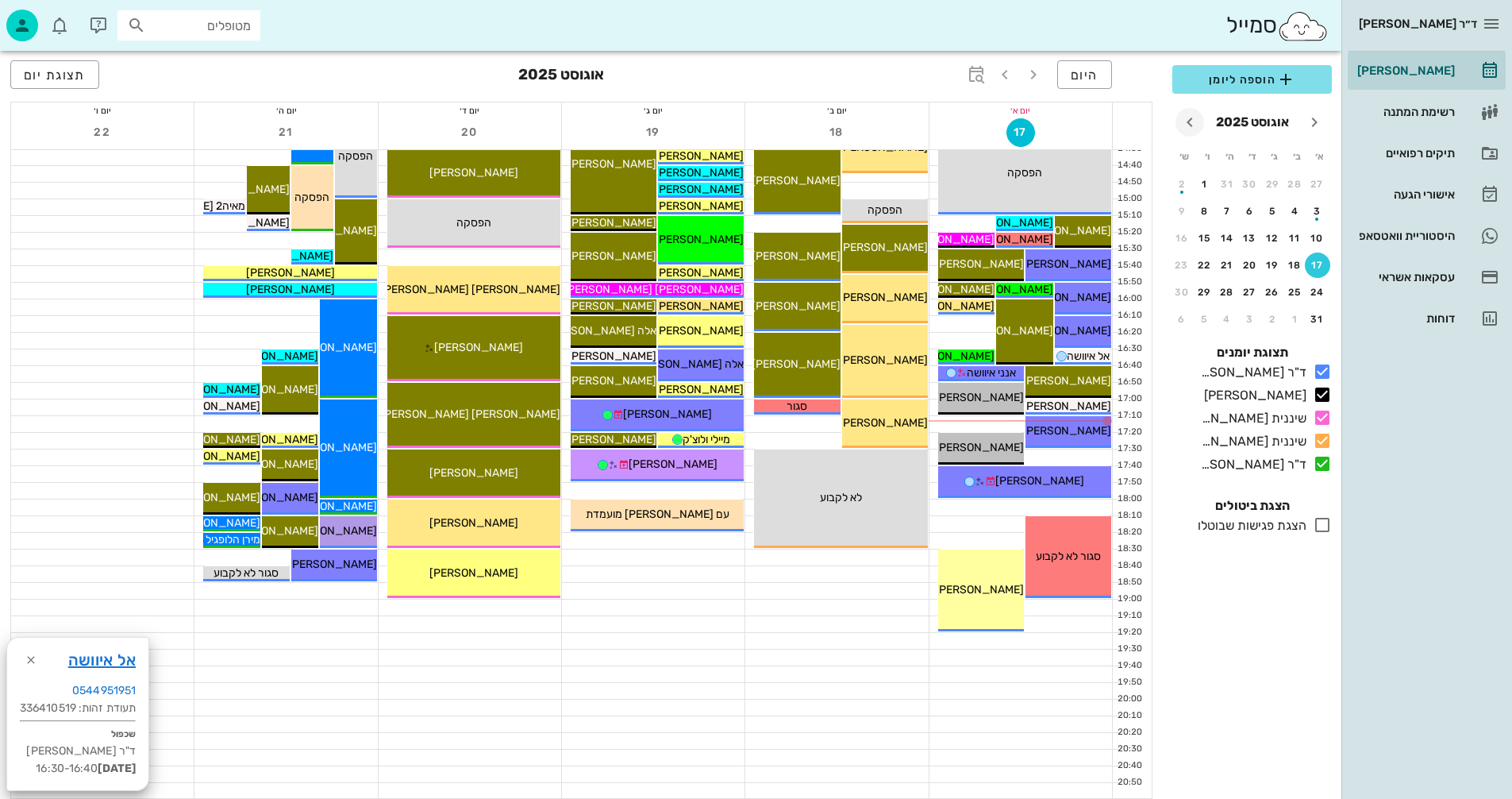
click at [1189, 121] on icon "חודש הבא" at bounding box center [1190, 122] width 19 height 19
click at [1227, 241] on div "13" at bounding box center [1227, 238] width 26 height 11
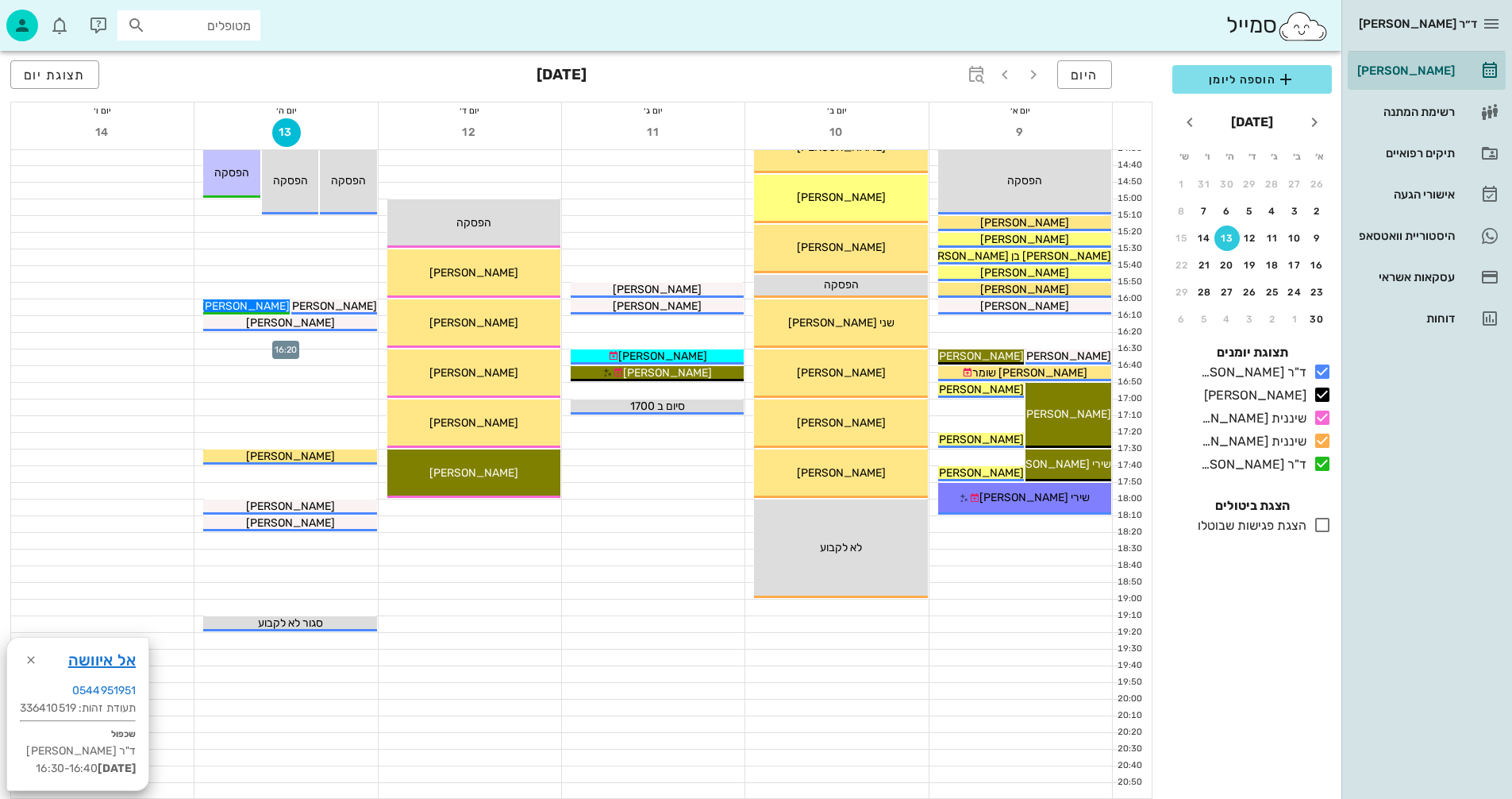
click at [329, 337] on div at bounding box center [286, 340] width 182 height 16
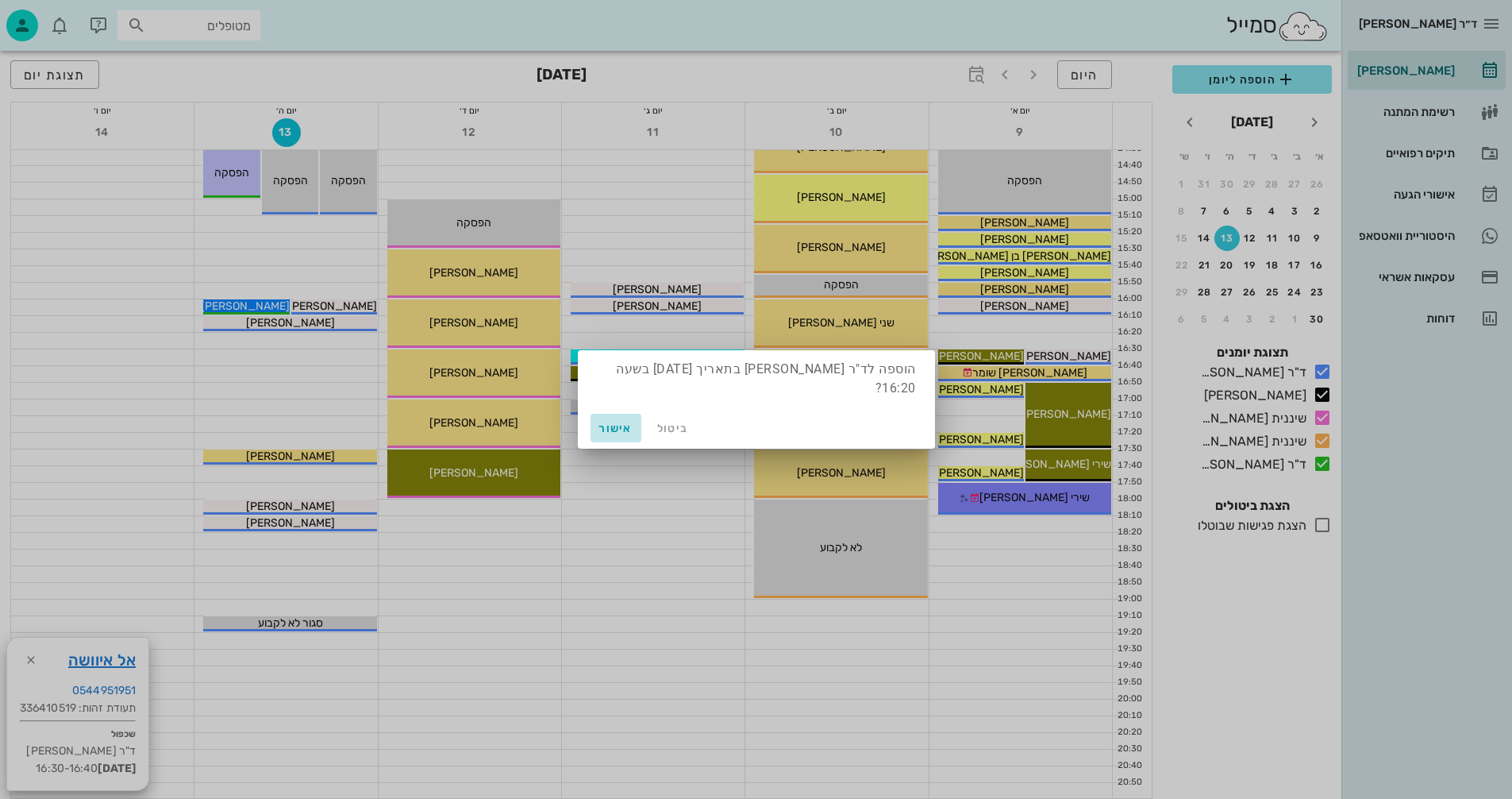
click at [609, 429] on span "אישור" at bounding box center [616, 429] width 38 height 13
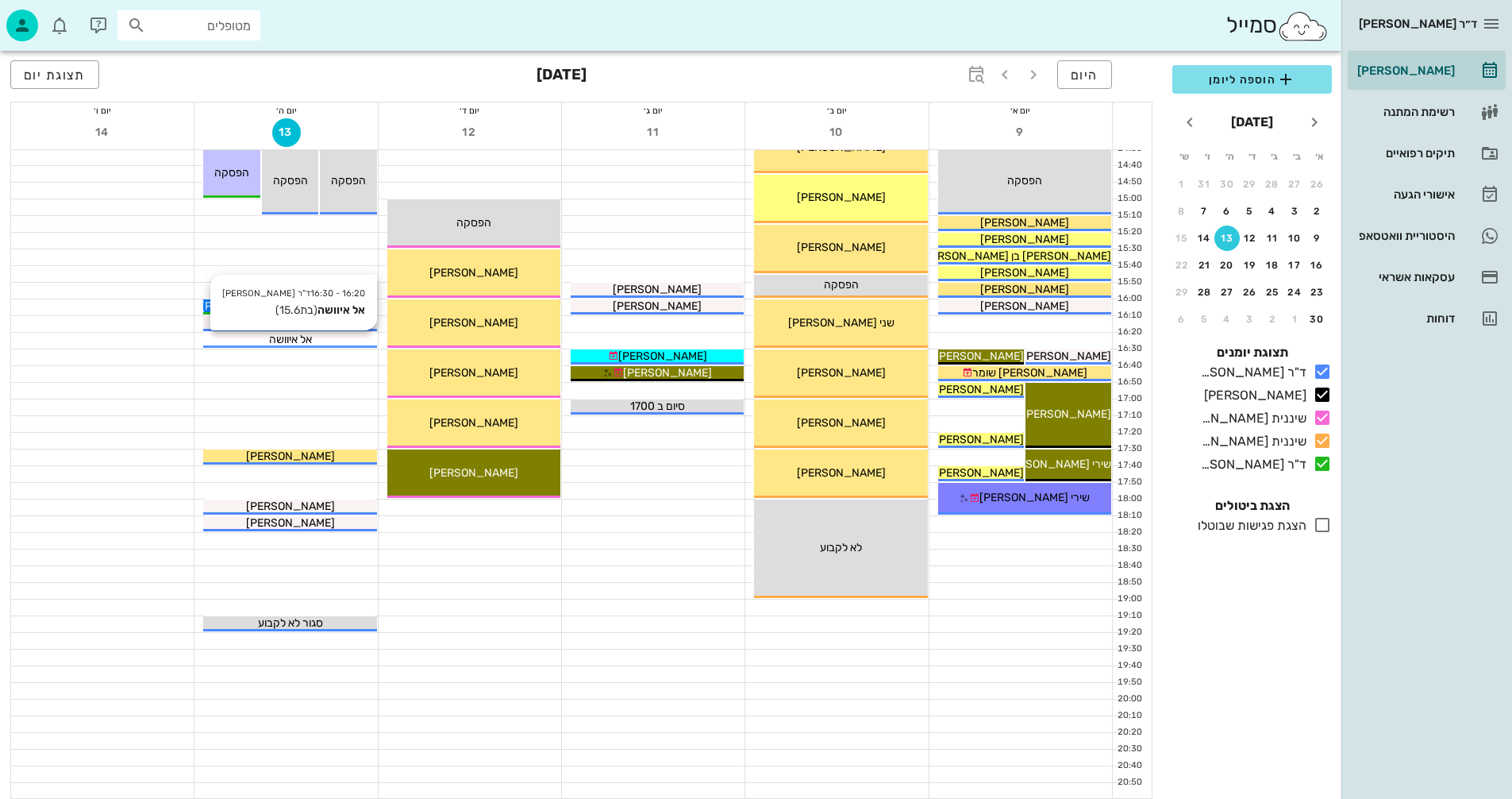
click at [326, 338] on div "אל איוושה" at bounding box center [289, 340] width 173 height 17
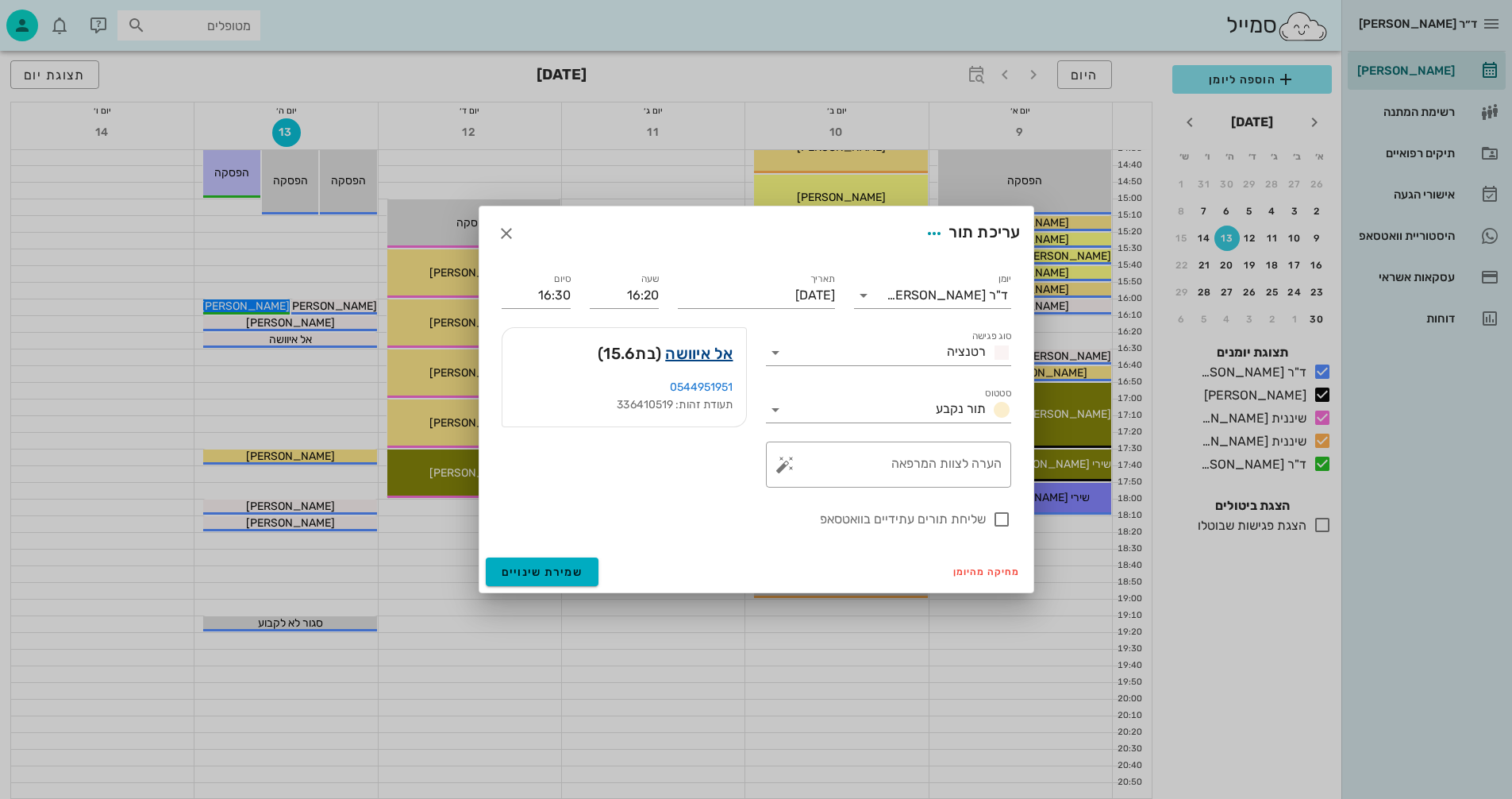
click at [686, 356] on link "אל איוושה" at bounding box center [698, 353] width 67 height 26
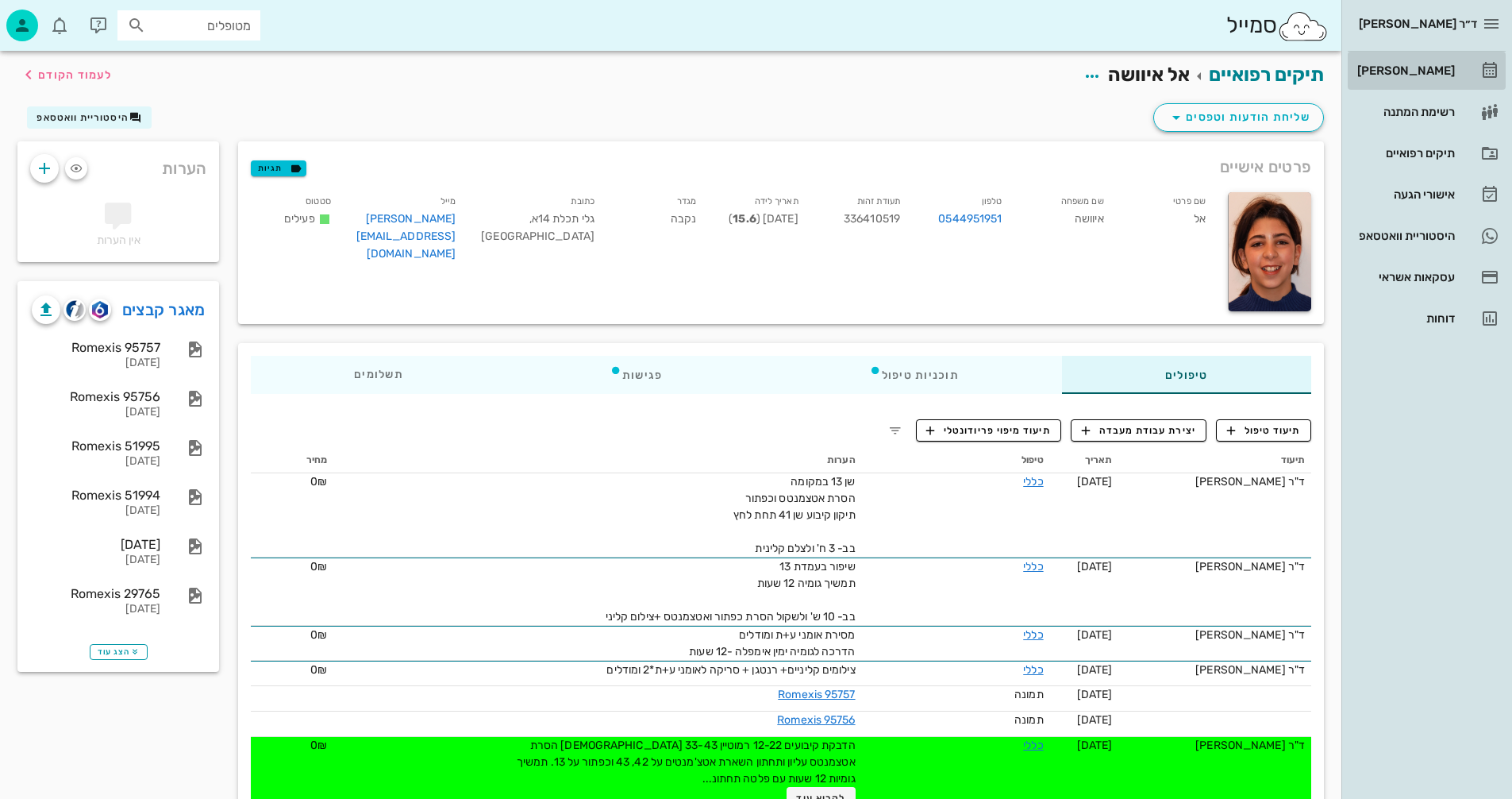
click at [1413, 70] on div "[PERSON_NAME]" at bounding box center [1405, 70] width 101 height 12
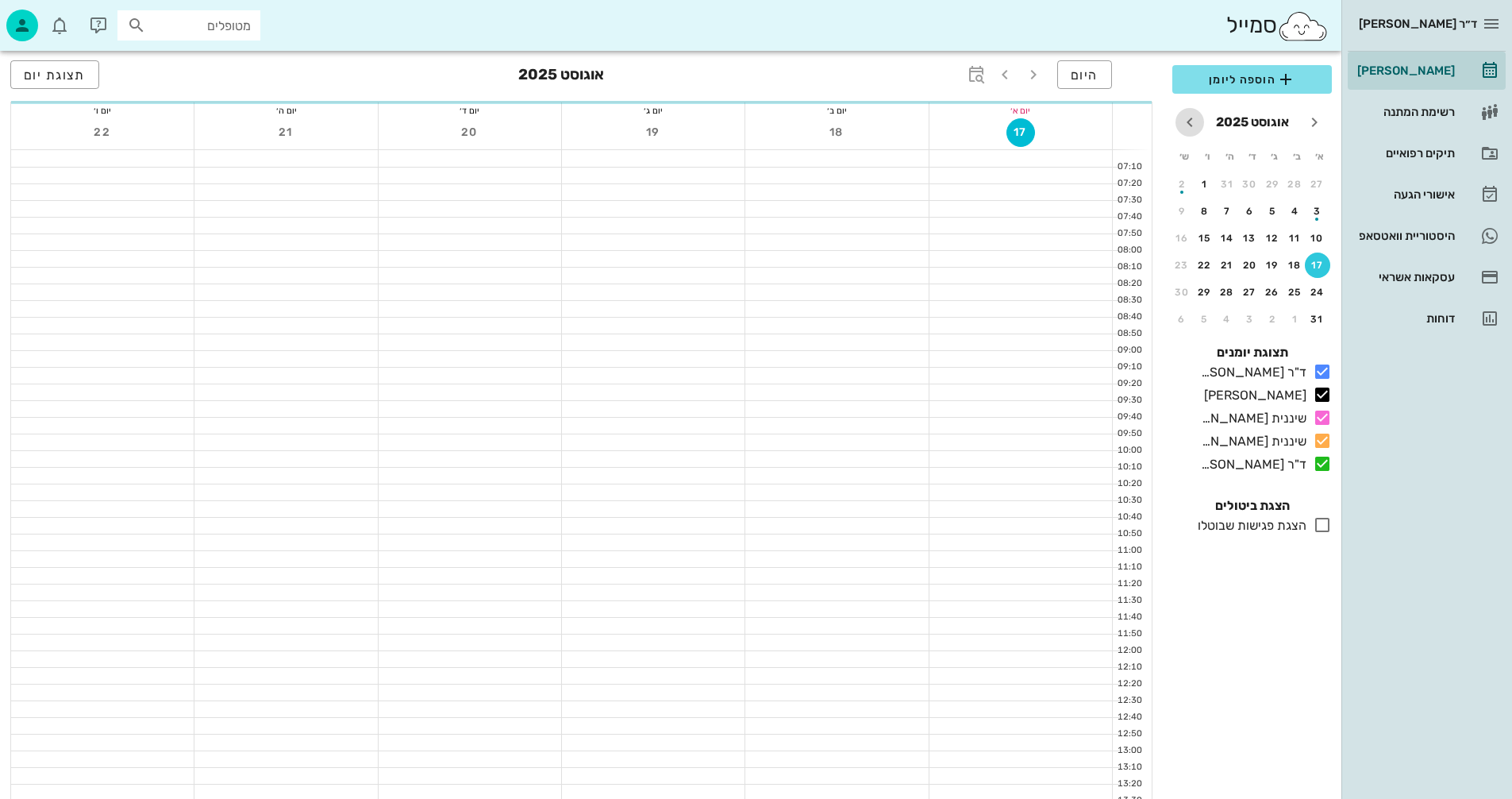
click at [1191, 121] on icon "חודש הבא" at bounding box center [1190, 122] width 19 height 19
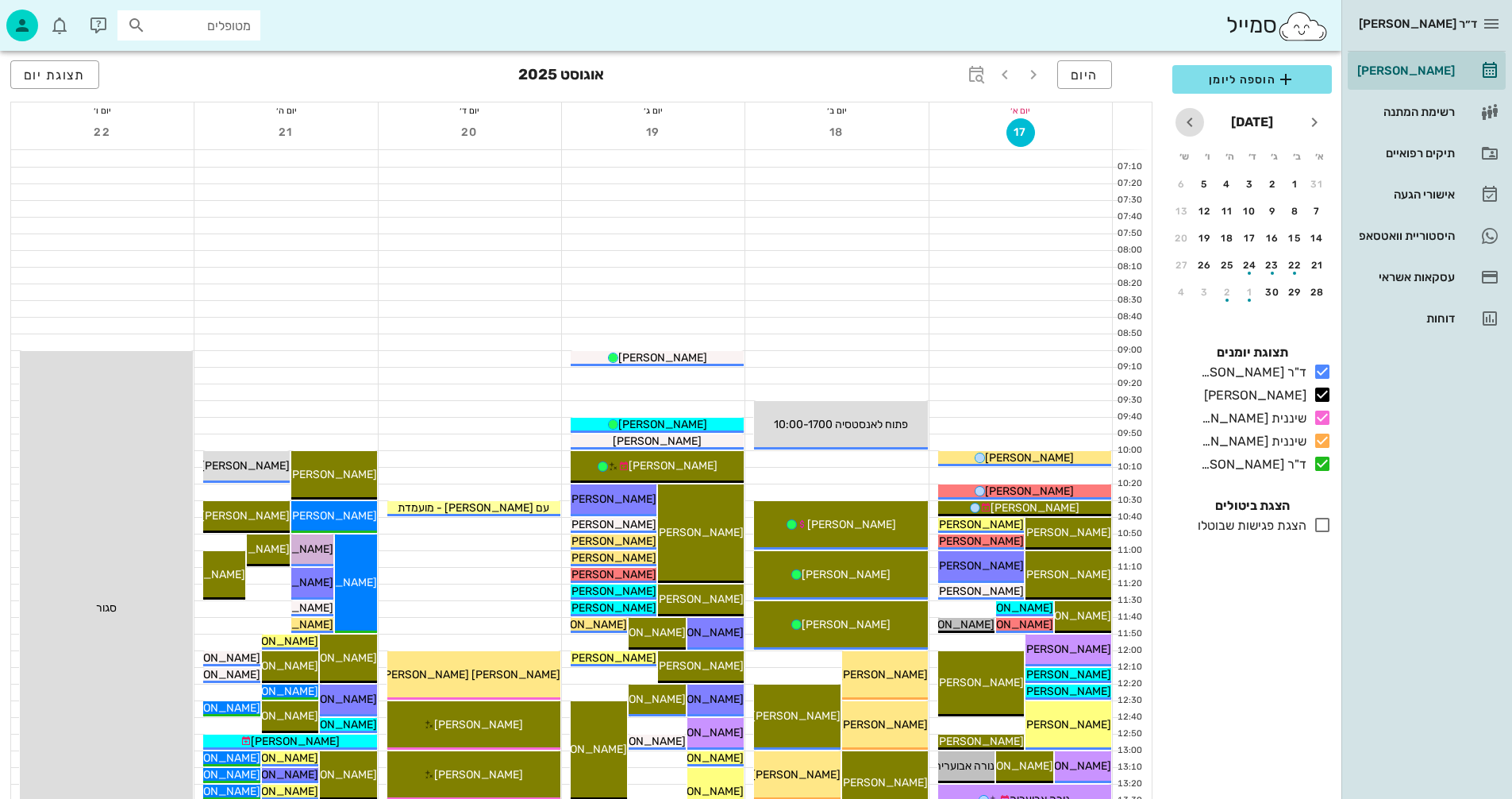
click at [1191, 121] on icon "חודש הבא" at bounding box center [1190, 122] width 19 height 19
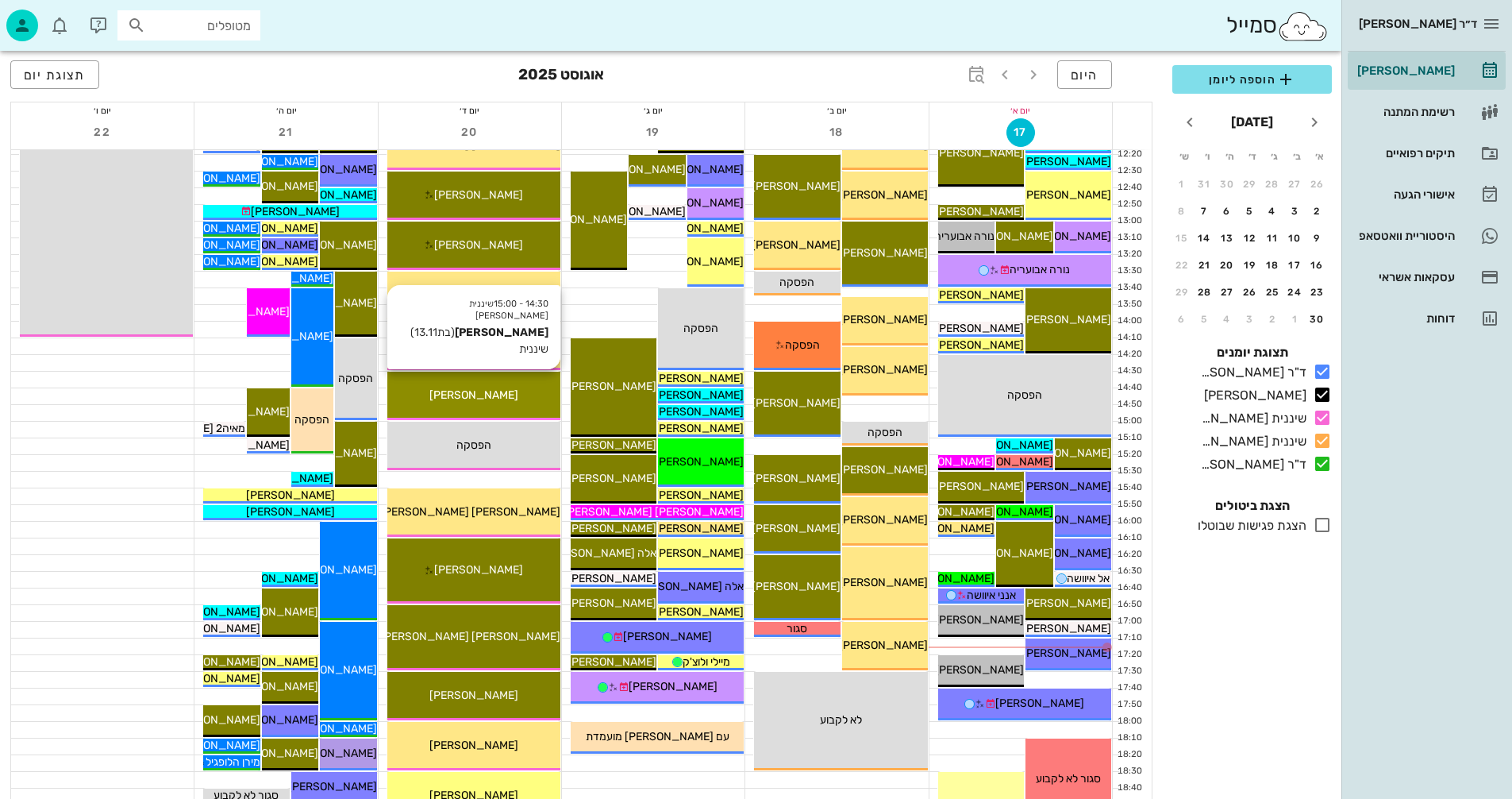
scroll to position [556, 0]
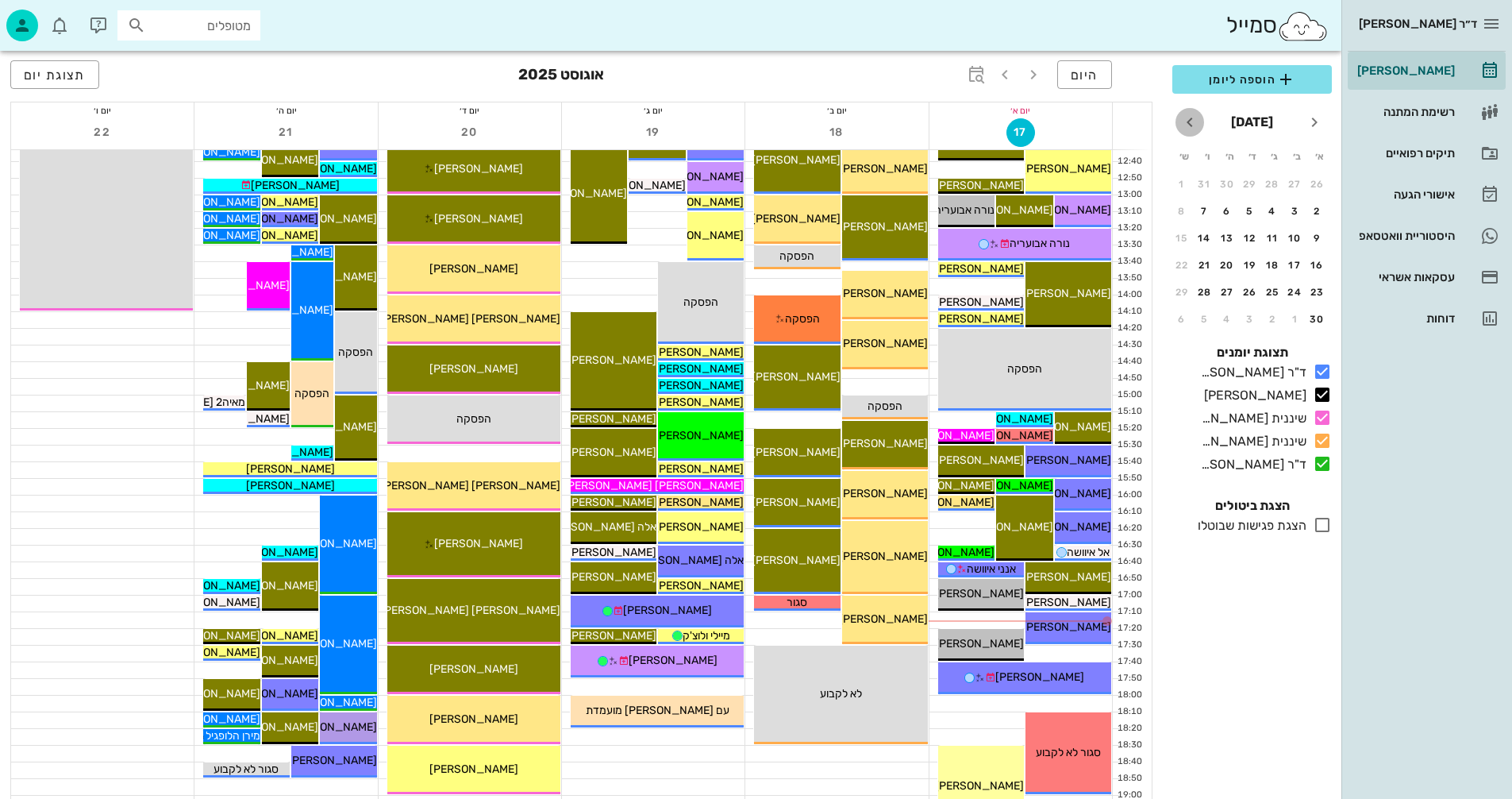
click at [1189, 119] on icon "חודש הבא" at bounding box center [1190, 122] width 19 height 19
click at [977, 70] on icon "button" at bounding box center [976, 75] width 19 height 19
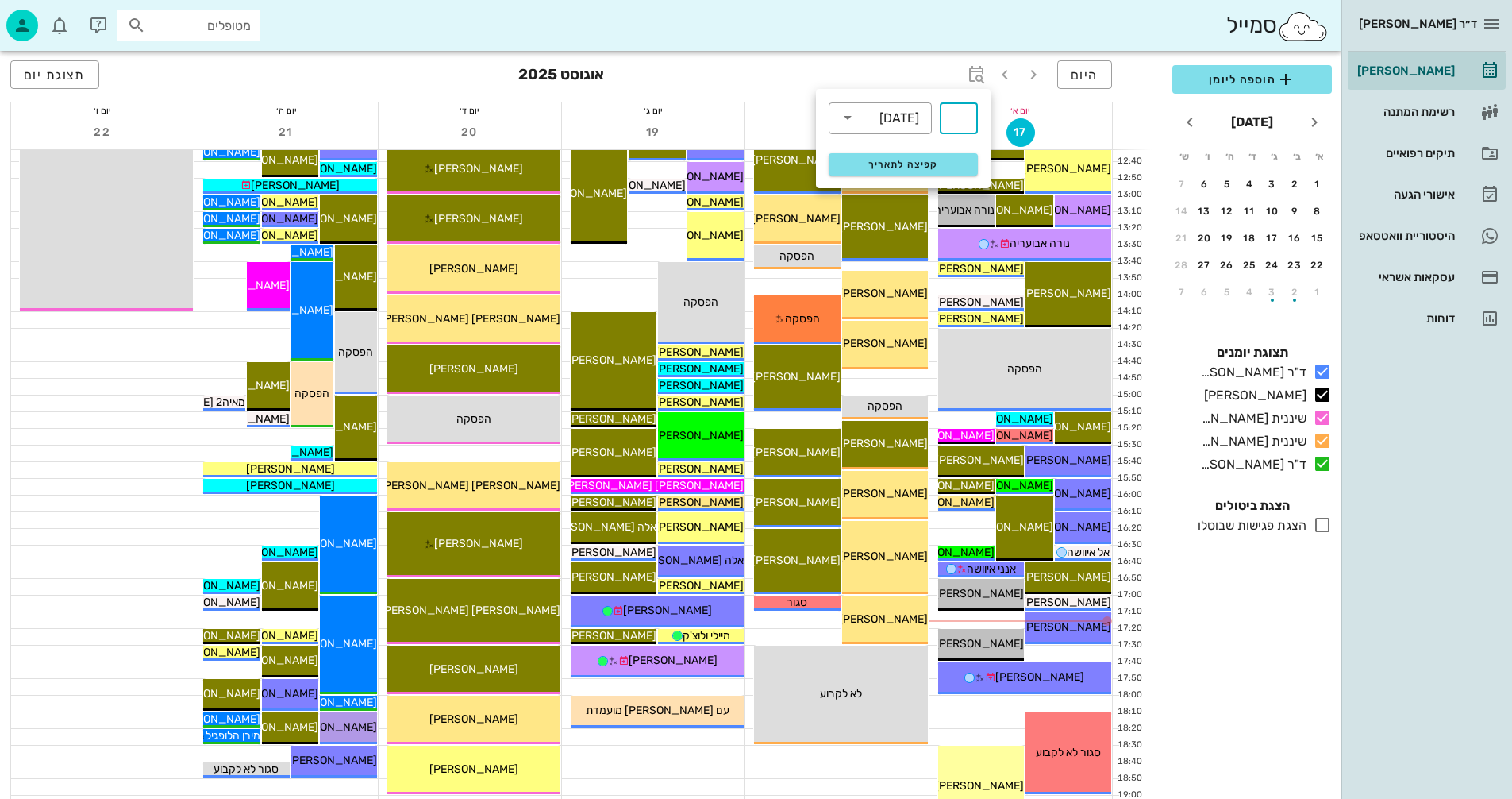
click at [964, 119] on input "text" at bounding box center [959, 118] width 19 height 26
type input "3"
click at [843, 119] on icon at bounding box center [848, 117] width 19 height 19
click at [910, 189] on div "חודשים" at bounding box center [881, 186] width 78 height 12
click at [906, 167] on span "קפיצה לתאריך" at bounding box center [903, 164] width 129 height 11
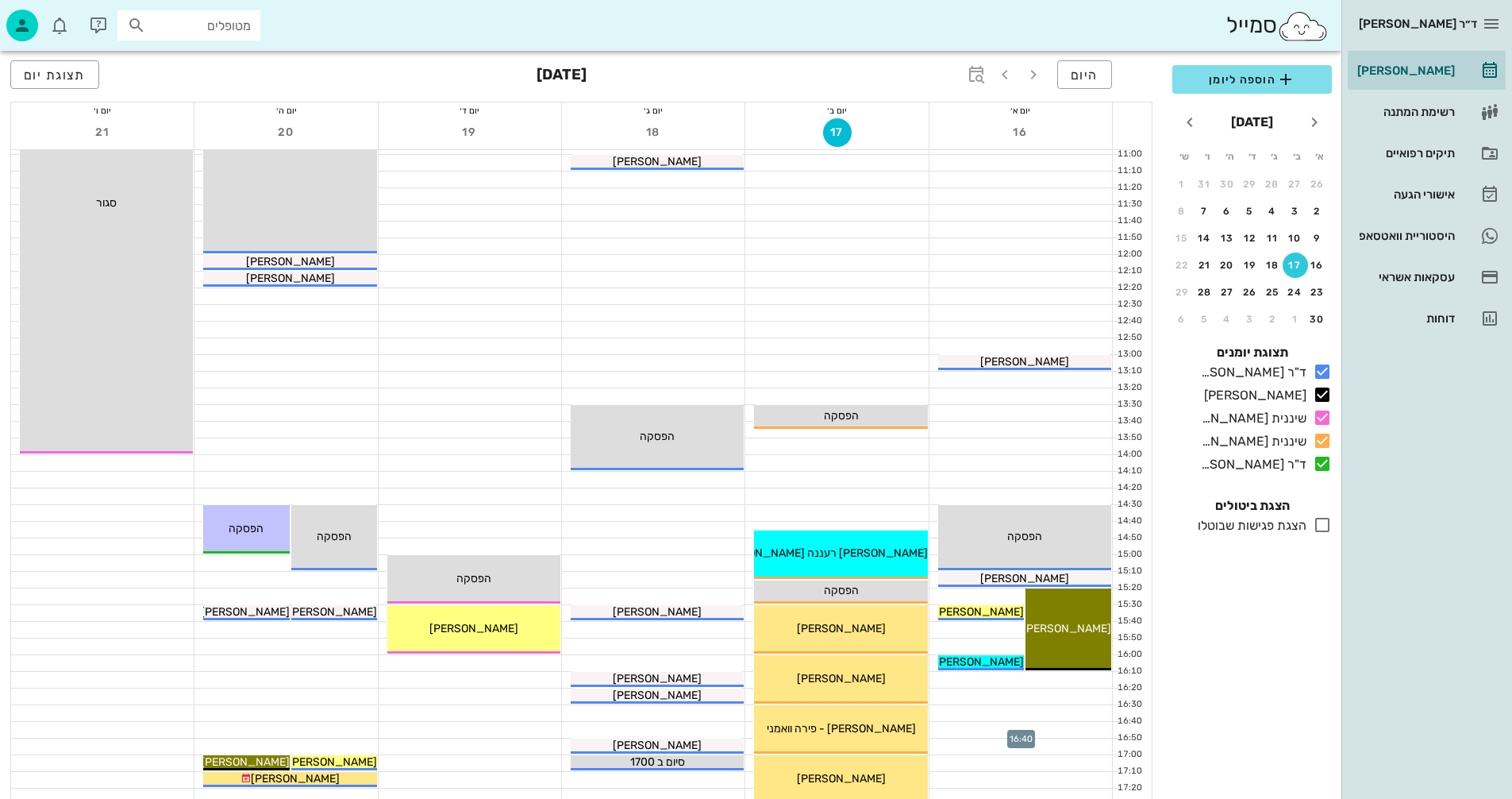
scroll to position [355, 0]
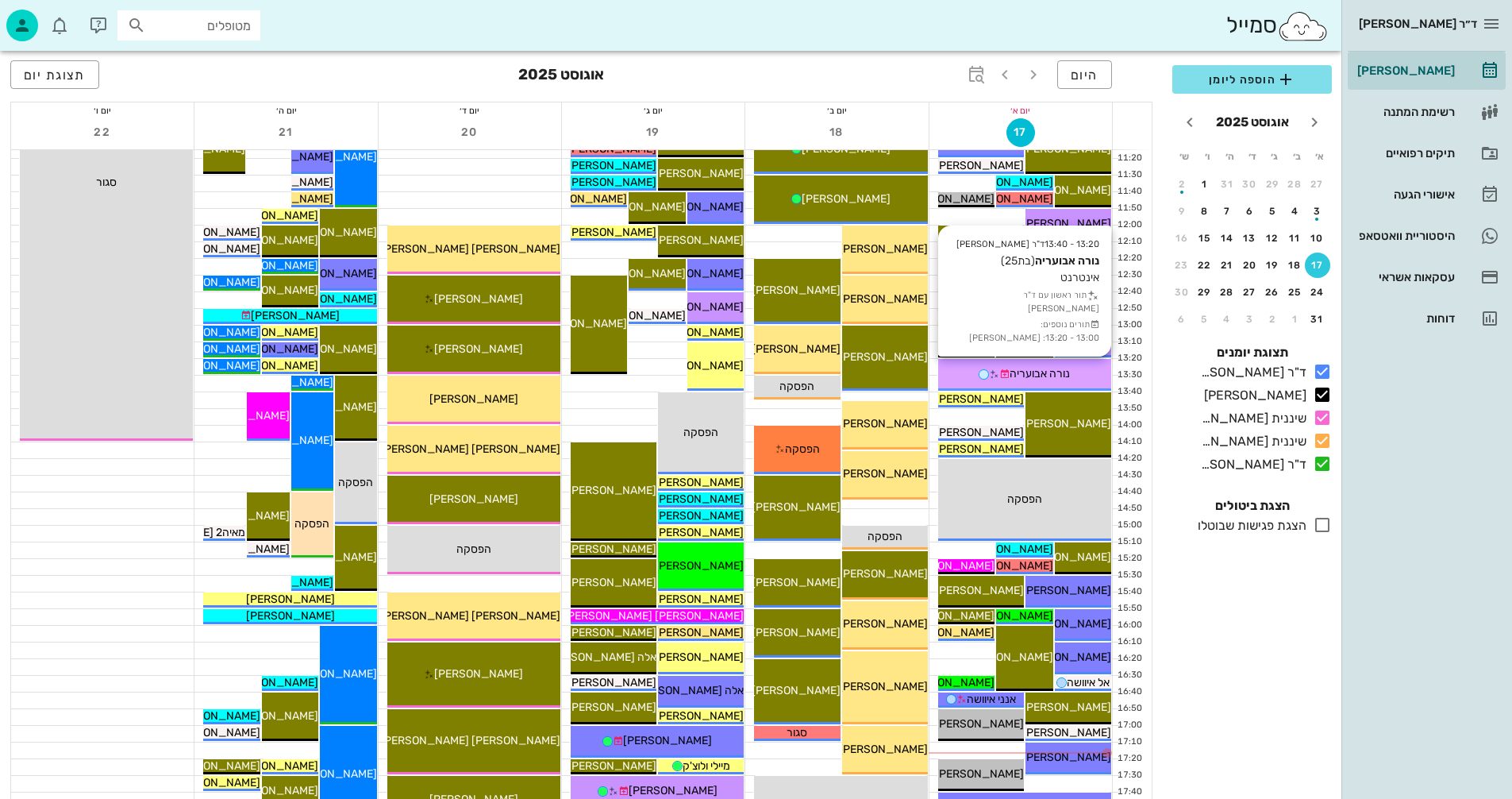
scroll to position [477, 0]
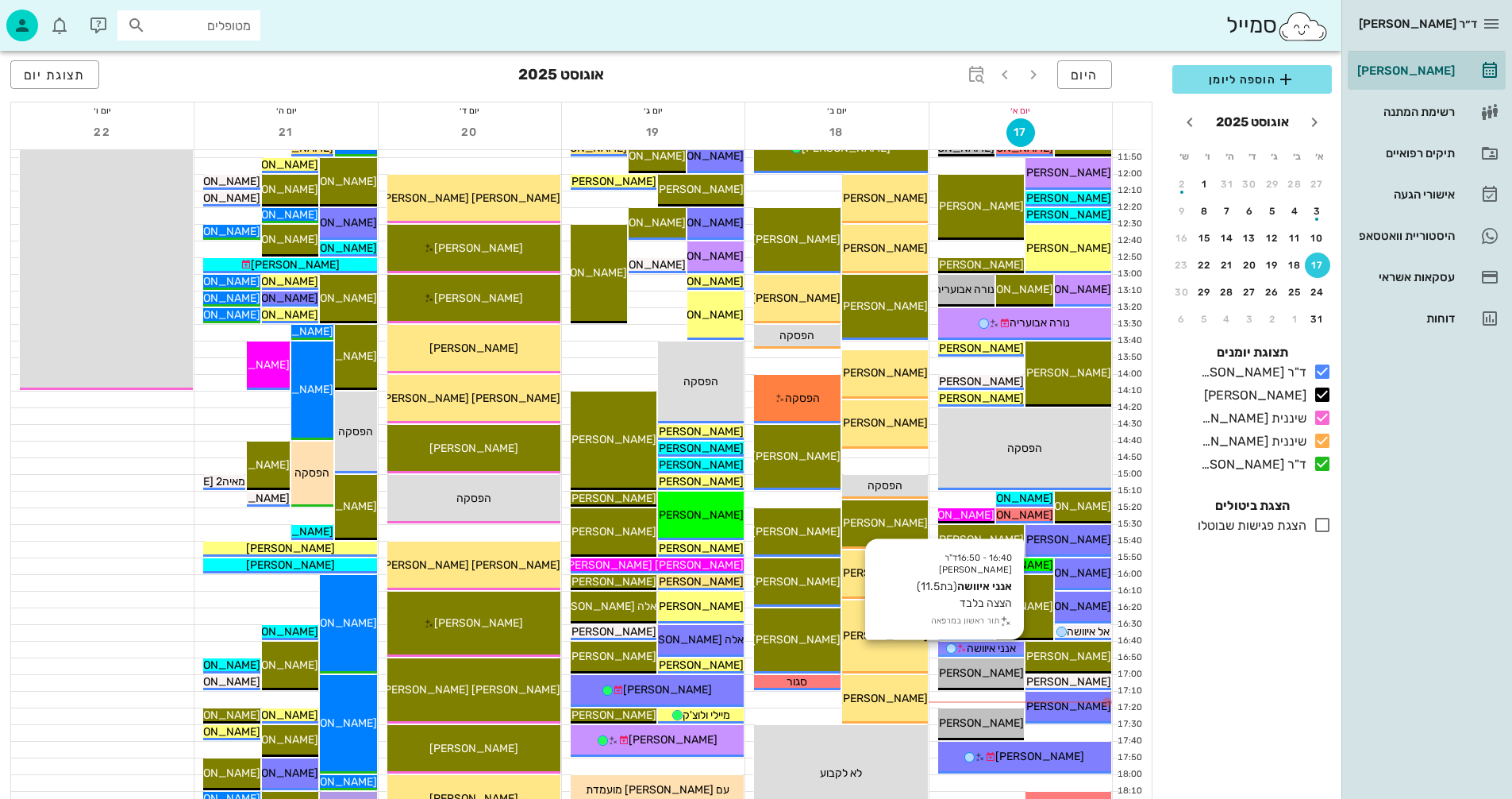
click at [975, 649] on span "אנני איוושה" at bounding box center [991, 648] width 49 height 13
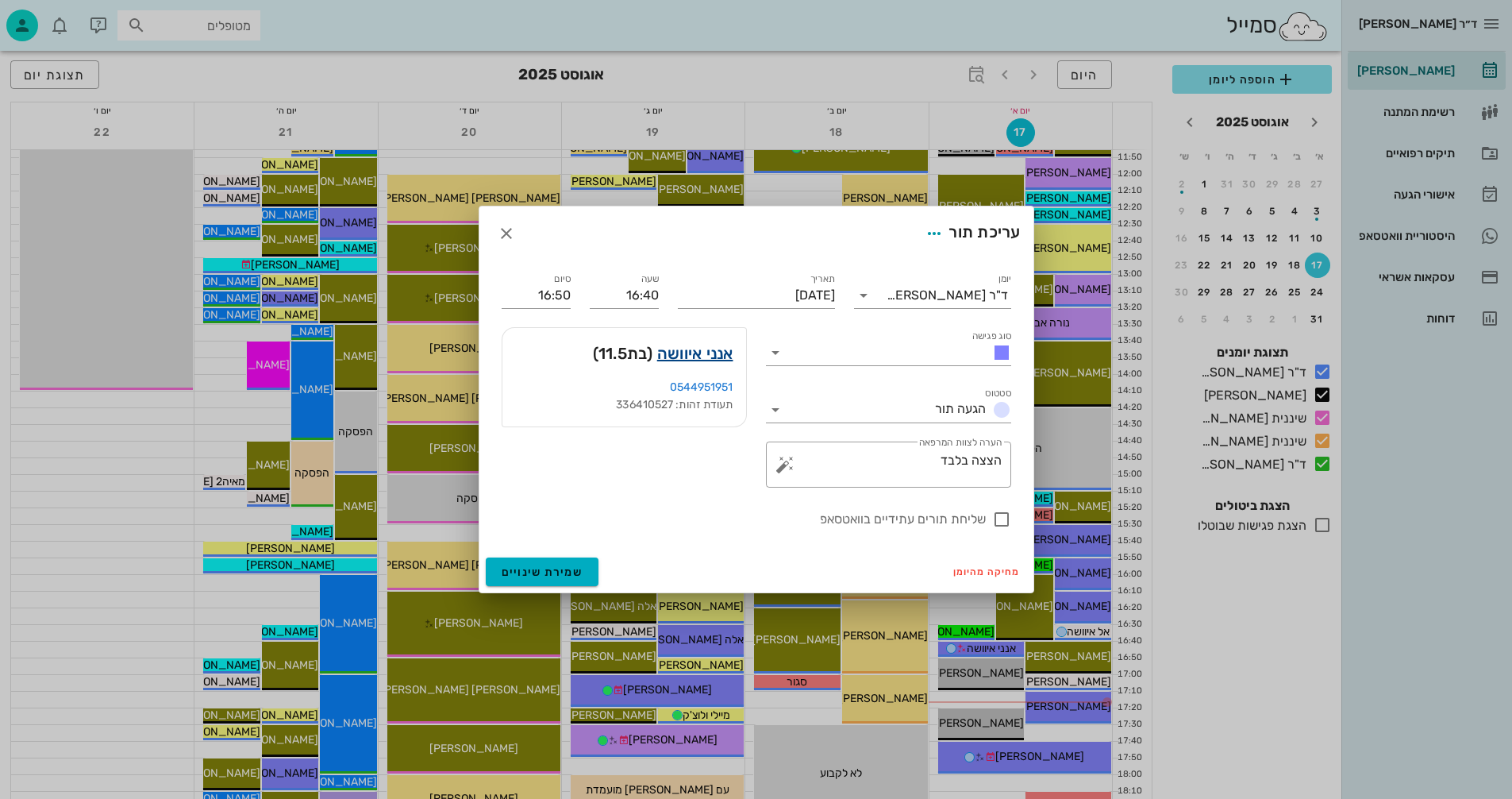
click at [672, 351] on link "אנני איוושה" at bounding box center [695, 353] width 76 height 26
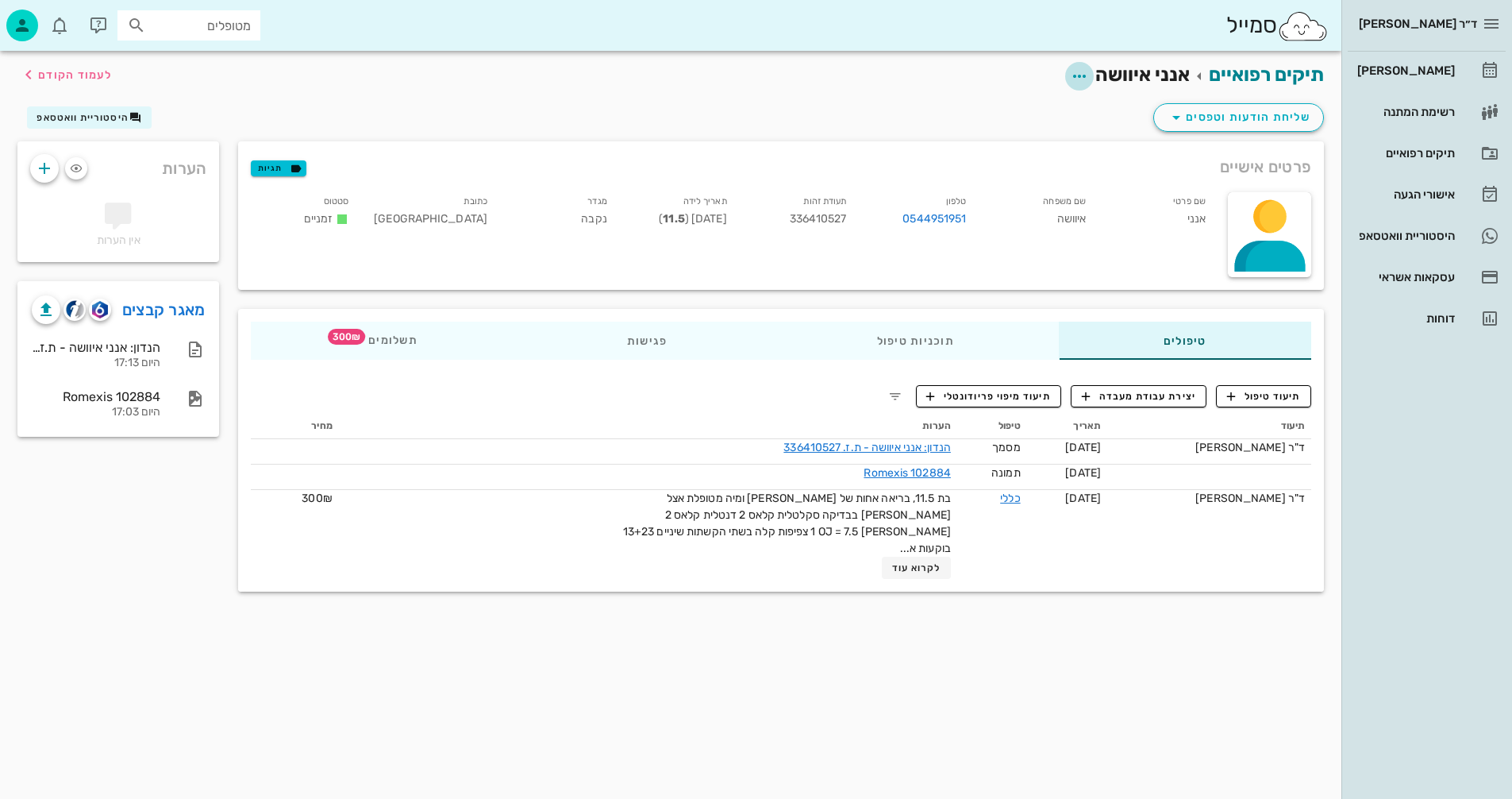
click at [1077, 74] on icon "button" at bounding box center [1080, 75] width 19 height 19
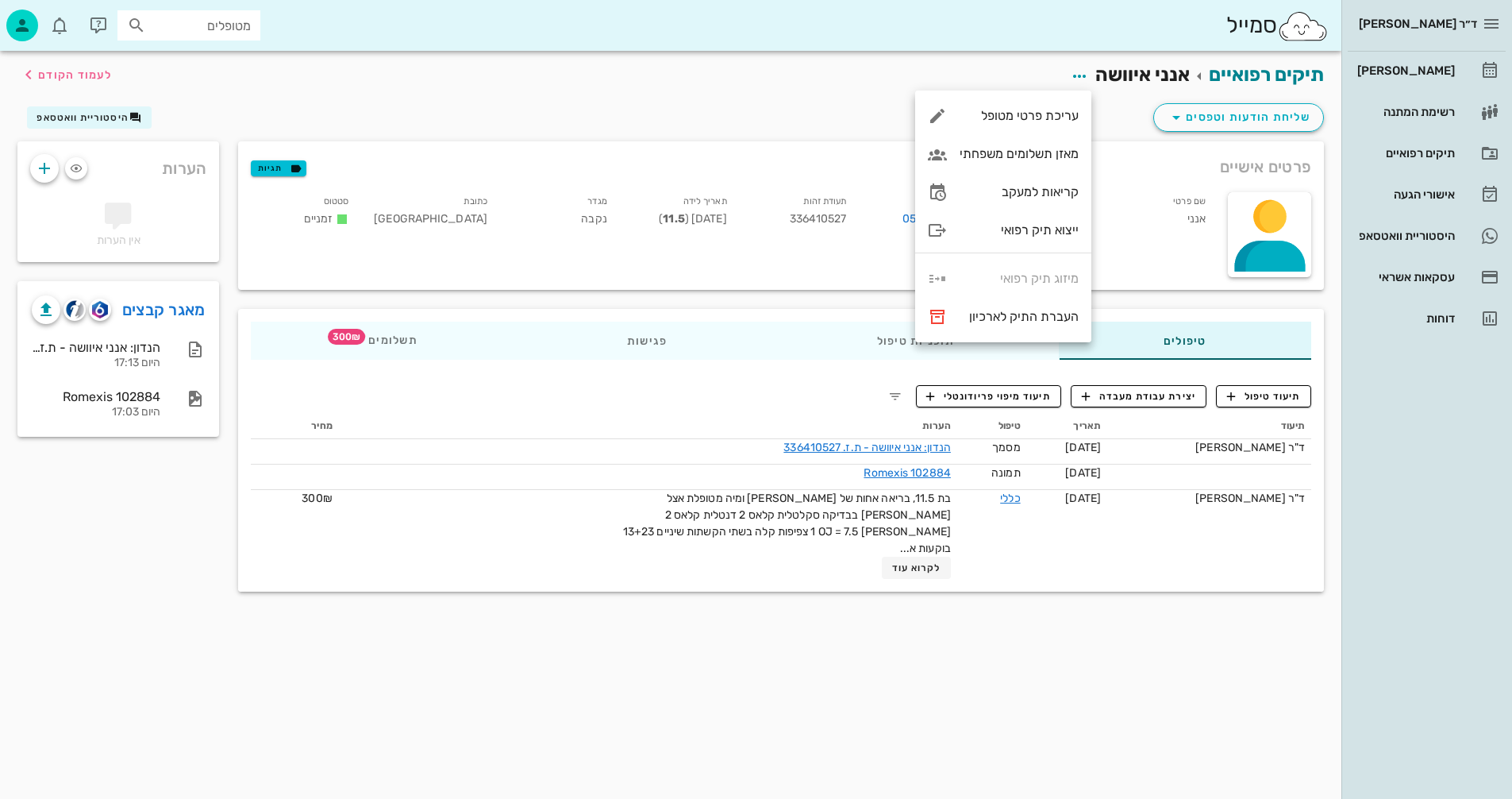
click at [811, 712] on div "תיקים רפואיים אנני איוושה לעמוד הקודם שליחת הודעות וטפסים היסטוריית וואטסאפ פרט…" at bounding box center [670, 424] width 1341 height 748
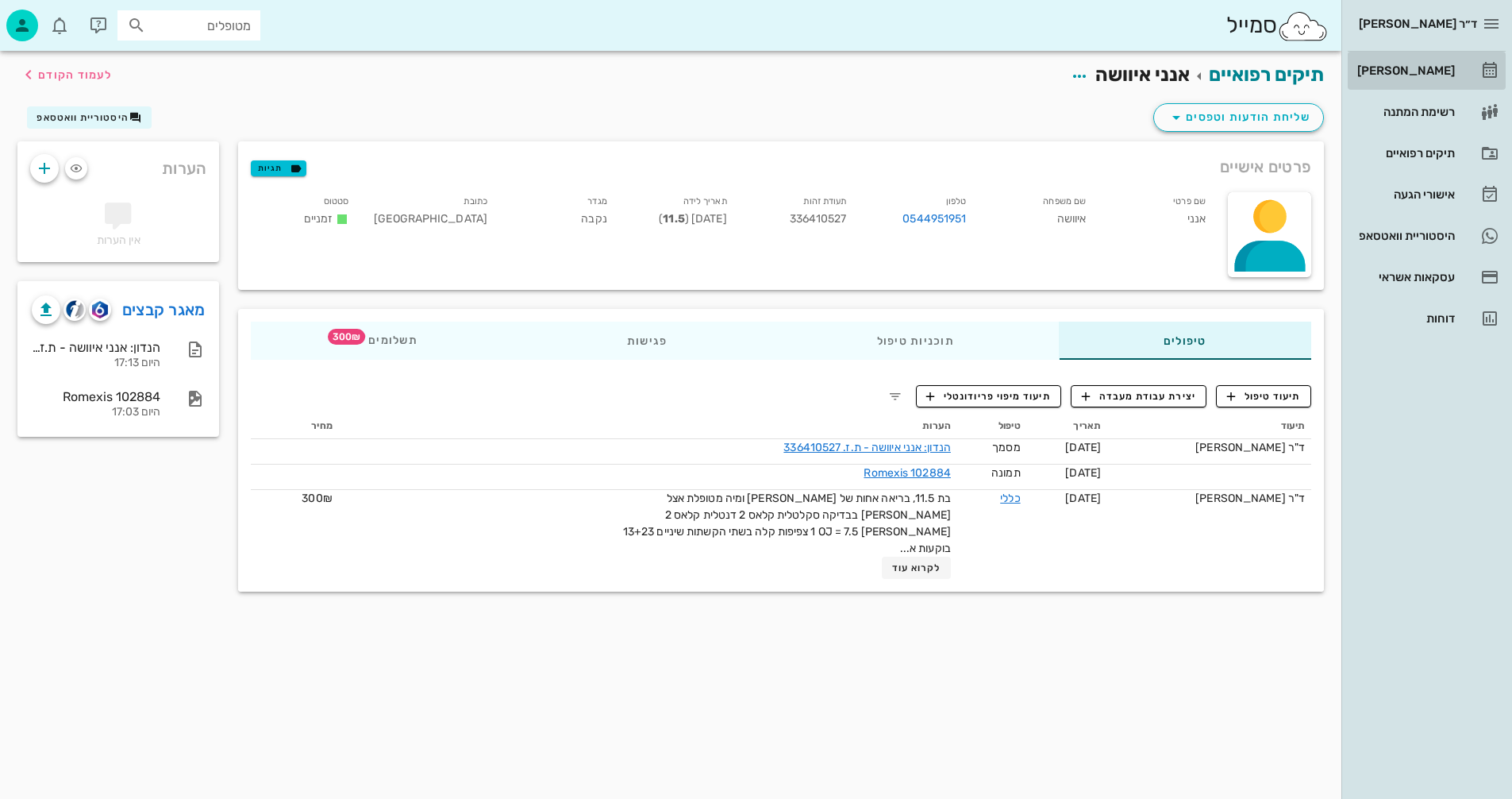
click at [1414, 73] on div "[PERSON_NAME]" at bounding box center [1405, 70] width 101 height 12
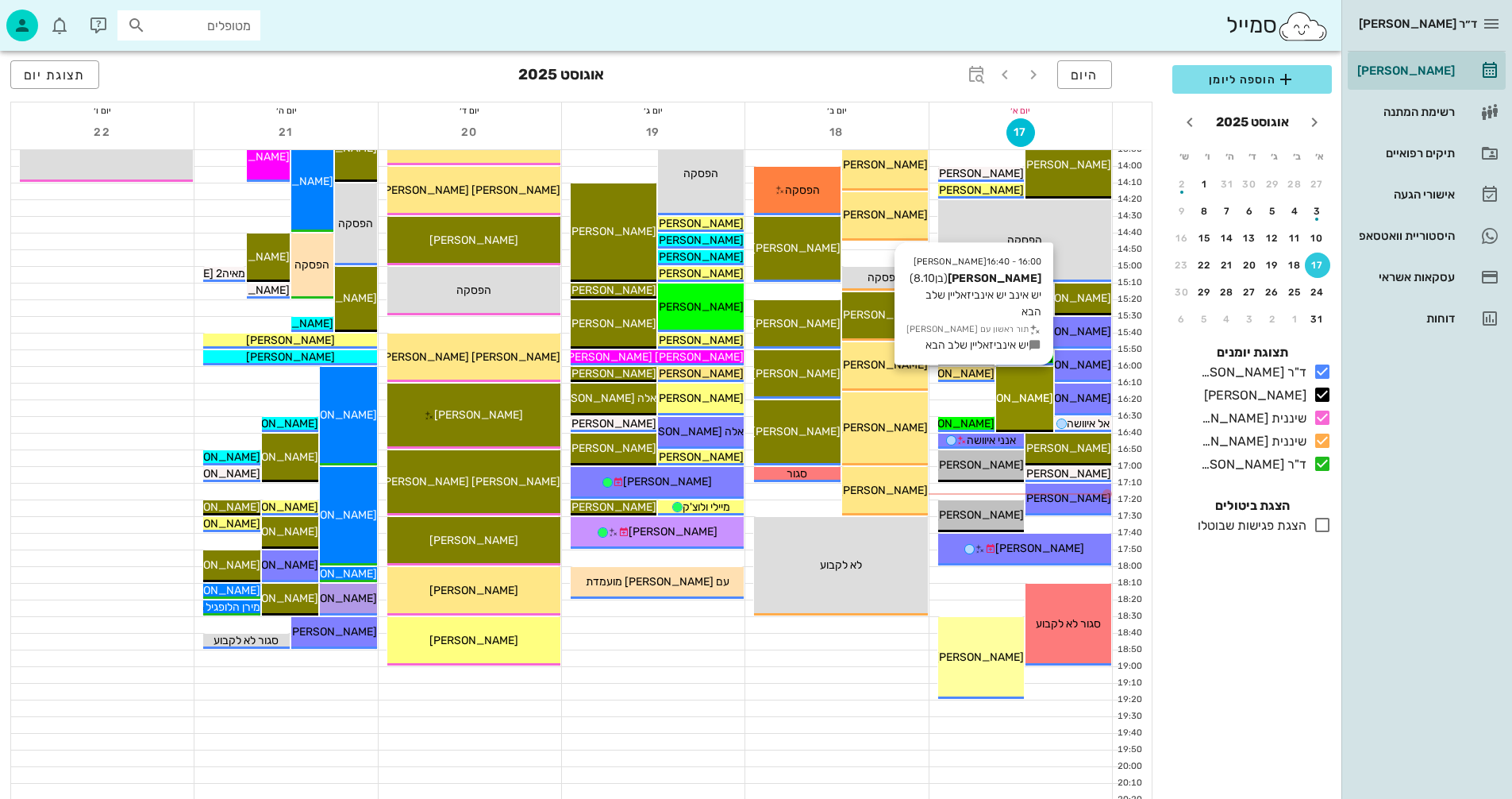
scroll to position [714, 0]
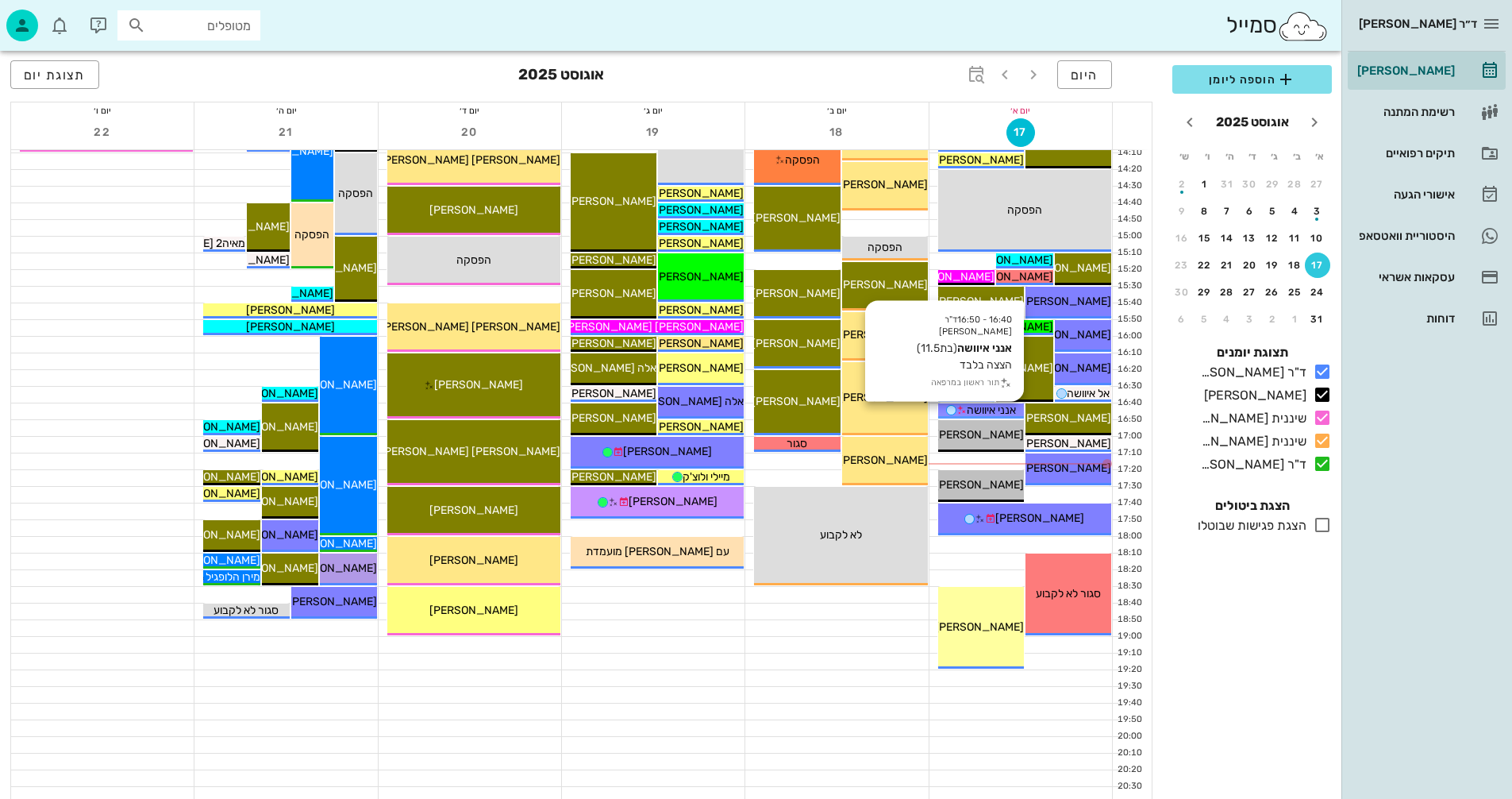
click at [977, 409] on span "אנני איוושה" at bounding box center [991, 410] width 49 height 13
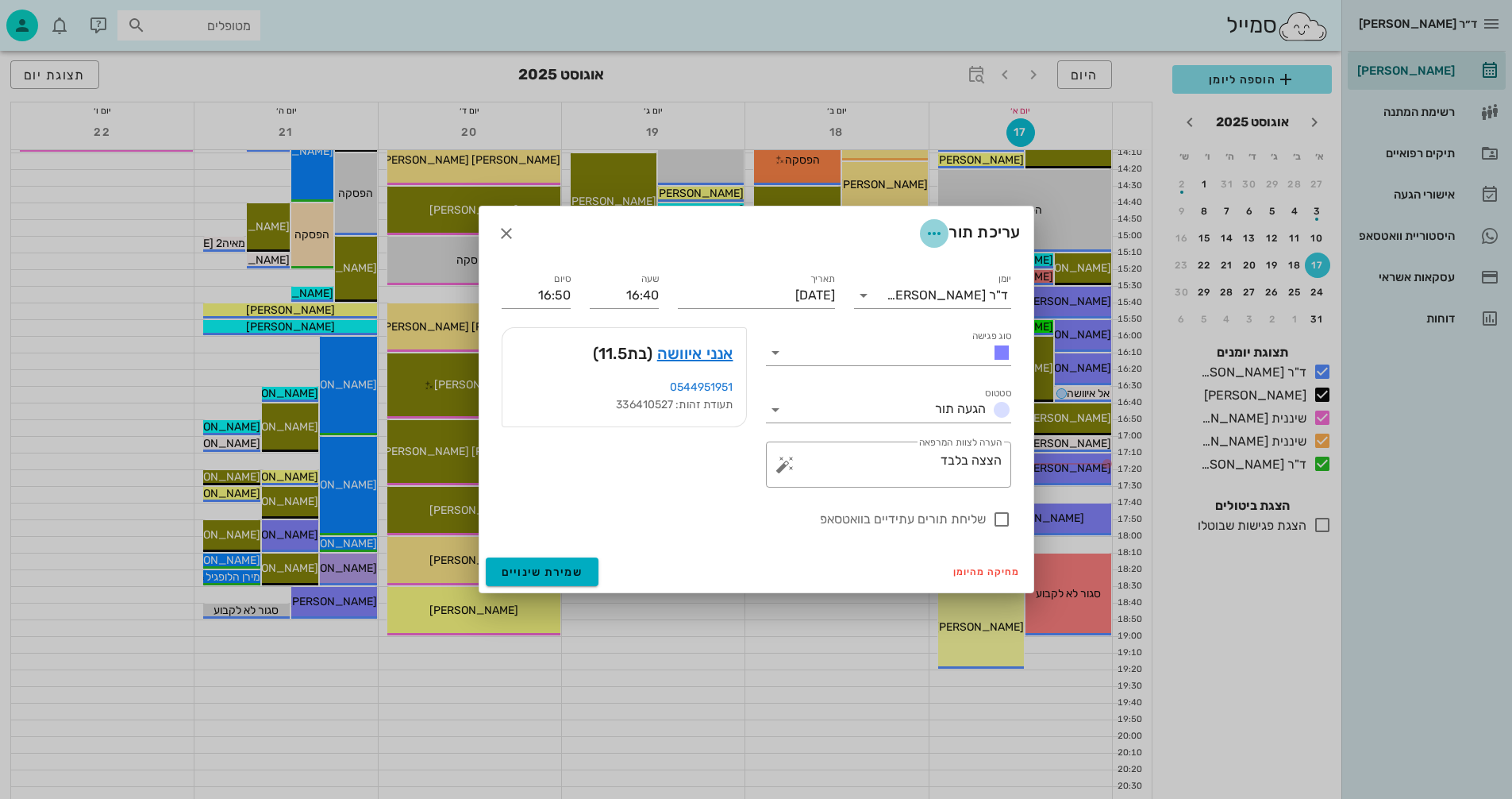
click at [931, 227] on icon "button" at bounding box center [934, 233] width 19 height 19
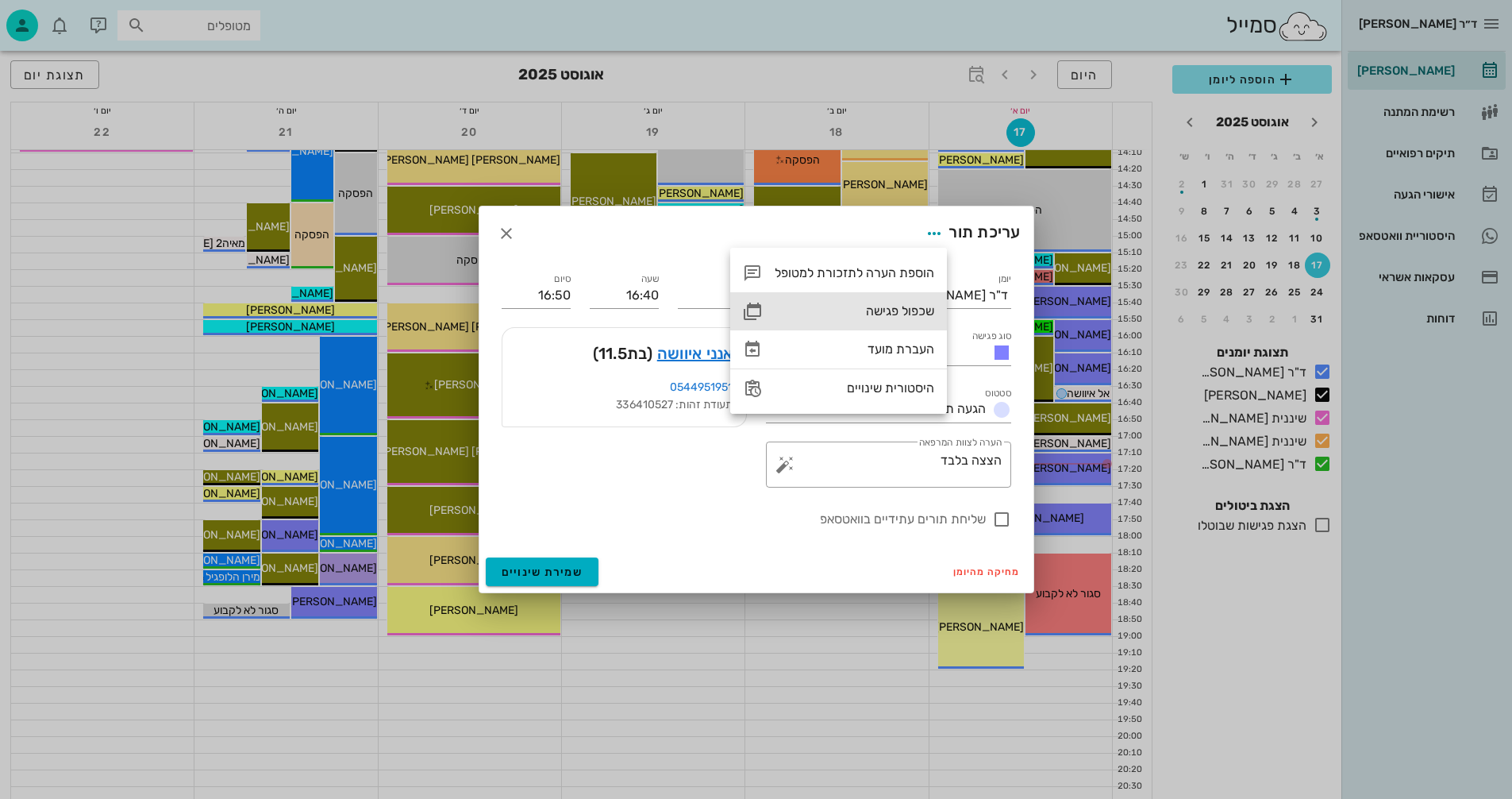
click at [894, 313] on div "שכפול פגישה" at bounding box center [854, 311] width 160 height 15
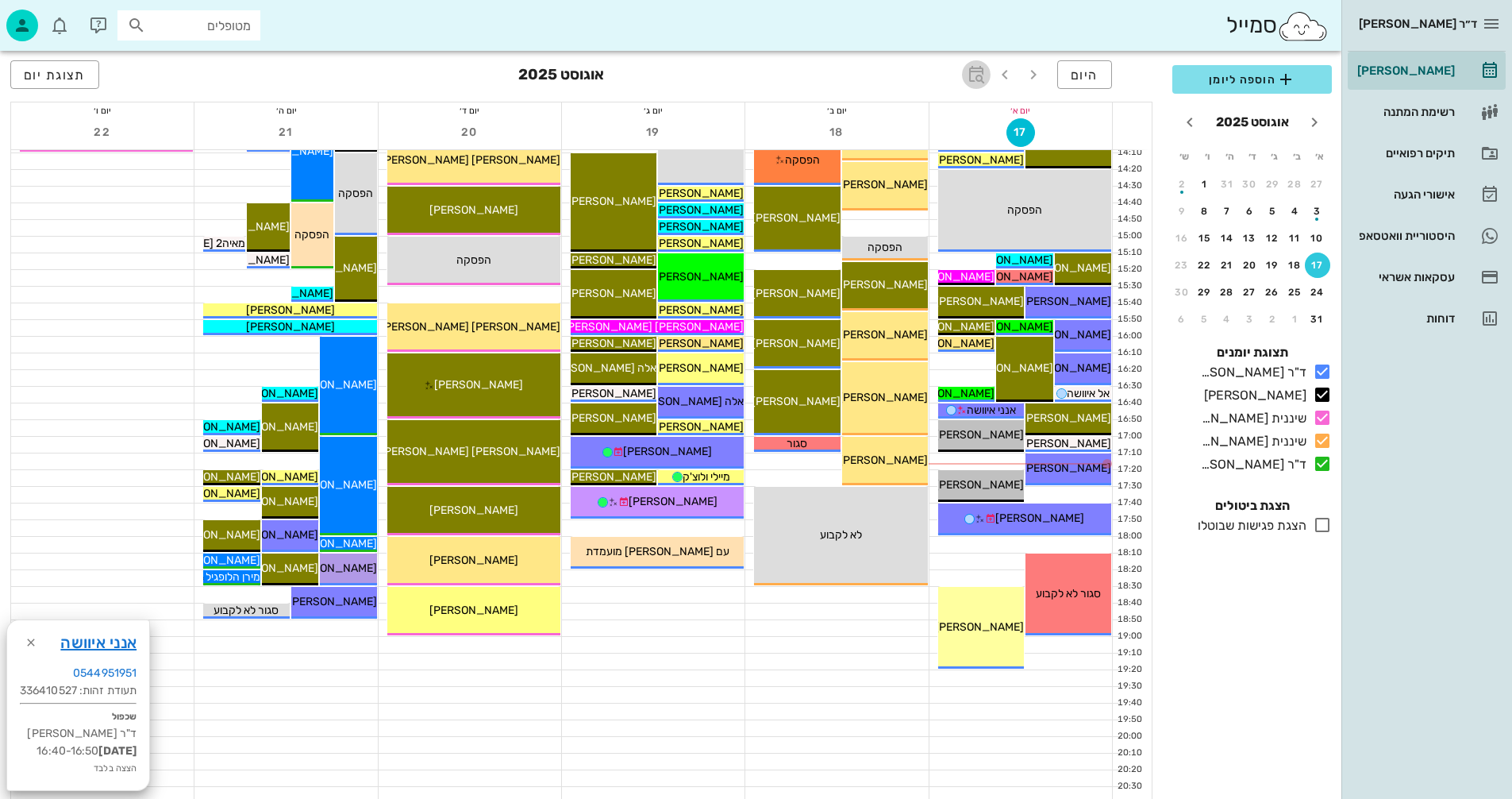
click at [977, 75] on icon "button" at bounding box center [976, 75] width 19 height 19
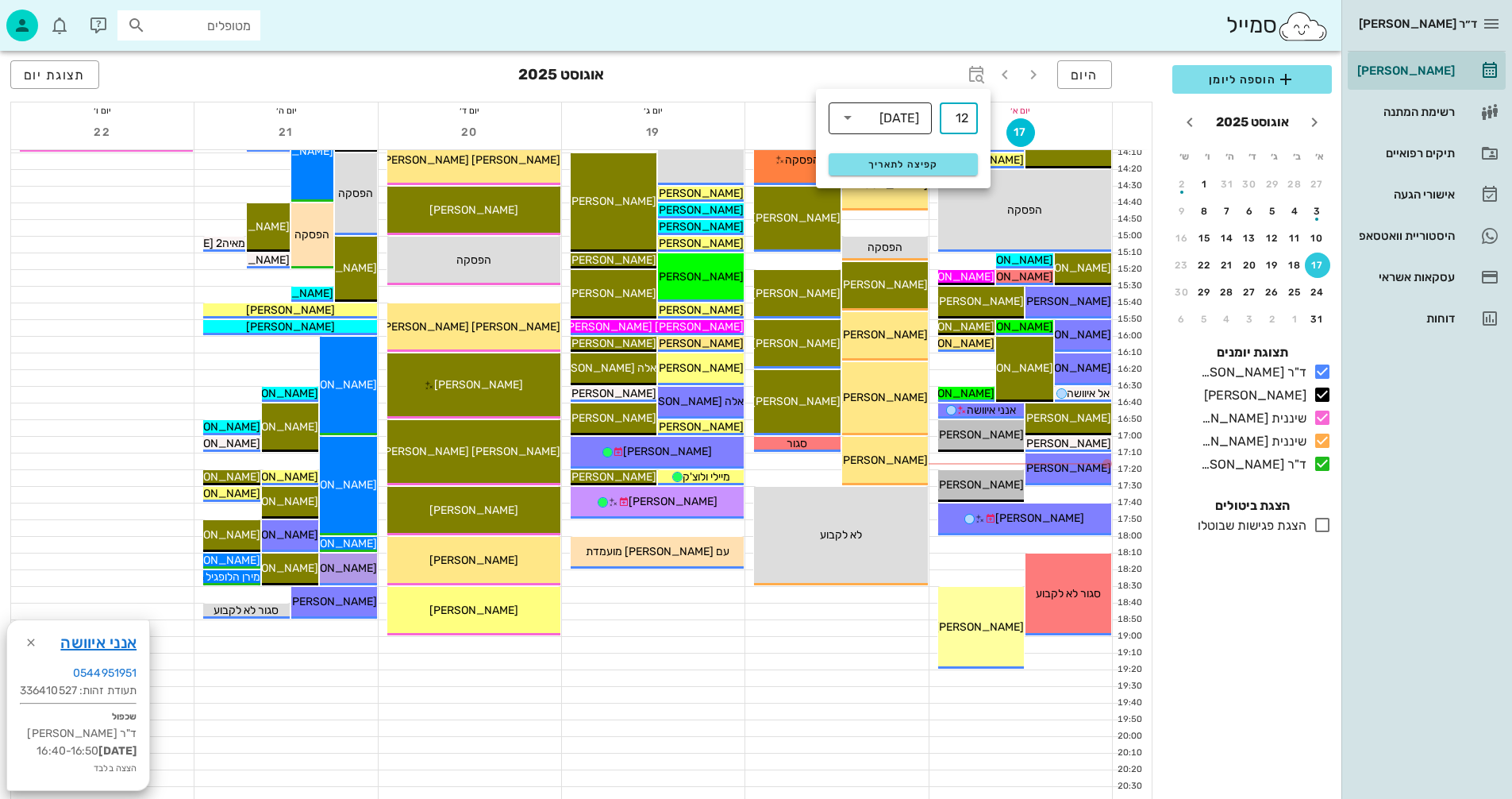
type input "12"
click at [892, 118] on div "[DATE]" at bounding box center [900, 118] width 40 height 14
click at [892, 186] on div "חודשים" at bounding box center [881, 186] width 78 height 12
click at [895, 162] on span "קפיצה לתאריך" at bounding box center [903, 164] width 129 height 11
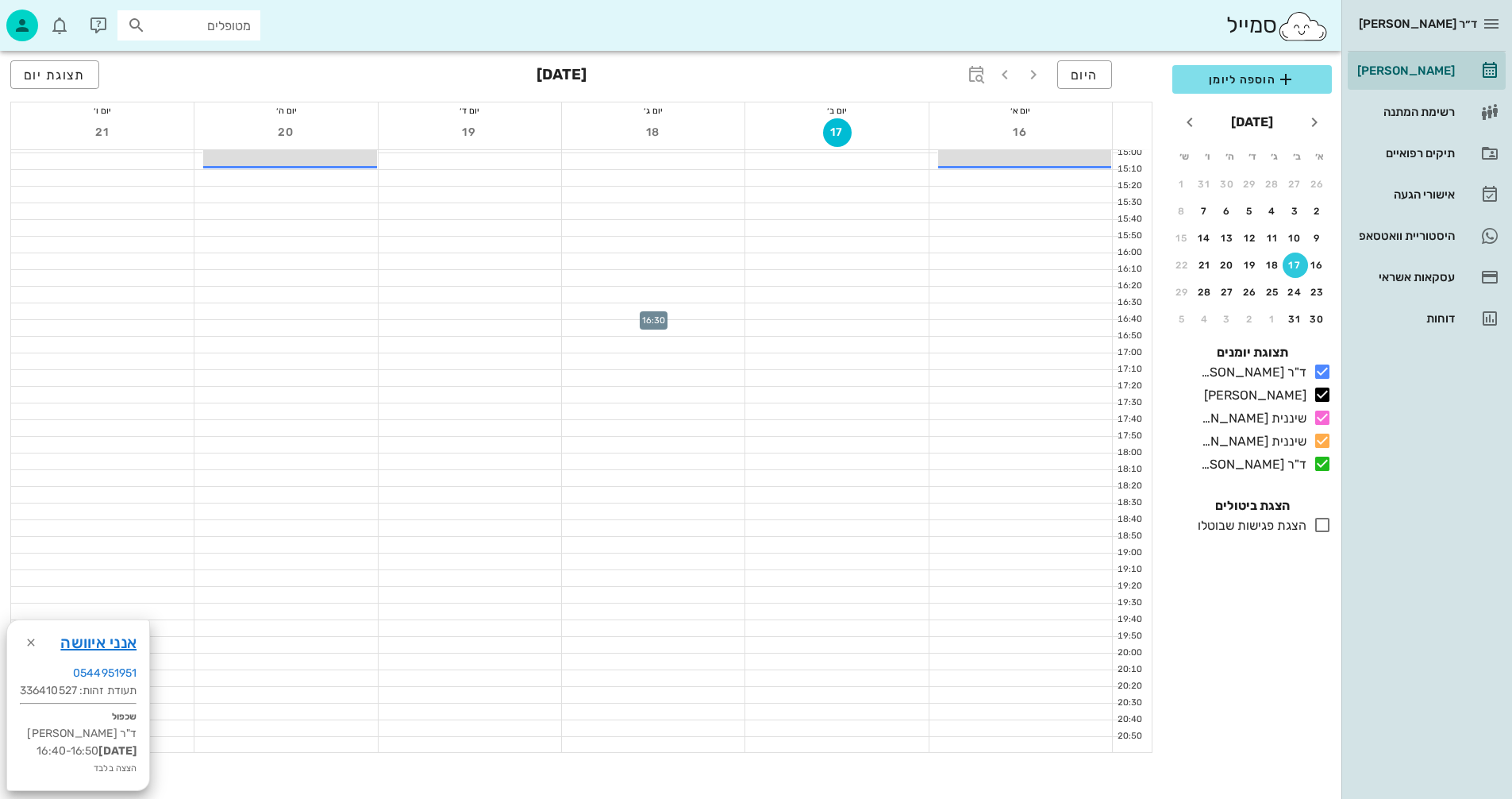
scroll to position [636, 0]
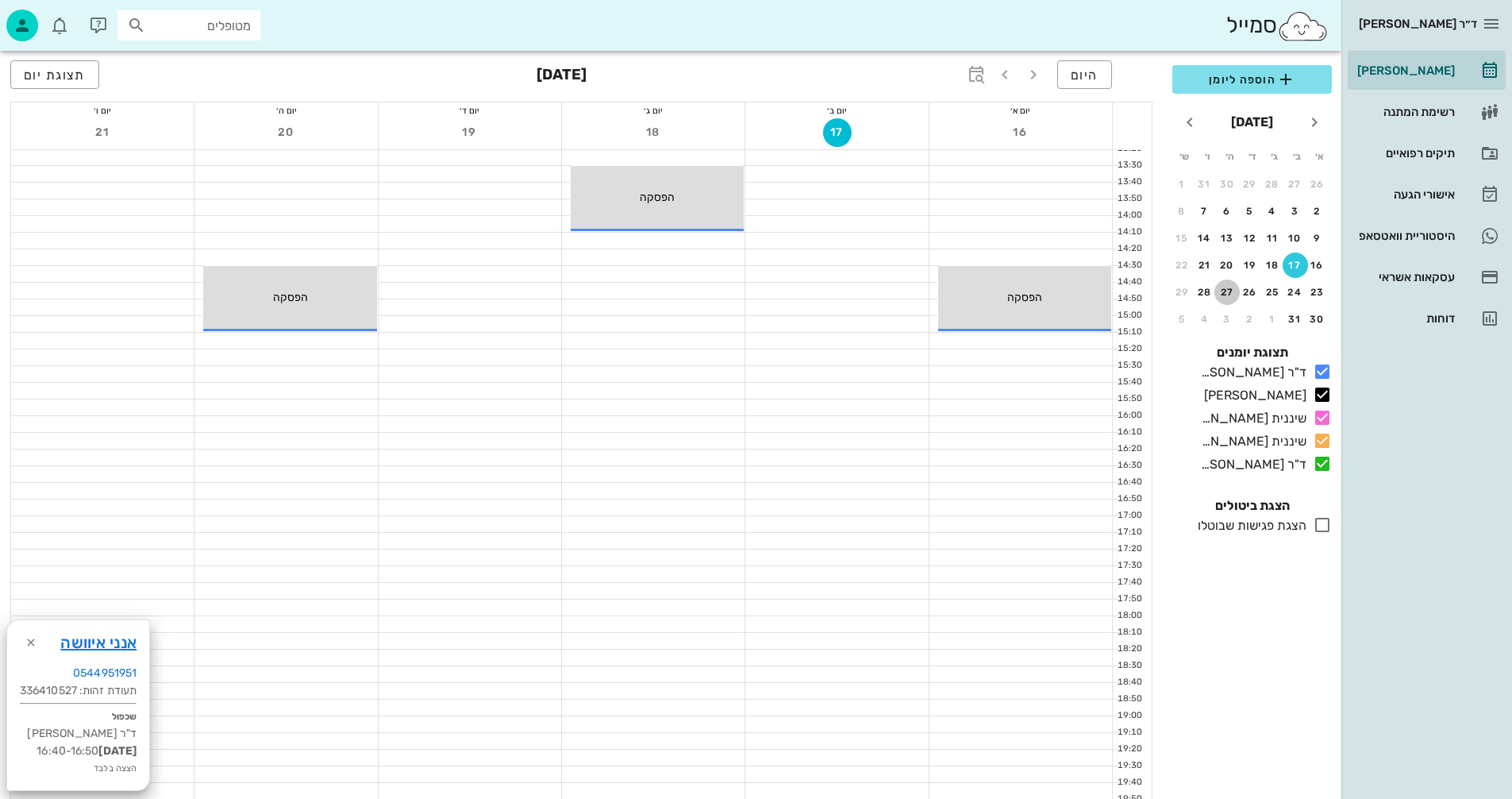
click at [1229, 290] on div "27" at bounding box center [1227, 292] width 26 height 11
click at [256, 421] on div at bounding box center [286, 424] width 182 height 16
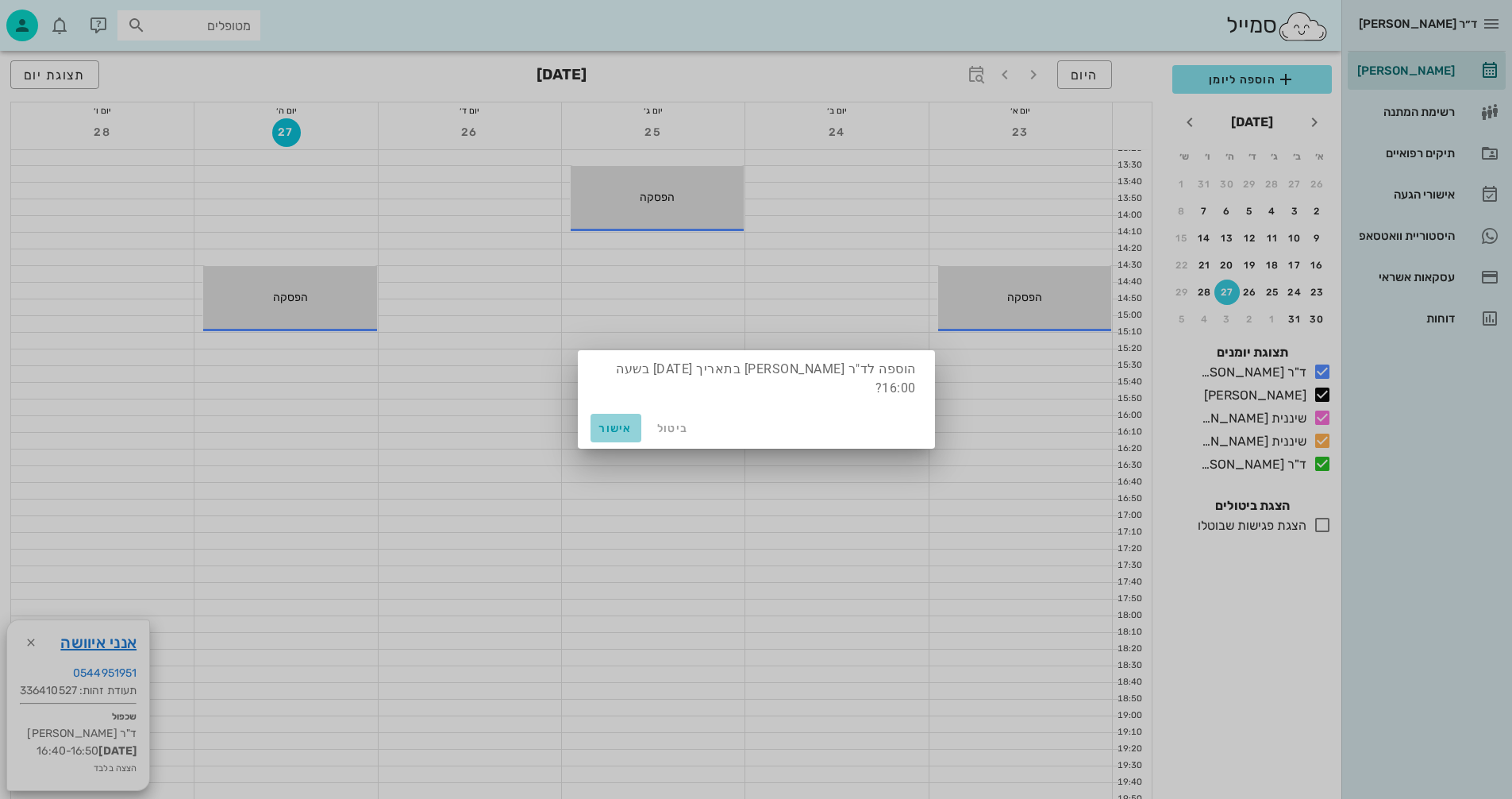
drag, startPoint x: 615, startPoint y: 427, endPoint x: 606, endPoint y: 426, distance: 9.1
click at [610, 426] on span "אישור" at bounding box center [616, 429] width 38 height 13
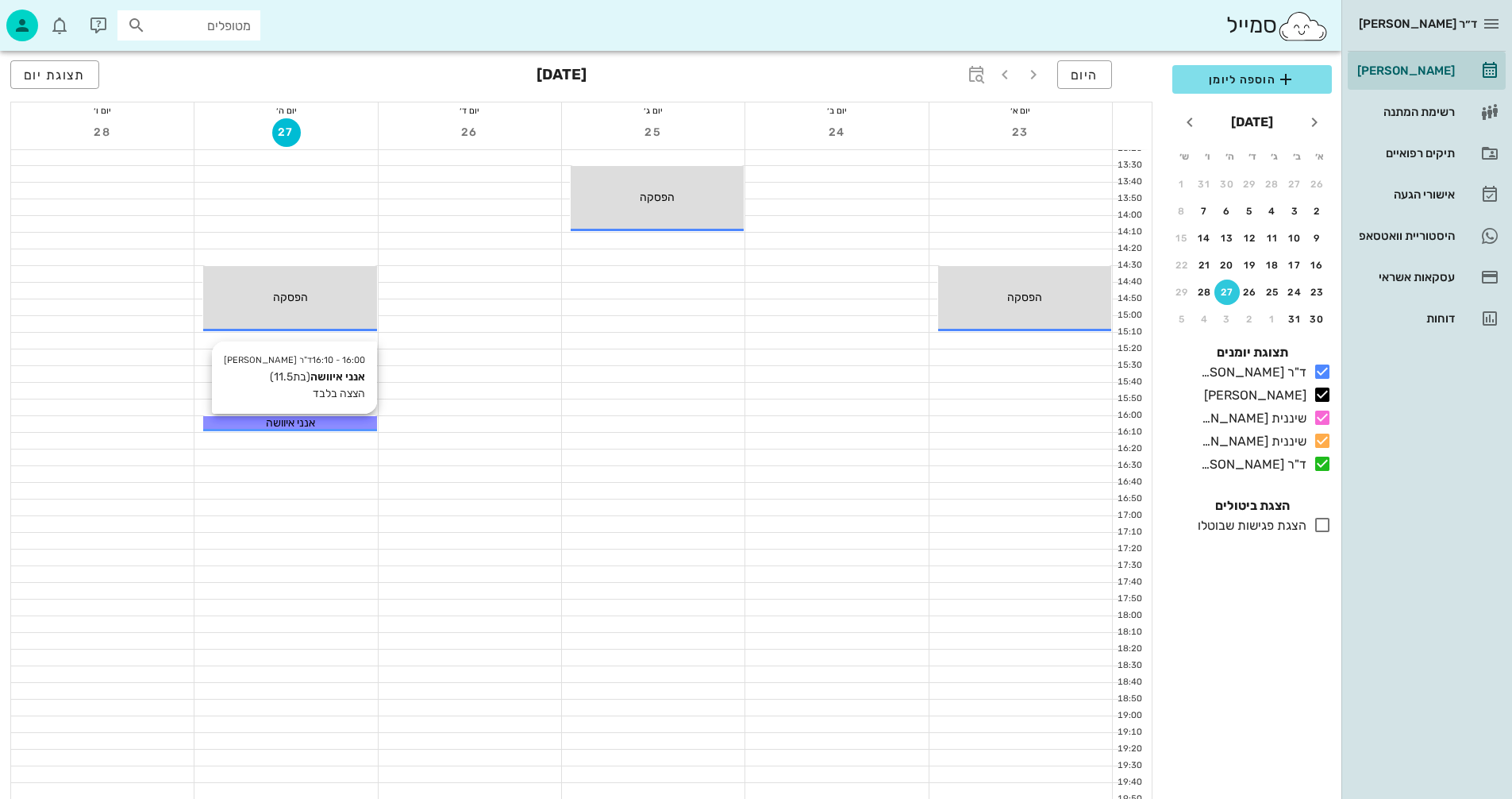
click at [325, 424] on div "אנני איוושה" at bounding box center [289, 423] width 173 height 17
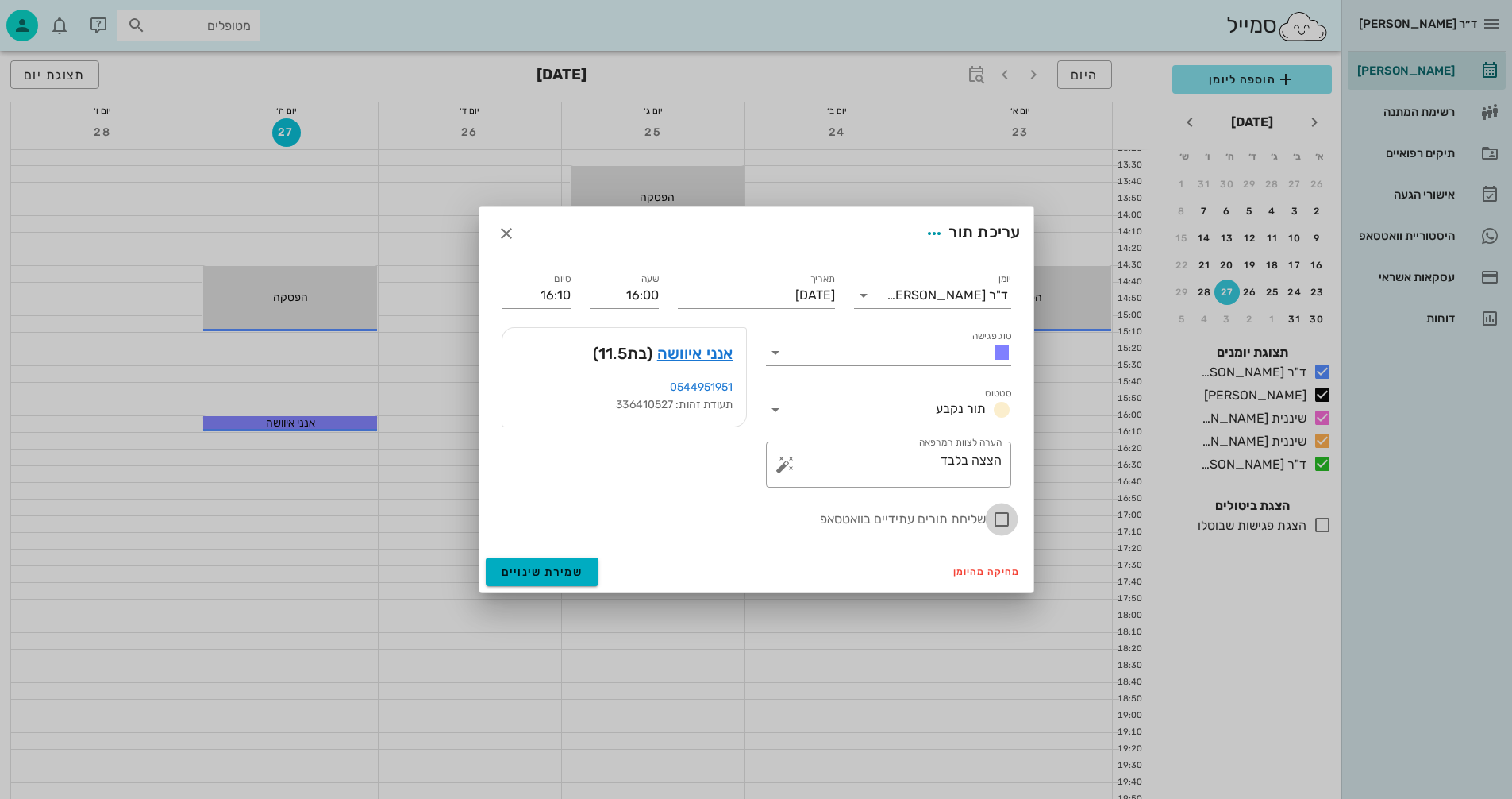
click at [1002, 517] on div at bounding box center [1002, 519] width 27 height 27
checkbox input "true"
click at [521, 569] on span "שמירת שינויים" at bounding box center [543, 572] width 82 height 13
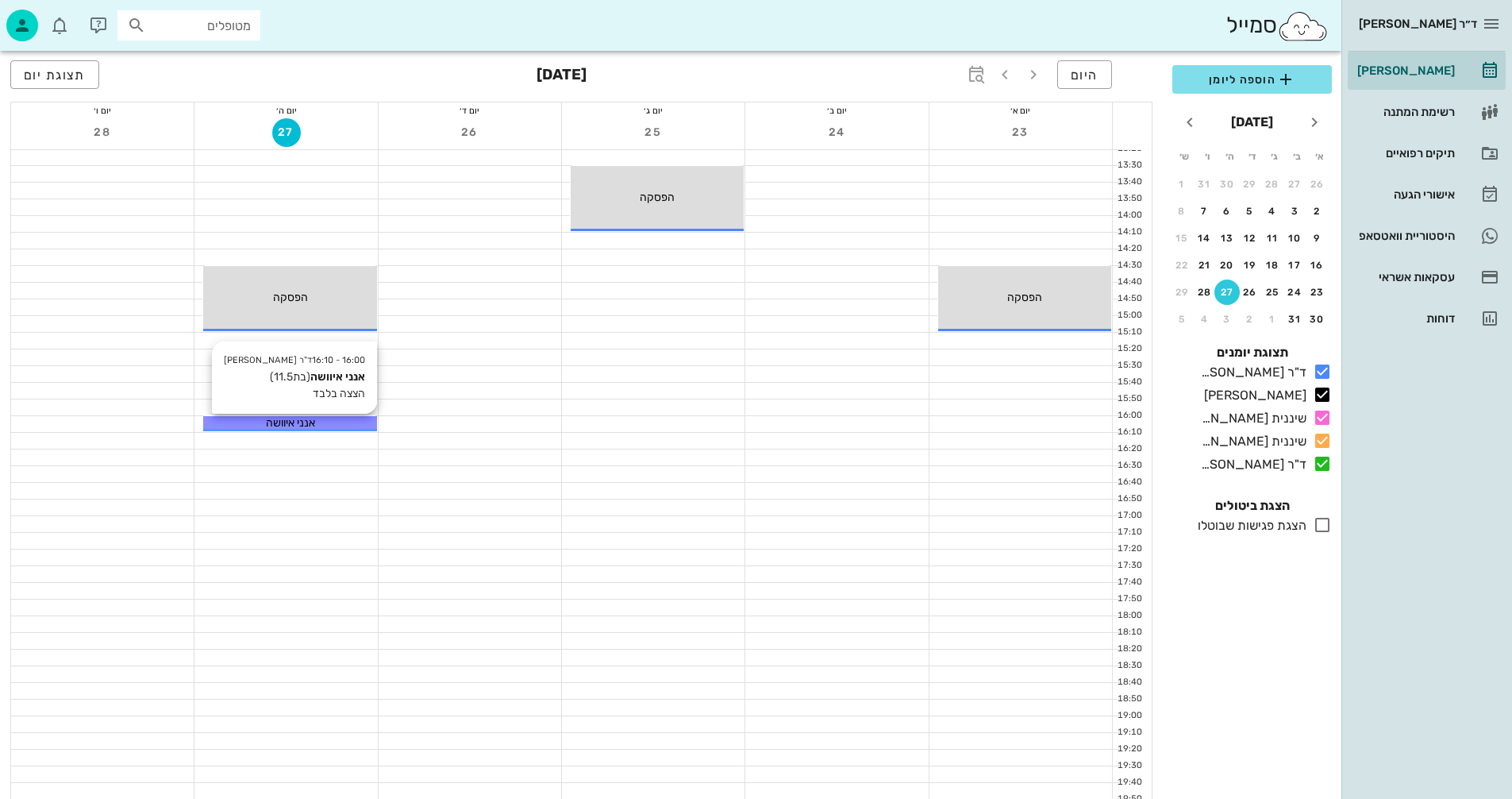
click at [326, 421] on div "אנני איוושה" at bounding box center [289, 423] width 173 height 17
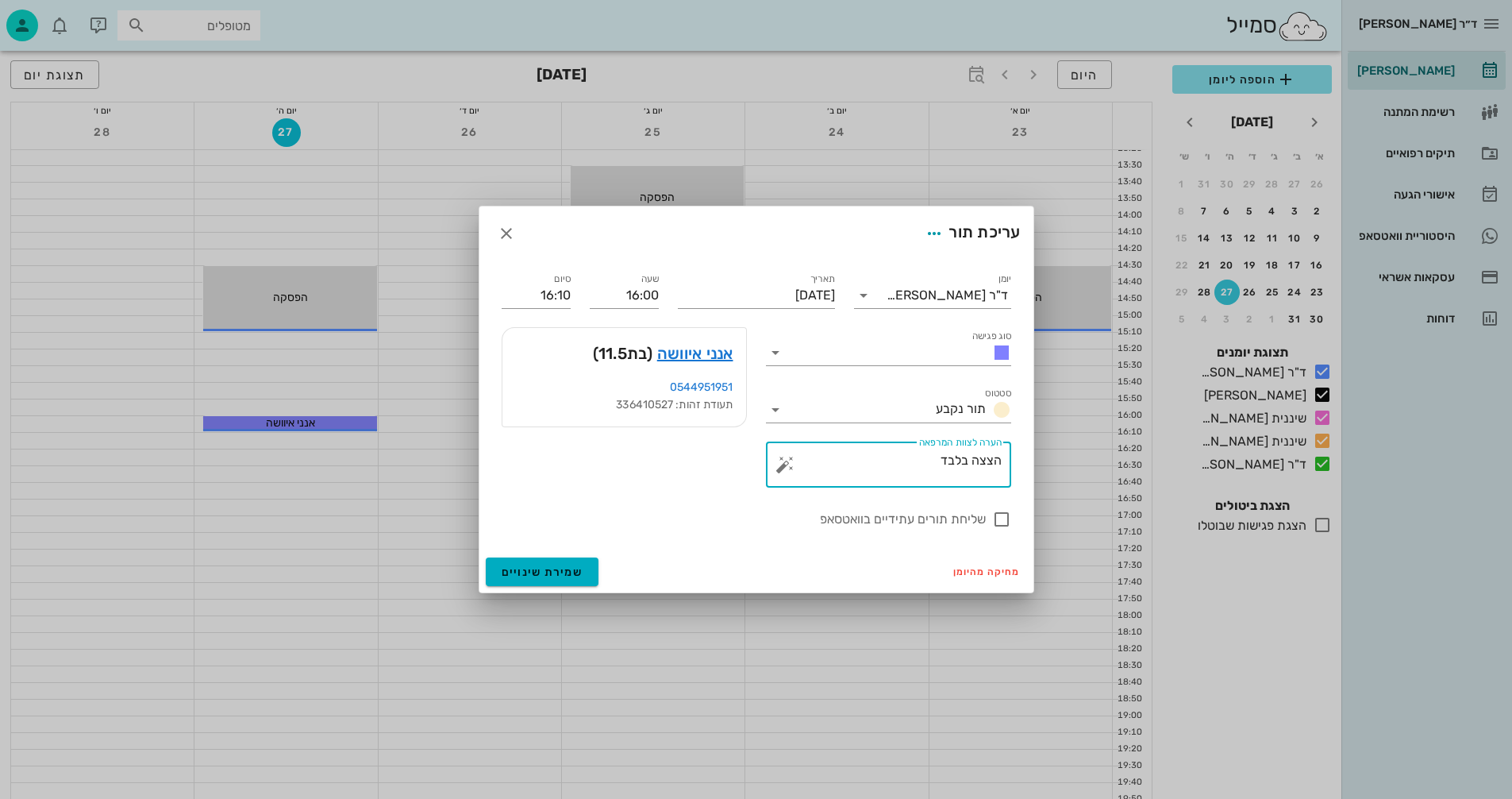
drag, startPoint x: 929, startPoint y: 462, endPoint x: 1165, endPoint y: 463, distance: 236.0
click at [1165, 463] on div "ד״ר נמרוד דיקשטיין יומן מרפאה רשימת המתנה תיקים רפואיים אישורי הגעה היסטוריית ו…" at bounding box center [756, 139] width 1512 height 1551
click at [779, 351] on icon at bounding box center [775, 352] width 19 height 19
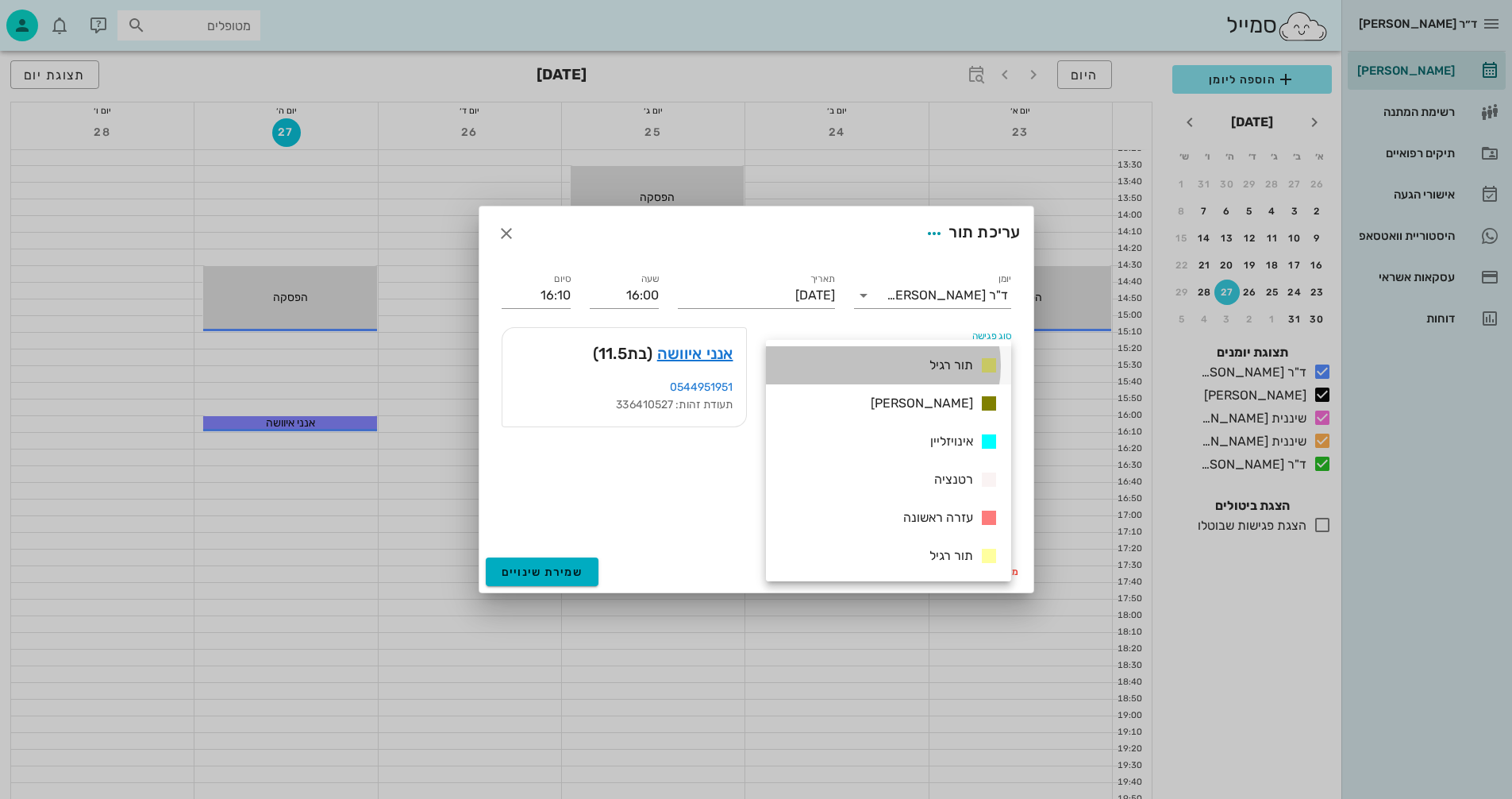
click at [949, 364] on span "תור רגיל" at bounding box center [951, 365] width 44 height 15
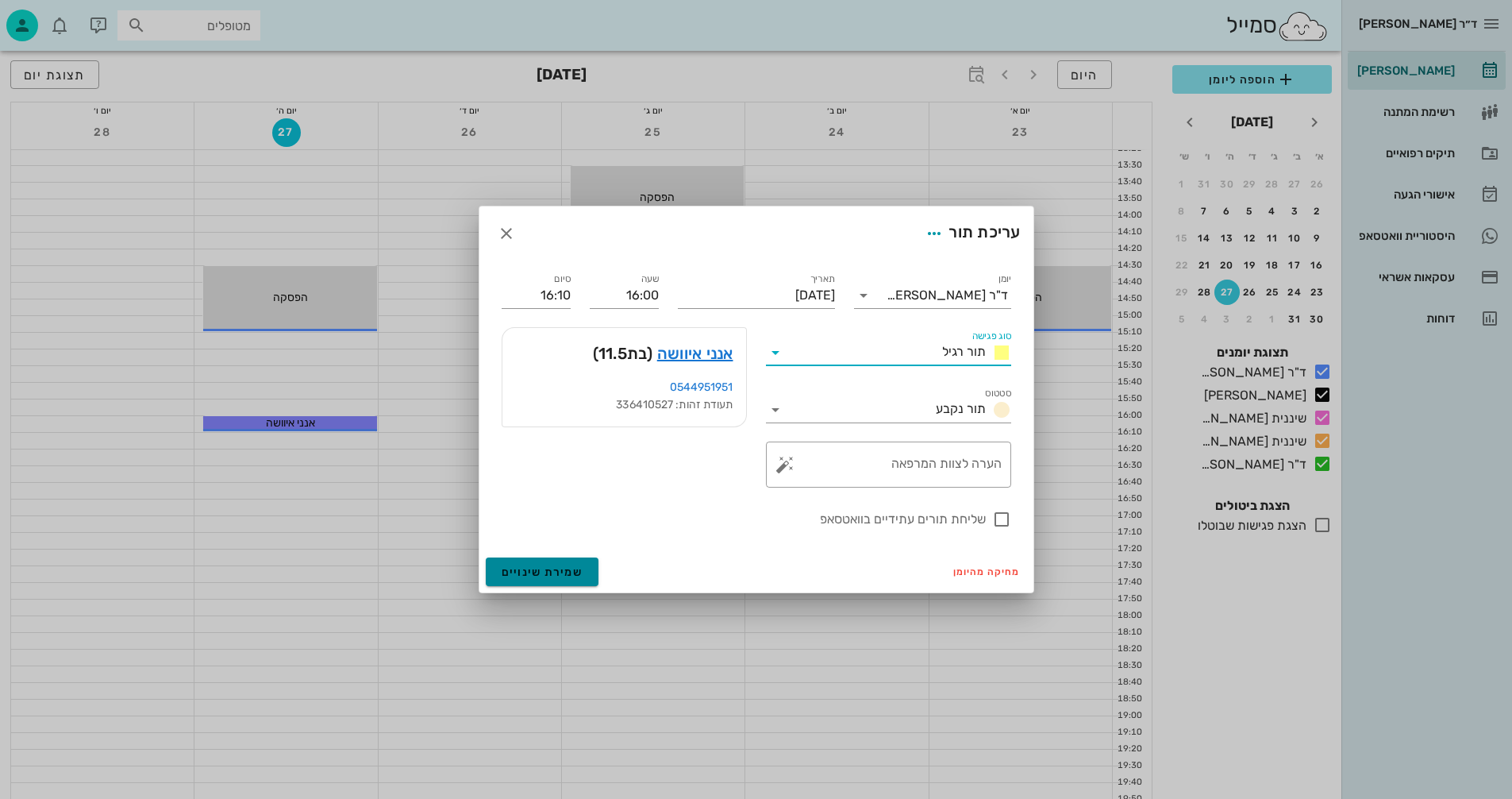
click at [541, 566] on span "שמירת שינויים" at bounding box center [543, 572] width 82 height 13
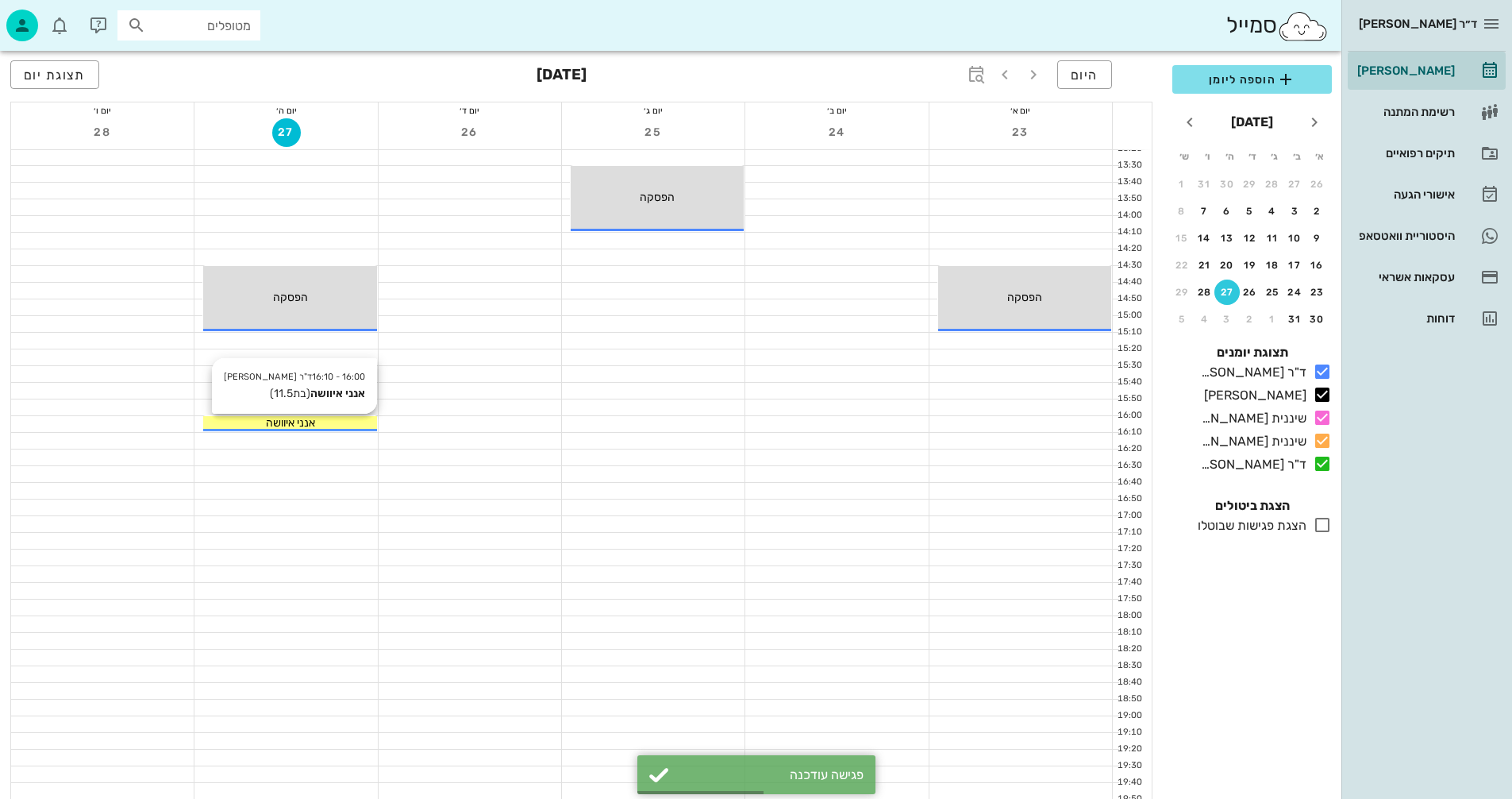
click at [322, 419] on div "אנני איוושה" at bounding box center [289, 423] width 173 height 17
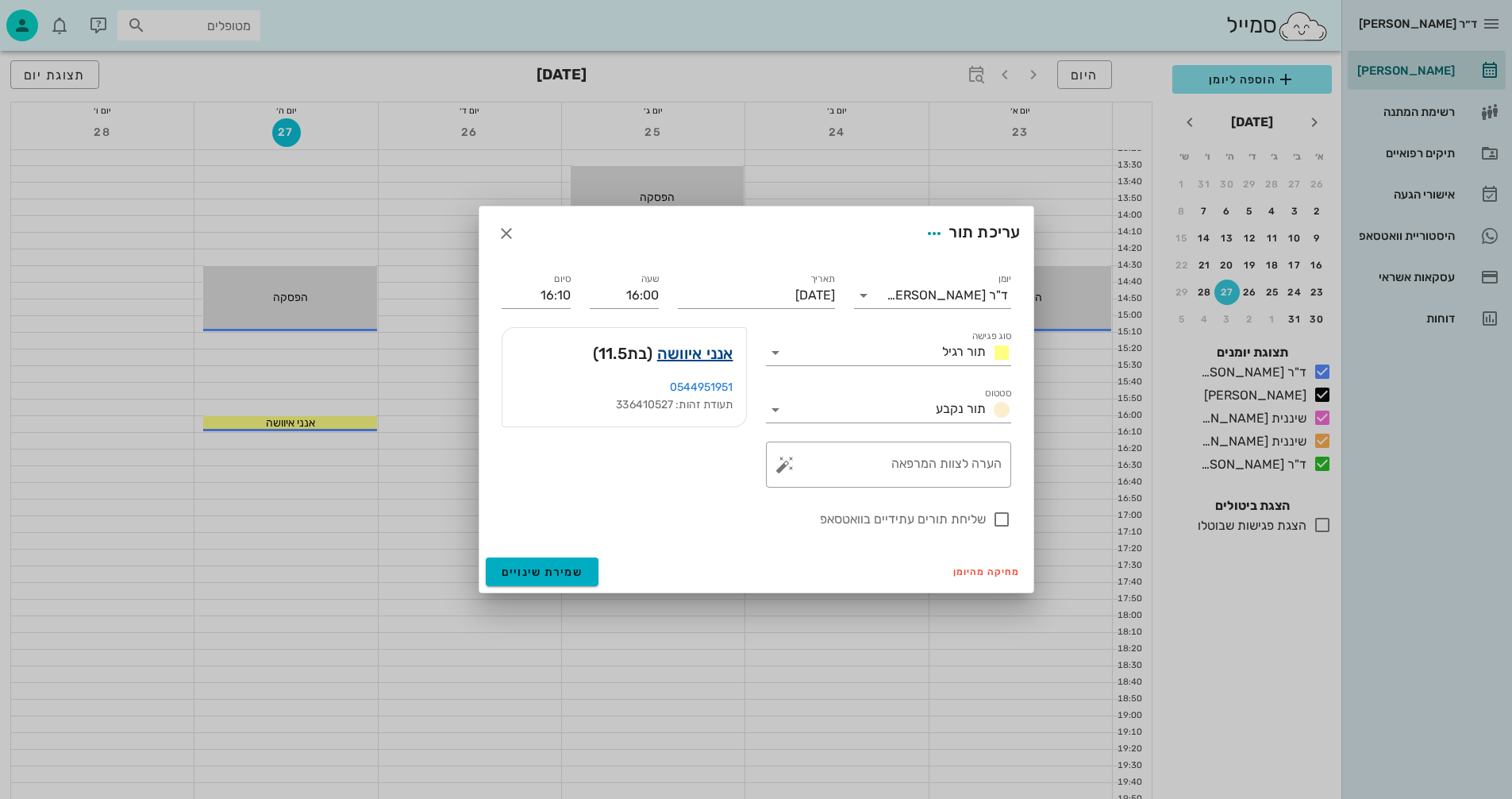
click at [697, 350] on link "אנני איוושה" at bounding box center [695, 353] width 76 height 26
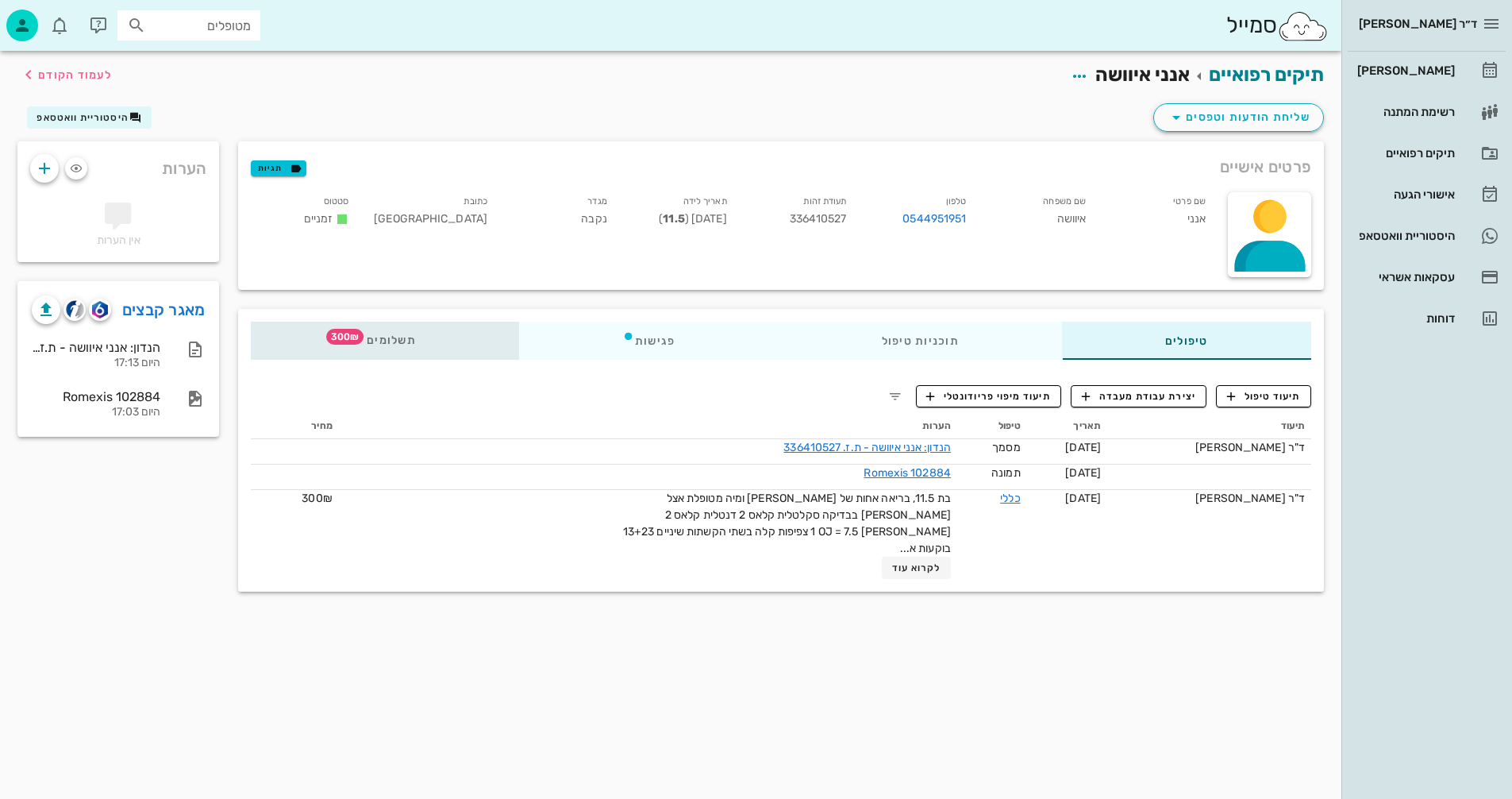
click at [385, 341] on span "תשלומים 300₪" at bounding box center [384, 340] width 62 height 11
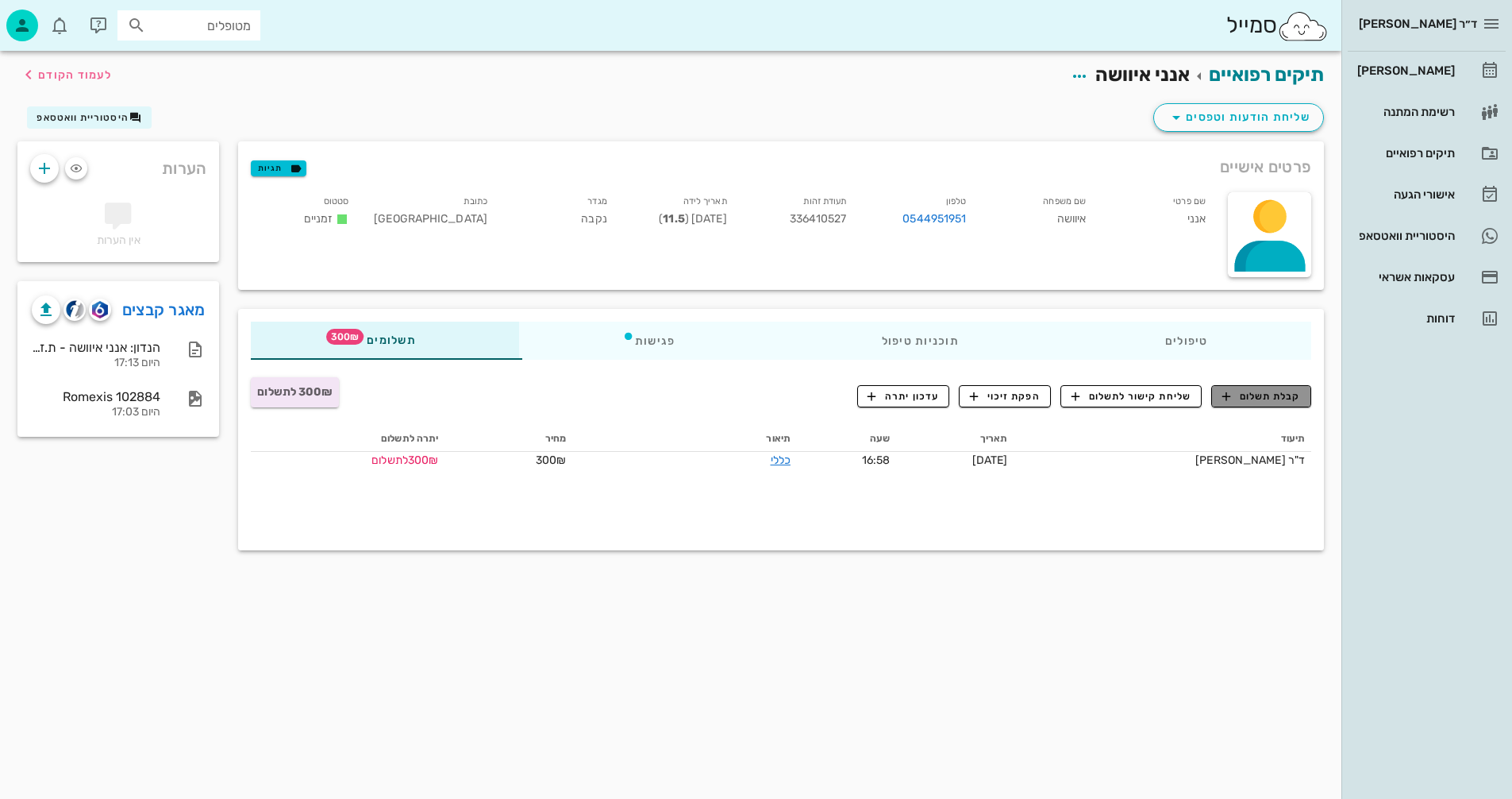
click at [1268, 397] on span "קבלת תשלום" at bounding box center [1262, 395] width 79 height 14
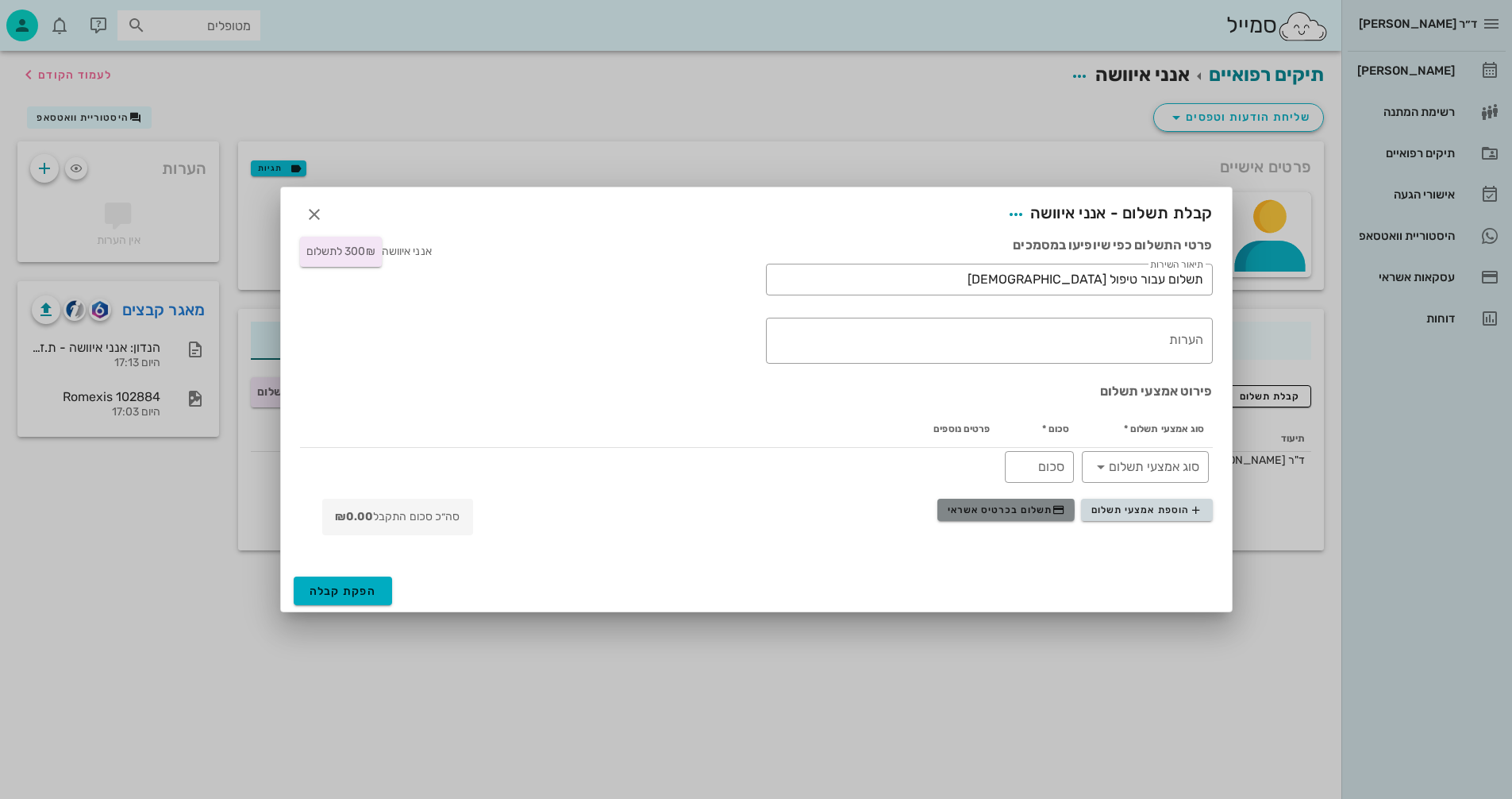
click at [998, 514] on span "תשלום בכרטיס אשראי" at bounding box center [1007, 509] width 118 height 12
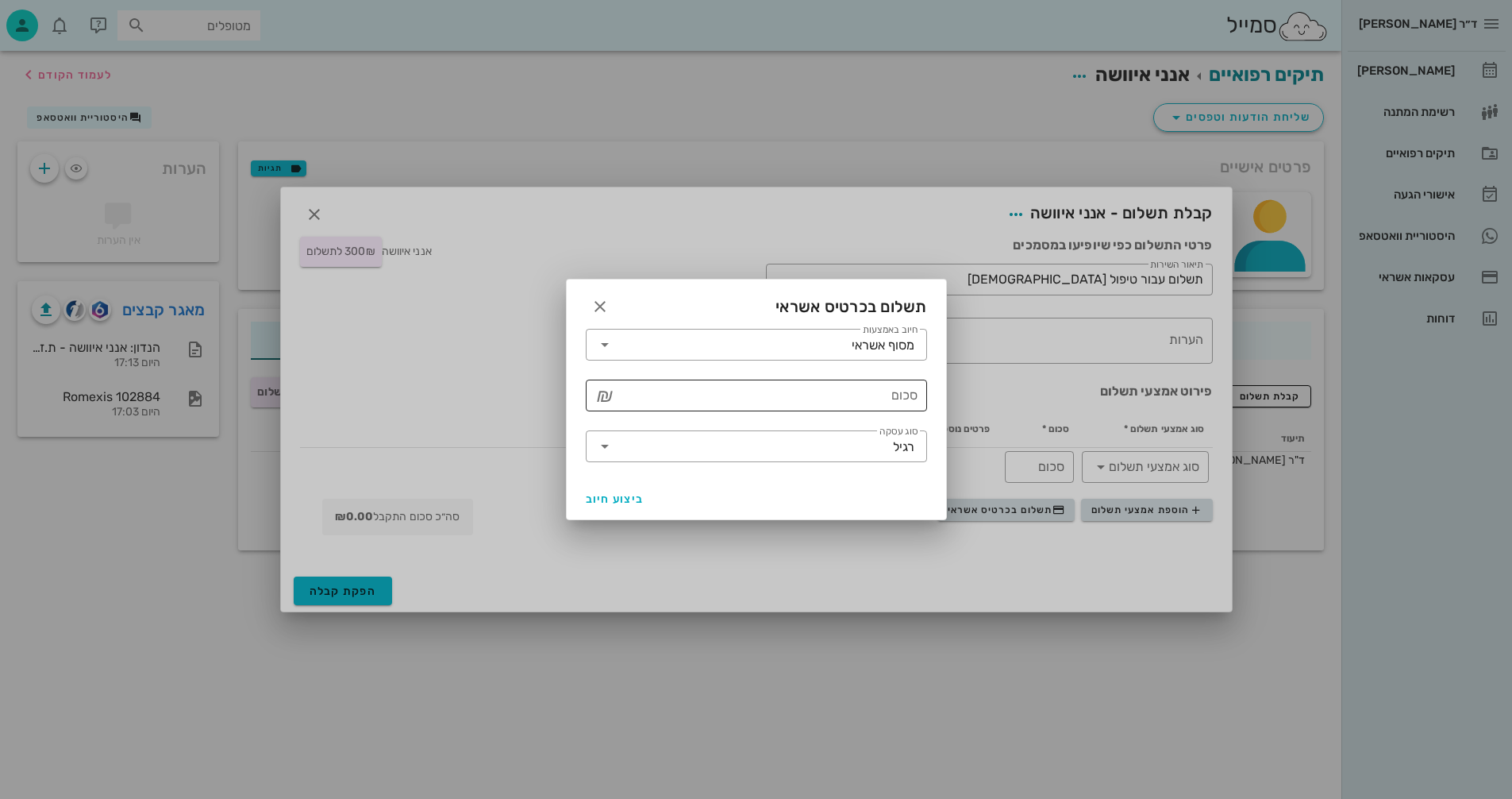
click at [768, 393] on input "סכום" at bounding box center [767, 395] width 300 height 26
type input "300"
click at [608, 496] on span "ביצוע חיוב" at bounding box center [615, 499] width 59 height 13
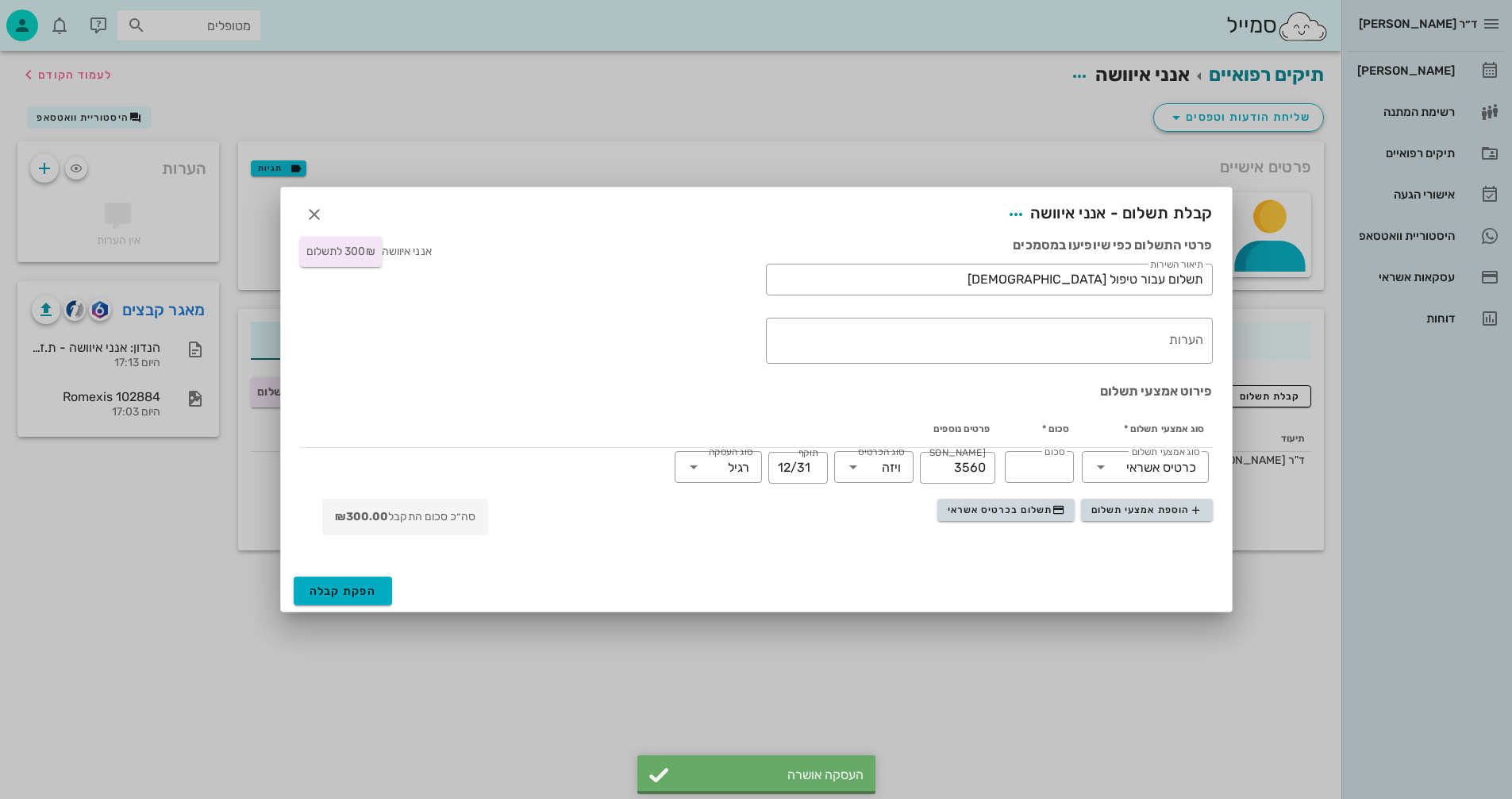
type input "300"
click at [329, 586] on span "הפקת קבלה" at bounding box center [343, 591] width 67 height 13
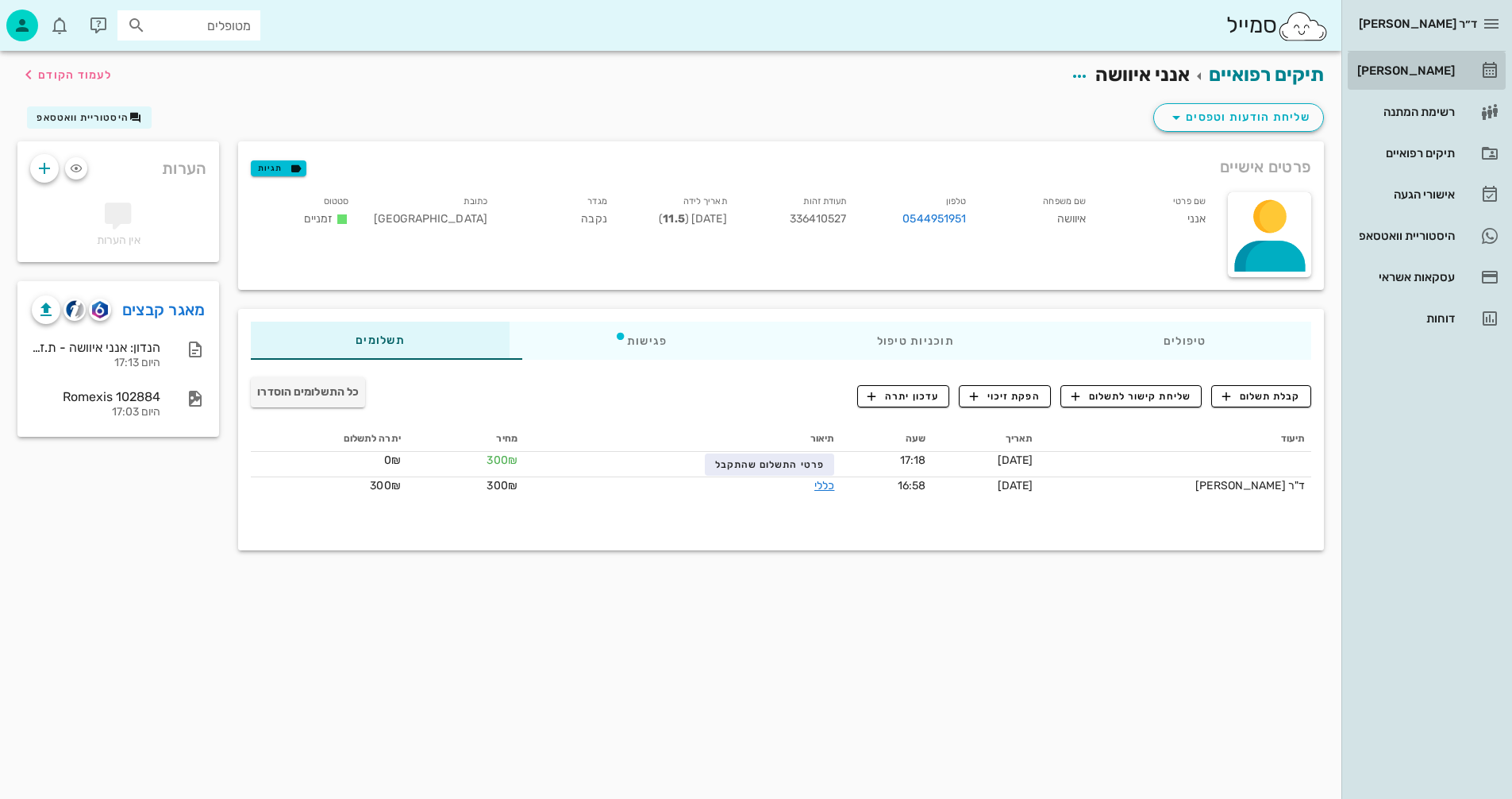
click at [1418, 72] on div "[PERSON_NAME]" at bounding box center [1405, 70] width 101 height 12
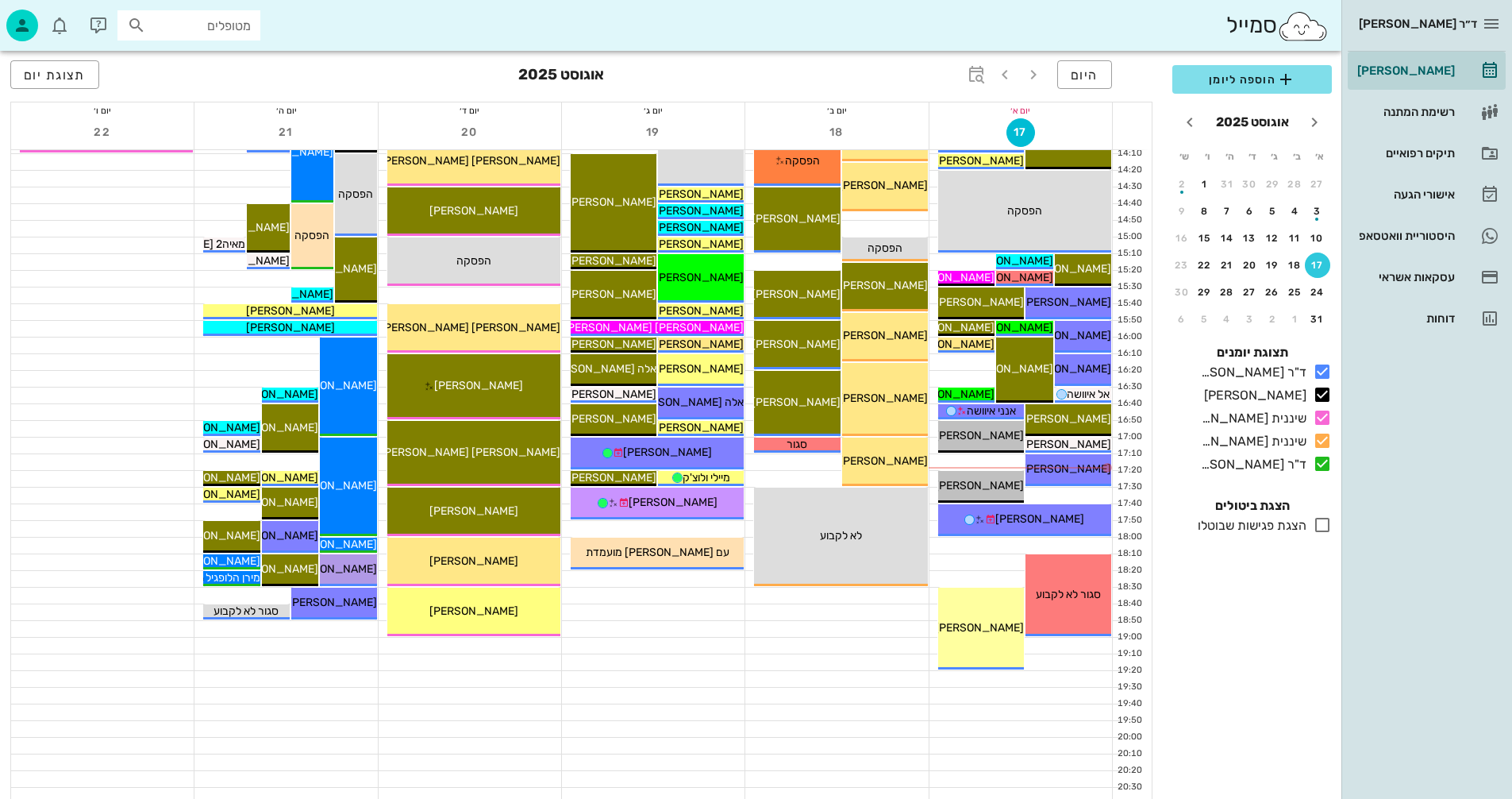
scroll to position [714, 0]
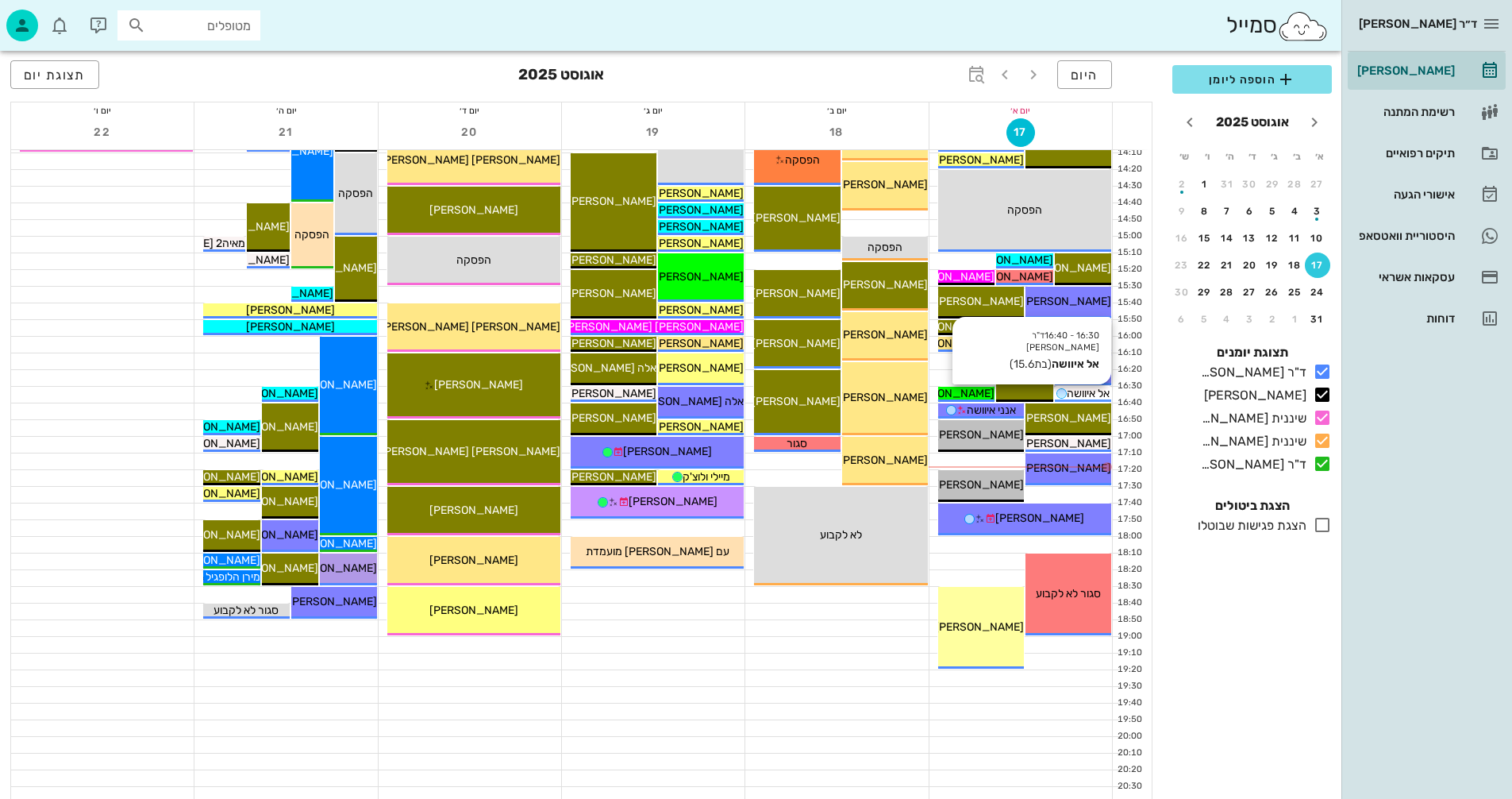
click at [1087, 391] on span "אל איוושה" at bounding box center [1089, 394] width 43 height 13
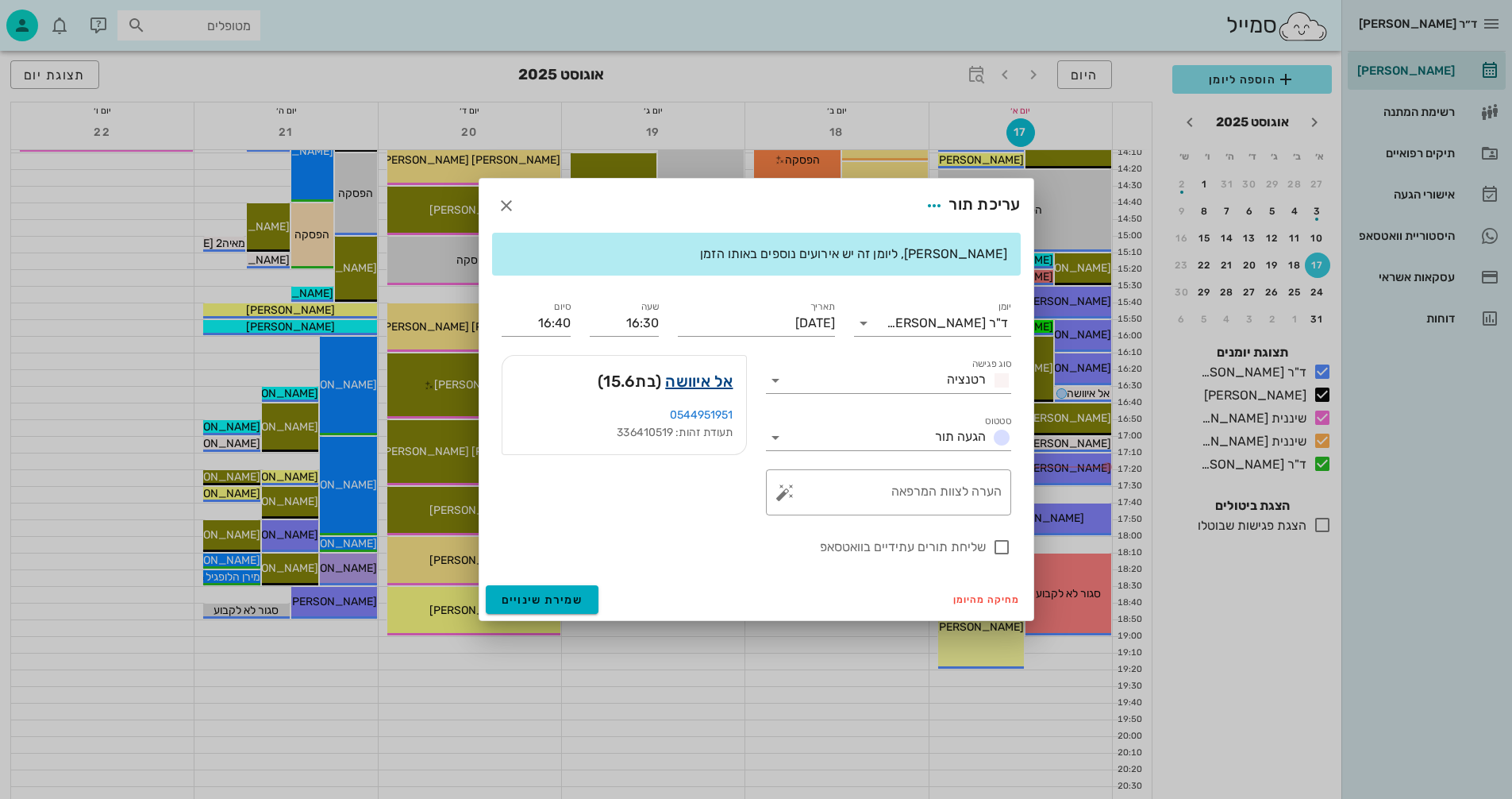
click at [717, 378] on link "אל איוושה" at bounding box center [698, 381] width 67 height 26
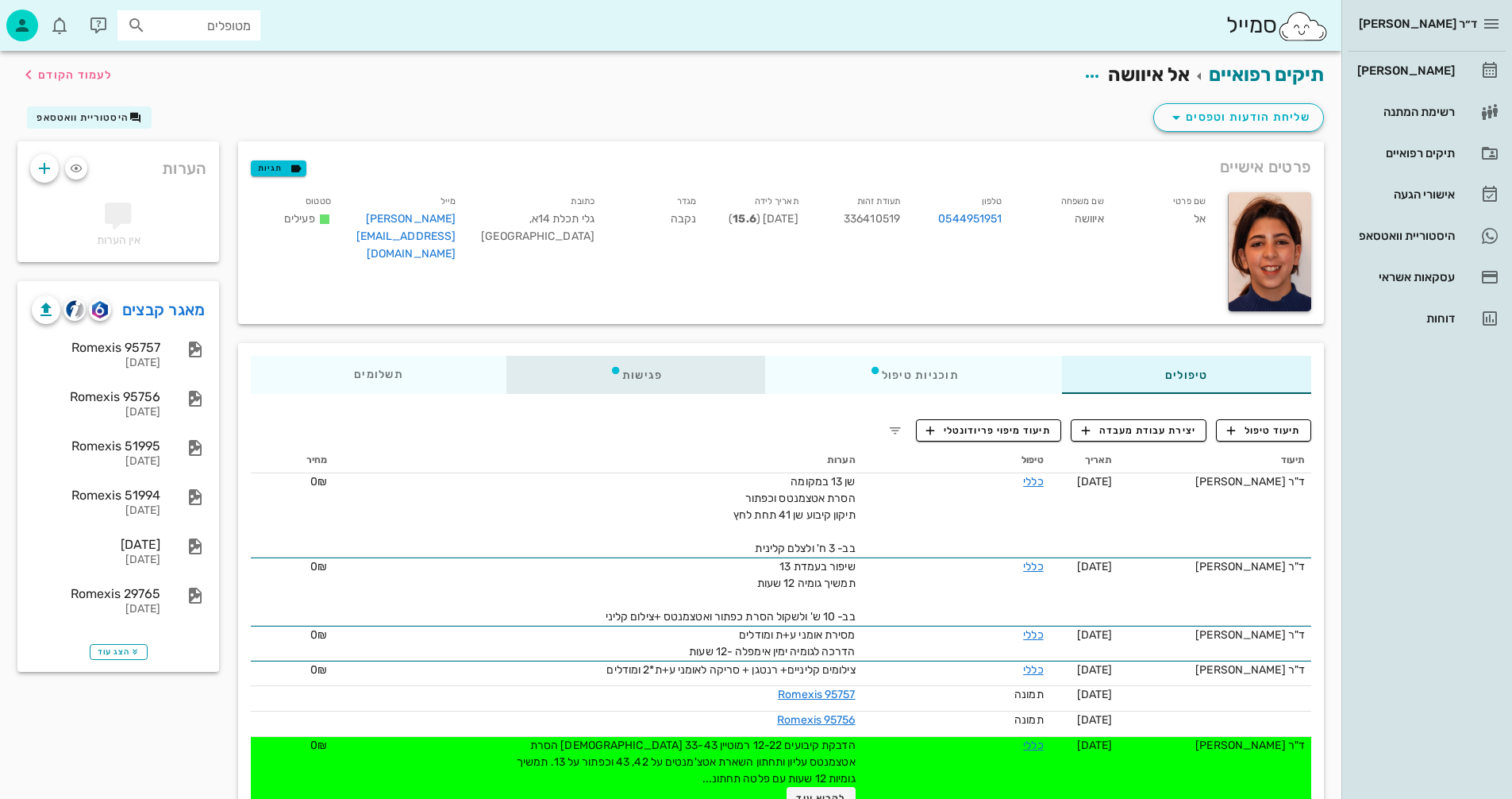
click at [642, 374] on div "פגישות" at bounding box center [635, 375] width 259 height 38
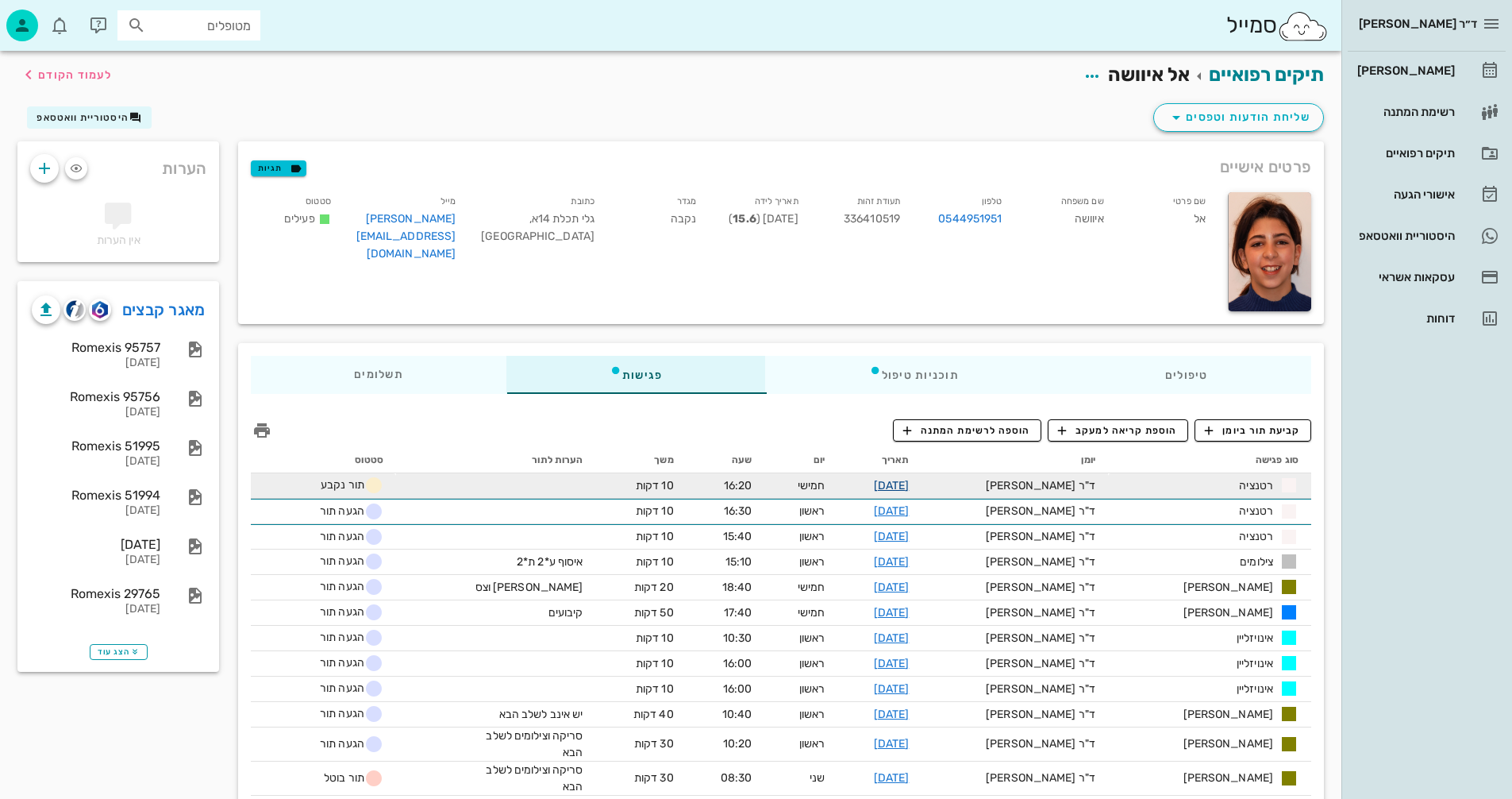
click at [910, 482] on link "13-11-2025" at bounding box center [891, 486] width 36 height 13
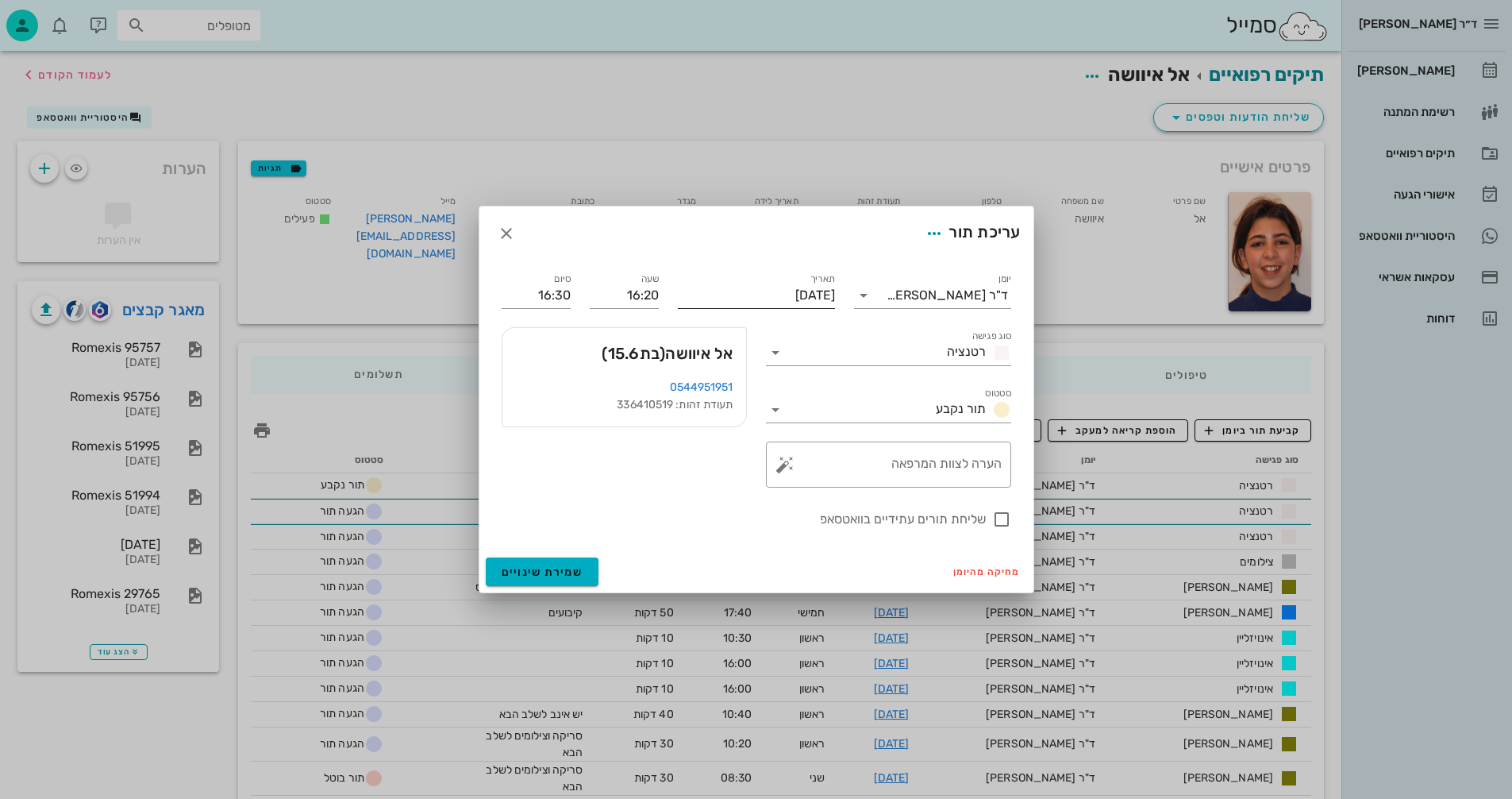
click at [743, 294] on input "[DATE]" at bounding box center [756, 295] width 157 height 26
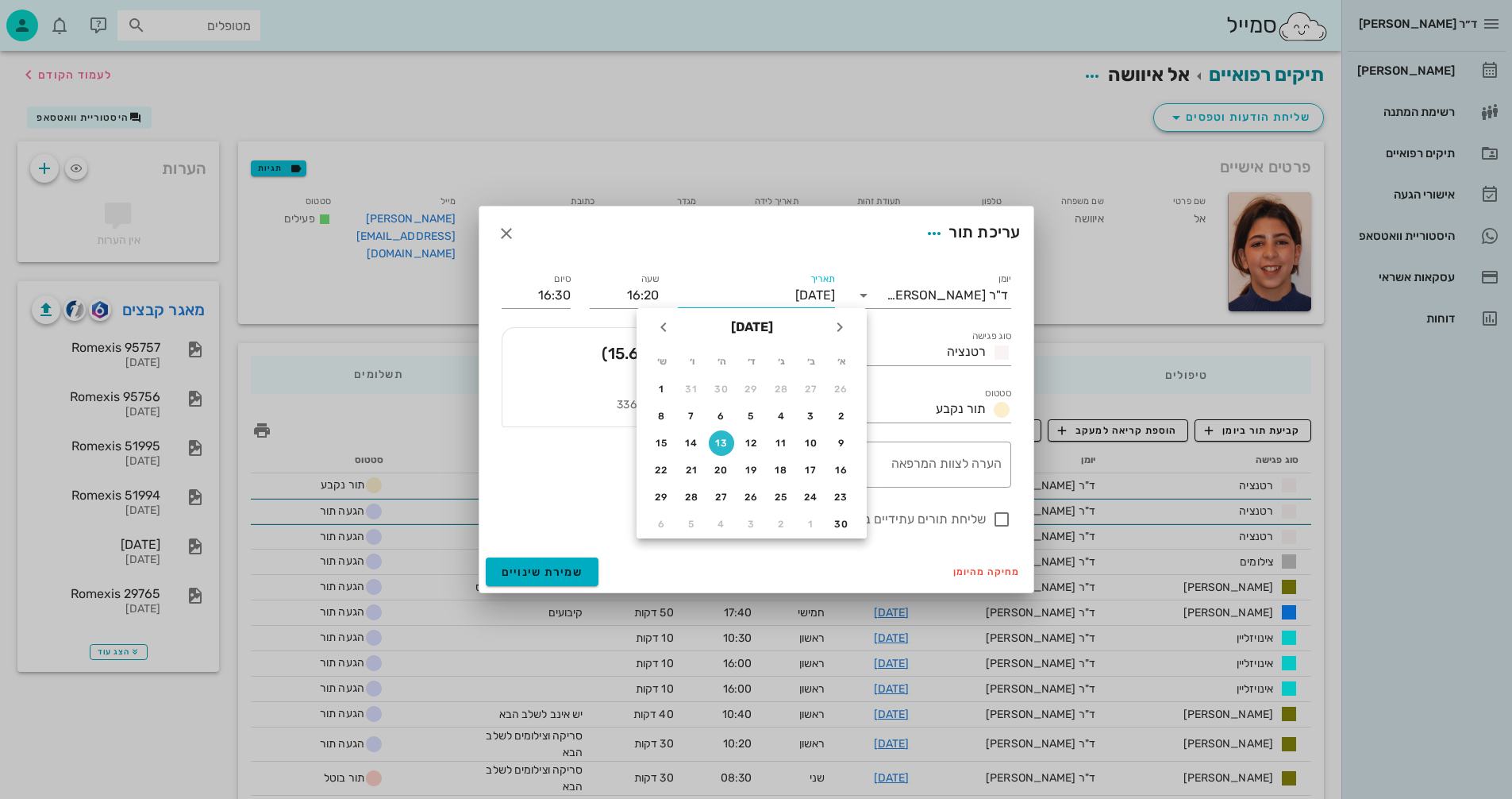
click at [722, 438] on div "13" at bounding box center [722, 443] width 26 height 11
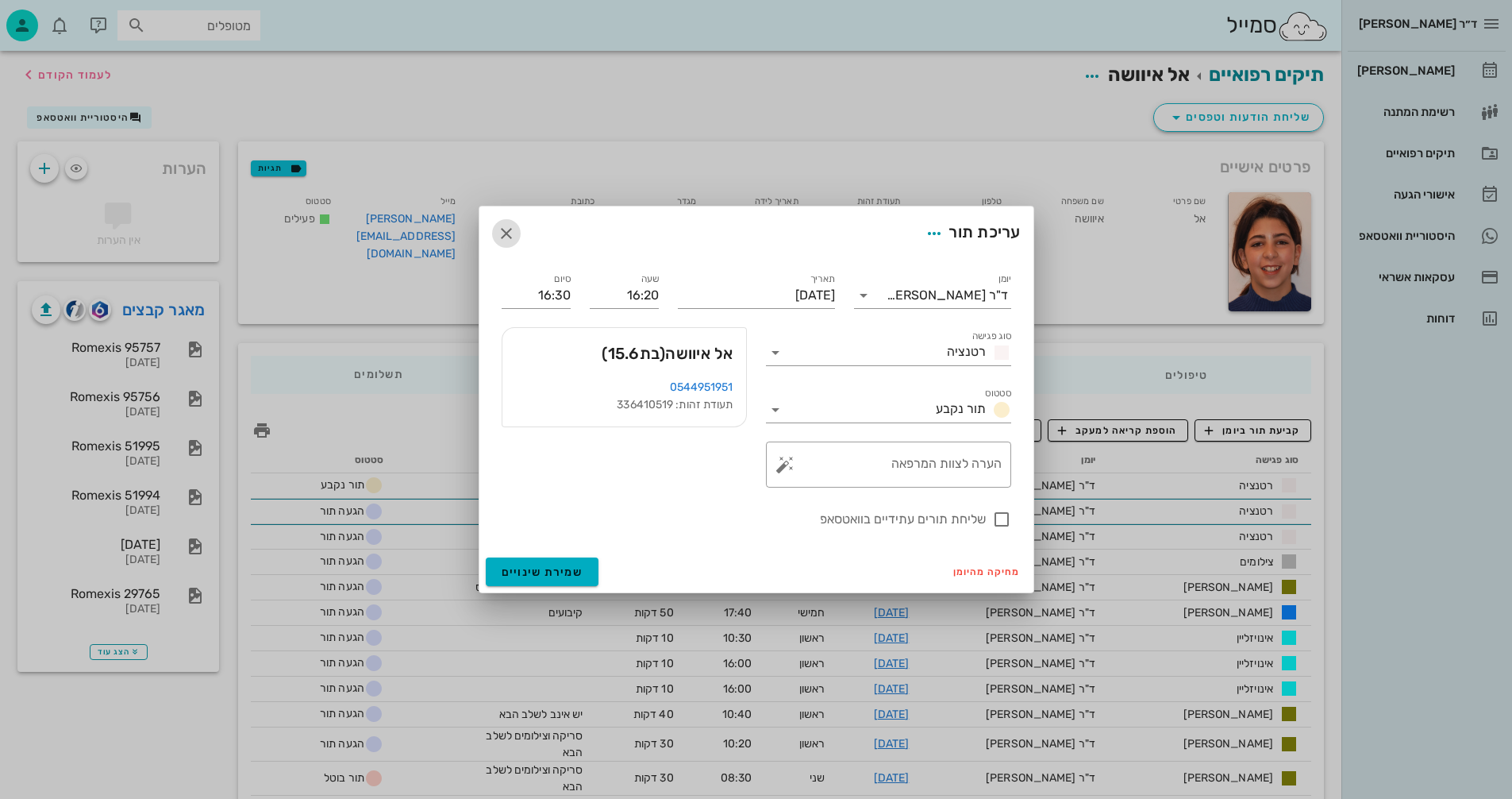
click at [499, 235] on icon "button" at bounding box center [506, 233] width 19 height 19
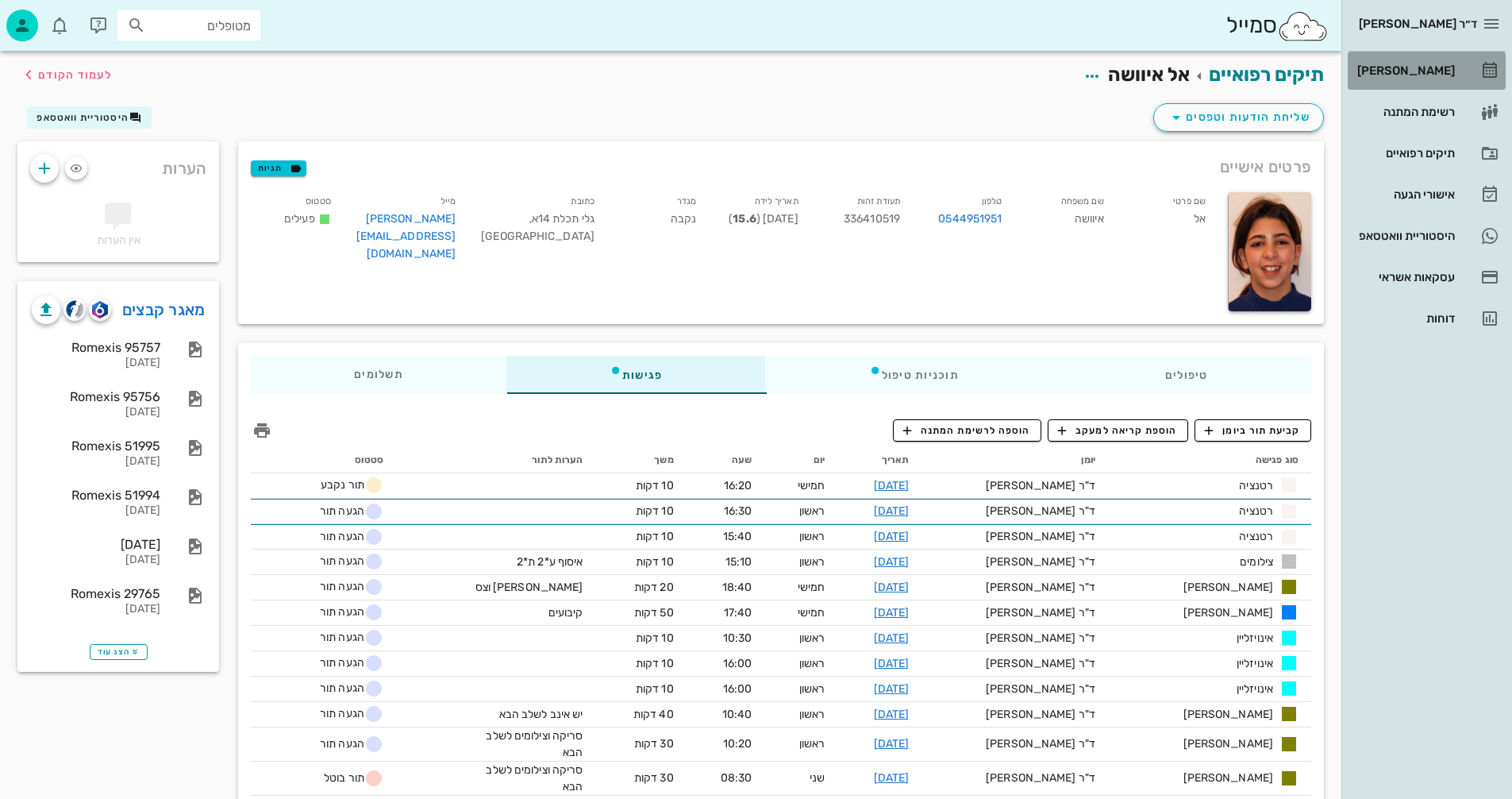
click at [1428, 70] on div "[PERSON_NAME]" at bounding box center [1405, 70] width 101 height 12
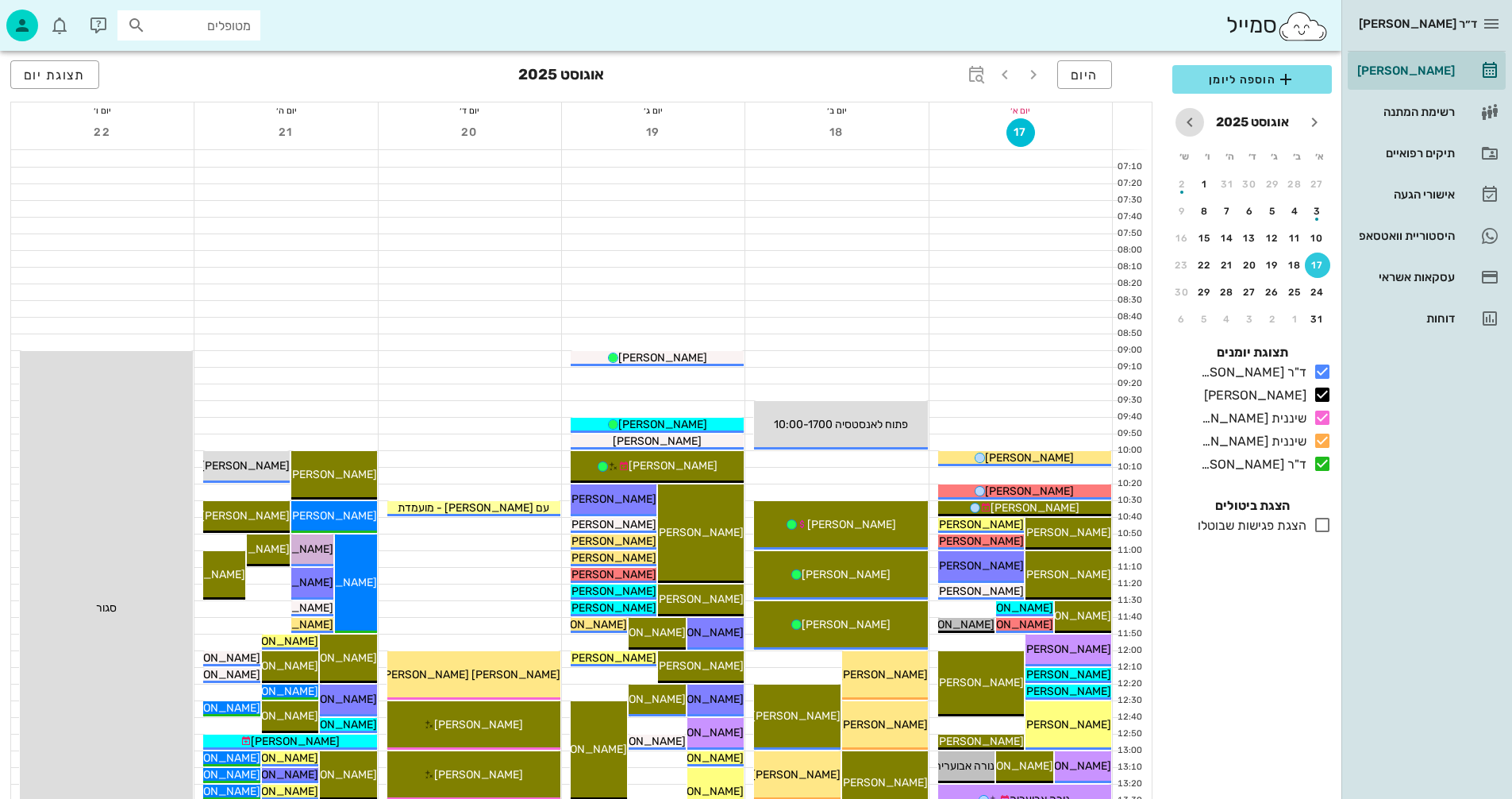
click at [1190, 120] on icon "חודש הבא" at bounding box center [1190, 122] width 19 height 19
click at [1230, 240] on div "13" at bounding box center [1227, 238] width 26 height 11
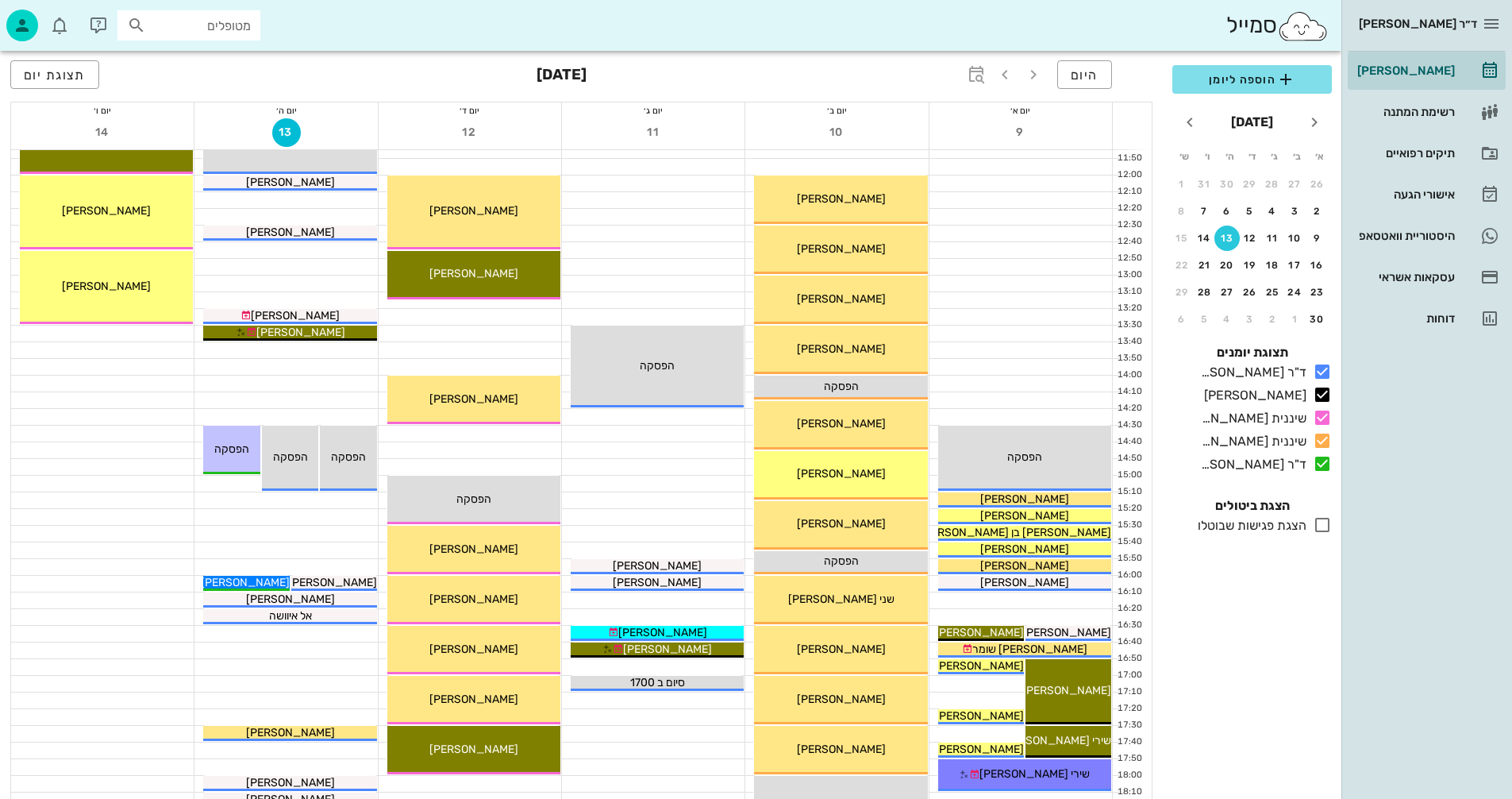
scroll to position [477, 0]
click at [234, 454] on span "הפסקה" at bounding box center [232, 448] width 35 height 13
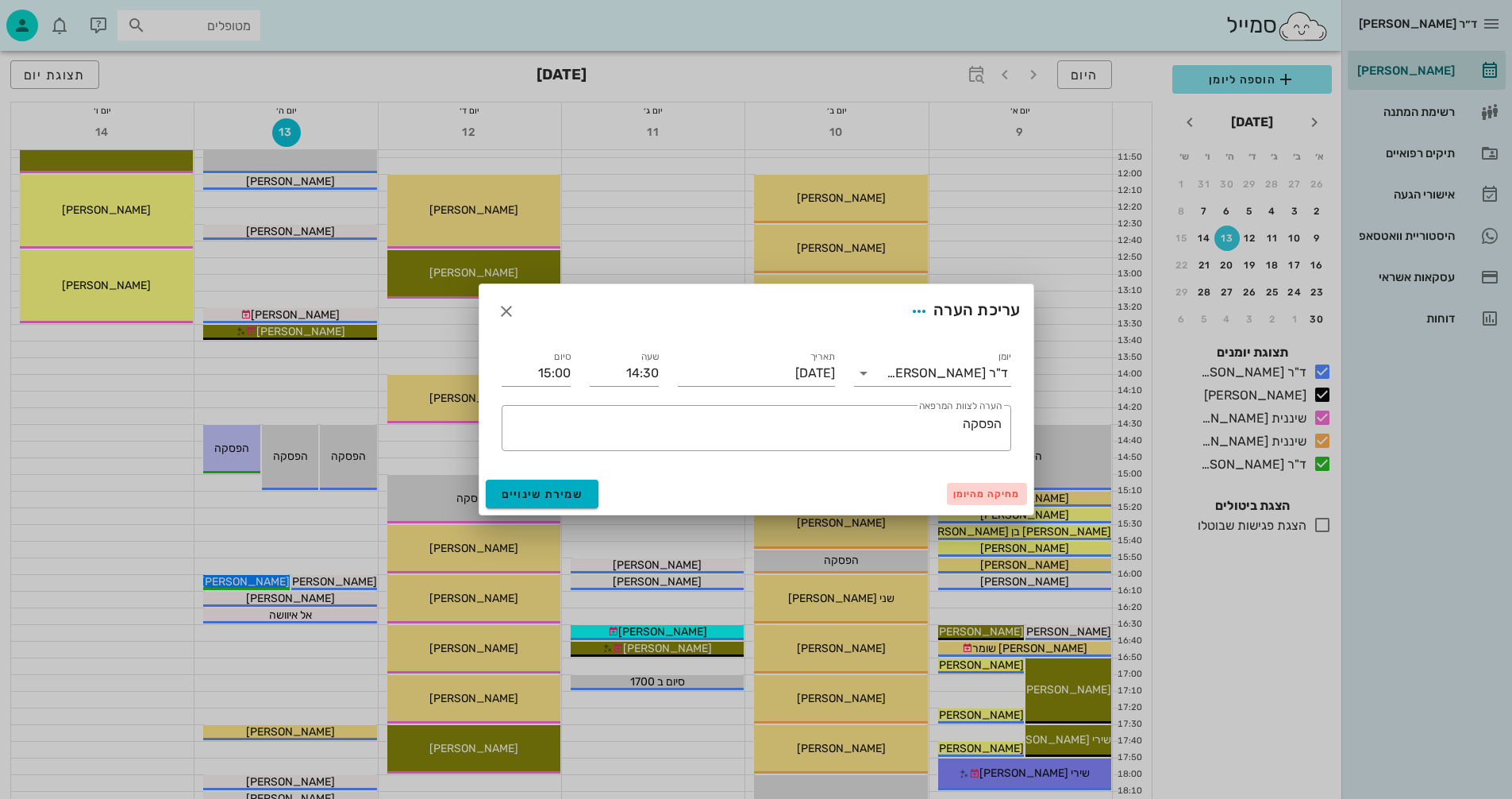
click at [991, 495] on span "מחיקה מהיומן" at bounding box center [987, 493] width 67 height 11
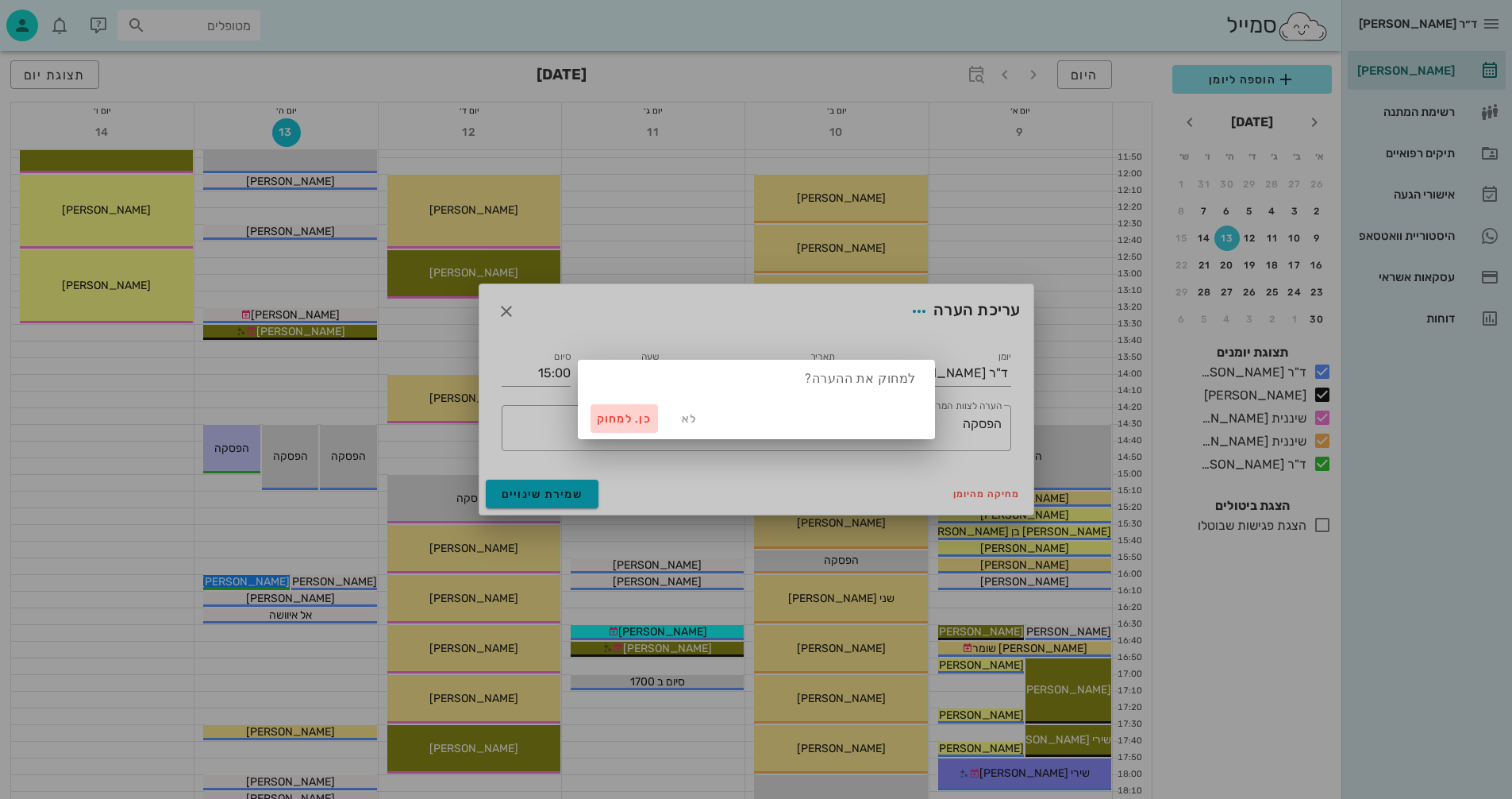
click at [626, 416] on span "כן. למחוק" at bounding box center [625, 419] width 56 height 13
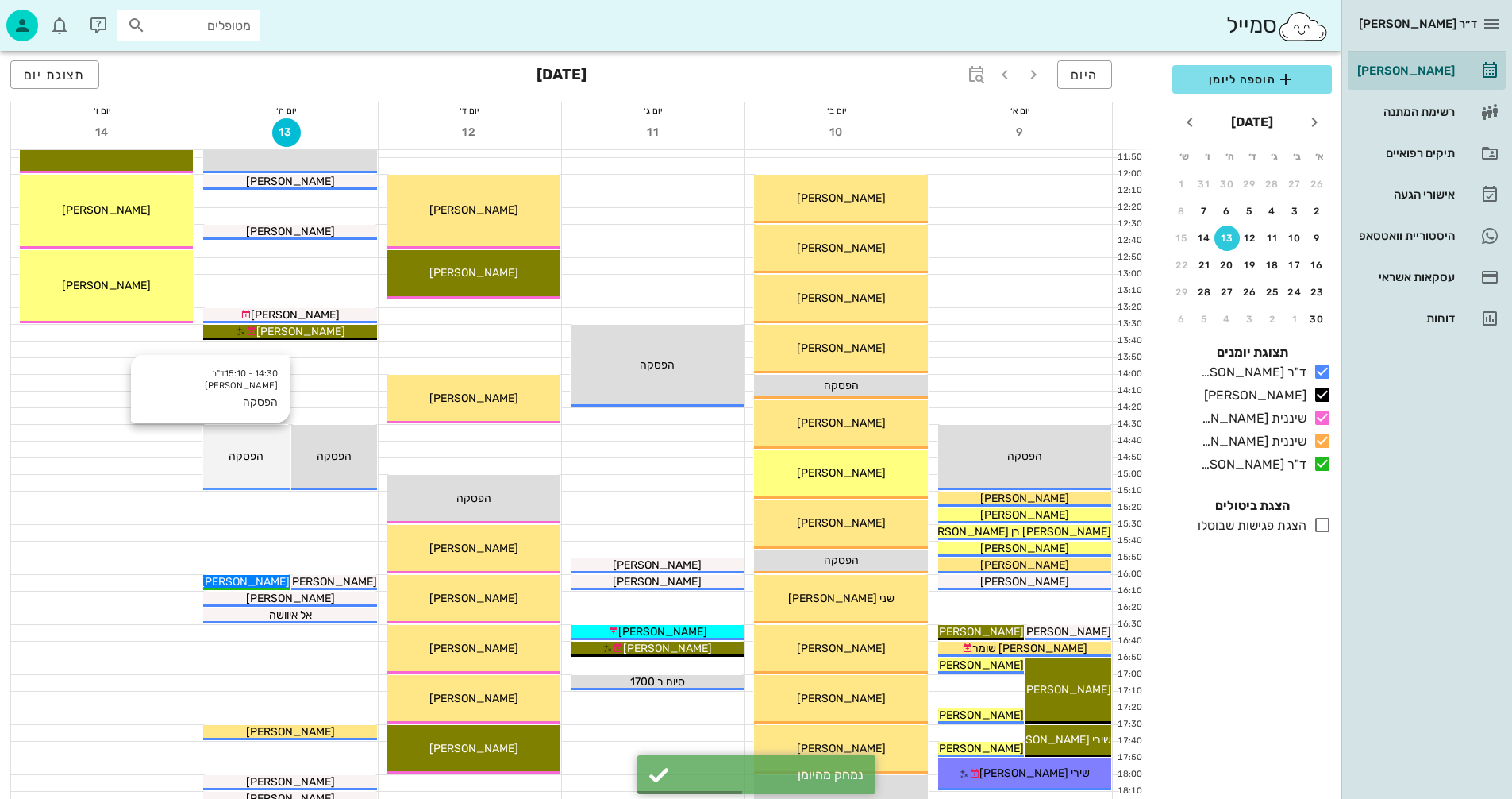
click at [255, 465] on div "14:30 - 15:10 ד"ר נמרוד דיקשטיין הפסקה הפסקה" at bounding box center [245, 458] width 85 height 65
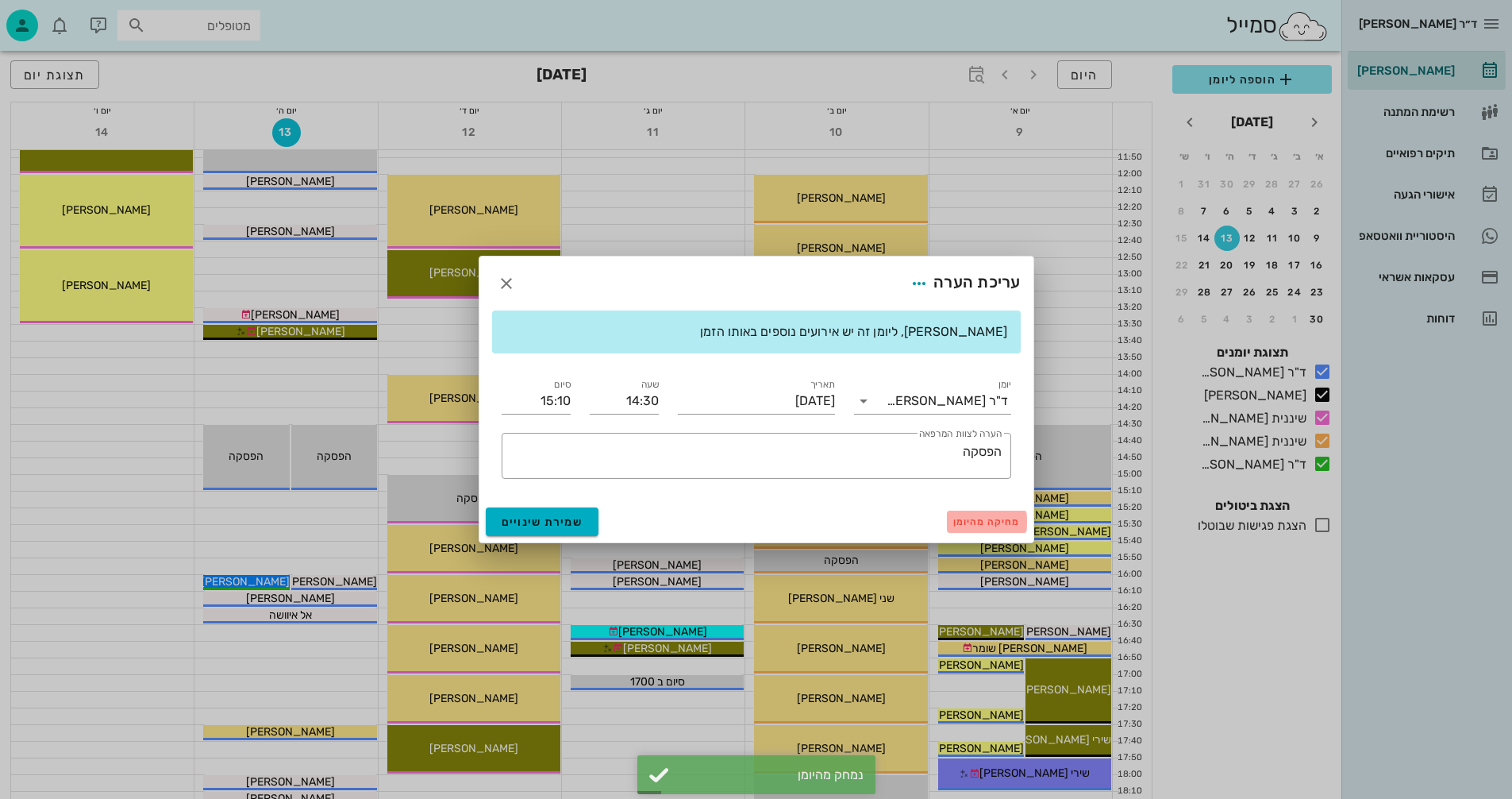
click at [998, 524] on span "מחיקה מהיומן" at bounding box center [987, 521] width 67 height 11
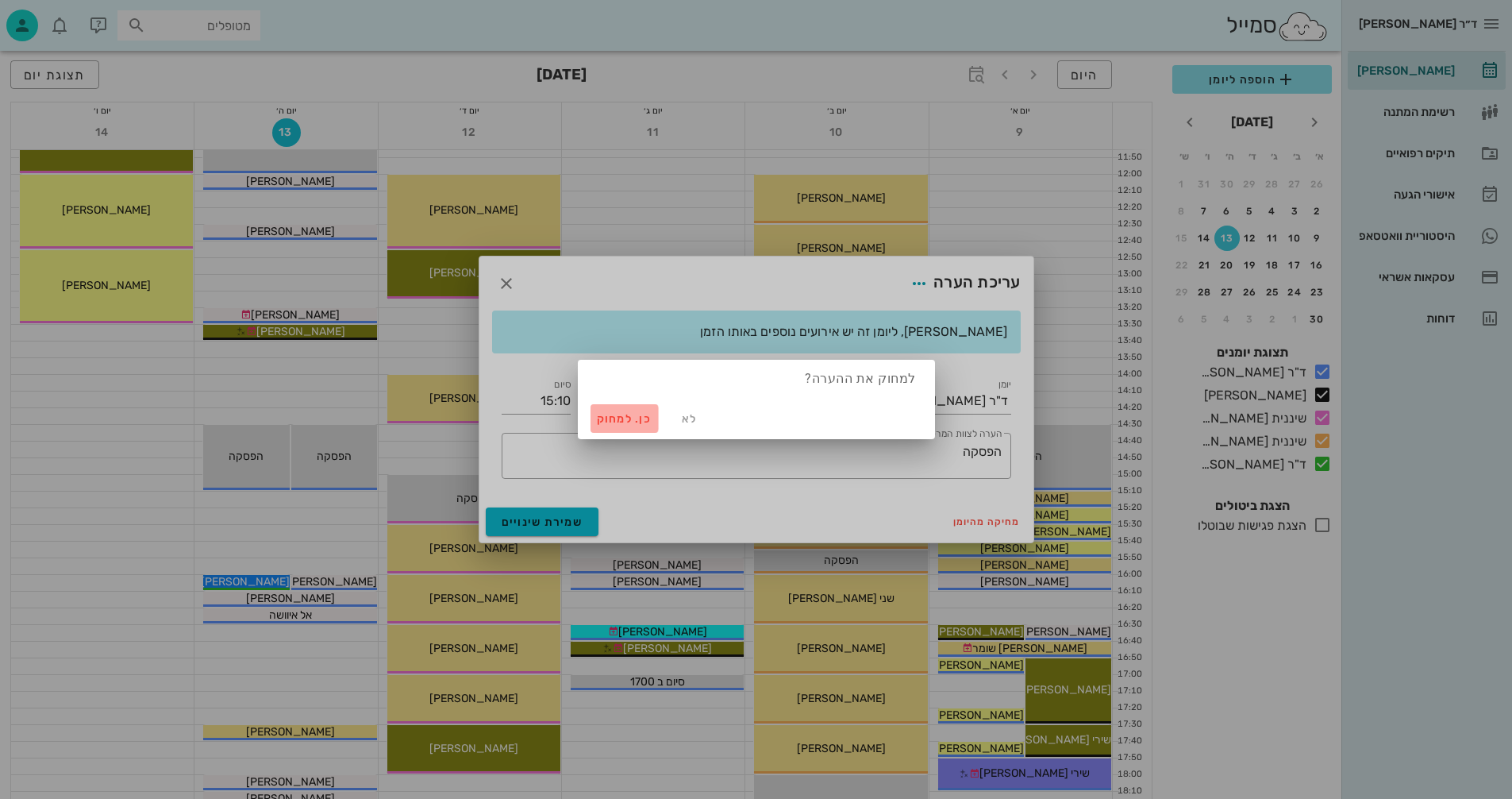
click at [609, 416] on span "כן. למחוק" at bounding box center [625, 419] width 56 height 13
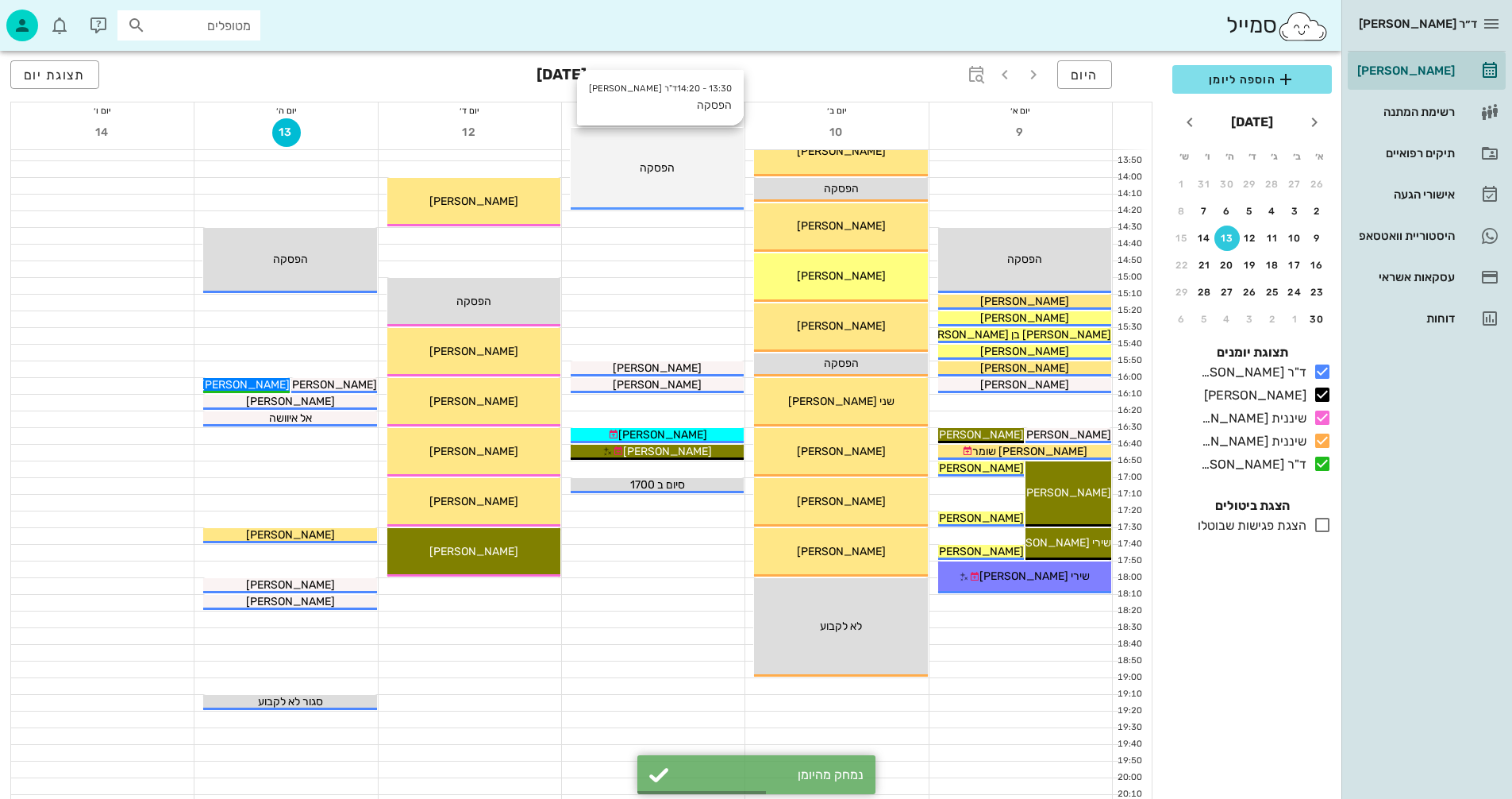
scroll to position [714, 0]
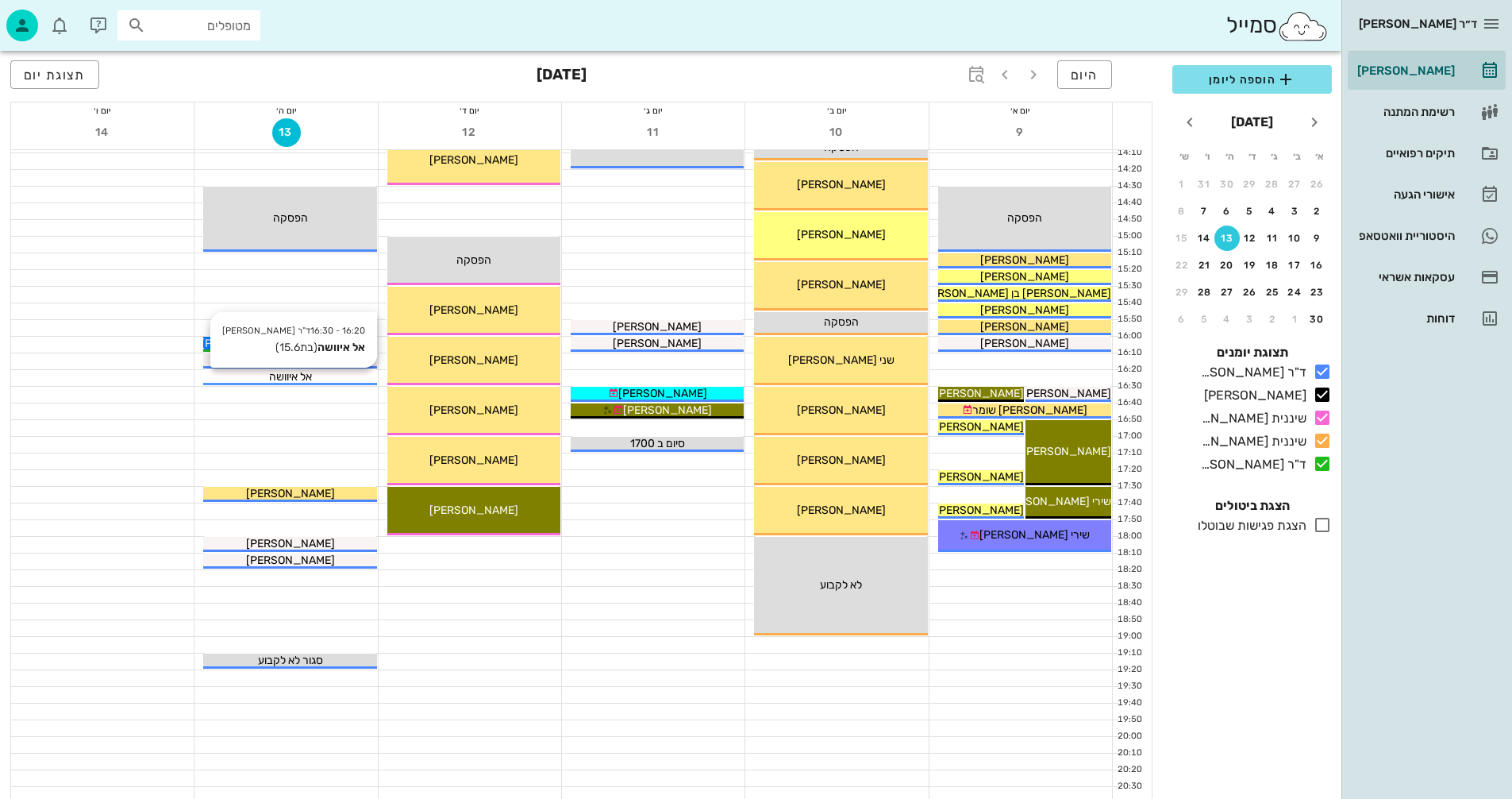
click at [336, 373] on div "אל איוושה" at bounding box center [289, 377] width 173 height 17
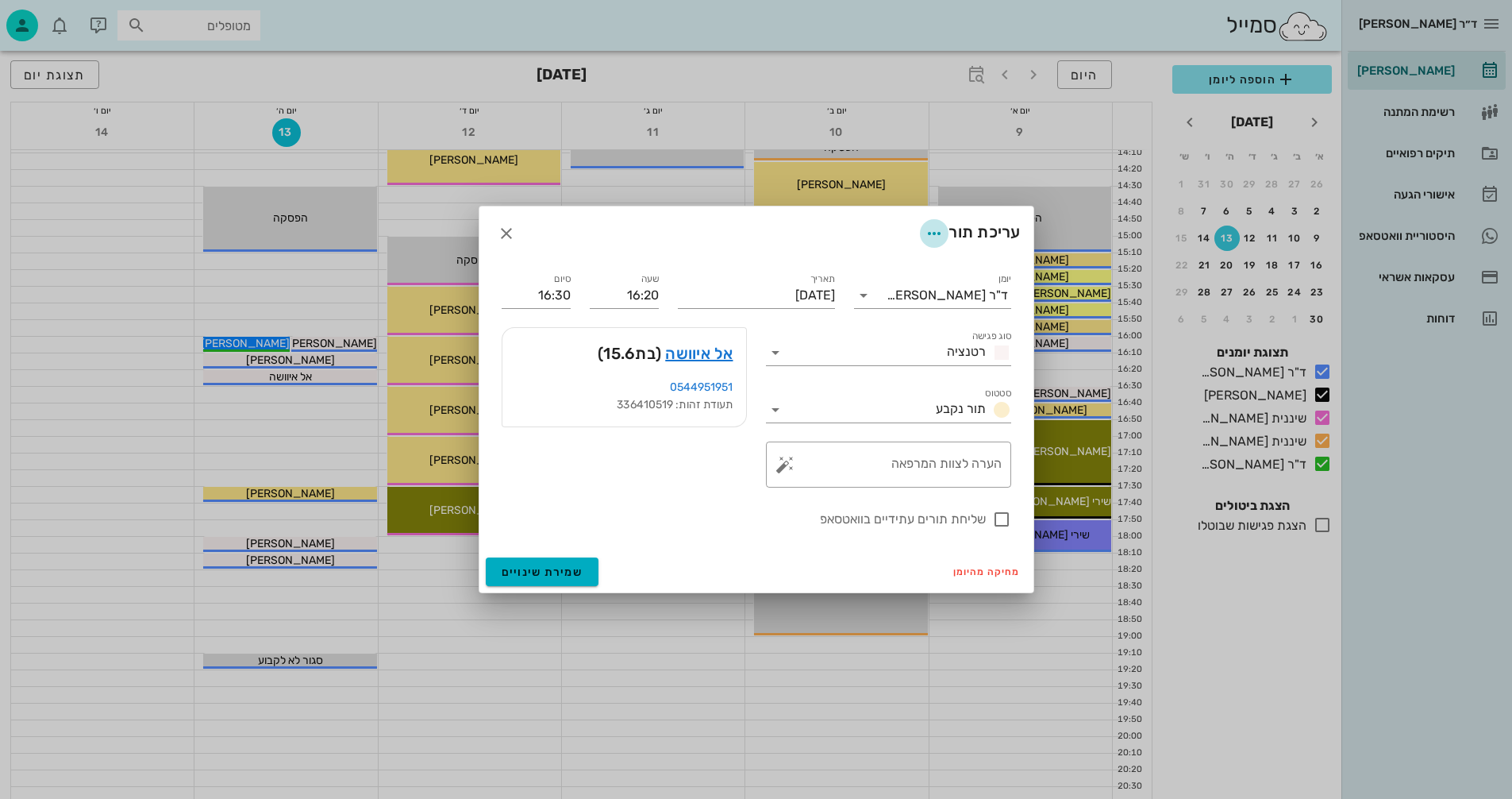
click at [925, 222] on button "button" at bounding box center [934, 233] width 28 height 28
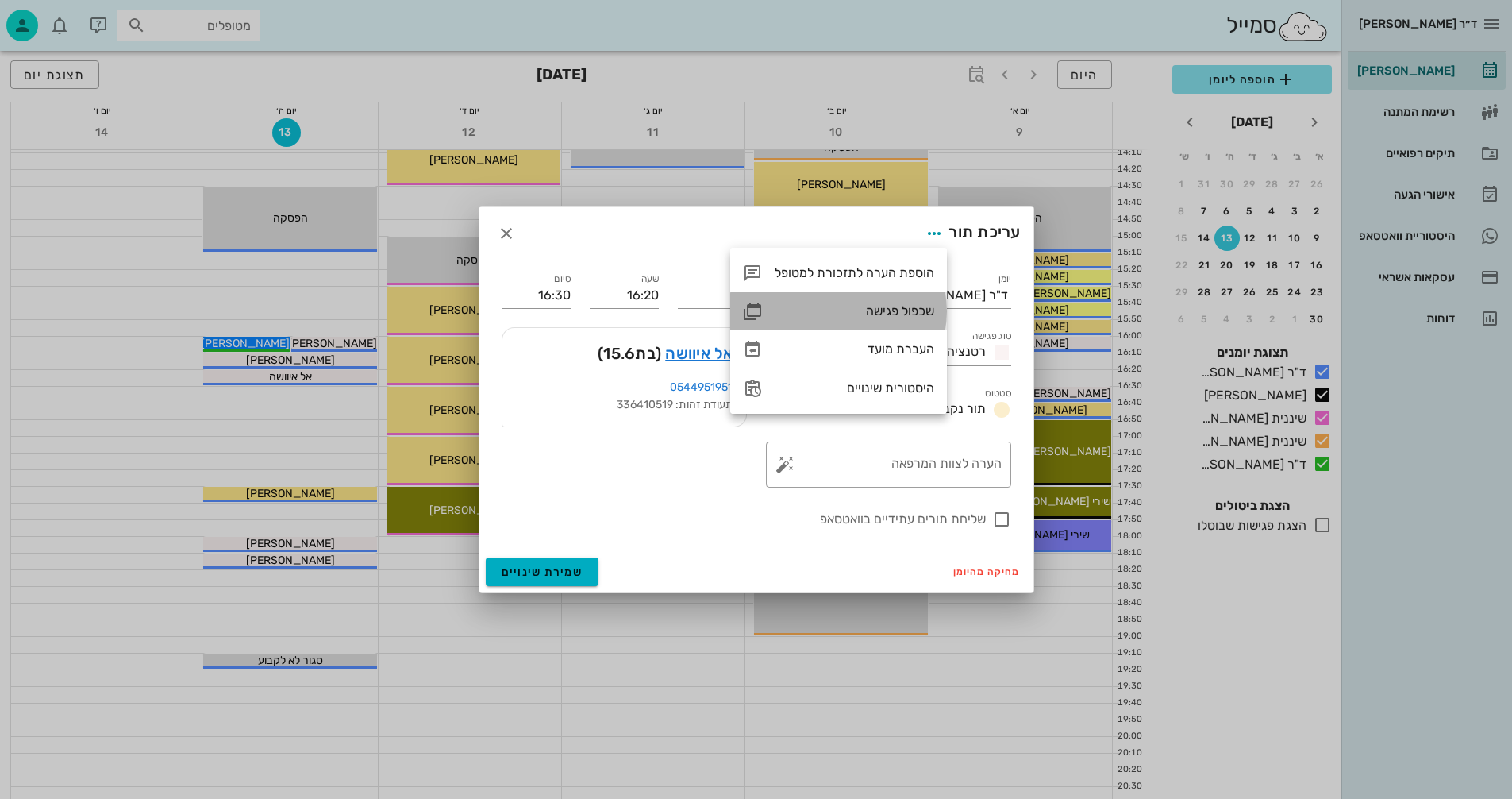
click at [872, 309] on div "שכפול פגישה" at bounding box center [854, 311] width 160 height 15
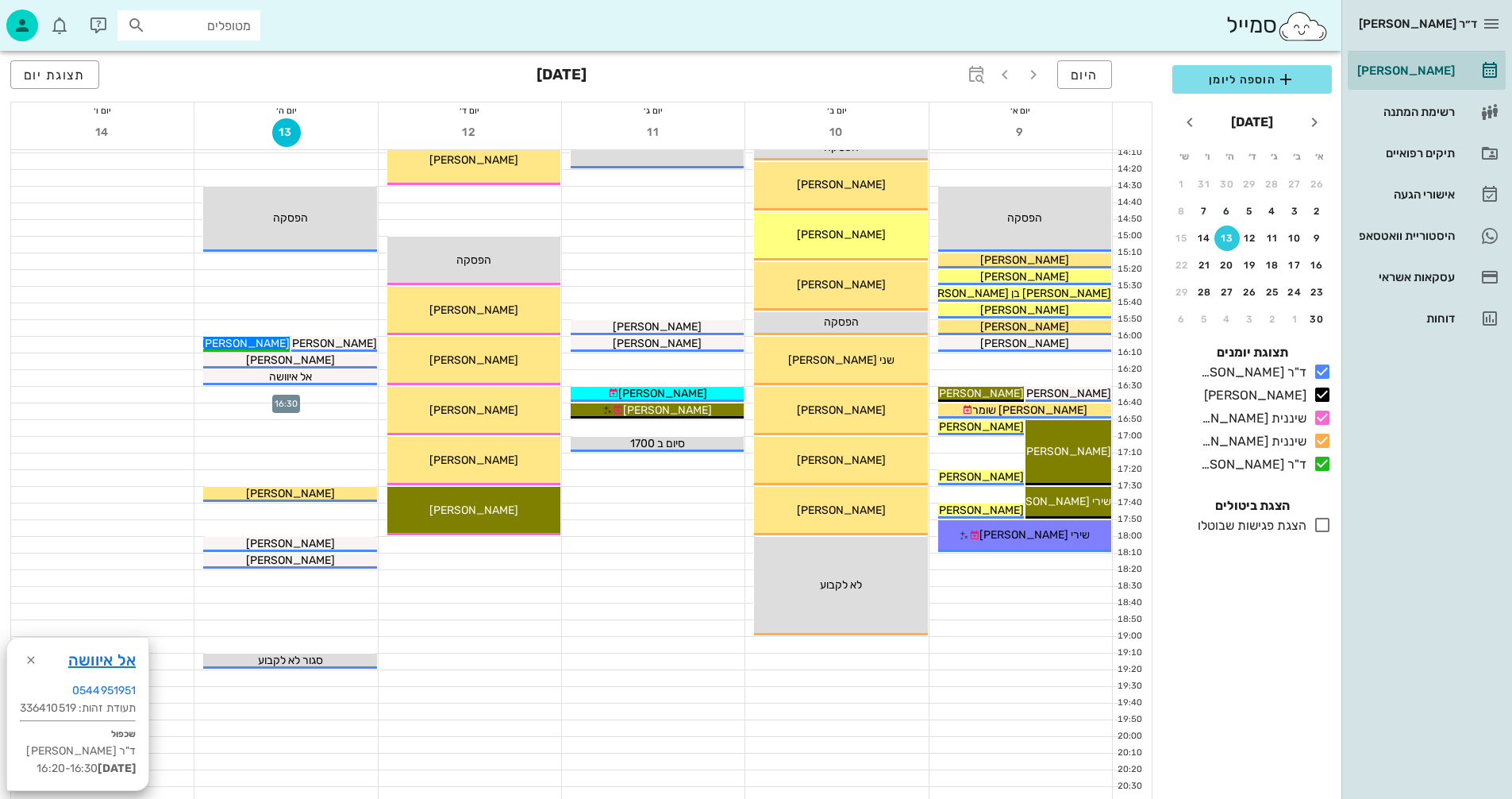
click at [295, 395] on div at bounding box center [286, 395] width 182 height 16
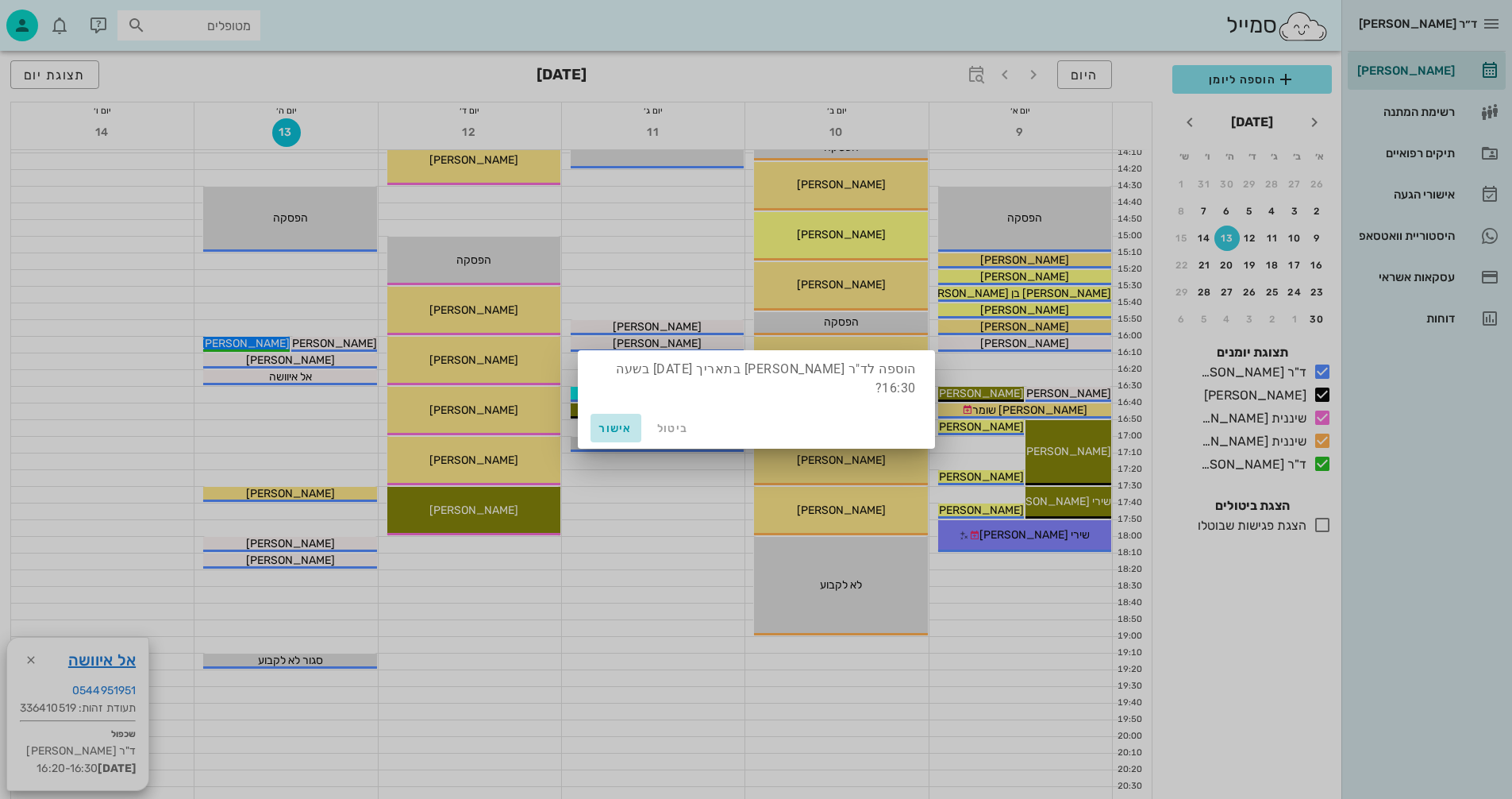
click at [611, 427] on span "אישור" at bounding box center [616, 429] width 38 height 13
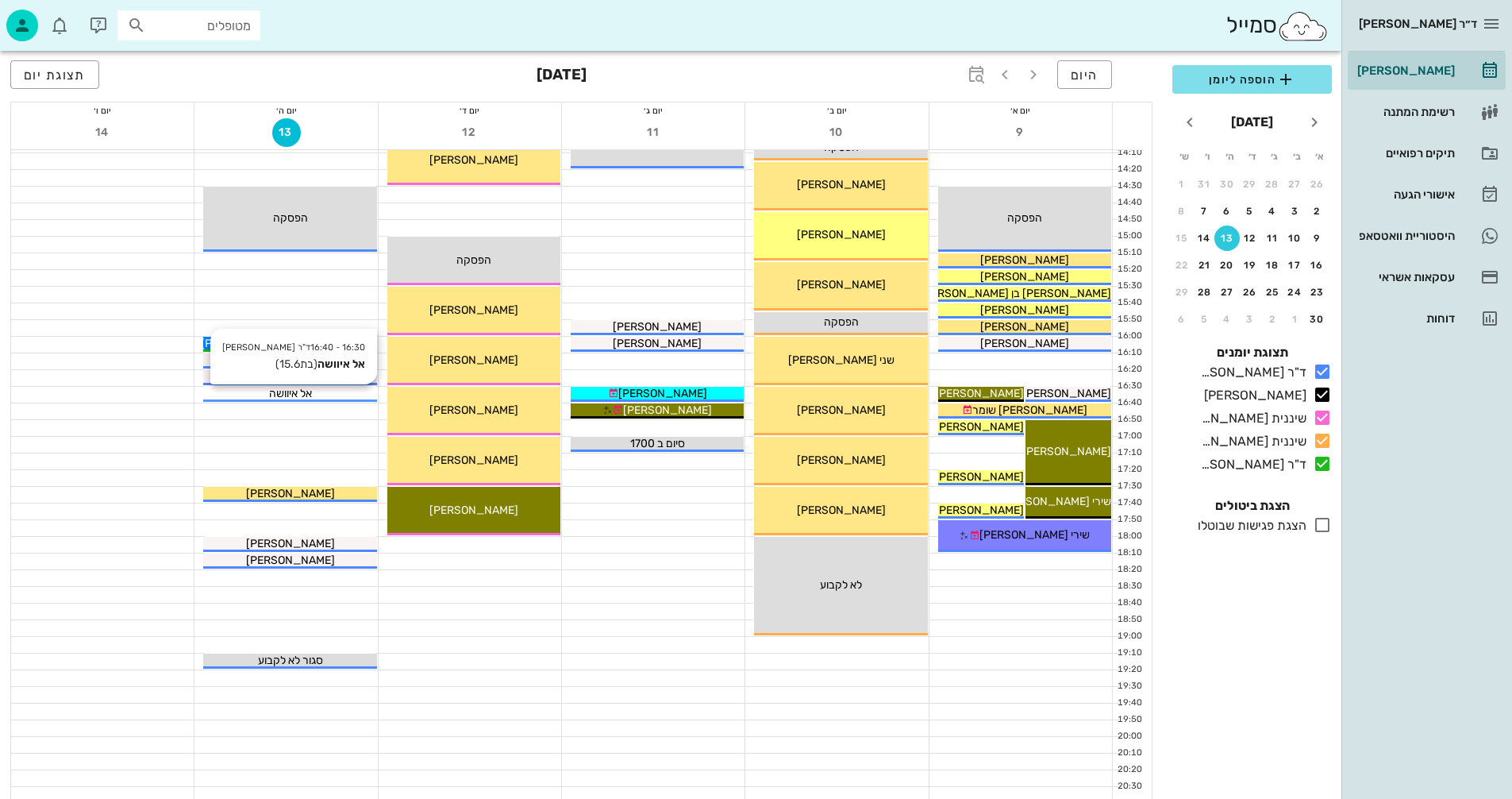
click at [302, 394] on span "אל איוושה" at bounding box center [291, 394] width 43 height 13
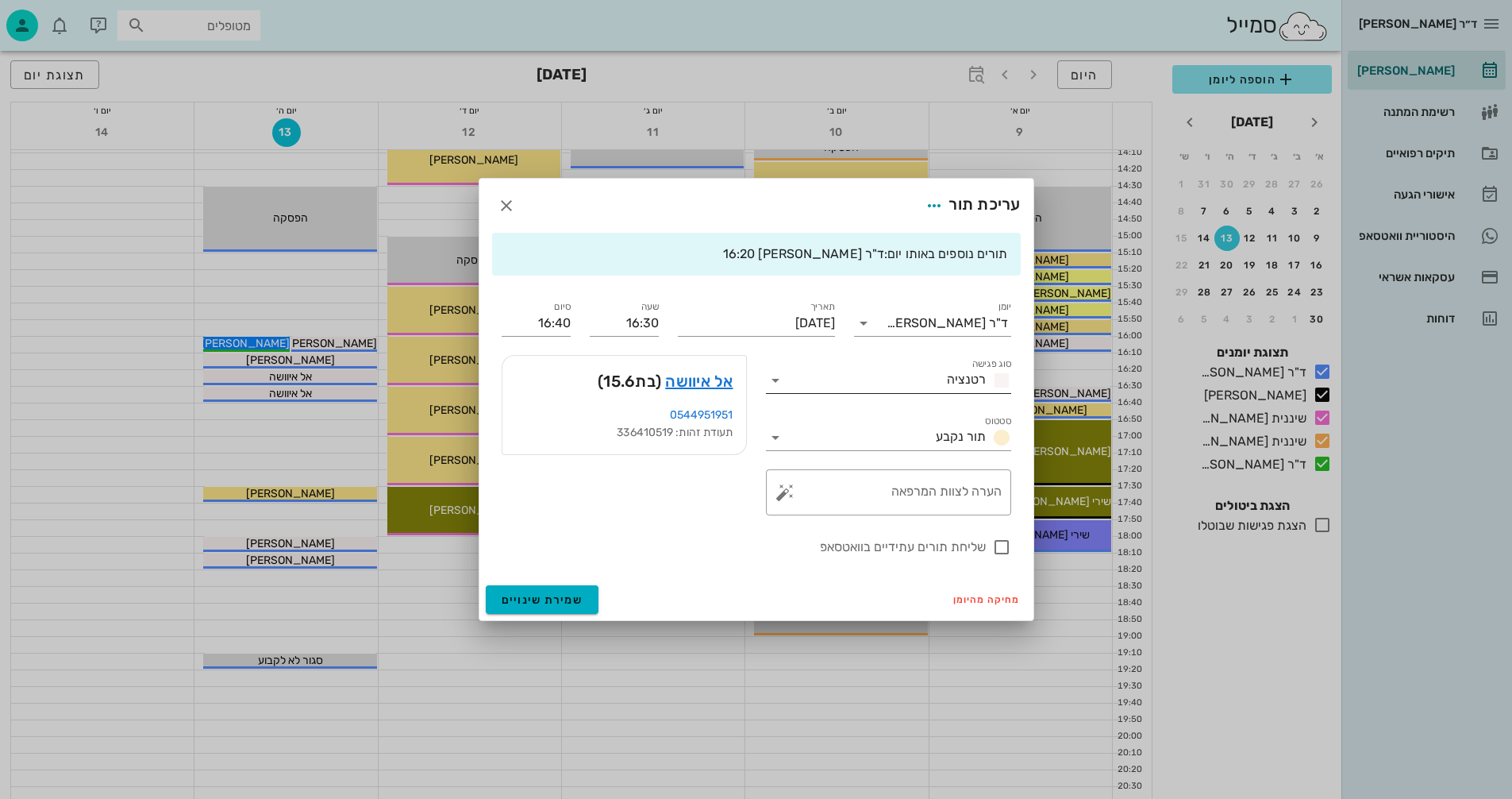
click at [775, 382] on icon at bounding box center [775, 380] width 19 height 19
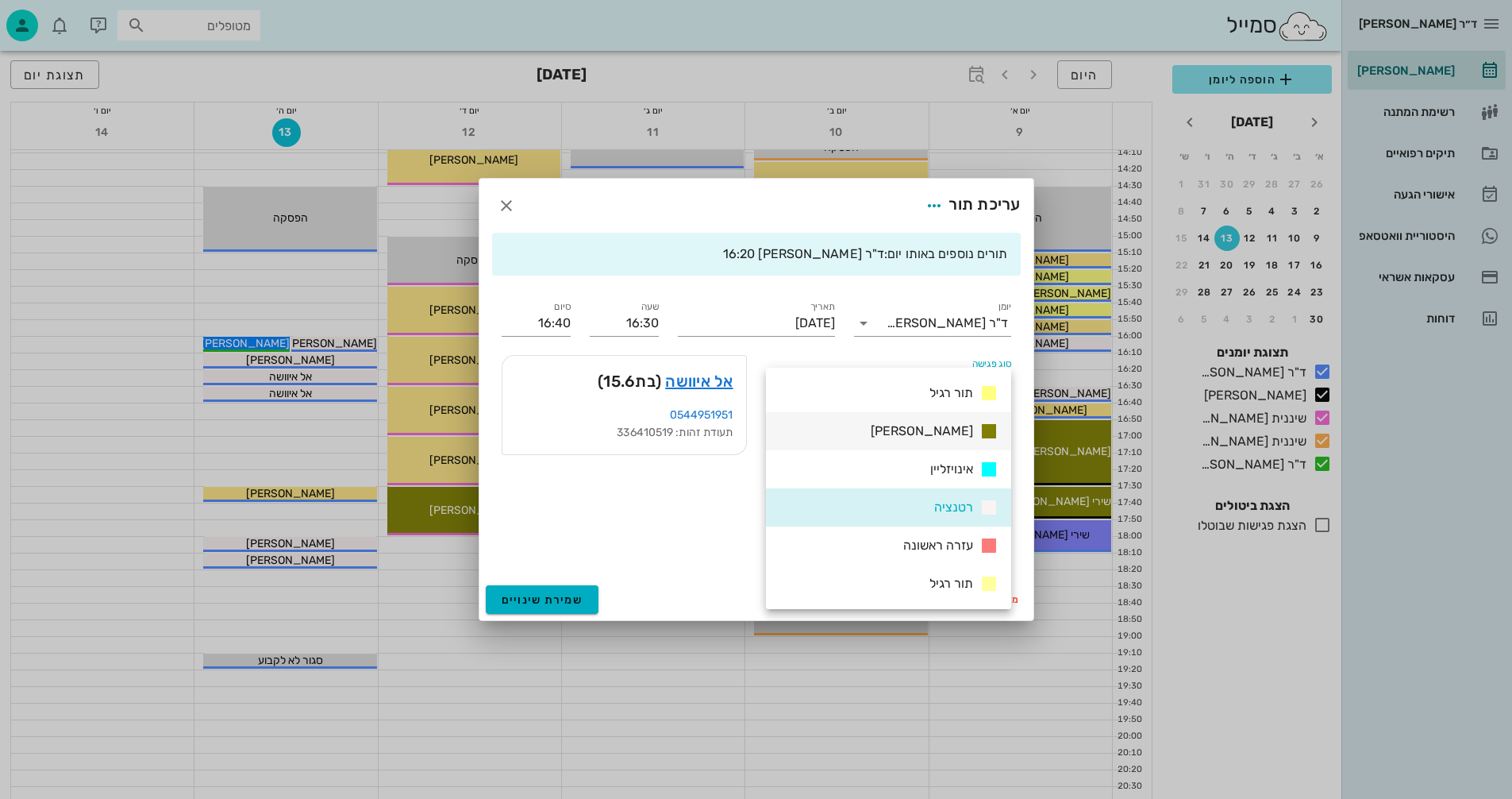
click at [951, 430] on span "[PERSON_NAME]" at bounding box center [922, 431] width 103 height 15
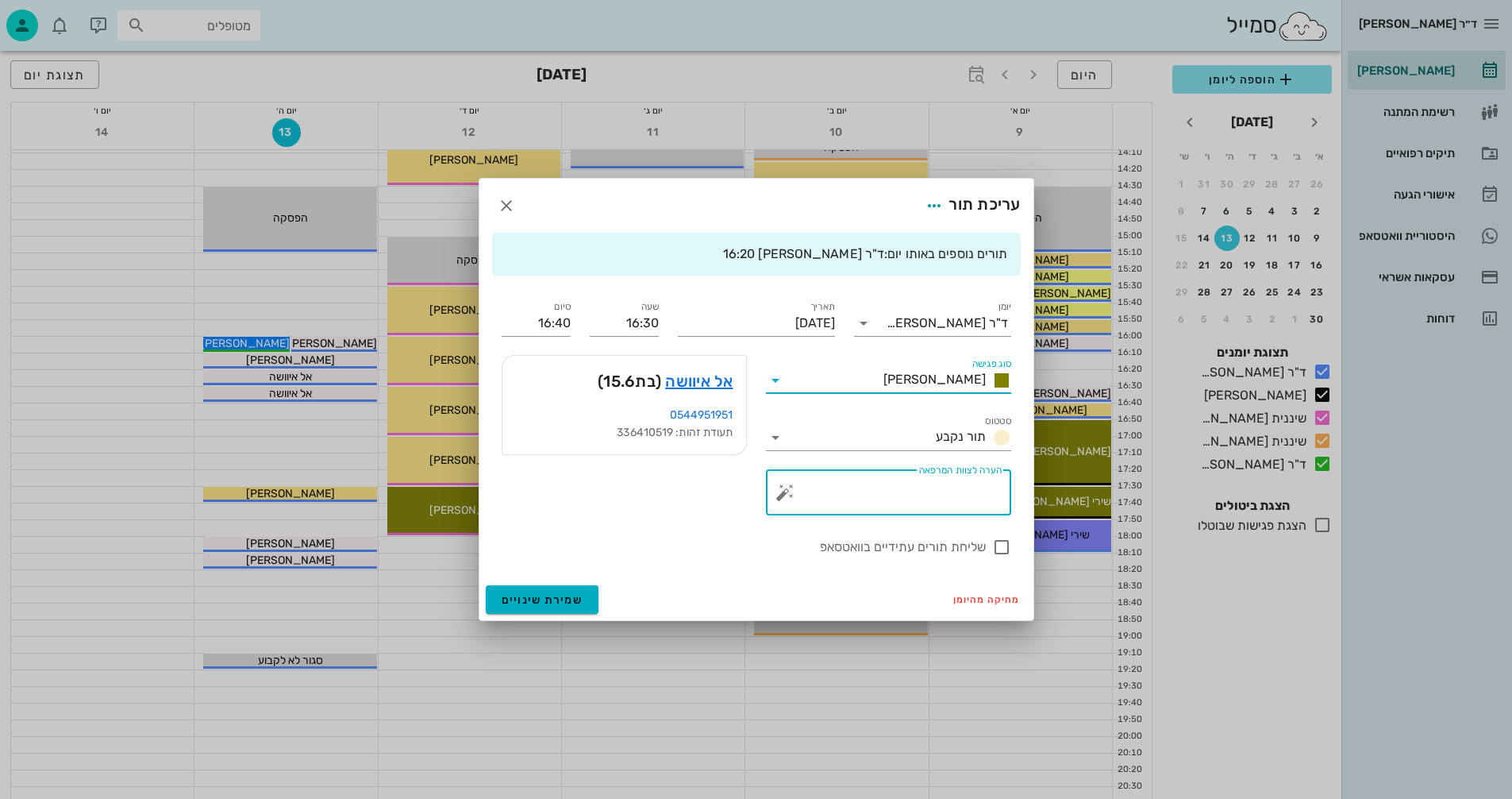
click at [983, 495] on textarea "הערה לצוות המרפאה" at bounding box center [895, 496] width 214 height 38
type textarea "צילום"
click at [524, 595] on span "שמירת שינויים" at bounding box center [543, 600] width 82 height 13
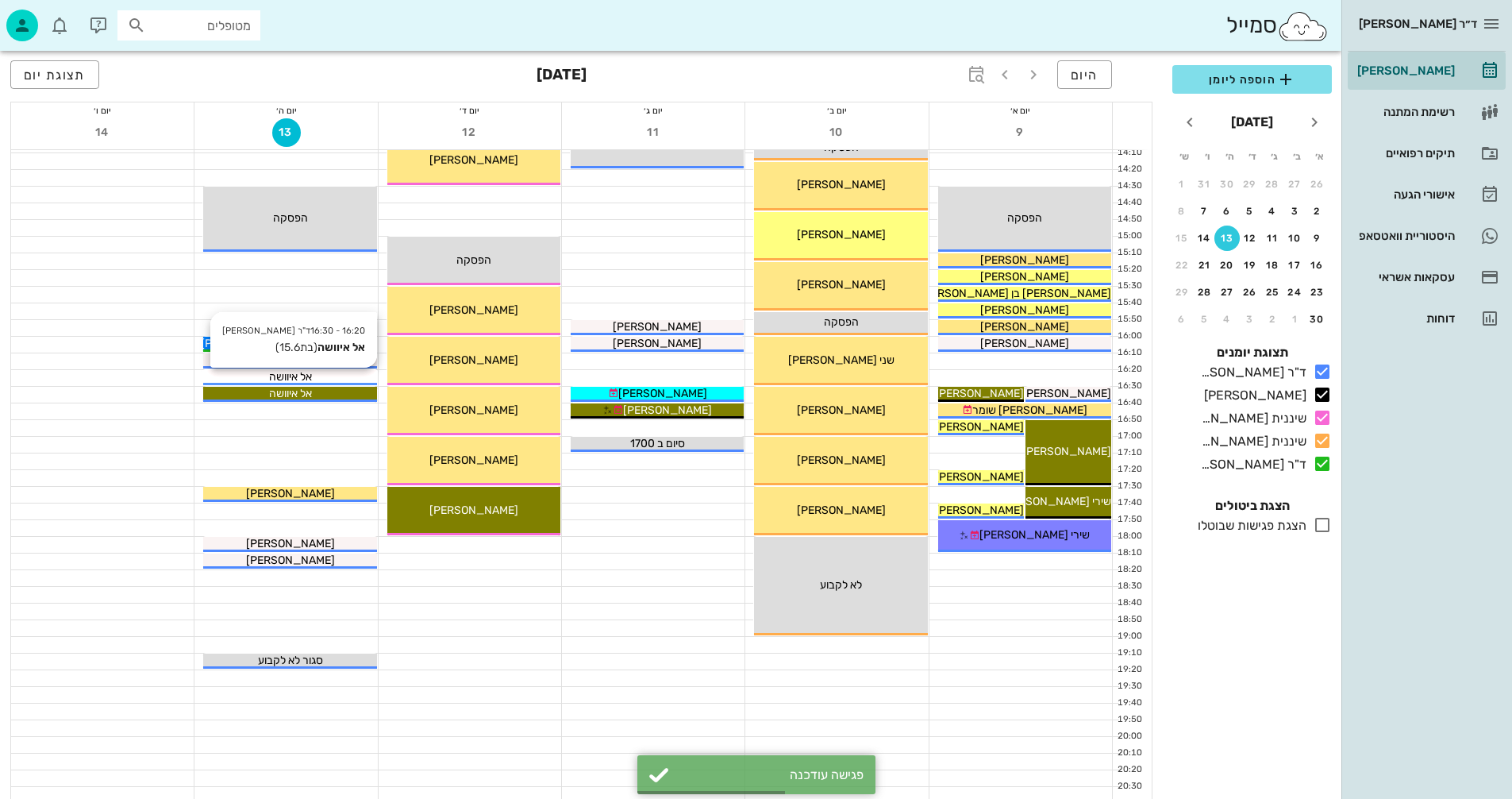
click at [326, 375] on div "אל איוושה" at bounding box center [289, 377] width 173 height 17
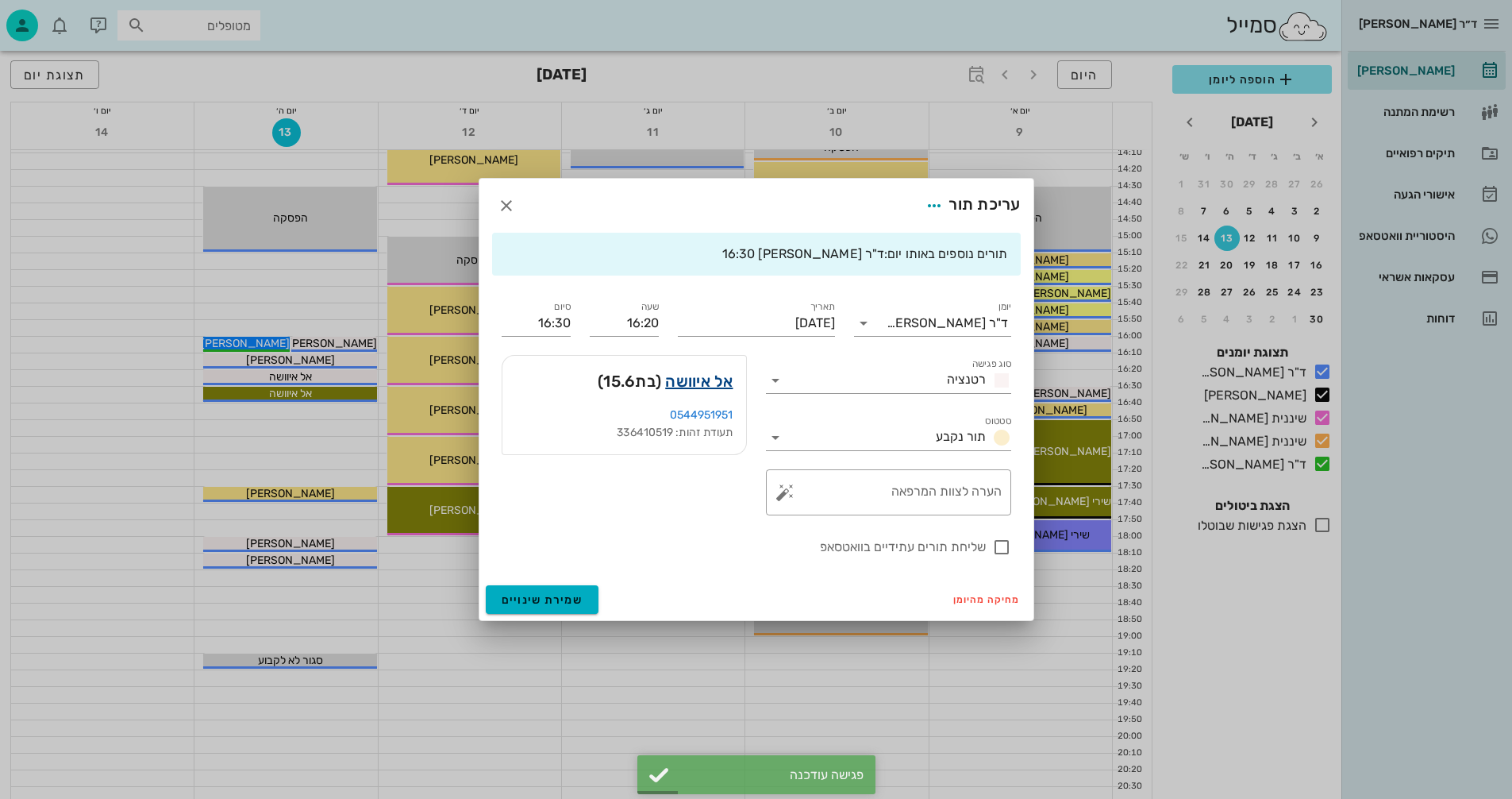
click at [705, 381] on link "אל איוושה" at bounding box center [698, 381] width 67 height 26
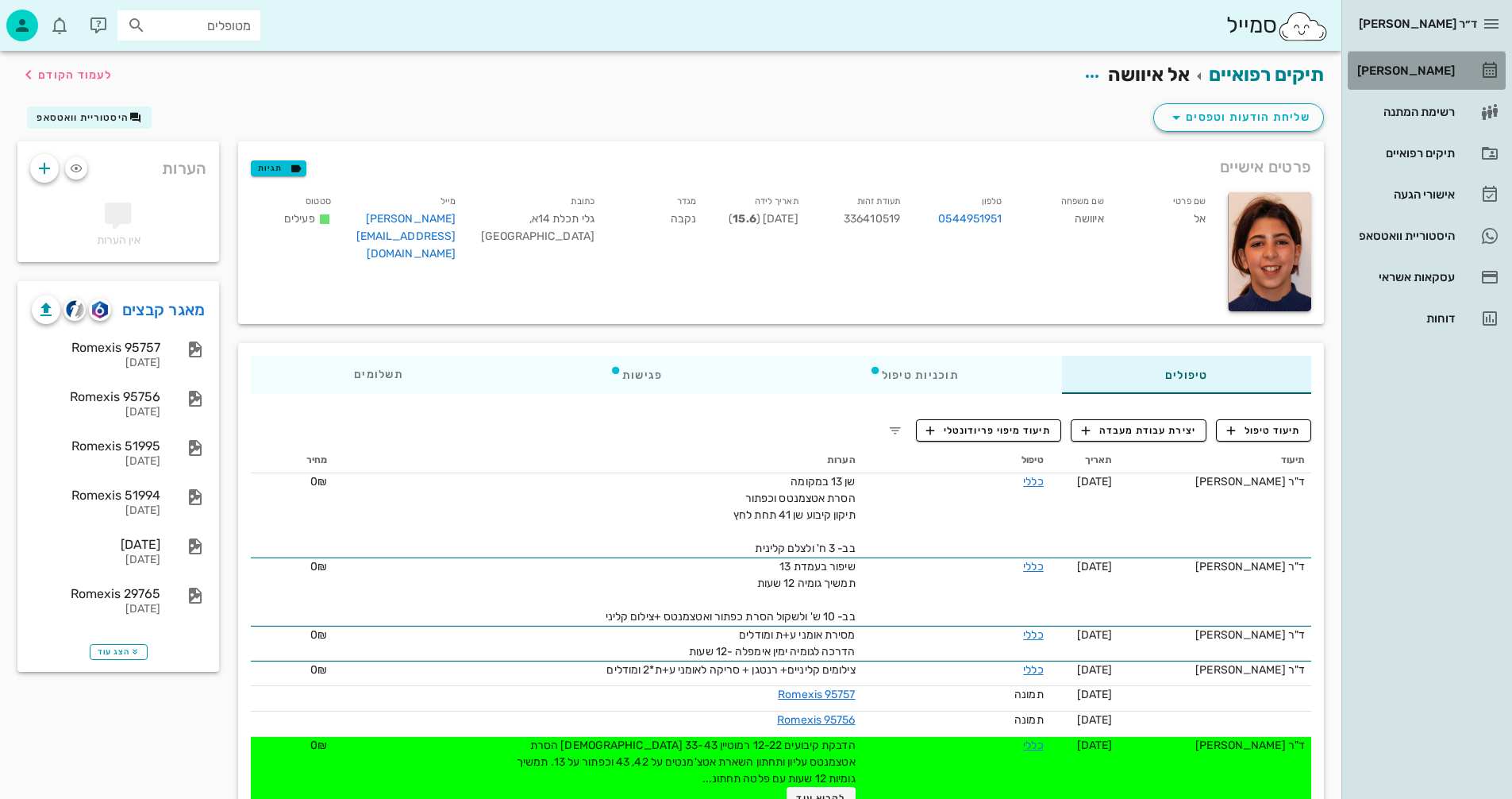
click at [1429, 66] on div "[PERSON_NAME]" at bounding box center [1405, 70] width 101 height 12
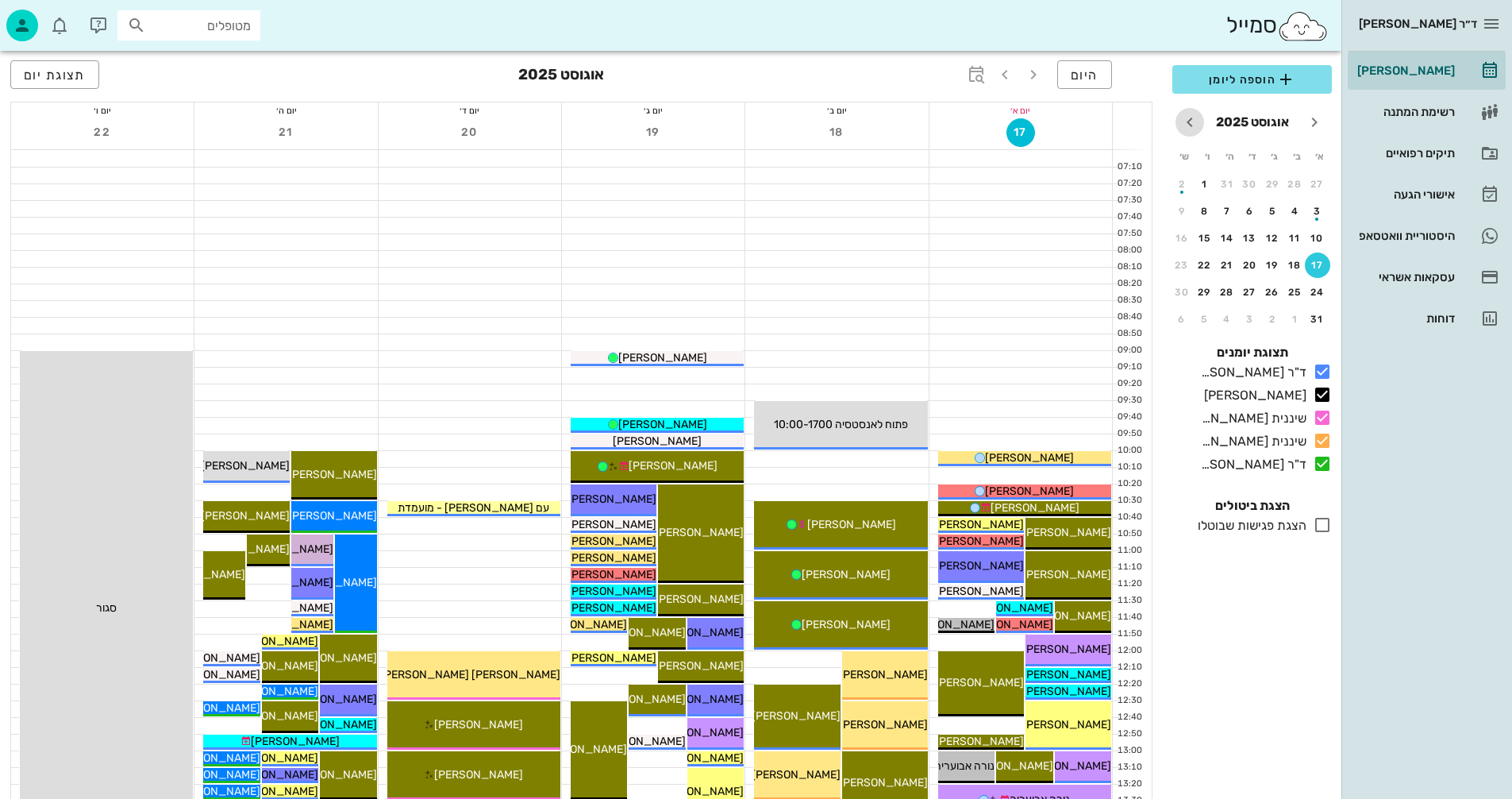
click at [1189, 123] on icon "חודש הבא" at bounding box center [1190, 122] width 19 height 19
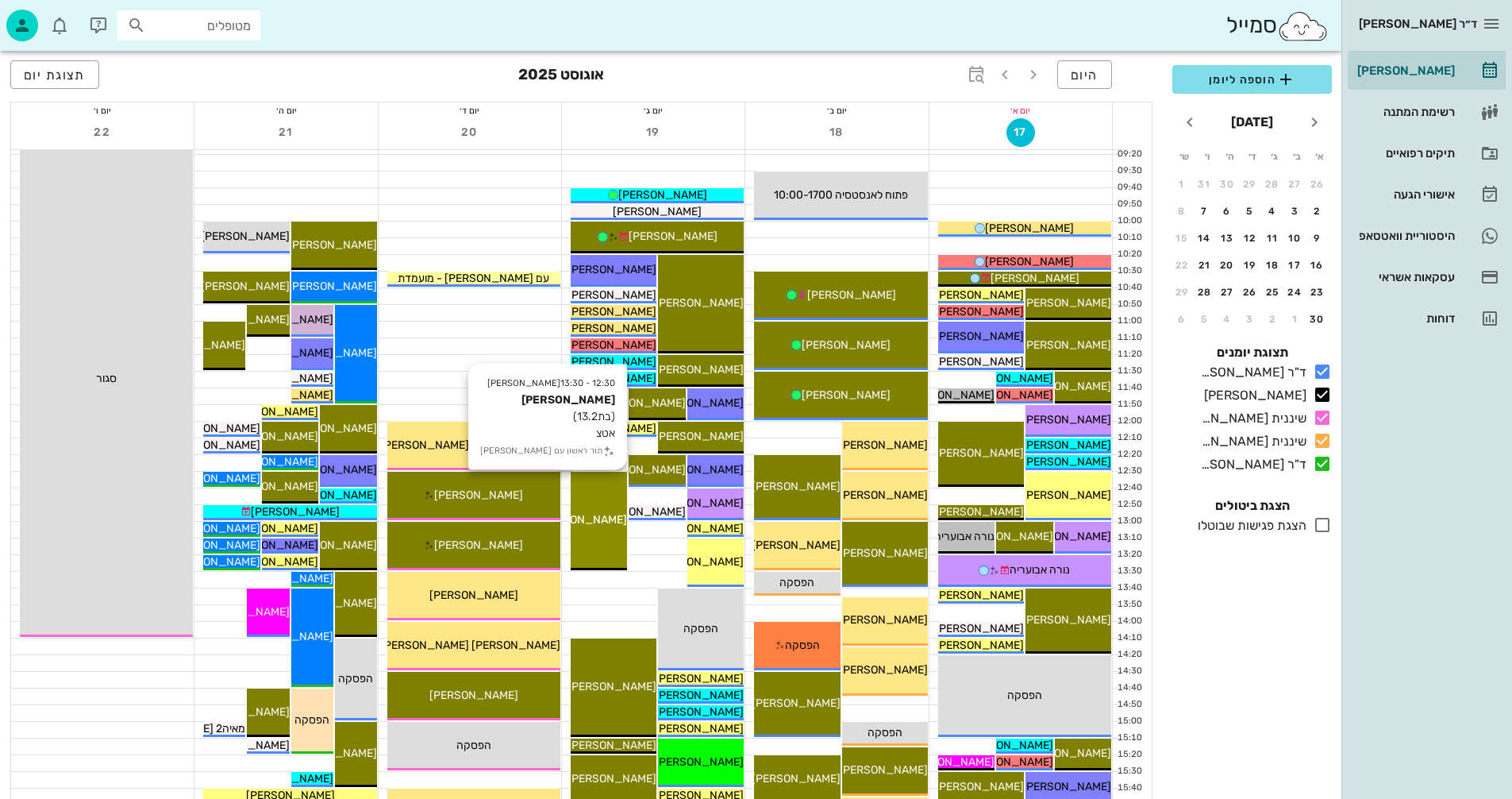
scroll to position [238, 0]
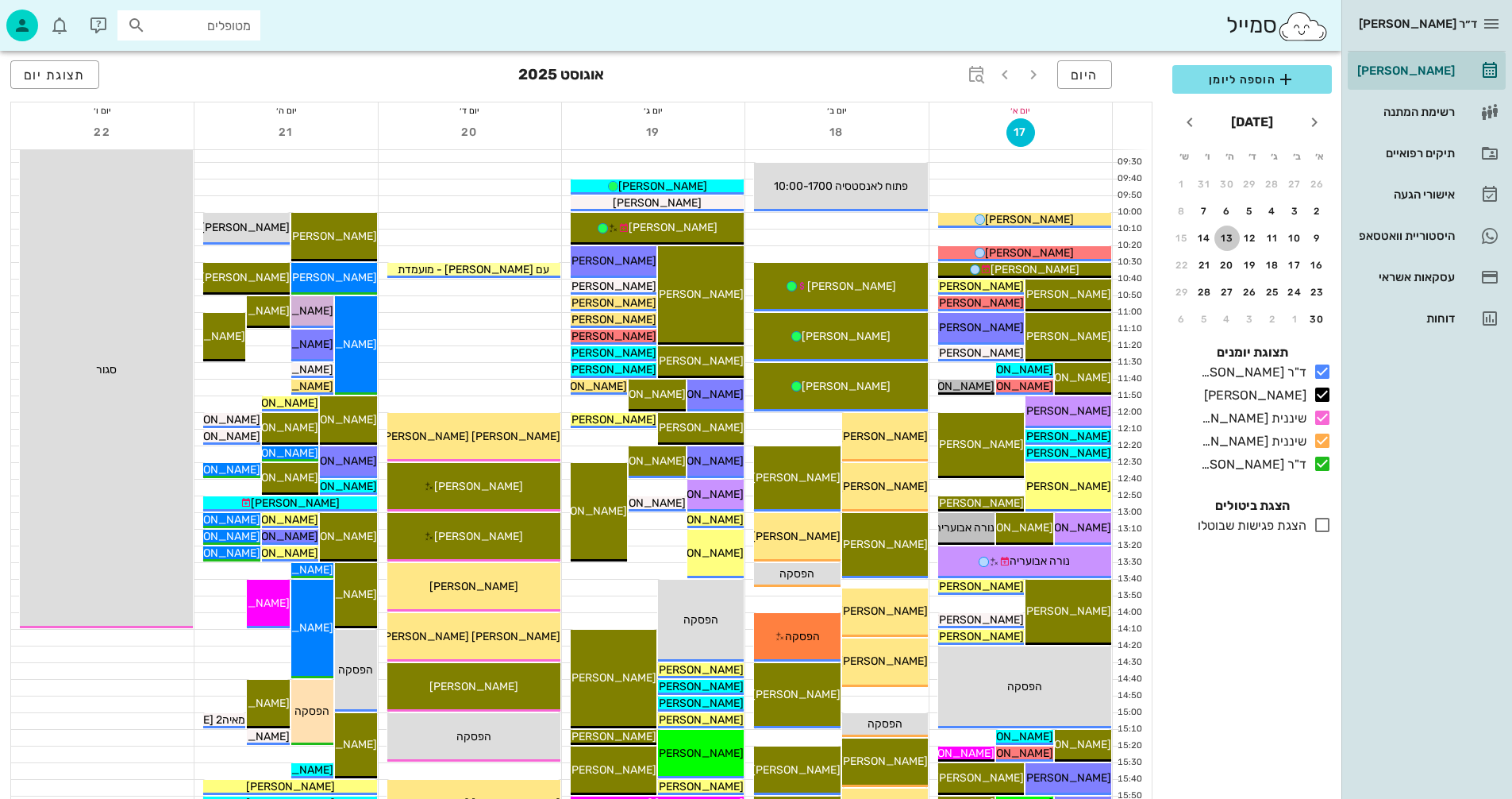
click at [1227, 240] on div "13" at bounding box center [1227, 238] width 26 height 11
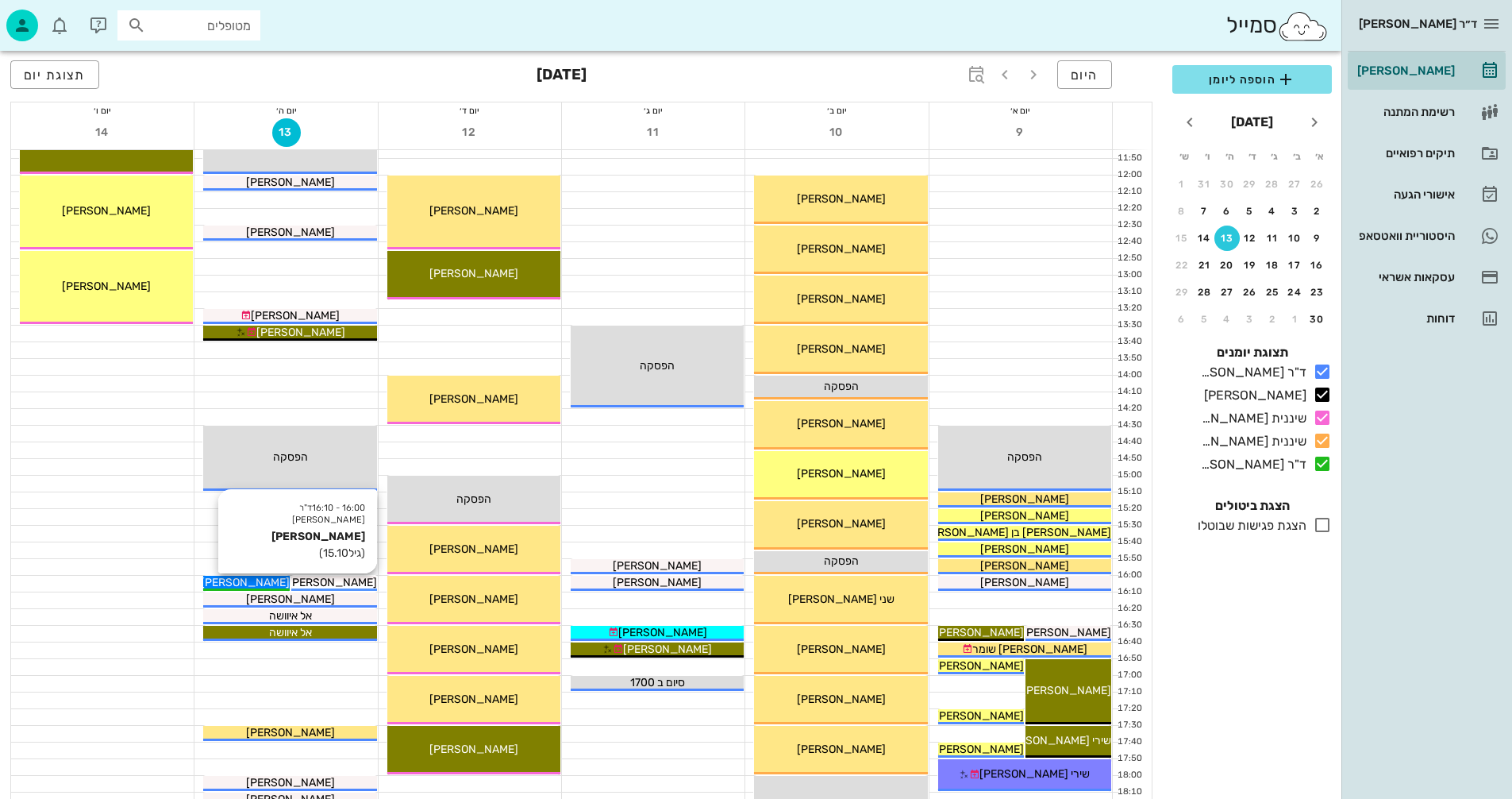
scroll to position [477, 0]
click at [328, 616] on div "אל איוושה" at bounding box center [289, 615] width 173 height 17
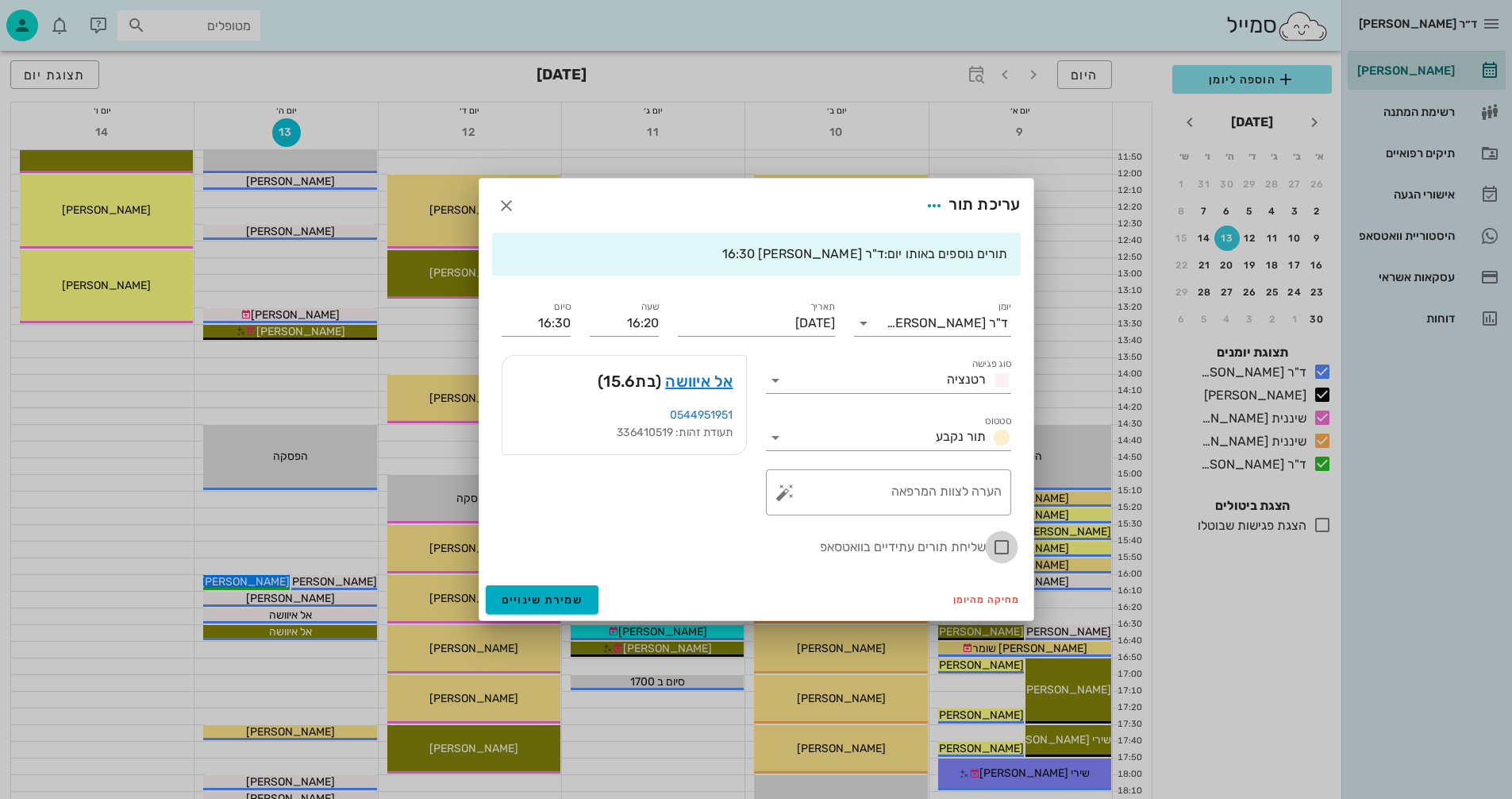
click at [998, 550] on div at bounding box center [1002, 547] width 27 height 27
checkbox input "true"
click at [505, 598] on span "שמירת שינויים" at bounding box center [543, 600] width 82 height 13
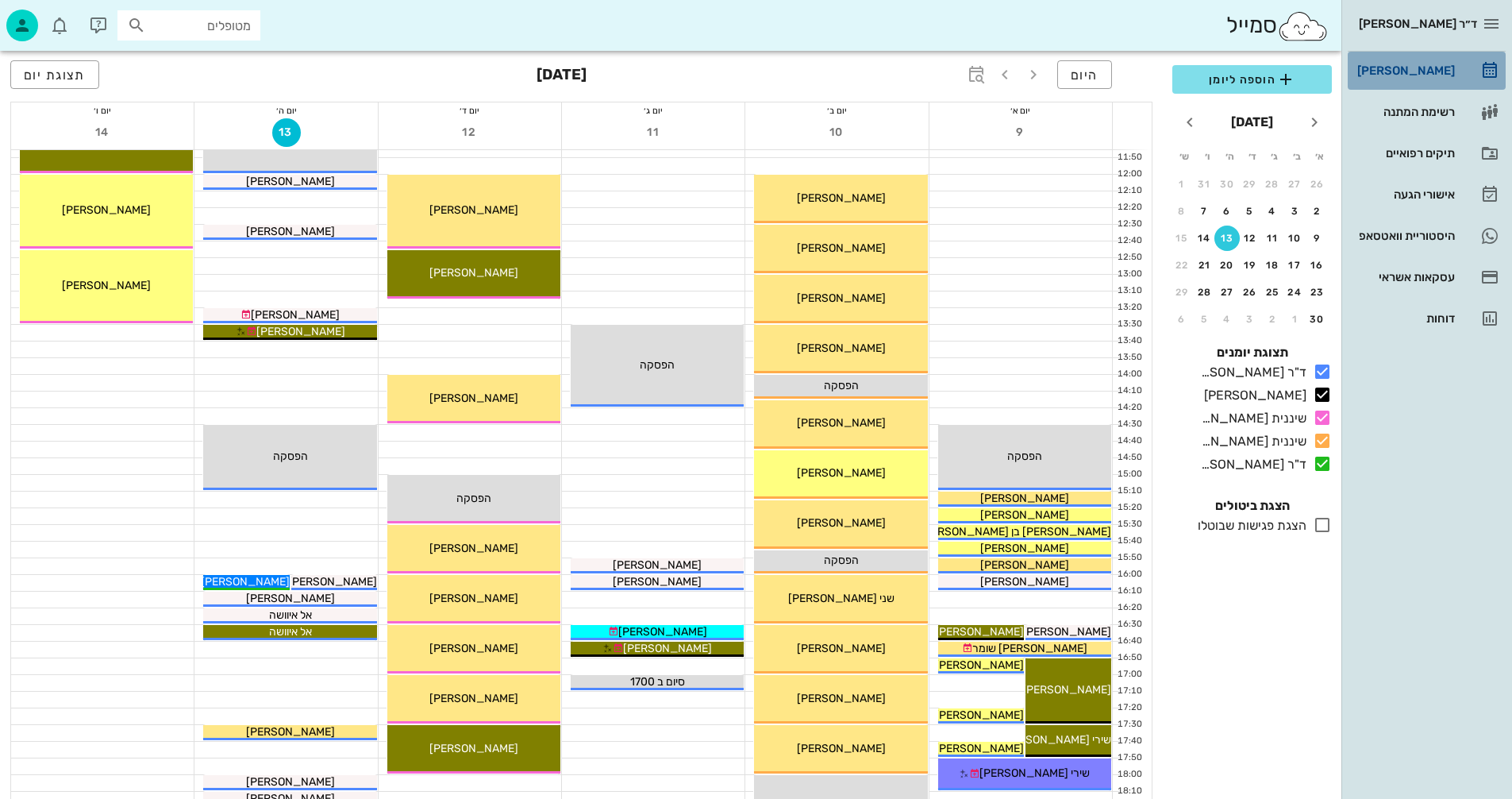
click at [1432, 72] on div "[PERSON_NAME]" at bounding box center [1405, 70] width 101 height 12
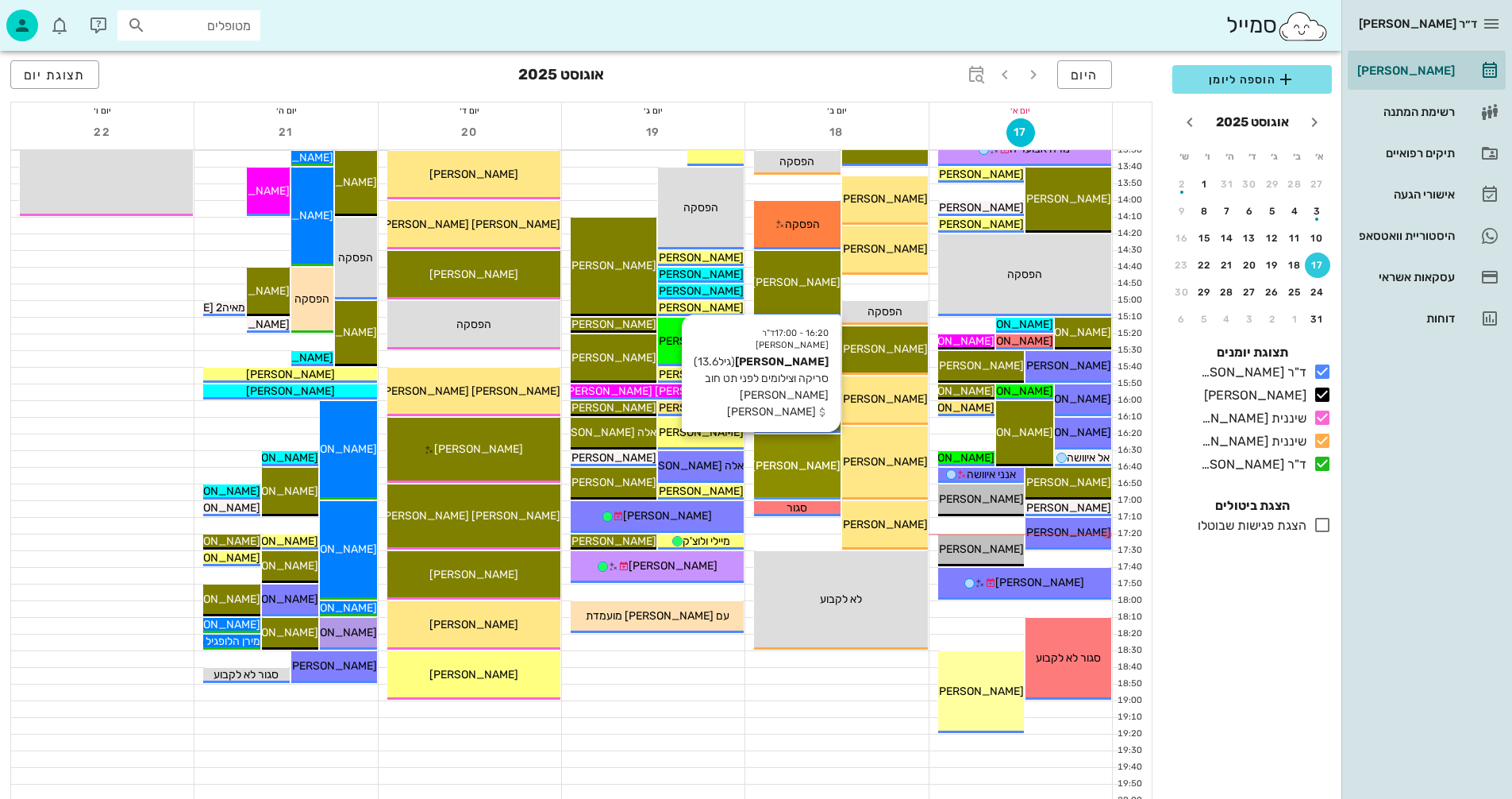
scroll to position [752, 0]
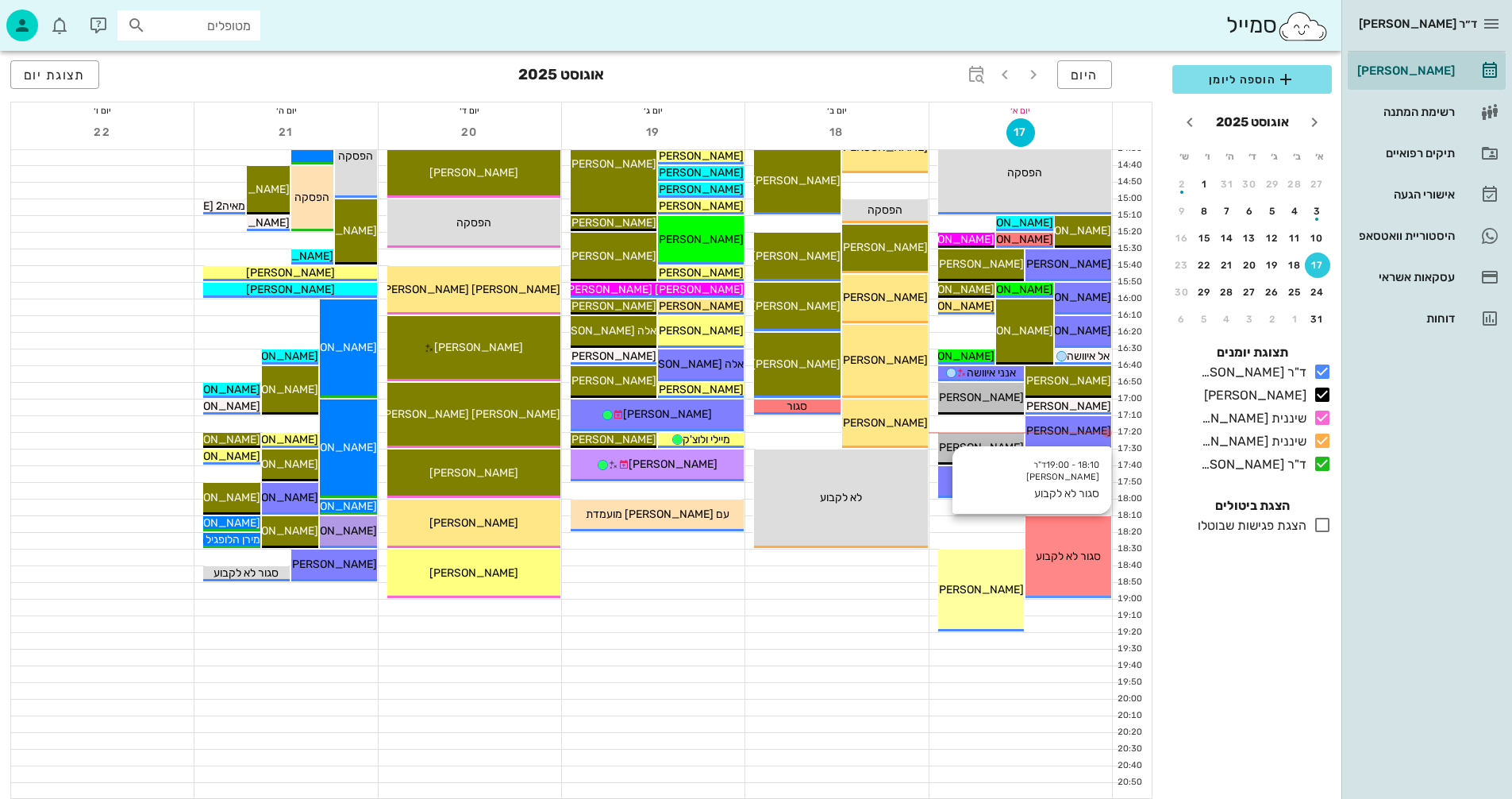
click at [1084, 534] on div "18:10 - 19:00 ד"ר נמרוד דיקשטיין סגור לא לקבוע סגור לא לקבוע" at bounding box center [1068, 557] width 85 height 82
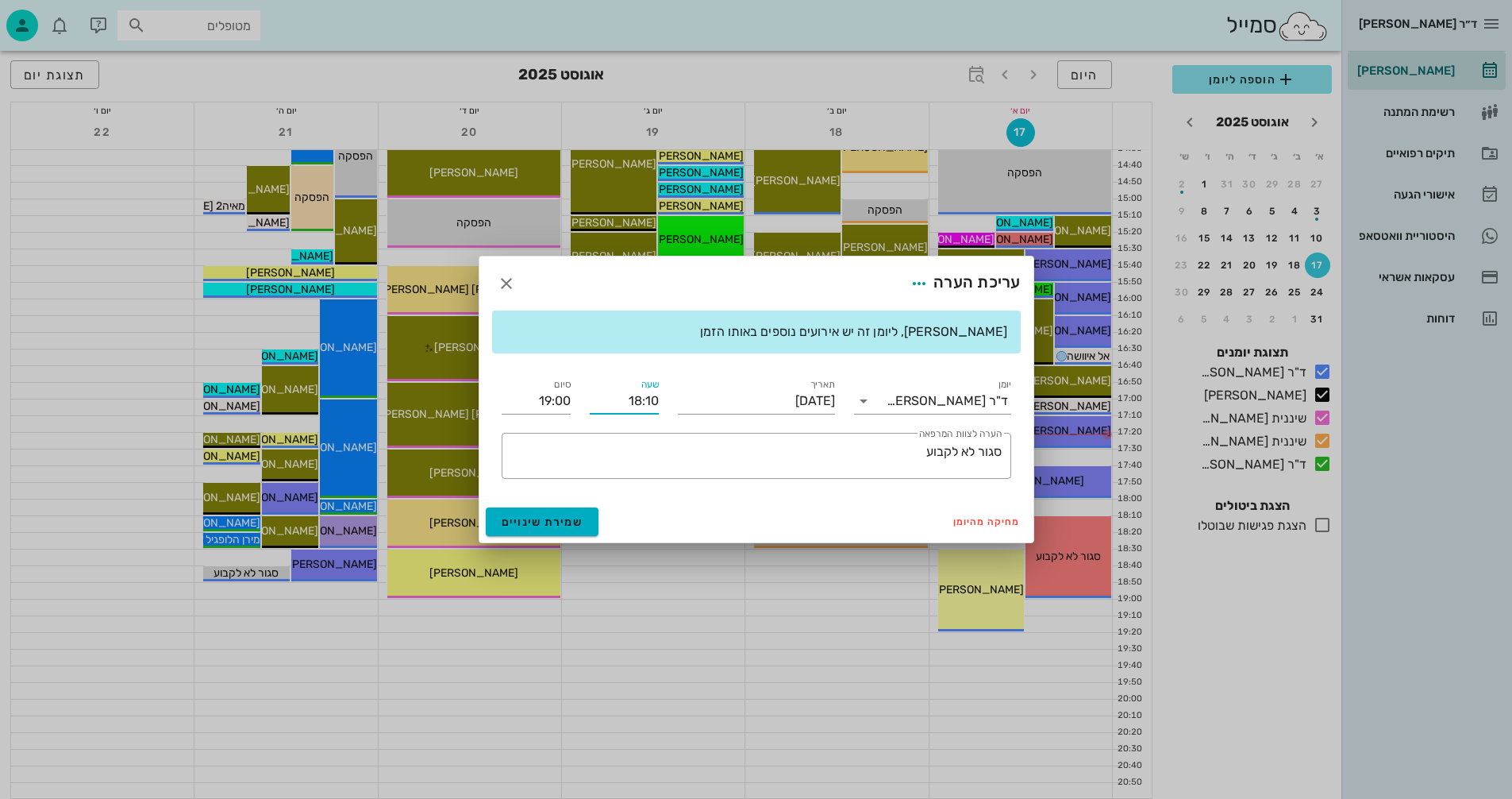
click at [650, 400] on input "18:10" at bounding box center [624, 401] width 69 height 26
type input "18:00"
click at [547, 402] on input "18:50" at bounding box center [536, 401] width 69 height 26
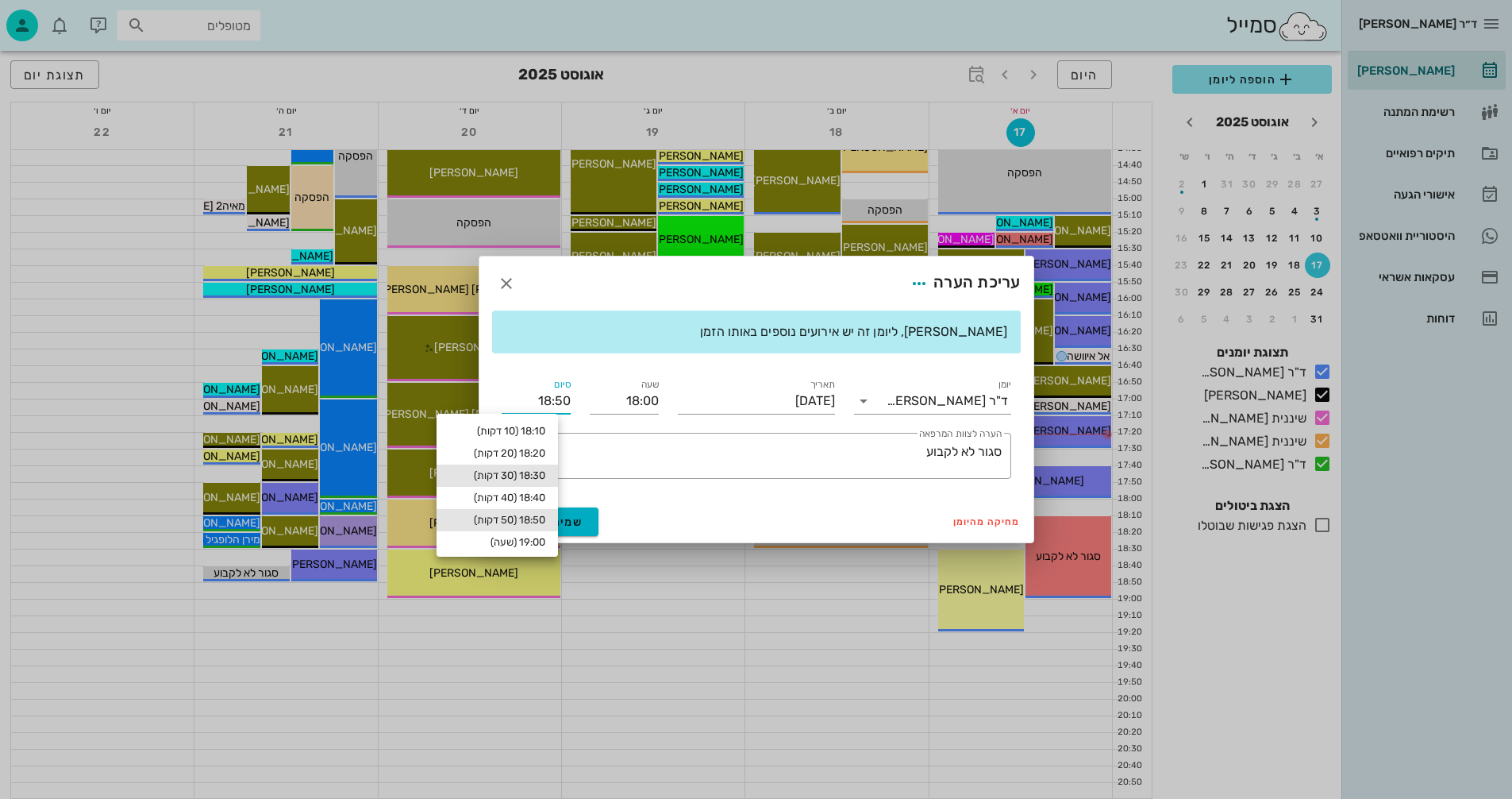
click at [533, 472] on div "18:30 (30 דקות)" at bounding box center [497, 475] width 96 height 12
type input "18:30"
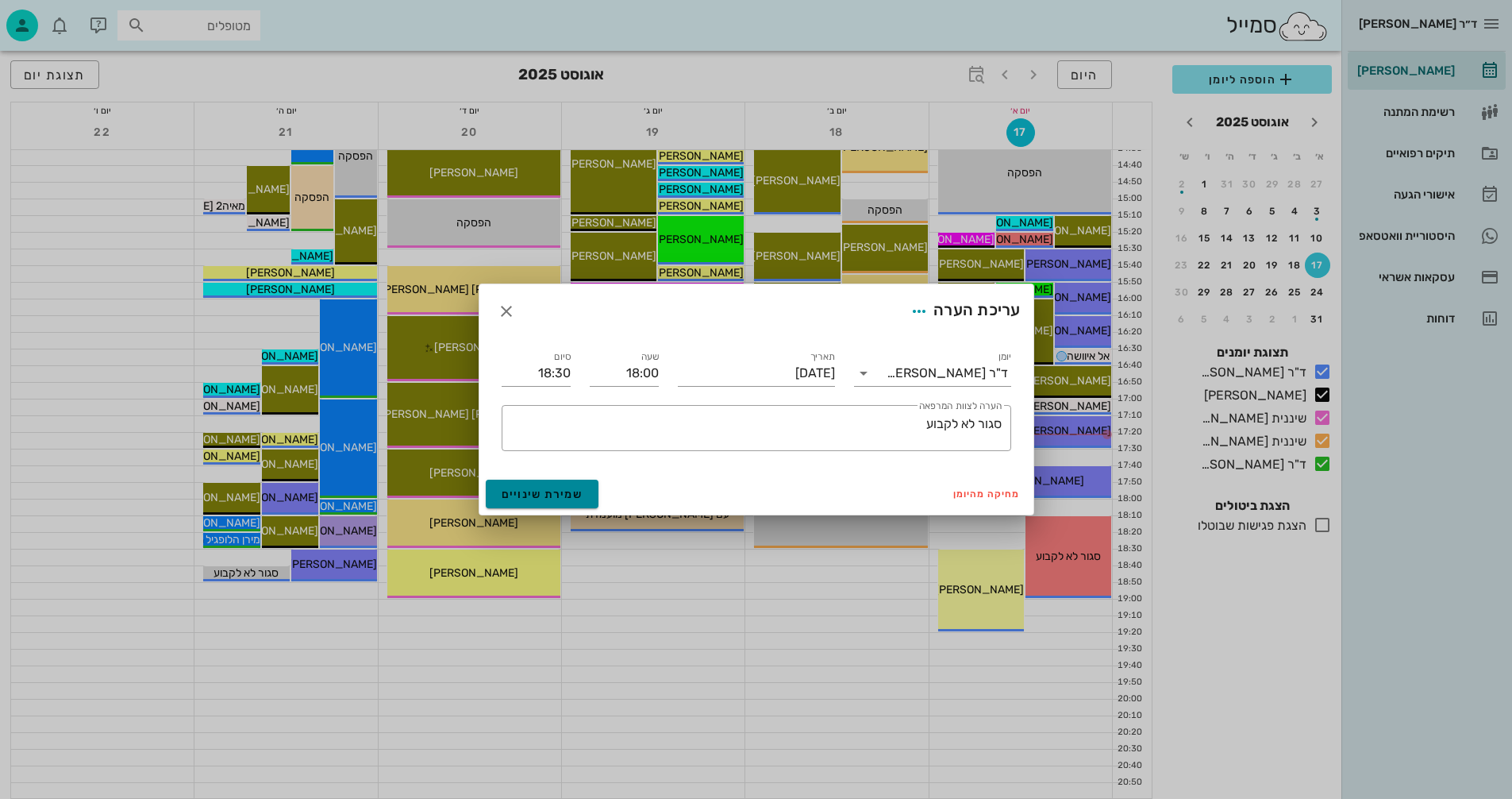
click at [537, 491] on span "שמירת שינויים" at bounding box center [543, 494] width 82 height 13
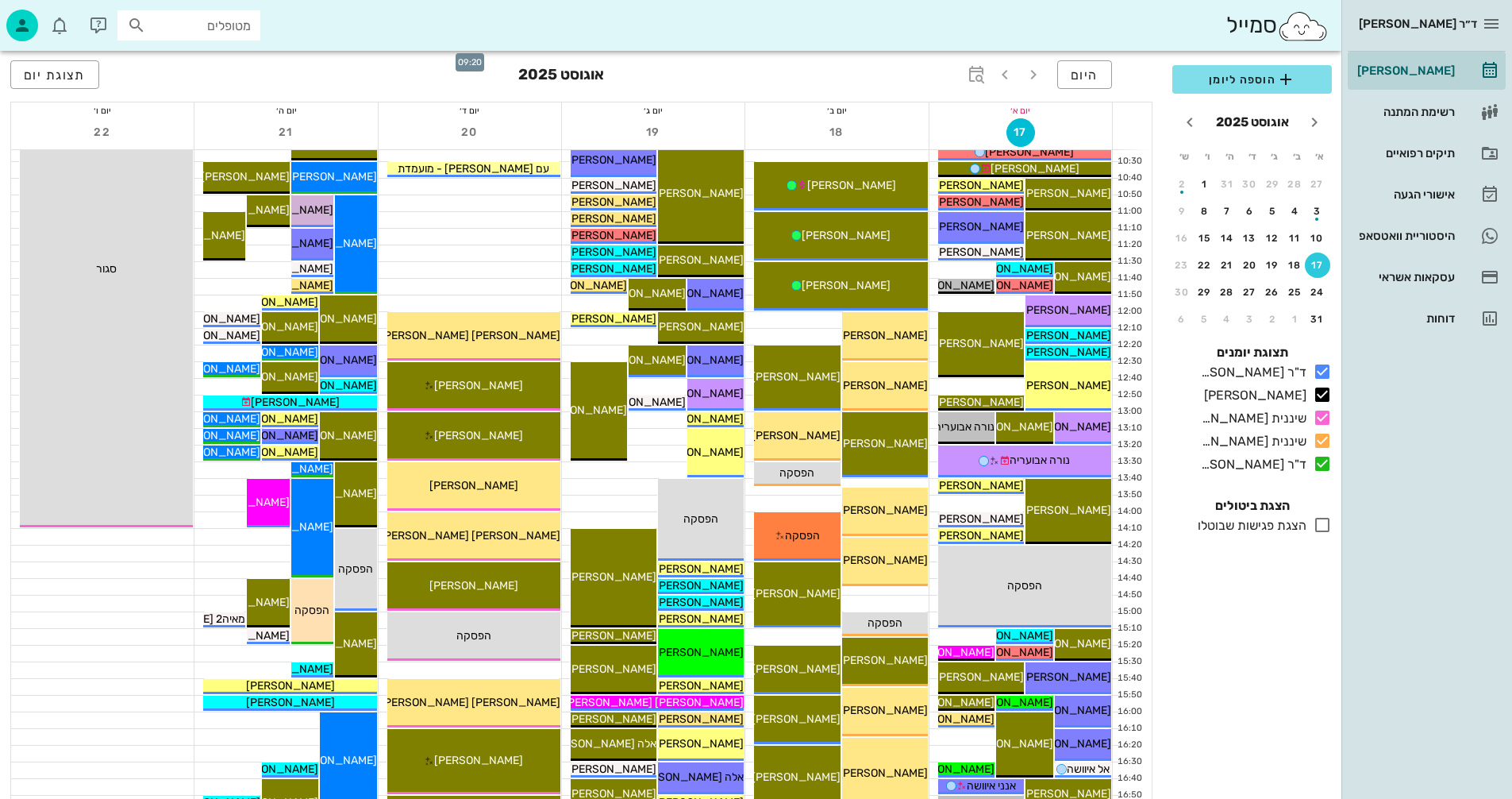
scroll to position [355, 0]
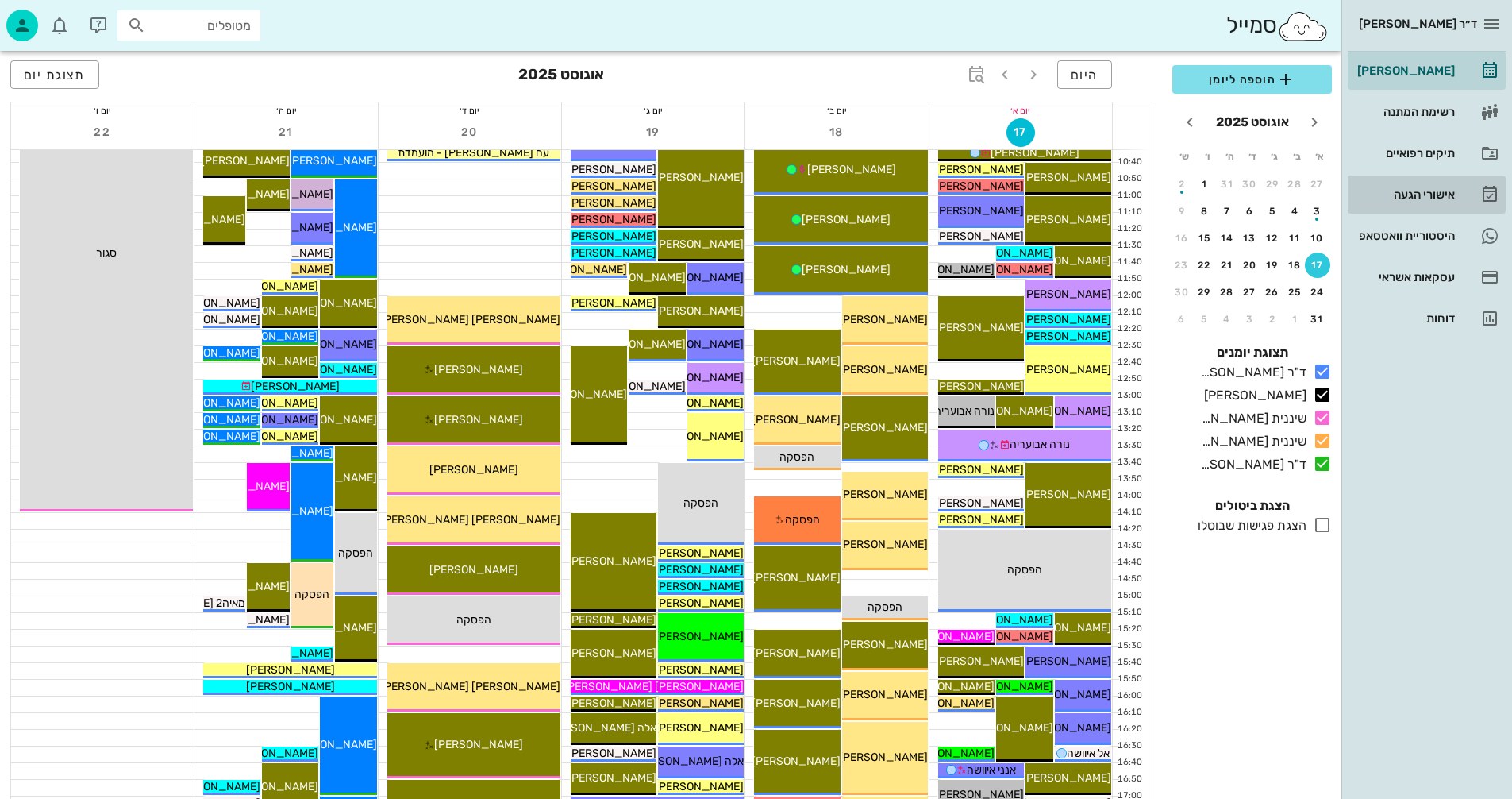
click at [1423, 196] on div "אישורי הגעה" at bounding box center [1405, 194] width 101 height 12
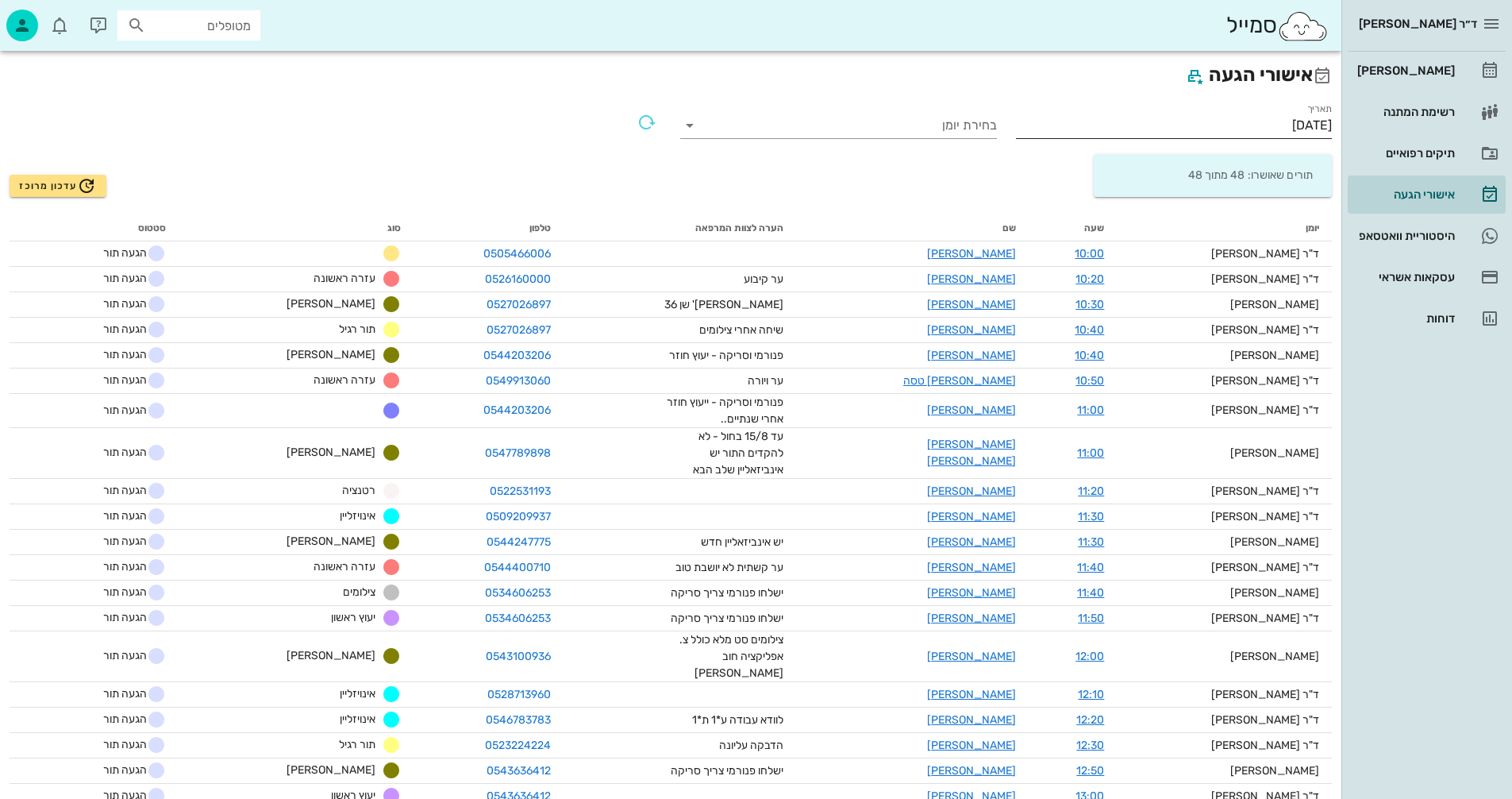
click at [1241, 123] on input "17/08/2025" at bounding box center [1174, 125] width 316 height 26
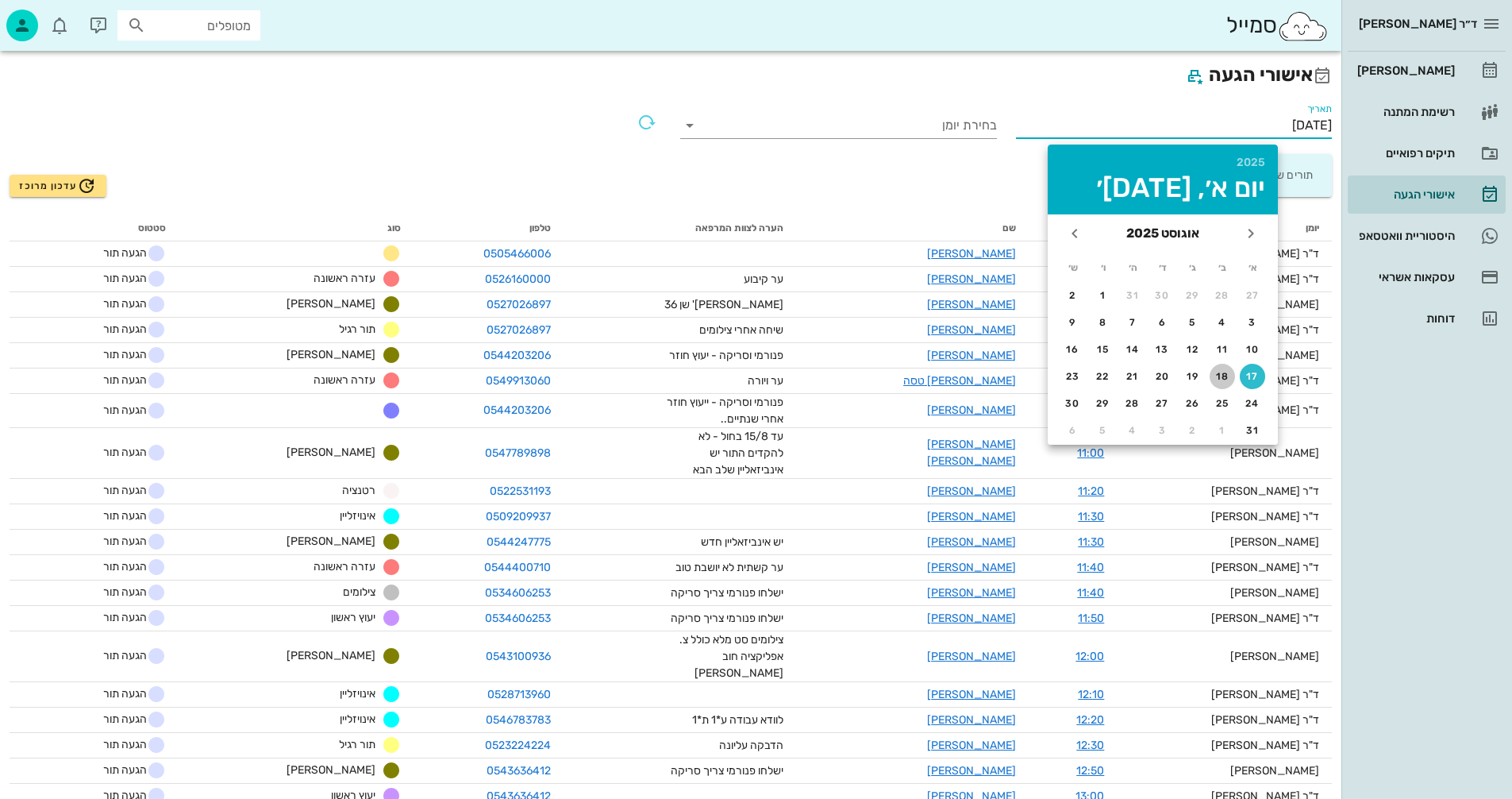
click at [1220, 372] on div "18" at bounding box center [1222, 375] width 26 height 11
type input "18/08/2025"
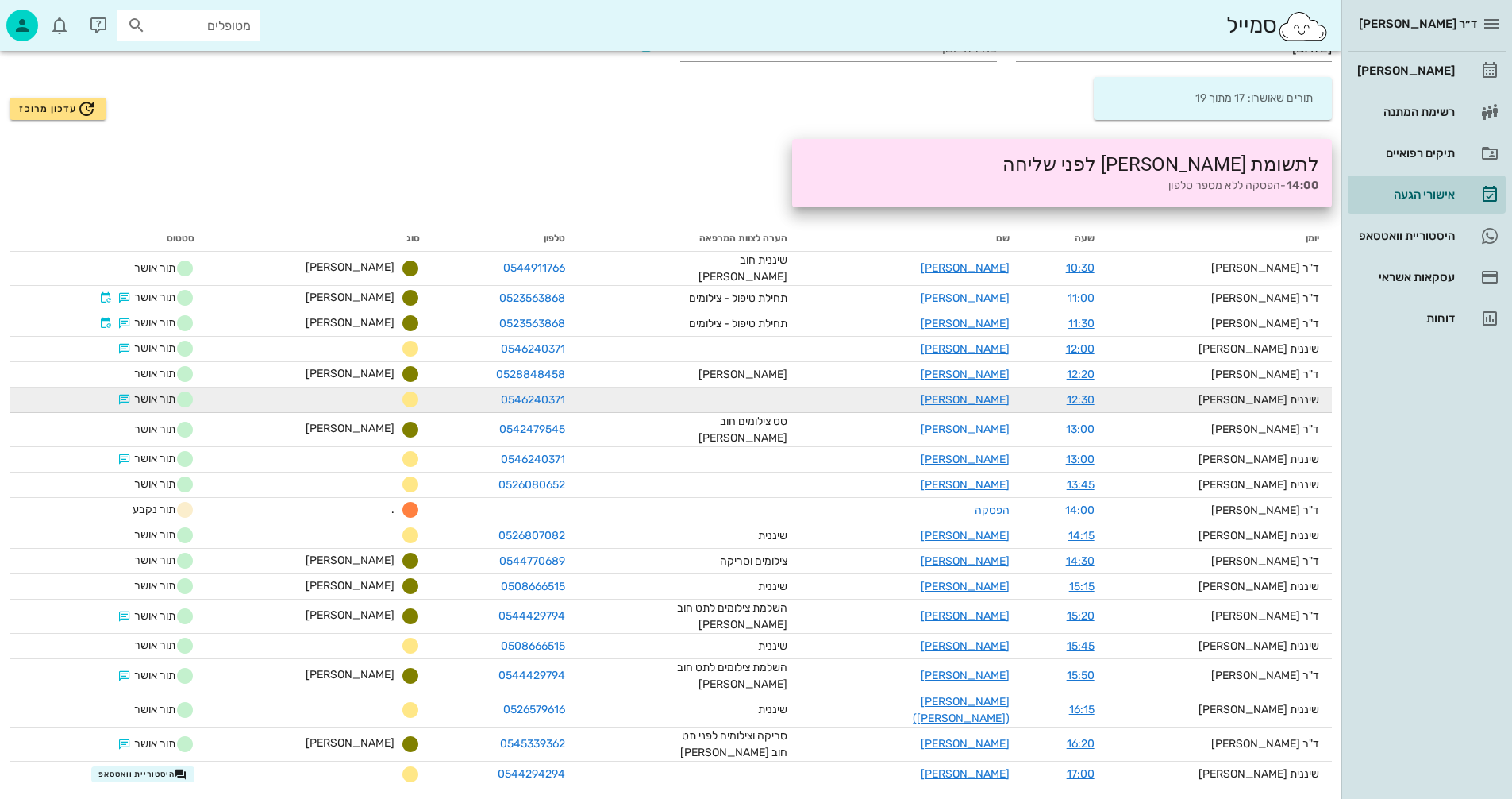
scroll to position [80, 0]
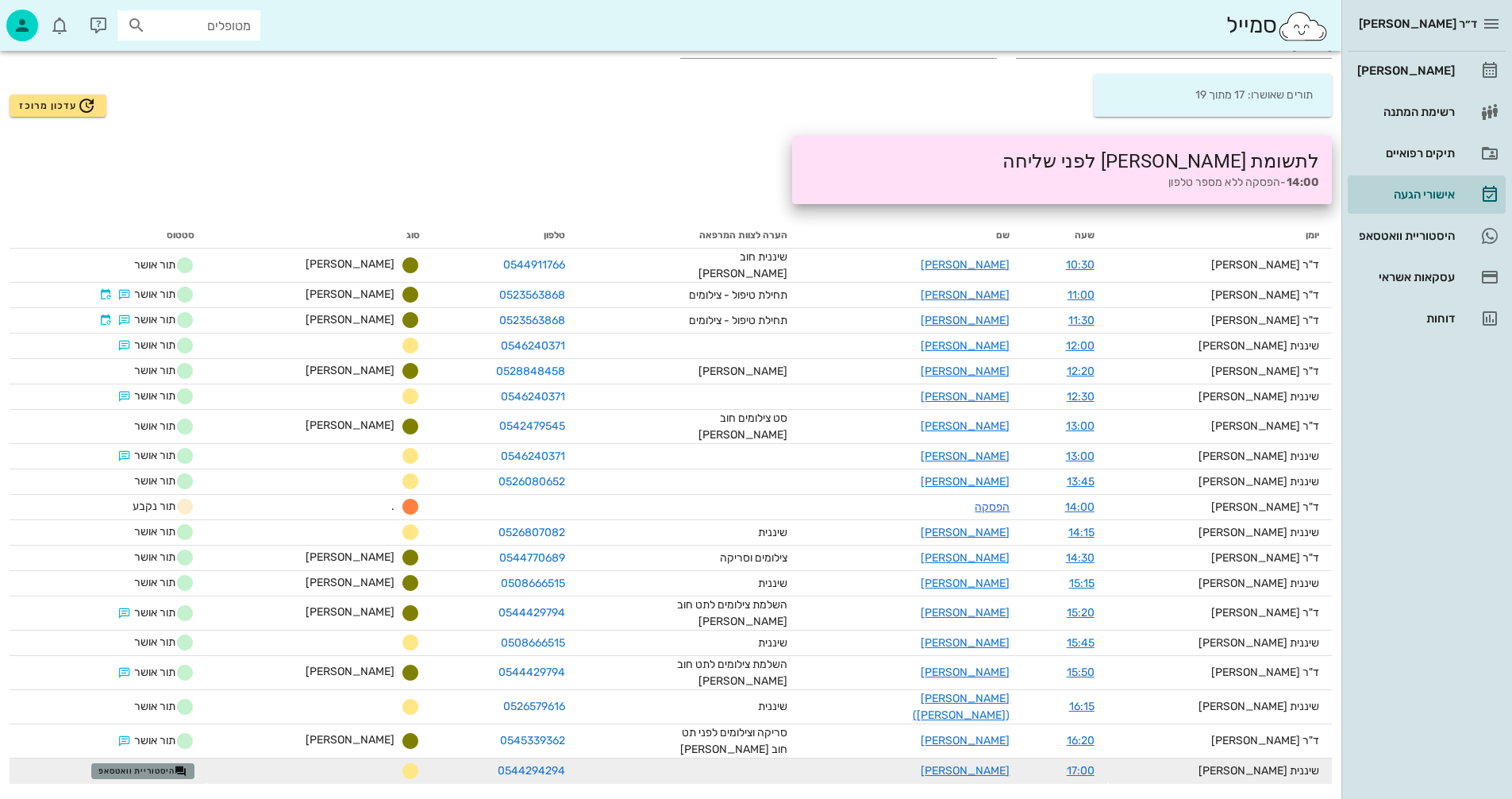
click at [163, 765] on span "היסטוריית וואטסאפ" at bounding box center [143, 771] width 89 height 12
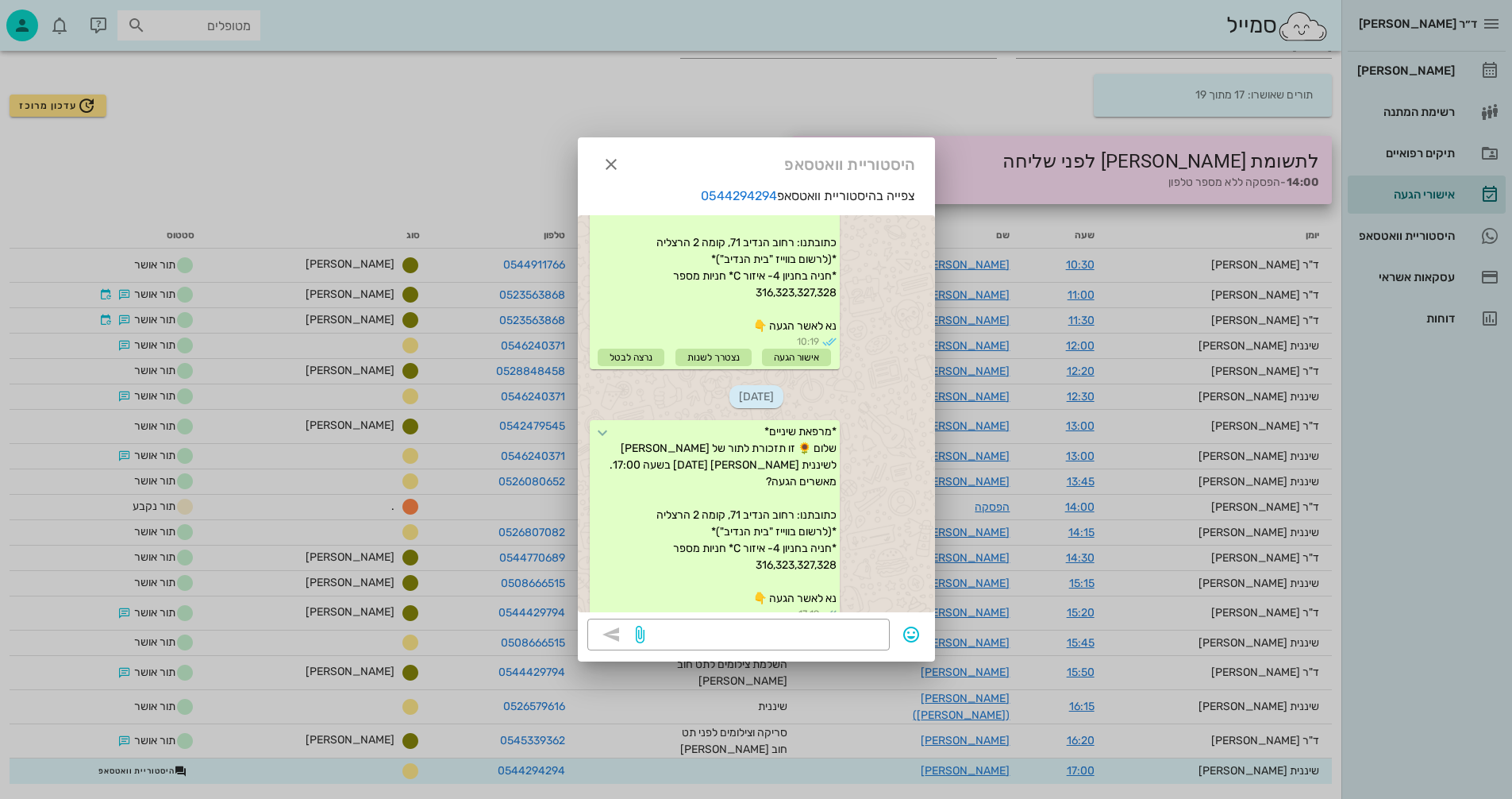
scroll to position [114, 0]
click at [601, 171] on icon "button" at bounding box center [611, 164] width 19 height 19
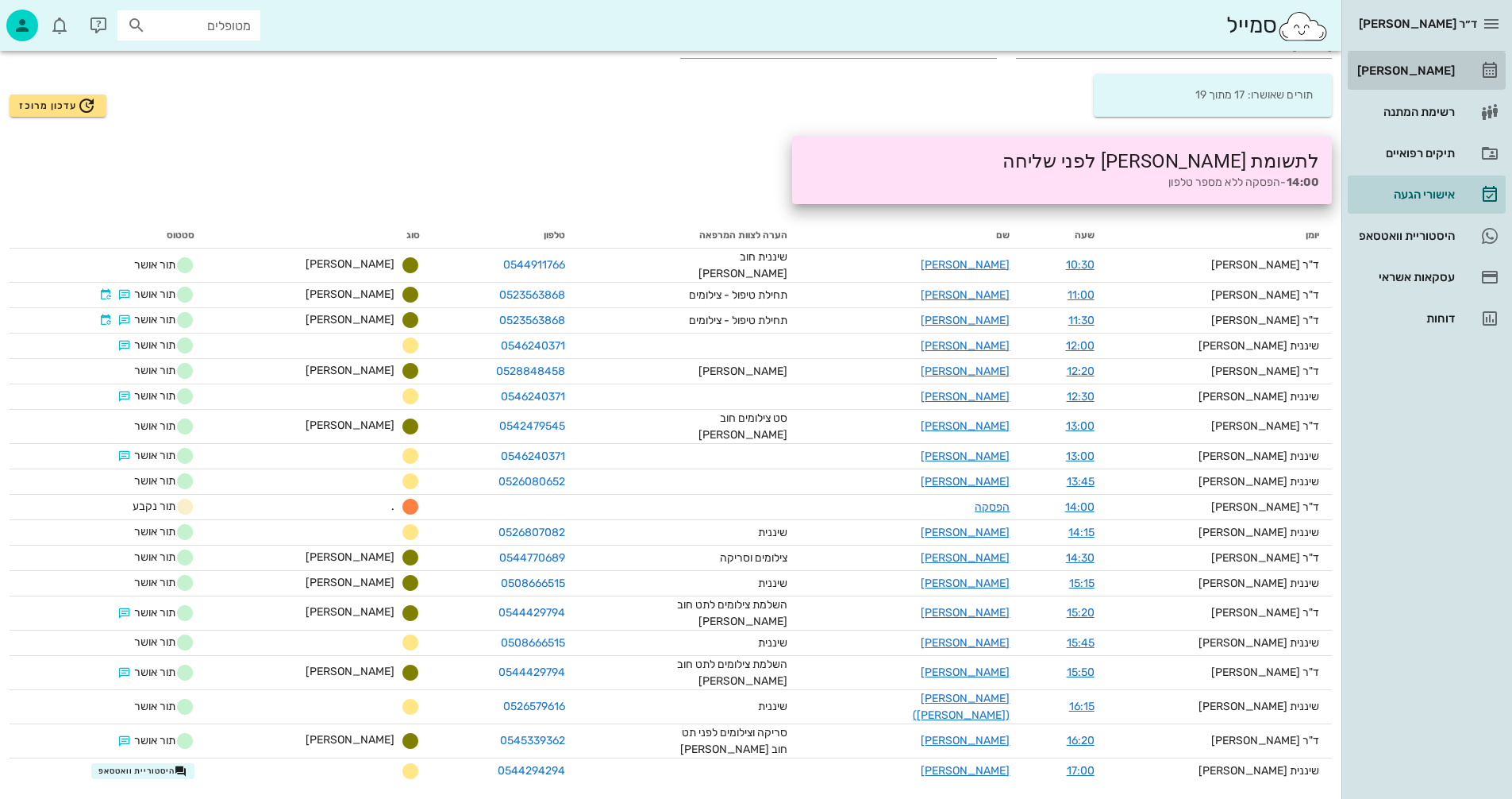
click at [1404, 65] on div "[PERSON_NAME]" at bounding box center [1405, 70] width 101 height 12
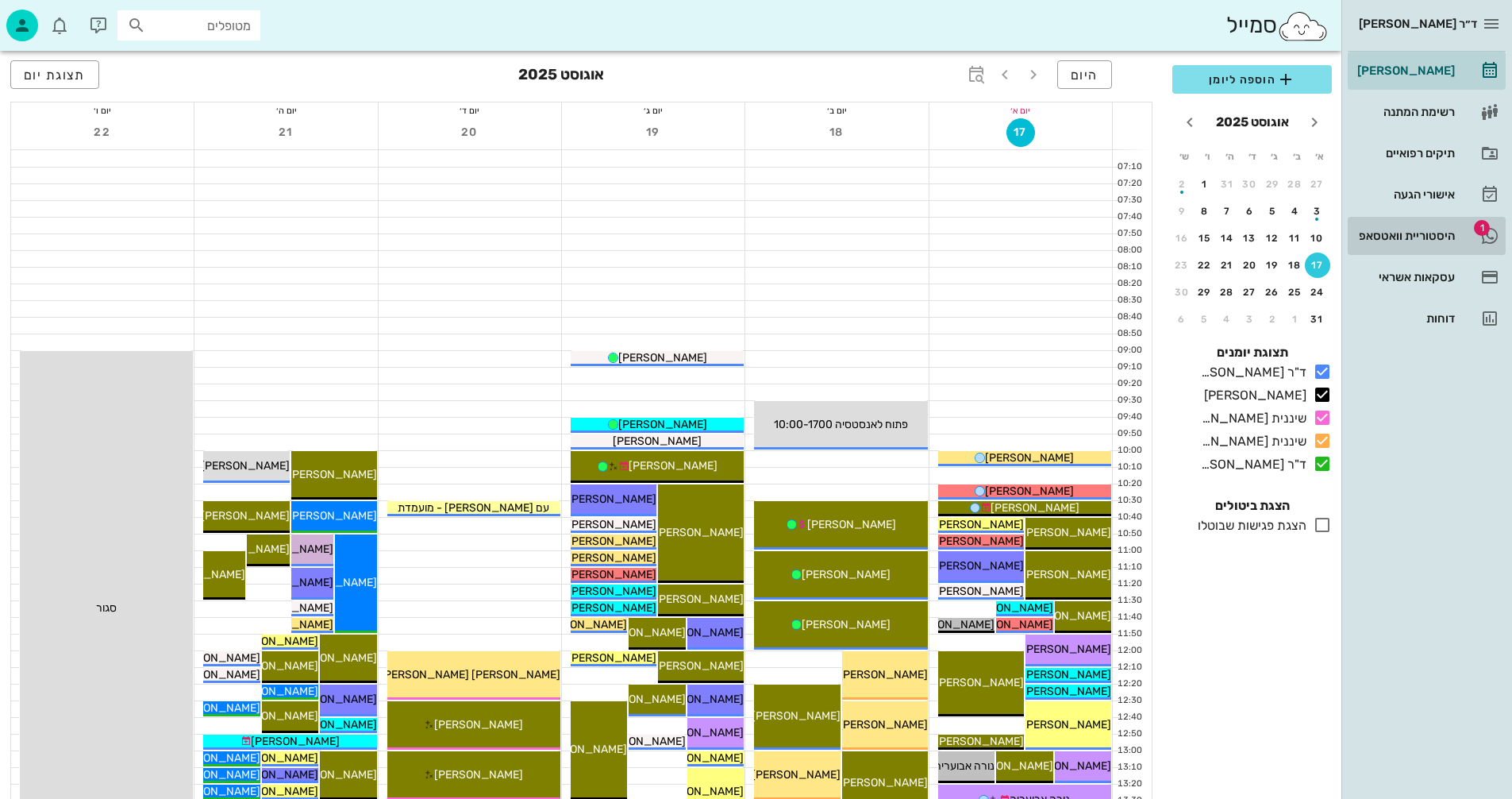
click at [1390, 233] on div "היסטוריית וואטסאפ" at bounding box center [1405, 235] width 101 height 12
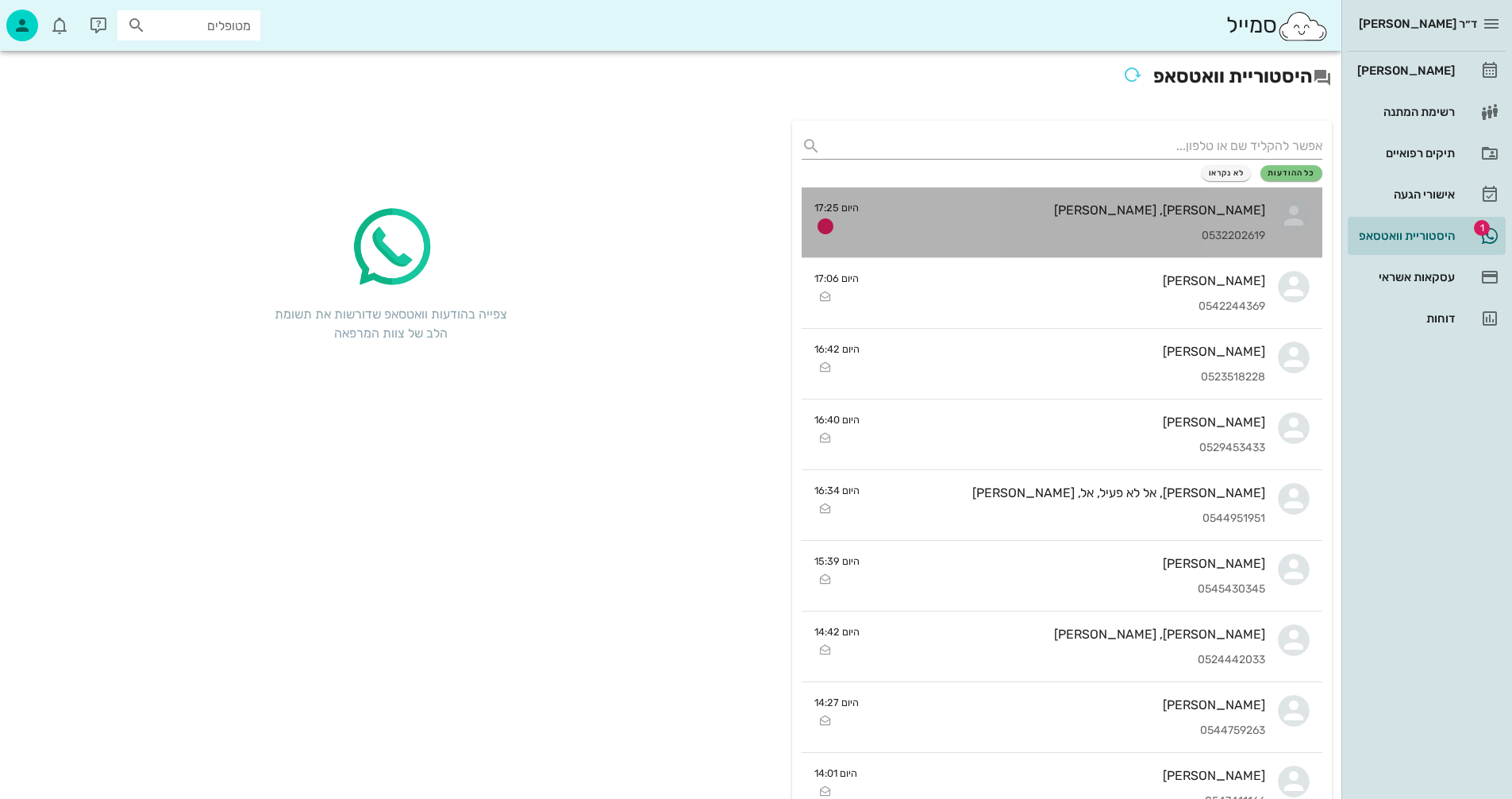
click at [1014, 200] on div "סער, אבישג ארליכמן 0532202619" at bounding box center [1068, 222] width 394 height 70
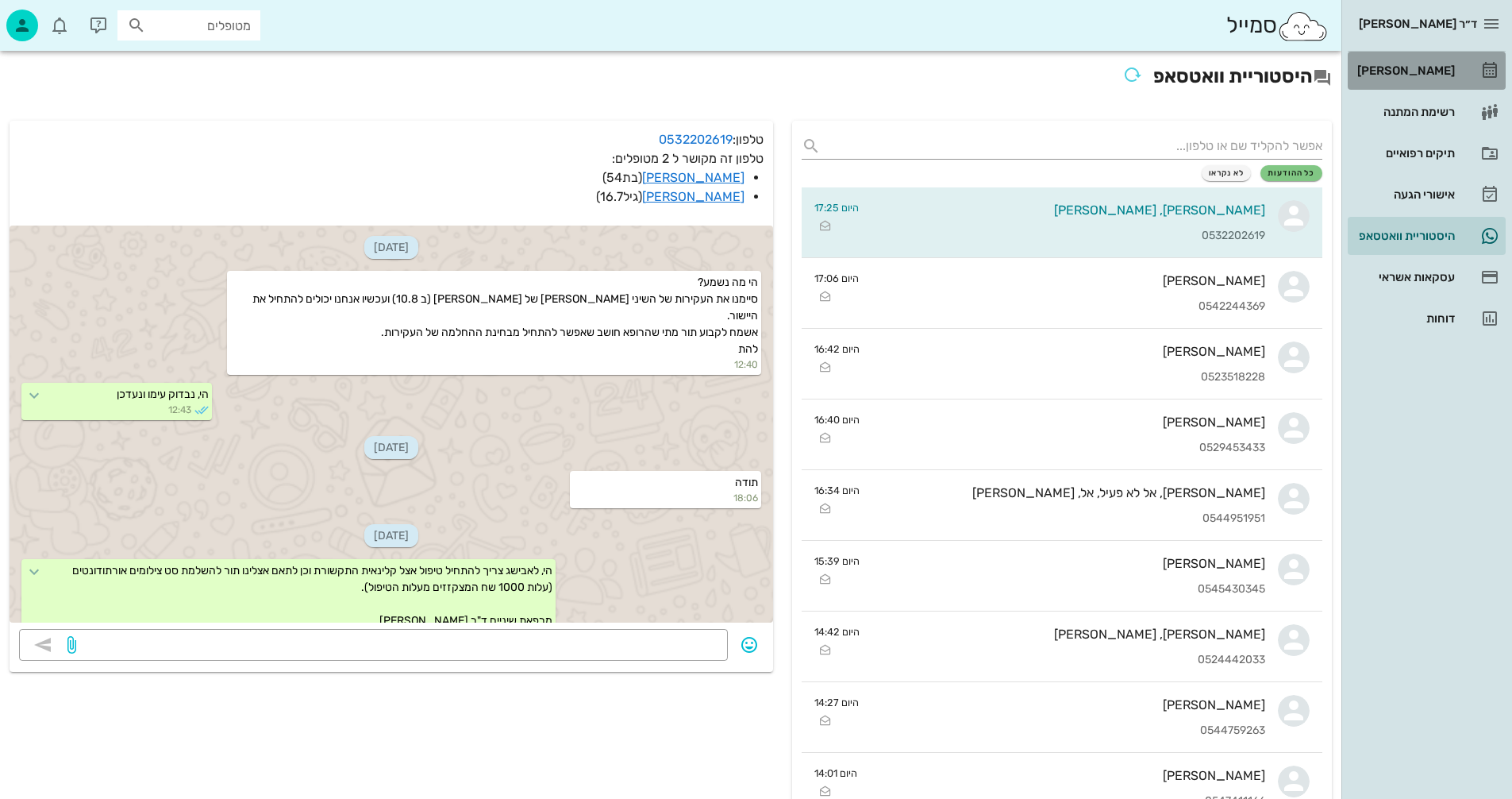
click at [1423, 69] on div "[PERSON_NAME]" at bounding box center [1405, 70] width 101 height 12
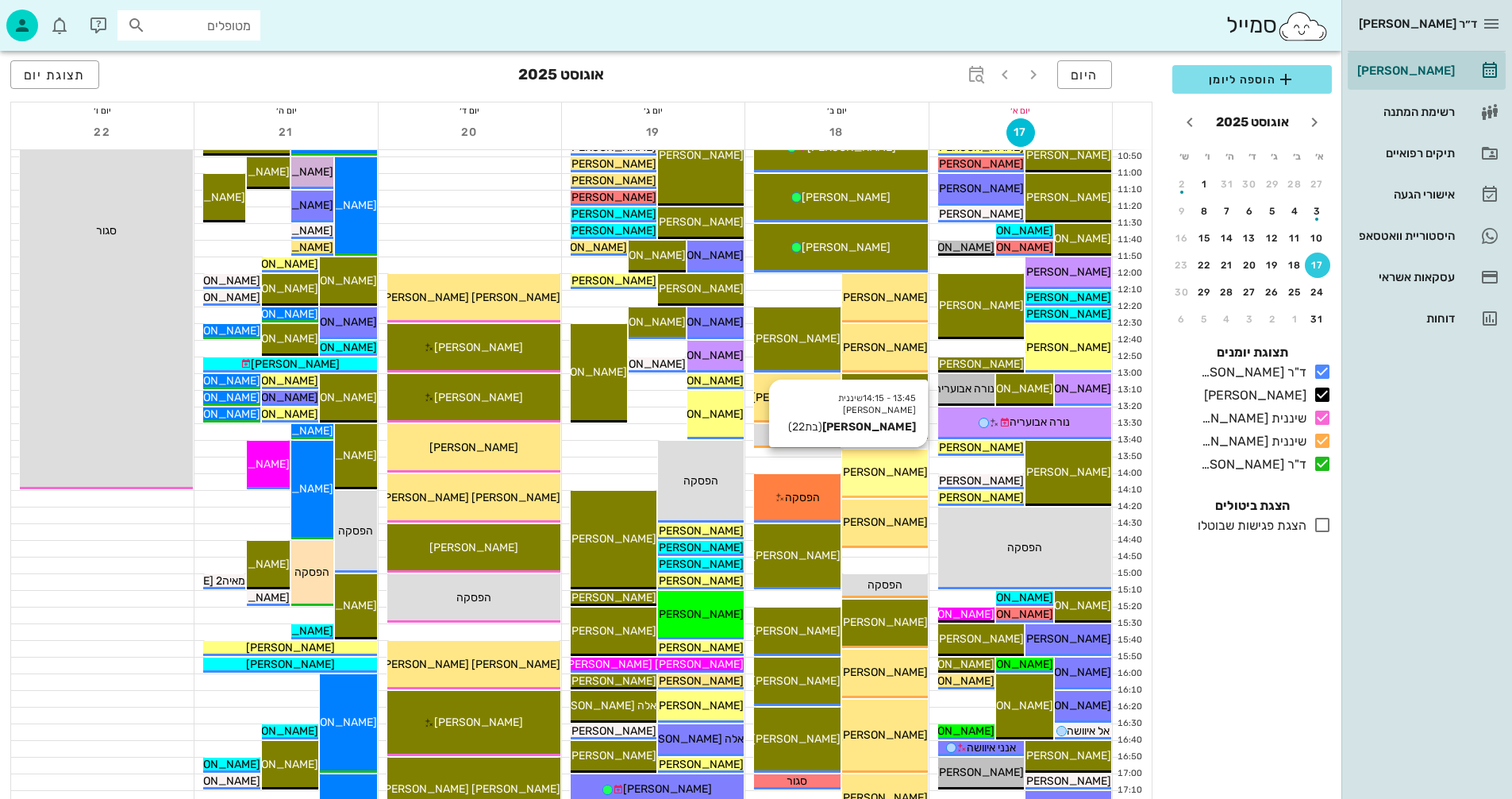
scroll to position [636, 0]
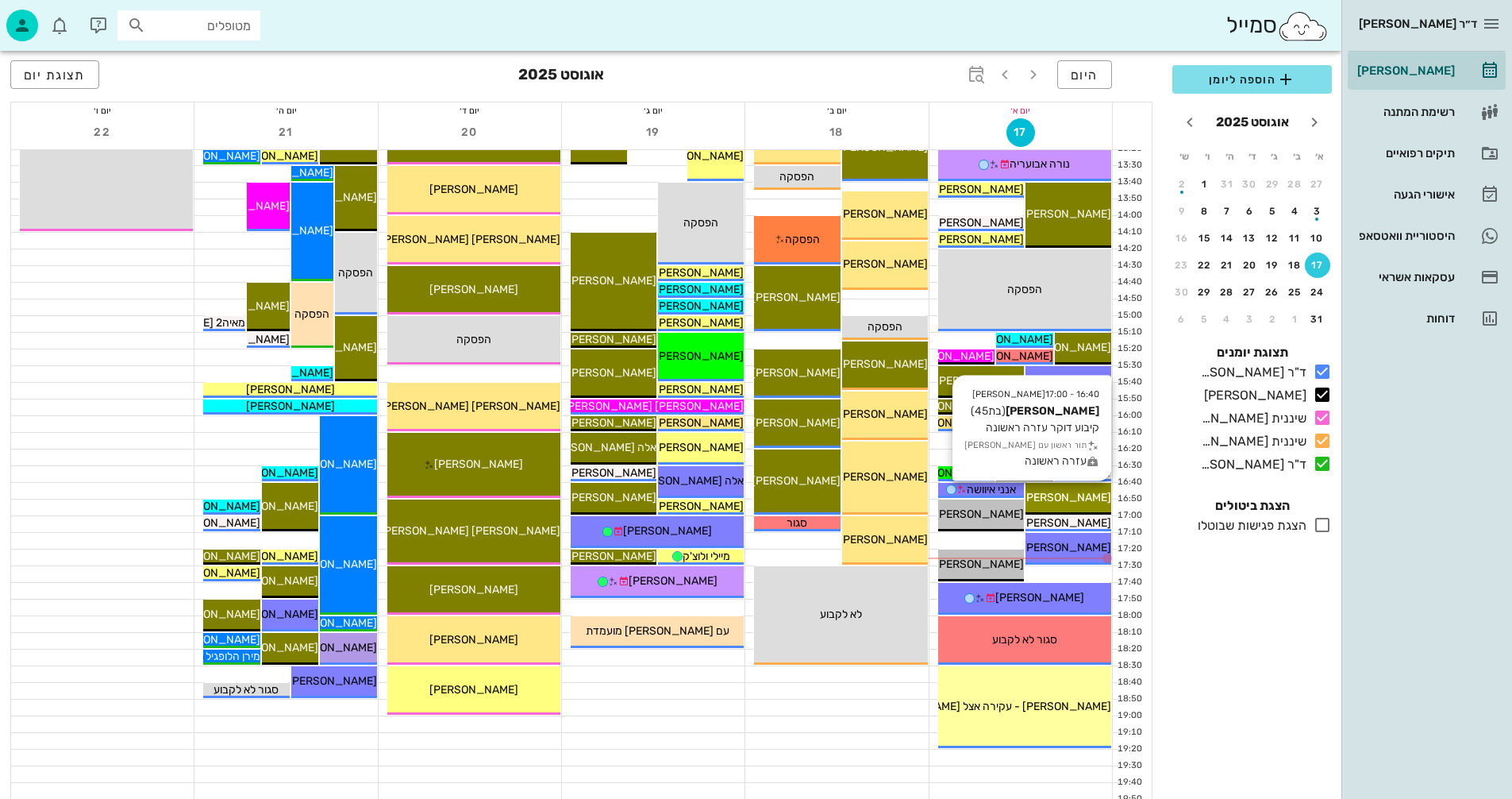
click at [1069, 495] on span "[PERSON_NAME]" at bounding box center [1066, 497] width 89 height 13
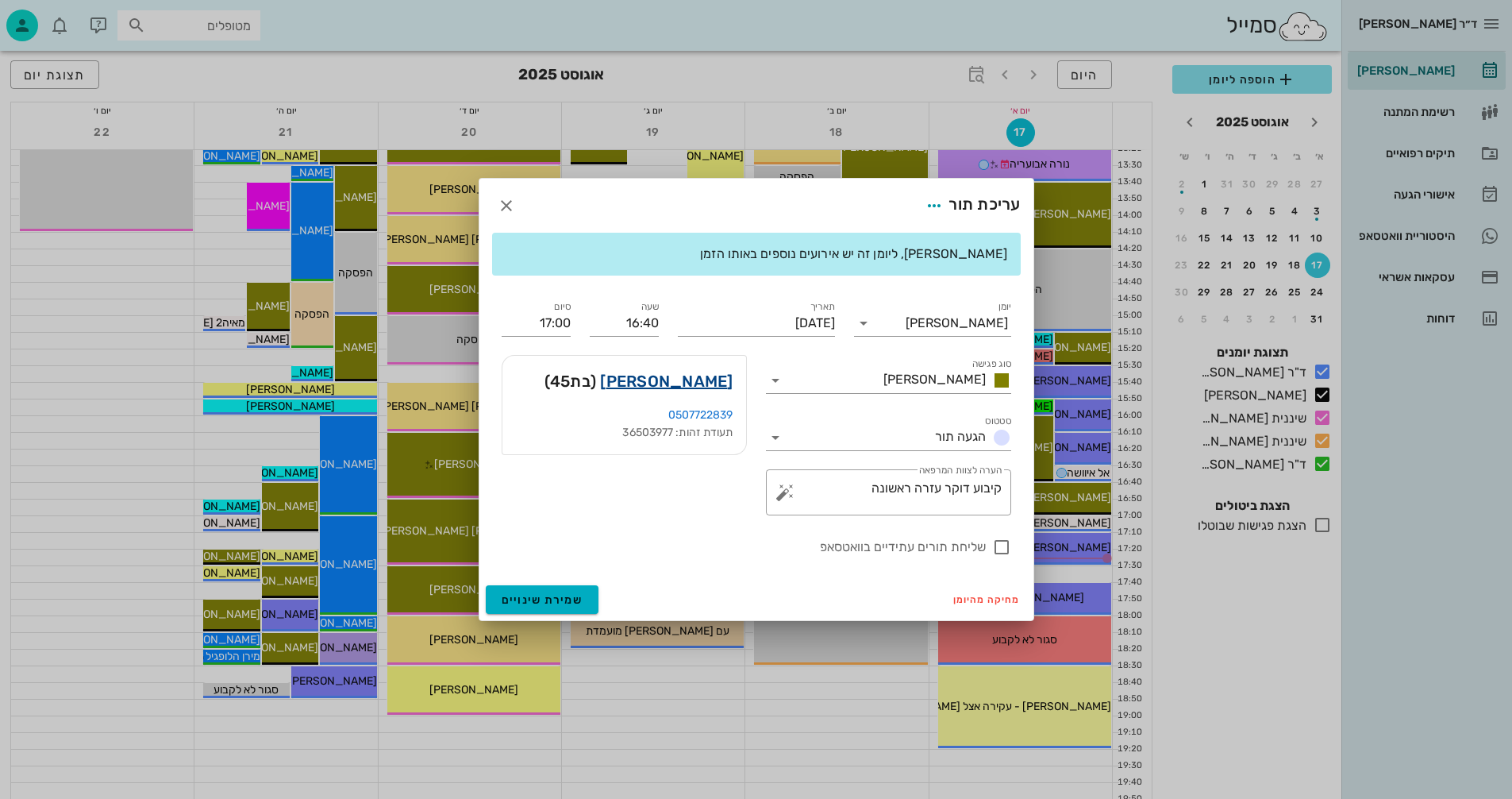
click at [692, 377] on link "[PERSON_NAME]" at bounding box center [666, 381] width 133 height 26
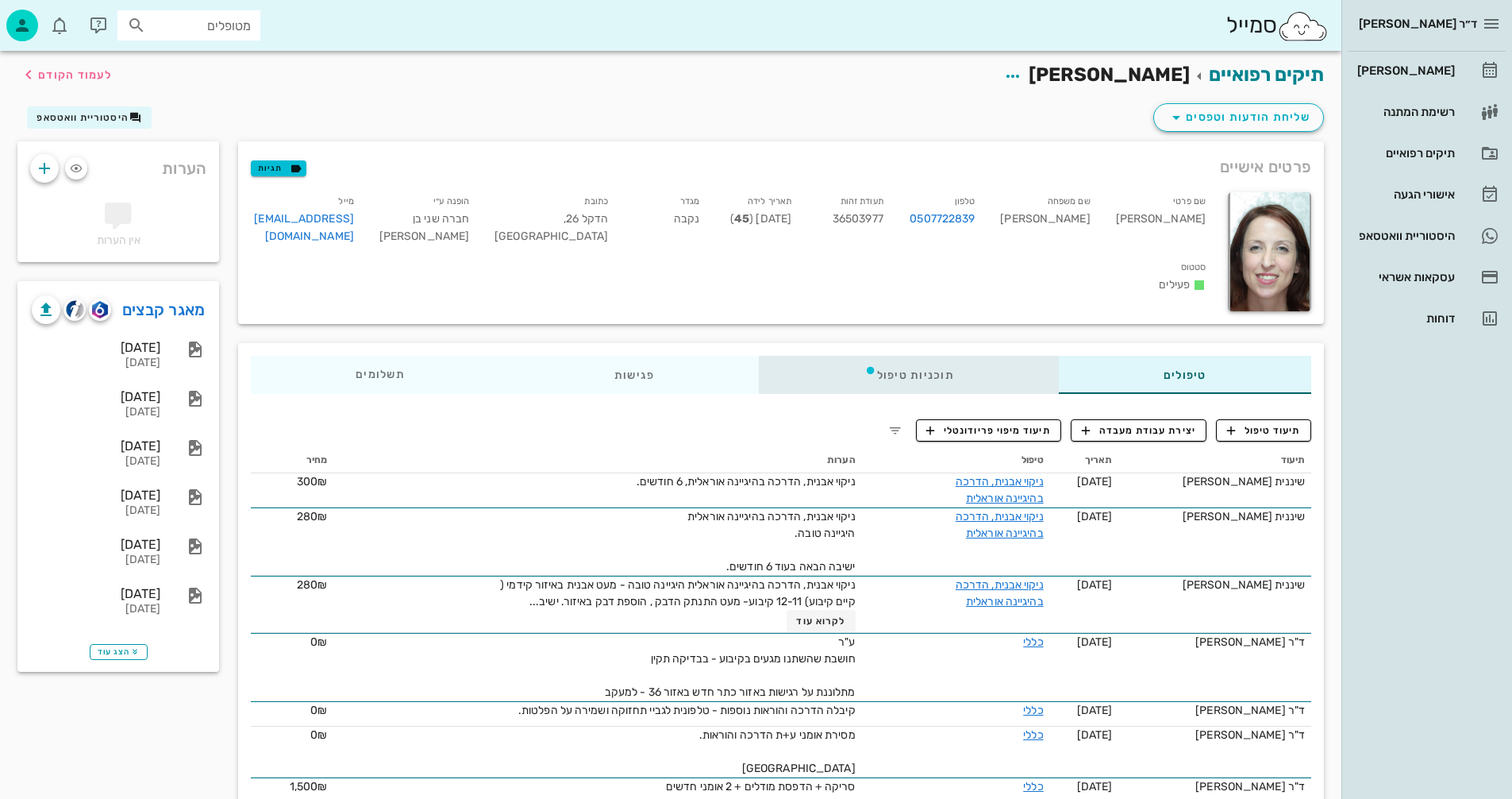
click at [920, 372] on div "תוכניות טיפול" at bounding box center [909, 375] width 299 height 38
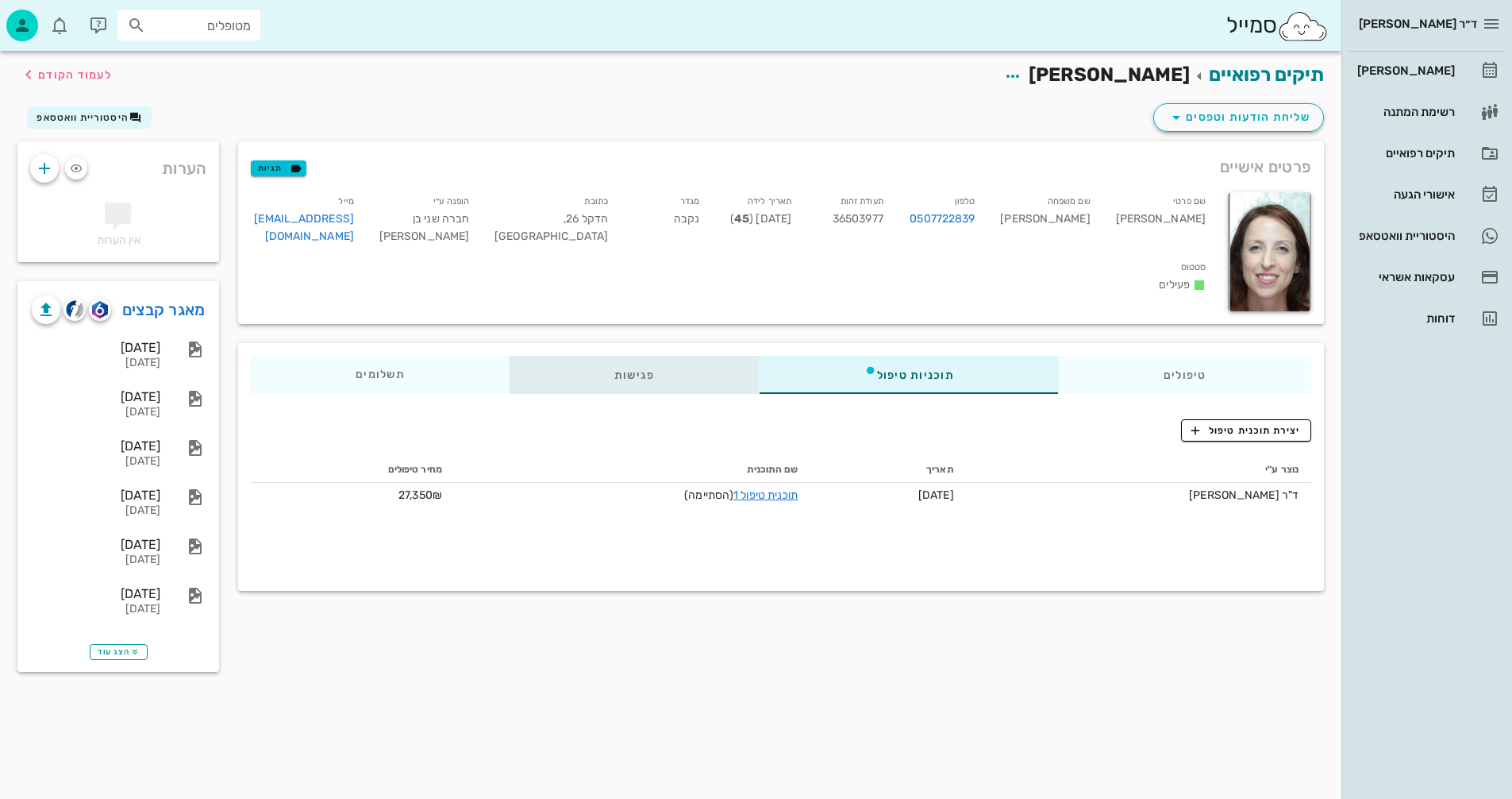
click at [621, 370] on div "פגישות" at bounding box center [635, 375] width 250 height 38
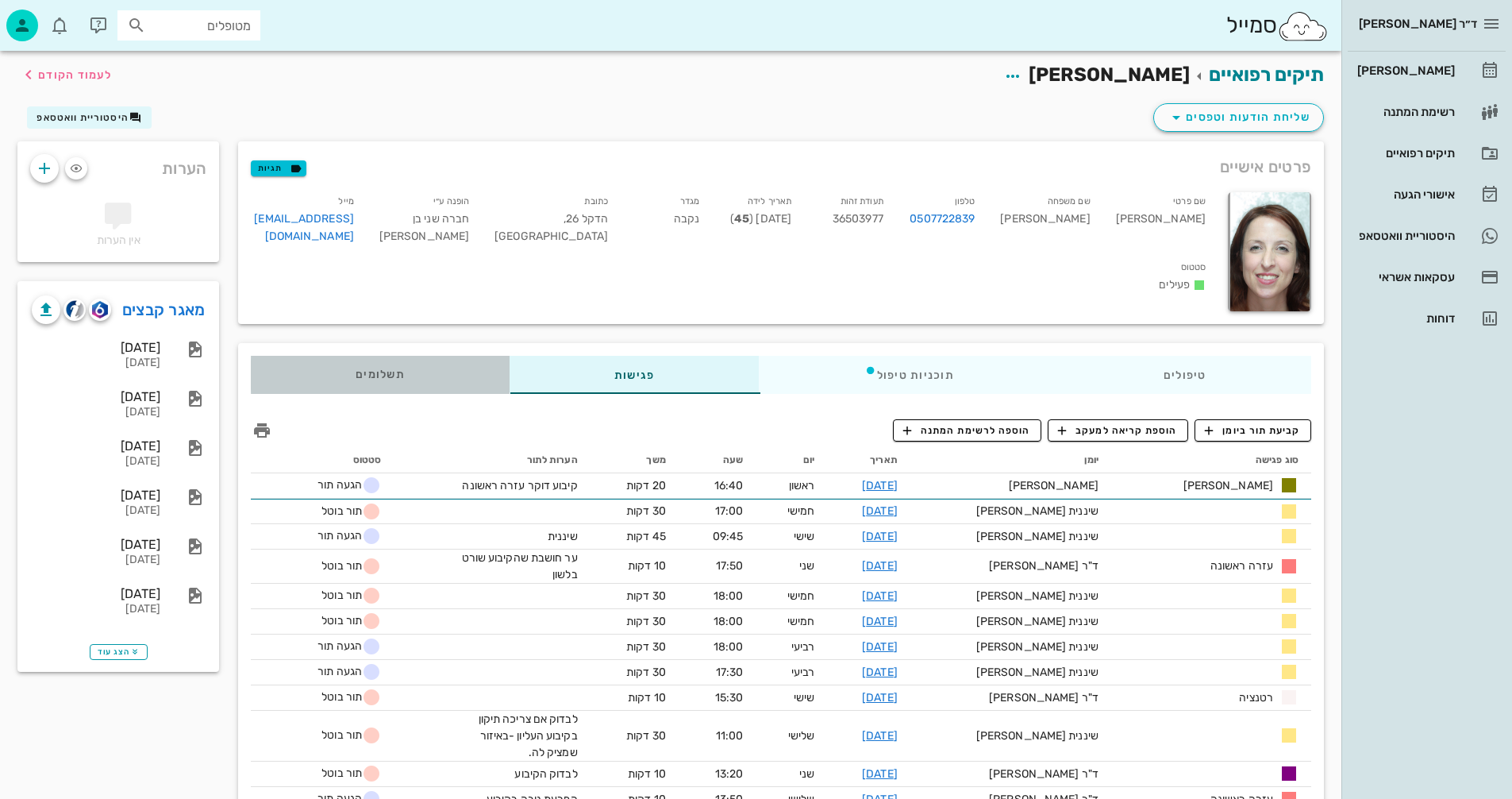
click at [384, 370] on span "תשלומים 0₪" at bounding box center [379, 375] width 49 height 11
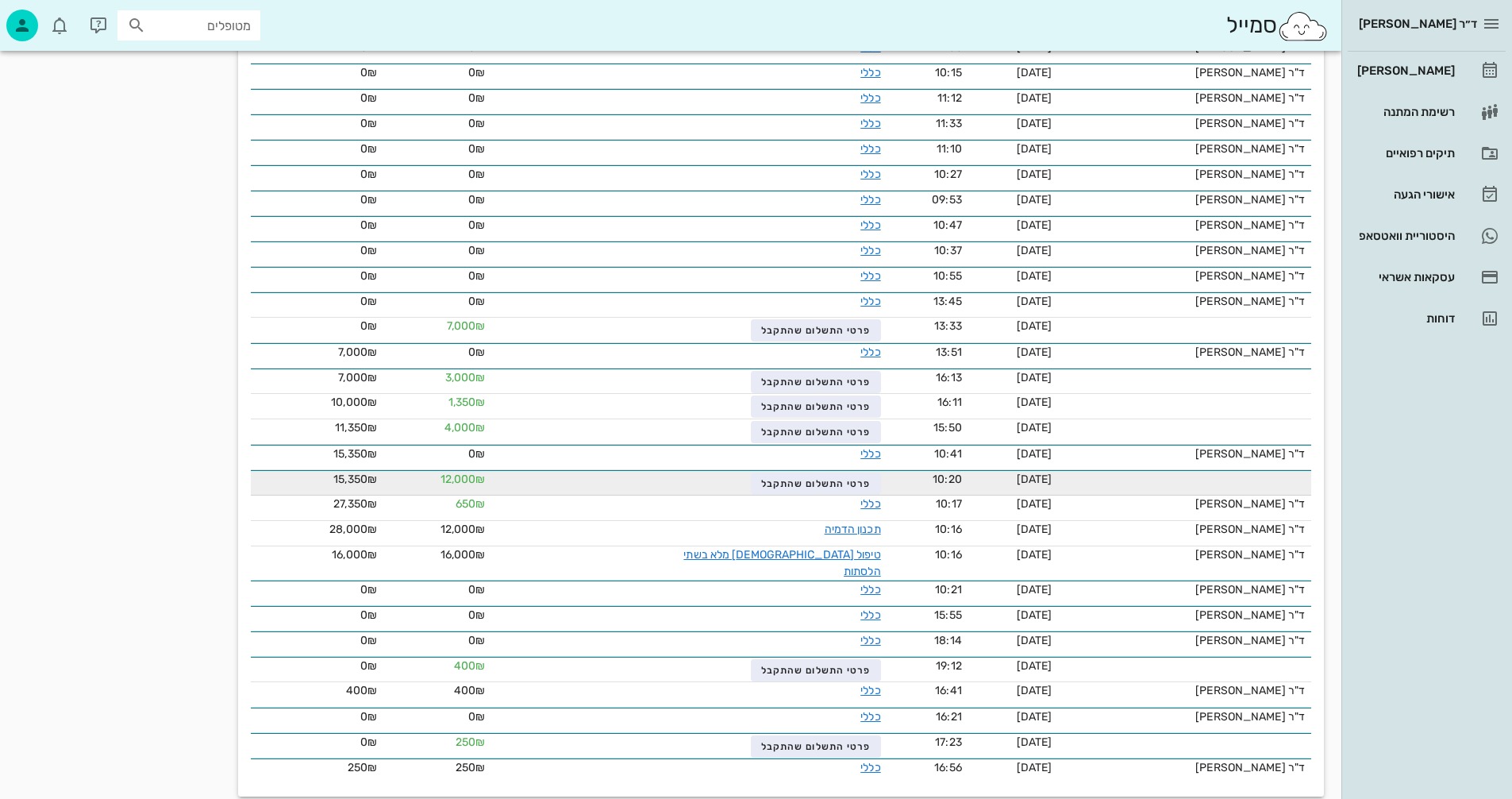
scroll to position [1682, 0]
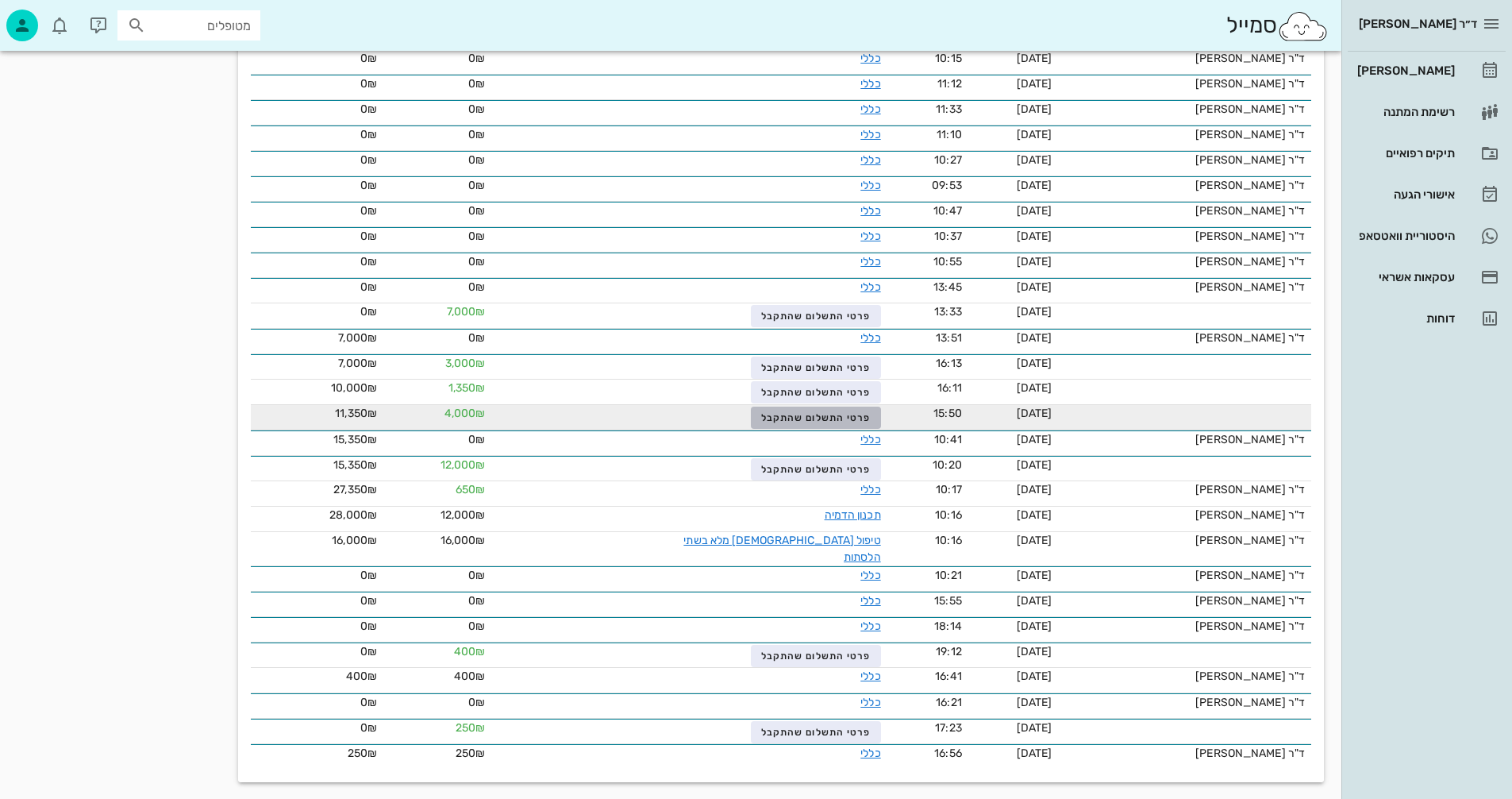
click at [838, 414] on span "פרטי התשלום שהתקבל" at bounding box center [816, 417] width 109 height 11
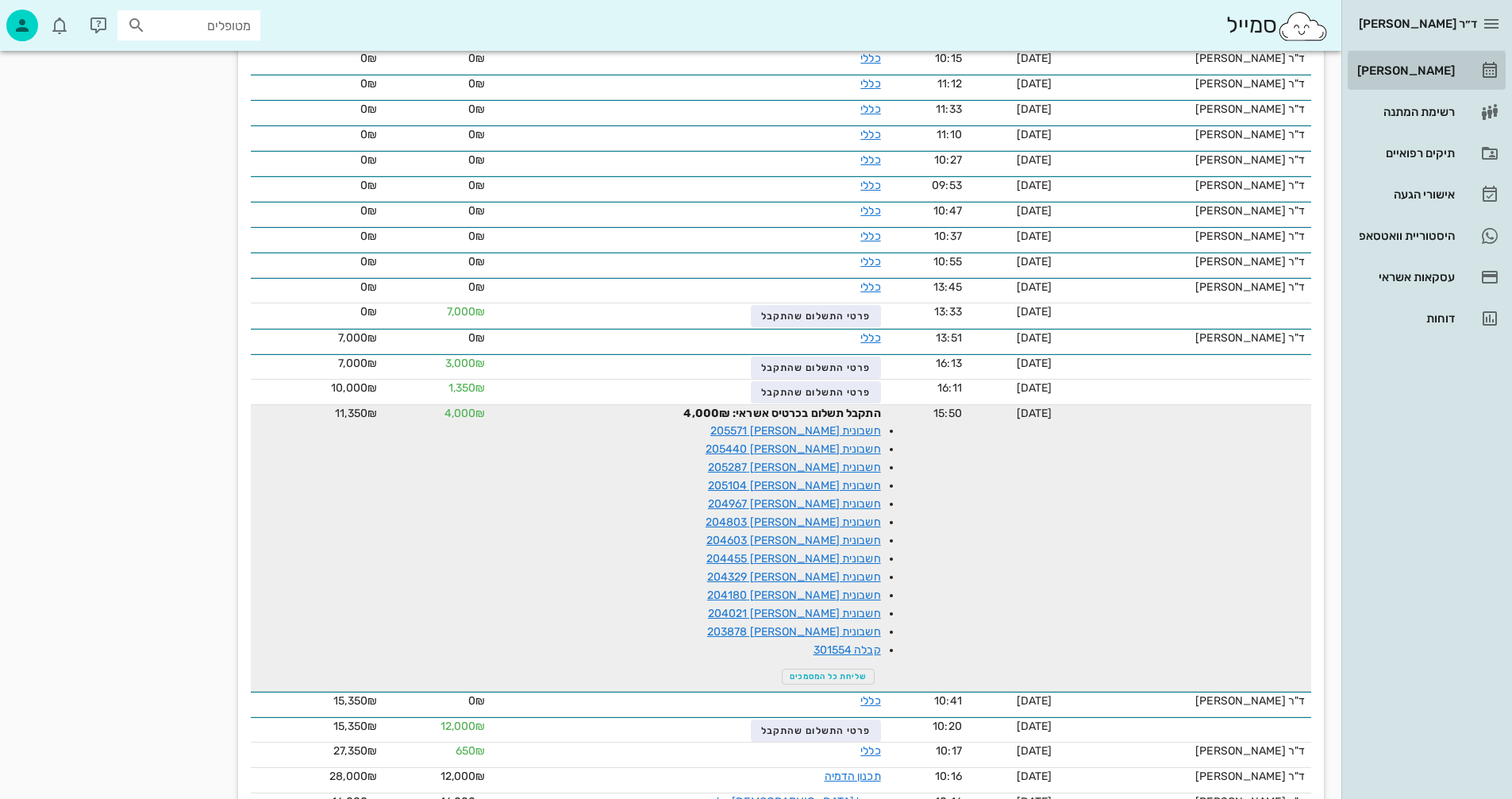
click at [1432, 69] on div "[PERSON_NAME]" at bounding box center [1405, 70] width 101 height 12
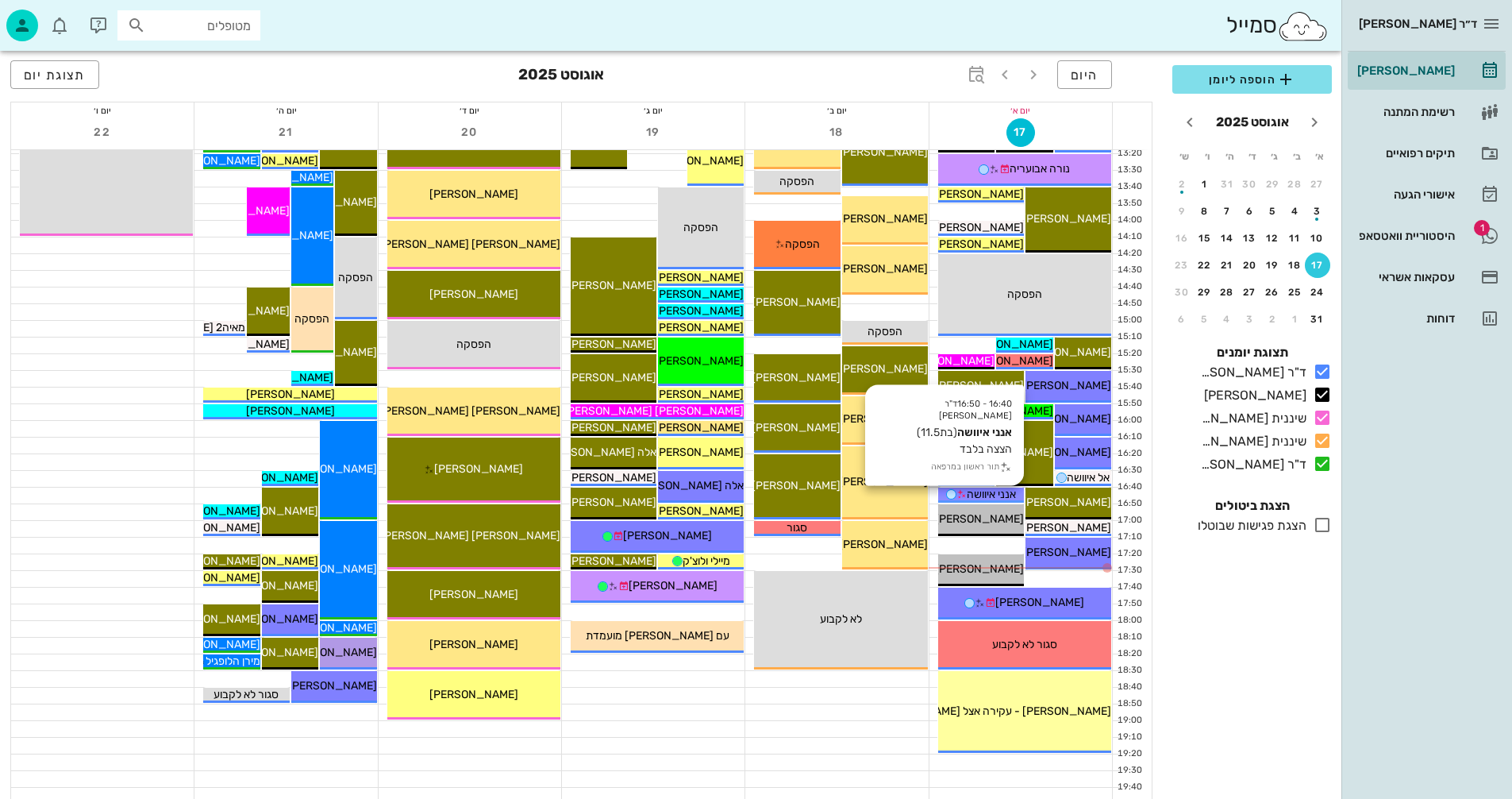
scroll to position [752, 0]
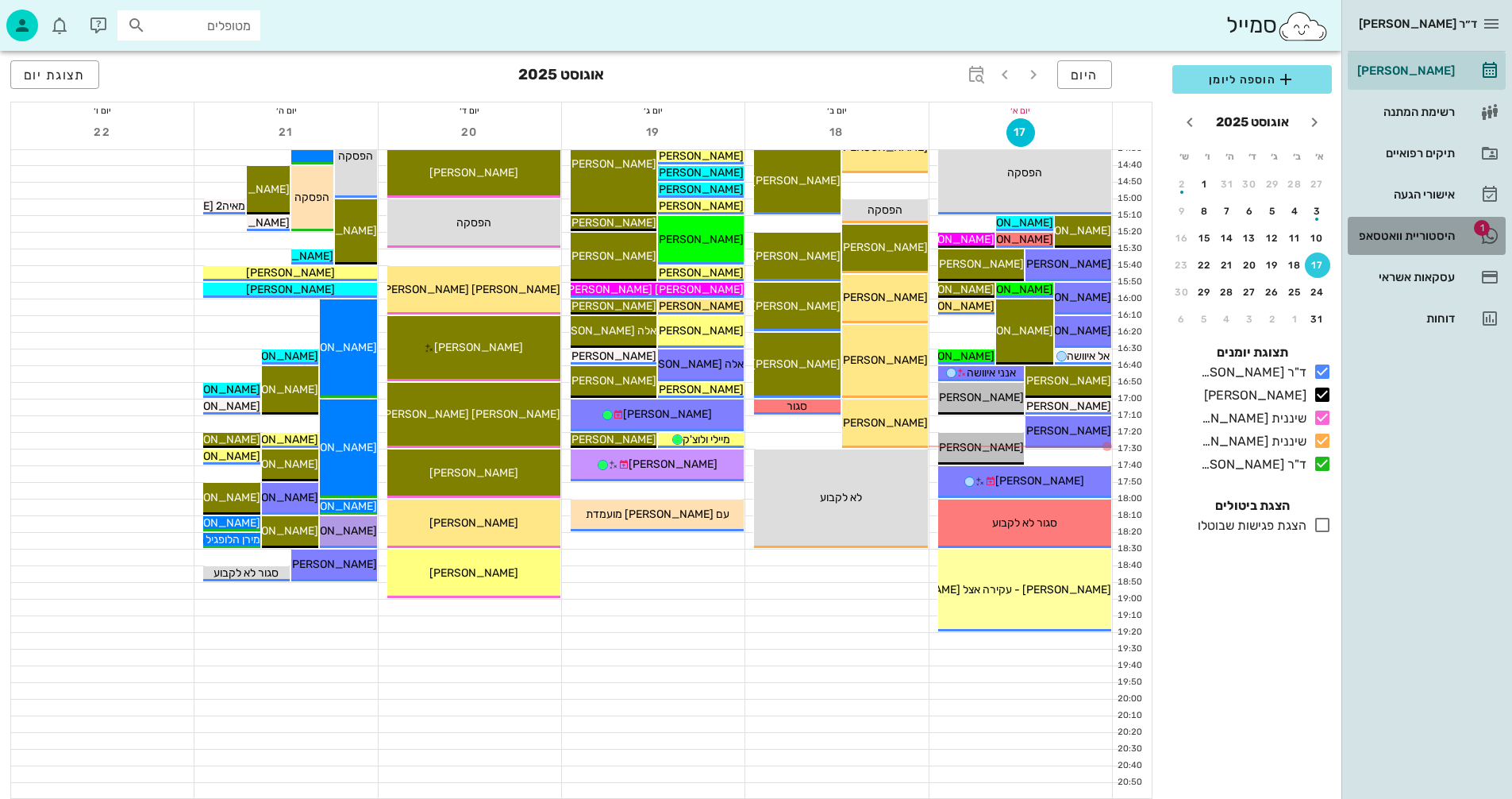
click at [1395, 237] on div "היסטוריית וואטסאפ" at bounding box center [1405, 235] width 101 height 12
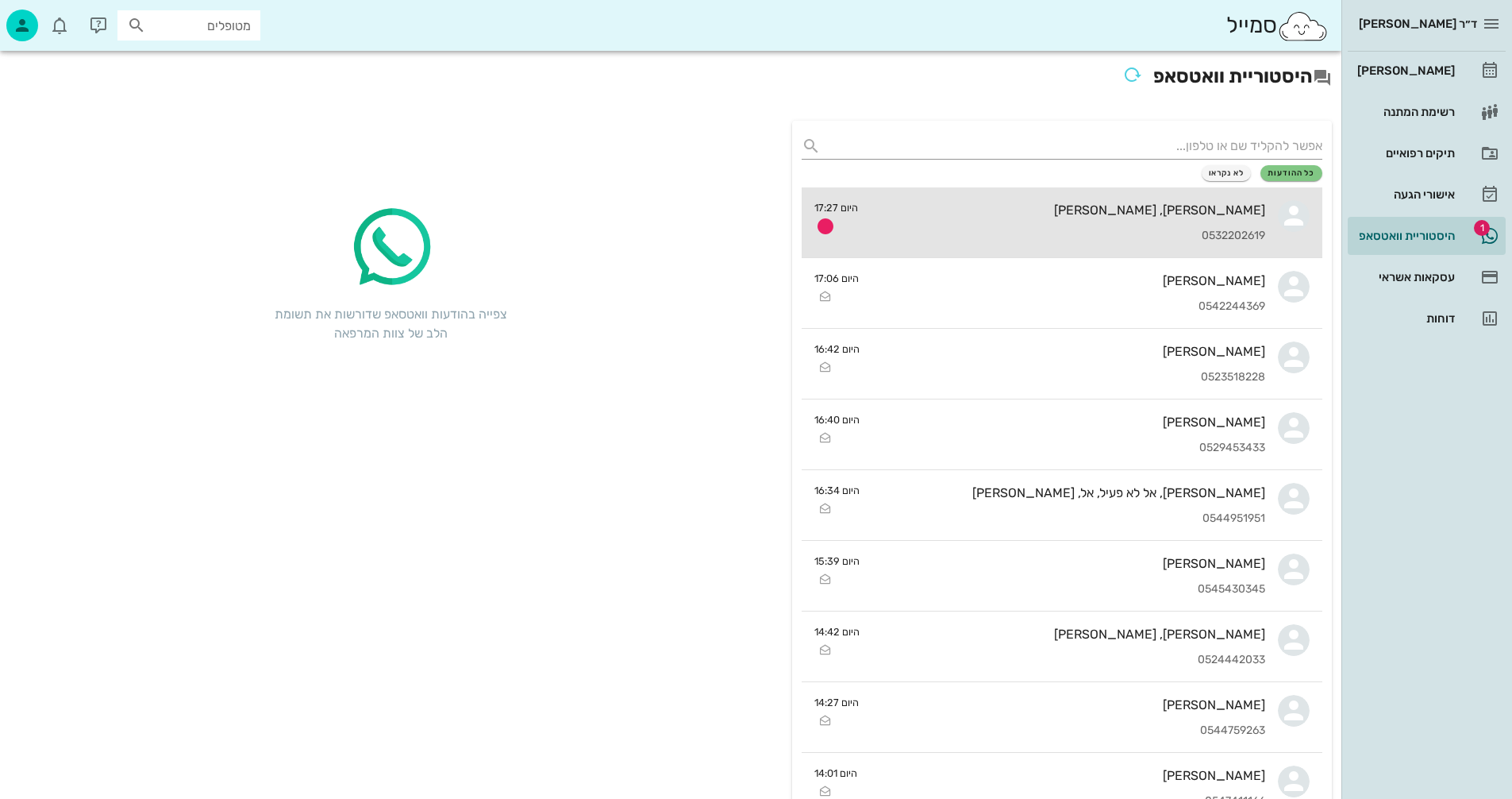
click at [1001, 230] on div "0532202619" at bounding box center [1068, 236] width 394 height 13
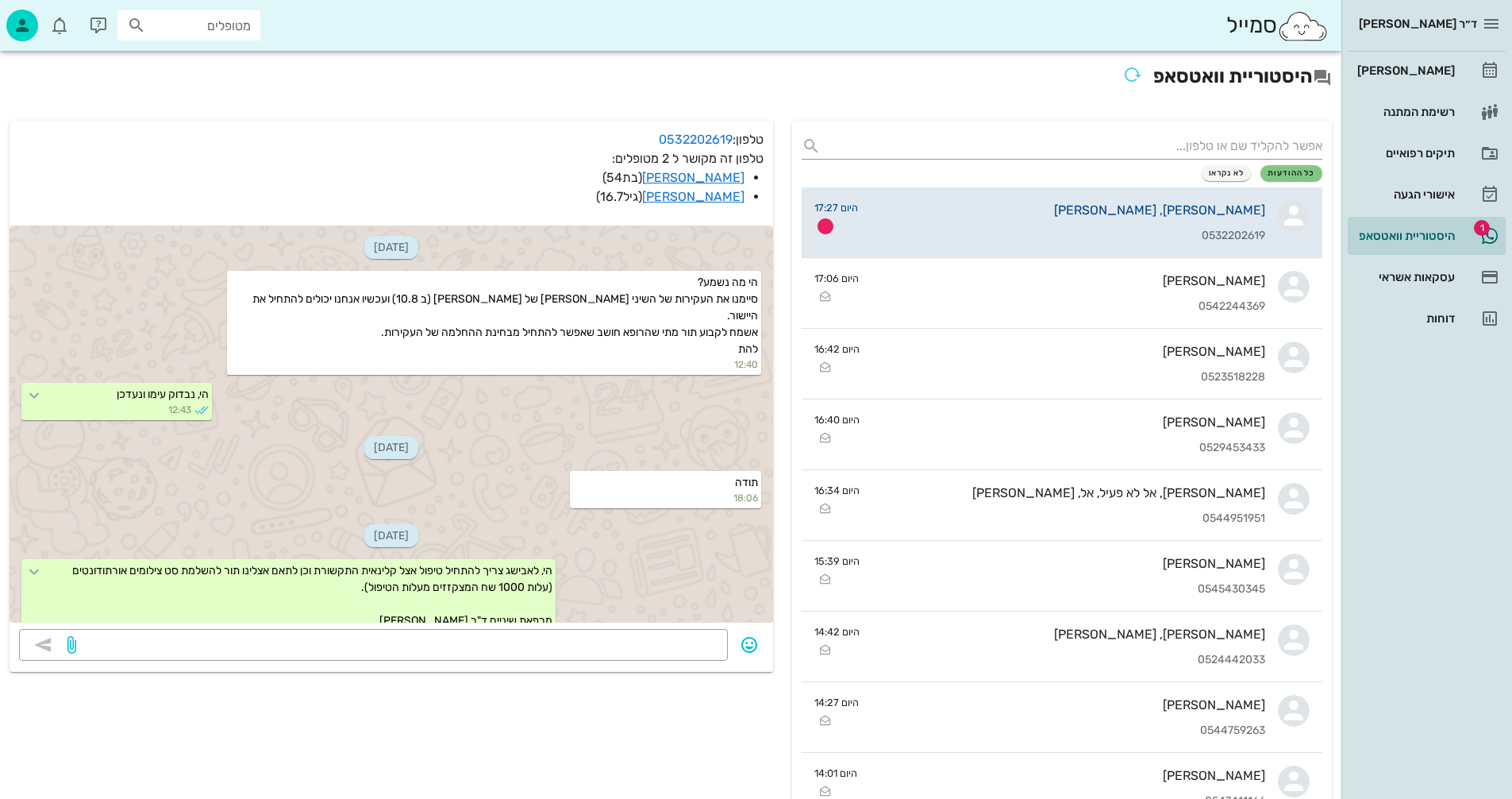
scroll to position [194, 0]
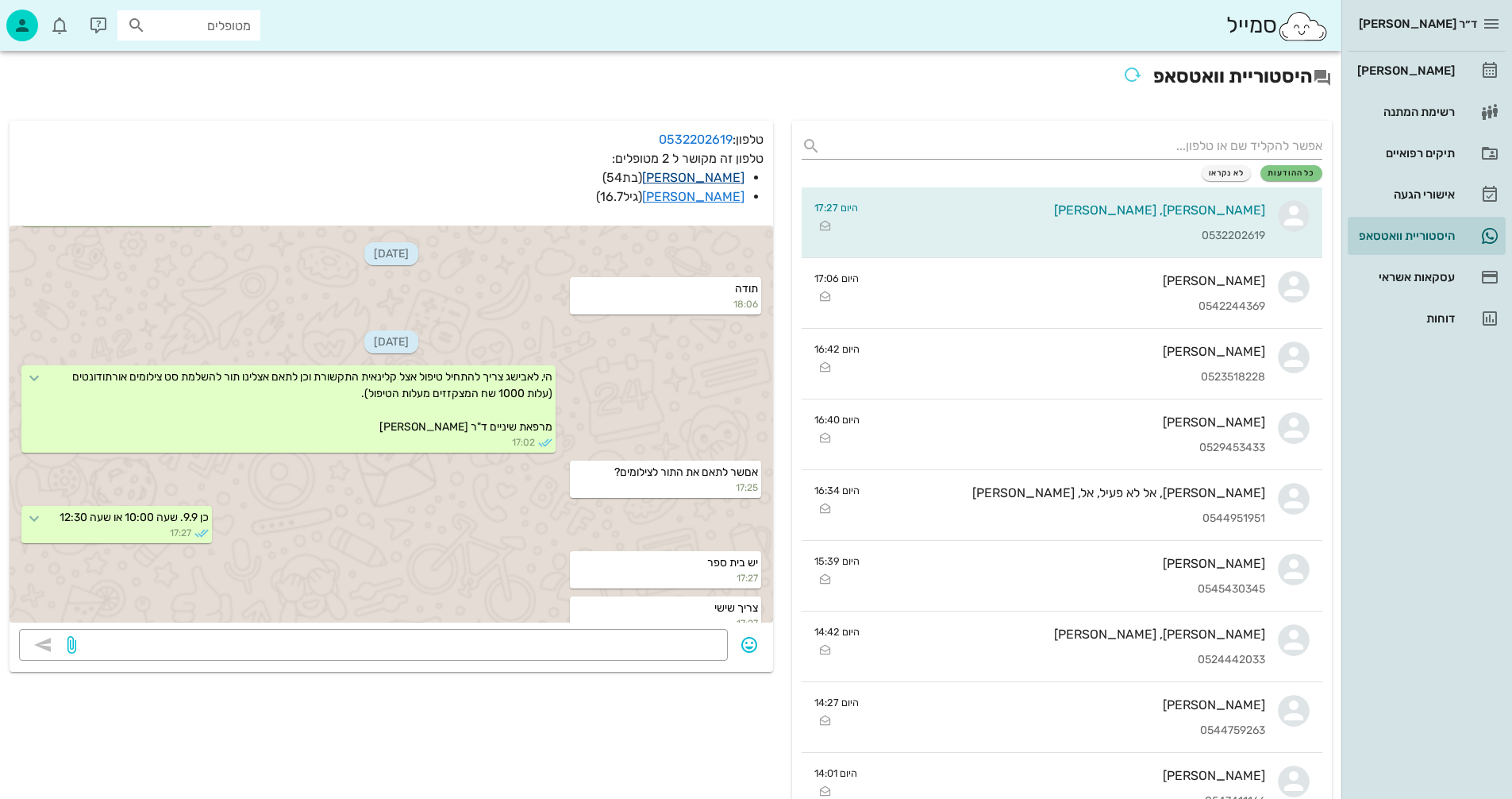
click at [721, 176] on link "[PERSON_NAME]" at bounding box center [693, 177] width 103 height 15
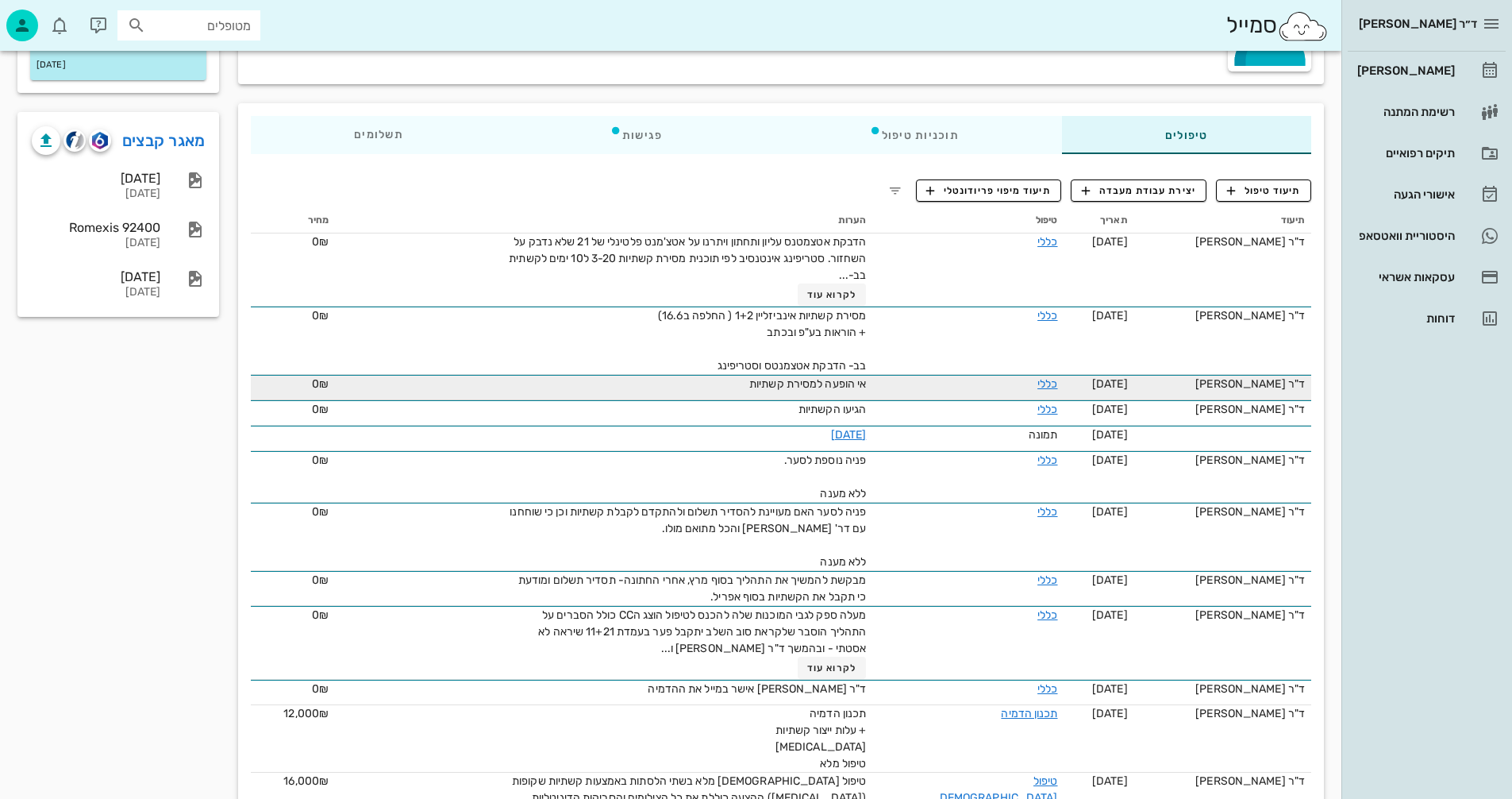
scroll to position [317, 0]
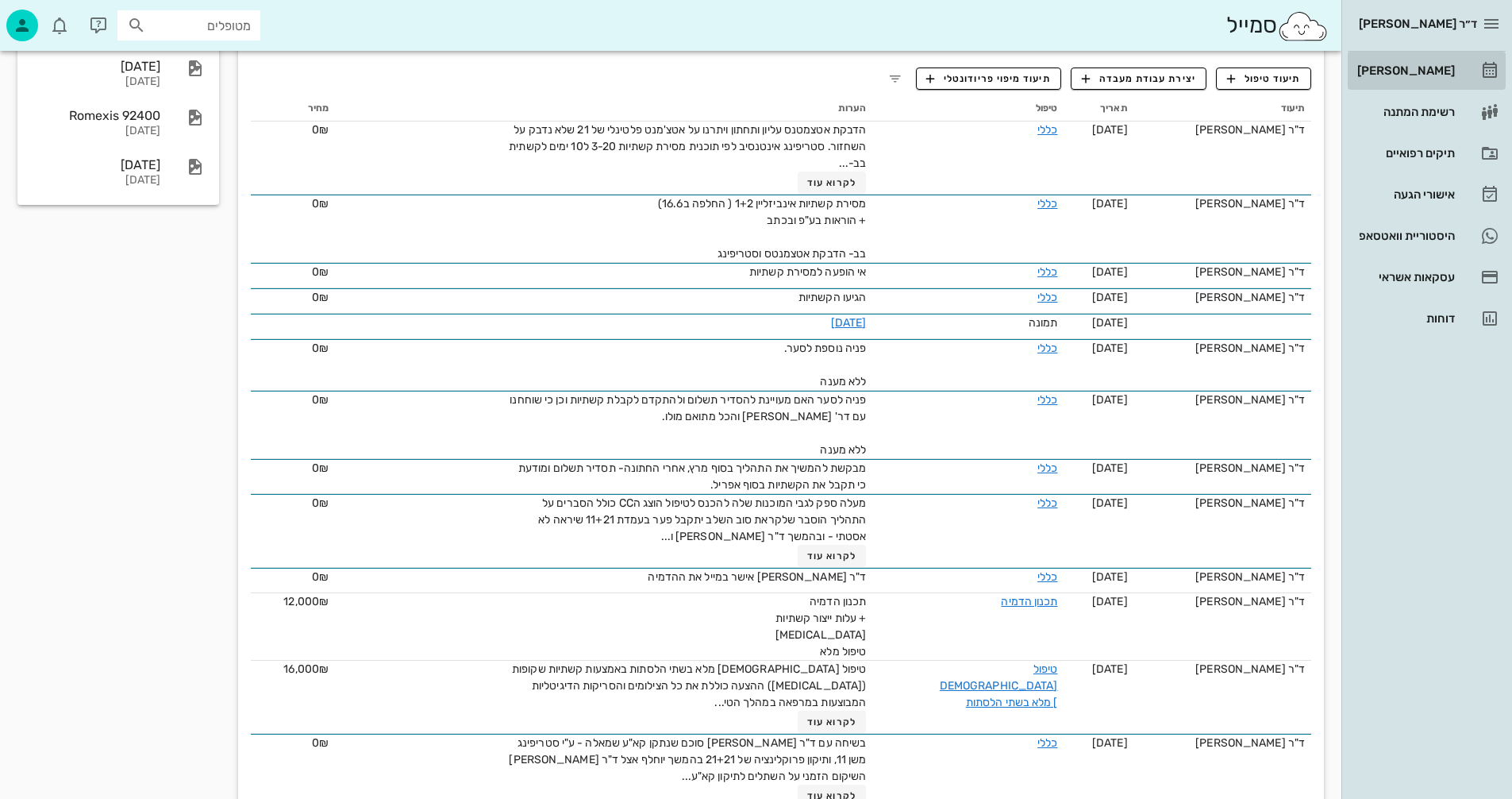
click at [1433, 72] on div "[PERSON_NAME]" at bounding box center [1405, 70] width 101 height 12
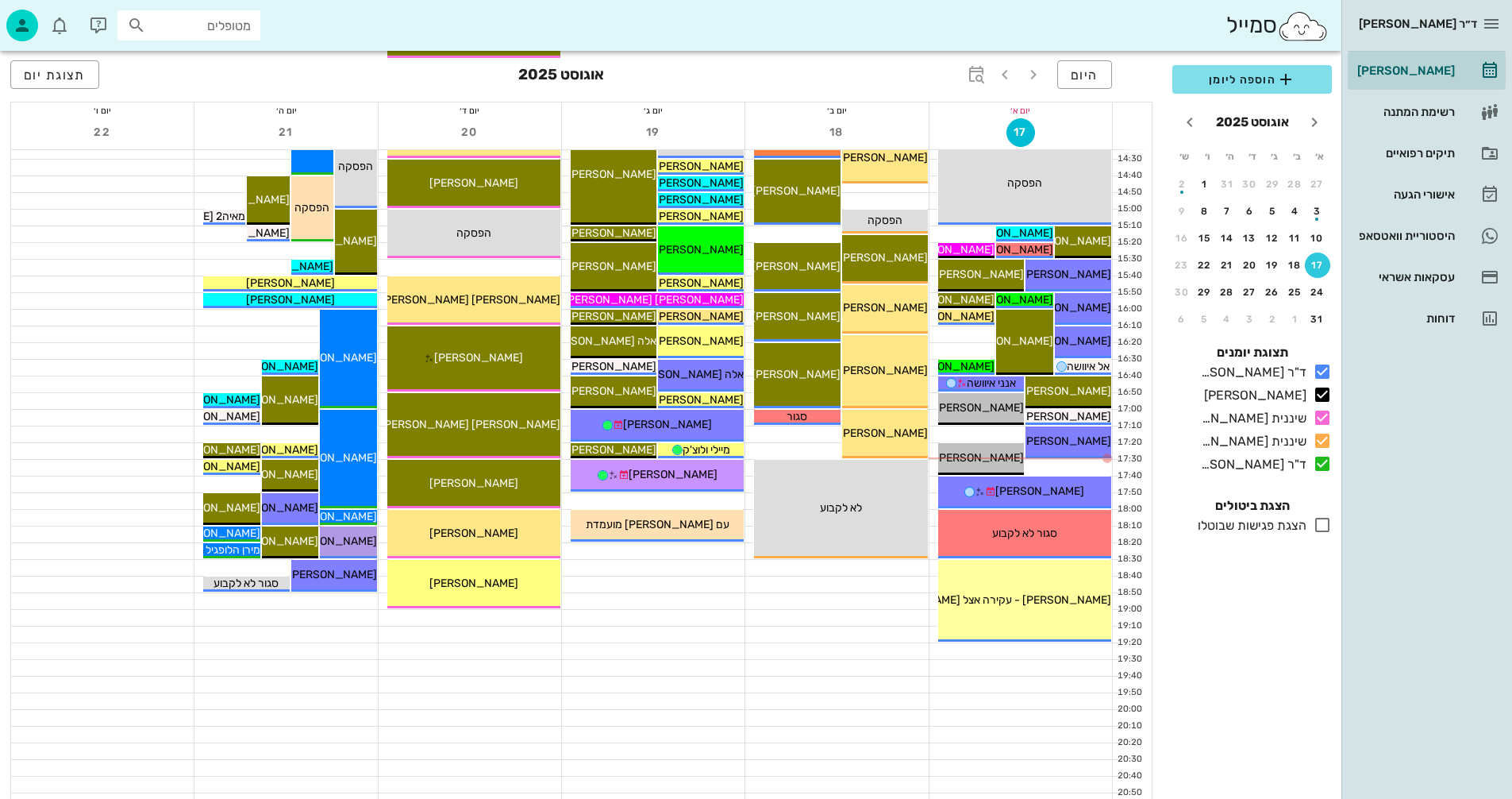
scroll to position [752, 0]
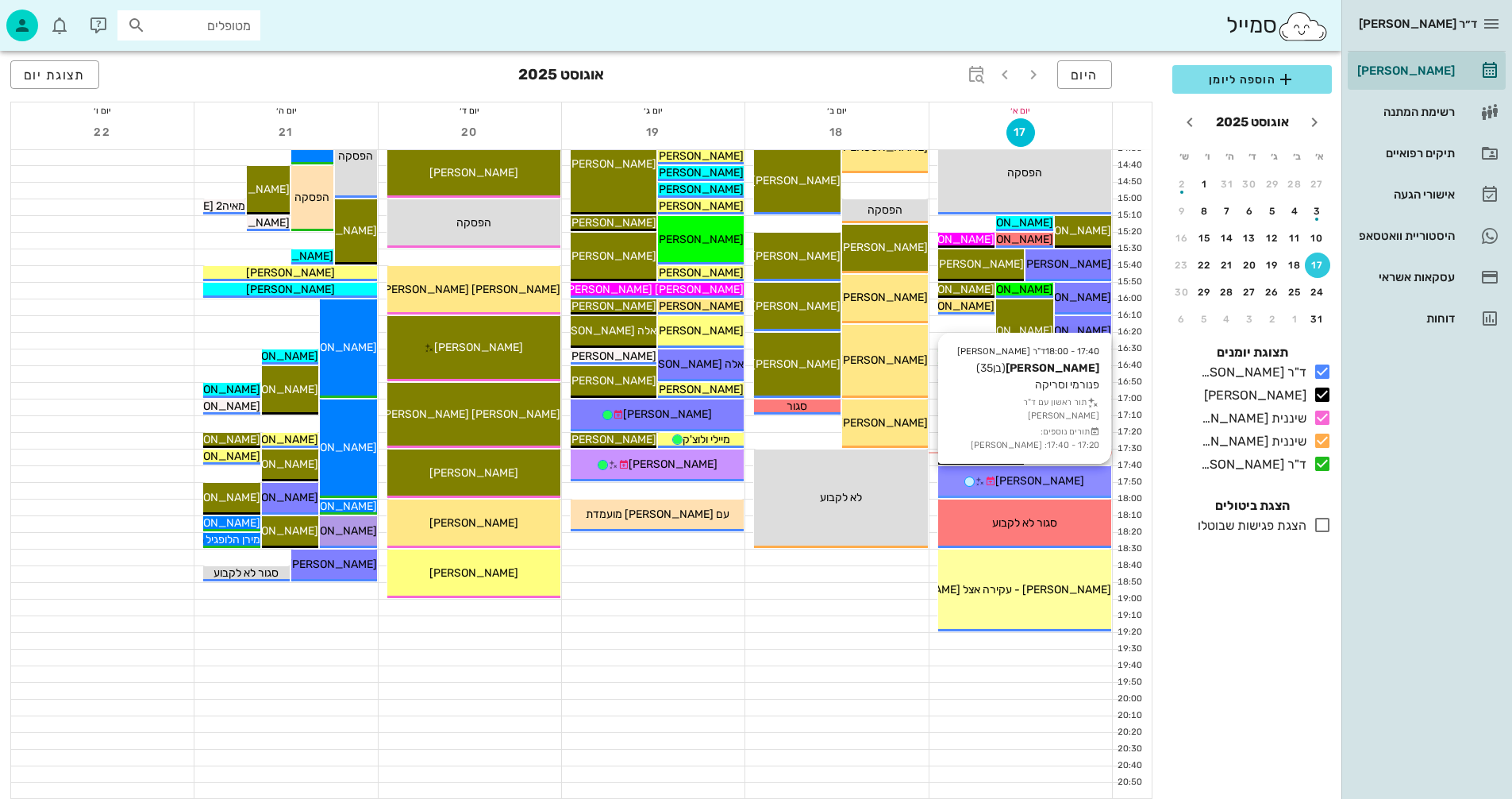
click at [996, 477] on icon at bounding box center [990, 482] width 10 height 10
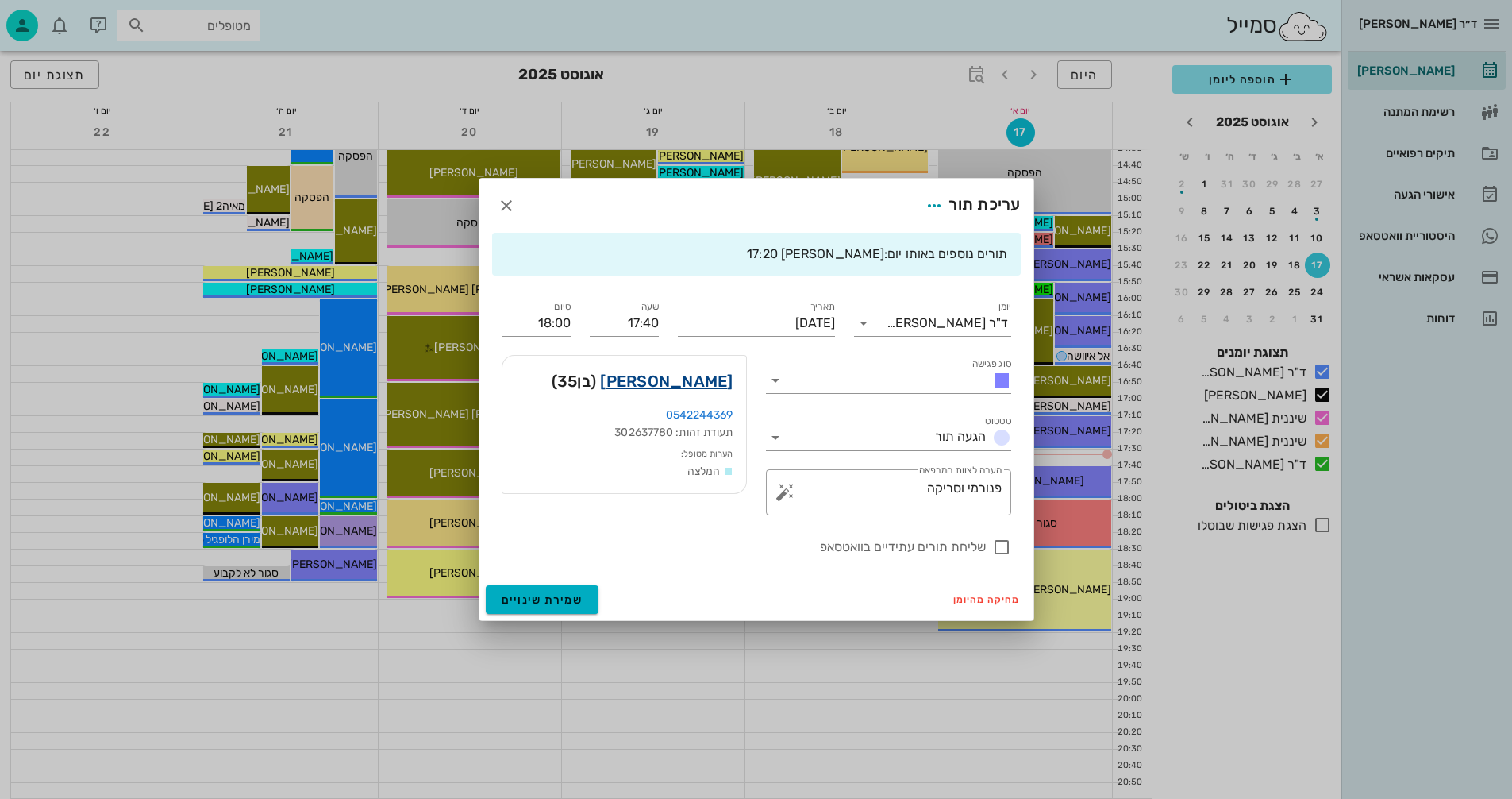
click at [707, 375] on link "[PERSON_NAME]" at bounding box center [666, 381] width 133 height 26
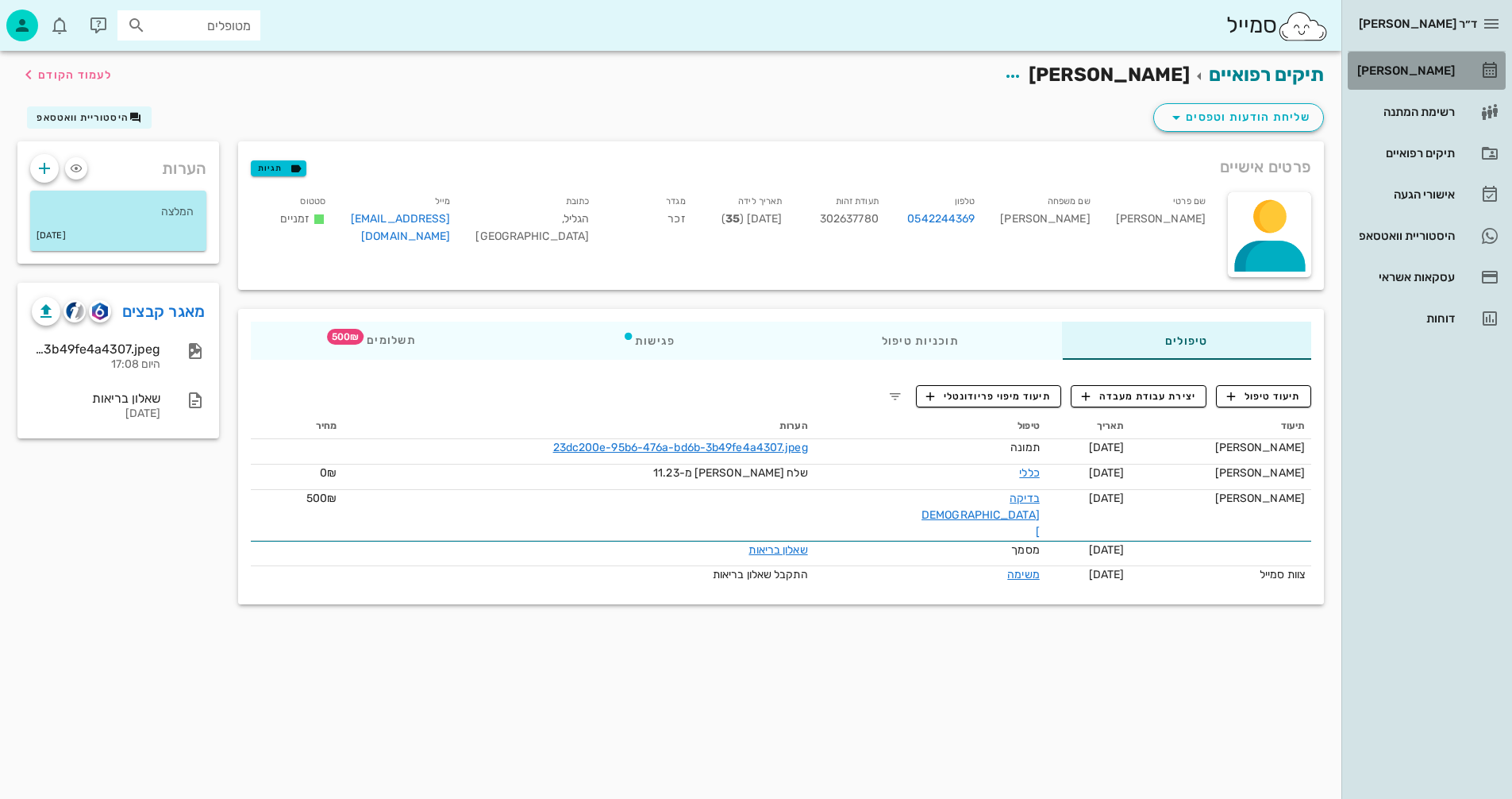
click at [1413, 65] on div "[PERSON_NAME]" at bounding box center [1405, 70] width 101 height 12
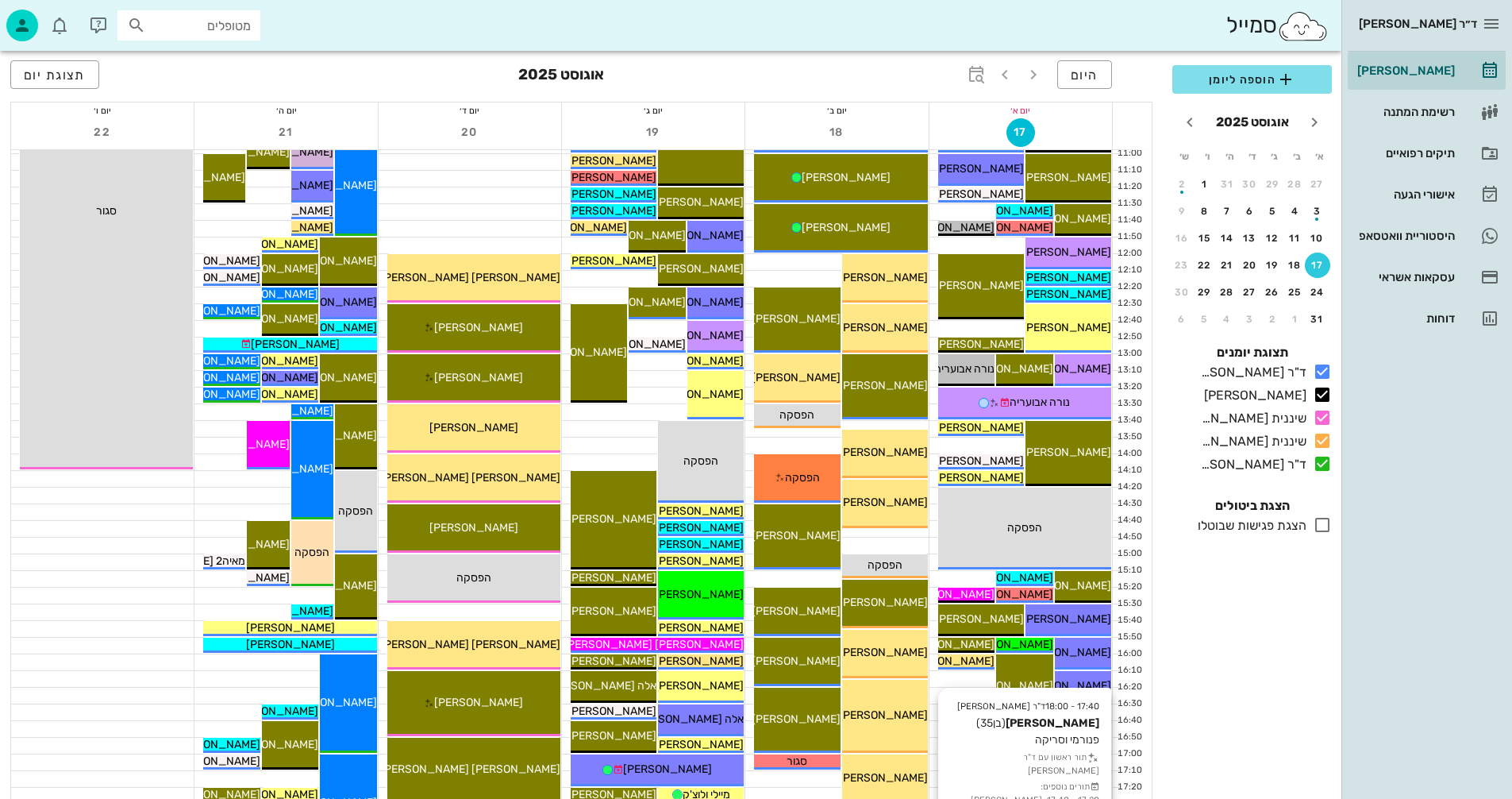
scroll to position [752, 0]
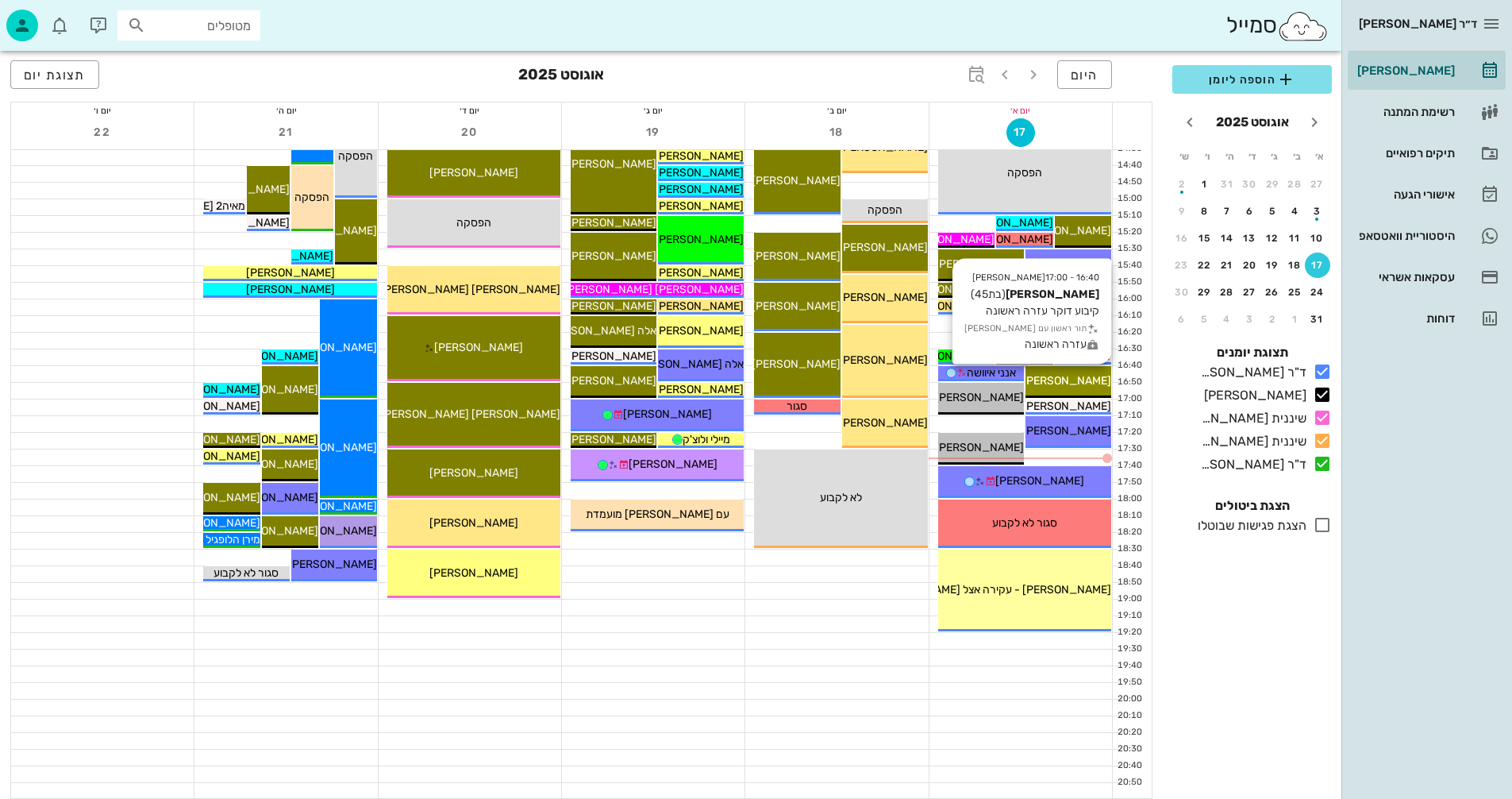
click at [1065, 381] on span "[PERSON_NAME]" at bounding box center [1066, 380] width 89 height 13
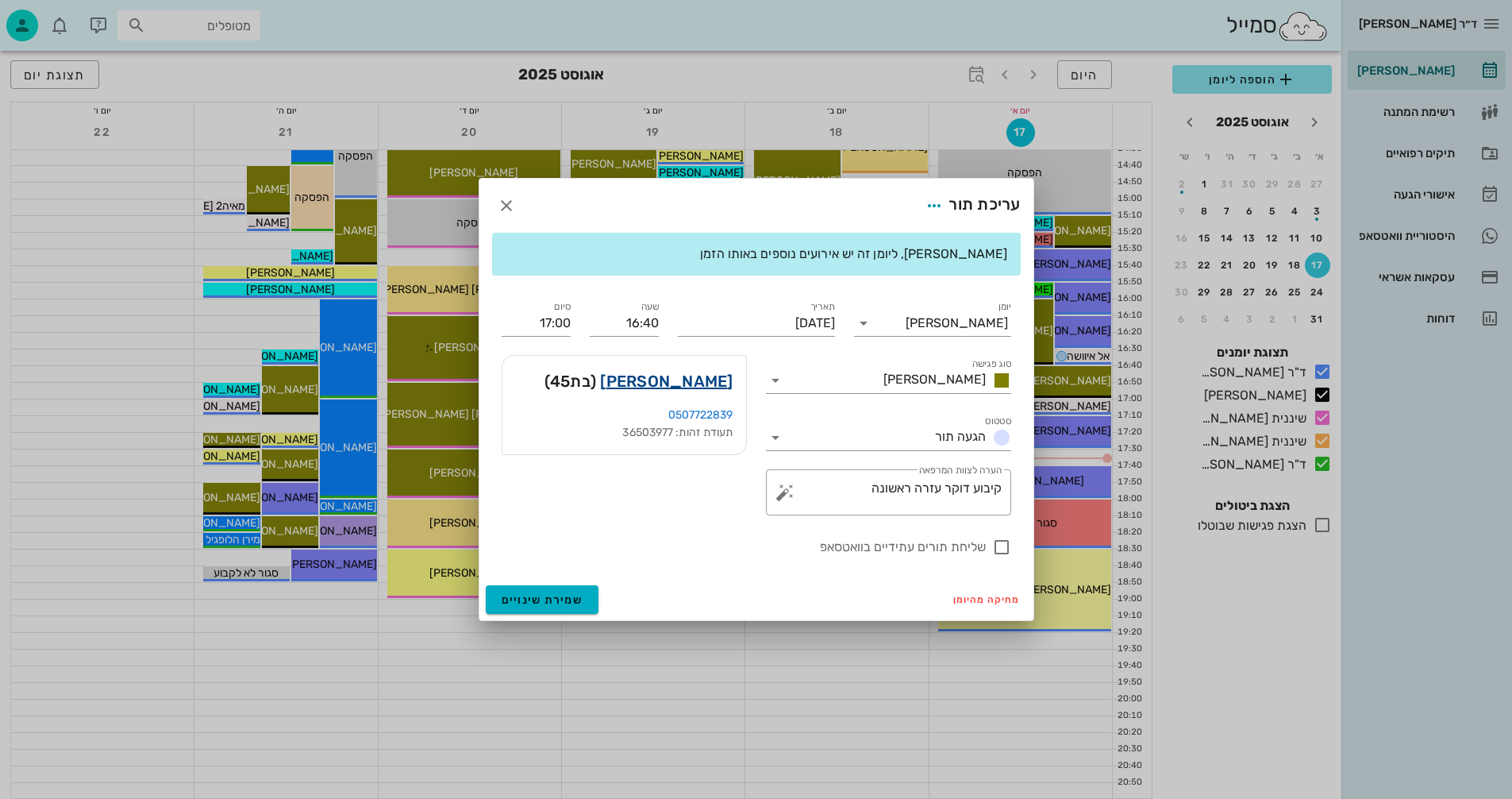
click at [689, 380] on link "[PERSON_NAME]" at bounding box center [666, 381] width 133 height 26
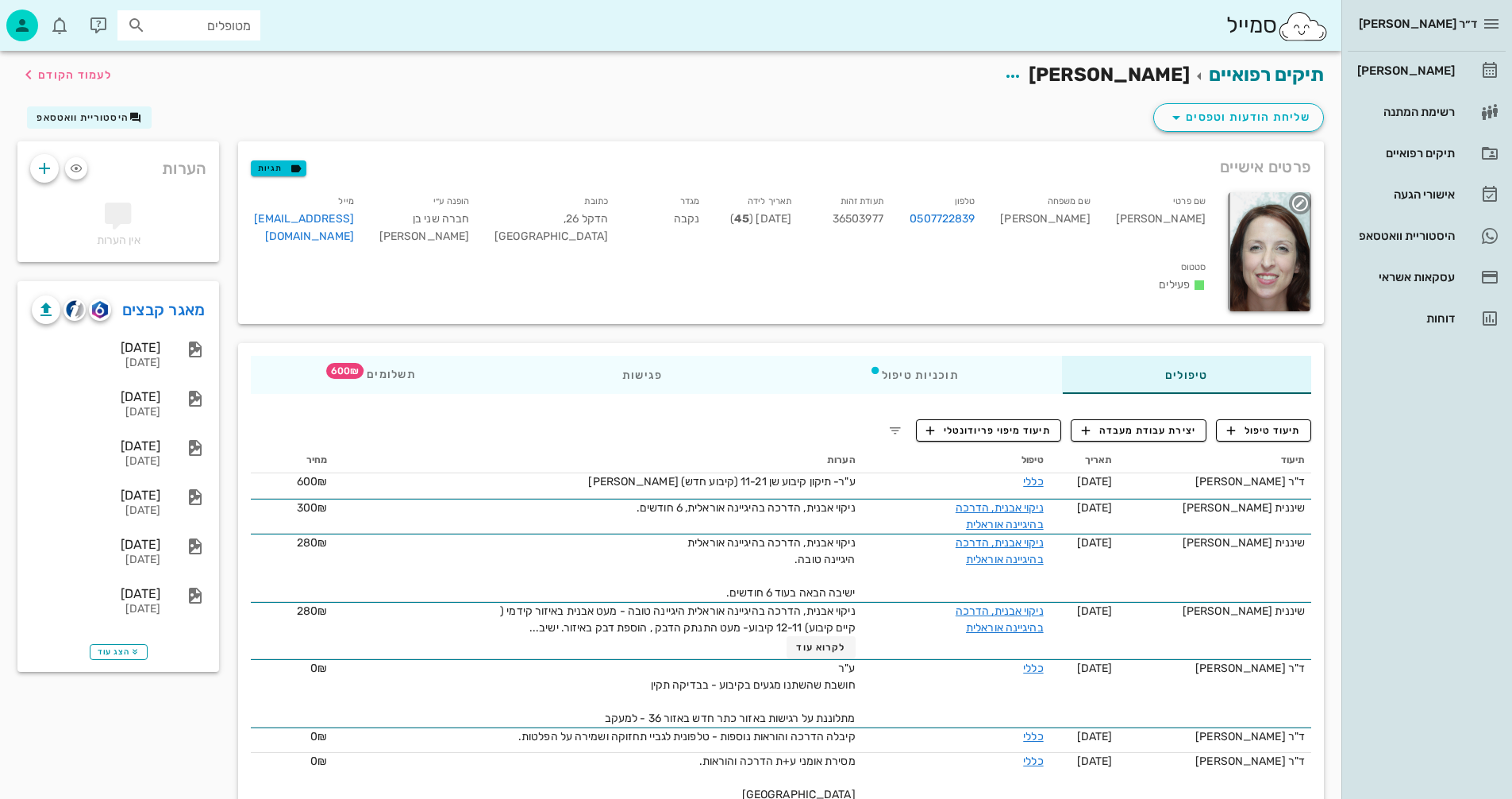
click at [1276, 254] on div at bounding box center [1269, 252] width 84 height 119
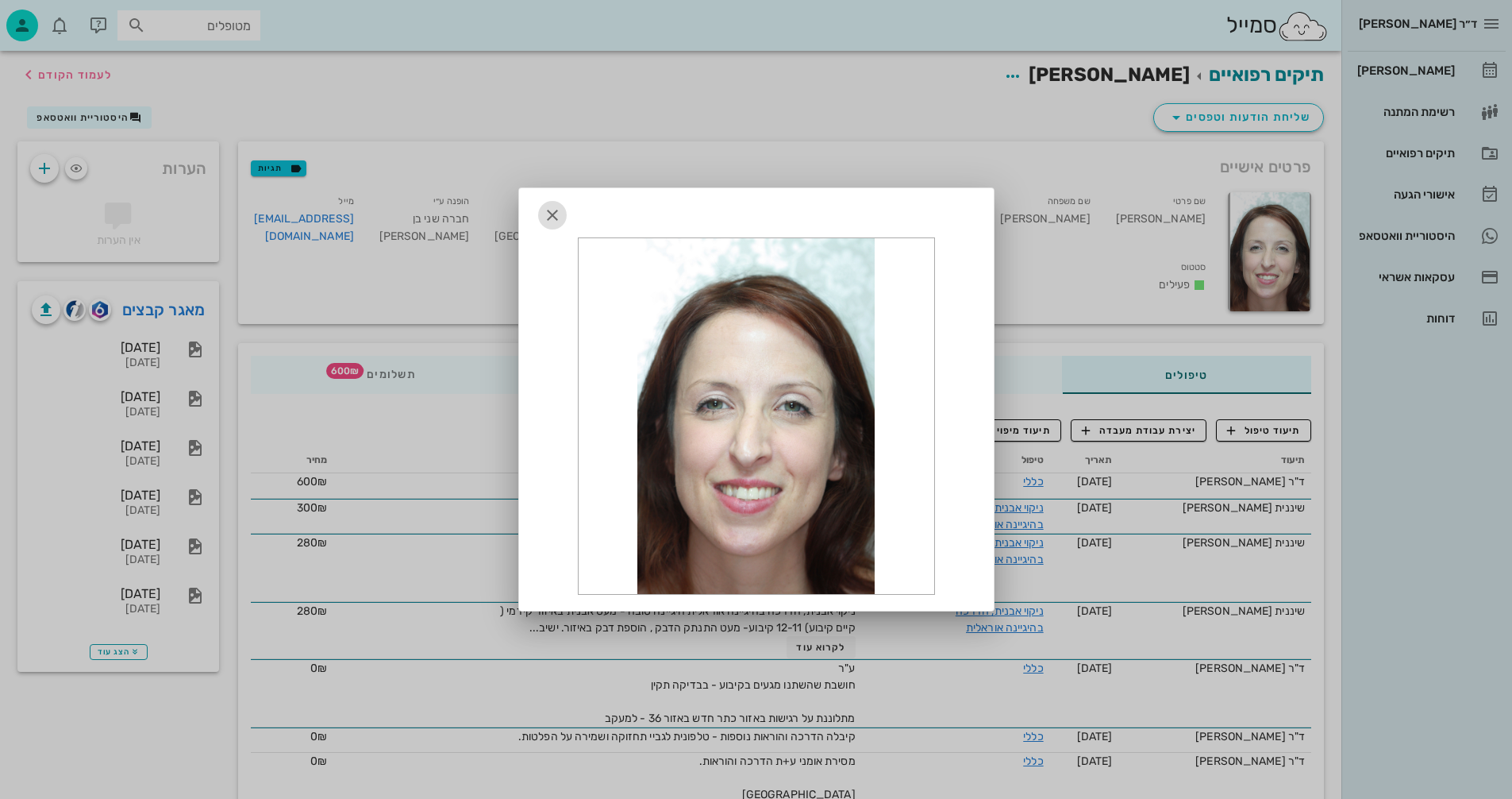
click at [550, 216] on icon "button" at bounding box center [552, 215] width 19 height 19
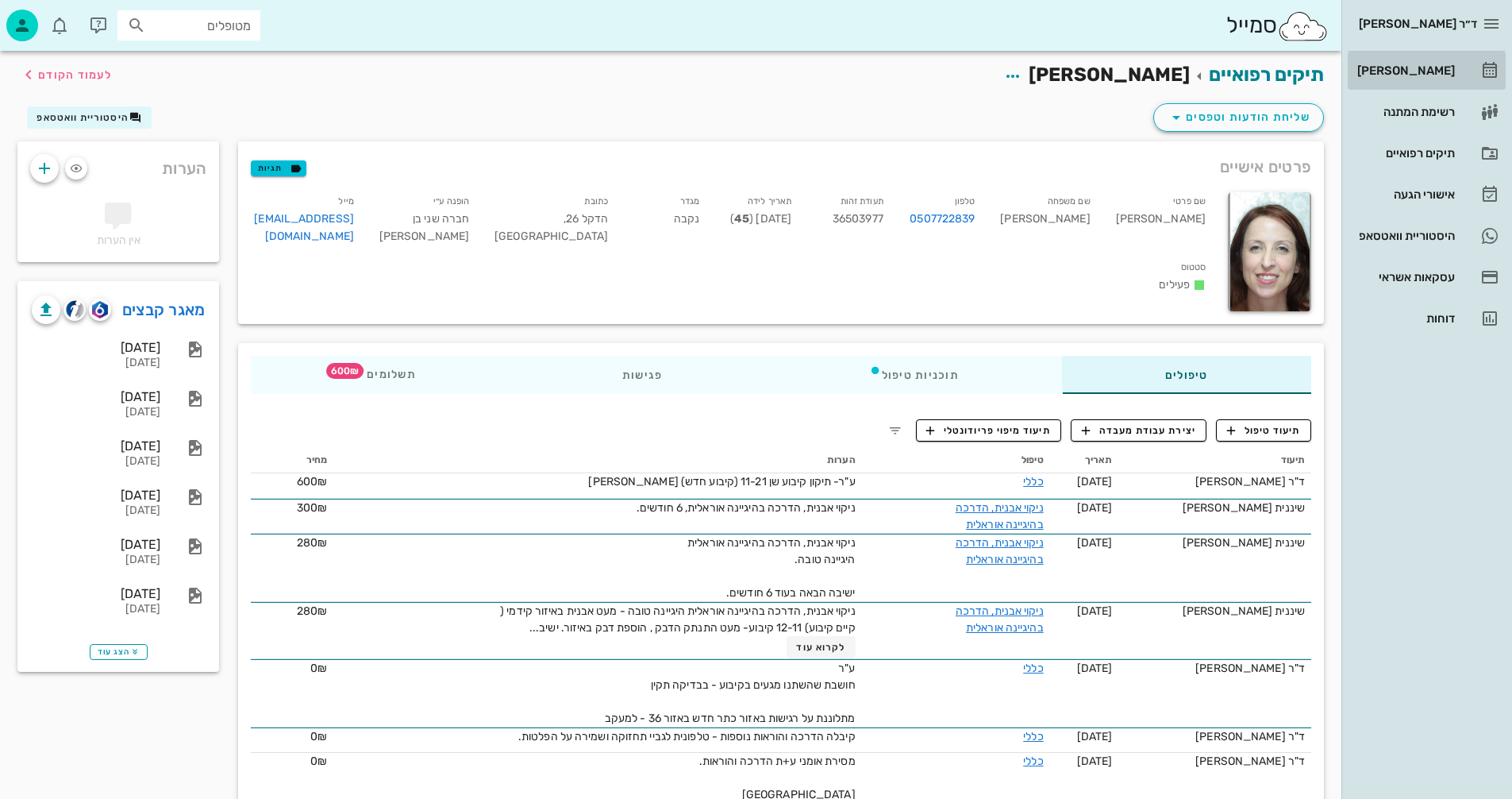
click at [1446, 68] on div "[PERSON_NAME]" at bounding box center [1405, 70] width 101 height 12
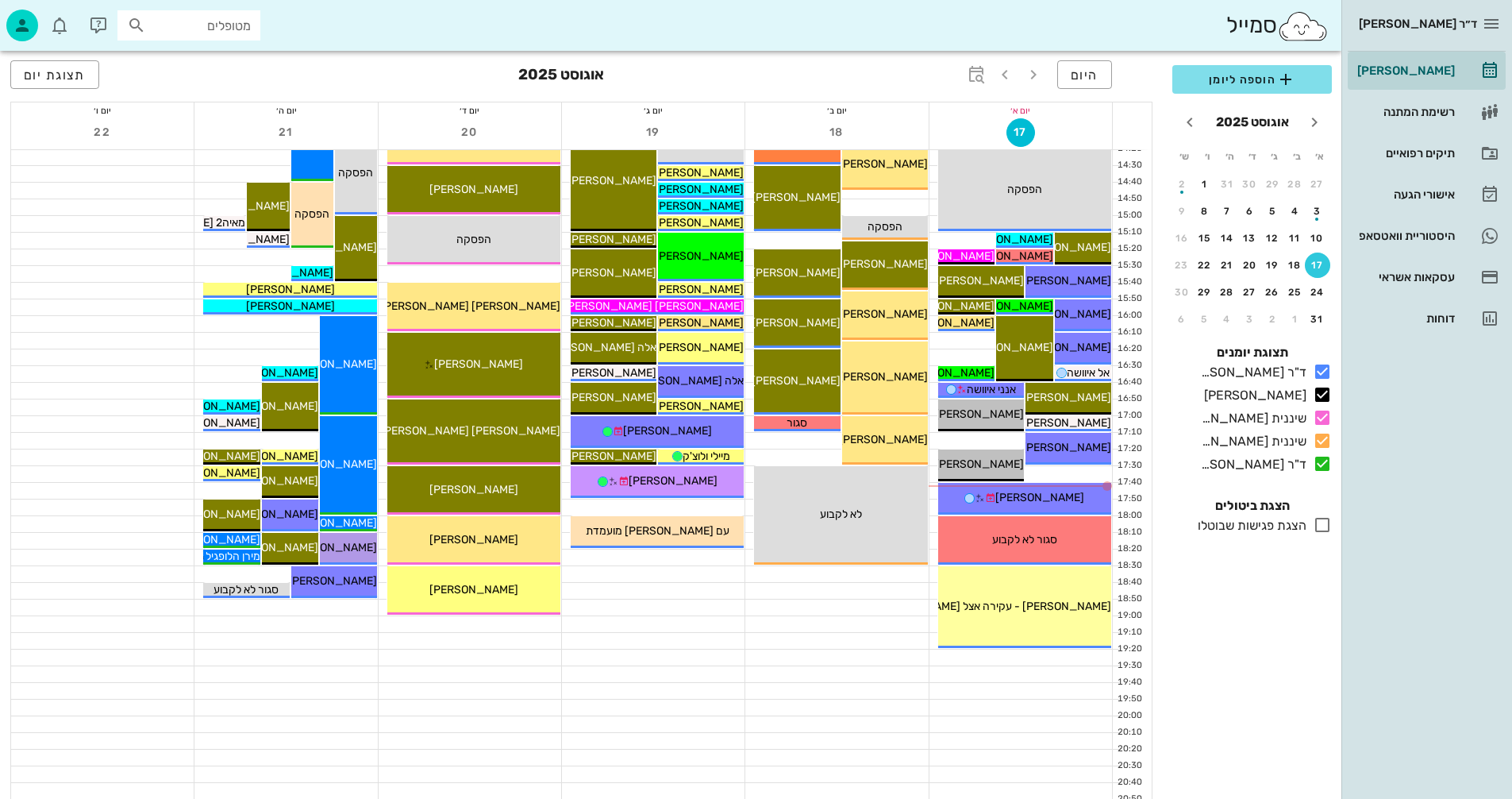
scroll to position [752, 0]
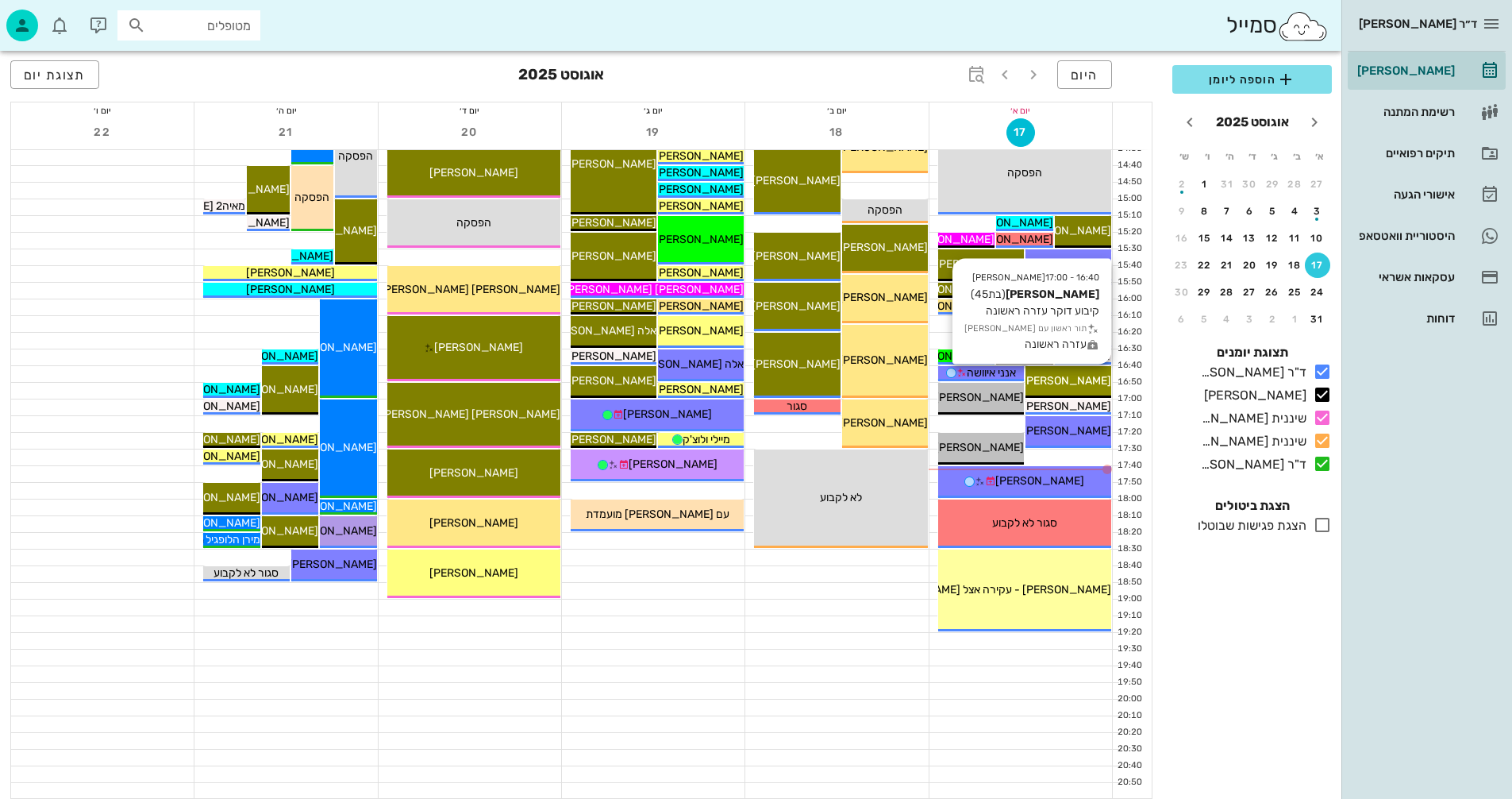
click at [1070, 385] on span "[PERSON_NAME]" at bounding box center [1066, 380] width 89 height 13
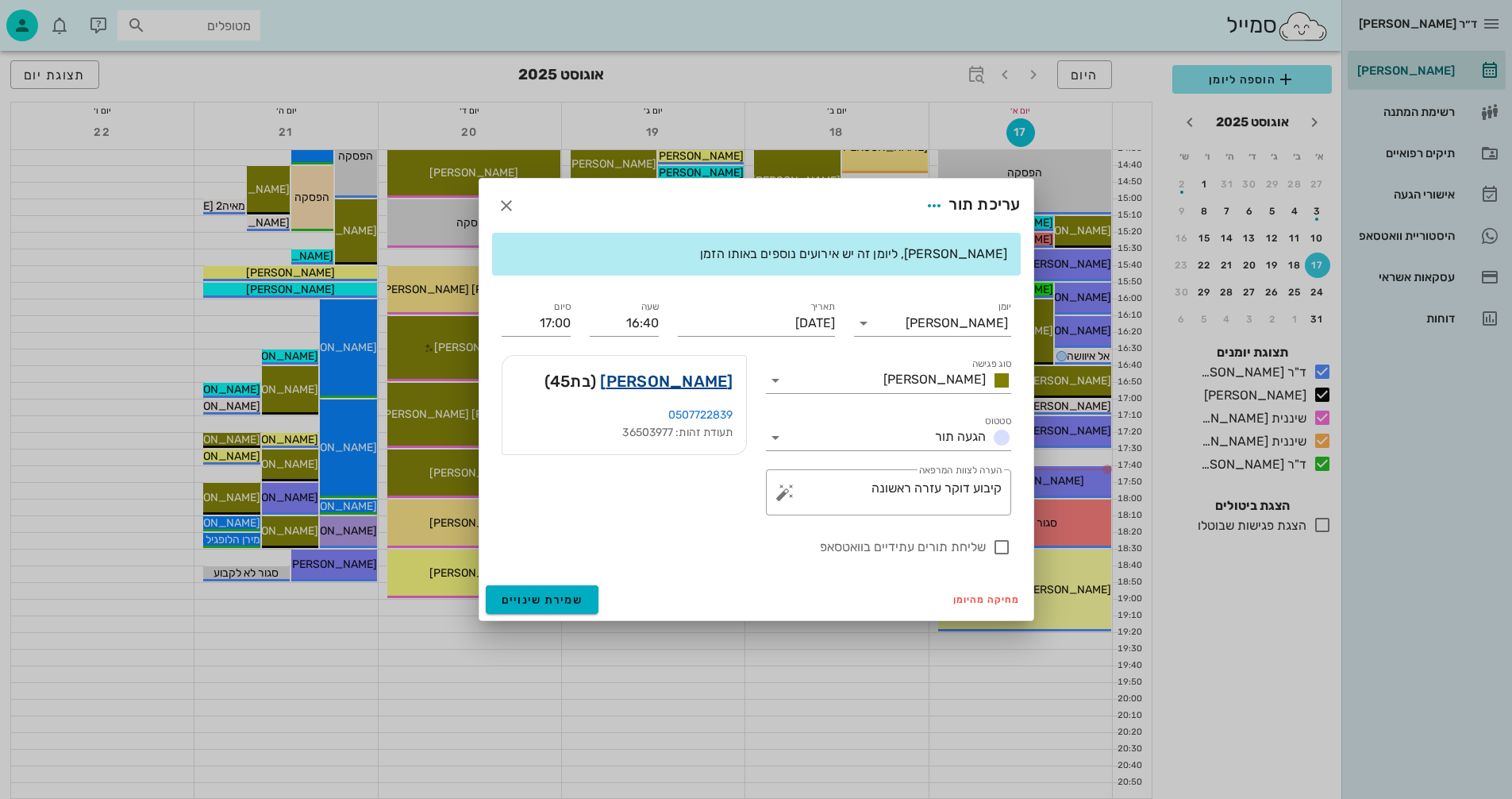
click at [686, 382] on link "[PERSON_NAME]" at bounding box center [666, 381] width 133 height 26
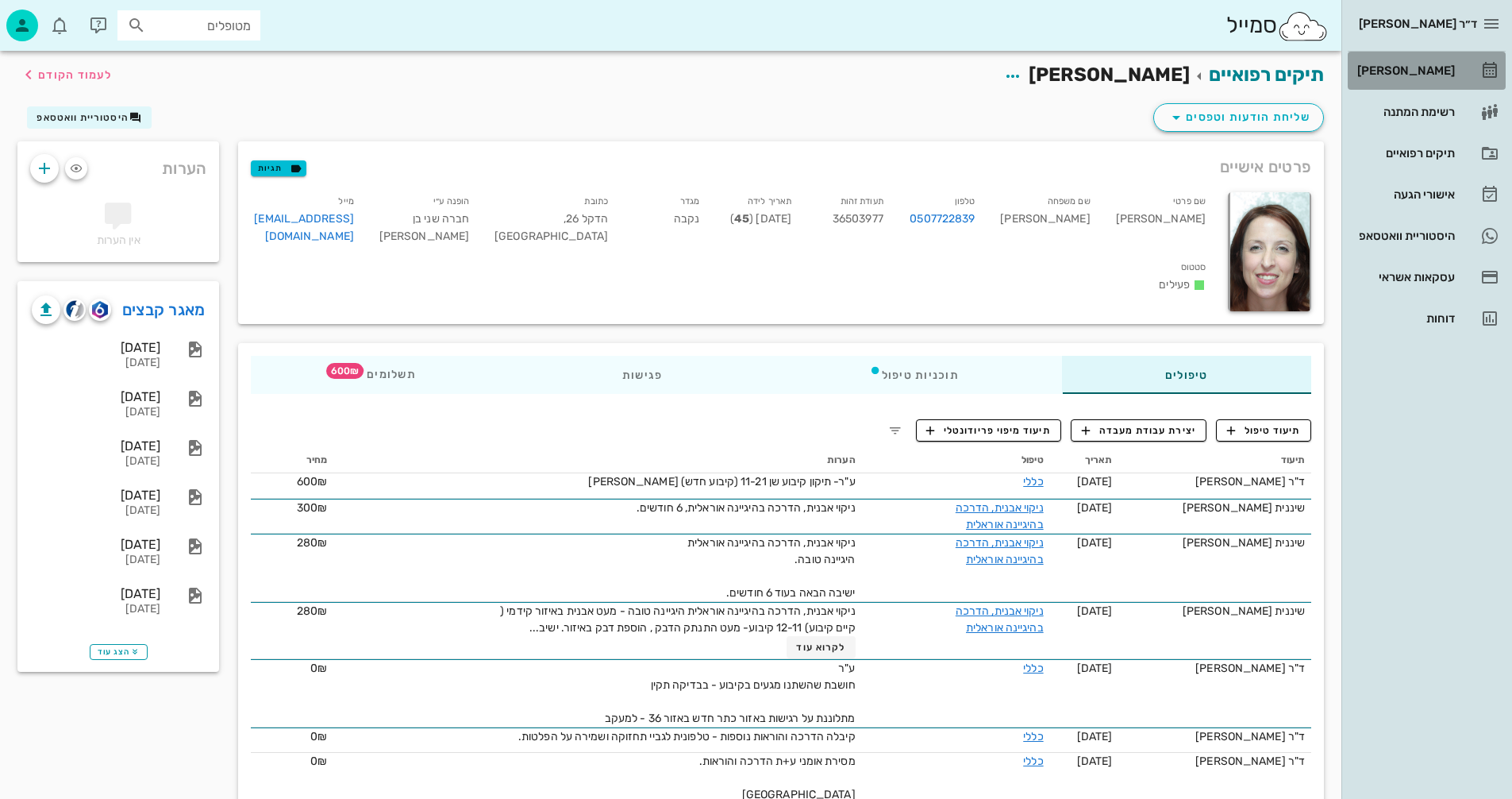
click at [1413, 67] on div "[PERSON_NAME]" at bounding box center [1405, 70] width 101 height 12
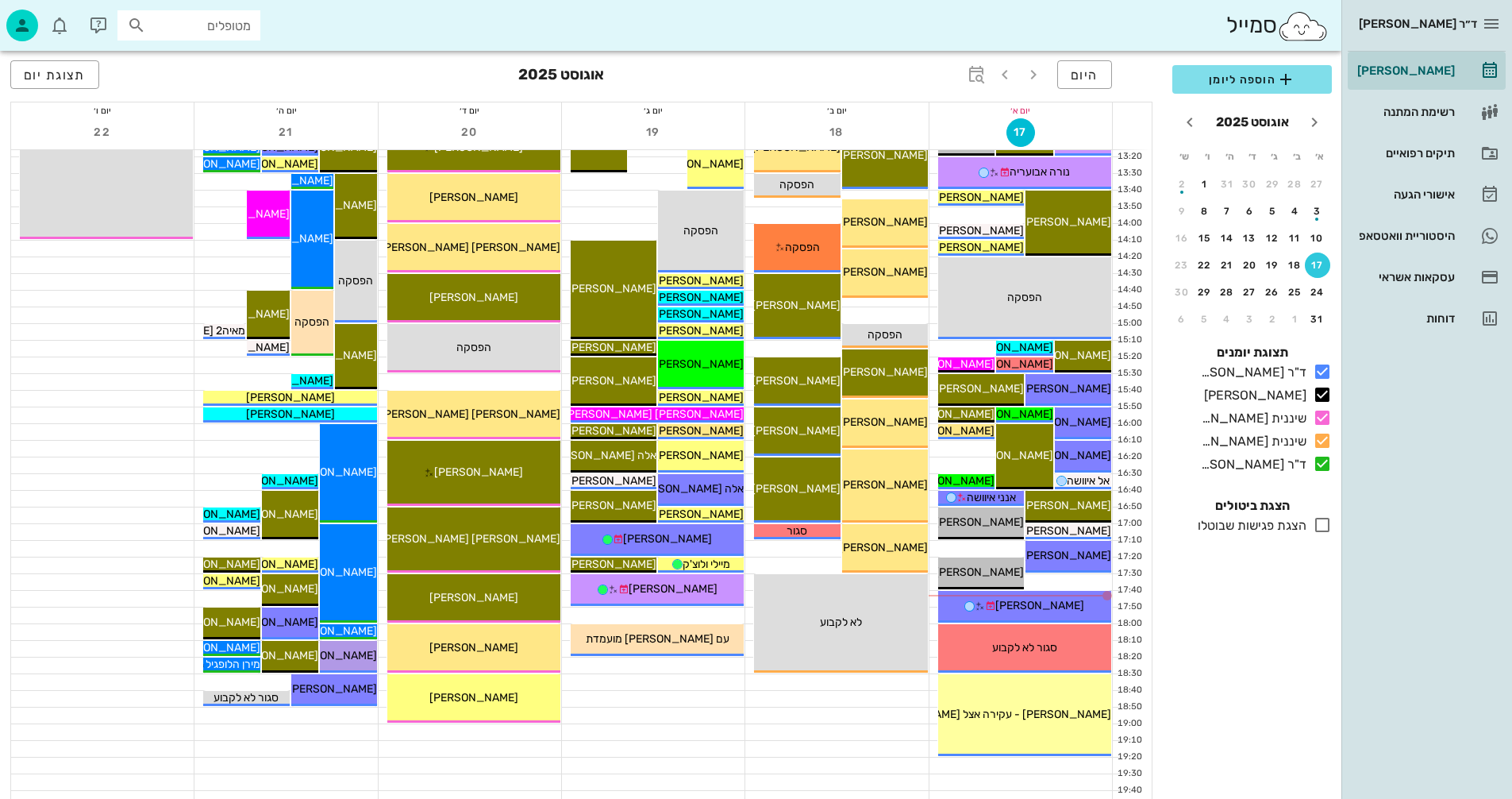
scroll to position [636, 0]
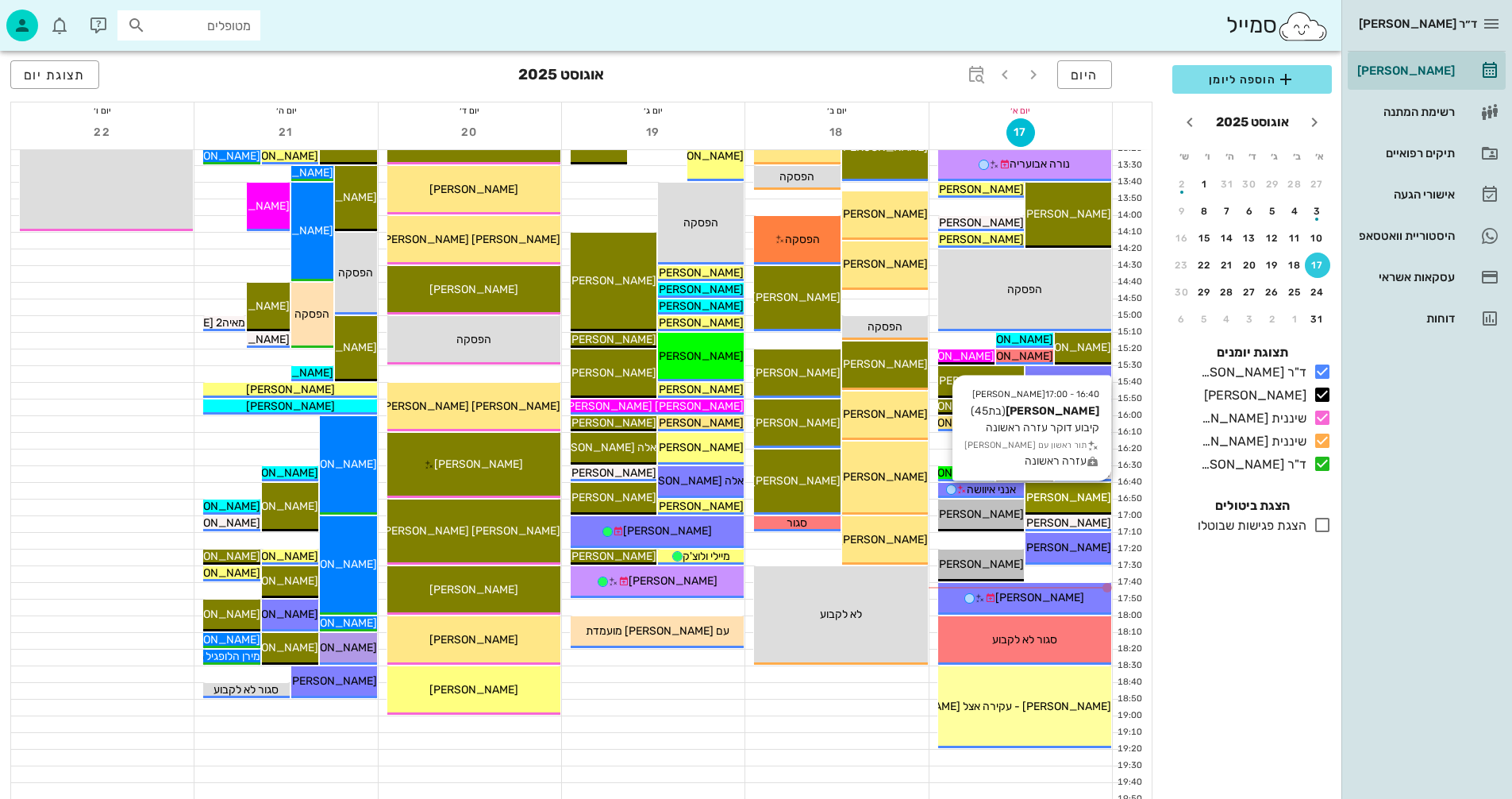
click at [1065, 496] on span "[PERSON_NAME]" at bounding box center [1066, 497] width 89 height 13
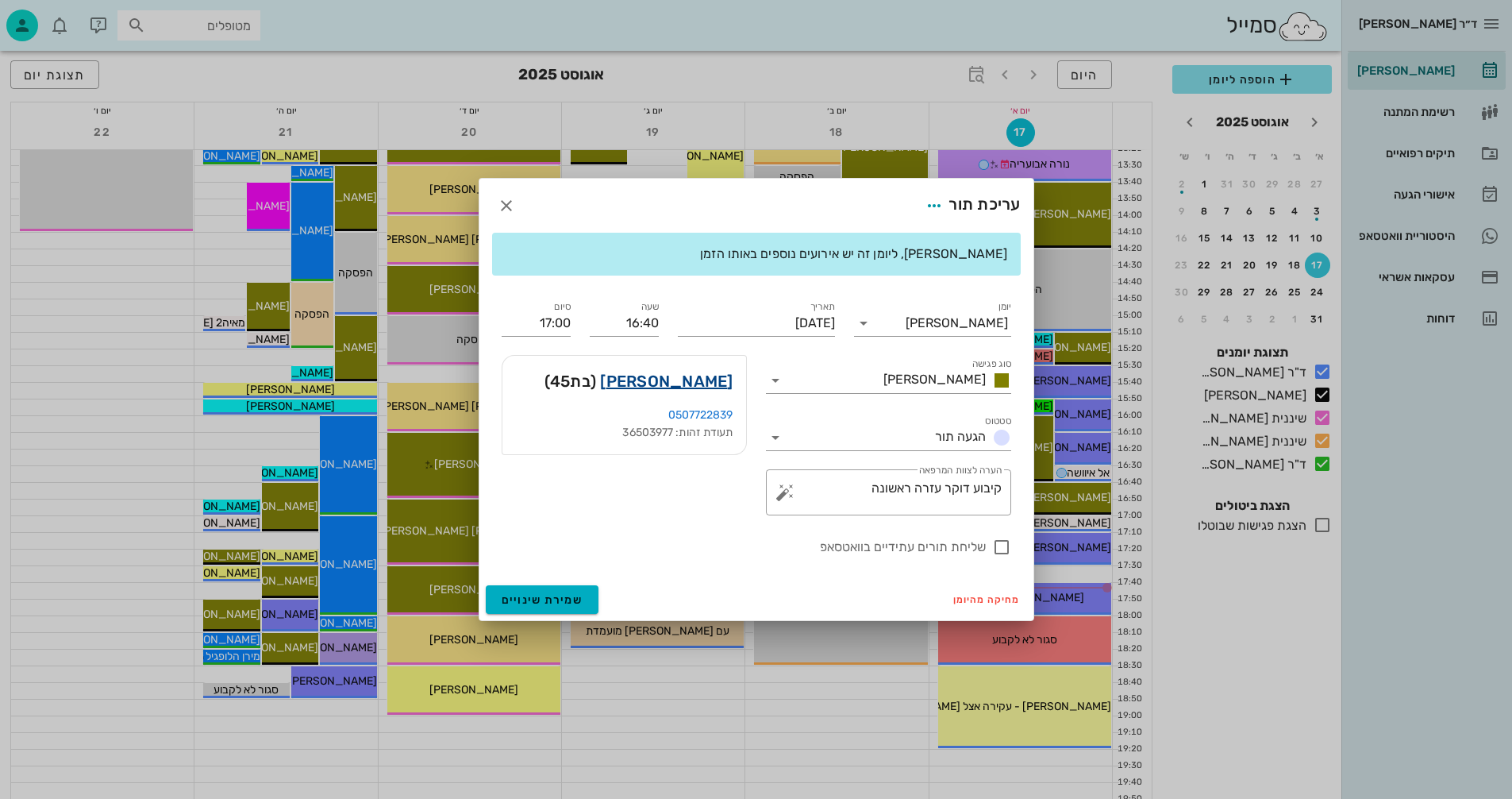
click at [665, 378] on link "[PERSON_NAME]" at bounding box center [666, 381] width 133 height 26
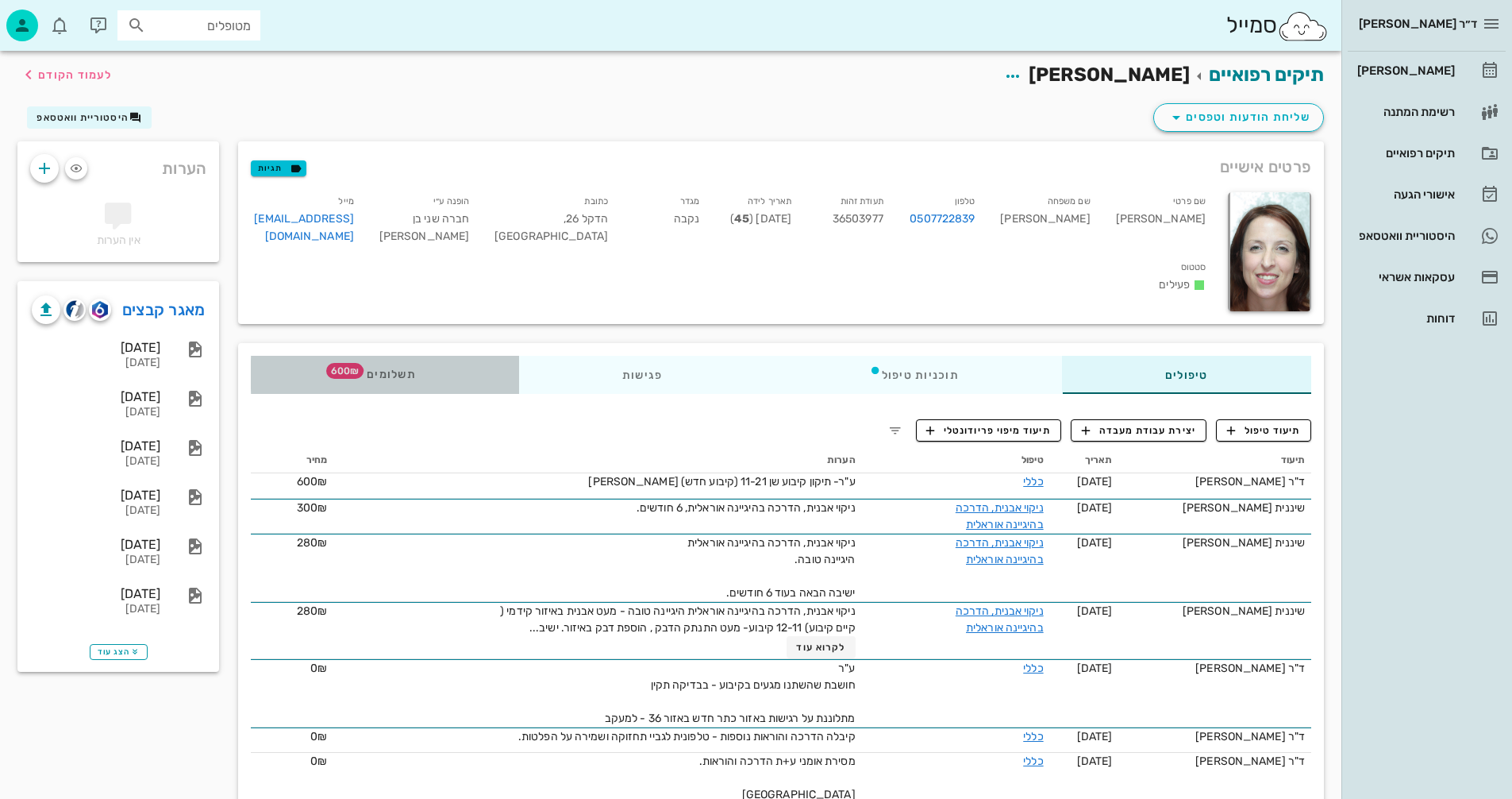
click at [348, 367] on span "600₪" at bounding box center [345, 370] width 37 height 16
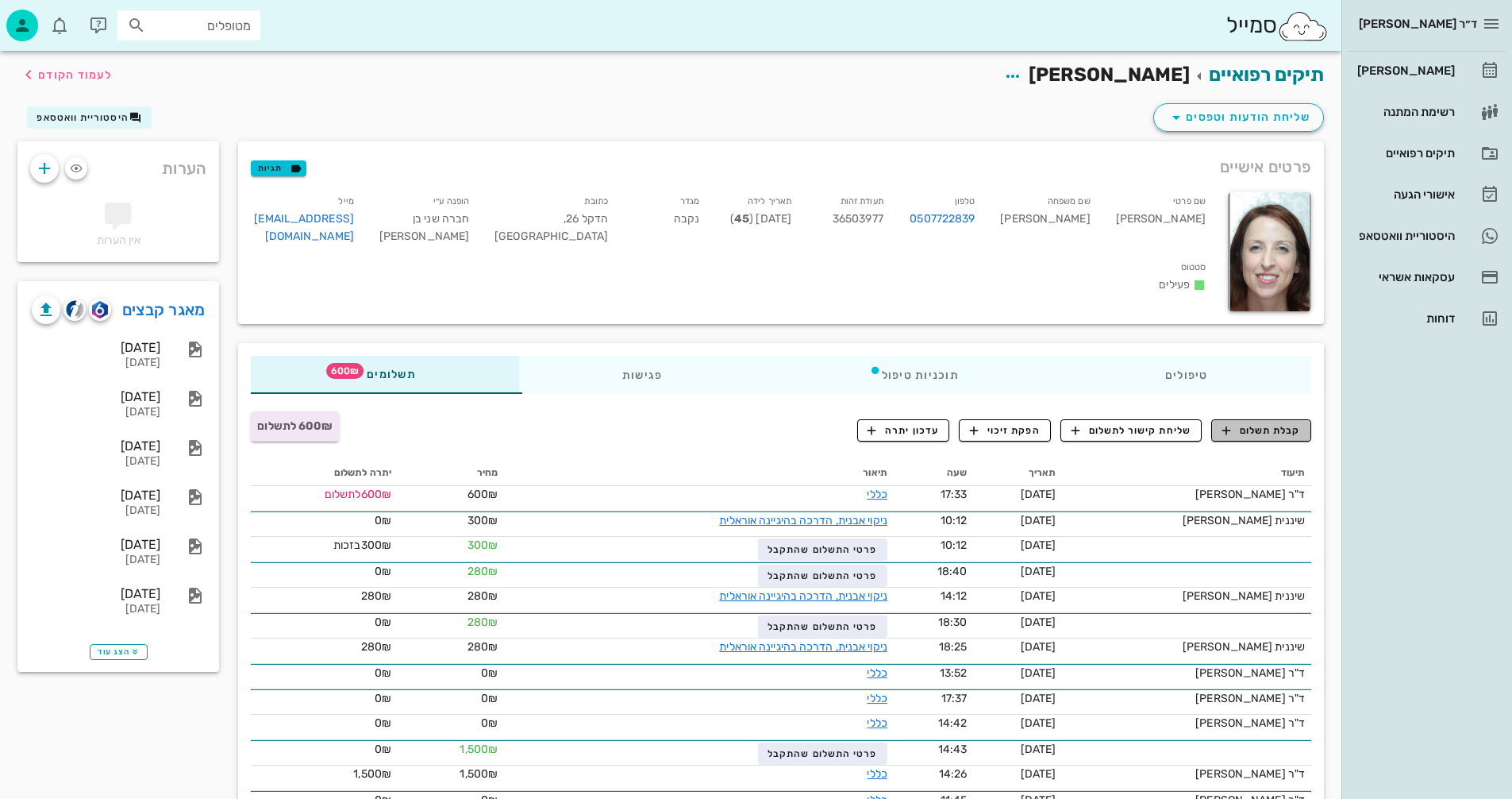
click at [1250, 430] on span "קבלת תשלום" at bounding box center [1262, 430] width 79 height 14
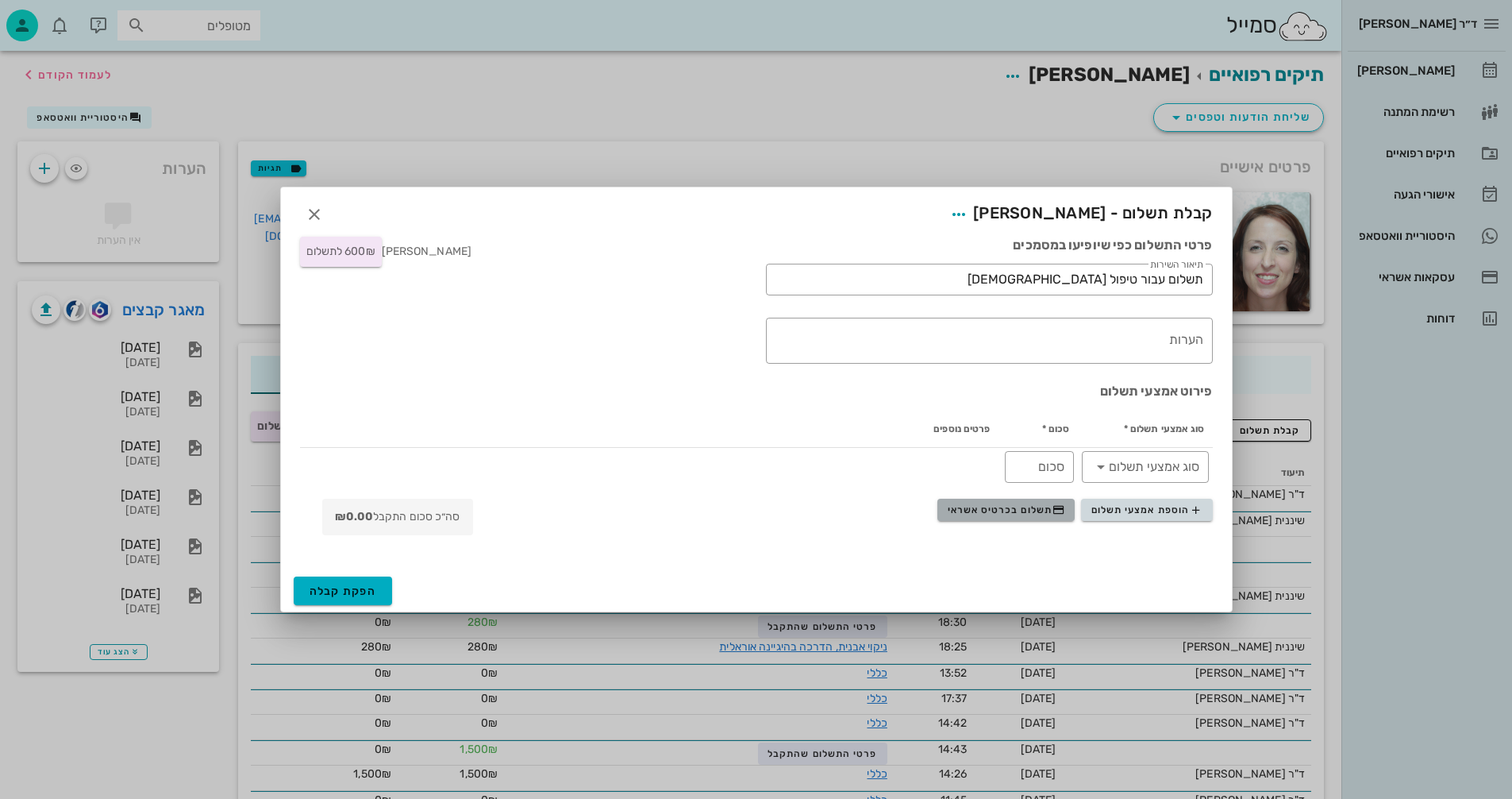
click at [974, 508] on span "תשלום בכרטיס אשראי" at bounding box center [1007, 509] width 118 height 12
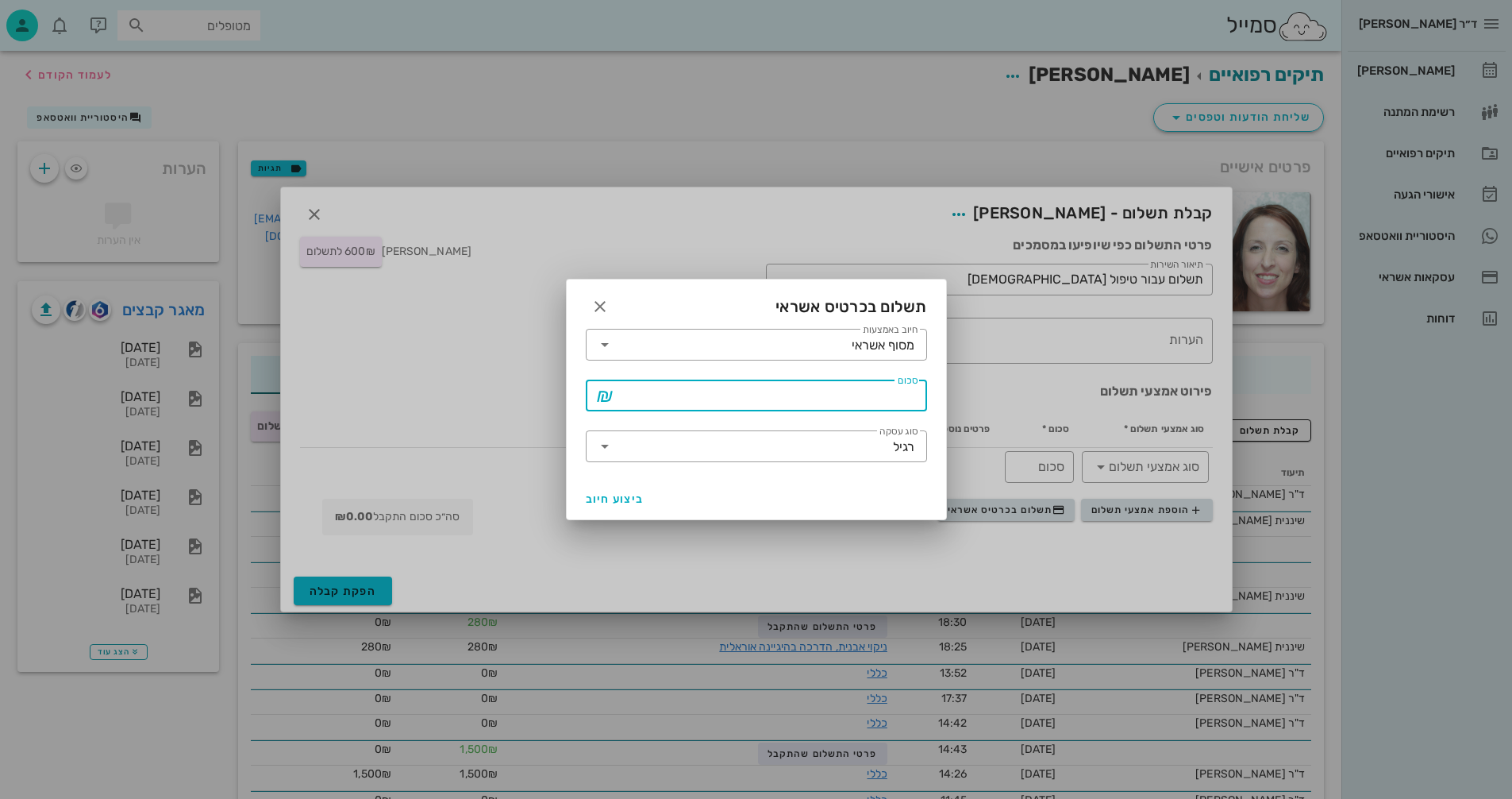
click at [853, 395] on input "סכום" at bounding box center [767, 395] width 300 height 26
type input "600"
click at [601, 309] on icon "button" at bounding box center [600, 306] width 19 height 19
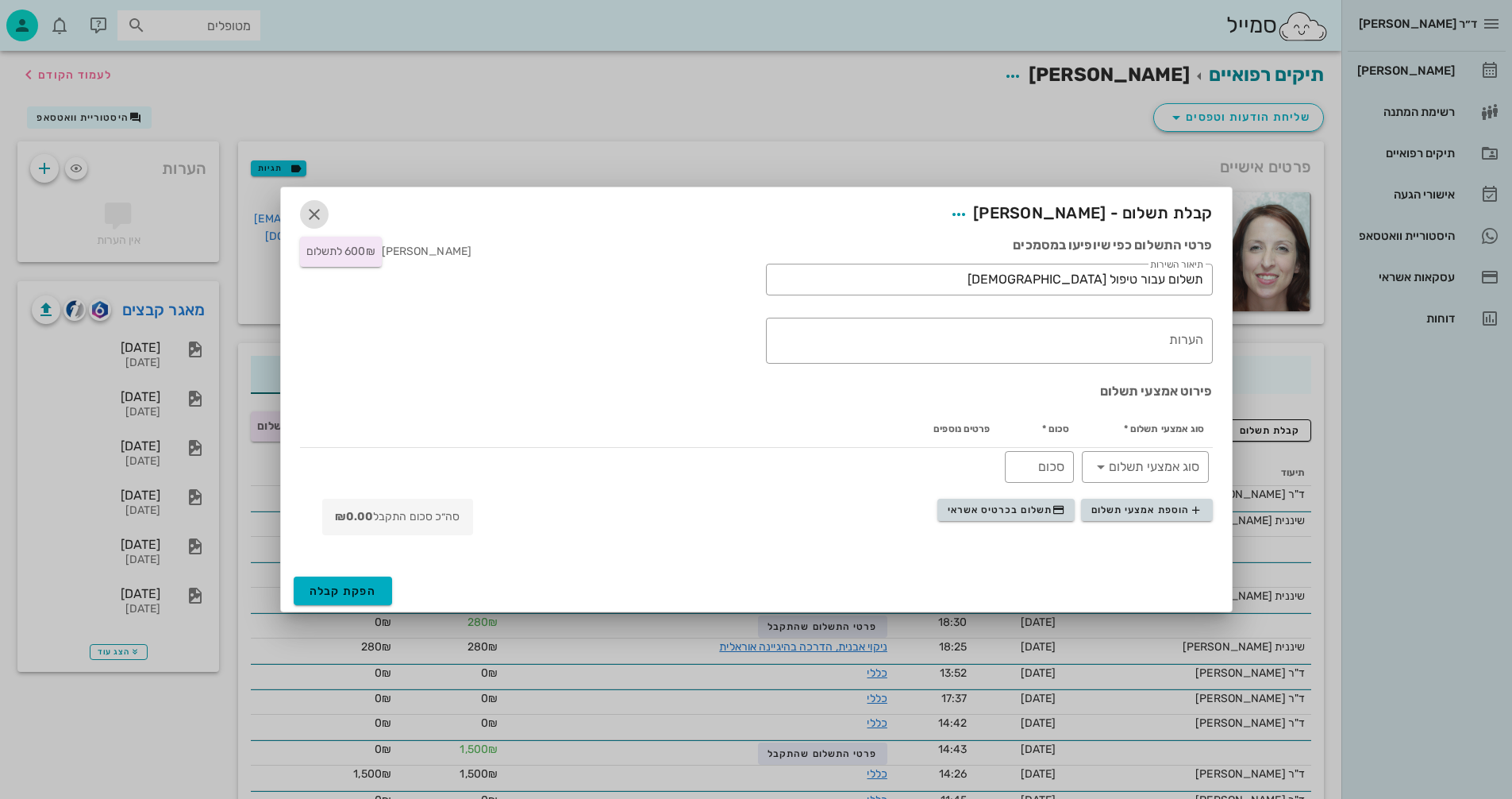
click at [315, 211] on icon "button" at bounding box center [314, 214] width 19 height 19
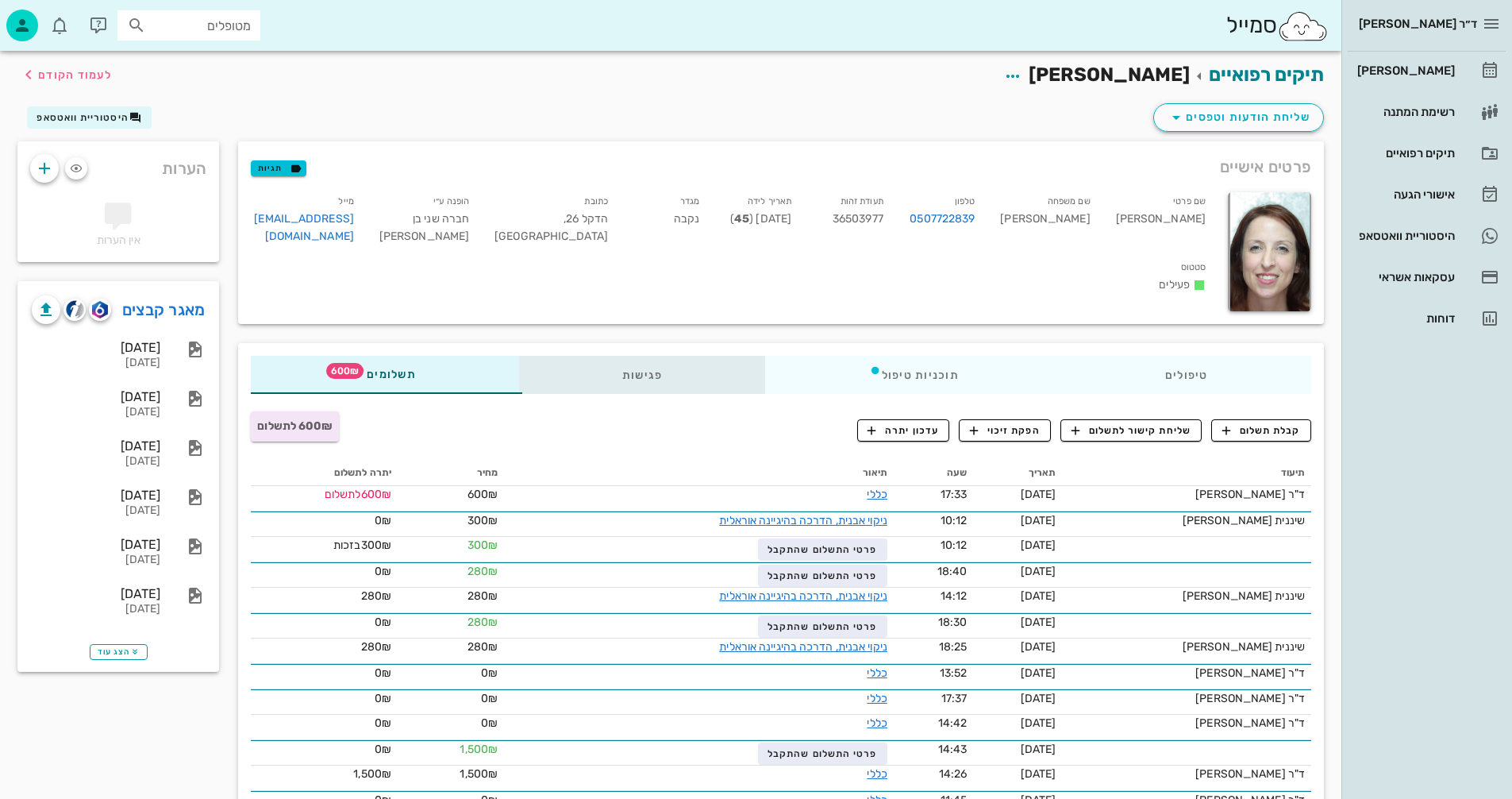
click at [741, 391] on div "פגישות" at bounding box center [643, 375] width 247 height 38
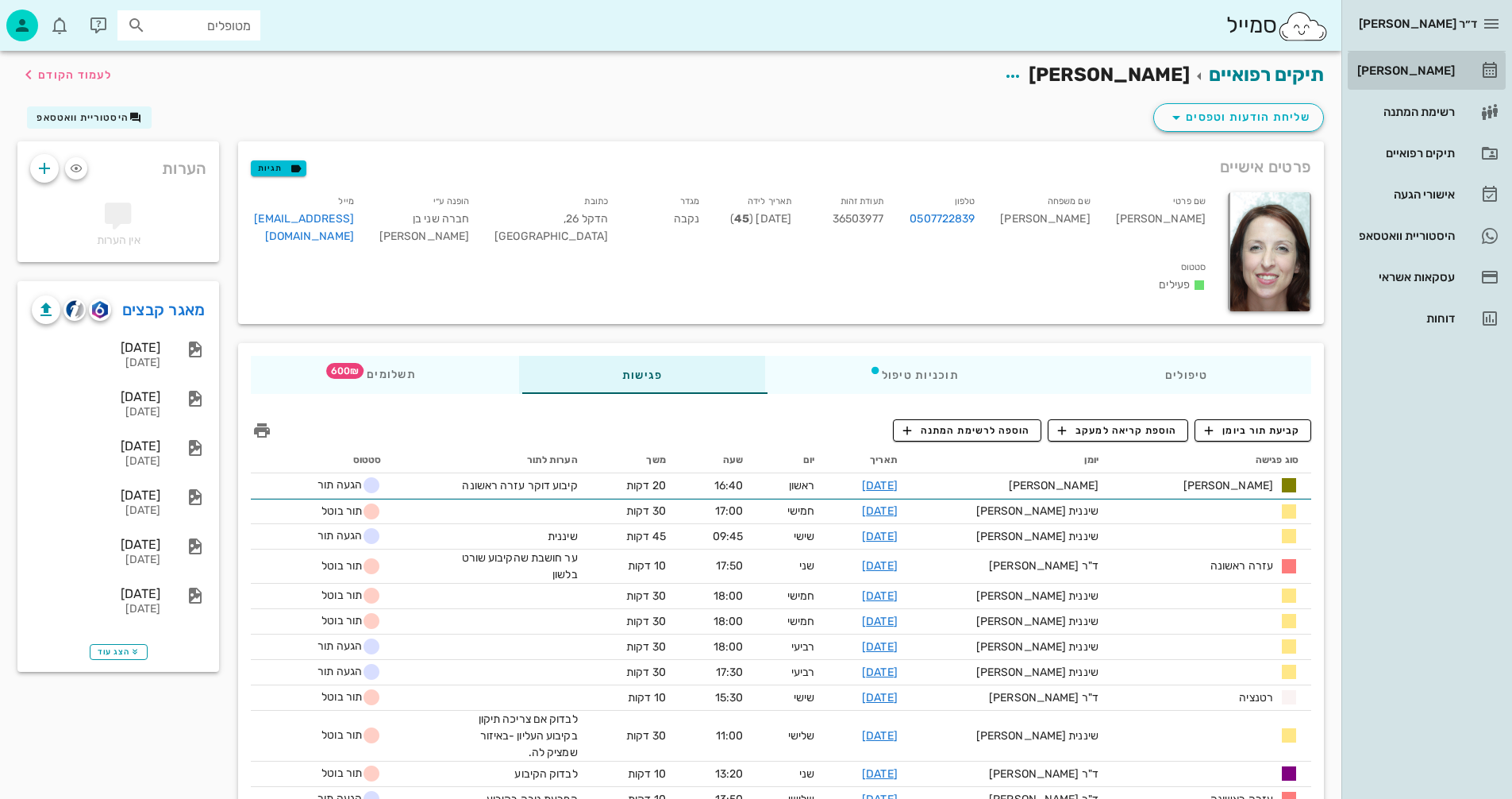
click at [1413, 66] on div "[PERSON_NAME]" at bounding box center [1405, 70] width 101 height 12
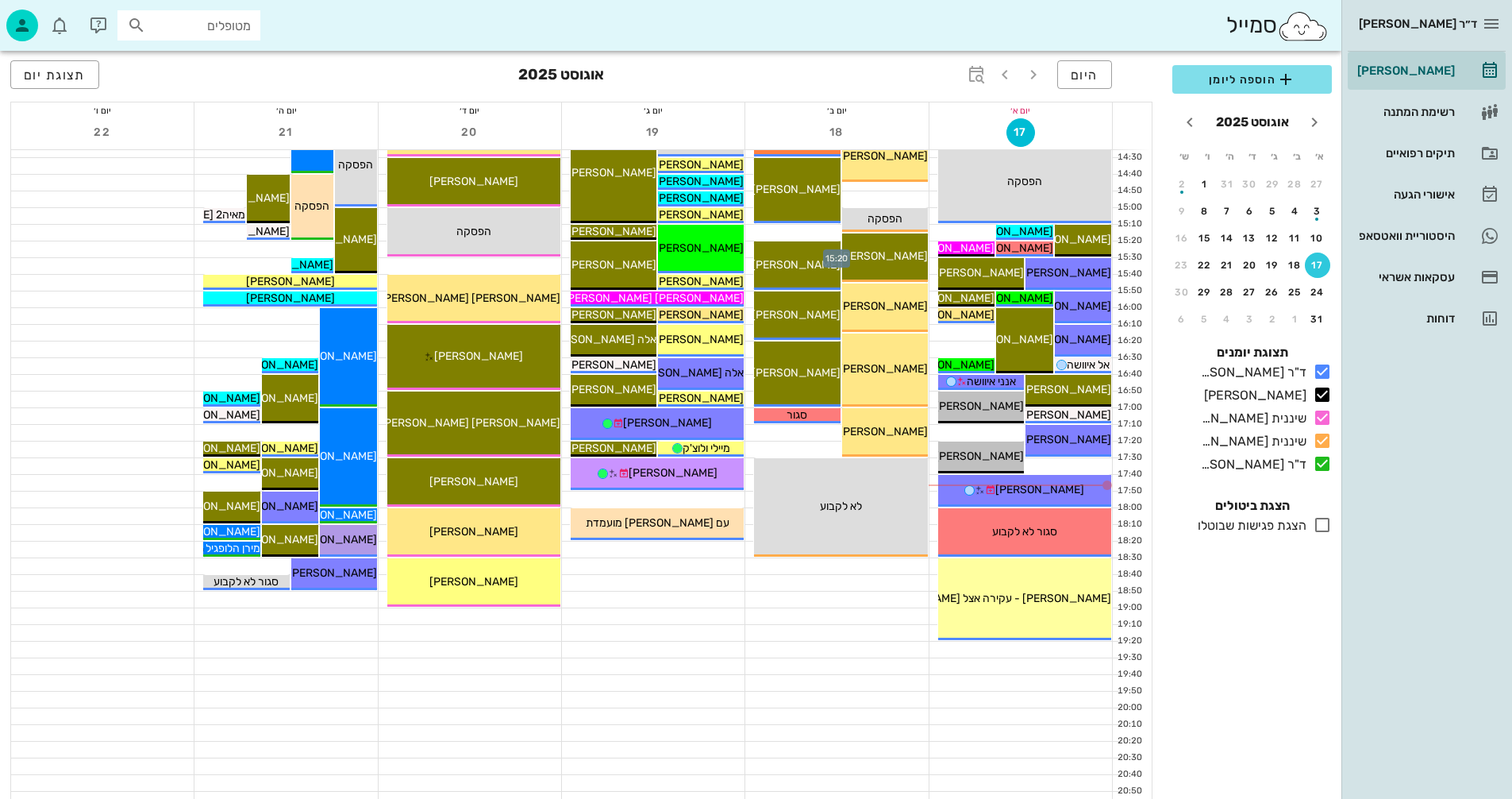
scroll to position [752, 0]
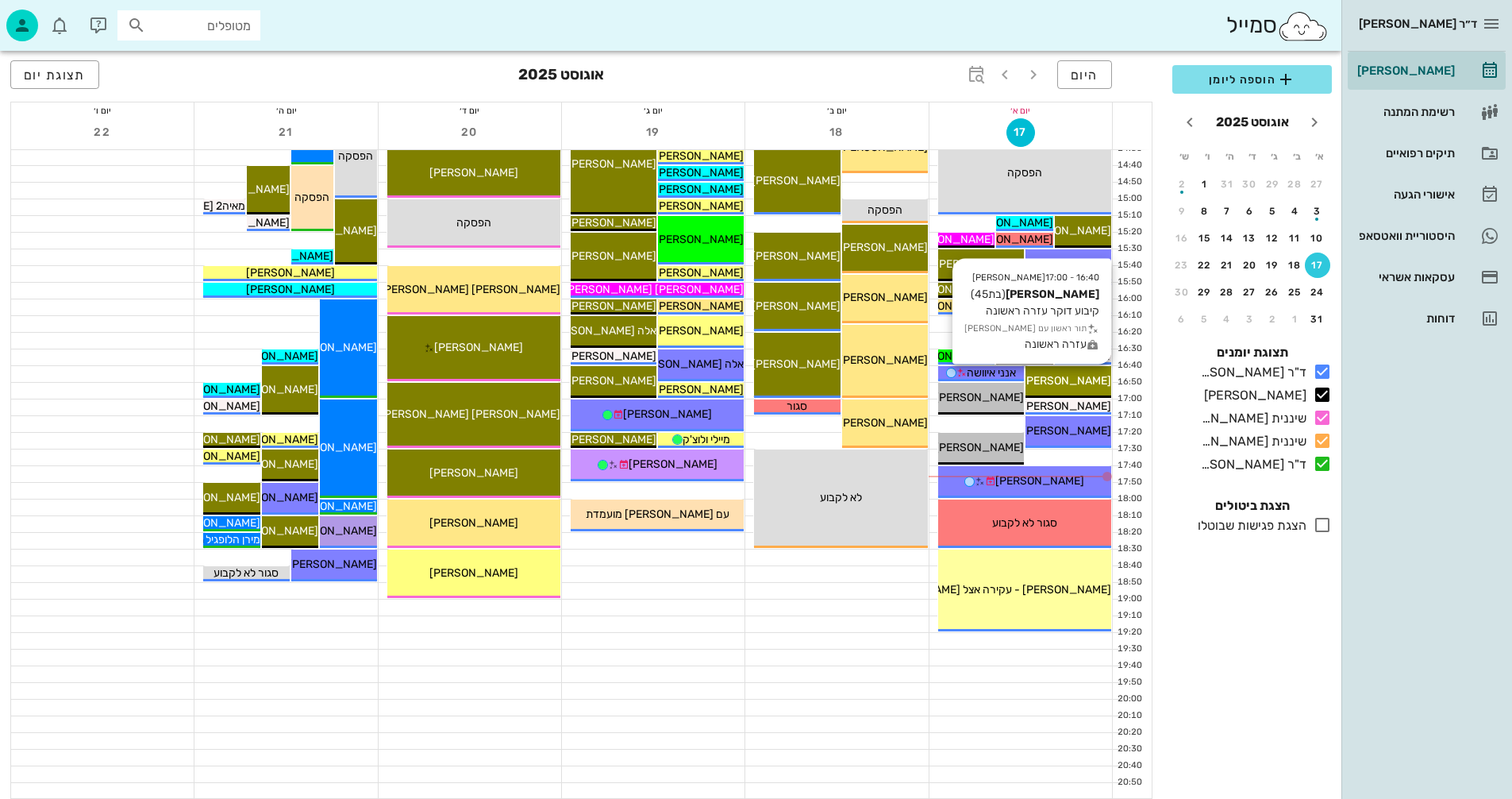
click at [1082, 371] on div "16:40 - 17:00 יומן מרפאה רותי גרינבאום (בת 45 ) קיבוע דוקר עזרה ראשונה תור ראשו…" at bounding box center [1068, 382] width 85 height 31
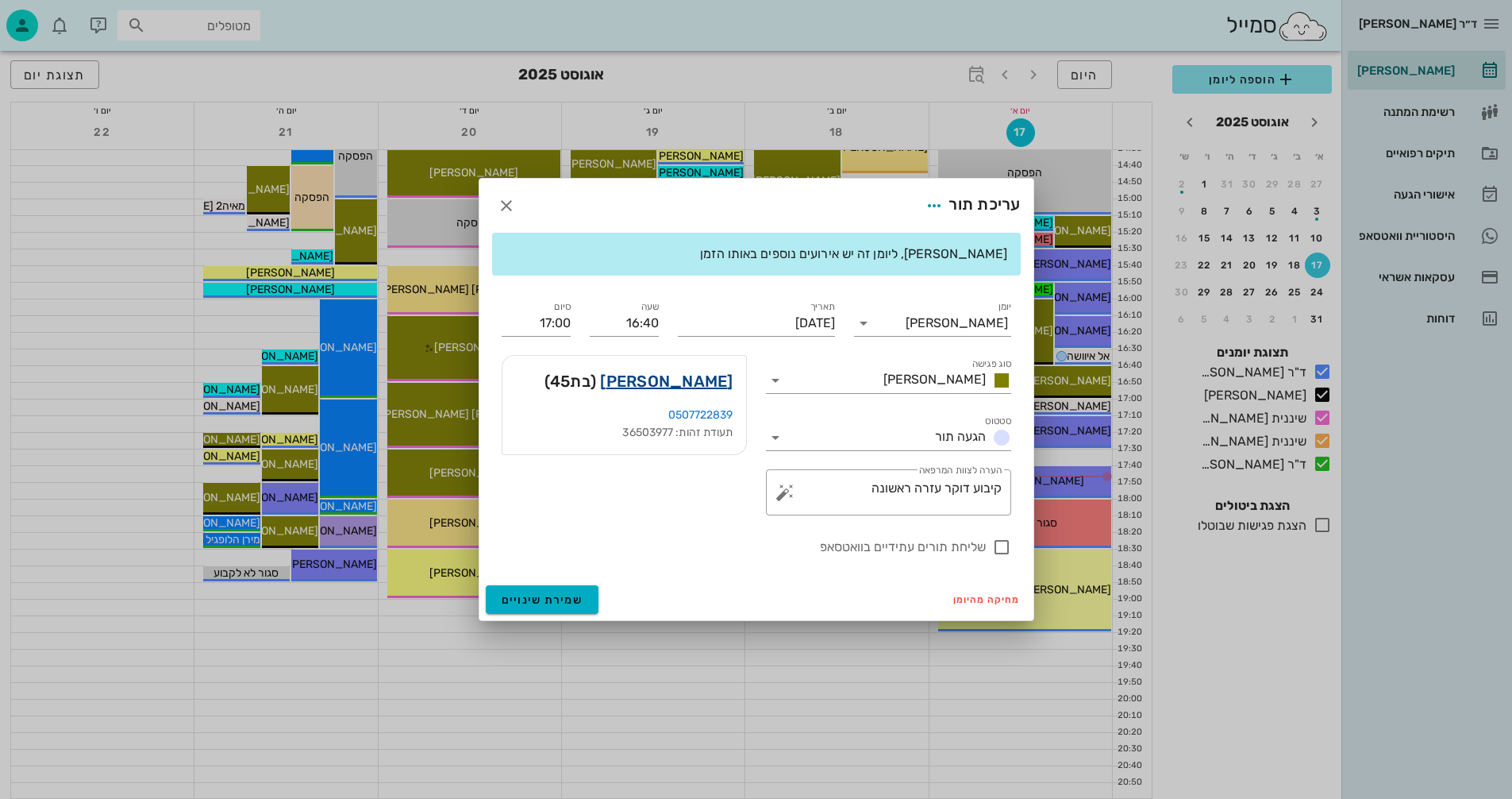
click at [696, 377] on link "[PERSON_NAME]" at bounding box center [666, 381] width 133 height 26
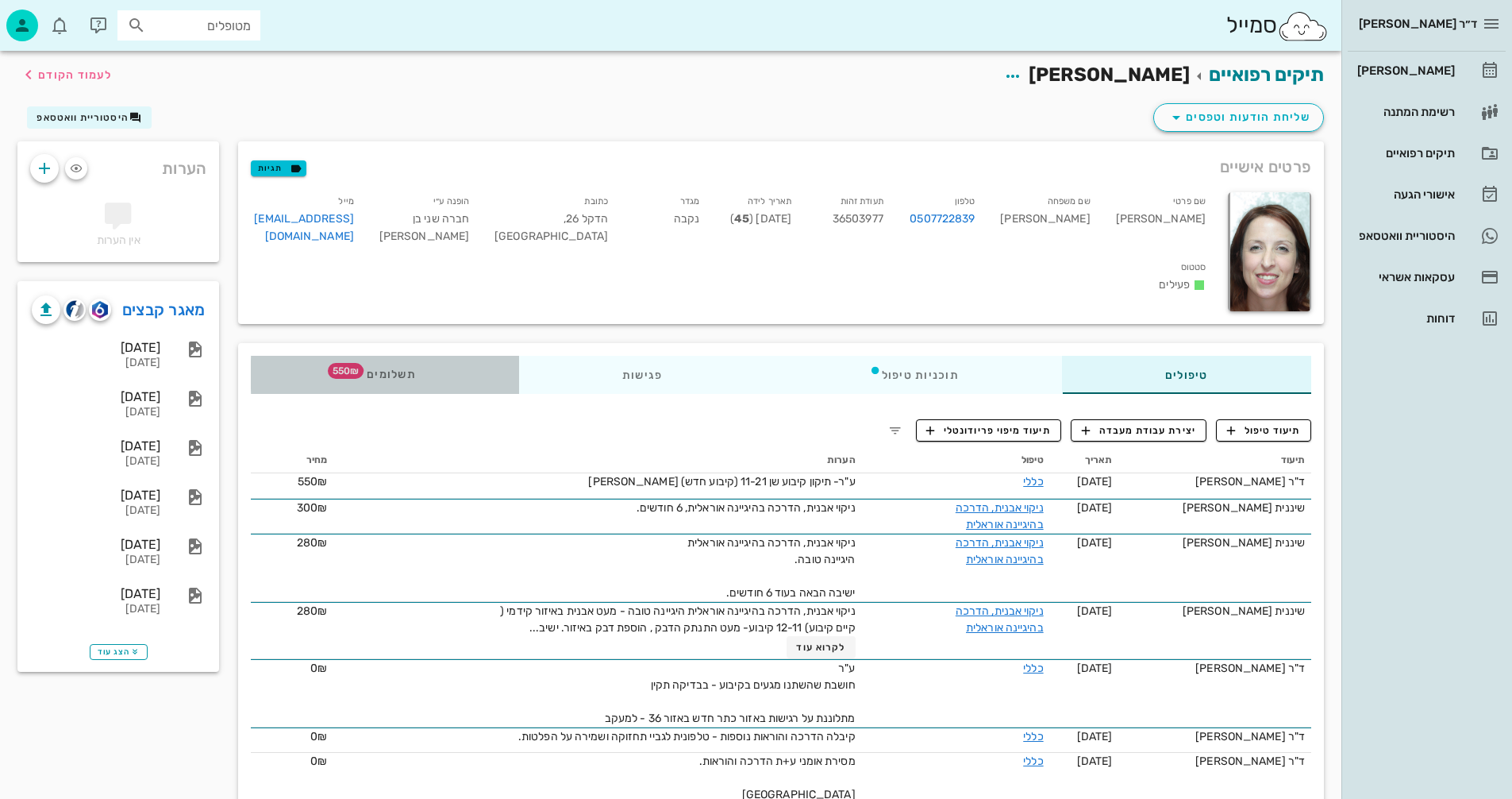
click at [395, 375] on span "תשלומים 550₪" at bounding box center [384, 375] width 62 height 11
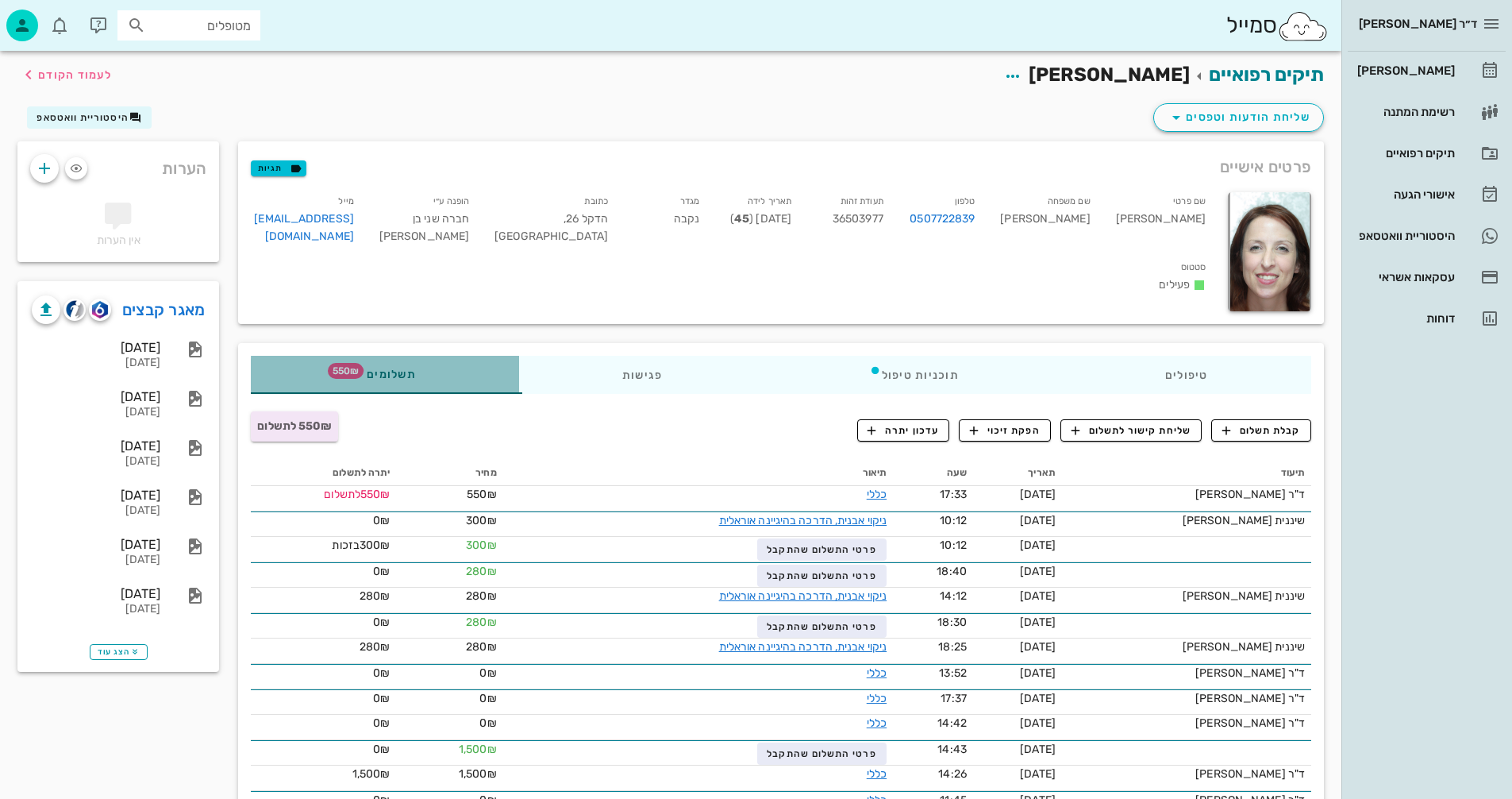
click at [402, 370] on span "תשלומים 550₪" at bounding box center [384, 375] width 62 height 11
click at [403, 370] on span "תשלומים 550₪" at bounding box center [384, 375] width 62 height 11
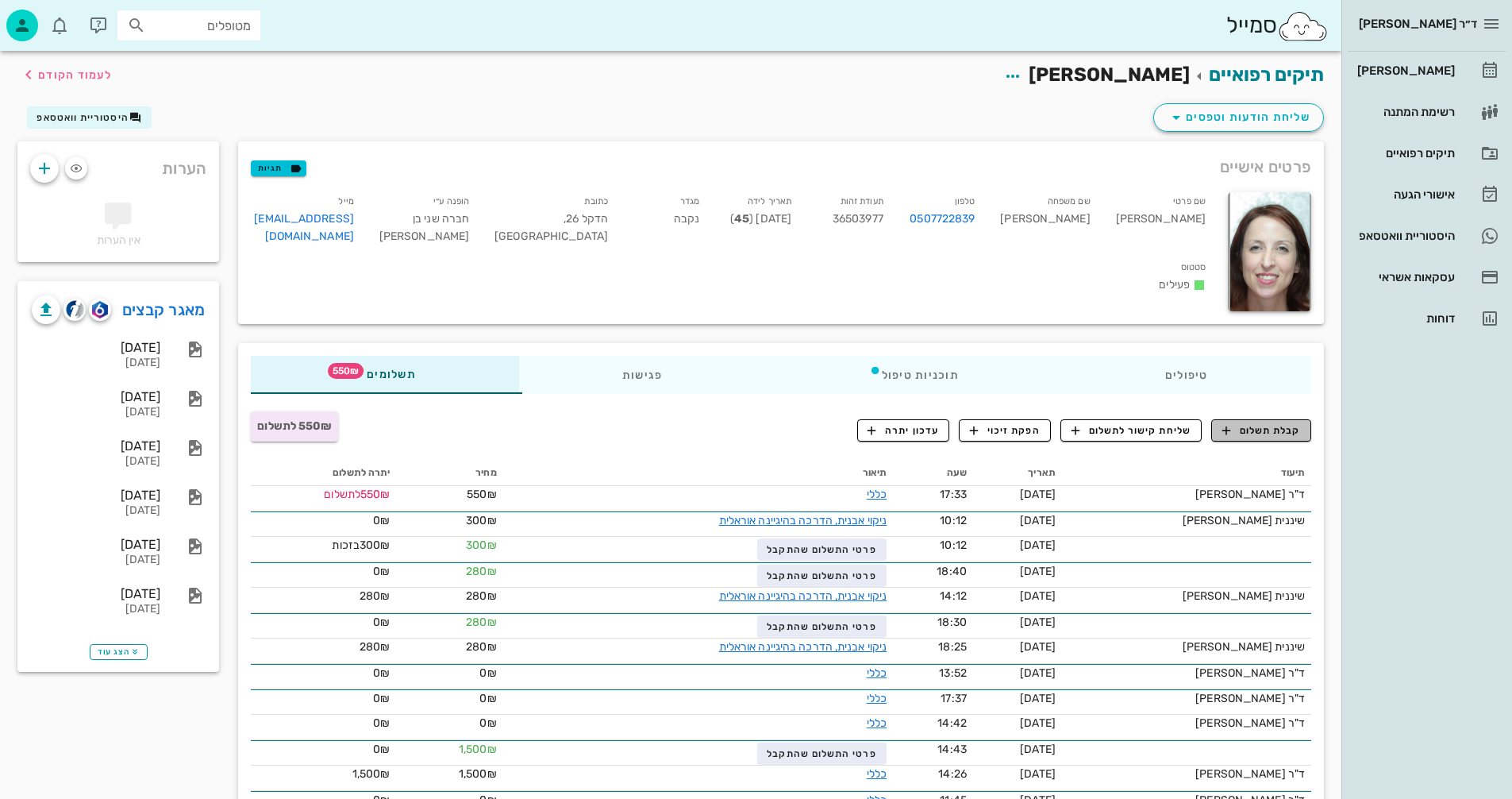
click at [1248, 425] on span "קבלת תשלום" at bounding box center [1262, 430] width 79 height 14
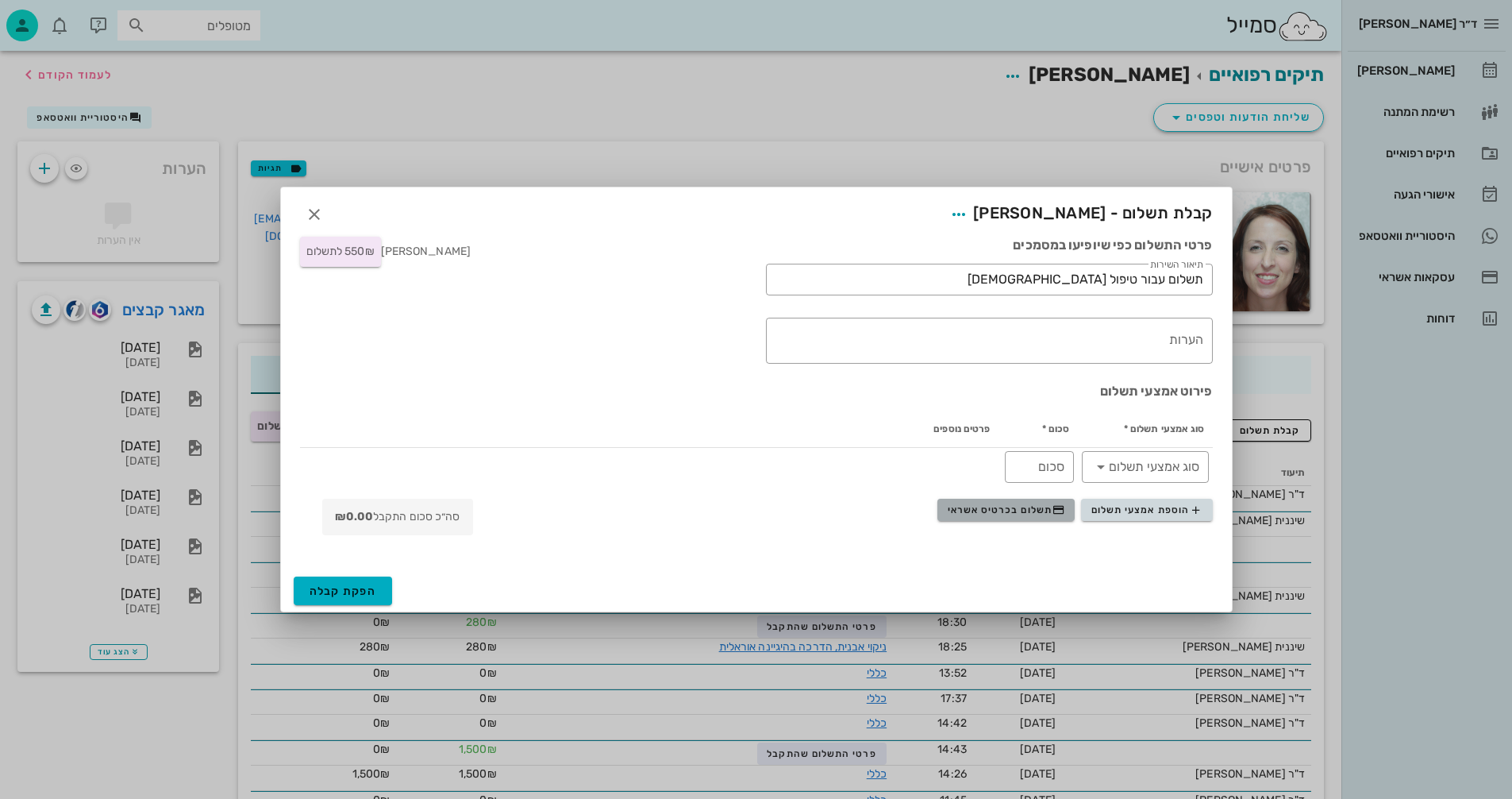
click at [995, 514] on span "תשלום בכרטיס אשראי" at bounding box center [1007, 509] width 118 height 12
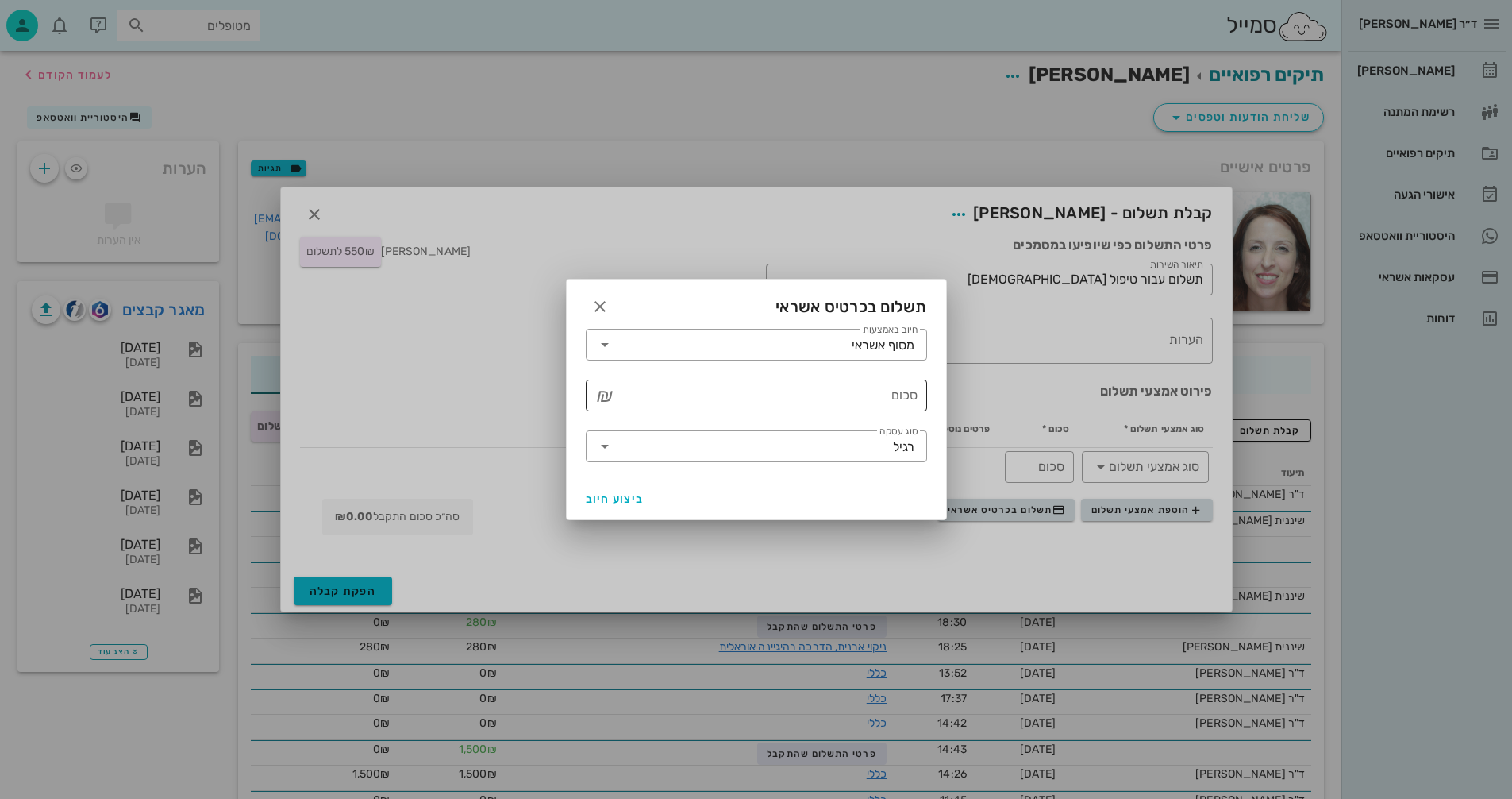
click at [787, 396] on input "סכום" at bounding box center [767, 395] width 300 height 26
type input "550"
click at [626, 500] on span "ביצוע חיוב" at bounding box center [615, 499] width 59 height 13
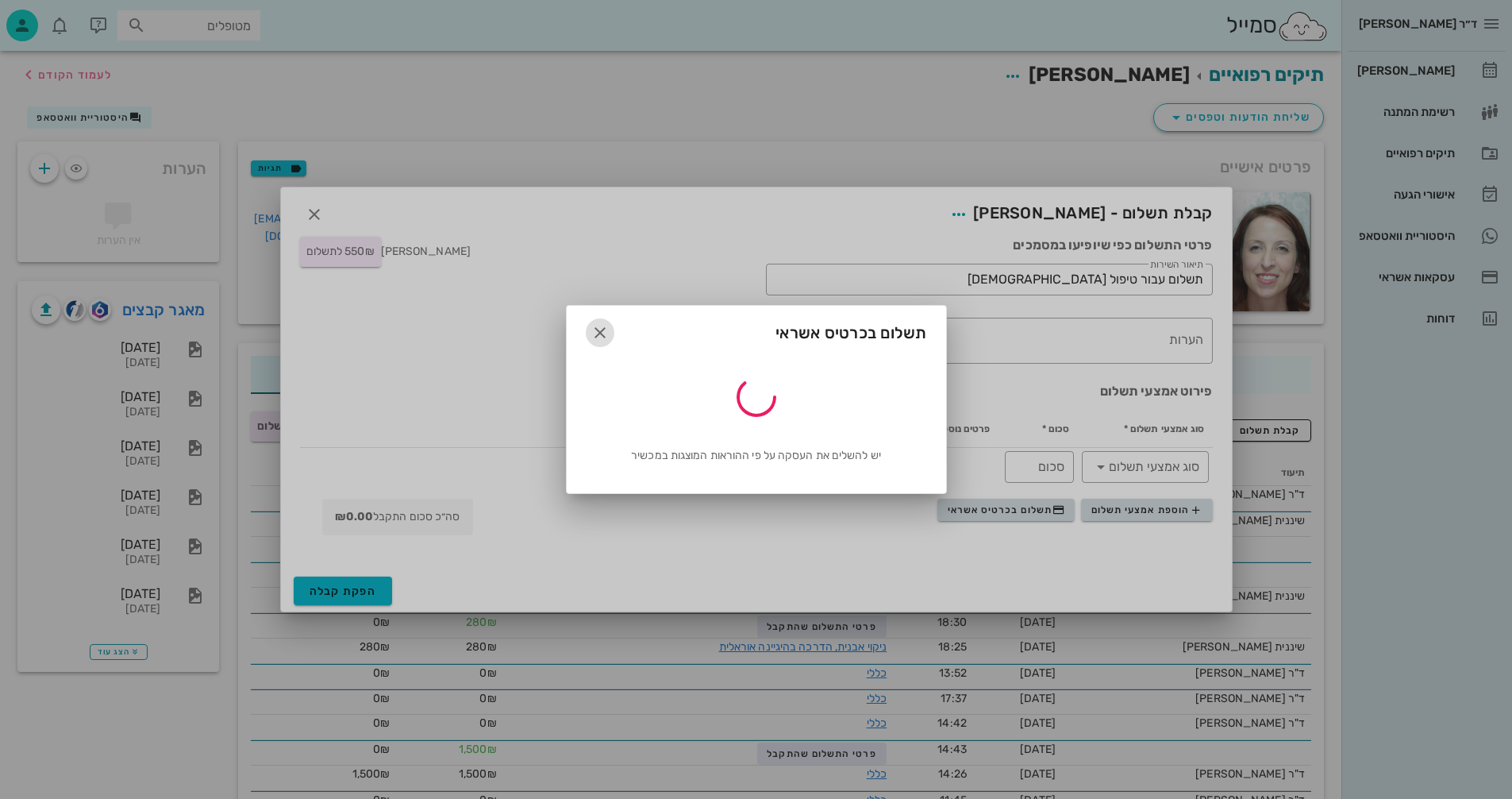
click at [600, 327] on icon "button" at bounding box center [600, 332] width 19 height 19
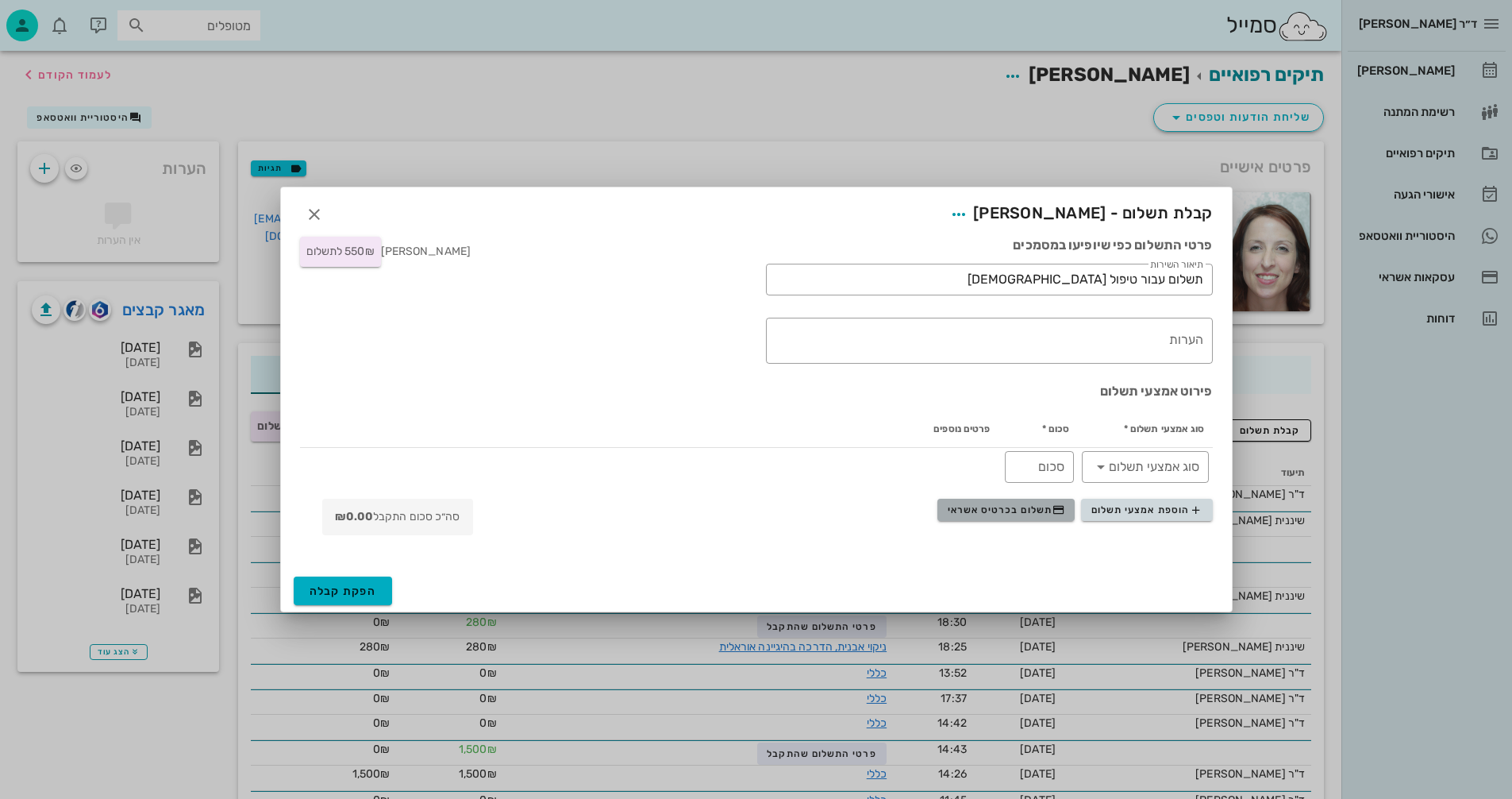
click at [1008, 503] on span "תשלום בכרטיס אשראי" at bounding box center [1007, 509] width 118 height 12
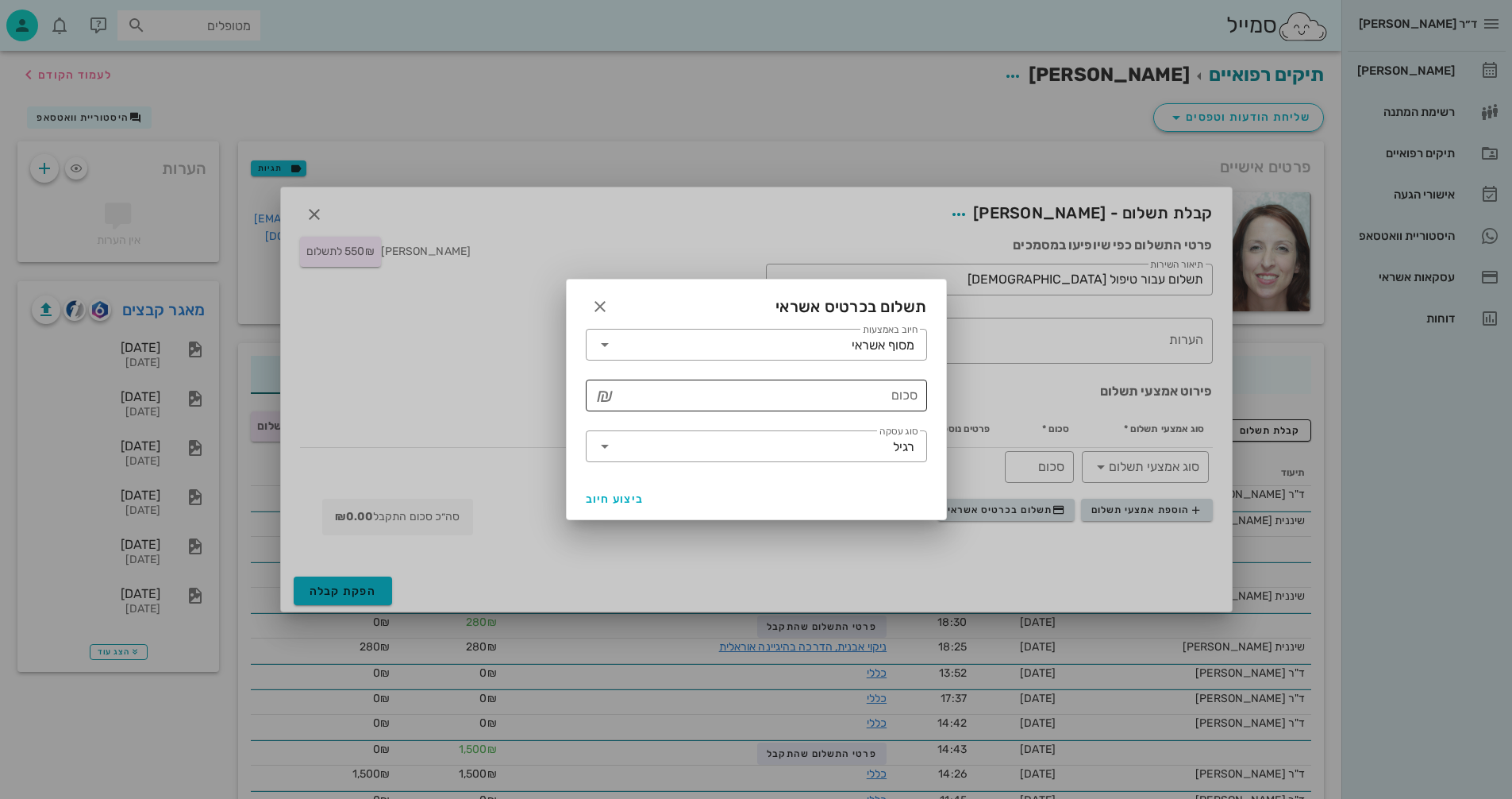
click at [778, 404] on input "סכום" at bounding box center [767, 395] width 300 height 26
type input "550"
click at [614, 501] on span "ביצוע חיוב" at bounding box center [615, 499] width 59 height 13
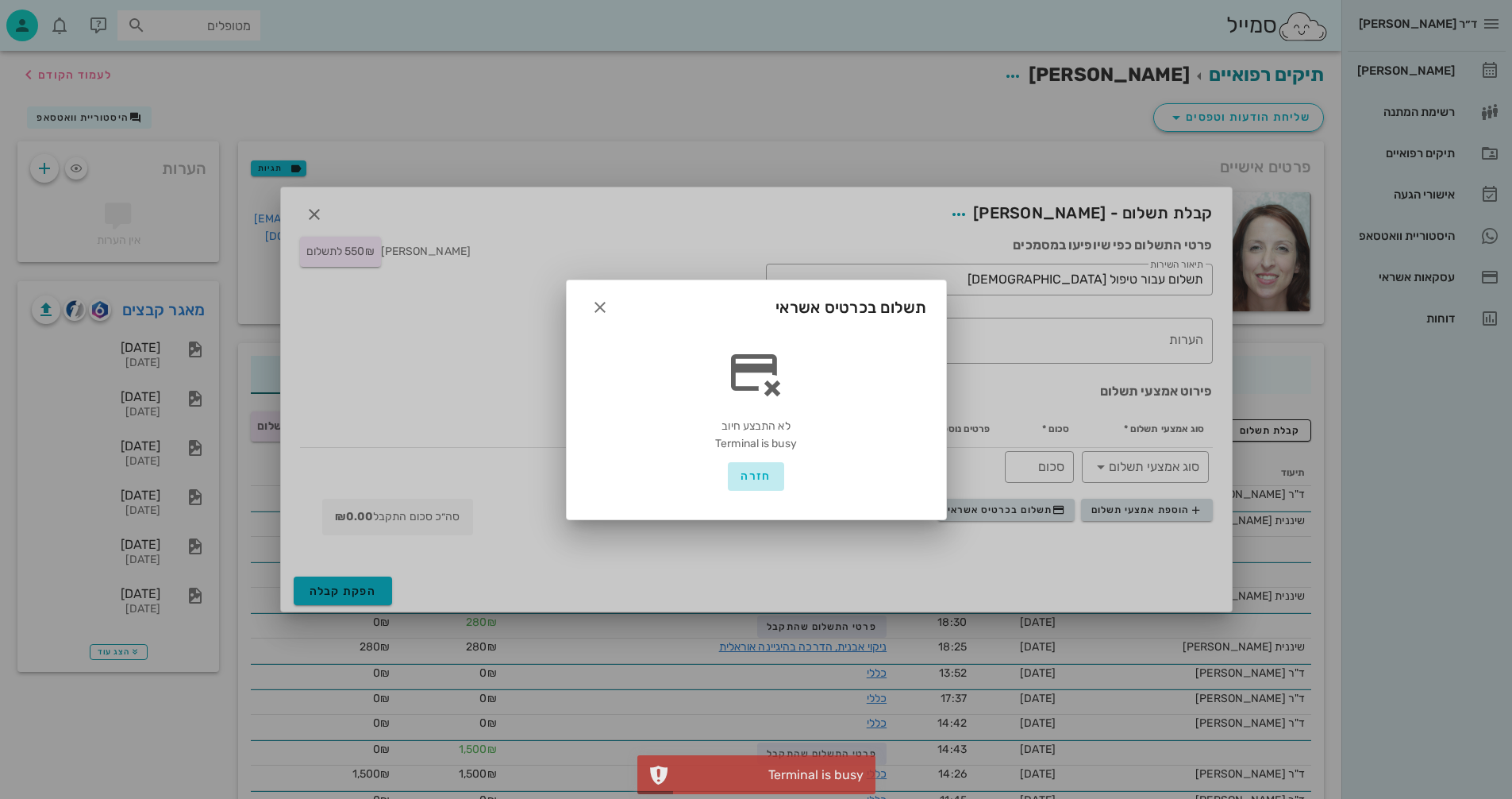
click at [761, 472] on span "חזרה" at bounding box center [756, 476] width 30 height 13
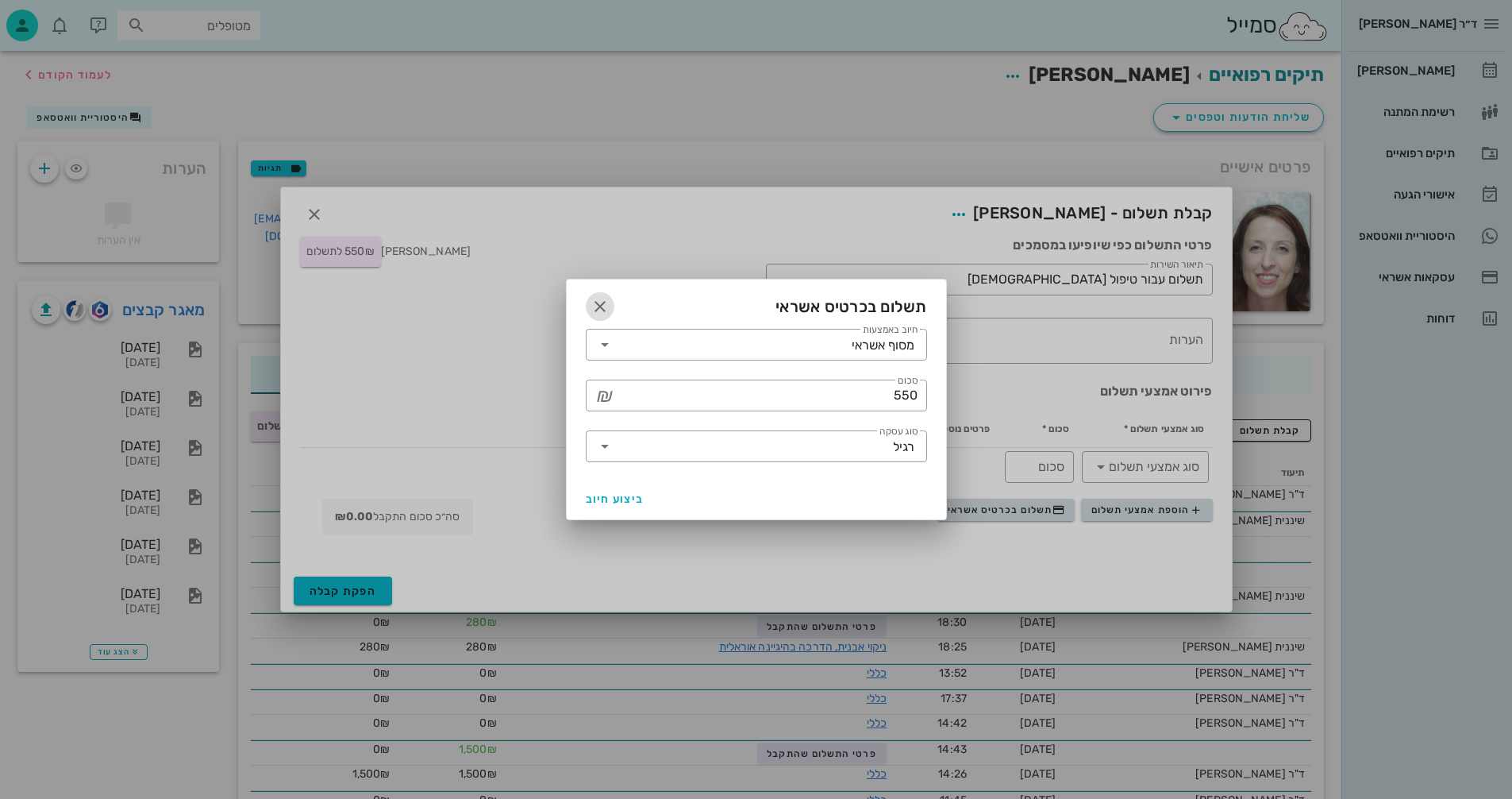
click at [598, 306] on icon "button" at bounding box center [600, 306] width 19 height 19
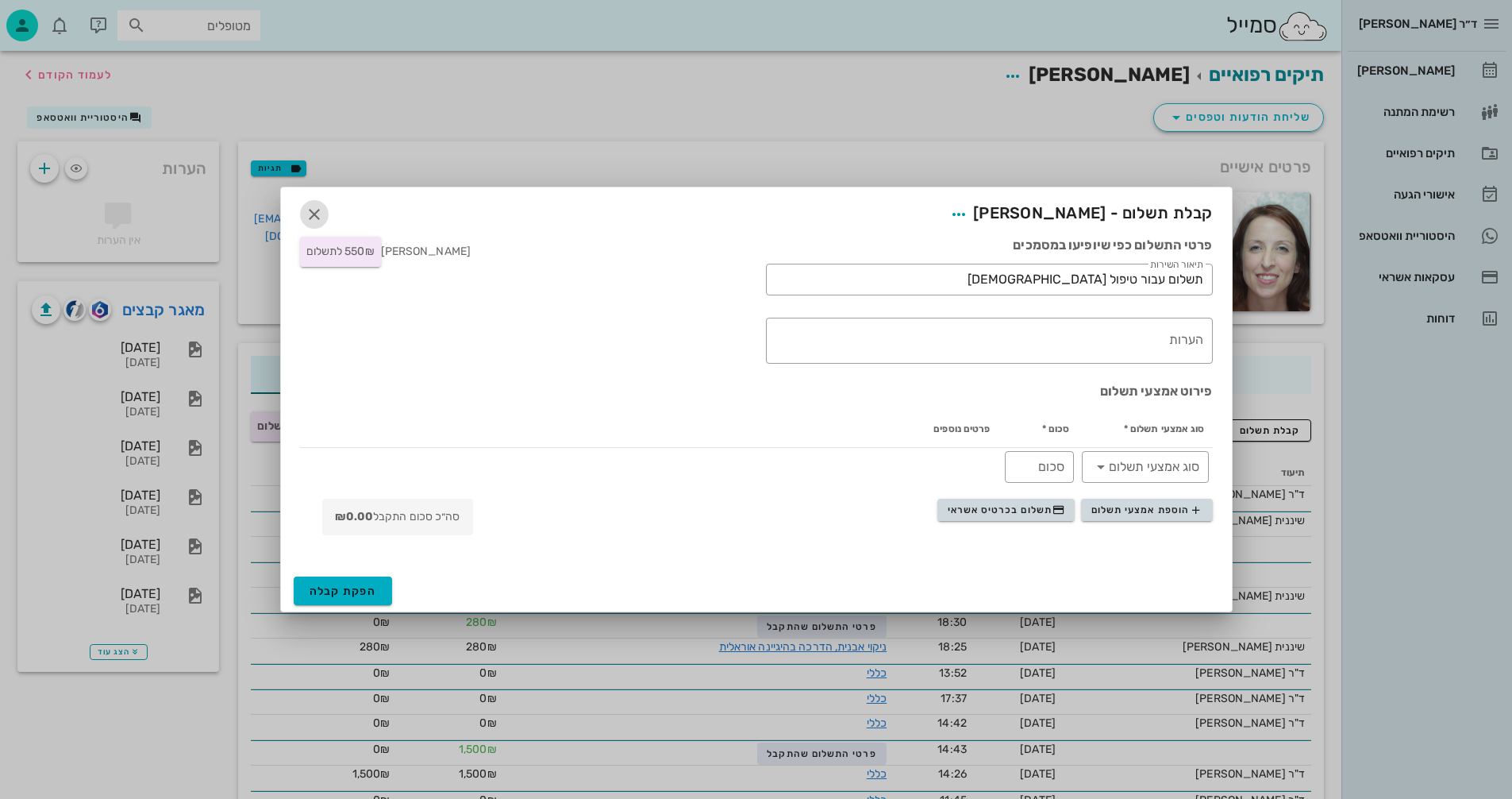
click at [310, 211] on icon "button" at bounding box center [314, 214] width 19 height 19
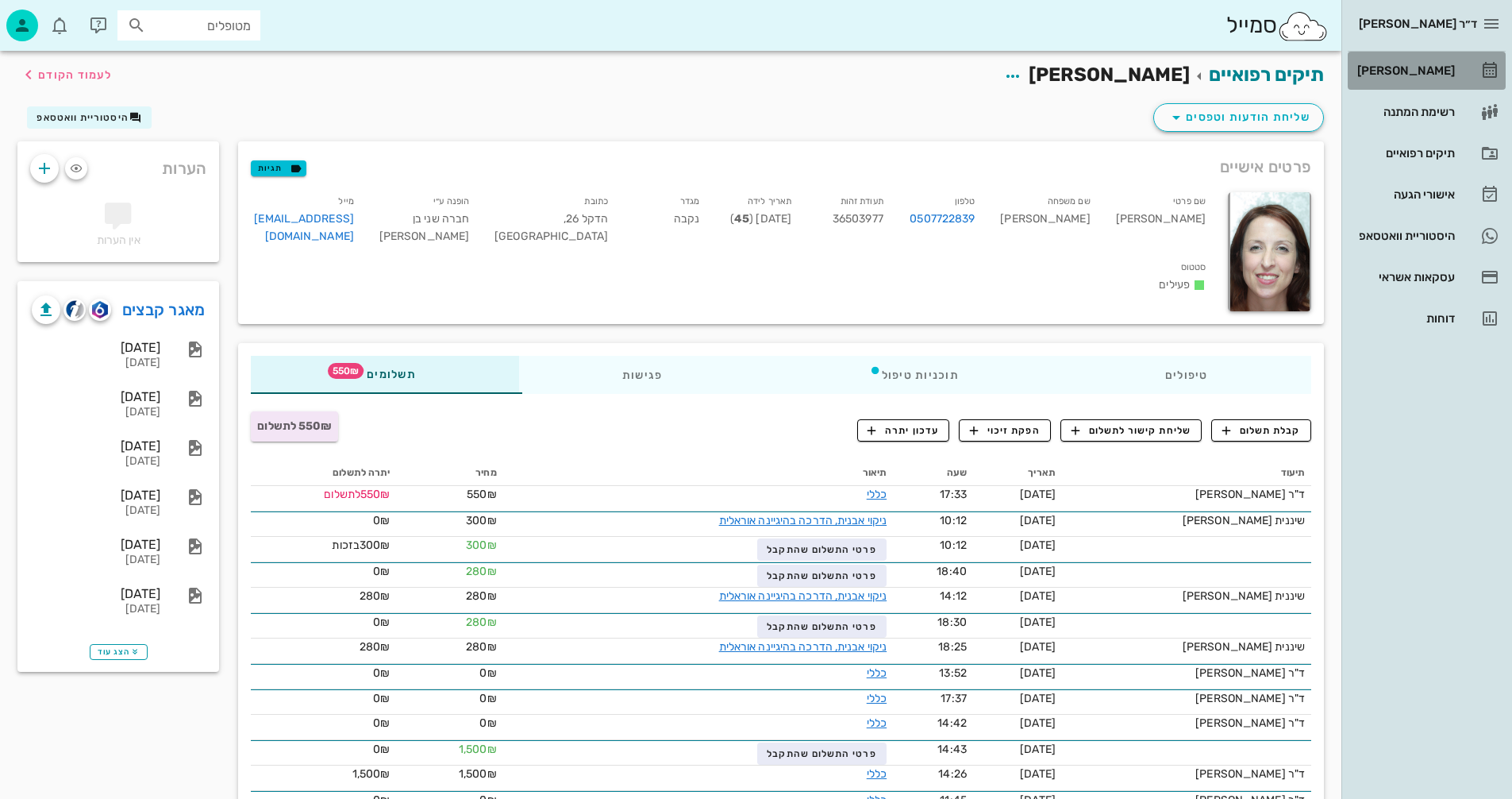
click at [1428, 69] on div "[PERSON_NAME]" at bounding box center [1405, 70] width 101 height 12
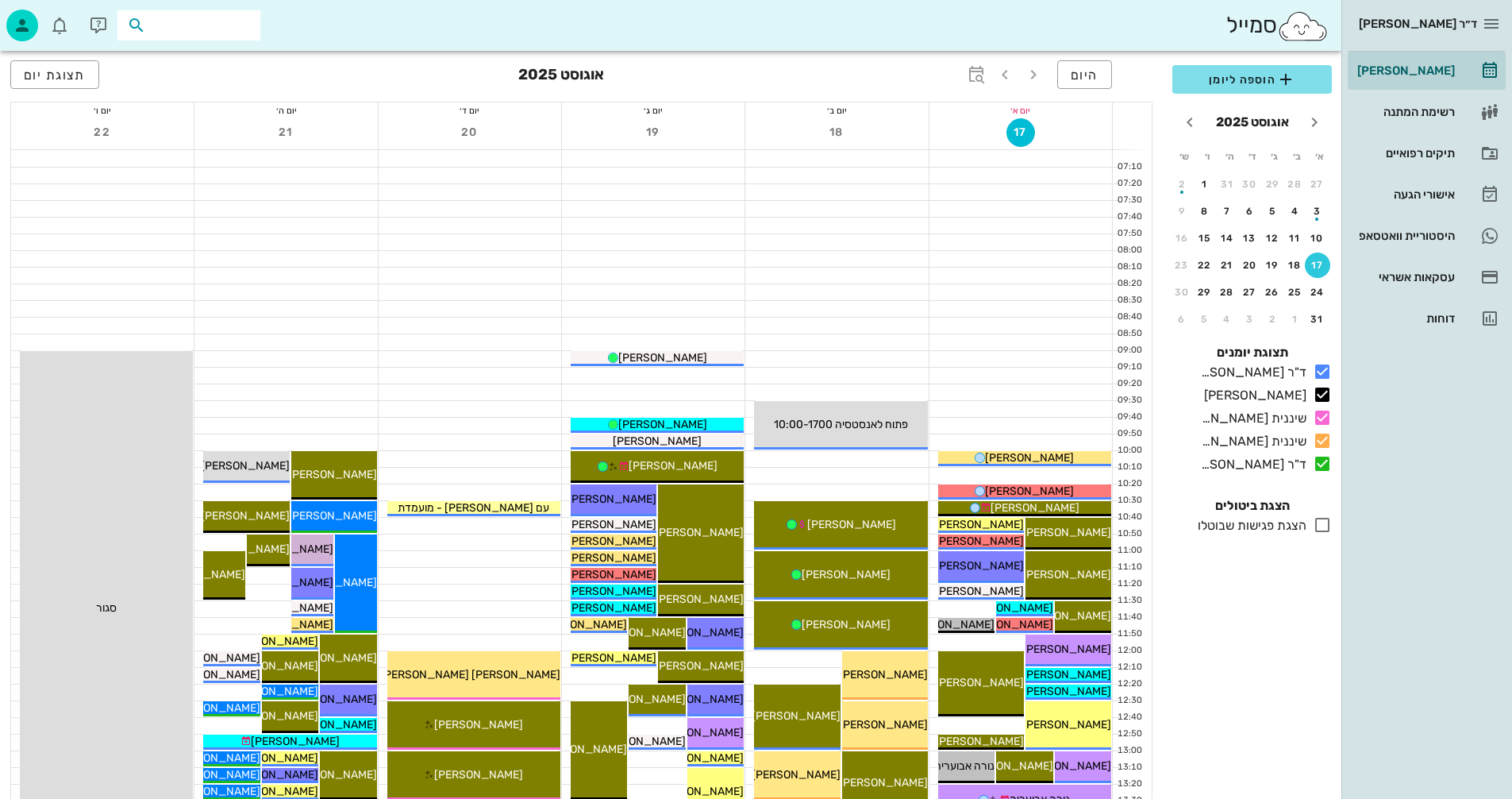
click at [199, 23] on input "text" at bounding box center [200, 25] width 102 height 21
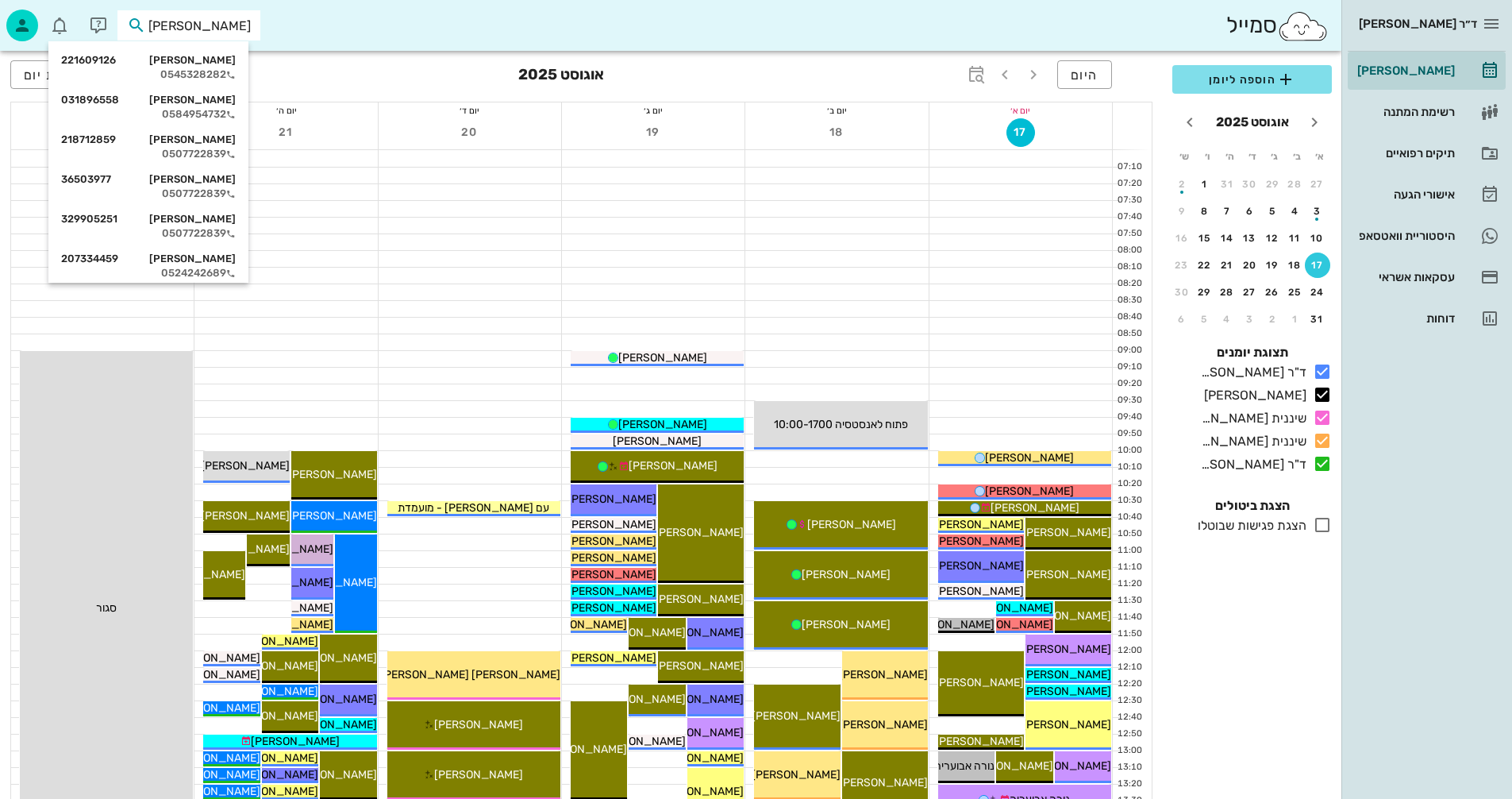
type input "גרינבאום"
click at [215, 215] on div "ליב גרינבאום 329905251" at bounding box center [148, 219] width 175 height 12
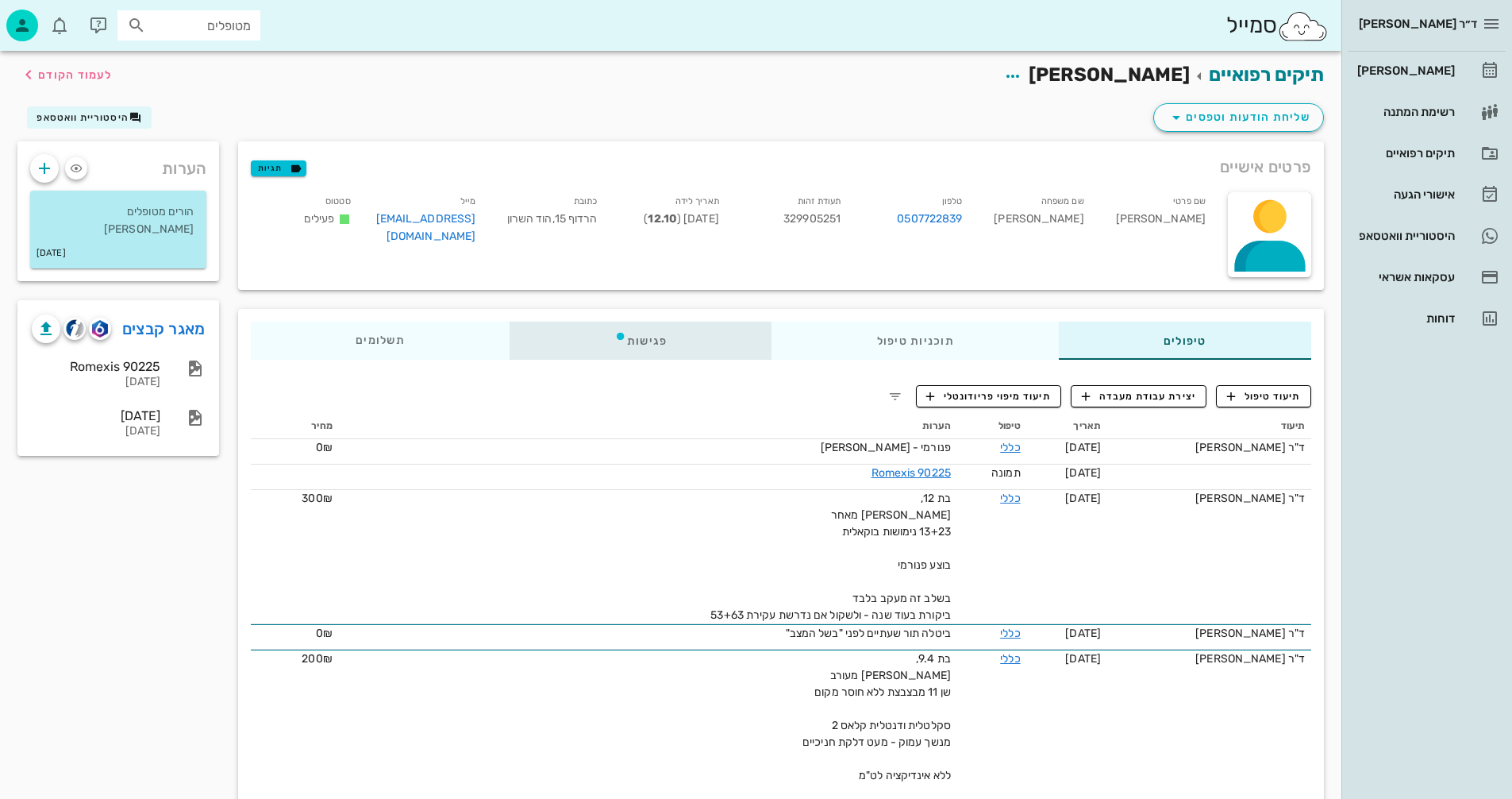
click at [646, 339] on div "פגישות" at bounding box center [640, 341] width 263 height 38
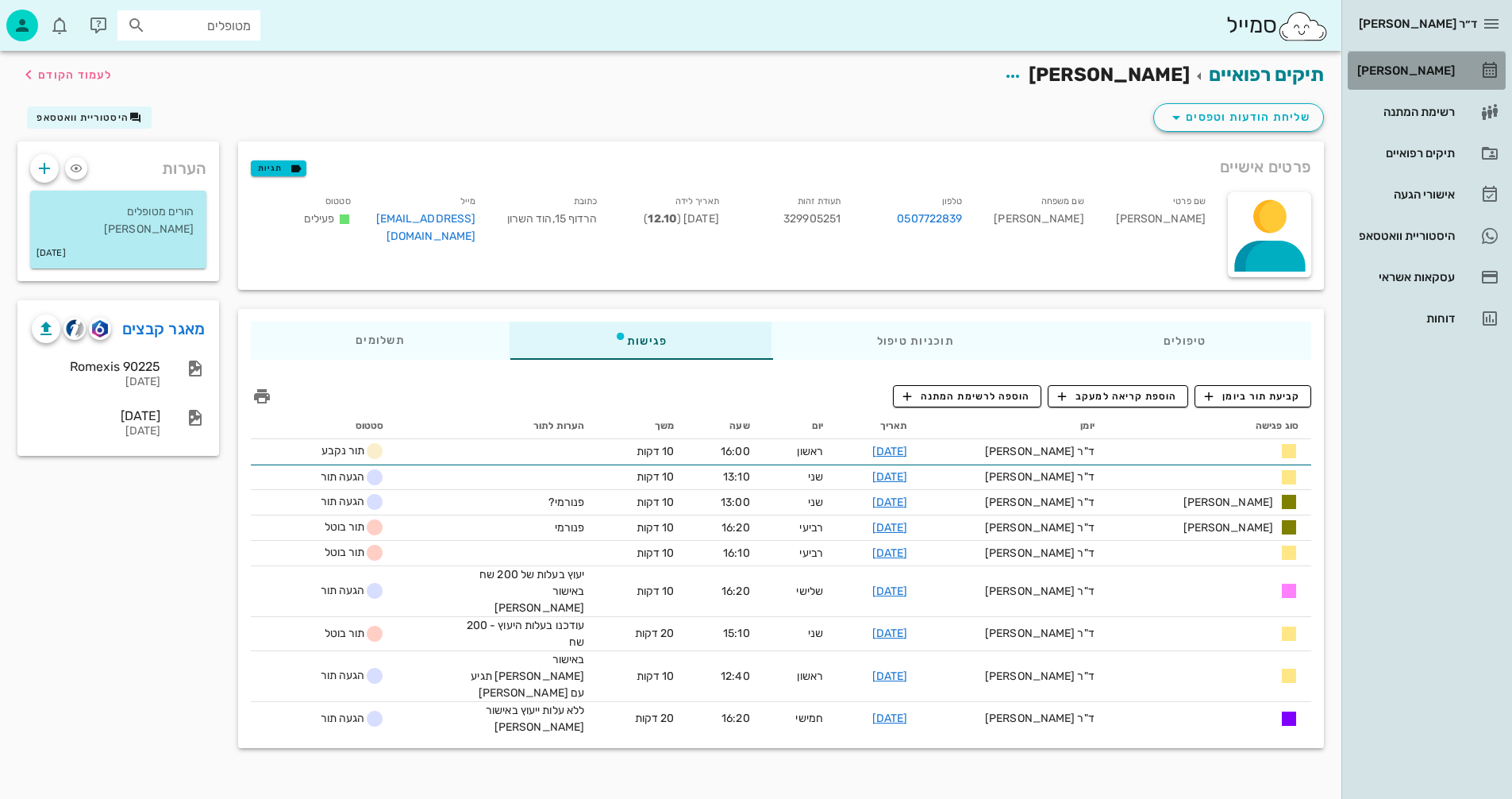
click at [1430, 70] on div "[PERSON_NAME]" at bounding box center [1405, 70] width 101 height 12
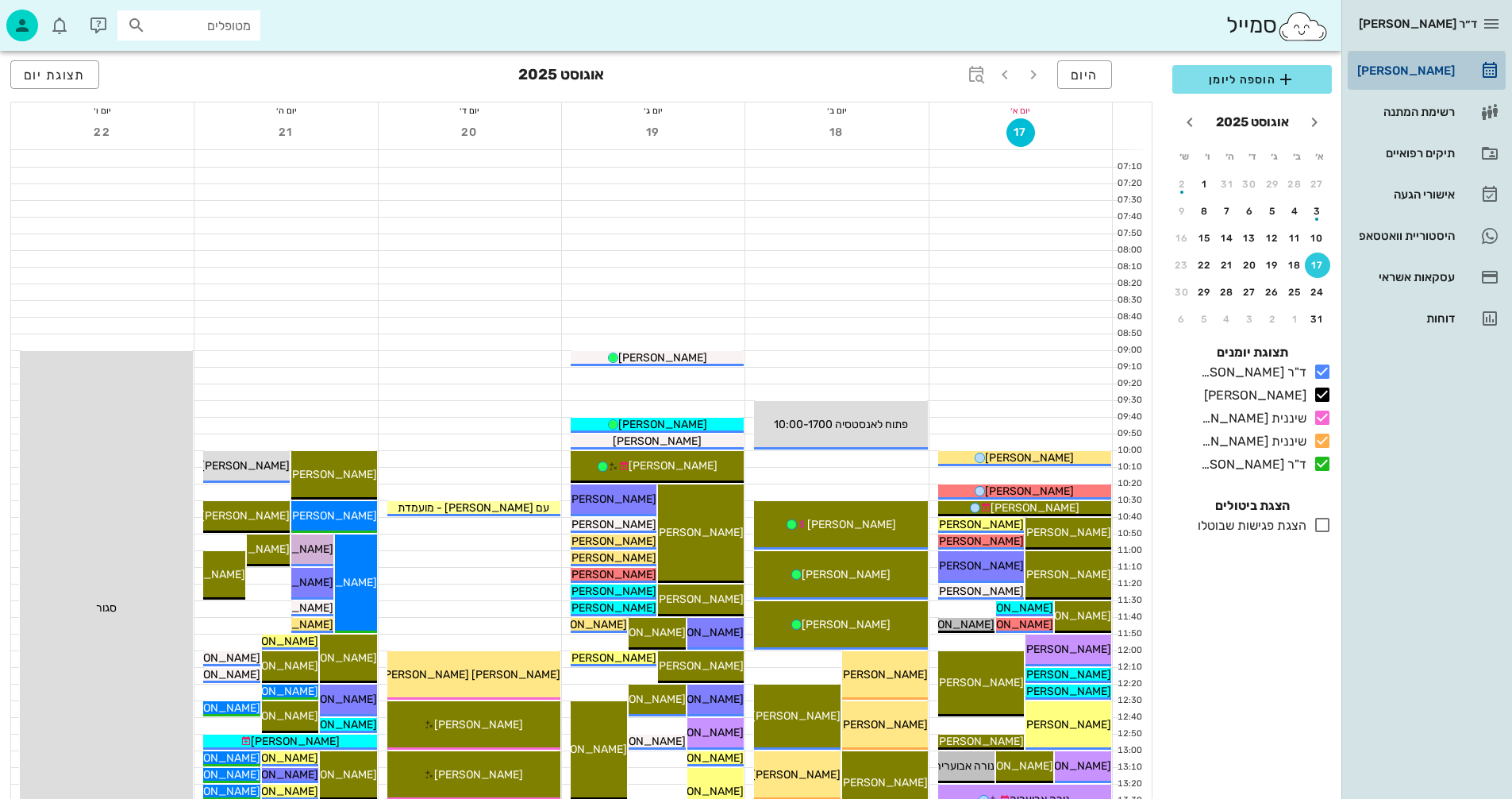
click at [1427, 70] on div "[PERSON_NAME]" at bounding box center [1405, 70] width 101 height 12
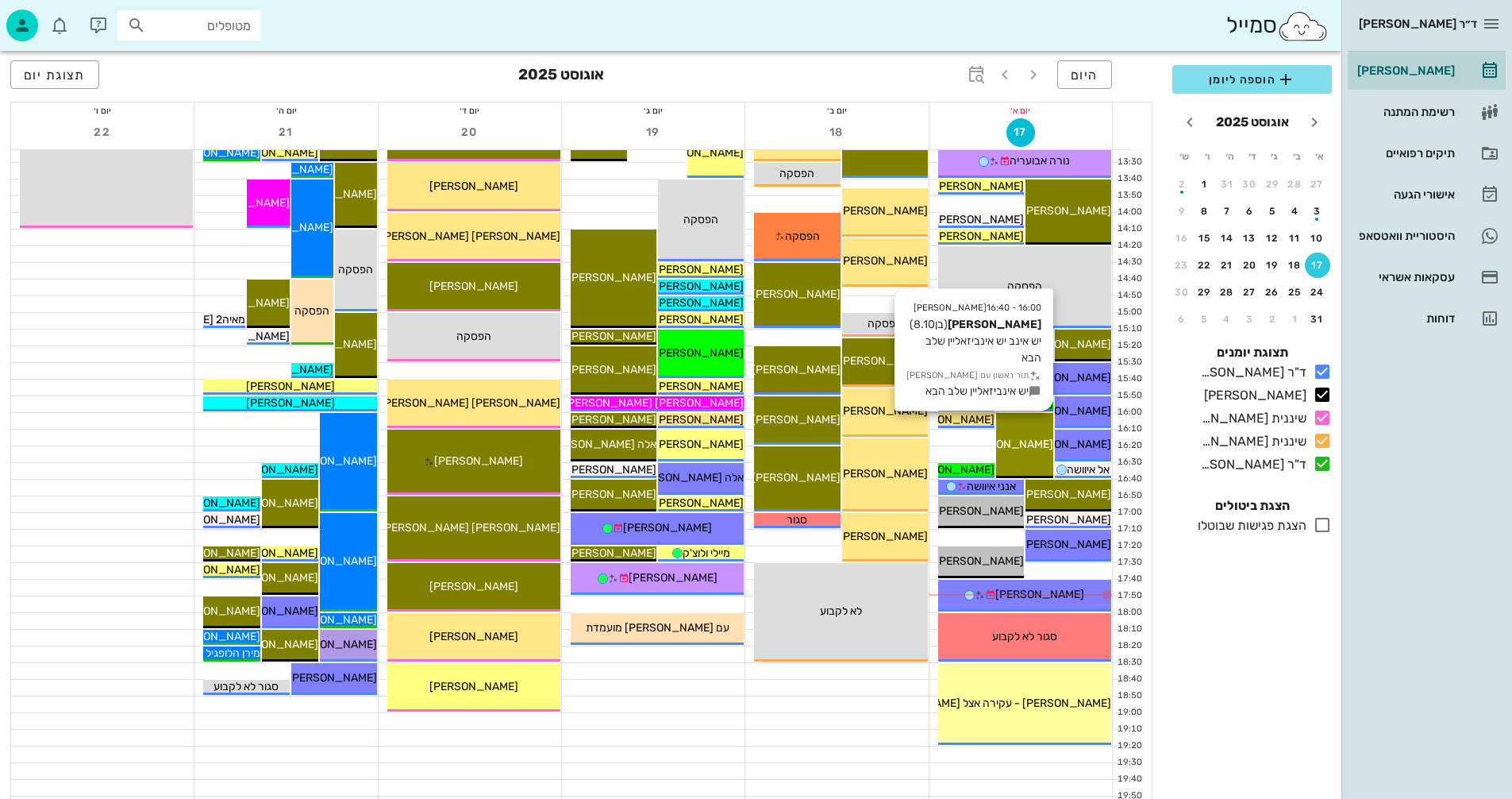
scroll to position [752, 0]
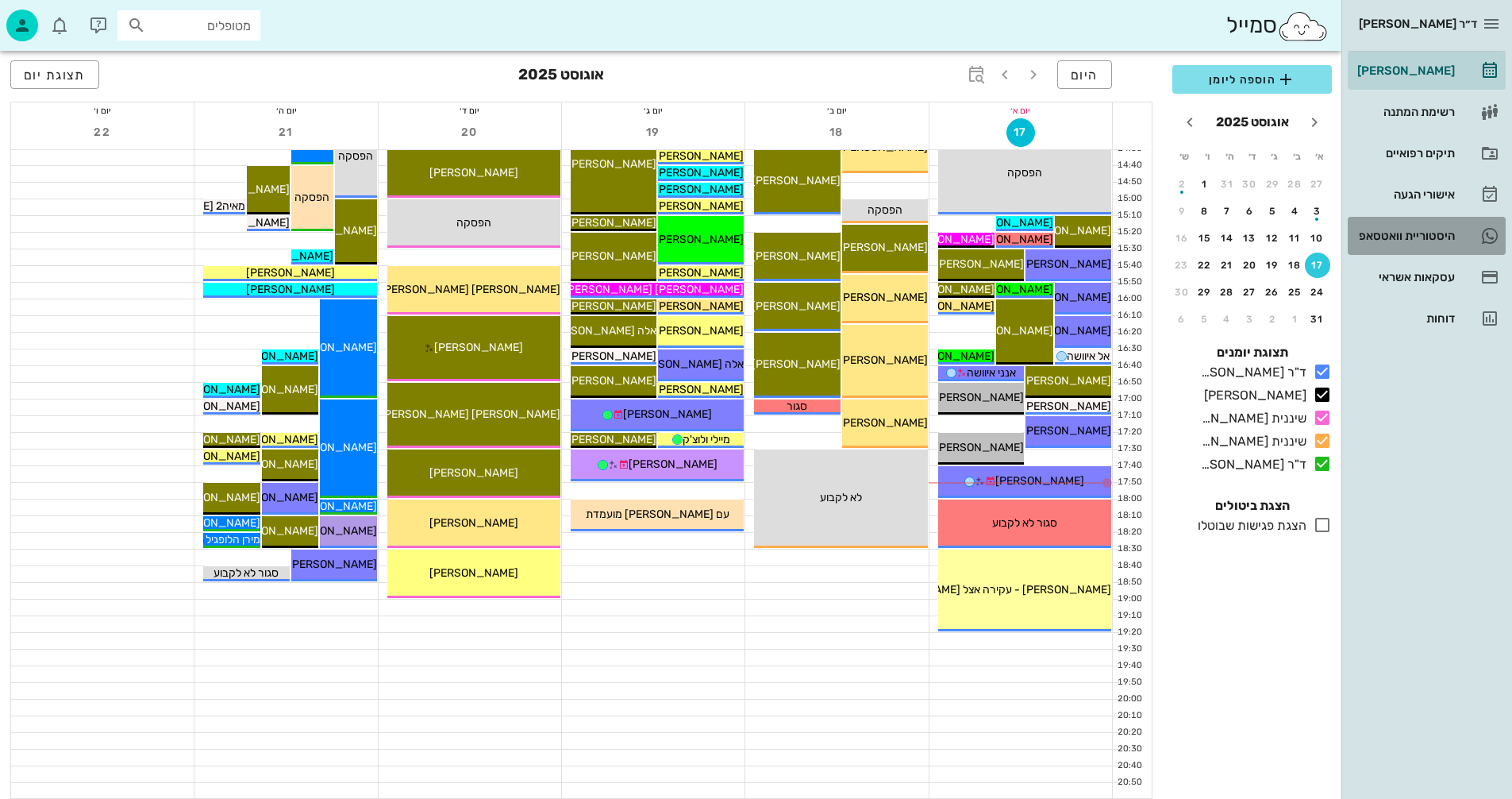
click at [1393, 235] on div "היסטוריית וואטסאפ" at bounding box center [1405, 235] width 101 height 12
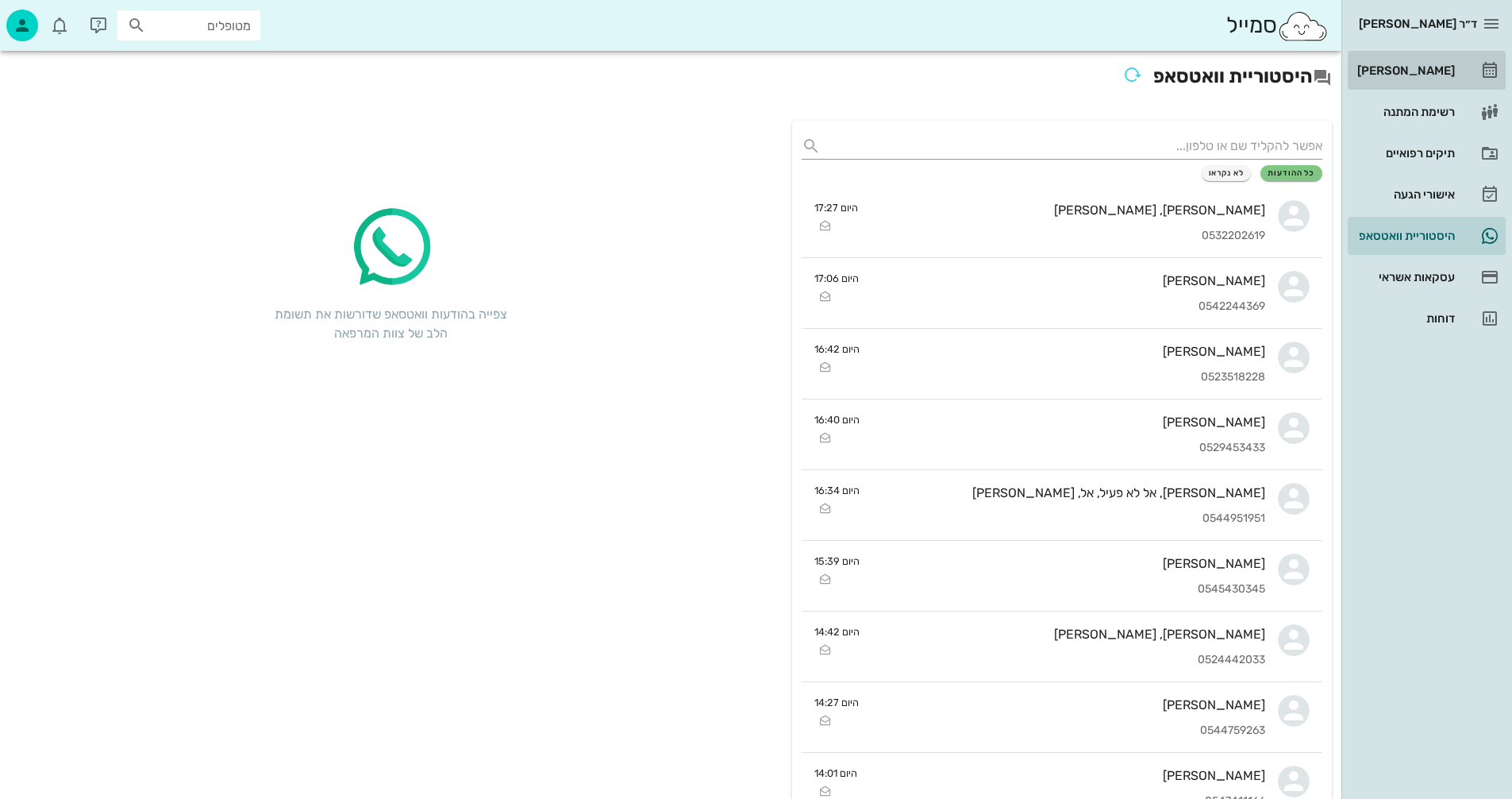
click at [1420, 66] on div "[PERSON_NAME]" at bounding box center [1405, 70] width 101 height 12
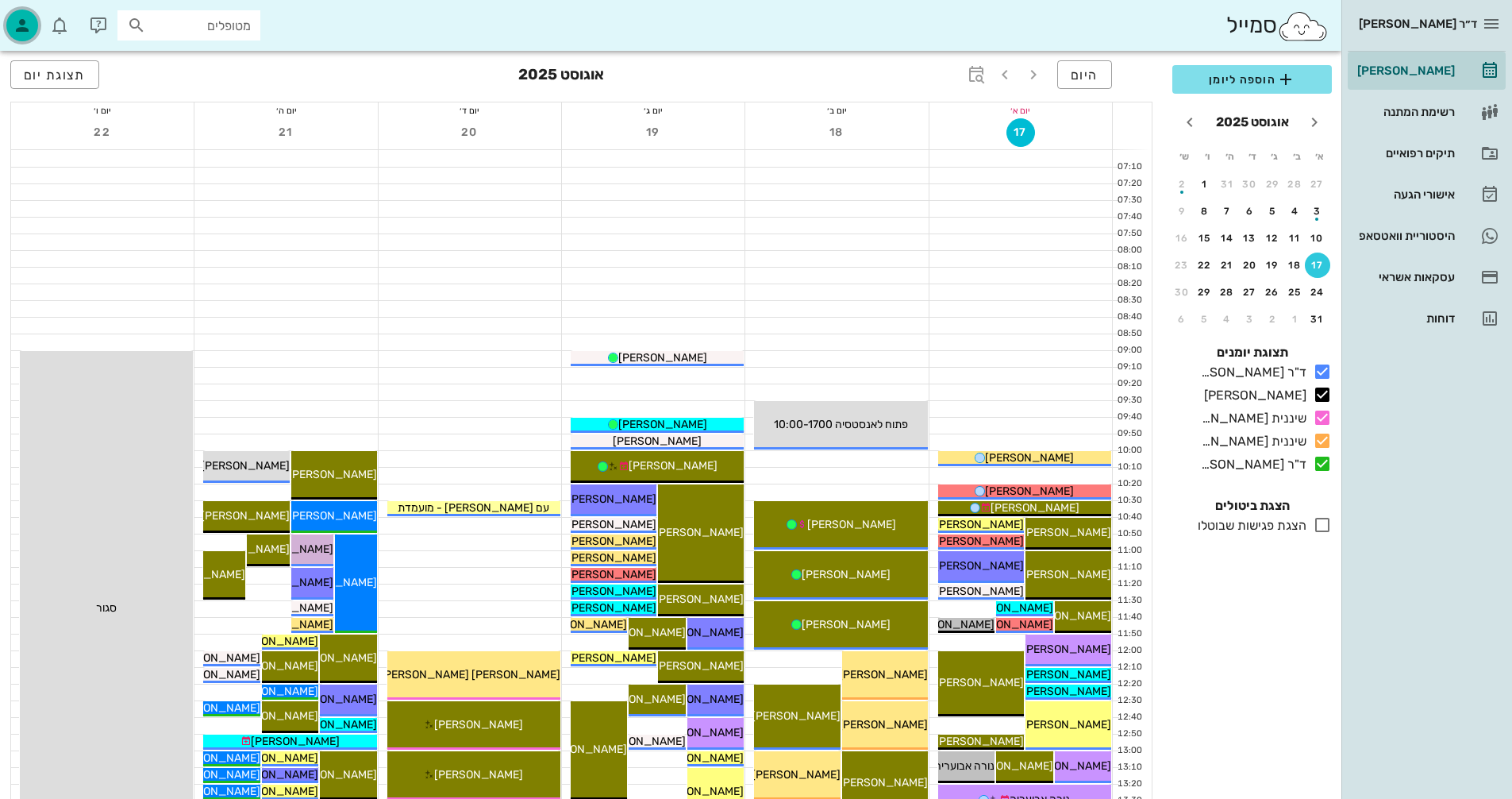
click at [24, 22] on icon "button" at bounding box center [22, 25] width 19 height 19
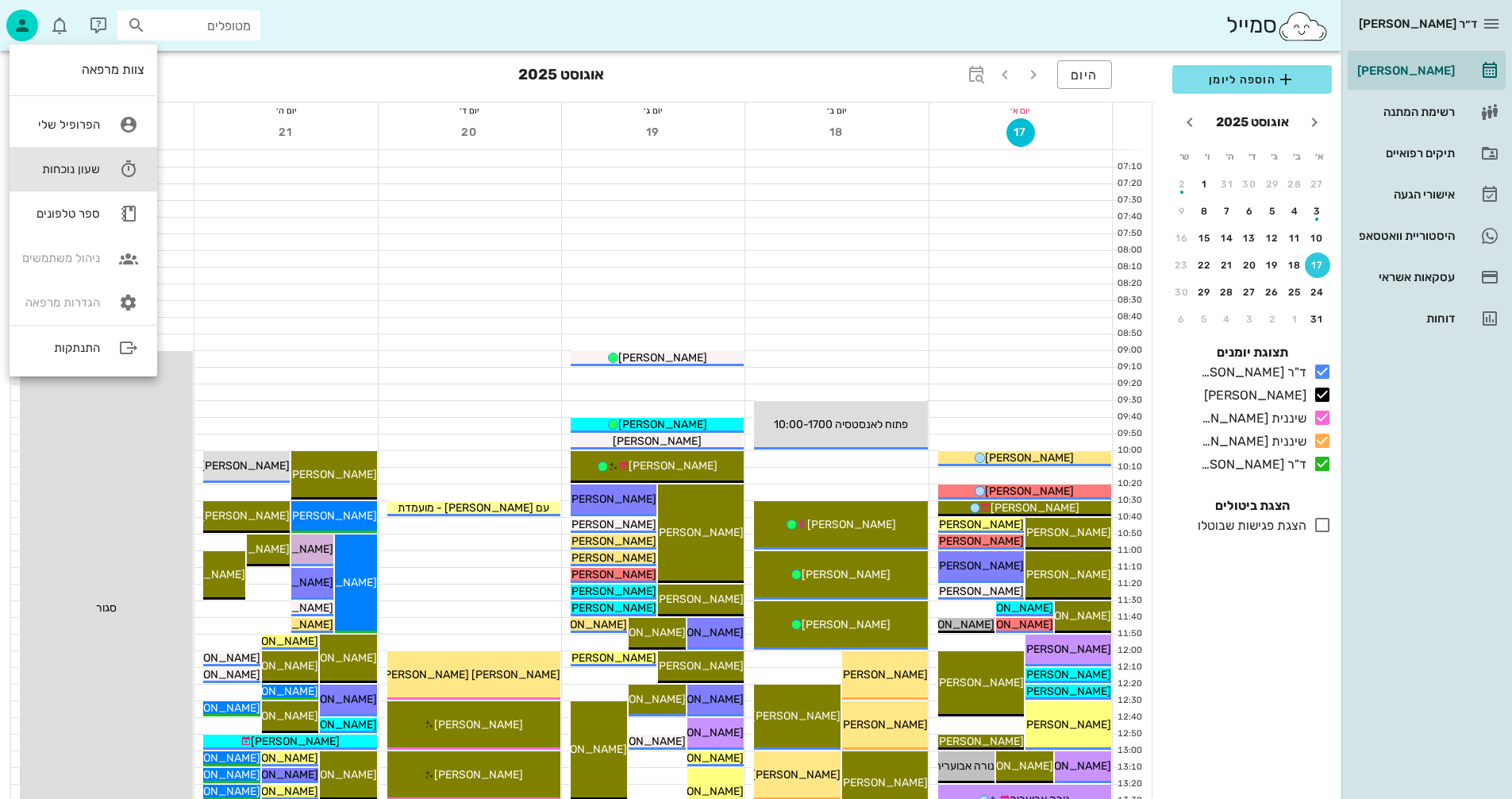
click at [85, 163] on div "שעון נוכחות" at bounding box center [61, 168] width 78 height 14
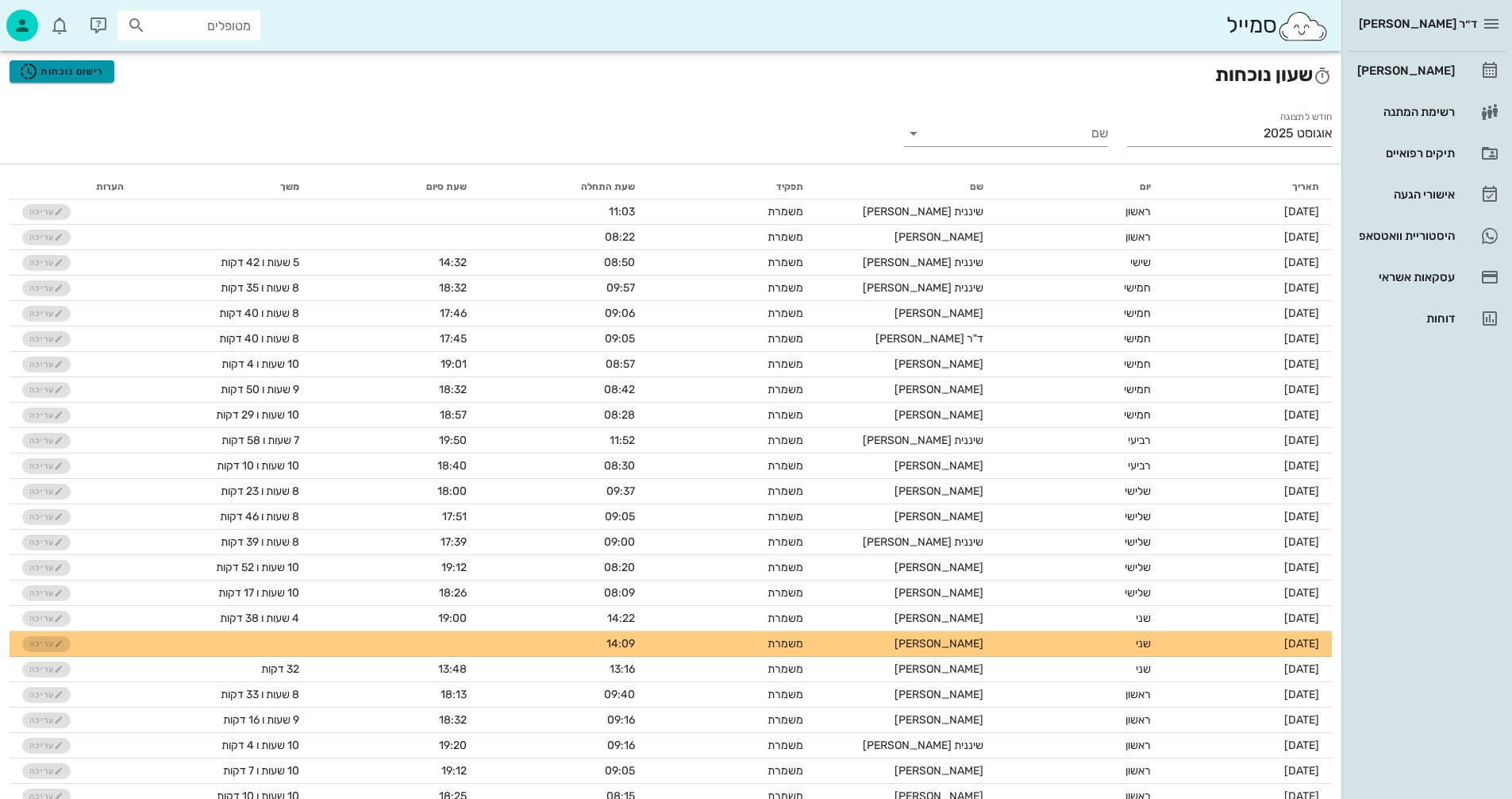
click at [72, 71] on span "רישום נוכחות" at bounding box center [61, 71] width 85 height 19
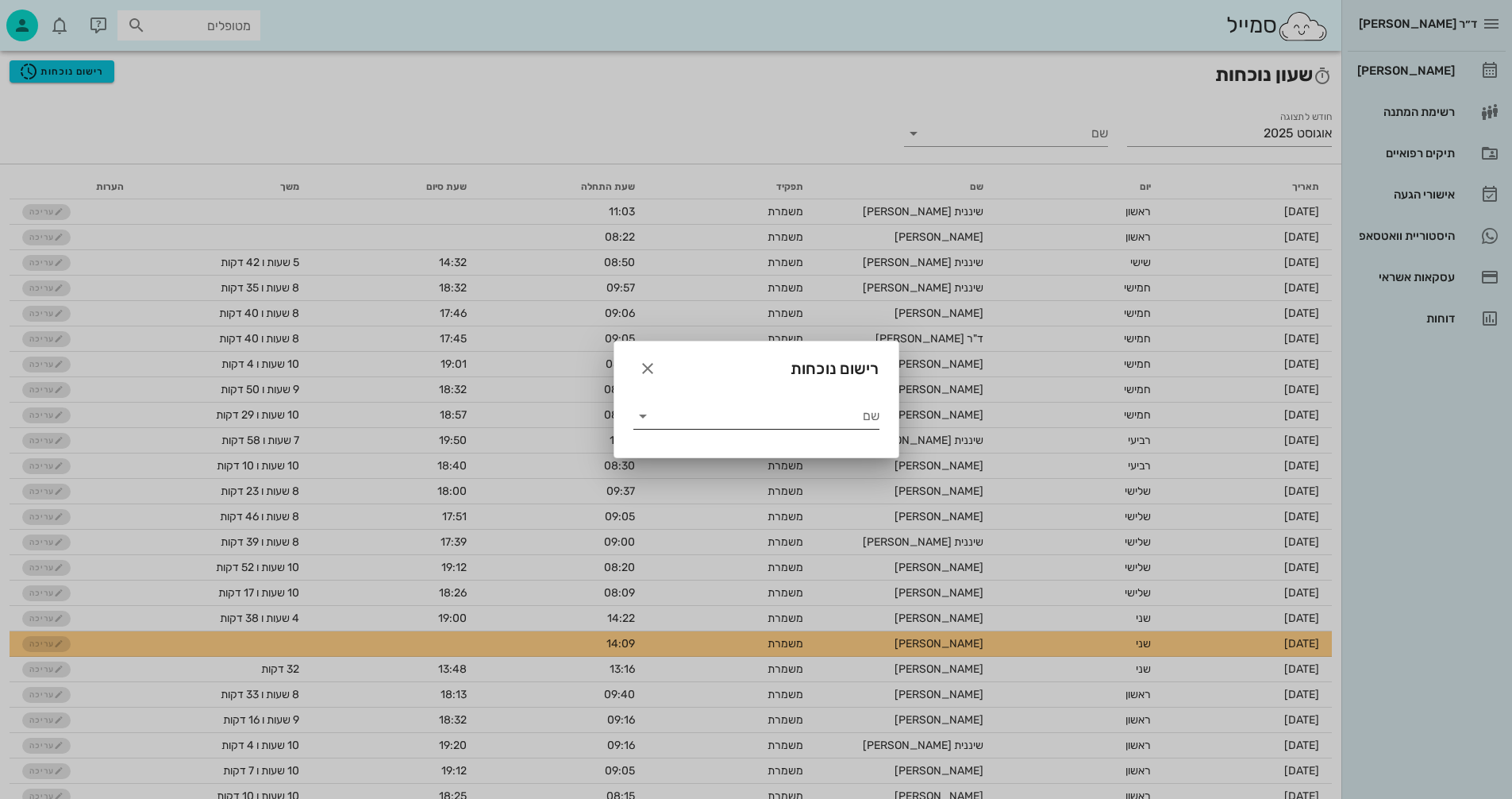
click at [665, 419] on input "שם" at bounding box center [767, 416] width 224 height 26
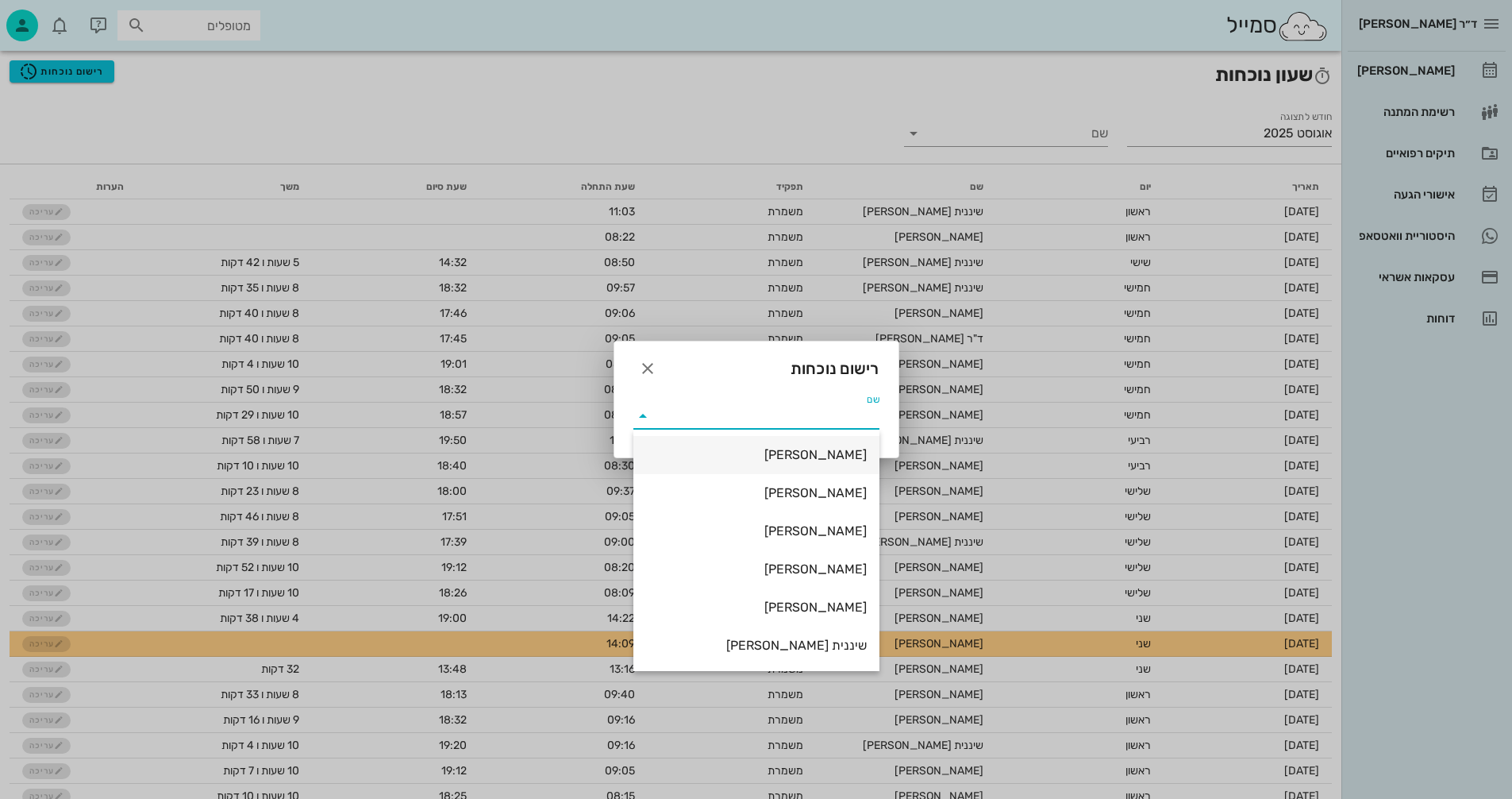
click at [817, 453] on div "ולנטינה ינקלביץ" at bounding box center [756, 454] width 220 height 15
type input "ולנטינה ינקלביץ"
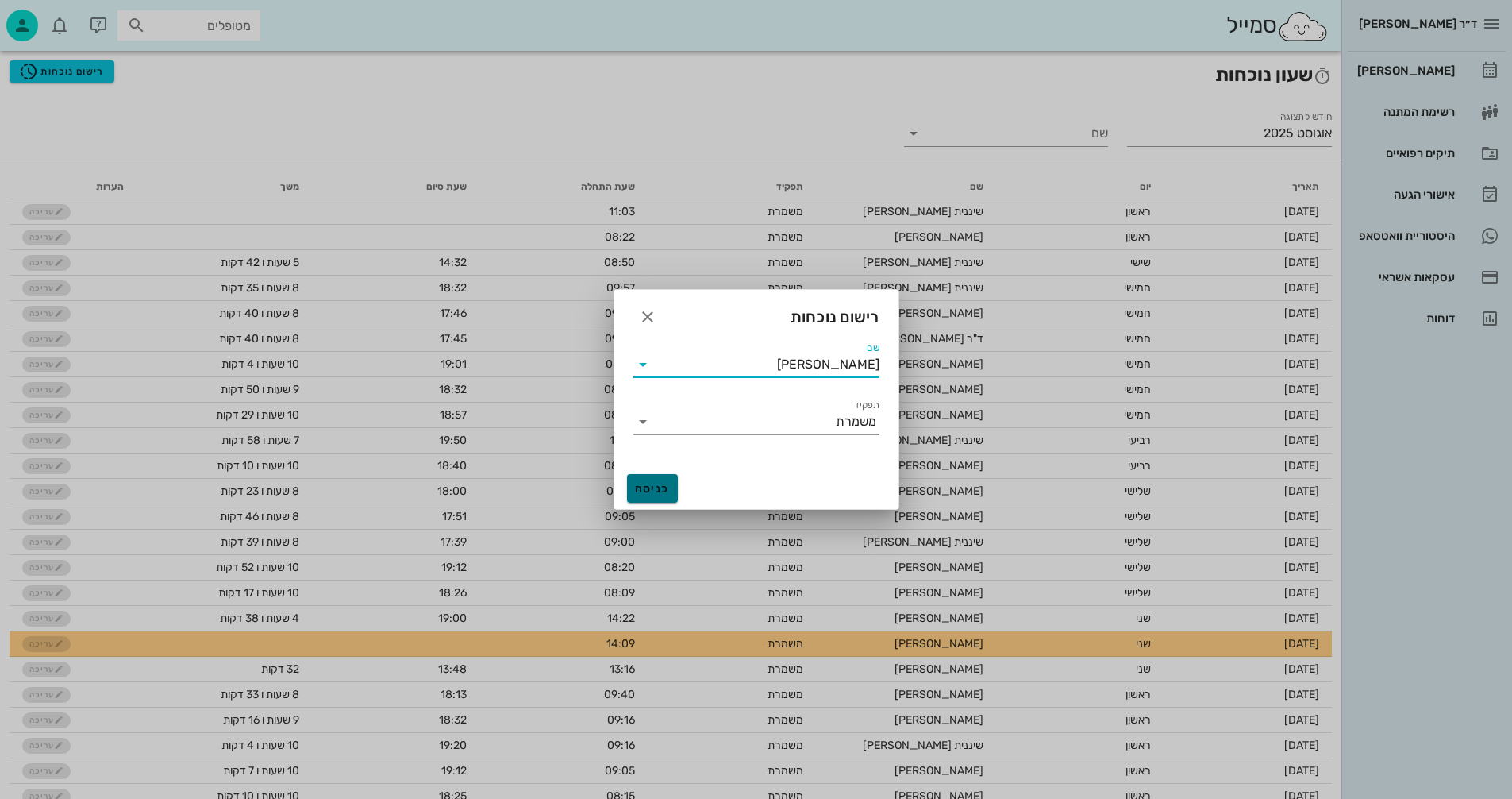
click at [655, 490] on span "כניסה" at bounding box center [653, 489] width 38 height 13
